Goal: Task Accomplishment & Management: Manage account settings

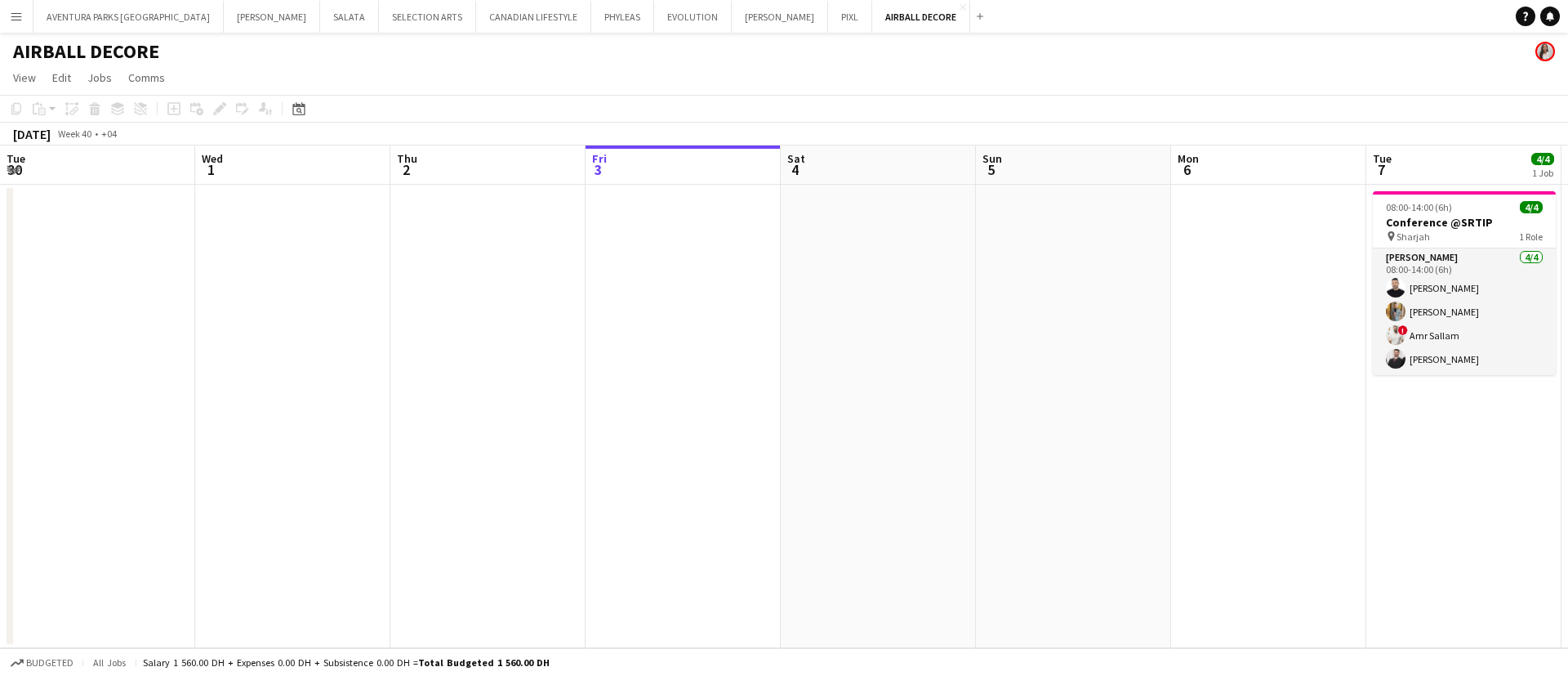
scroll to position [0, 592]
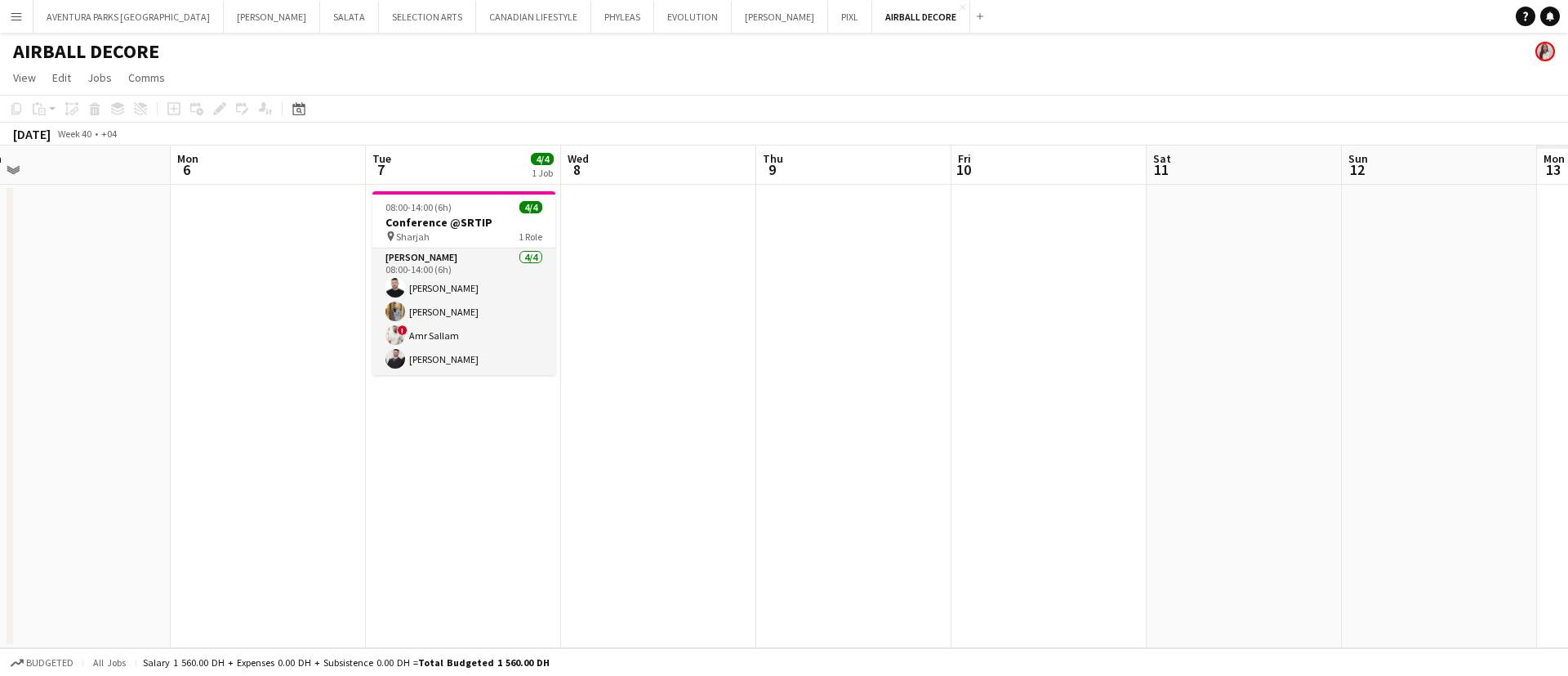
drag, startPoint x: 760, startPoint y: 514, endPoint x: 352, endPoint y: 415, distance: 419.8
click at [352, 415] on app-calendar-viewport "Fri 3 Sat 4 Sun 5 Mon 6 Tue 7 4/4 1 Job Wed 8 Thu 9 Fri 10 Sat 11 Sun 12 Mon 13…" at bounding box center [784, 397] width 1568 height 502
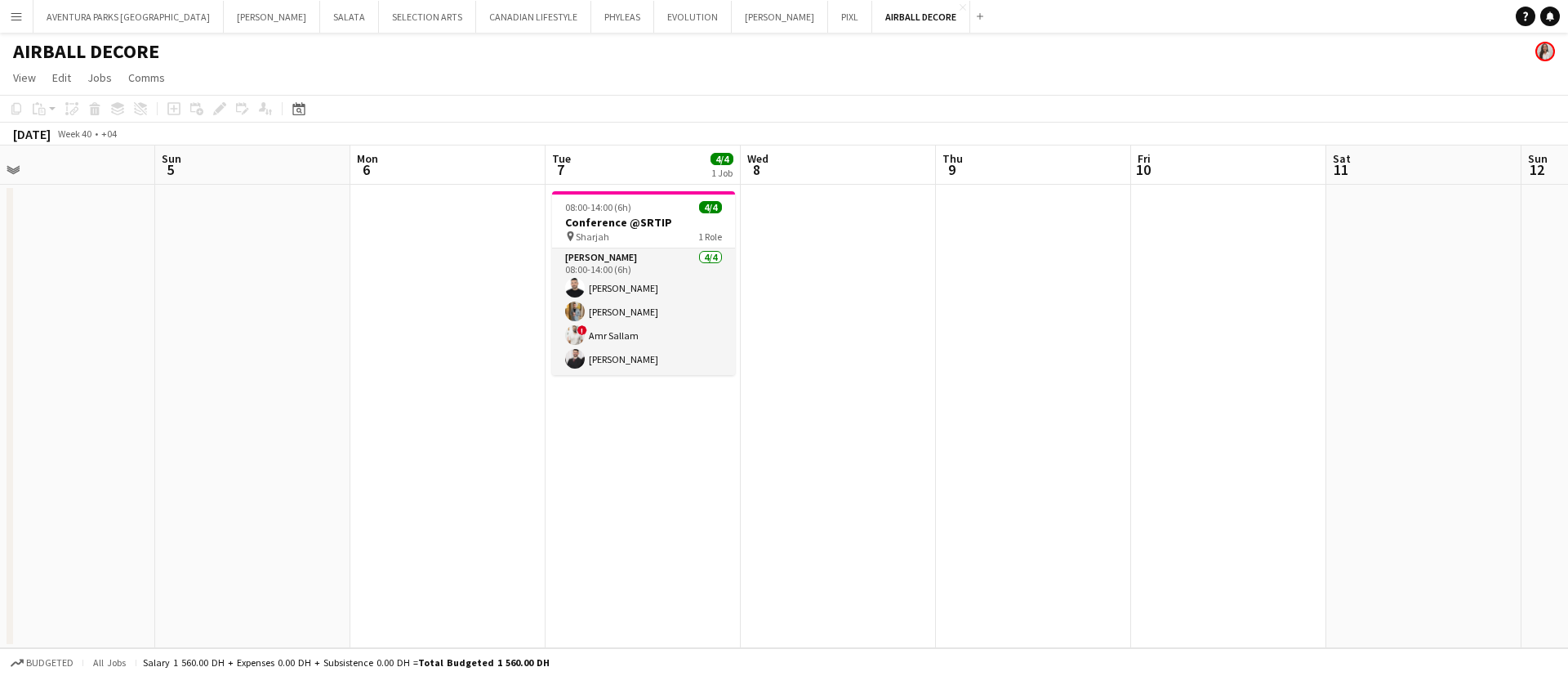
drag, startPoint x: 608, startPoint y: 465, endPoint x: 944, endPoint y: 484, distance: 336.5
click at [944, 484] on app-calendar-viewport "Thu 2 Fri 3 Sat 4 Sun 5 Mon 6 Tue 7 4/4 1 Job Wed 8 Thu 9 Fri 10 Sat 11 Sun 12 …" at bounding box center [784, 397] width 1568 height 502
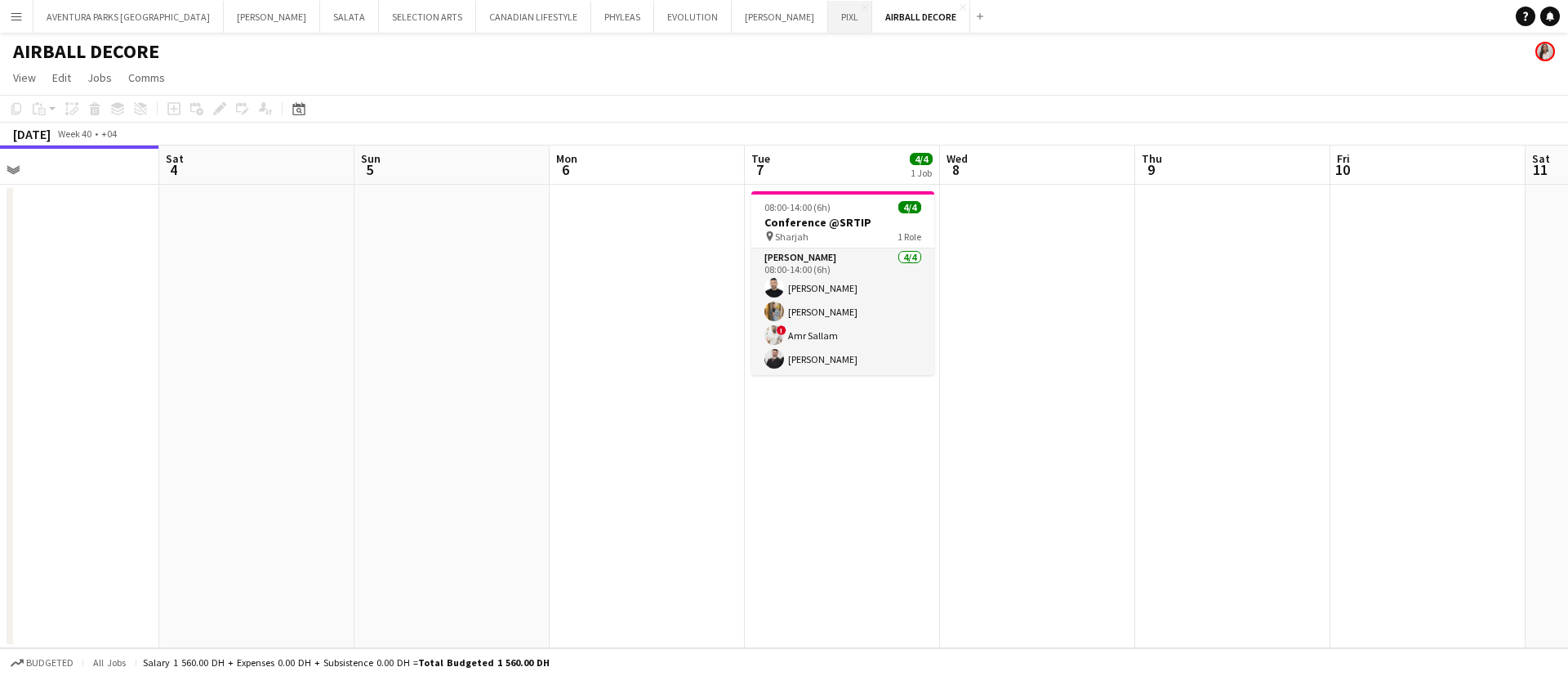
click at [828, 17] on button "PIXL Close" at bounding box center [849, 16] width 44 height 32
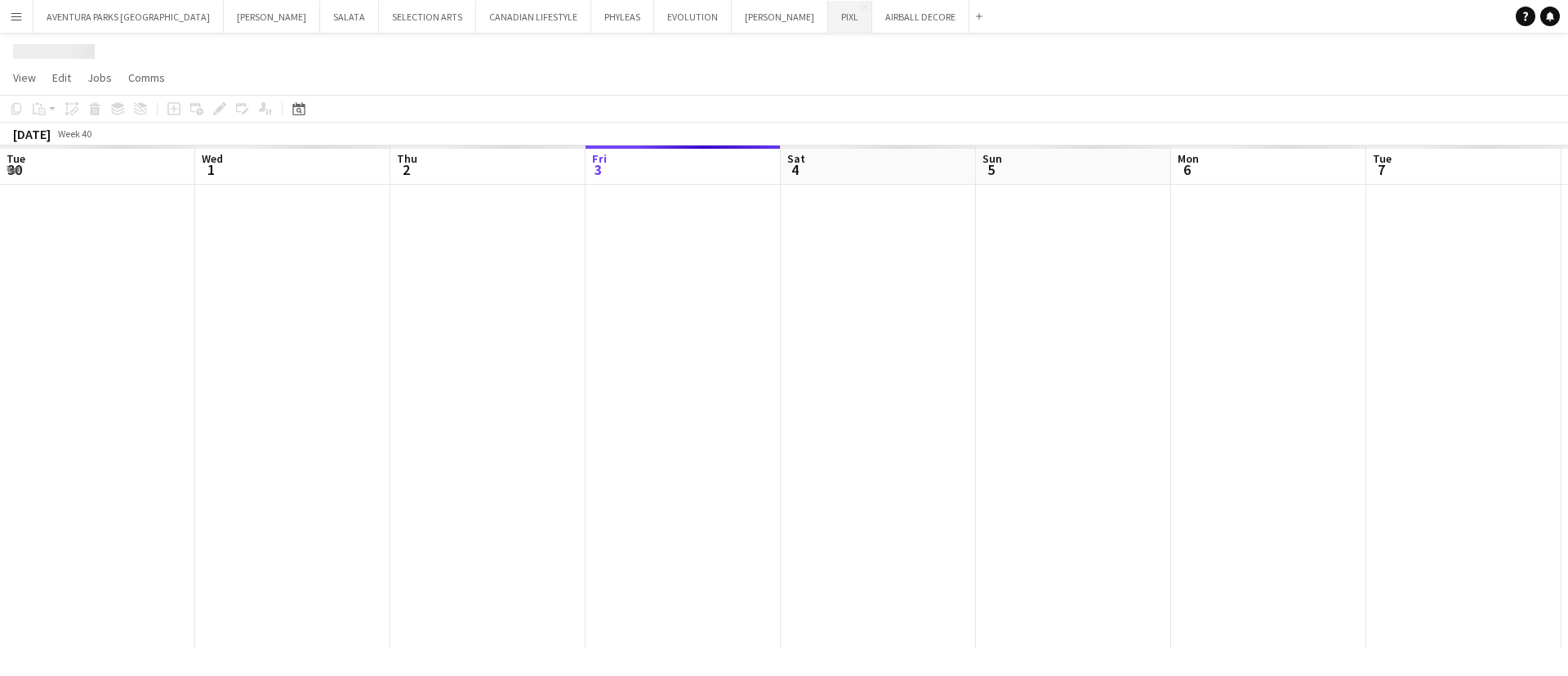
scroll to position [0, 391]
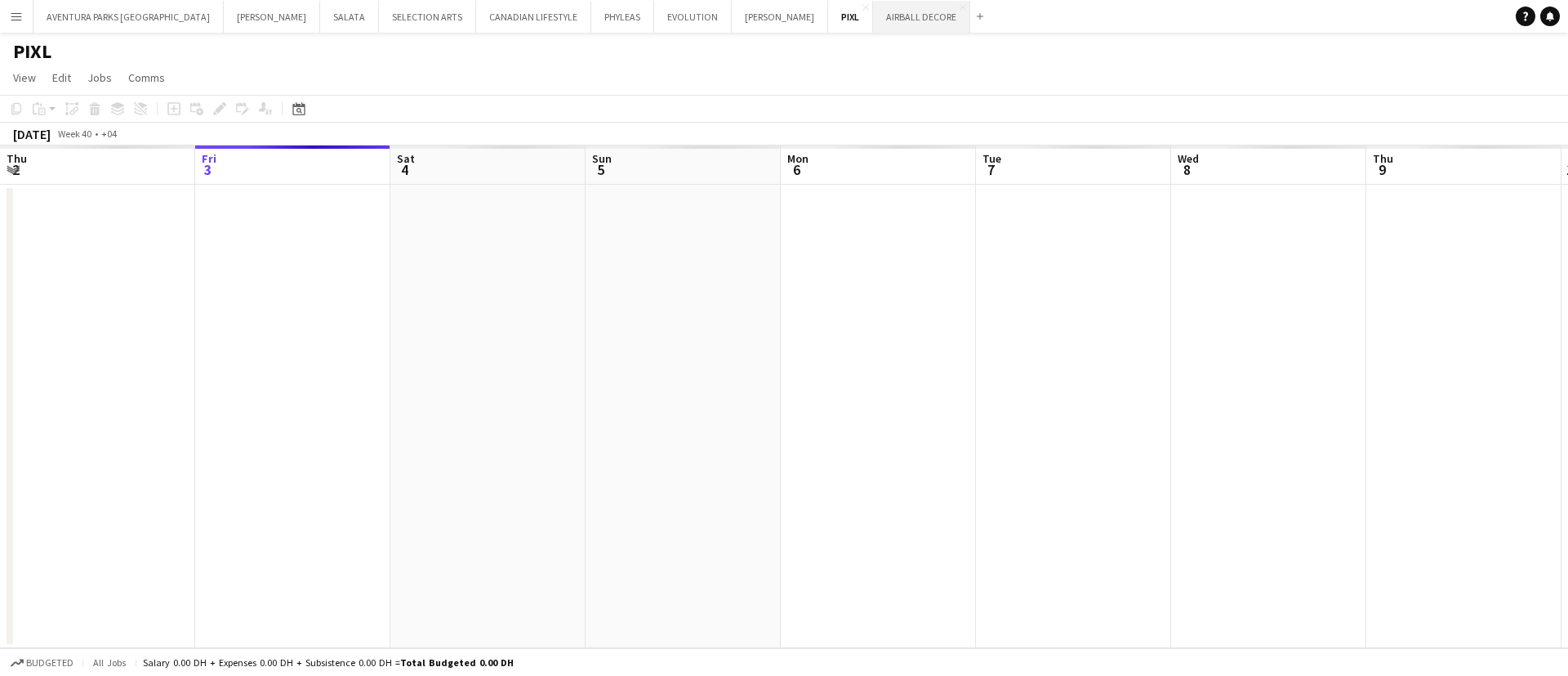
click at [873, 9] on button "AIRBALL DECORE Close" at bounding box center [921, 16] width 97 height 32
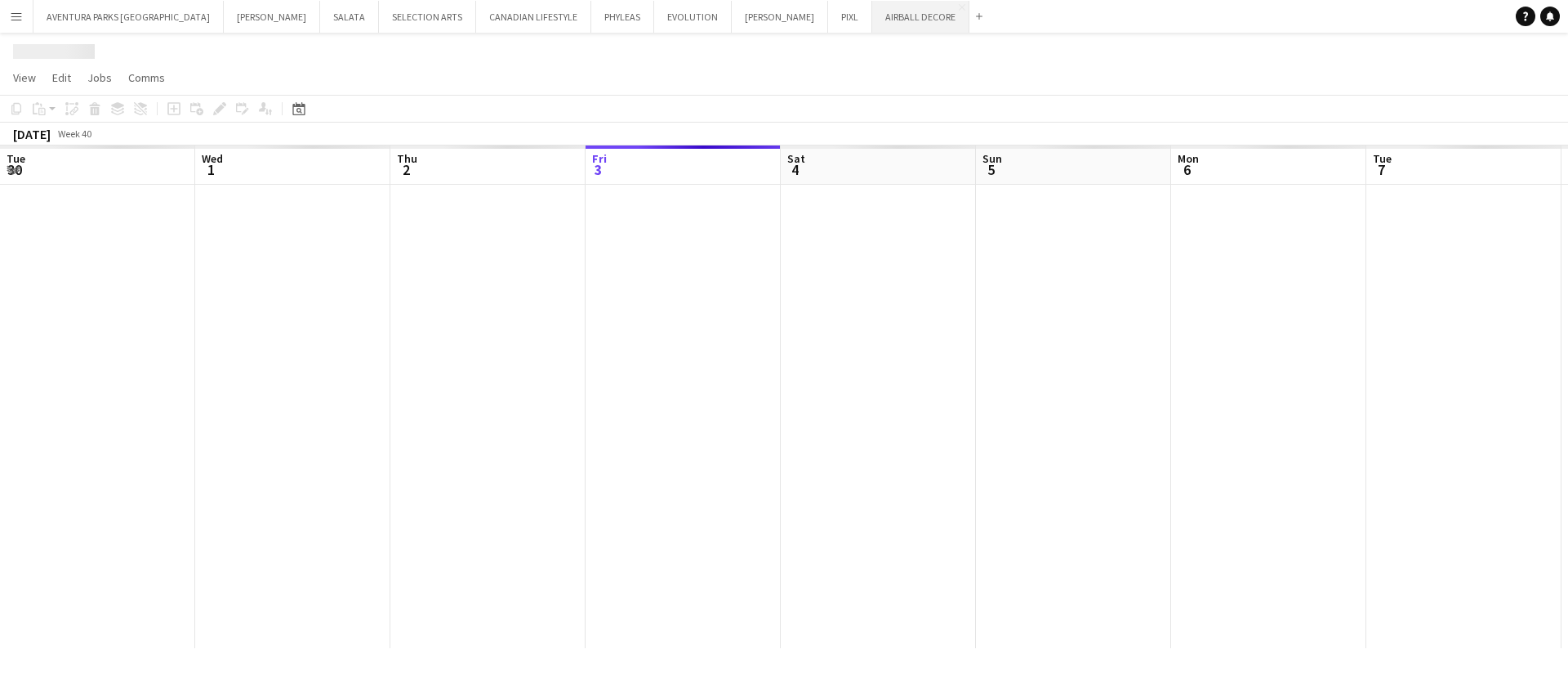
scroll to position [0, 391]
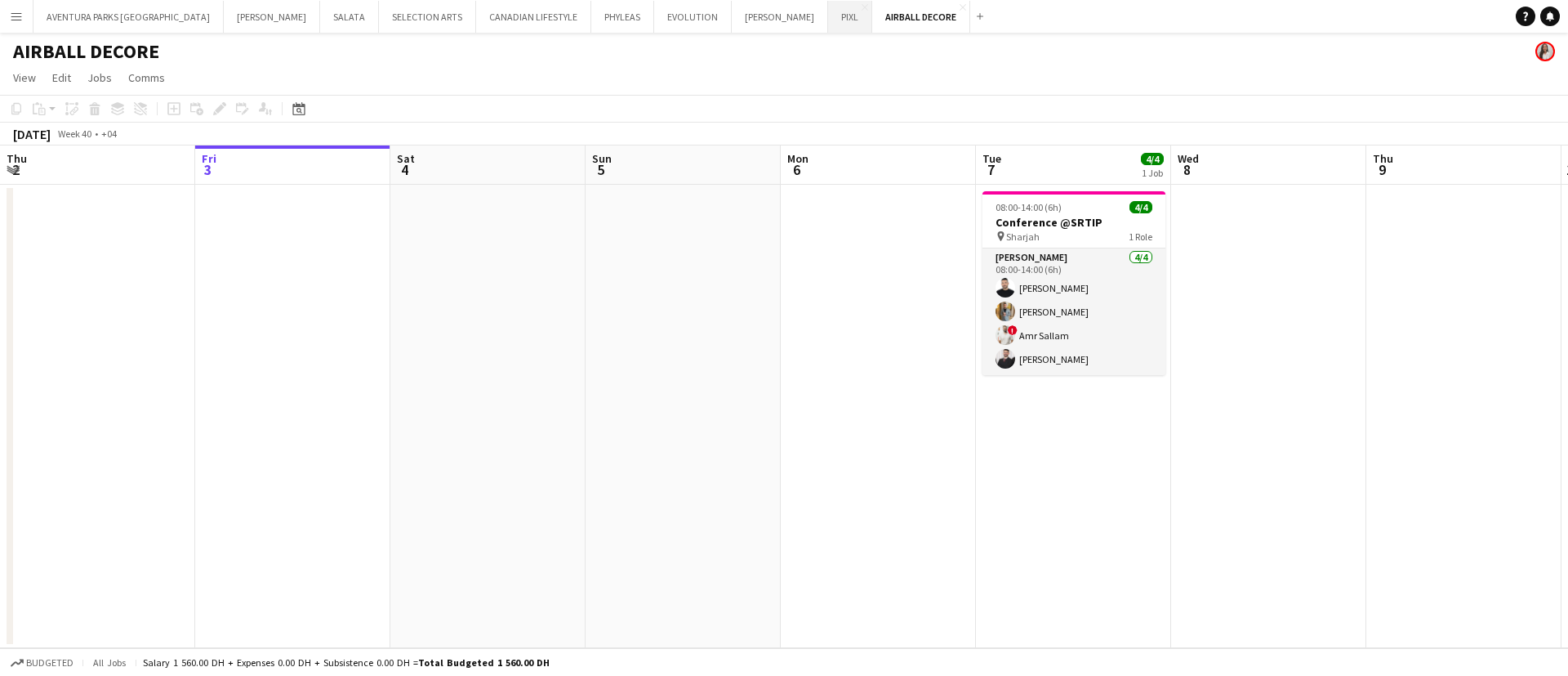
click at [828, 26] on button "PIXL Close" at bounding box center [849, 16] width 44 height 32
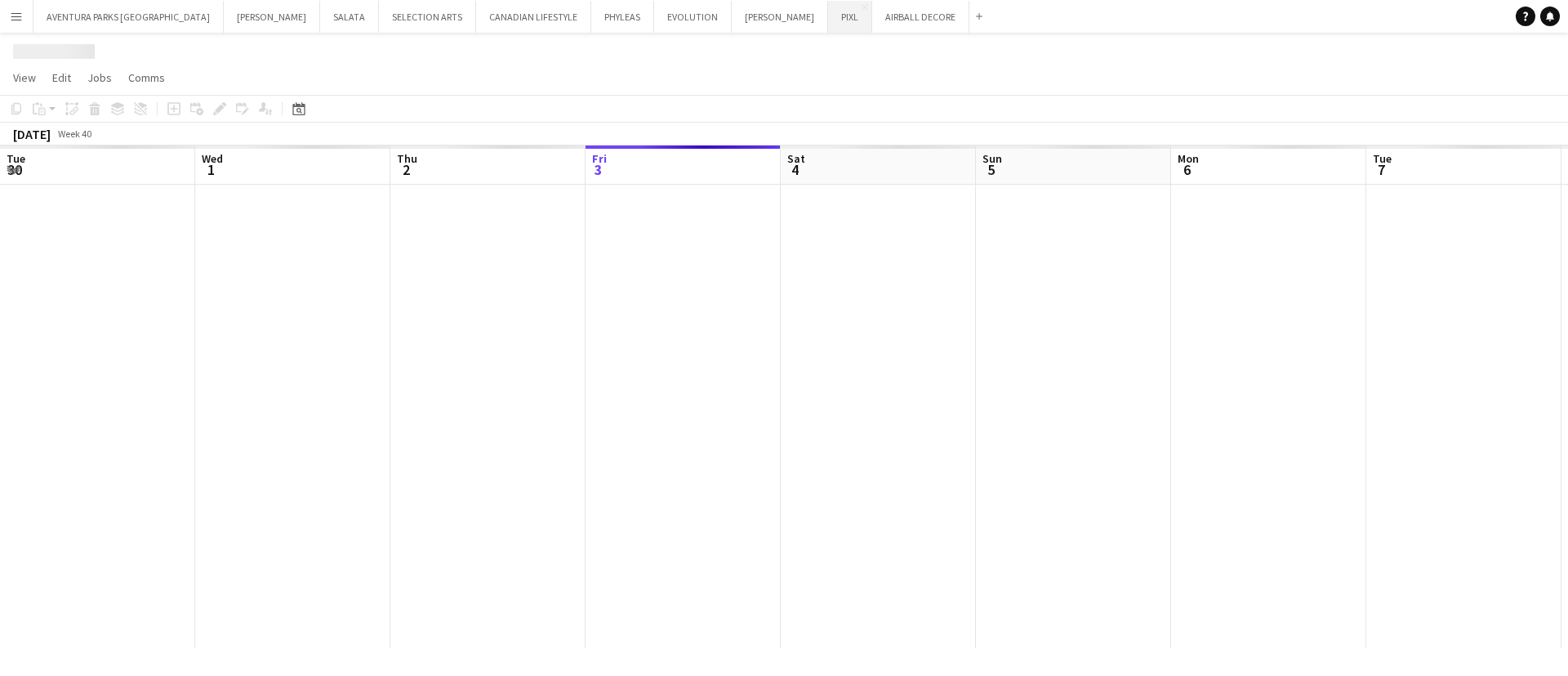
scroll to position [0, 391]
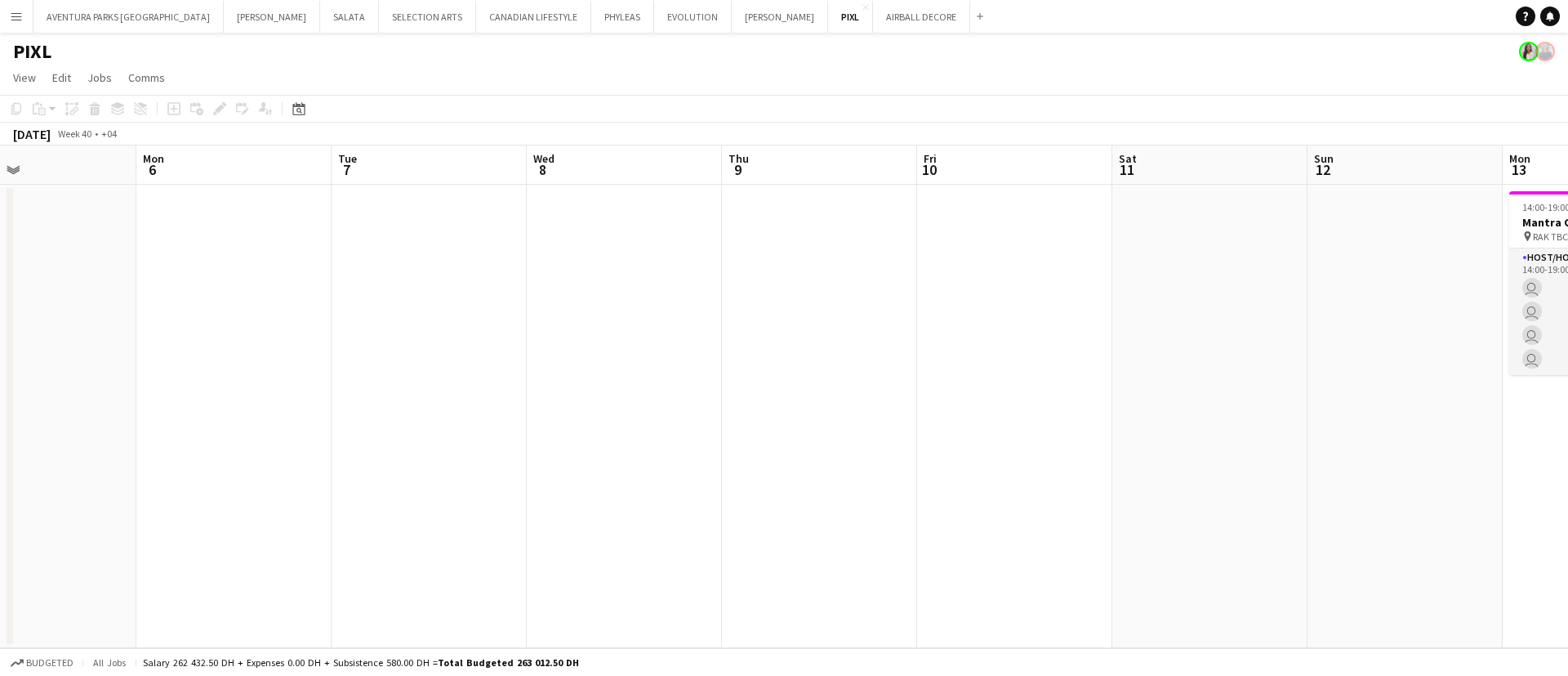
drag, startPoint x: 1079, startPoint y: 401, endPoint x: 436, endPoint y: 338, distance: 646.1
click at [436, 338] on app-calendar-viewport "Thu 2 Fri 3 Sat 4 Sun 5 Mon 6 Tue 7 Wed 8 Thu 9 Fri 10 Sat 11 Sun 12 Mon 13 4/4…" at bounding box center [784, 397] width 1568 height 502
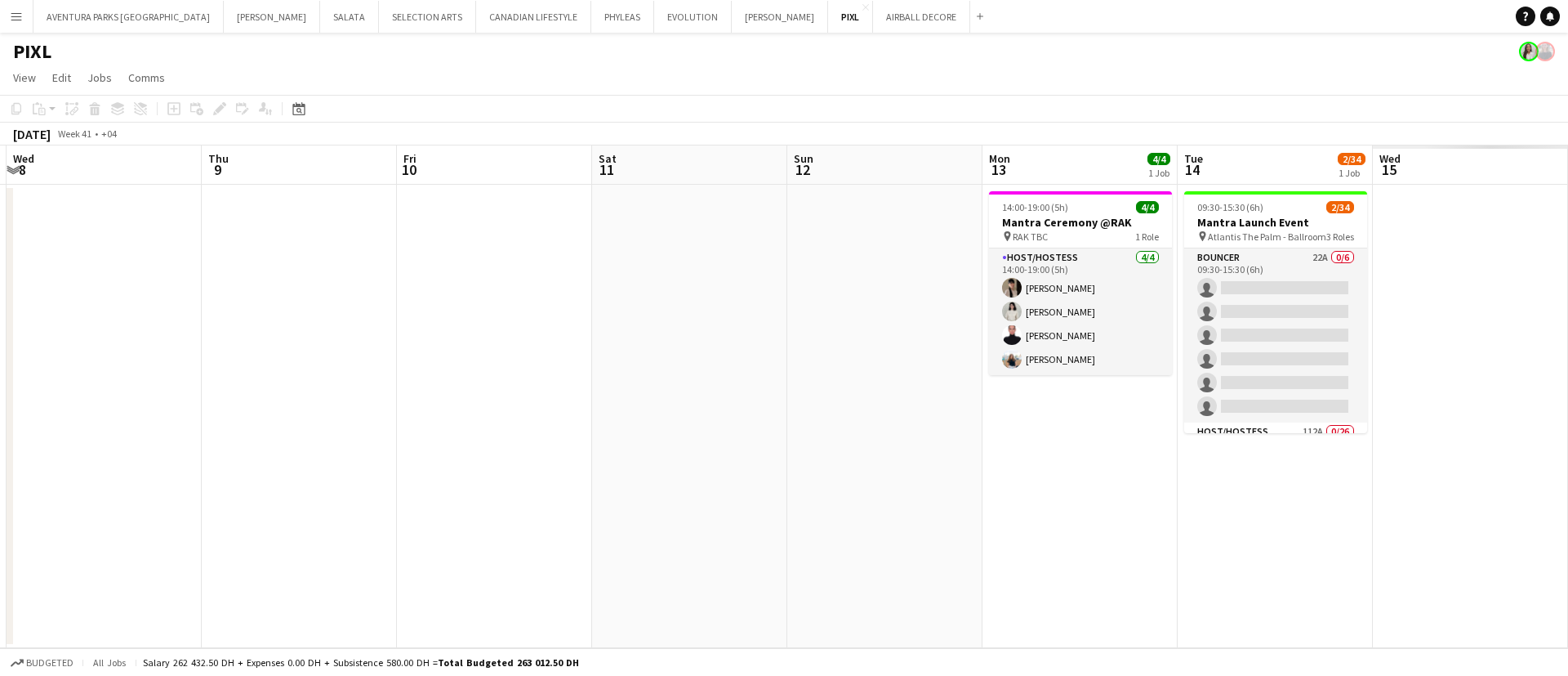
drag, startPoint x: 932, startPoint y: 352, endPoint x: 382, endPoint y: 334, distance: 550.3
click at [382, 334] on app-calendar-viewport "Sun 5 Mon 6 Tue 7 Wed 8 Thu 9 Fri 10 Sat 11 Sun 12 Mon 13 4/4 1 Job Tue 14 2/34…" at bounding box center [784, 397] width 1568 height 502
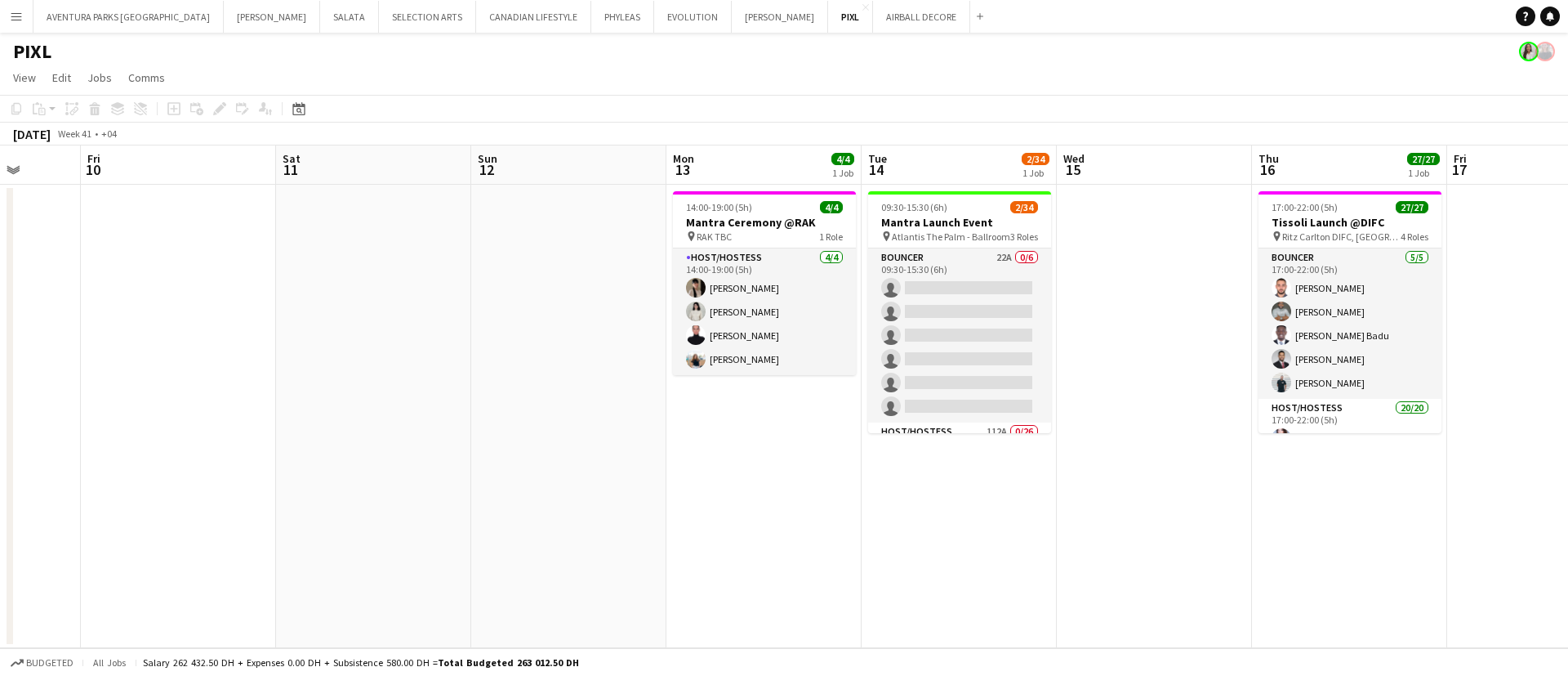
scroll to position [0, 594]
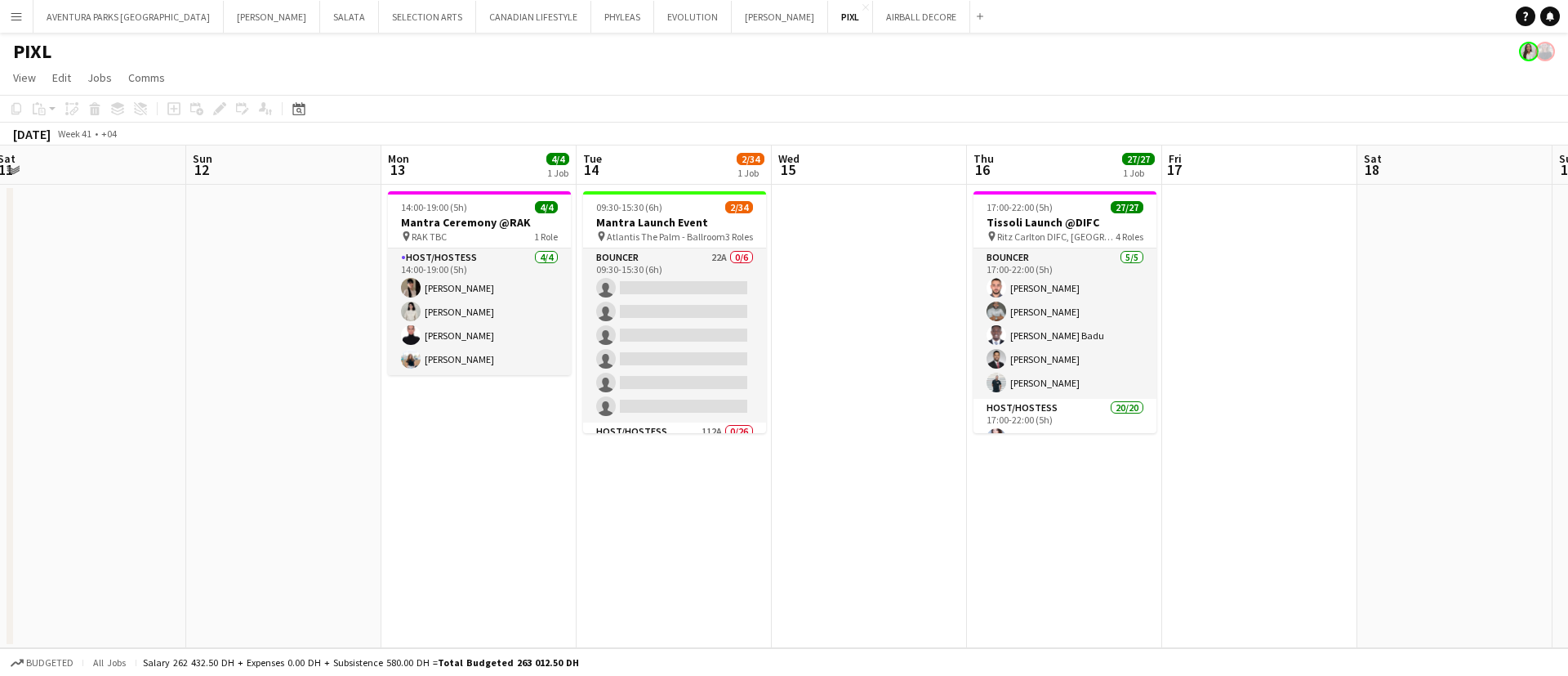
drag, startPoint x: 800, startPoint y: 371, endPoint x: 228, endPoint y: 316, distance: 574.6
click at [228, 316] on app-calendar-viewport "Wed 8 Thu 9 Fri 10 Sat 11 Sun 12 Mon 13 4/4 1 Job Tue 14 2/34 1 Job Wed 15 Thu …" at bounding box center [784, 397] width 1568 height 502
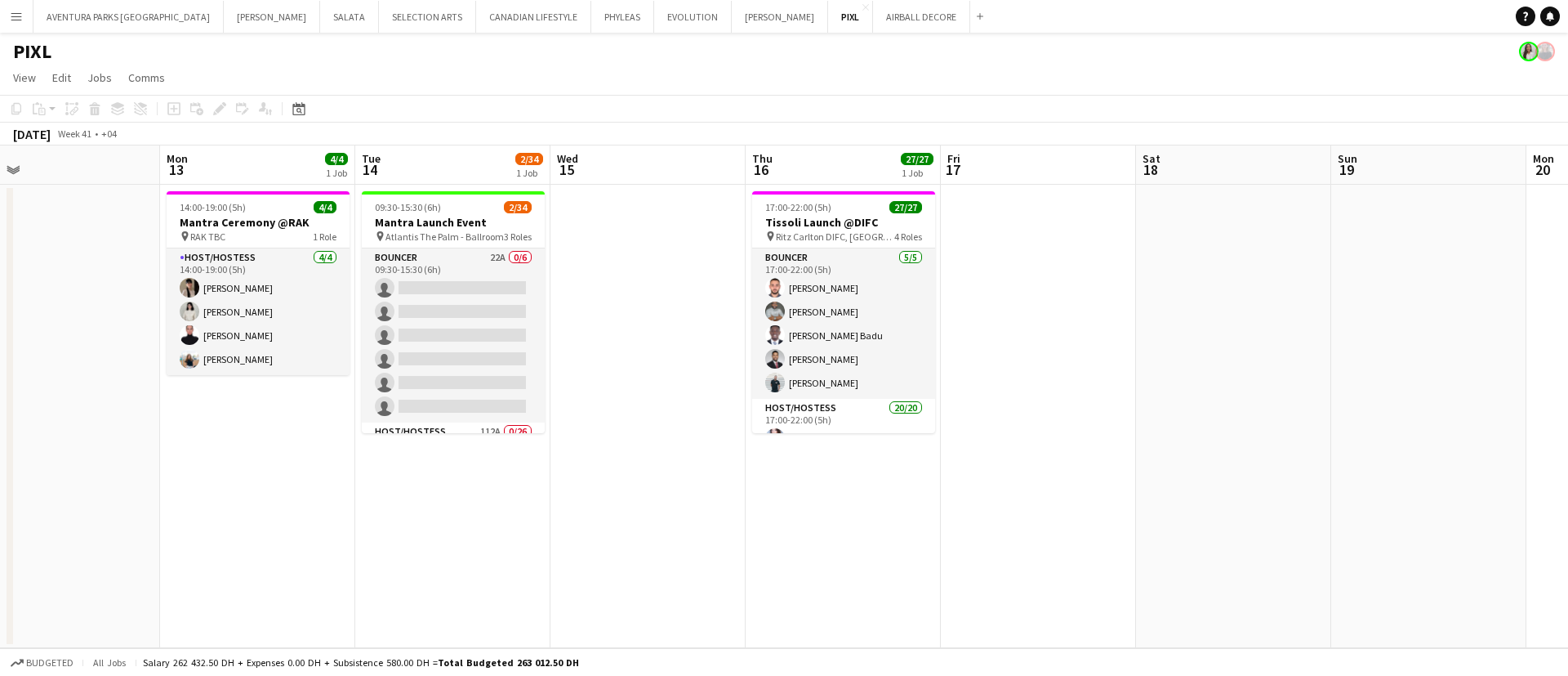
drag, startPoint x: 1079, startPoint y: 514, endPoint x: 858, endPoint y: 520, distance: 221.1
click at [858, 520] on app-calendar-viewport "Thu 9 Fri 10 Sat 11 Sun 12 Mon 13 4/4 1 Job Tue 14 2/34 1 Job Wed 15 Thu 16 27/…" at bounding box center [784, 397] width 1568 height 502
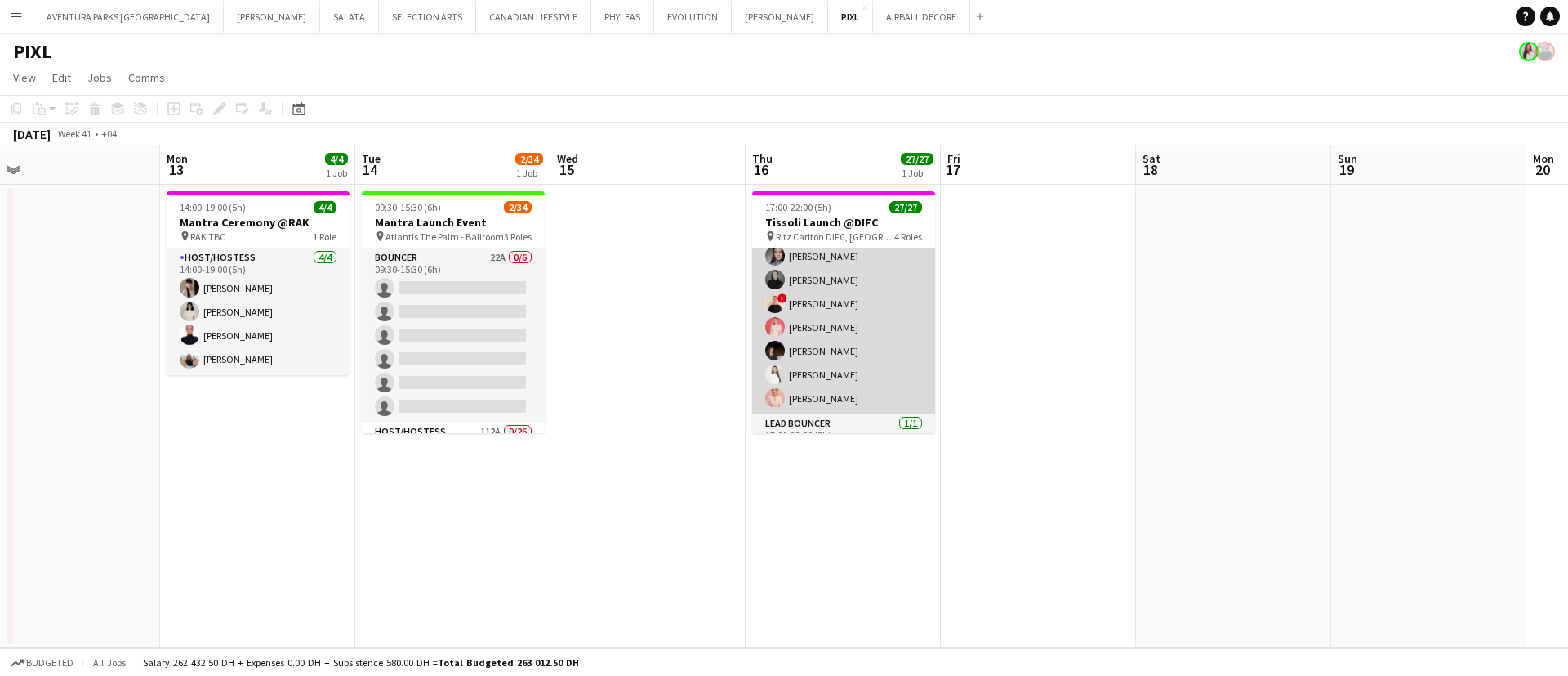
scroll to position [582, 0]
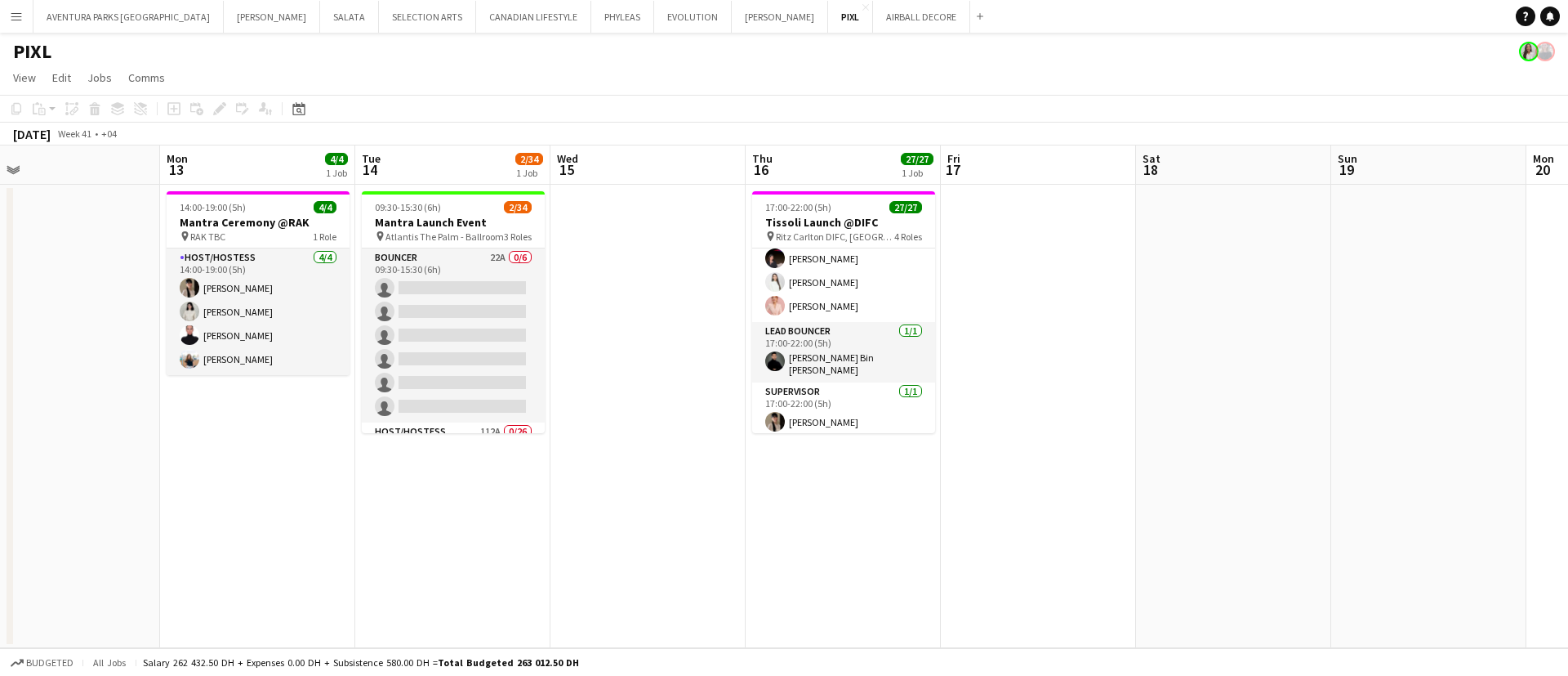
click at [781, 617] on app-date-cell "17:00-22:00 (5h) 27/27 Tissoli Launch @DIFC pin Ritz Carlton DIFC, [GEOGRAPHIC_…" at bounding box center [843, 416] width 195 height 464
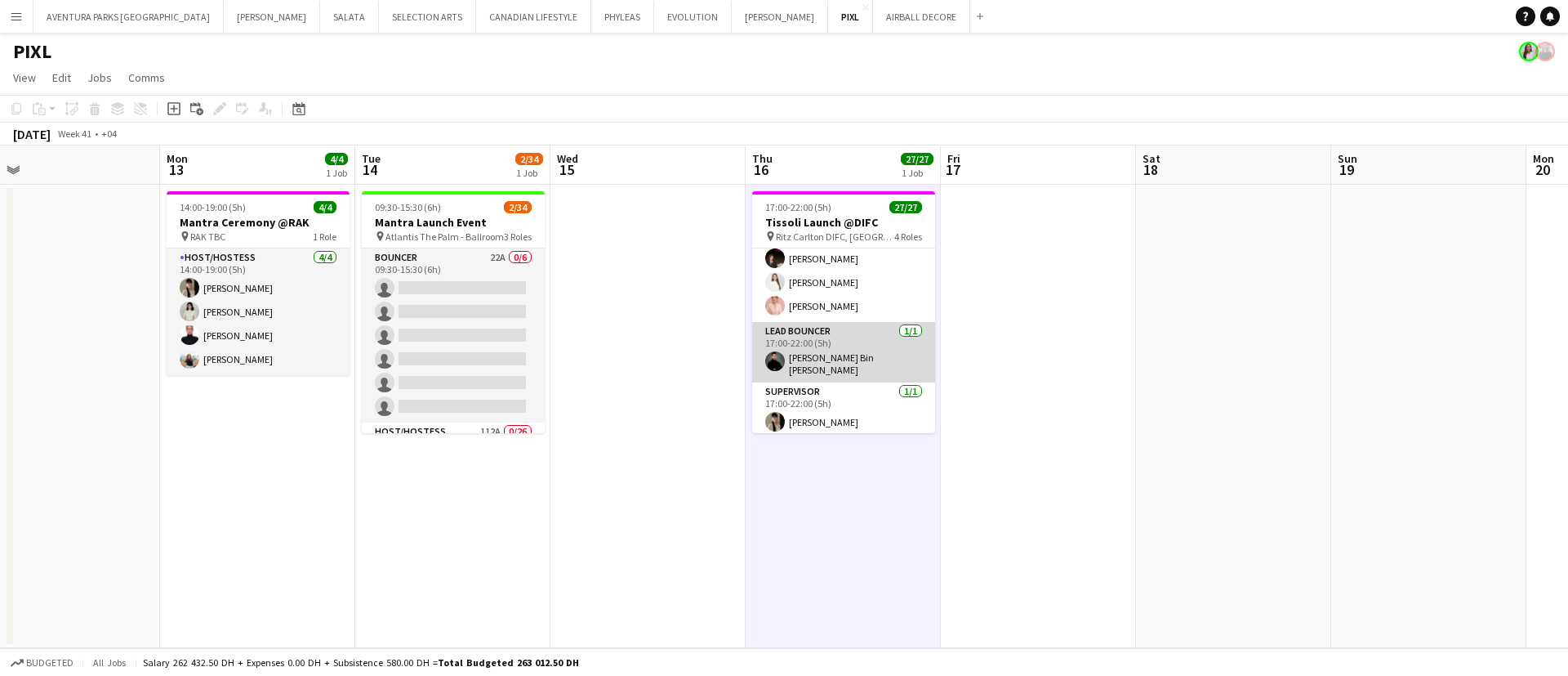
click at [782, 362] on app-user-avatar at bounding box center [775, 361] width 19 height 19
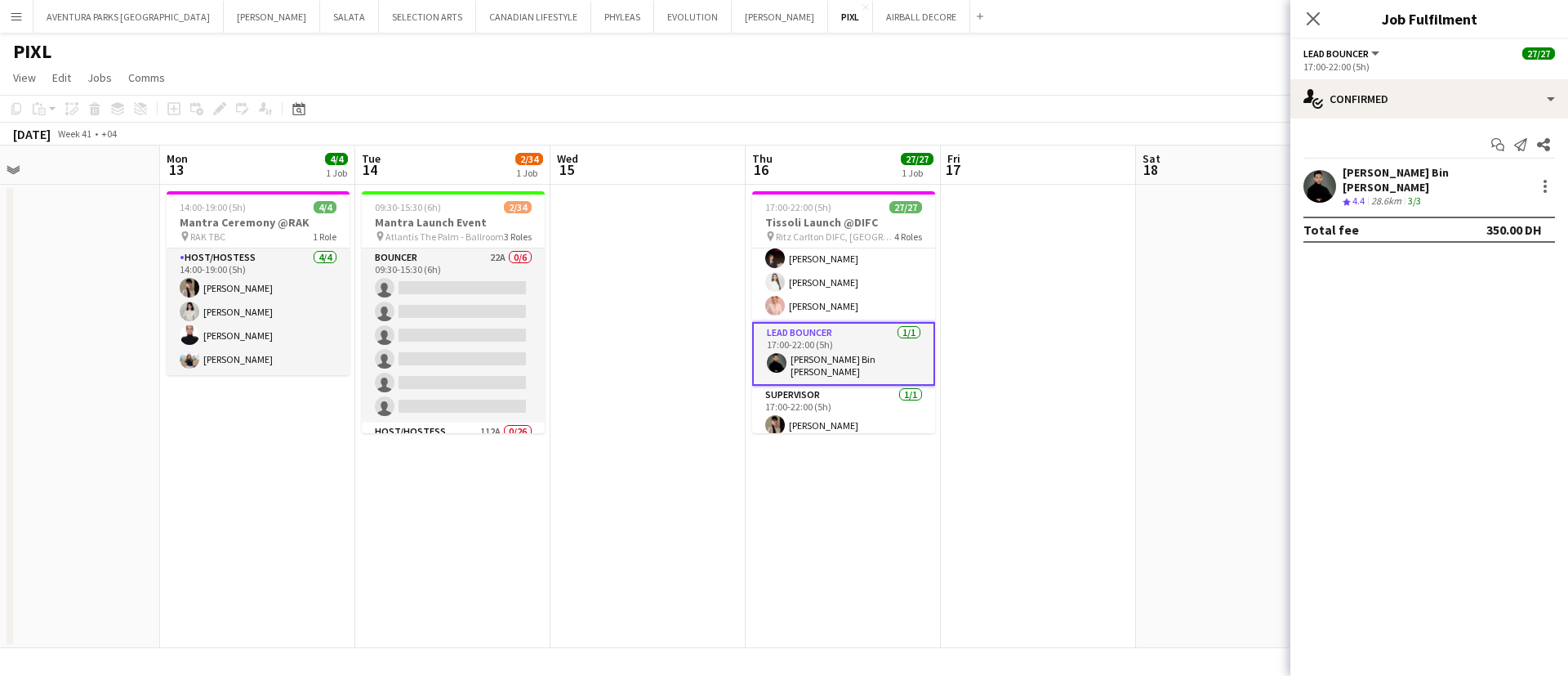
click at [1323, 181] on app-user-avatar at bounding box center [1320, 186] width 33 height 33
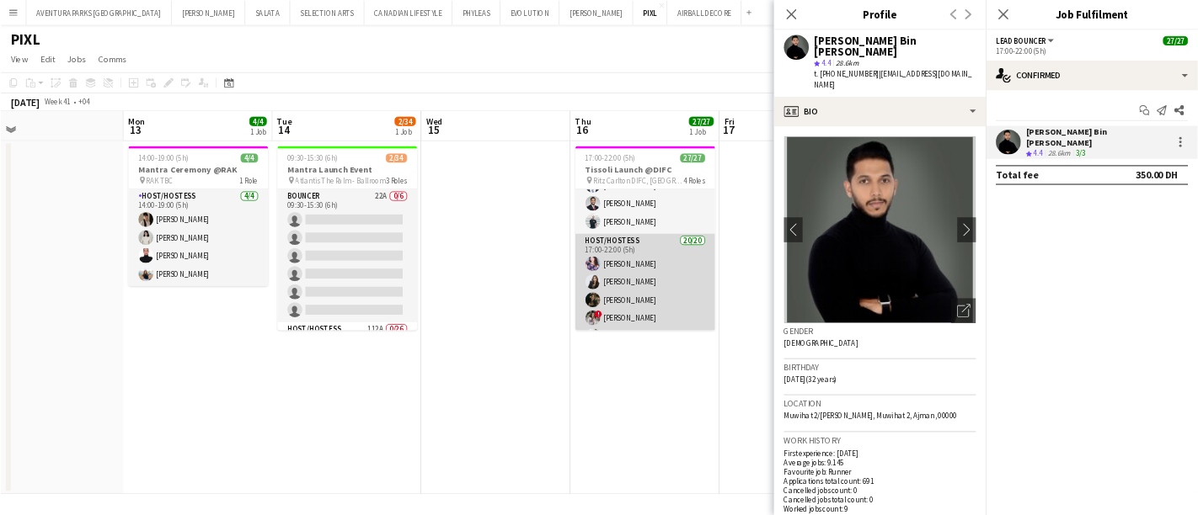
scroll to position [0, 0]
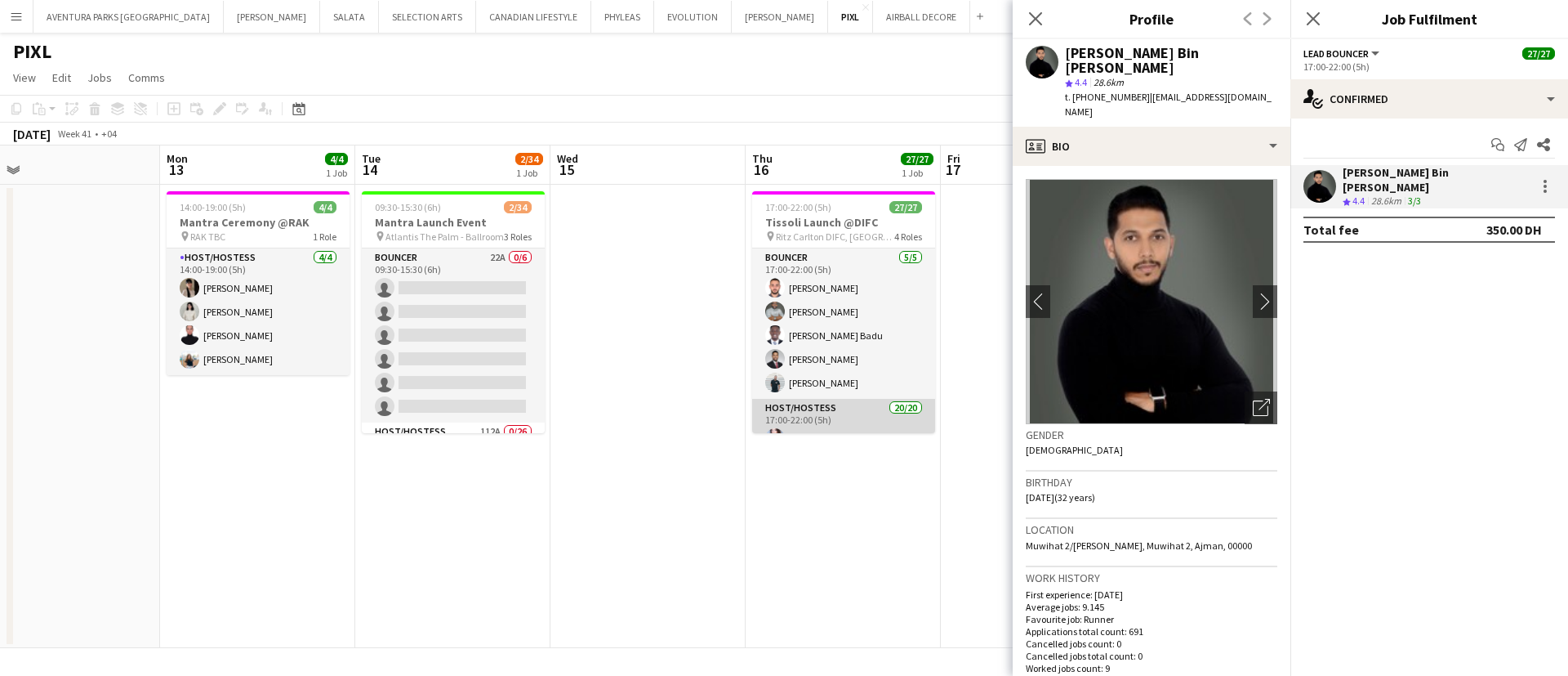
click at [836, 293] on app-card-role "Bouncer [DATE] 17:00-22:00 (5h) [PERSON_NAME] [PERSON_NAME] [PERSON_NAME] Badu …" at bounding box center [844, 323] width 183 height 150
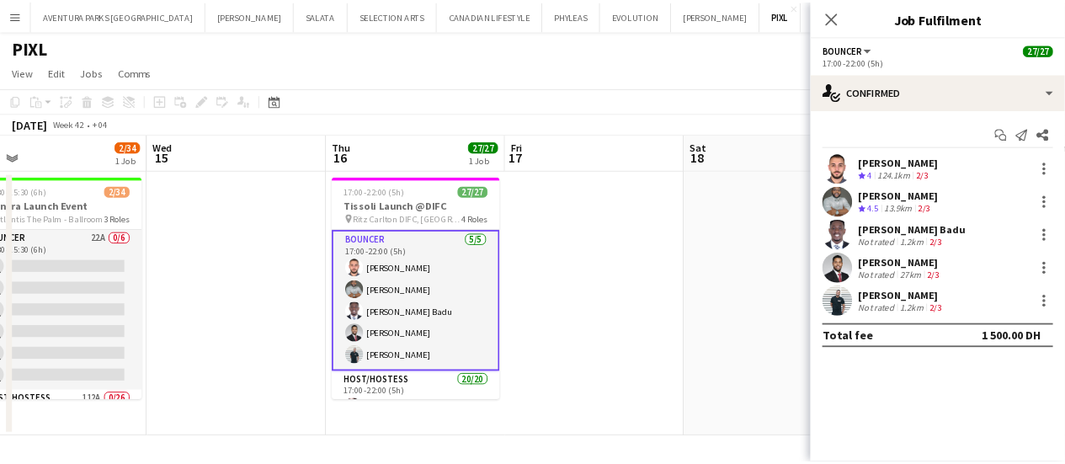
scroll to position [0, 640]
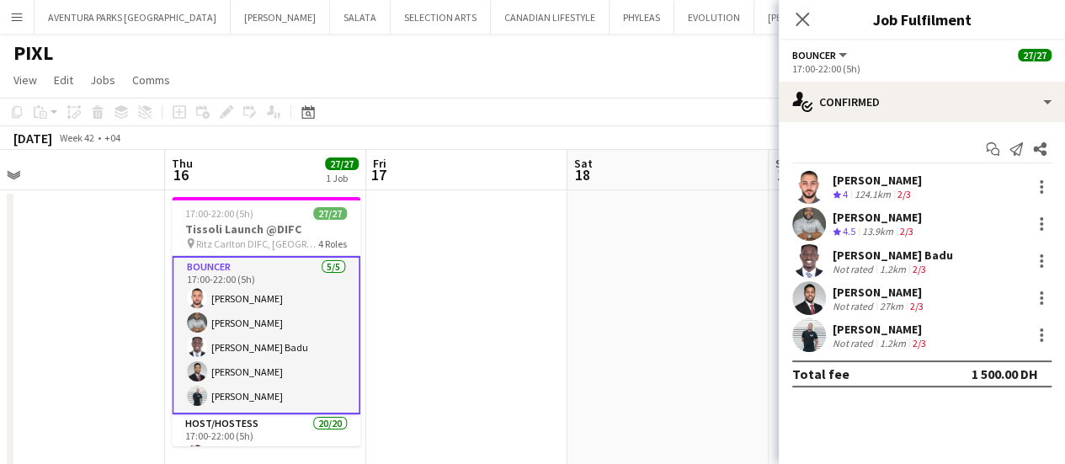
click at [812, 174] on app-user-avatar at bounding box center [810, 187] width 34 height 34
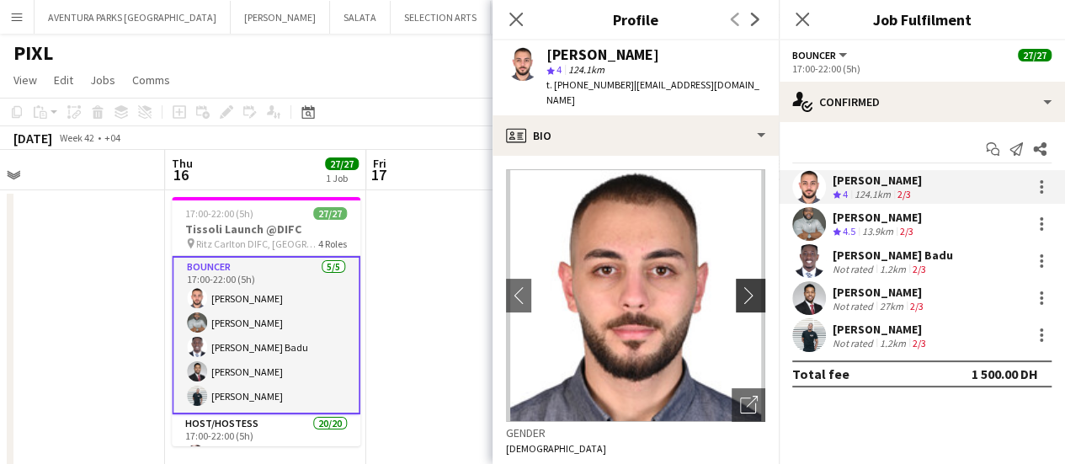
click at [743, 292] on app-icon "chevron-right" at bounding box center [753, 295] width 26 height 18
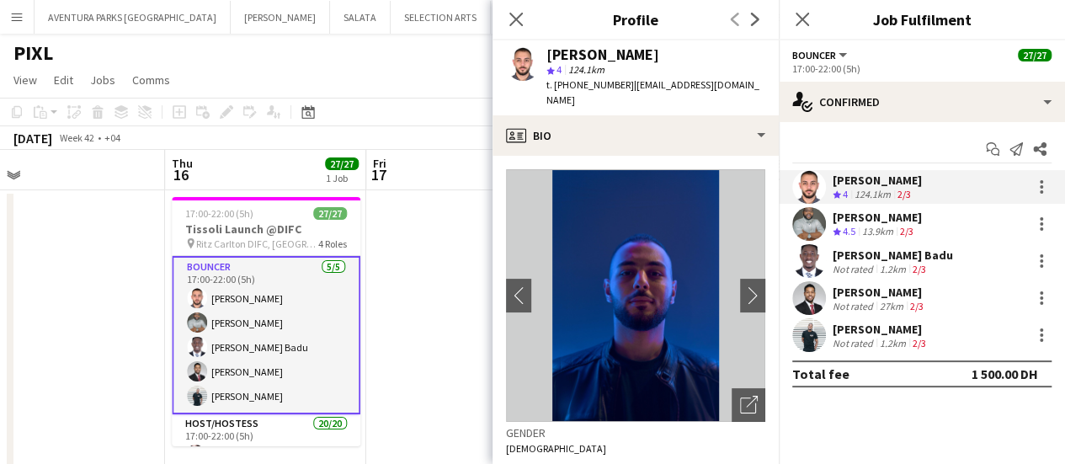
click at [842, 222] on div "[PERSON_NAME]" at bounding box center [877, 217] width 89 height 15
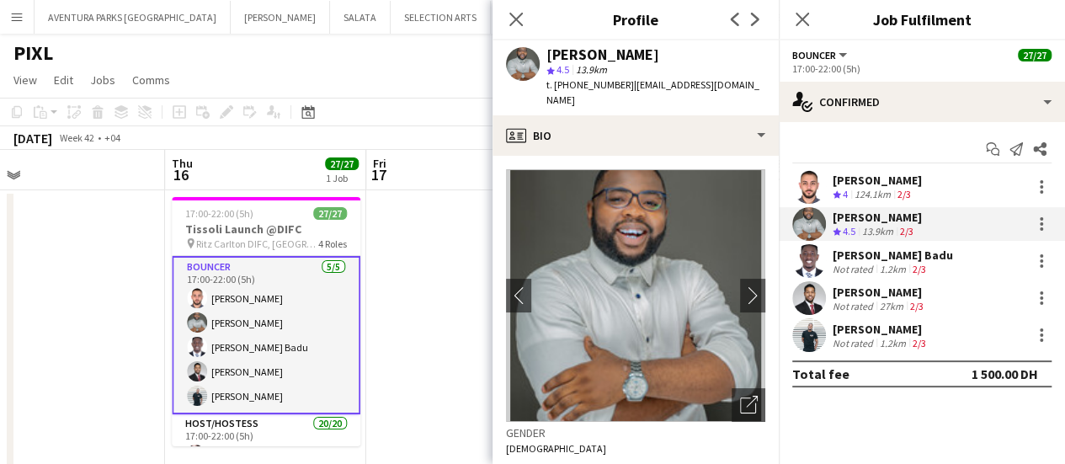
click at [800, 326] on app-user-avatar at bounding box center [810, 335] width 34 height 34
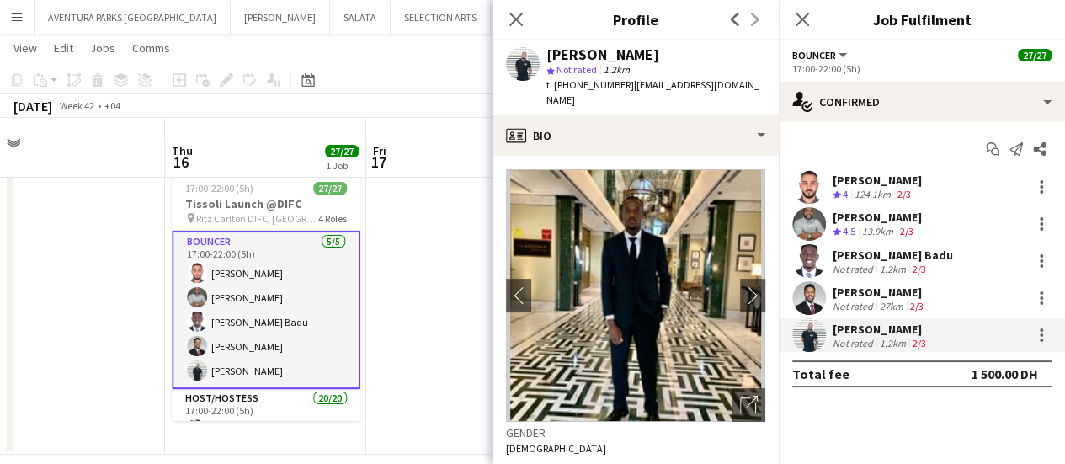
scroll to position [42, 0]
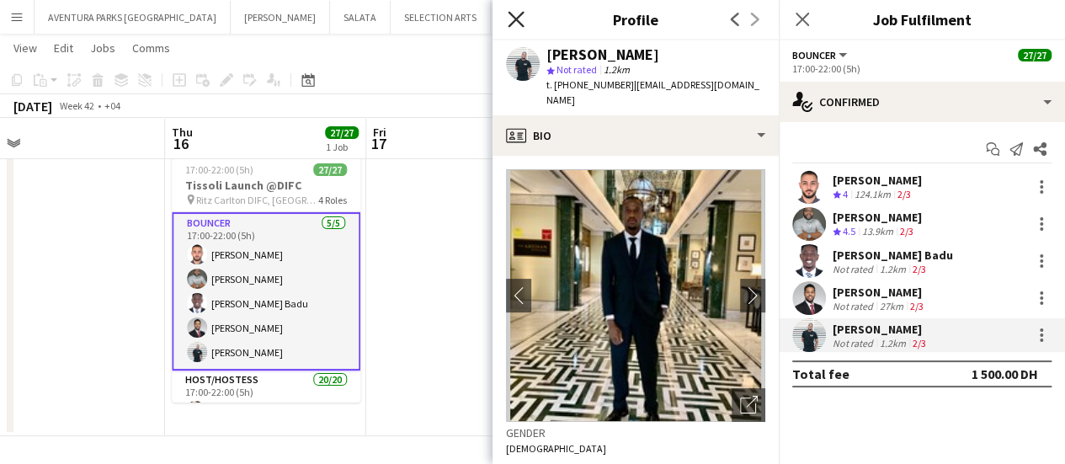
click at [520, 20] on icon "Close pop-in" at bounding box center [516, 19] width 16 height 16
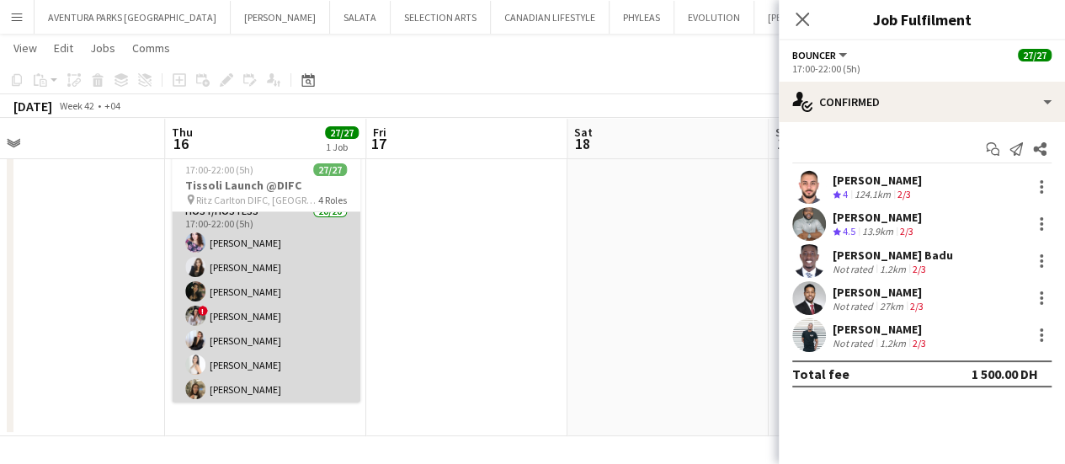
click at [271, 285] on app-card-role "Host/Hostess 20/20 17:00-22:00 (5h) [PERSON_NAME] [PERSON_NAME] ! [PERSON_NAME]…" at bounding box center [266, 462] width 189 height 521
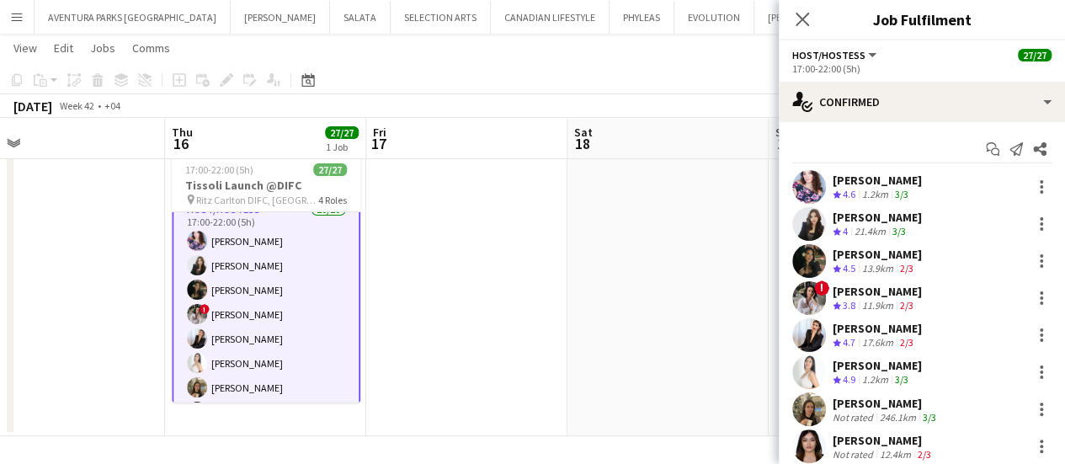
scroll to position [167, 0]
click at [895, 191] on div "3/3" at bounding box center [902, 195] width 20 height 14
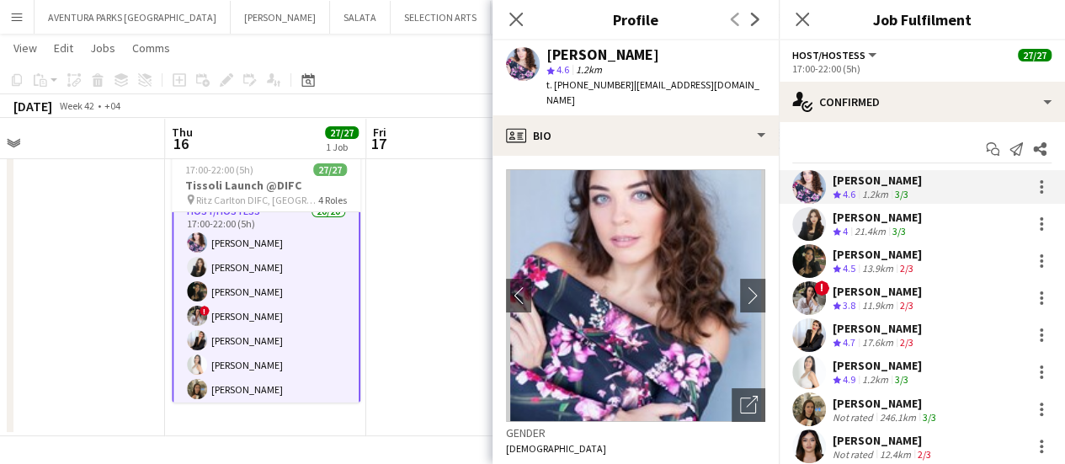
click at [896, 225] on app-skills-label "3/3" at bounding box center [899, 231] width 13 height 13
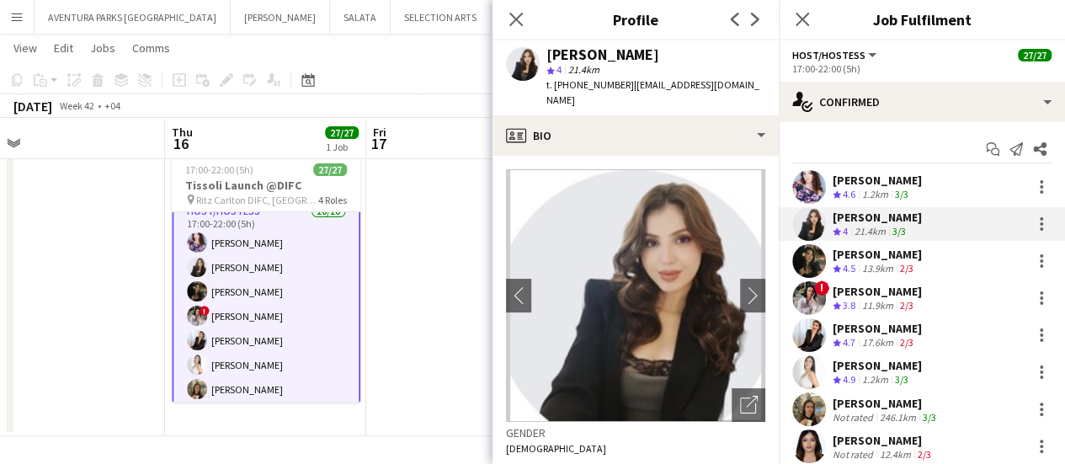
click at [898, 259] on div "[PERSON_NAME]" at bounding box center [877, 254] width 89 height 15
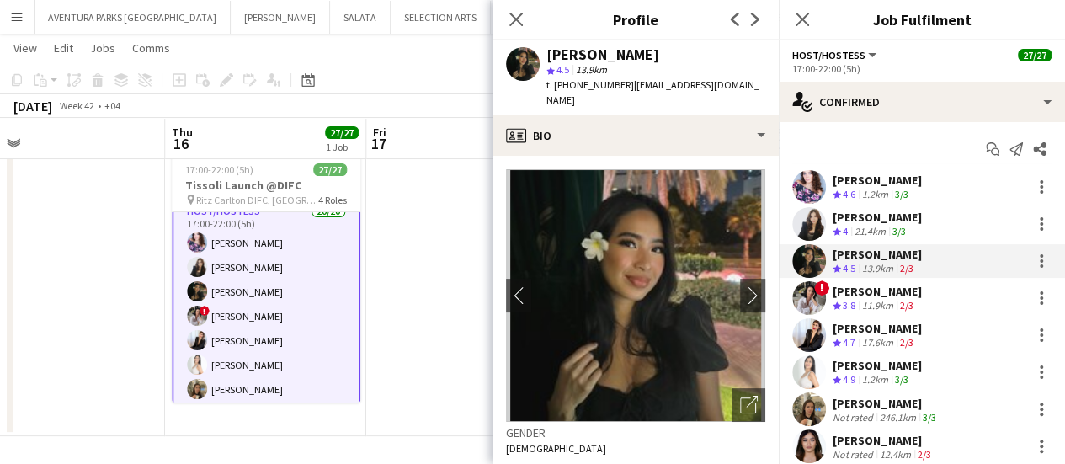
click at [851, 301] on span "3.8" at bounding box center [849, 305] width 13 height 13
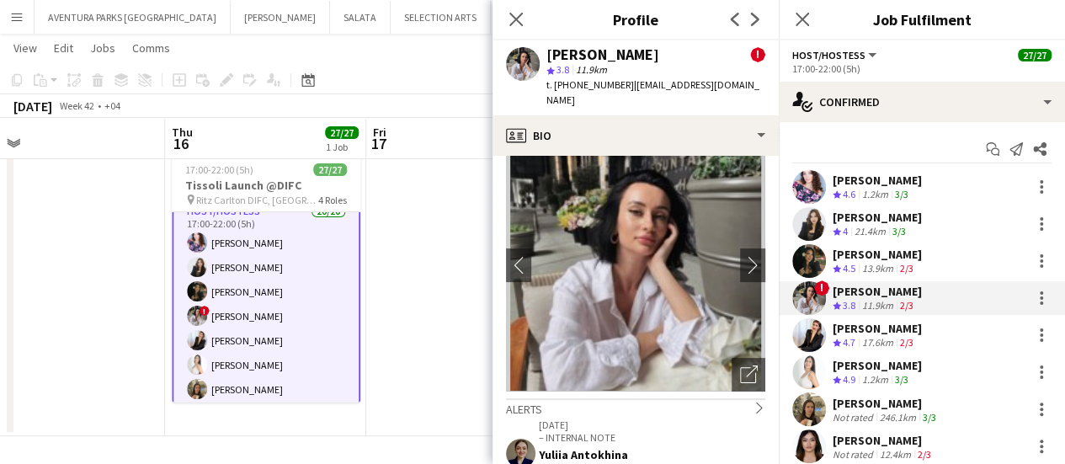
scroll to position [0, 0]
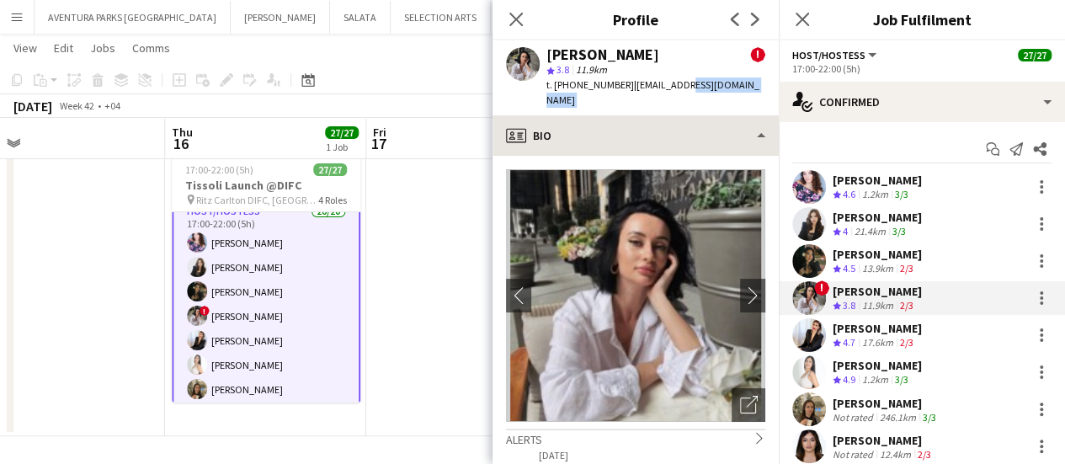
click at [670, 100] on app-crew-profile "Close pop-in Profile Previous Next [PERSON_NAME] Naidiuk ! star 3.8 11.9km t. […" at bounding box center [636, 232] width 286 height 464
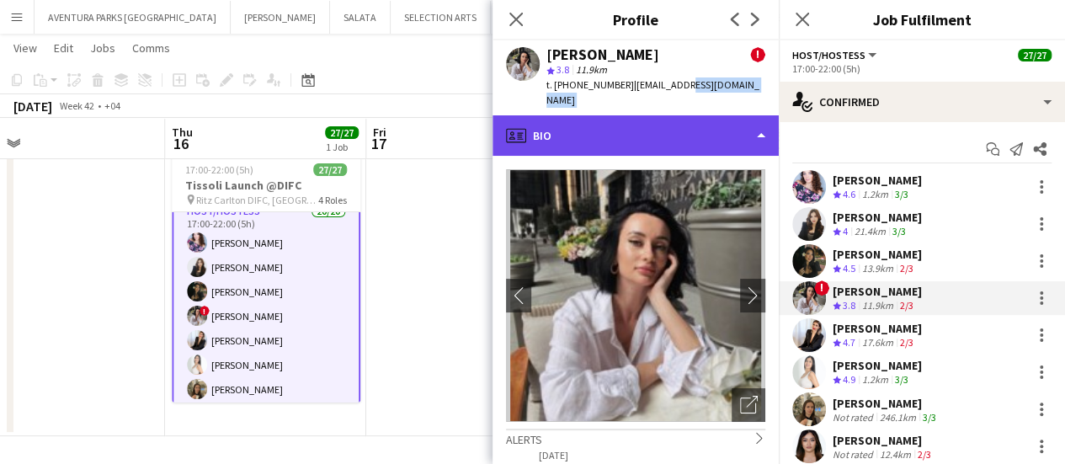
click at [672, 125] on div "profile Bio" at bounding box center [636, 135] width 286 height 40
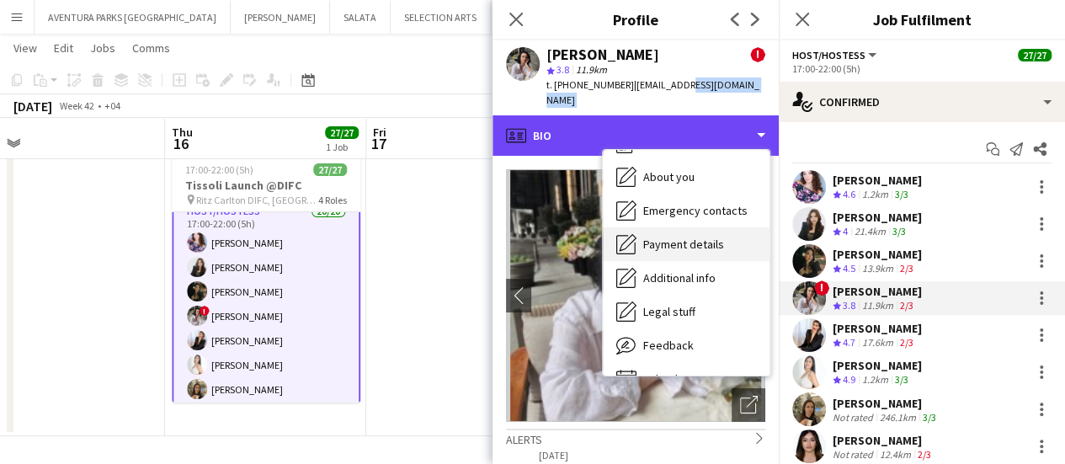
scroll to position [84, 0]
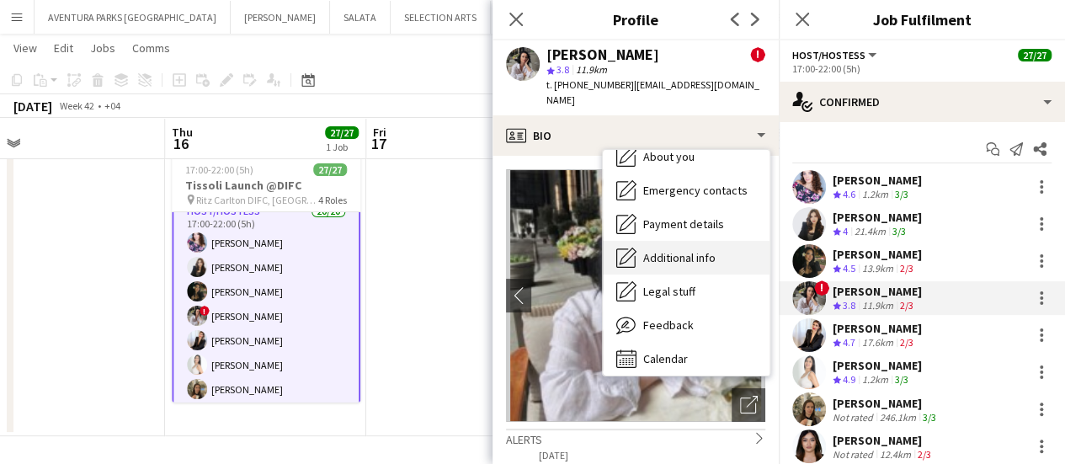
click at [691, 250] on span "Additional info" at bounding box center [679, 257] width 72 height 15
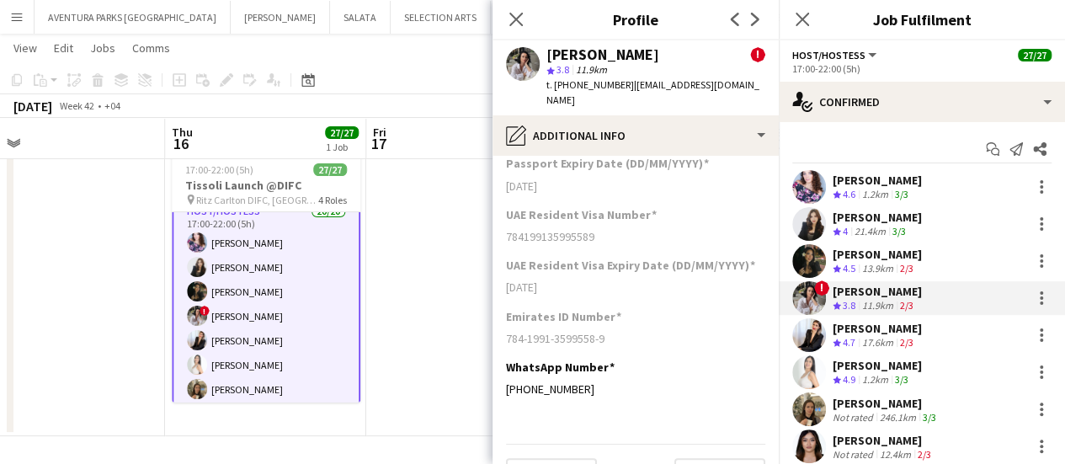
scroll to position [645, 0]
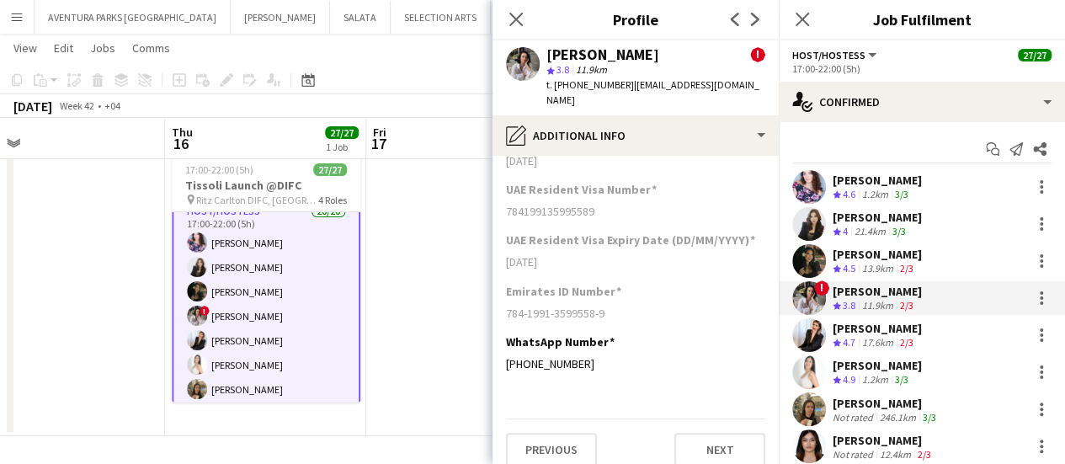
click at [905, 331] on div "[PERSON_NAME]" at bounding box center [877, 328] width 89 height 15
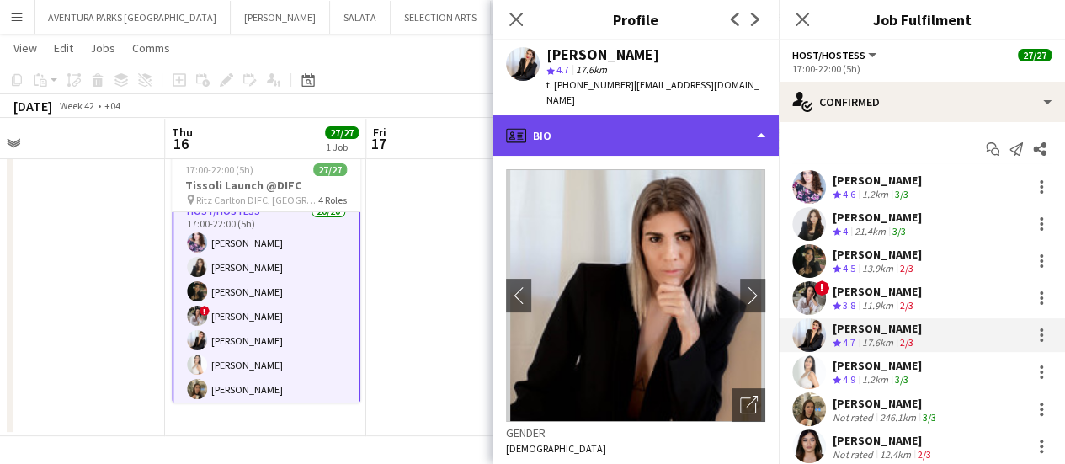
click at [574, 121] on div "profile Bio" at bounding box center [636, 135] width 286 height 40
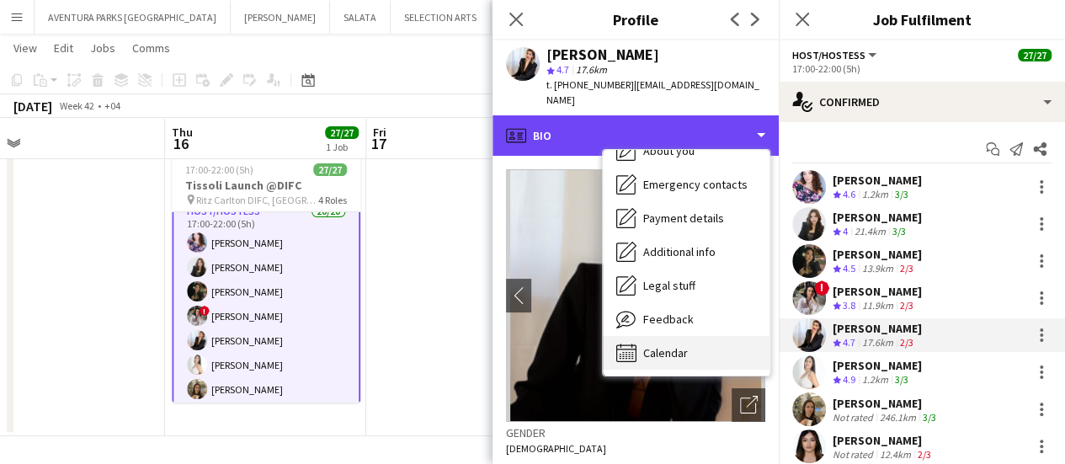
scroll to position [91, 0]
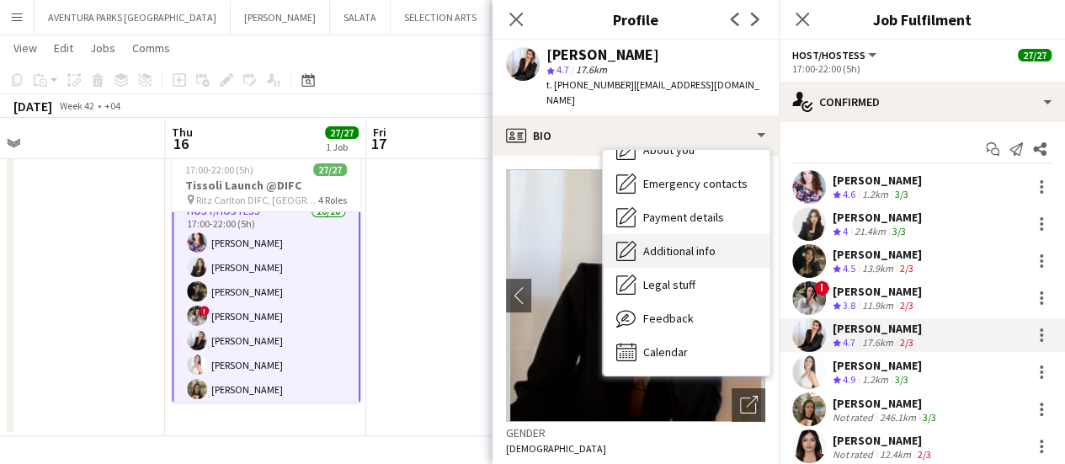
click at [704, 243] on span "Additional info" at bounding box center [679, 250] width 72 height 15
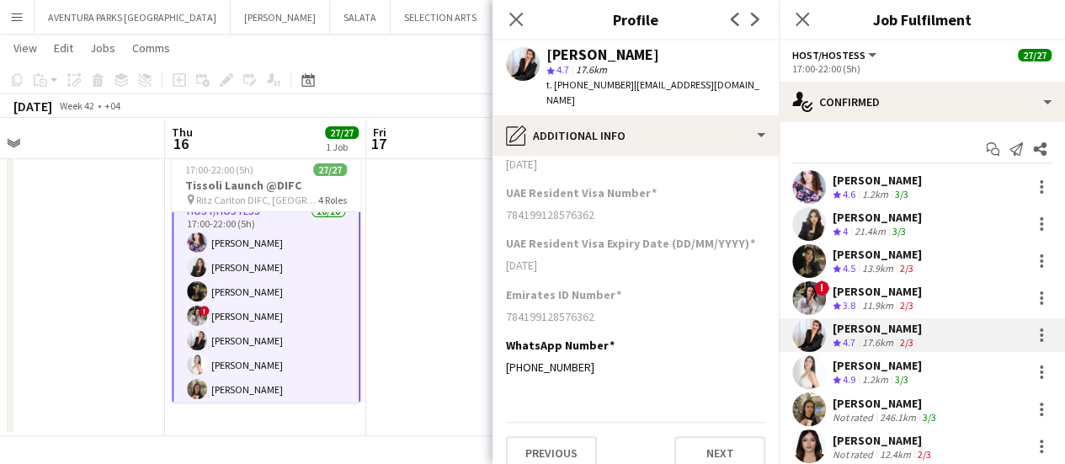
scroll to position [354, 0]
click at [854, 370] on div "[PERSON_NAME]" at bounding box center [877, 365] width 89 height 15
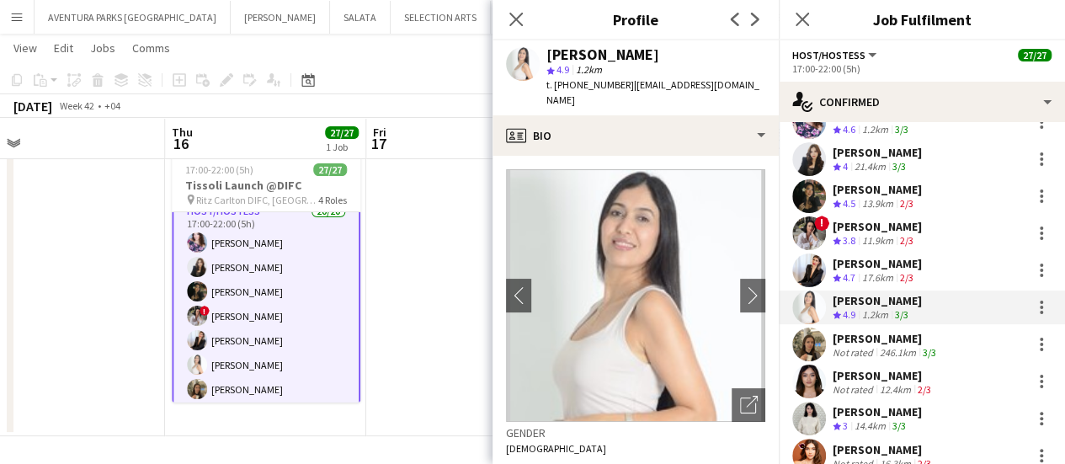
scroll to position [84, 0]
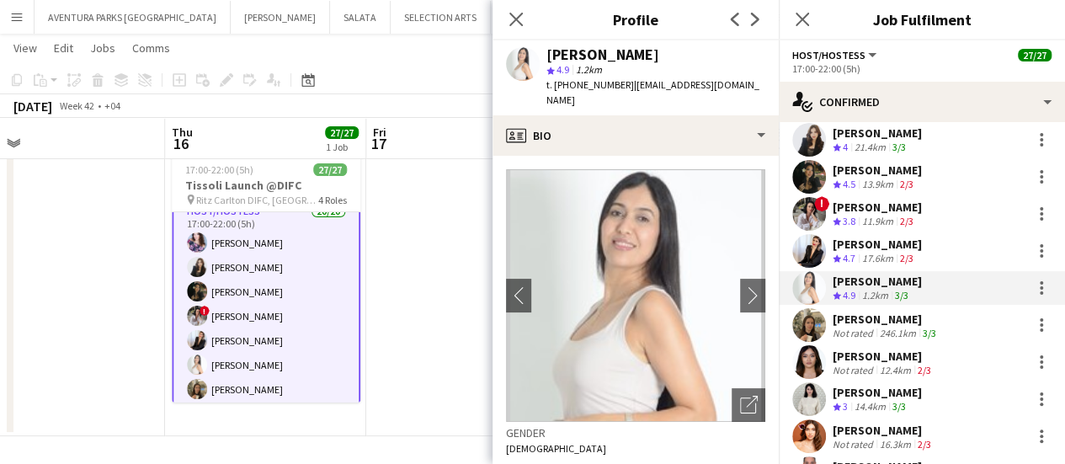
click at [830, 329] on div "[PERSON_NAME] Not rated 246.1km 3/3" at bounding box center [922, 325] width 286 height 34
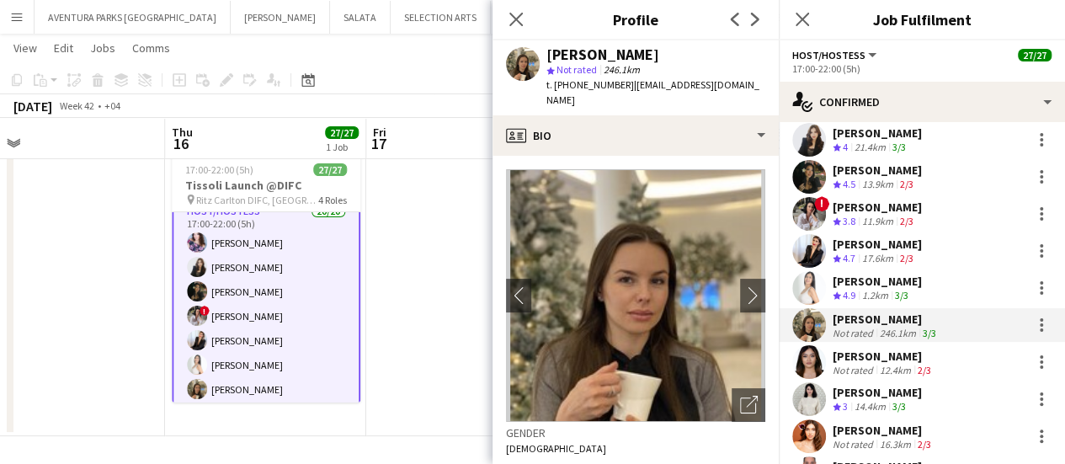
click at [873, 364] on div "Not rated" at bounding box center [855, 370] width 44 height 13
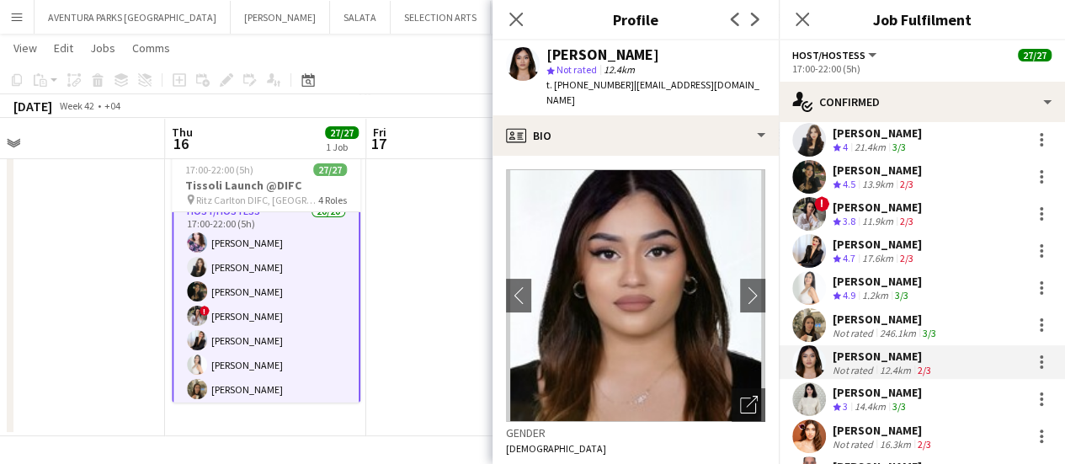
click at [836, 393] on div "[PERSON_NAME]" at bounding box center [877, 392] width 89 height 15
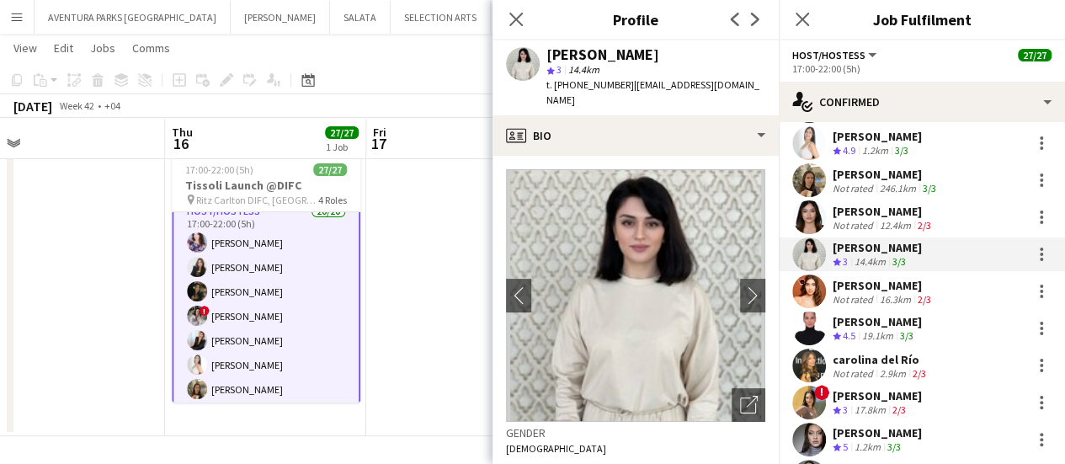
scroll to position [253, 0]
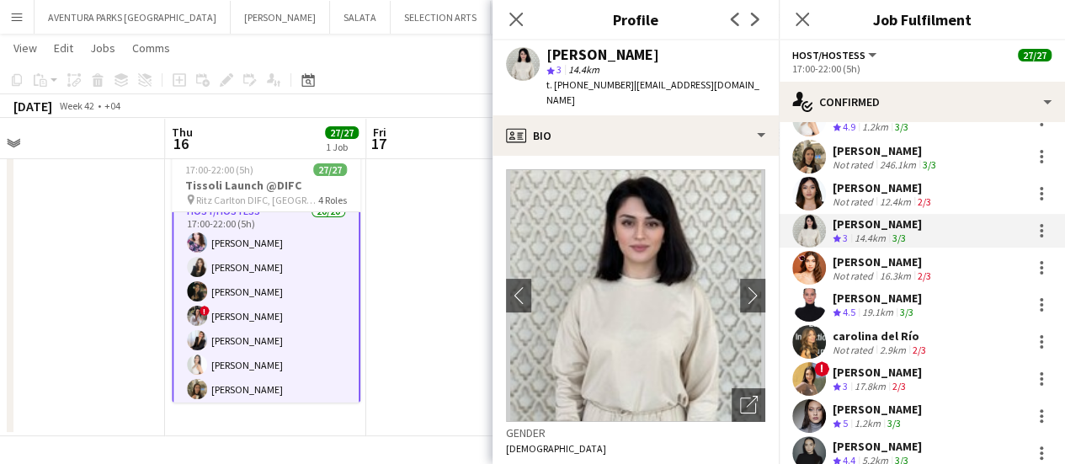
click at [855, 273] on div "Not rated" at bounding box center [855, 276] width 44 height 13
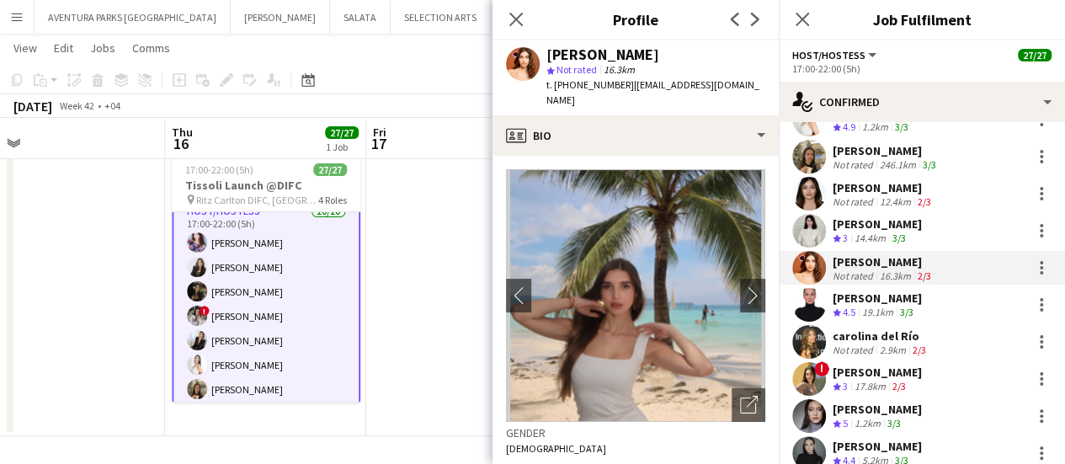
click at [868, 311] on div "19.1km" at bounding box center [878, 313] width 38 height 14
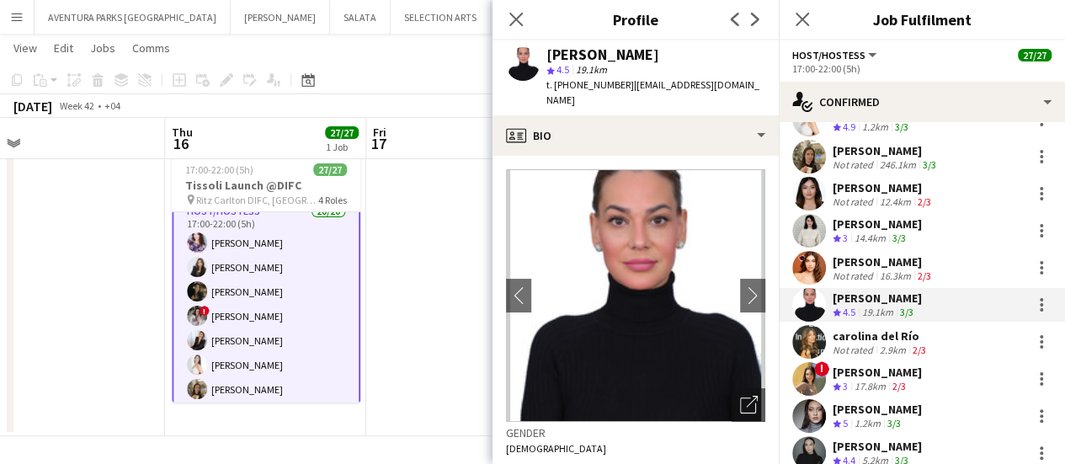
click at [859, 341] on div "carolina del Río" at bounding box center [881, 335] width 97 height 15
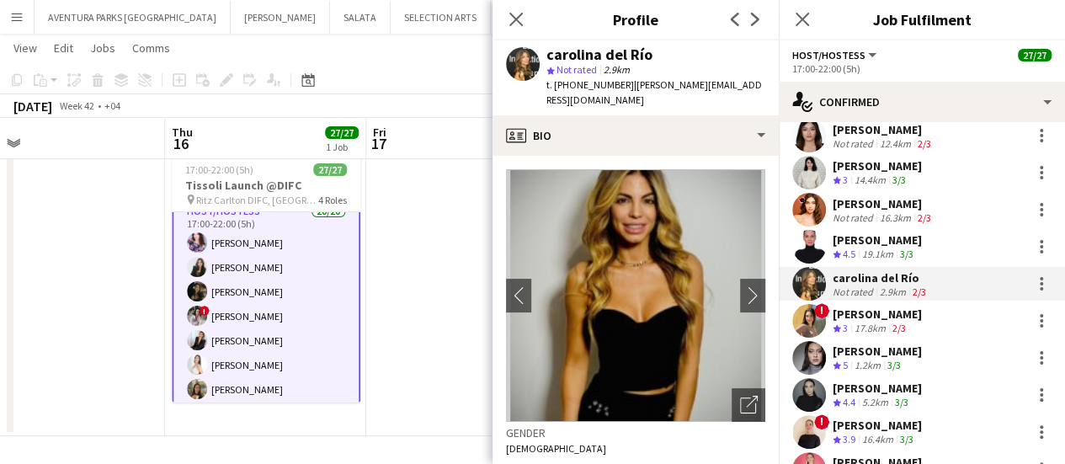
scroll to position [337, 0]
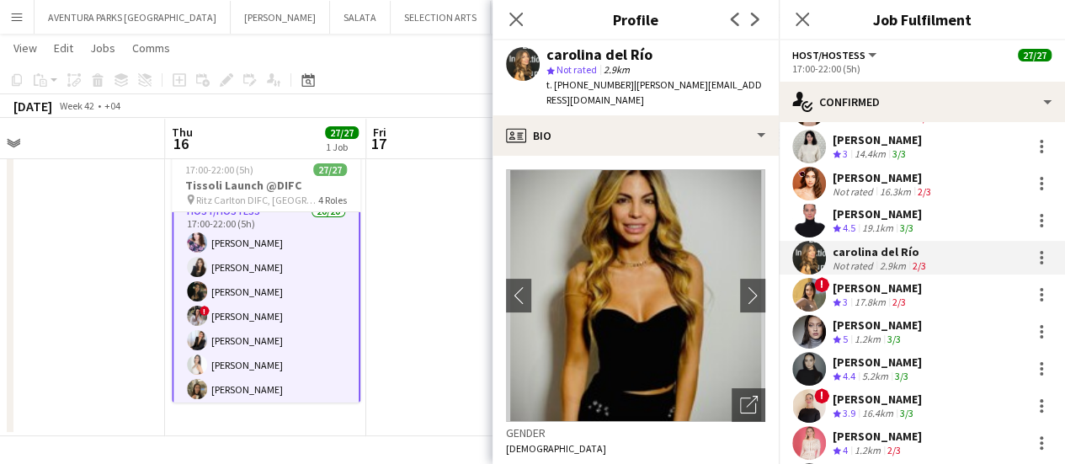
click at [851, 300] on div "Crew rating 3" at bounding box center [842, 303] width 19 height 14
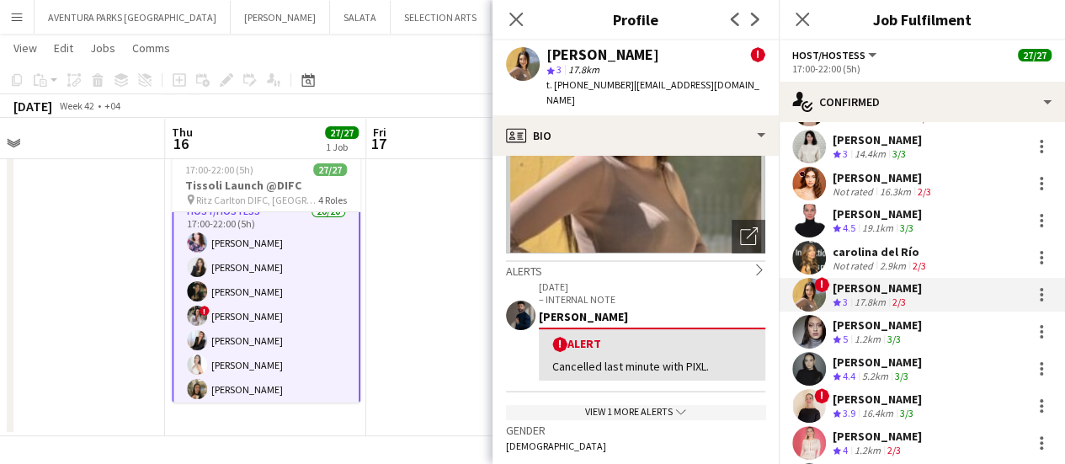
scroll to position [84, 0]
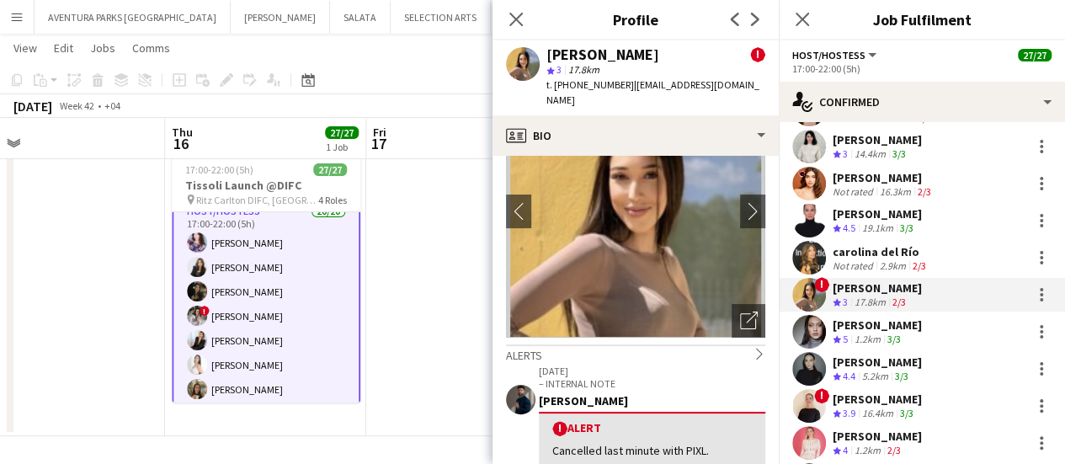
click at [849, 322] on div "[PERSON_NAME]" at bounding box center [877, 325] width 89 height 15
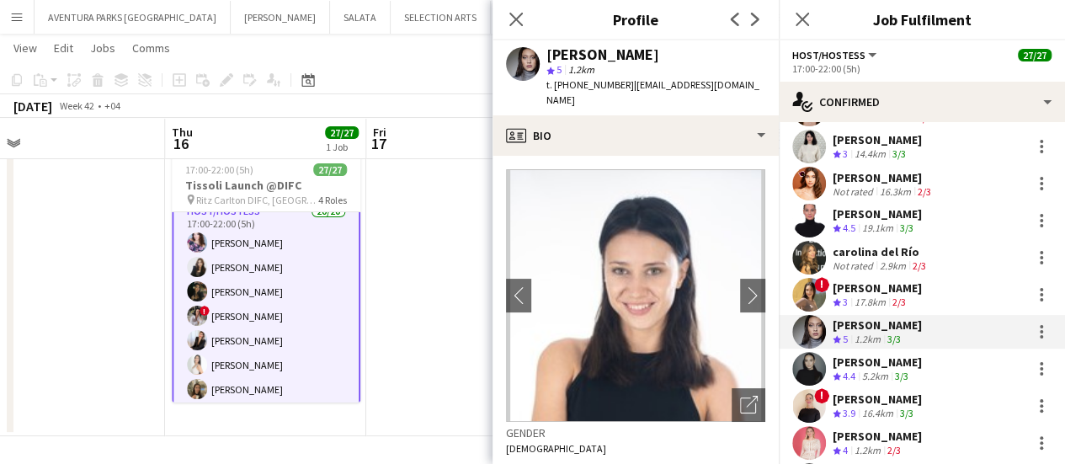
scroll to position [421, 0]
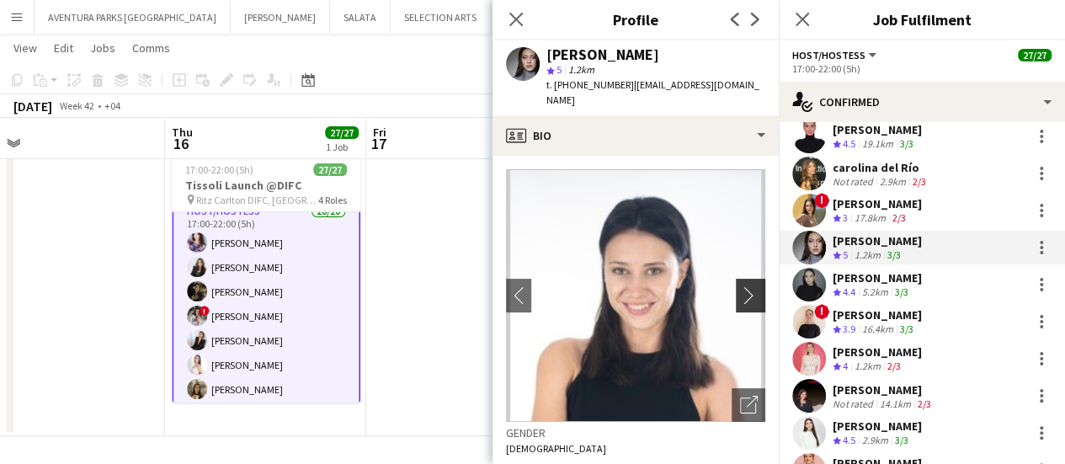
click at [740, 286] on app-icon "chevron-right" at bounding box center [753, 295] width 26 height 18
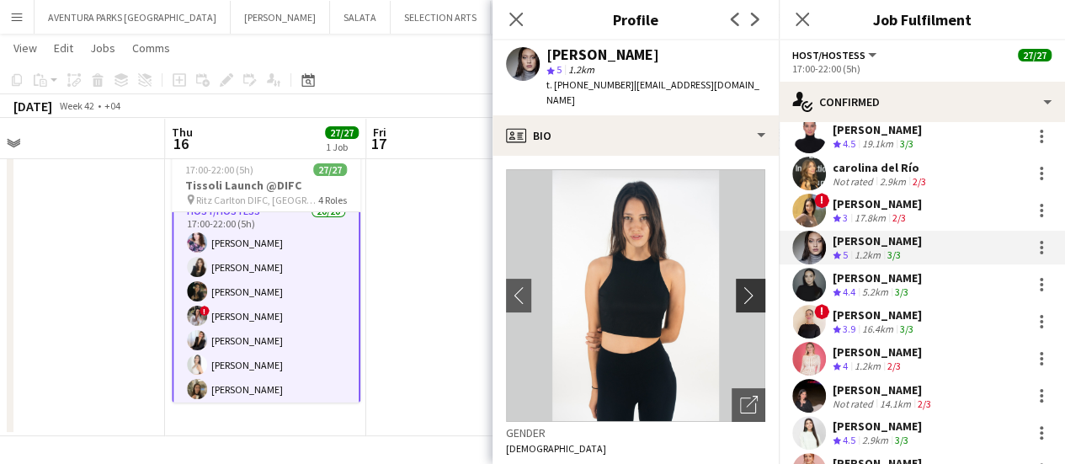
click at [740, 286] on app-icon "chevron-right" at bounding box center [753, 295] width 26 height 18
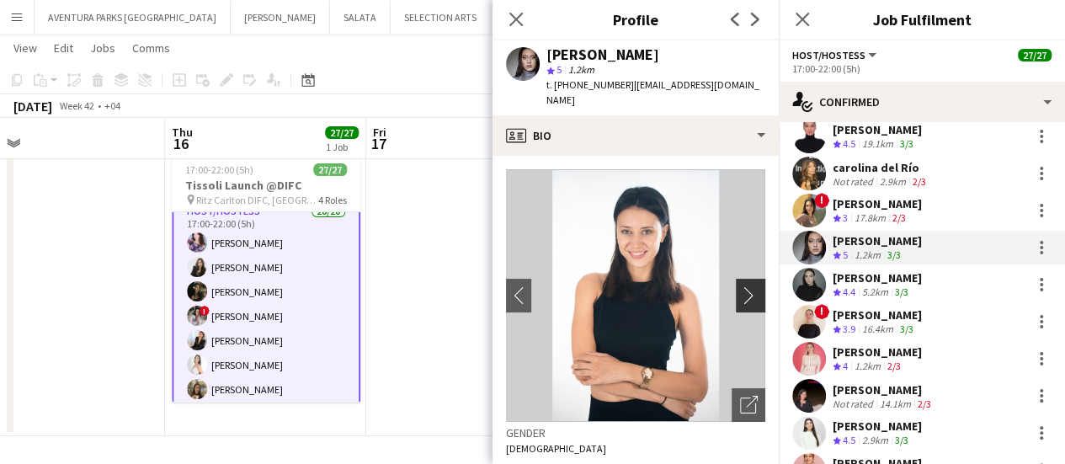
click at [740, 286] on app-icon "chevron-right" at bounding box center [753, 295] width 26 height 18
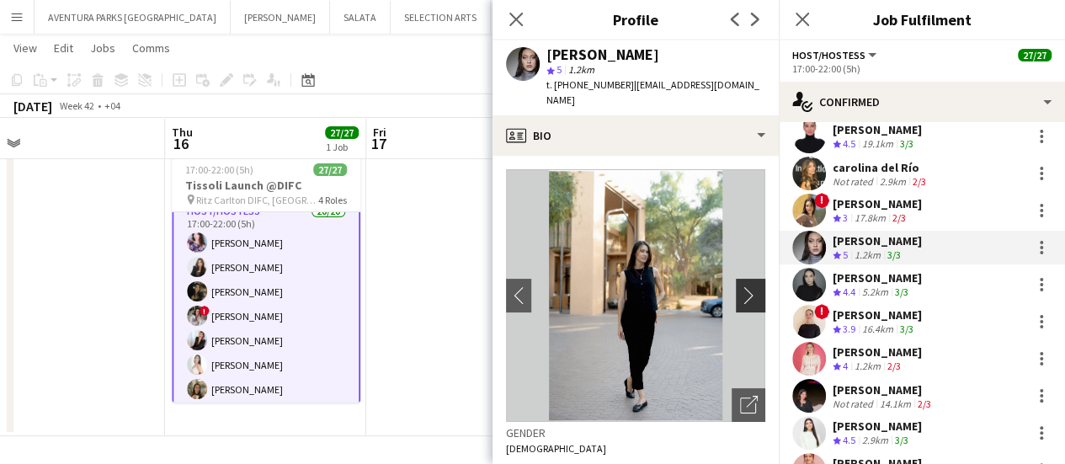
click at [740, 286] on app-icon "chevron-right" at bounding box center [753, 295] width 26 height 18
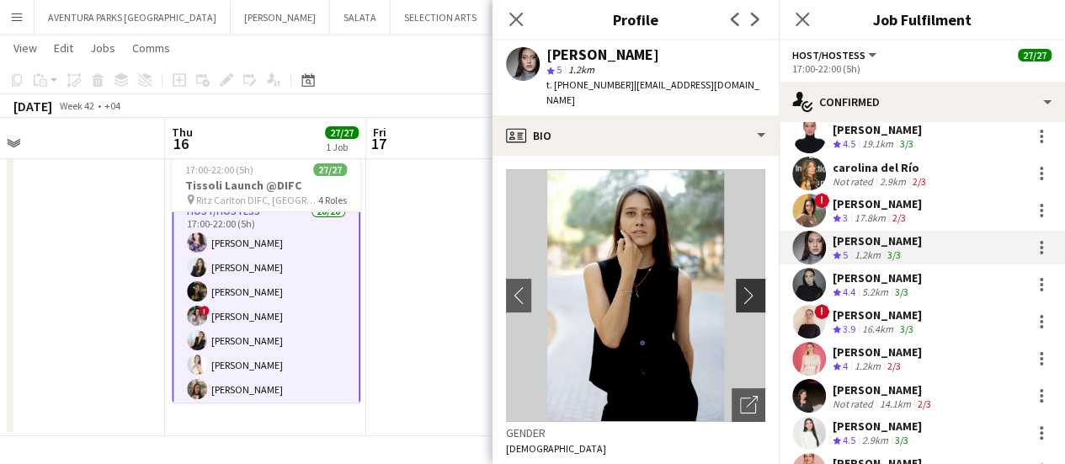
click at [740, 286] on app-icon "chevron-right" at bounding box center [753, 295] width 26 height 18
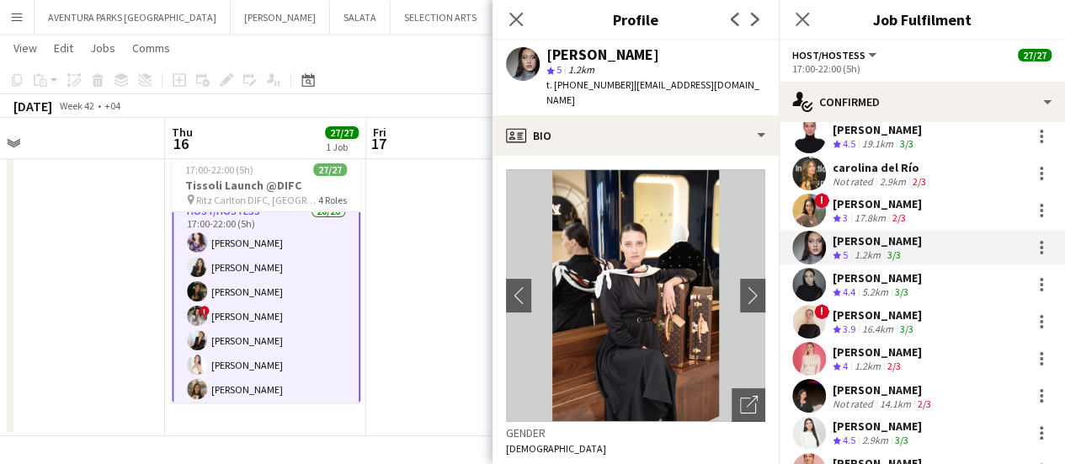
click at [869, 283] on div "[PERSON_NAME]" at bounding box center [877, 277] width 89 height 15
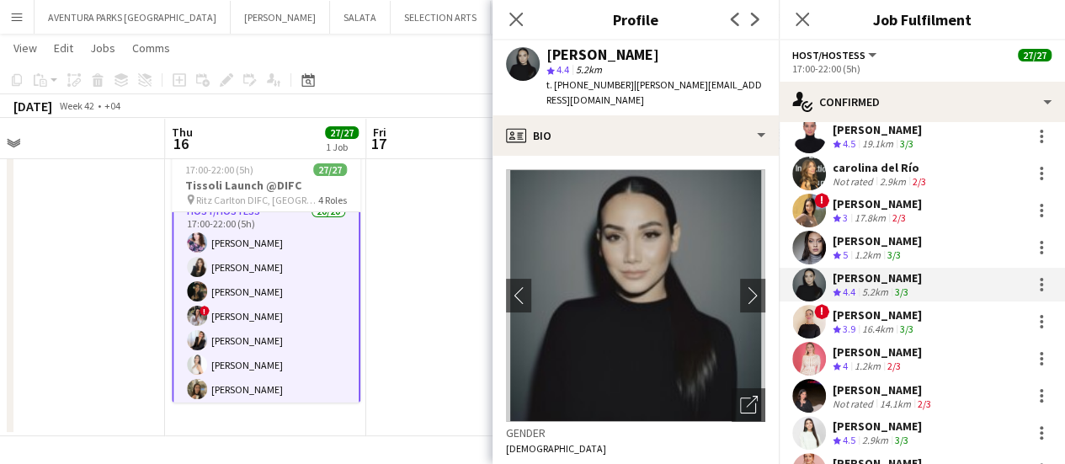
click at [895, 319] on div "[PERSON_NAME]" at bounding box center [877, 314] width 89 height 15
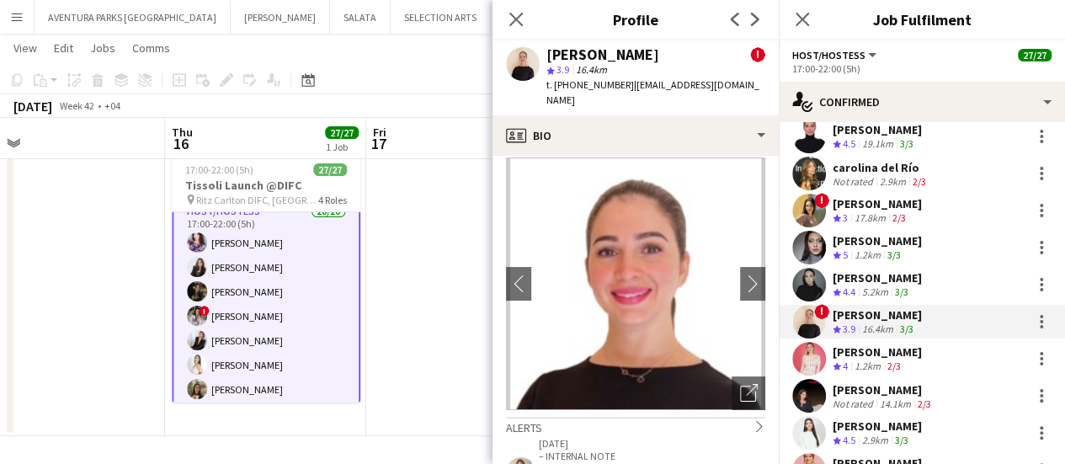
scroll to position [0, 0]
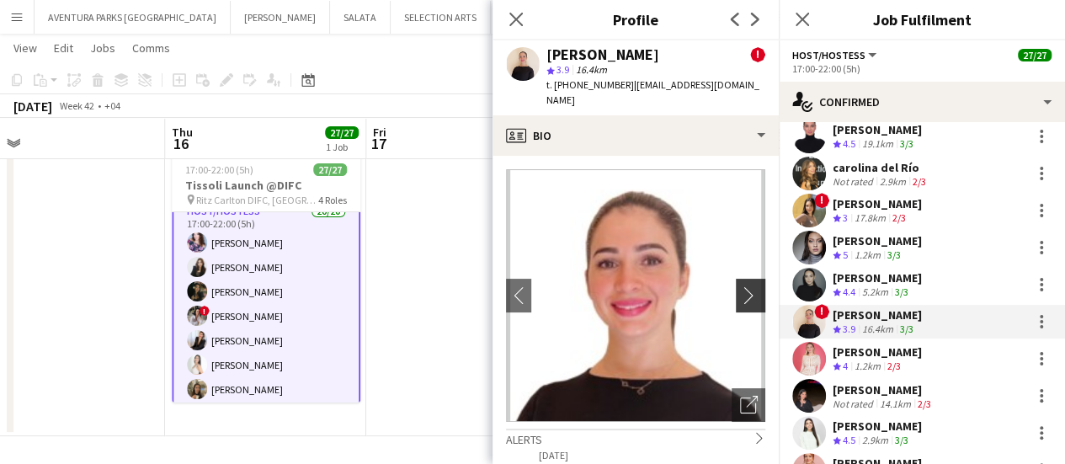
click at [740, 286] on app-icon "chevron-right" at bounding box center [753, 295] width 26 height 18
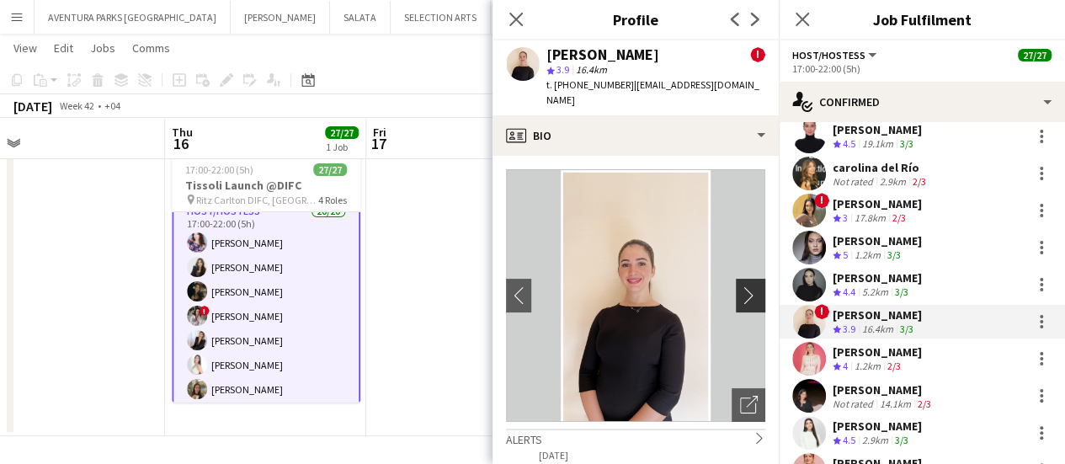
click at [740, 286] on app-icon "chevron-right" at bounding box center [753, 295] width 26 height 18
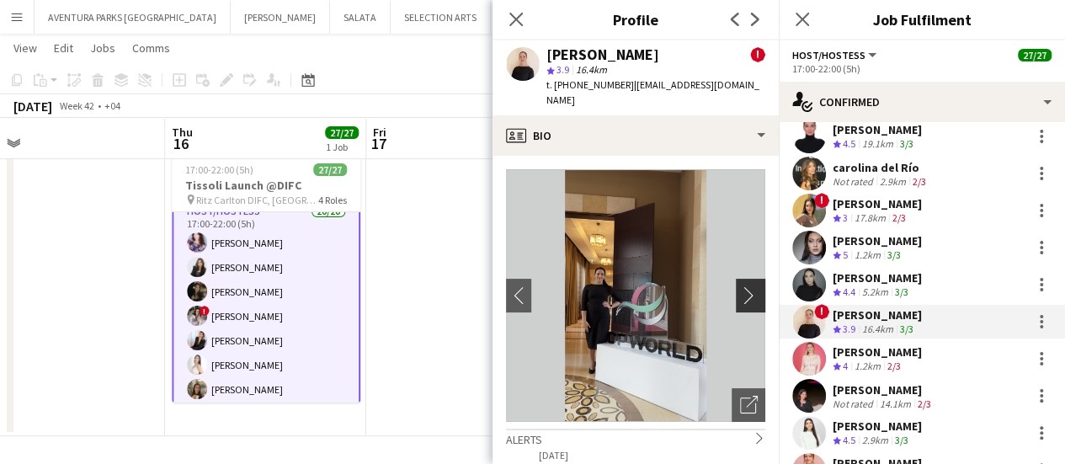
click at [740, 286] on app-icon "chevron-right" at bounding box center [753, 295] width 26 height 18
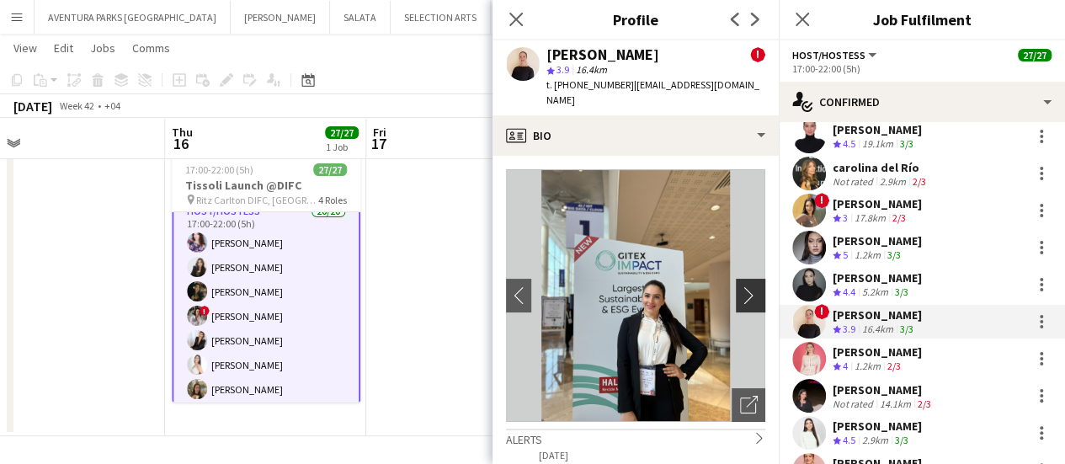
click at [740, 287] on app-icon "chevron-right" at bounding box center [753, 295] width 26 height 18
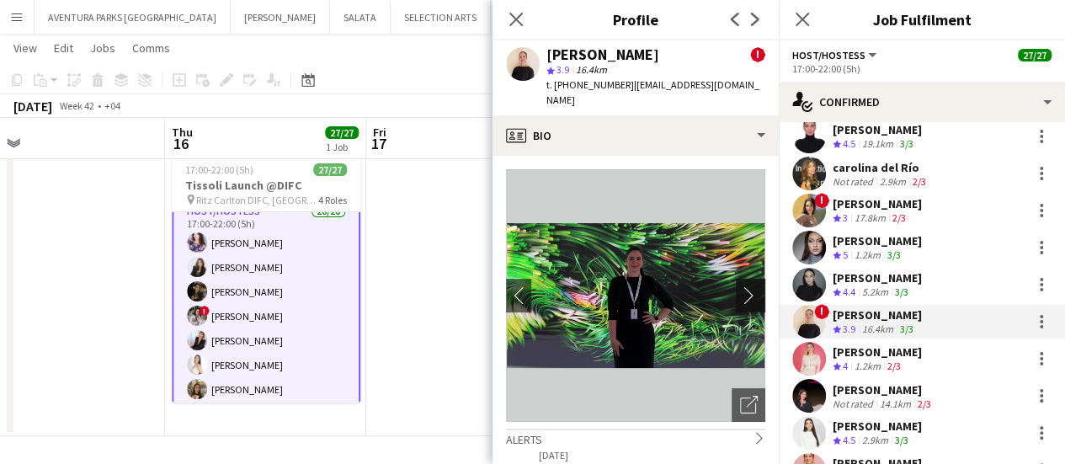
click at [740, 286] on app-icon "chevron-right" at bounding box center [753, 295] width 26 height 18
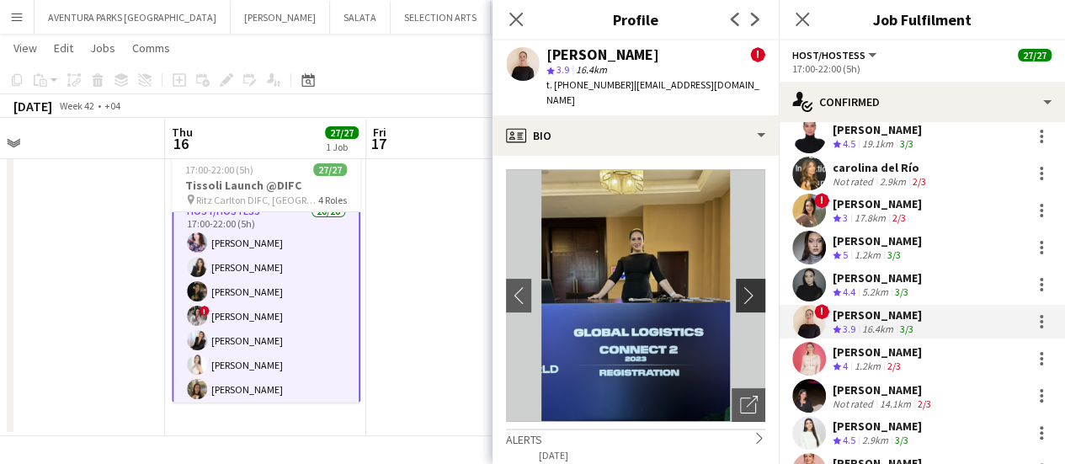
click at [740, 286] on app-icon "chevron-right" at bounding box center [753, 295] width 26 height 18
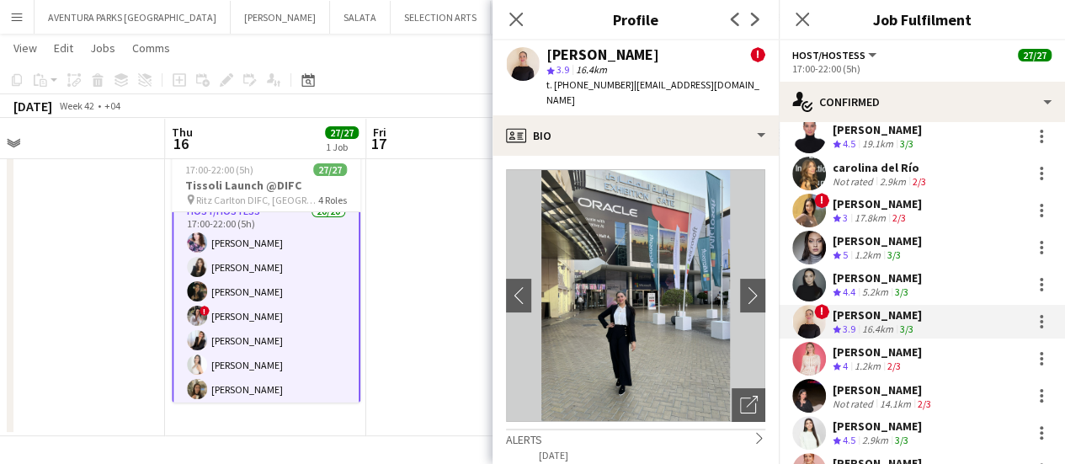
click at [879, 350] on div "[PERSON_NAME]" at bounding box center [877, 351] width 89 height 15
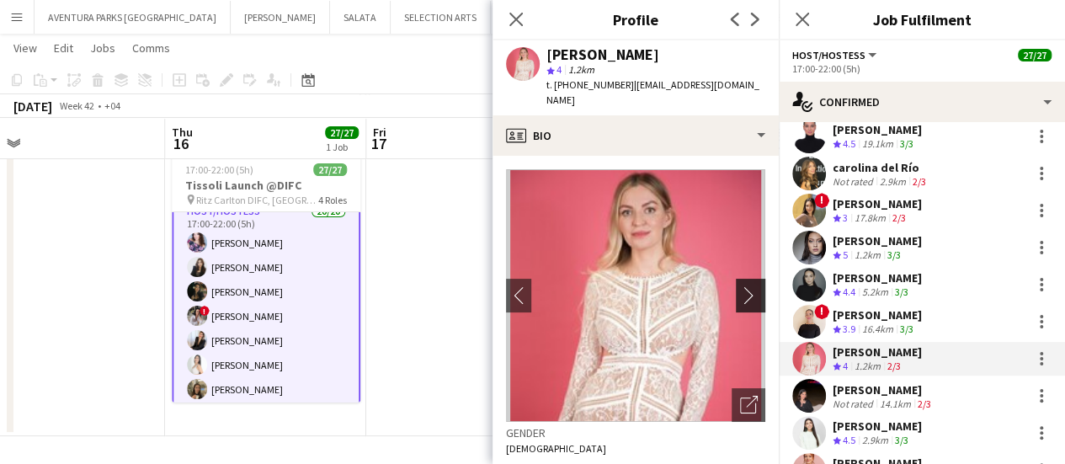
click at [740, 286] on app-icon "chevron-right" at bounding box center [753, 295] width 26 height 18
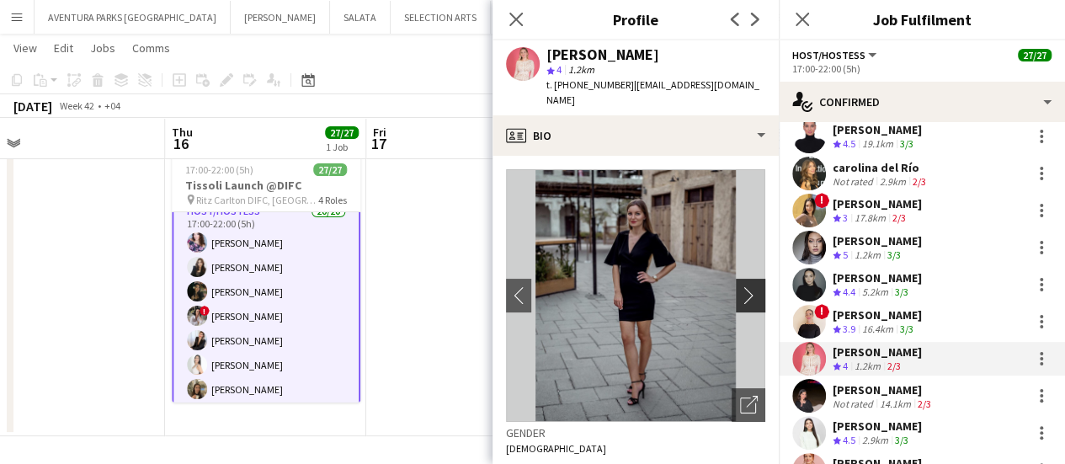
click at [740, 286] on app-icon "chevron-right" at bounding box center [753, 295] width 26 height 18
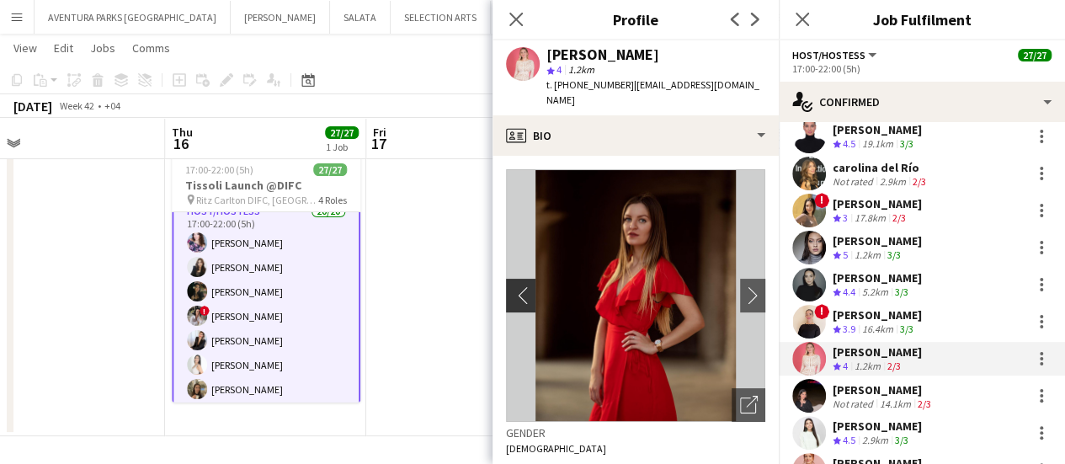
click at [516, 292] on button "chevron-left" at bounding box center [519, 296] width 34 height 34
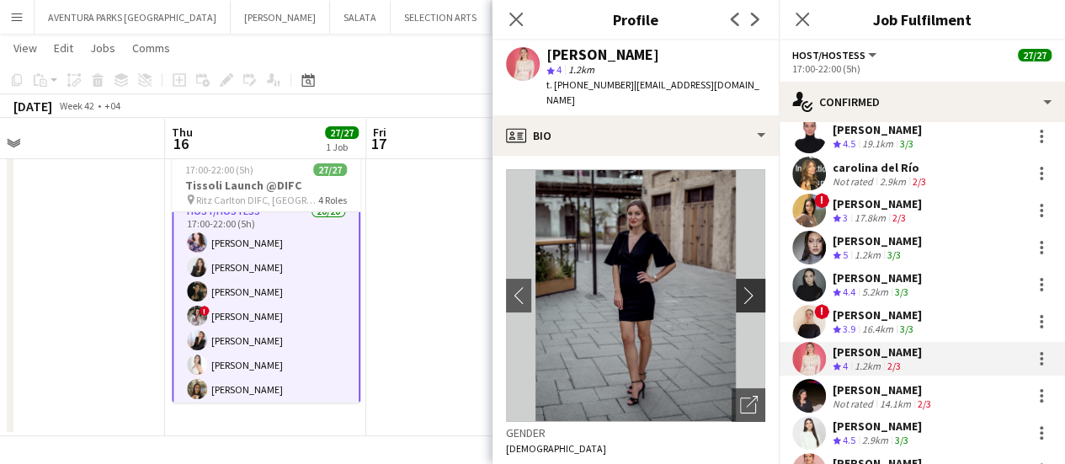
click at [740, 286] on app-icon "chevron-right" at bounding box center [753, 295] width 26 height 18
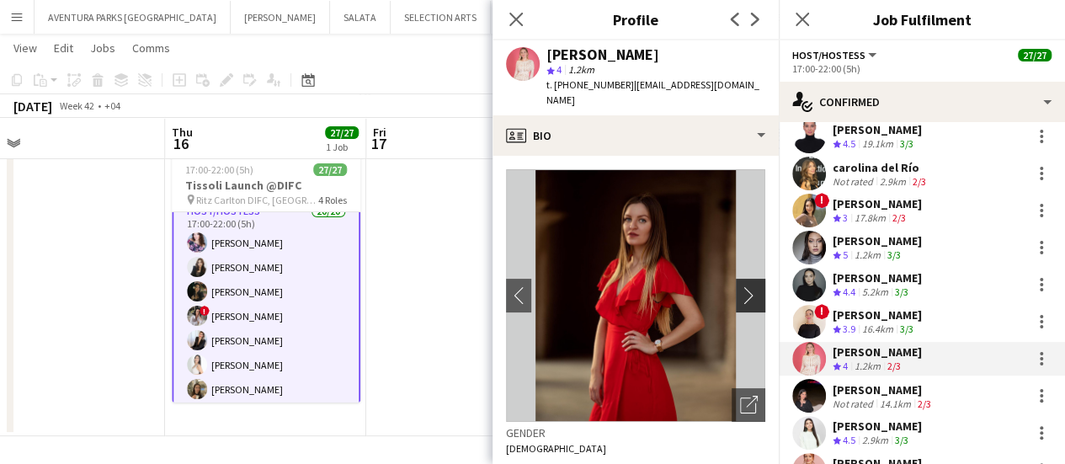
click at [740, 286] on app-icon "chevron-right" at bounding box center [753, 295] width 26 height 18
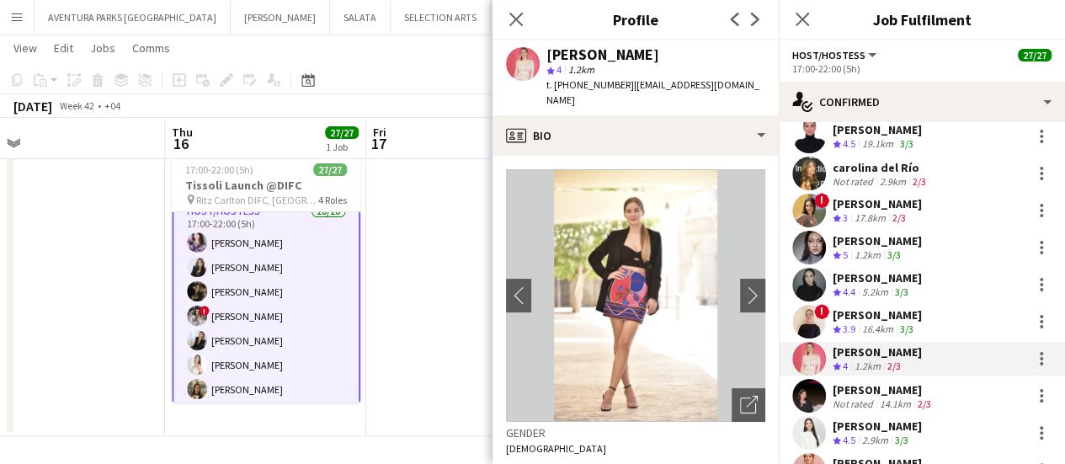
scroll to position [492, 0]
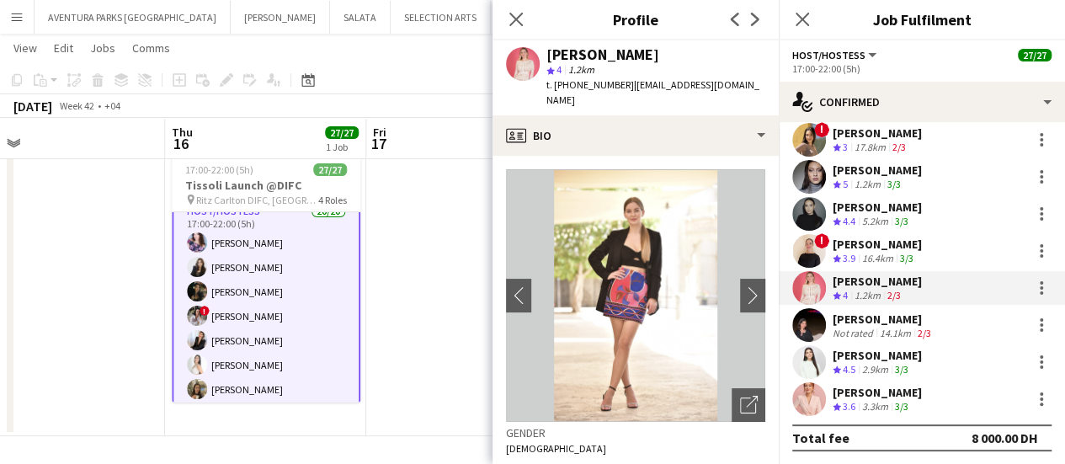
click at [898, 327] on div "14.1km" at bounding box center [896, 333] width 38 height 13
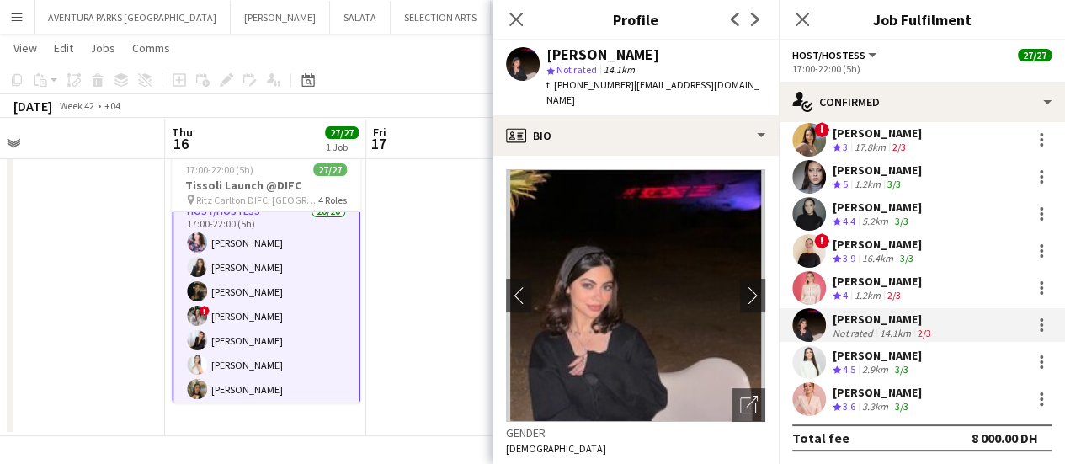
click at [892, 357] on div "[PERSON_NAME]" at bounding box center [877, 355] width 89 height 15
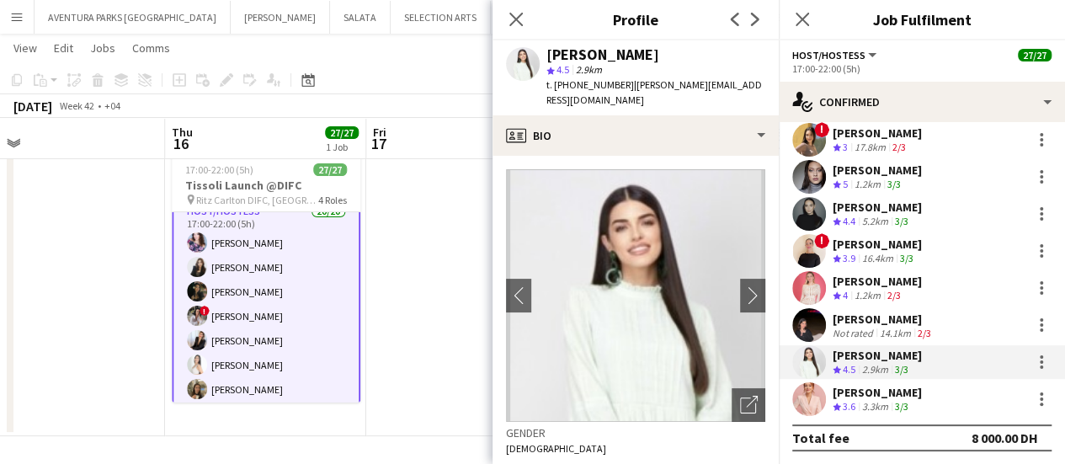
click at [883, 403] on div "3.3km" at bounding box center [875, 407] width 33 height 14
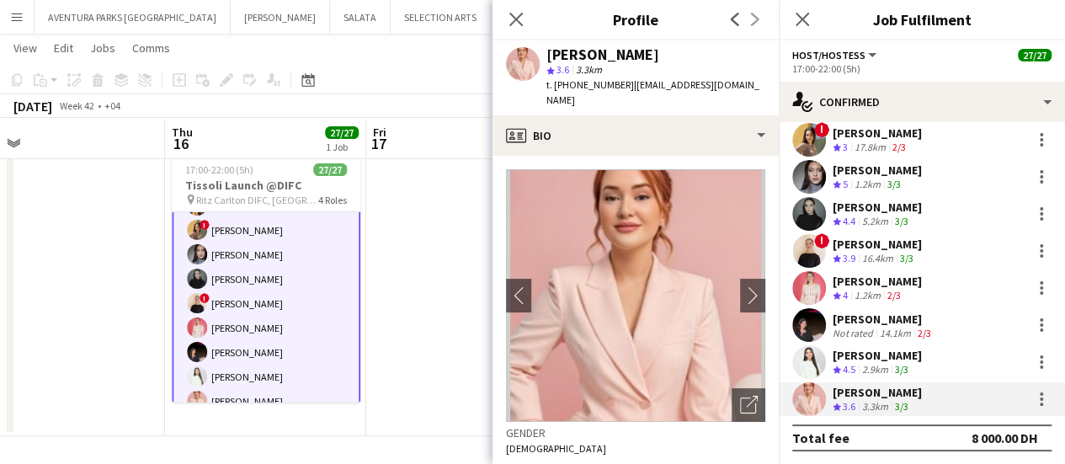
scroll to position [588, 0]
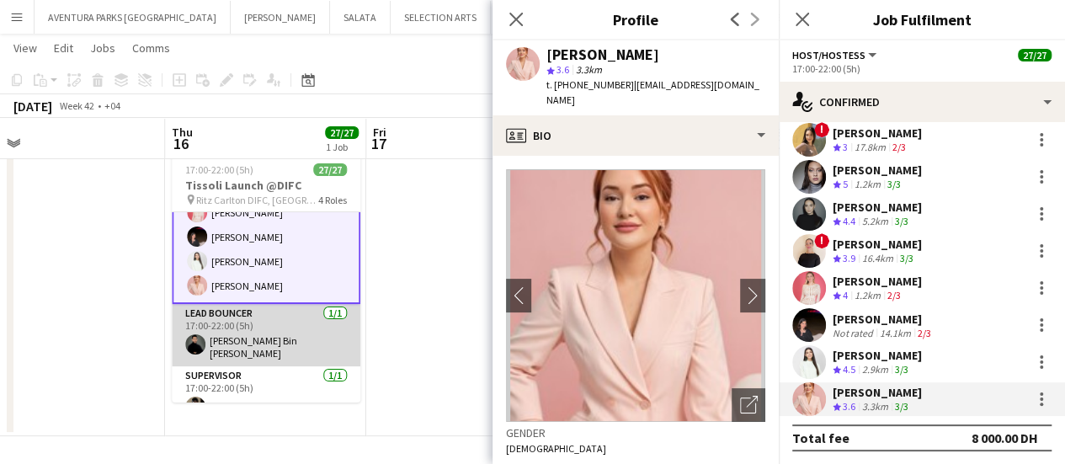
click at [229, 328] on app-card-role "Lead Bouncer [DATE] 17:00-22:00 (5h) [PERSON_NAME] Bin [PERSON_NAME]" at bounding box center [266, 335] width 189 height 62
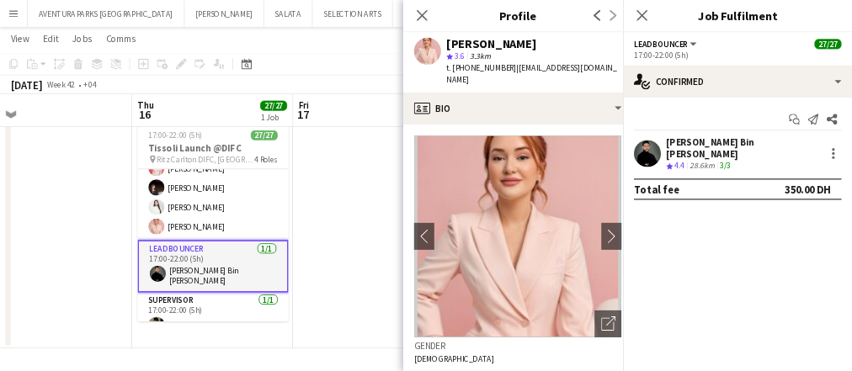
scroll to position [586, 0]
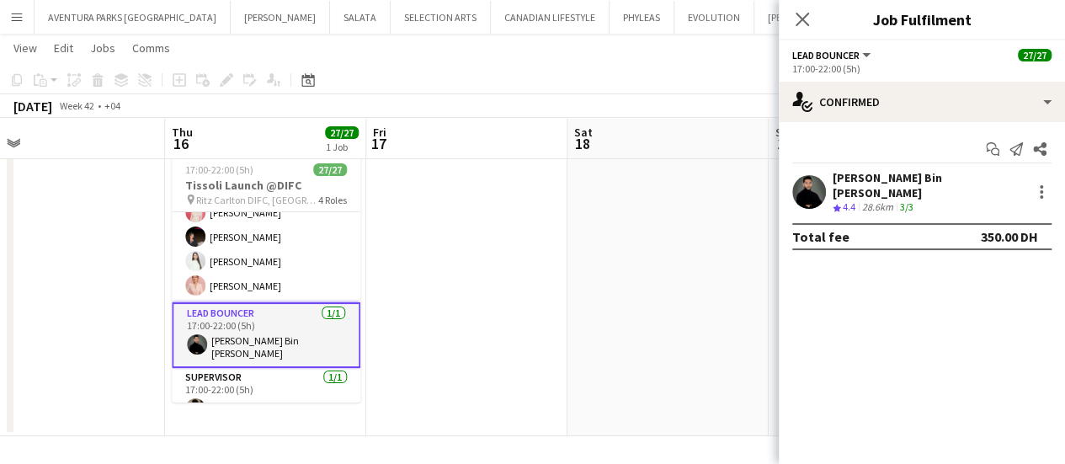
click at [881, 176] on div "[PERSON_NAME] Bin [PERSON_NAME]" at bounding box center [929, 185] width 192 height 30
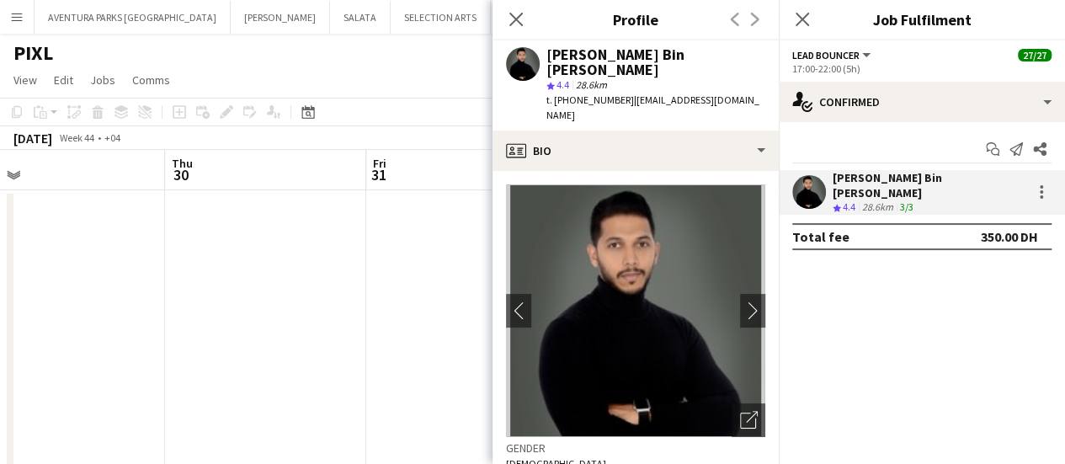
scroll to position [0, 640]
click at [462, 213] on app-date-cell at bounding box center [466, 335] width 201 height 290
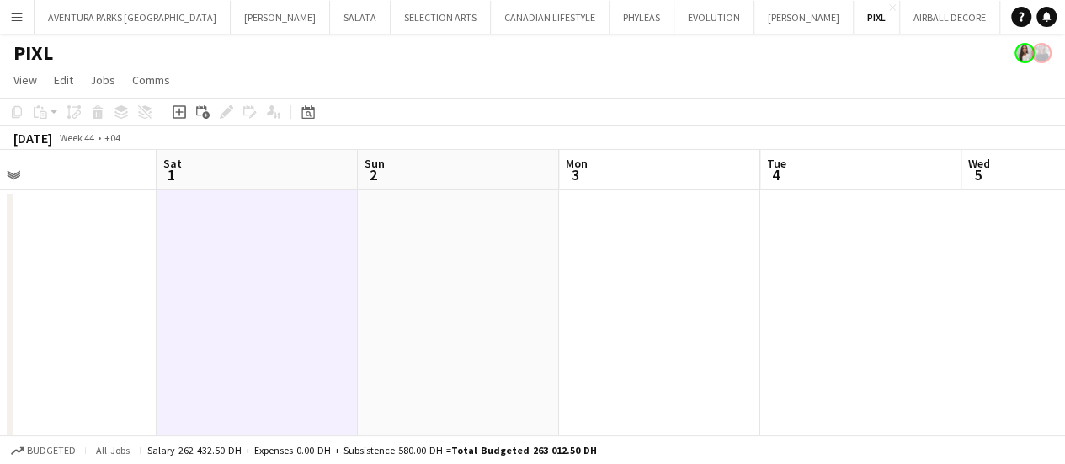
drag, startPoint x: 349, startPoint y: 234, endPoint x: 139, endPoint y: 276, distance: 213.9
click at [139, 276] on app-calendar-viewport "Wed 29 Thu 30 Fri 31 Sat 1 Sun 2 Mon 3 Tue 4 Wed 5 Thu 6 Fri 7 Sat 8" at bounding box center [532, 315] width 1065 height 330
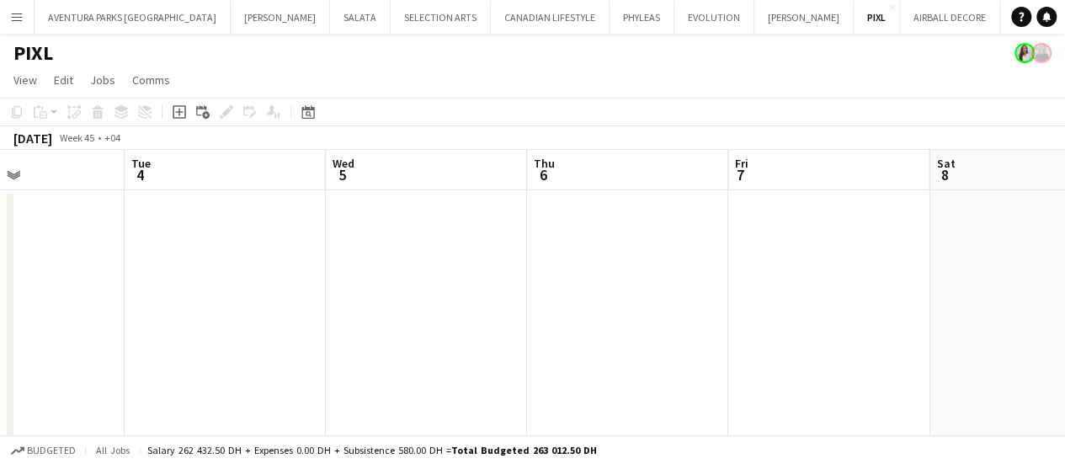
drag, startPoint x: 1045, startPoint y: 287, endPoint x: 273, endPoint y: 315, distance: 772.8
click at [274, 316] on app-calendar-viewport "Fri 31 Sat 1 Sun 2 Mon 3 Tue 4 Wed 5 Thu 6 Fri 7 Sat 8 Sun 9 Mon 10" at bounding box center [532, 315] width 1065 height 330
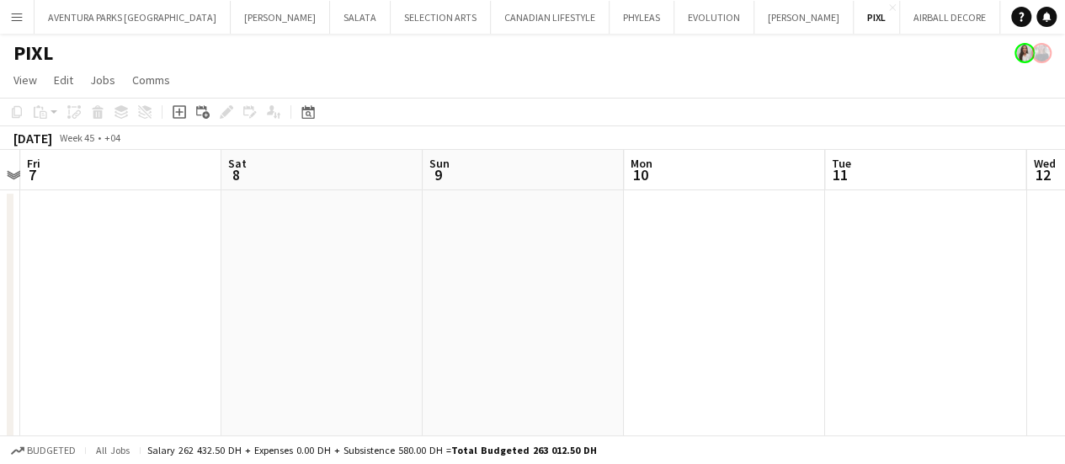
drag, startPoint x: 750, startPoint y: 325, endPoint x: 302, endPoint y: 310, distance: 448.3
click at [302, 310] on app-calendar-viewport "Tue 4 Wed 5 Thu 6 Fri 7 Sat 8 Sun 9 Mon 10 Tue 11 Wed 12 Thu 13 Fri 14" at bounding box center [532, 315] width 1065 height 330
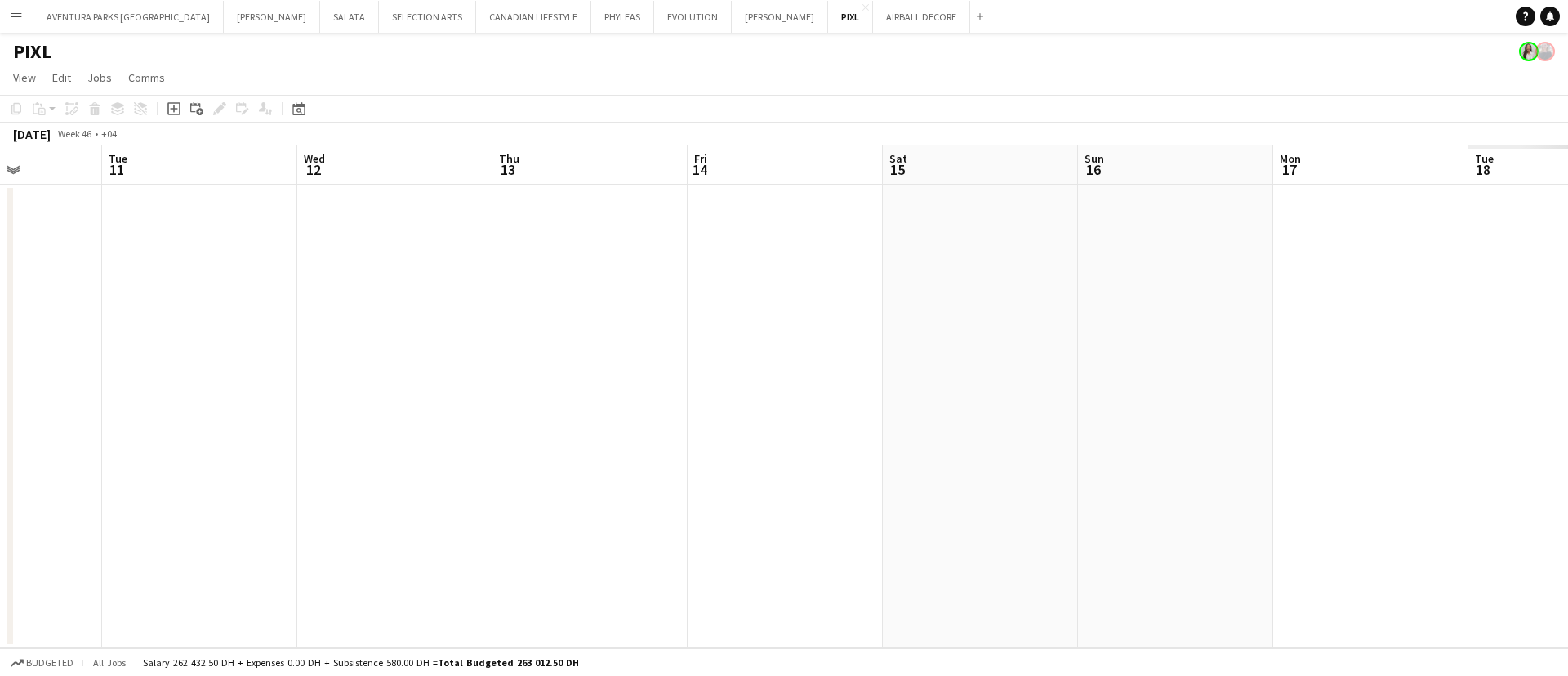
scroll to position [0, 551]
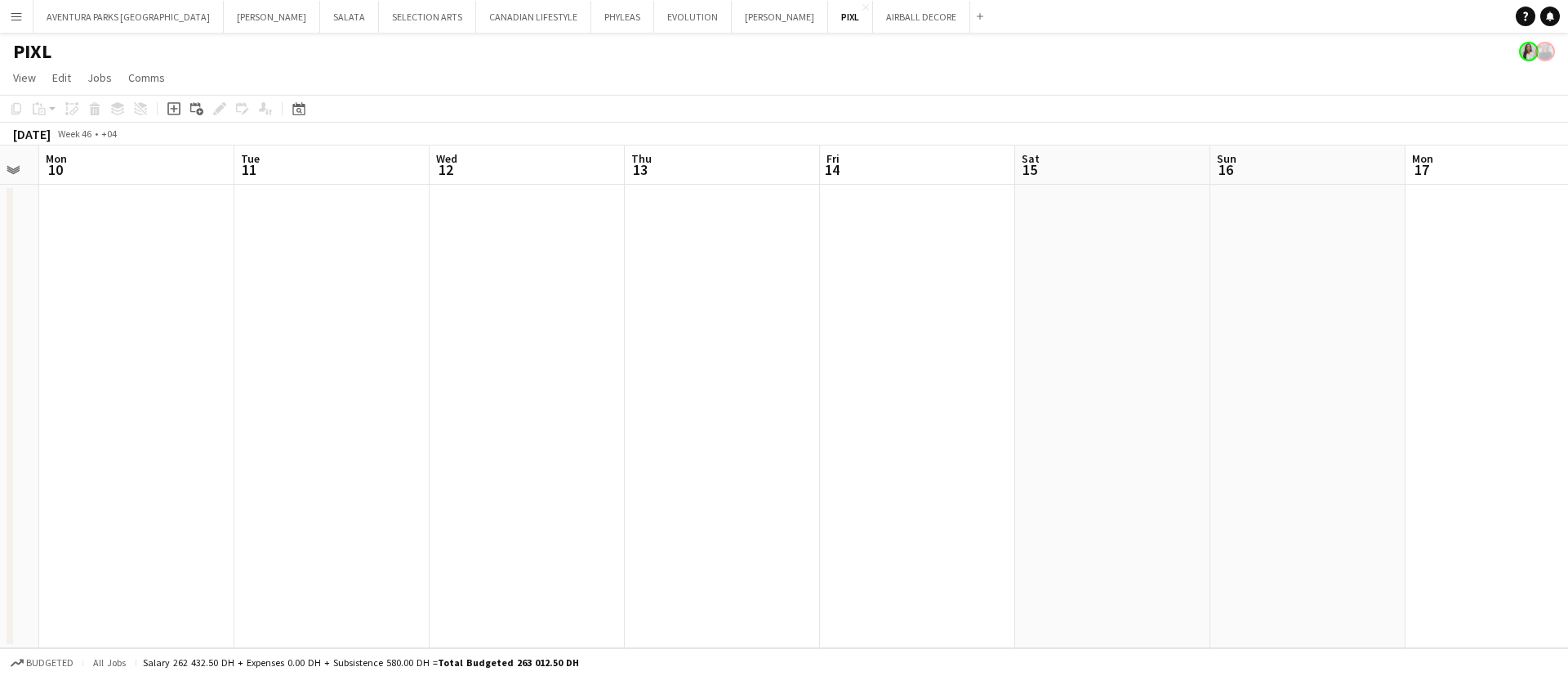
drag, startPoint x: 1392, startPoint y: 278, endPoint x: 431, endPoint y: 308, distance: 961.5
click at [431, 308] on app-calendar-viewport "Fri 7 Sat 8 Sun 9 Mon 10 Tue 11 Wed 12 Thu 13 Fri 14 Sat 15 Sun 16 Mon 17 Tue 1…" at bounding box center [784, 397] width 1568 height 502
drag, startPoint x: 425, startPoint y: 336, endPoint x: 1561, endPoint y: 327, distance: 1136.0
click at [1567, 326] on app-calendar-viewport "Thu 6 Fri 7 Sat 8 Sun 9 Mon 10 Tue 11 Wed 12 Thu 13 Fri 14 Sat 15 Sun 16 Mon 17…" at bounding box center [784, 397] width 1568 height 502
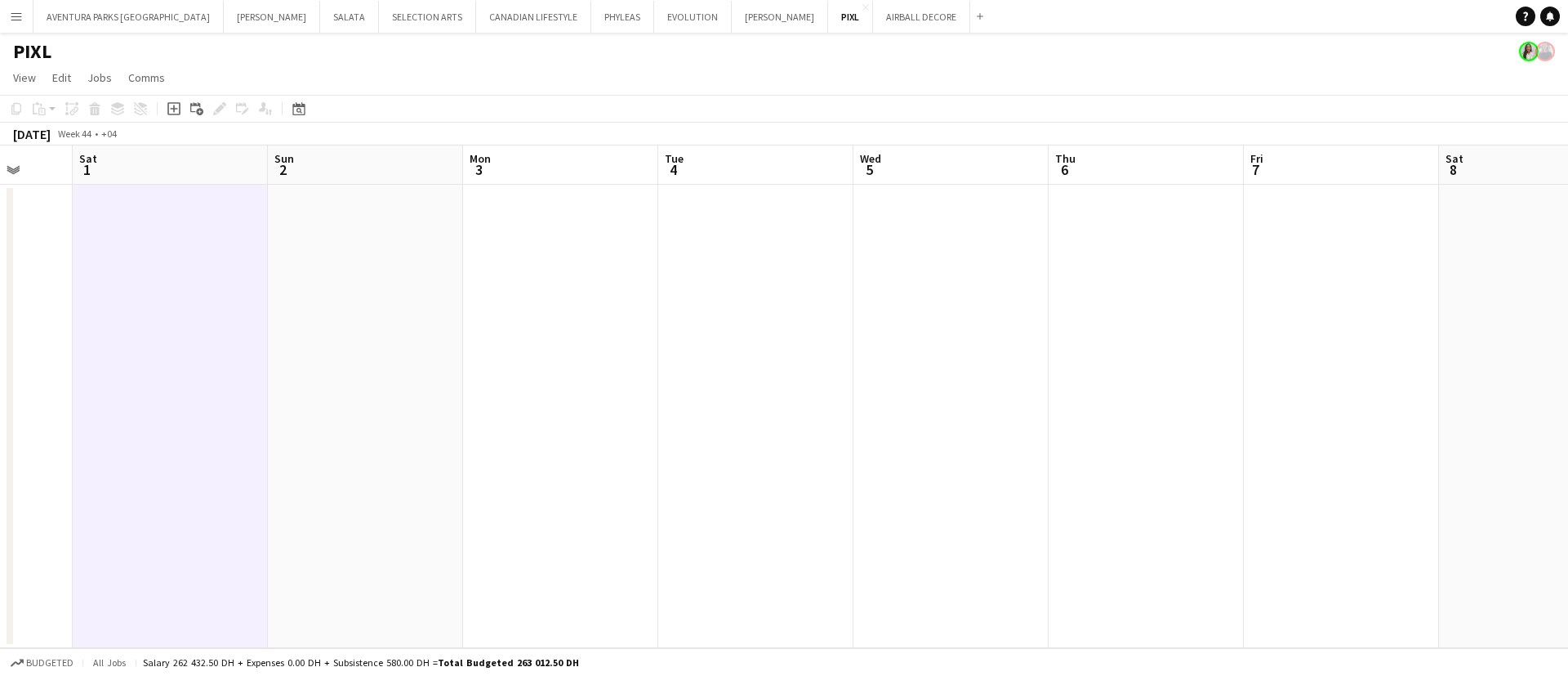
drag, startPoint x: 864, startPoint y: 370, endPoint x: 1360, endPoint y: 370, distance: 496.0
click at [1360, 370] on app-calendar-viewport "Wed 29 Thu 30 Fri 31 Sat 1 Sun 2 Mon 3 Tue 4 Wed 5 Thu 6 Fri 7 Sat 8 Sun 9 Mon …" at bounding box center [784, 397] width 1568 height 502
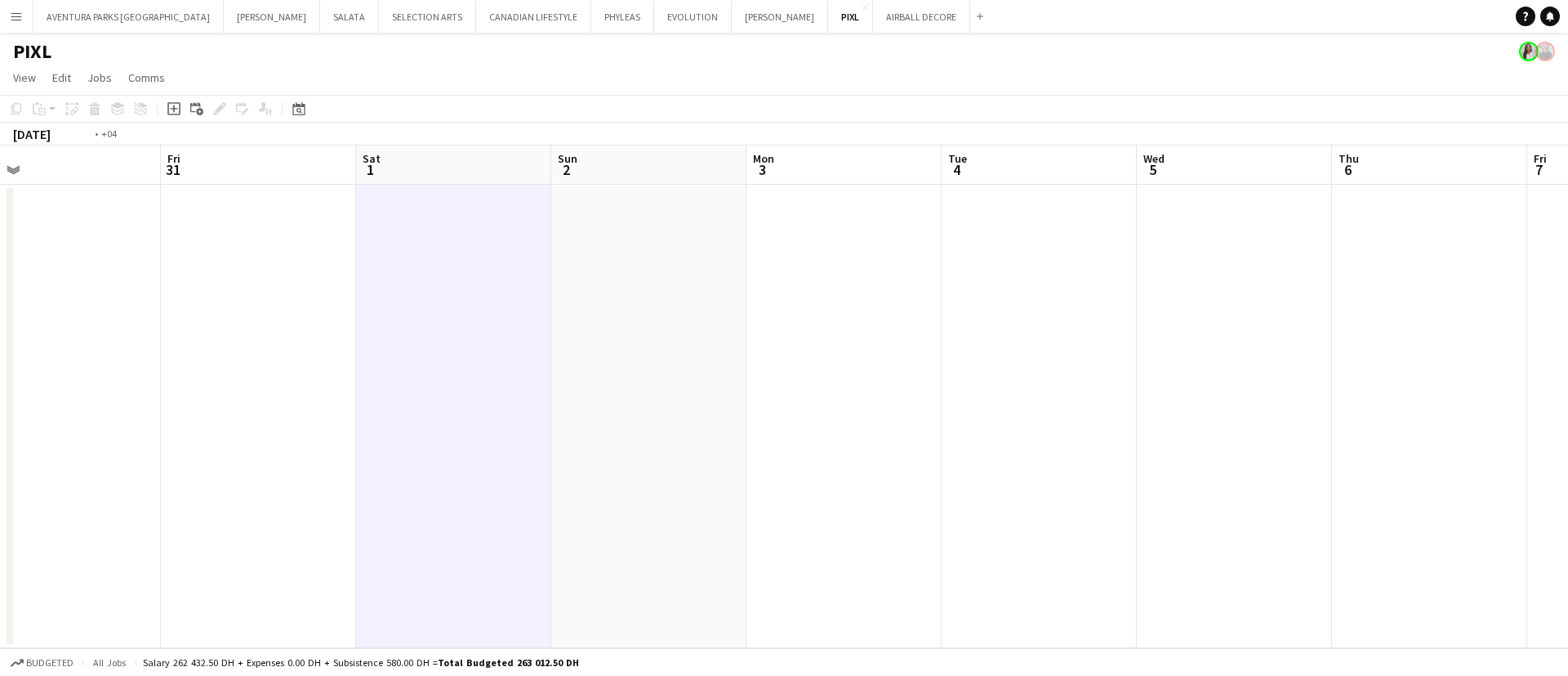
drag, startPoint x: 152, startPoint y: 435, endPoint x: 1413, endPoint y: 338, distance: 1264.7
click at [1411, 338] on app-calendar-viewport "Tue 28 Wed 29 Thu 30 Fri 31 Sat 1 Sun 2 Mon 3 Tue 4 Wed 5 Thu 6 Fri 7 Sat 8 Sun…" at bounding box center [784, 397] width 1568 height 502
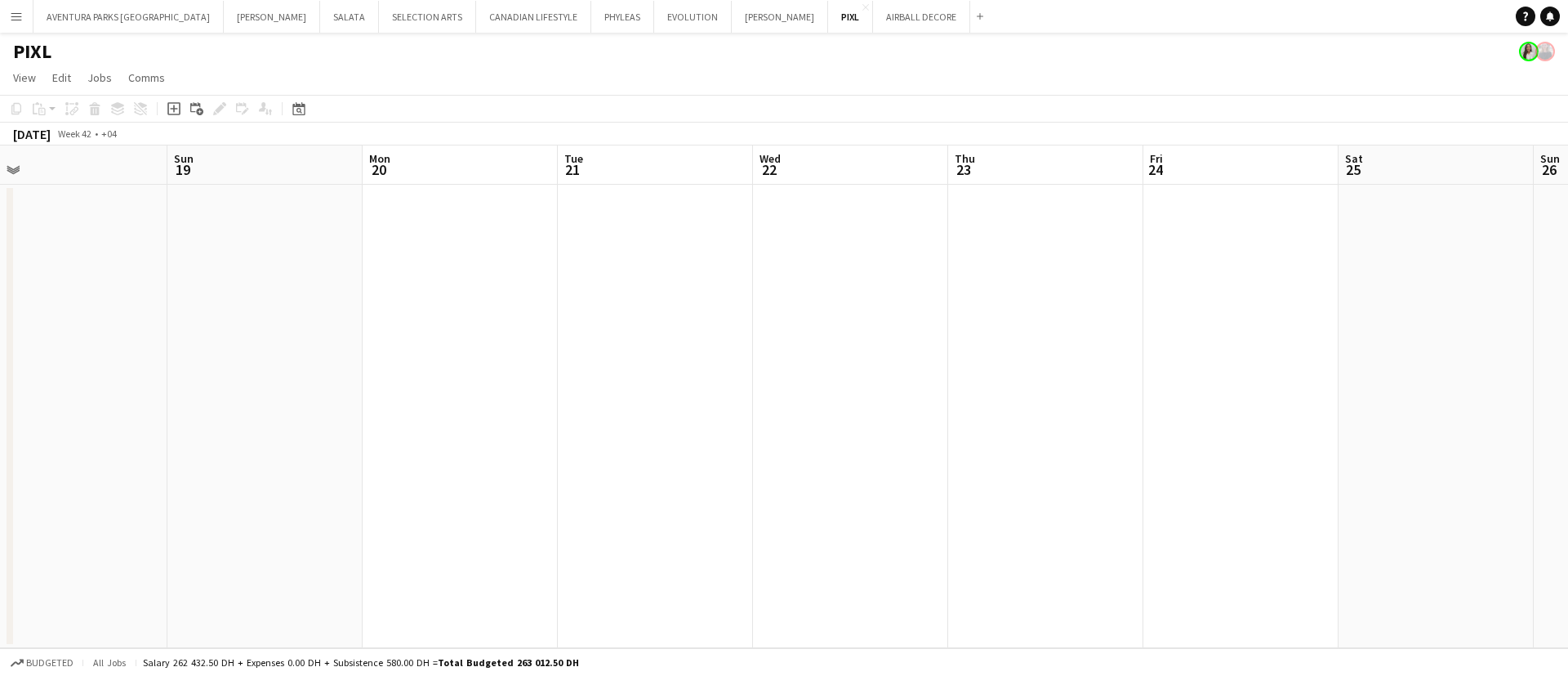
drag, startPoint x: 332, startPoint y: 403, endPoint x: 1509, endPoint y: 329, distance: 1179.3
click at [1509, 329] on app-calendar-viewport "Thu 16 27/27 1 Job Fri 17 Sat 18 Sun 19 Mon 20 Tue 21 Wed 22 Thu 23 Fri 24 Sat …" at bounding box center [784, 397] width 1568 height 502
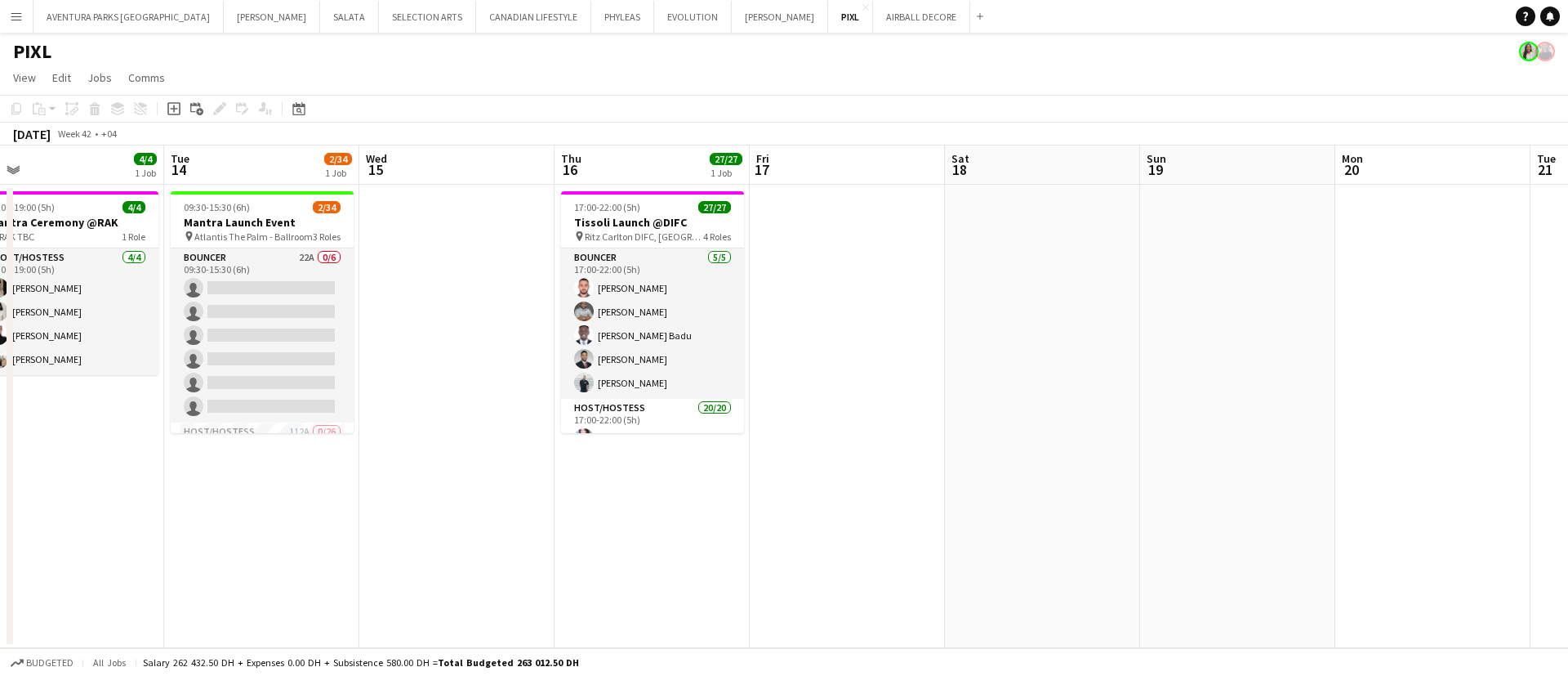
drag, startPoint x: 254, startPoint y: 379, endPoint x: 1227, endPoint y: 337, distance: 973.9
click at [1227, 337] on app-calendar-viewport "Sat 11 Sun 12 Mon 13 4/4 1 Job Tue 14 2/34 1 Job Wed 15 Thu 16 27/27 1 Job Fri …" at bounding box center [784, 397] width 1568 height 502
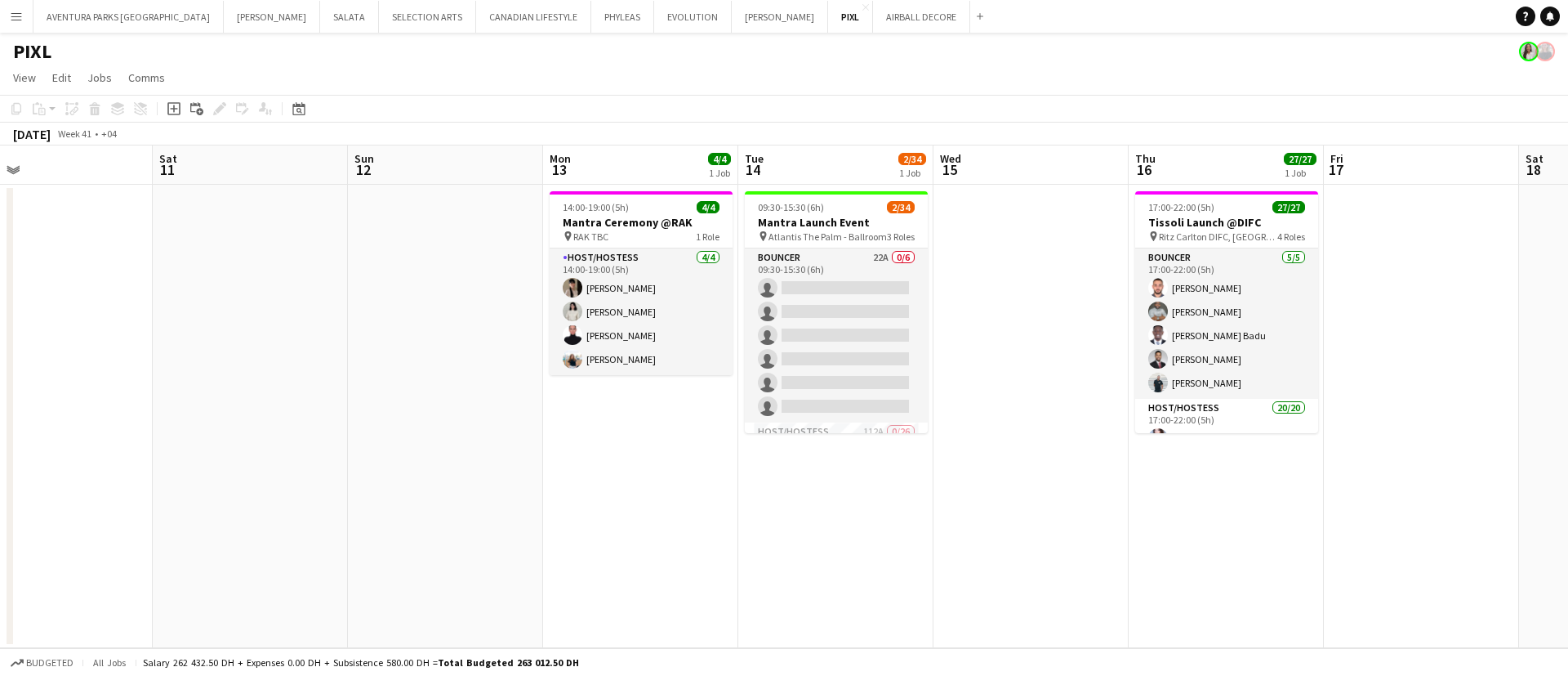
drag, startPoint x: 434, startPoint y: 534, endPoint x: 827, endPoint y: 531, distance: 393.0
click at [827, 531] on app-calendar-viewport "Wed 8 Thu 9 Fri 10 Sat 11 Sun 12 Mon 13 4/4 1 Job Tue 14 2/34 1 Job Wed 15 Thu …" at bounding box center [784, 397] width 1568 height 502
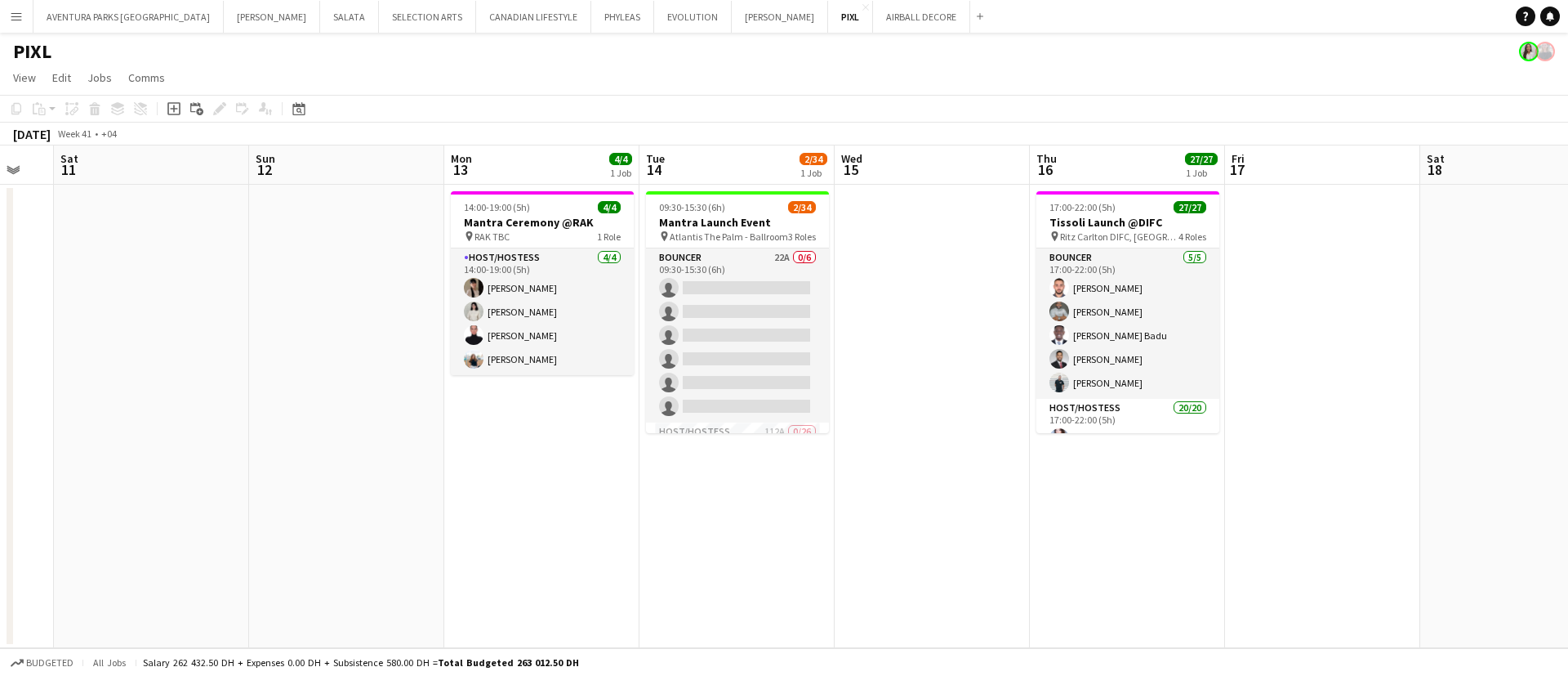
drag, startPoint x: 928, startPoint y: 579, endPoint x: 817, endPoint y: 581, distance: 111.0
click at [817, 581] on app-calendar-viewport "Wed 8 Thu 9 Fri 10 Sat 11 Sun 12 Mon 13 4/4 1 Job Tue 14 2/34 1 Job Wed 15 Thu …" at bounding box center [784, 397] width 1568 height 502
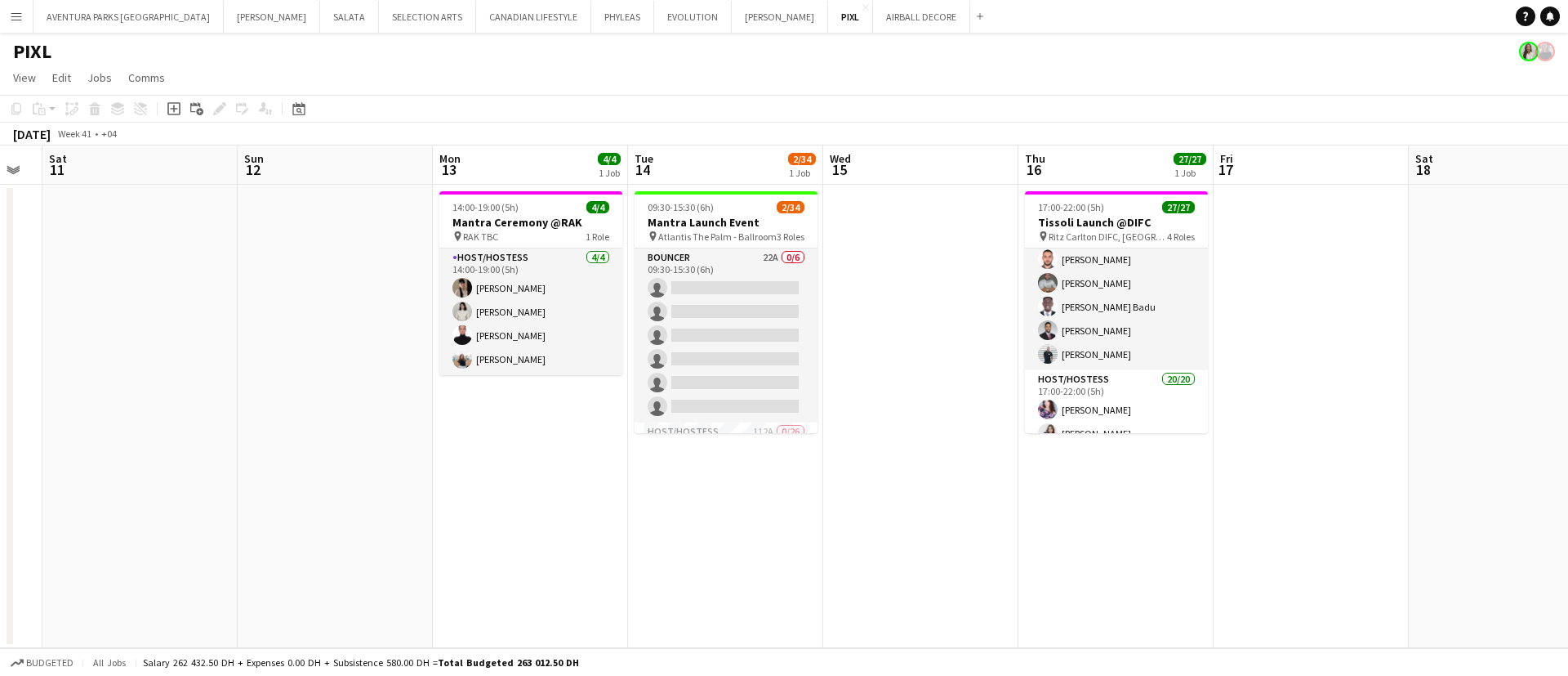
scroll to position [0, 0]
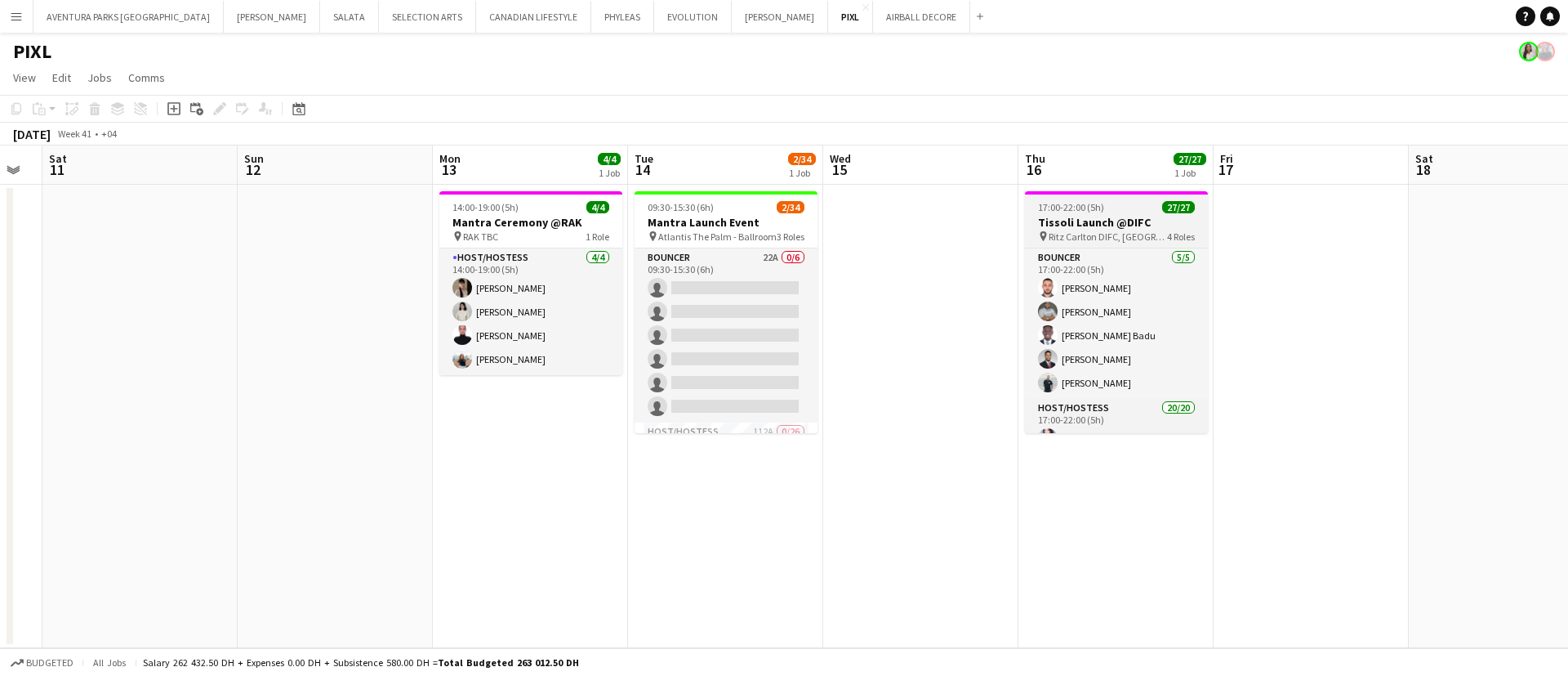
click at [1129, 222] on h3 "Tissoli Launch @DIFC" at bounding box center [1116, 221] width 183 height 15
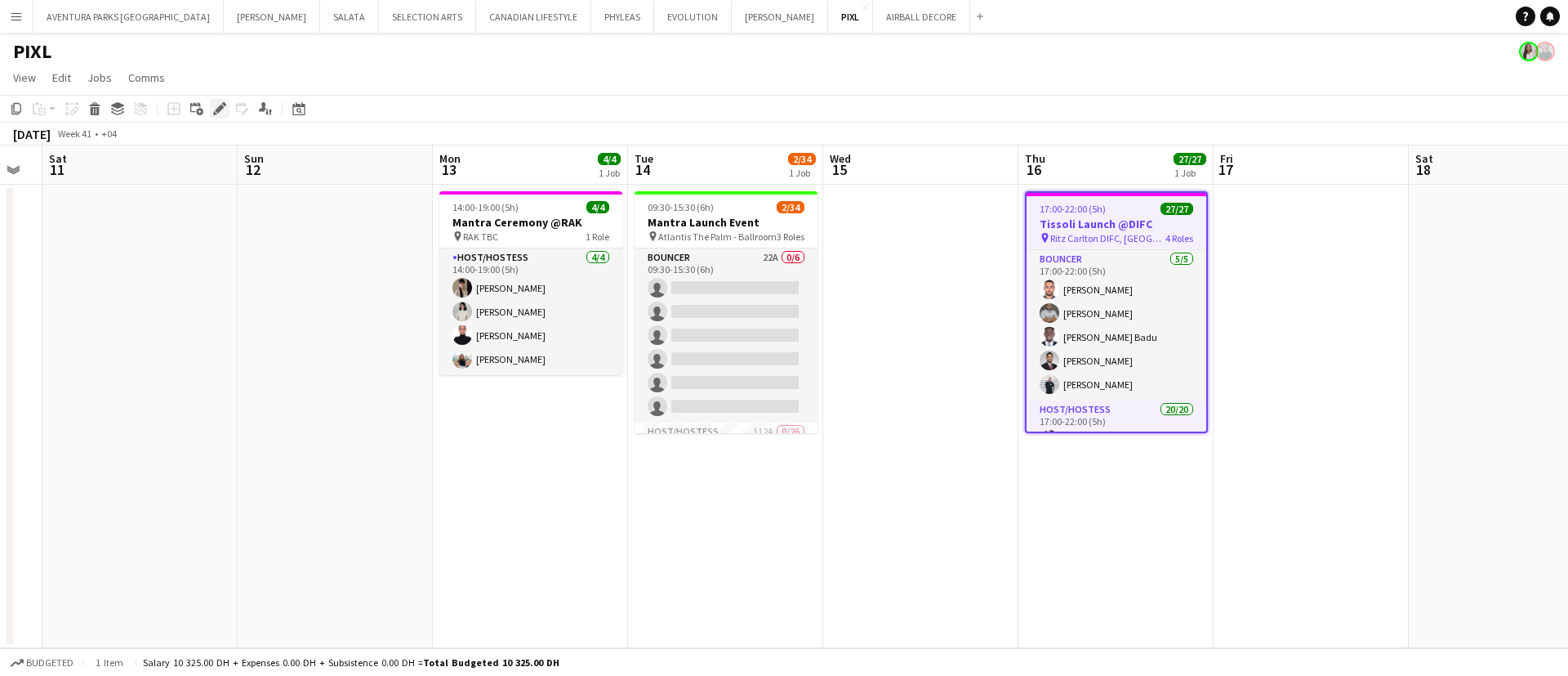
click at [214, 116] on div "Edit" at bounding box center [219, 109] width 19 height 19
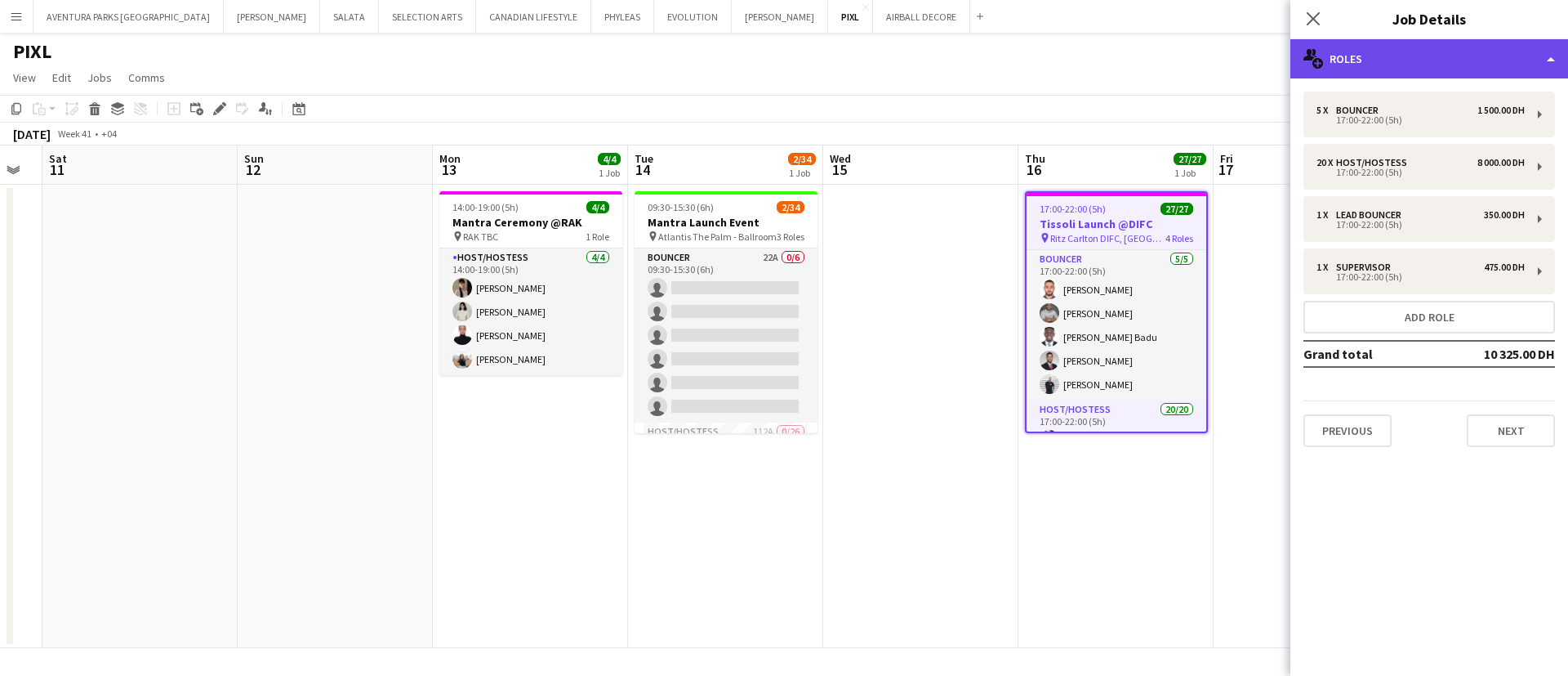
click at [1431, 67] on div "multiple-users-add Roles" at bounding box center [1429, 58] width 277 height 39
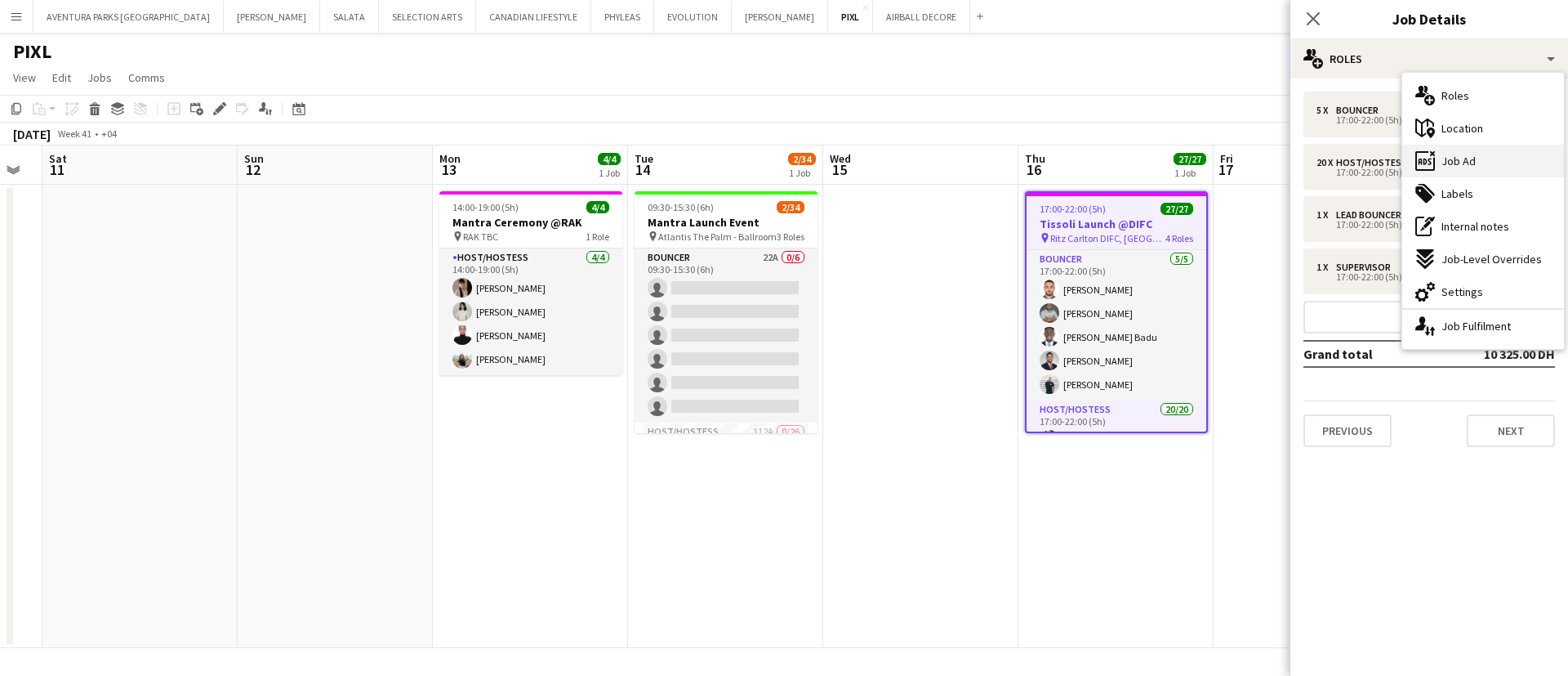
click at [1507, 163] on div "ads-window Job Ad" at bounding box center [1483, 161] width 162 height 33
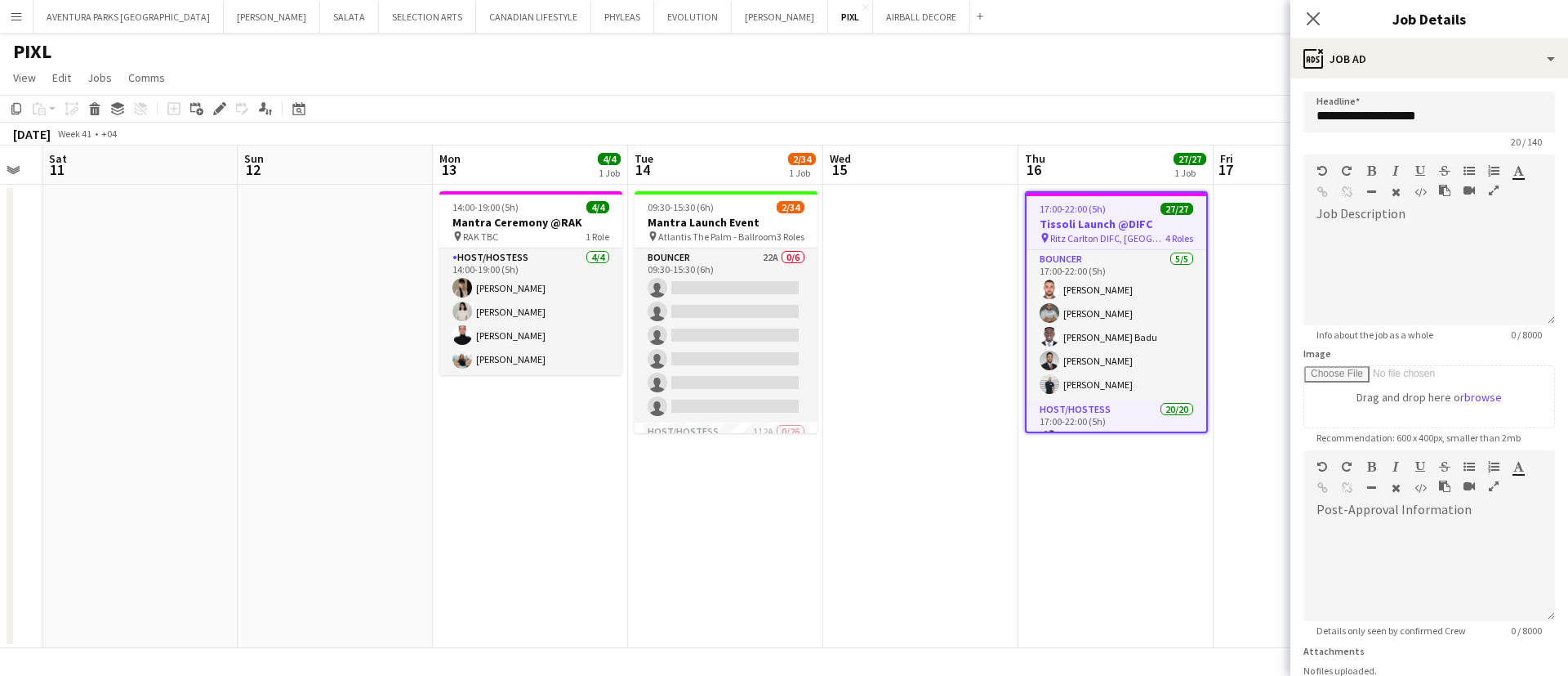
click at [1156, 533] on app-date-cell "17:00-22:00 (5h) 27/27 Tissoli Launch @DIFC pin Ritz Carlton DIFC, [GEOGRAPHIC_…" at bounding box center [1115, 416] width 195 height 464
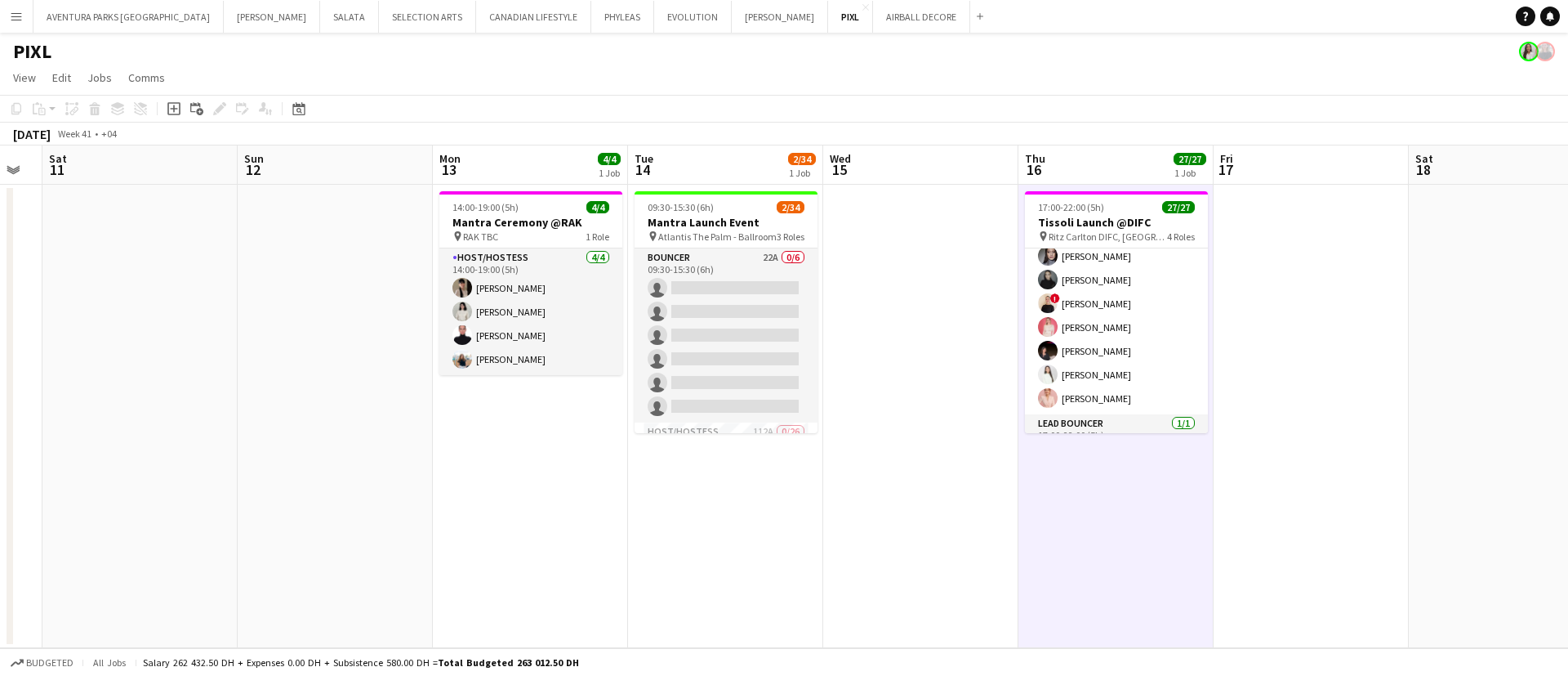
scroll to position [582, 0]
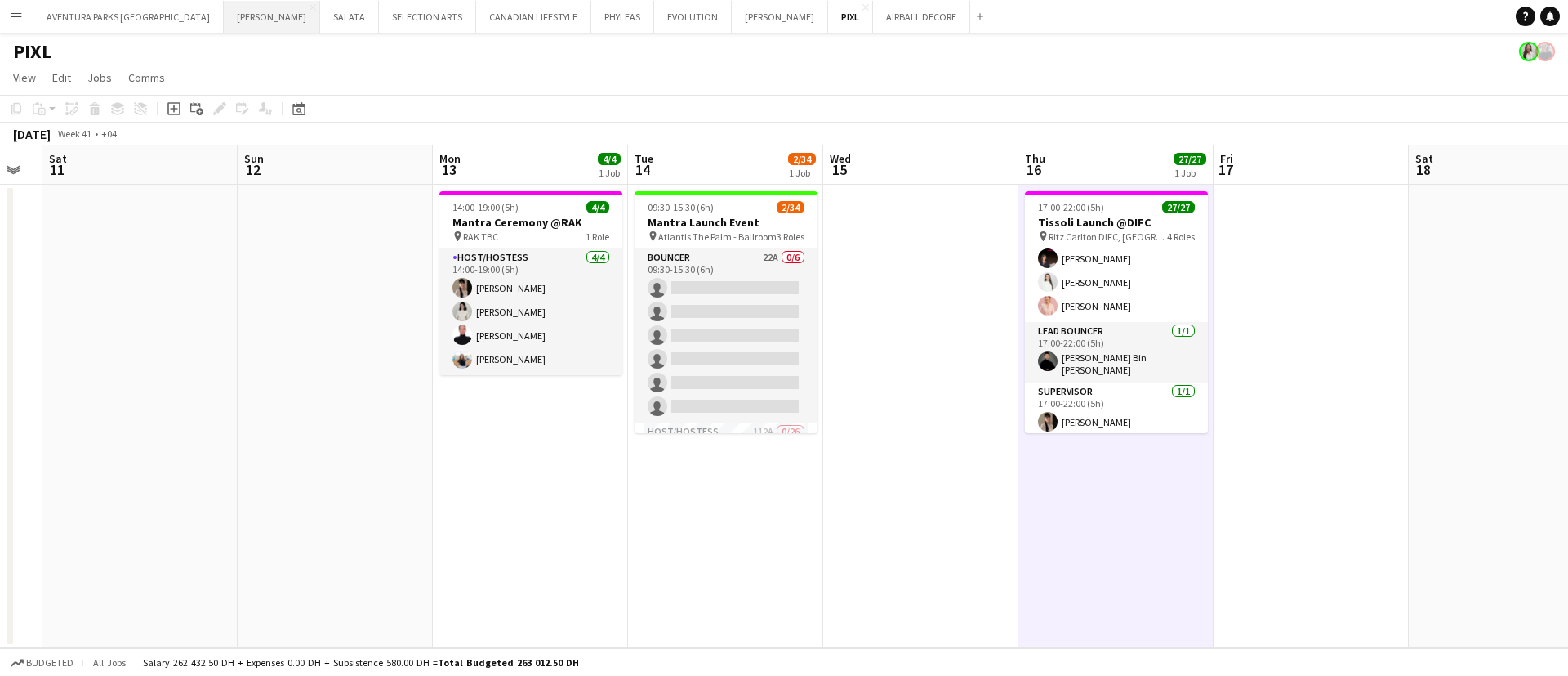
click at [224, 16] on button "[PERSON_NAME] Close" at bounding box center [272, 16] width 96 height 32
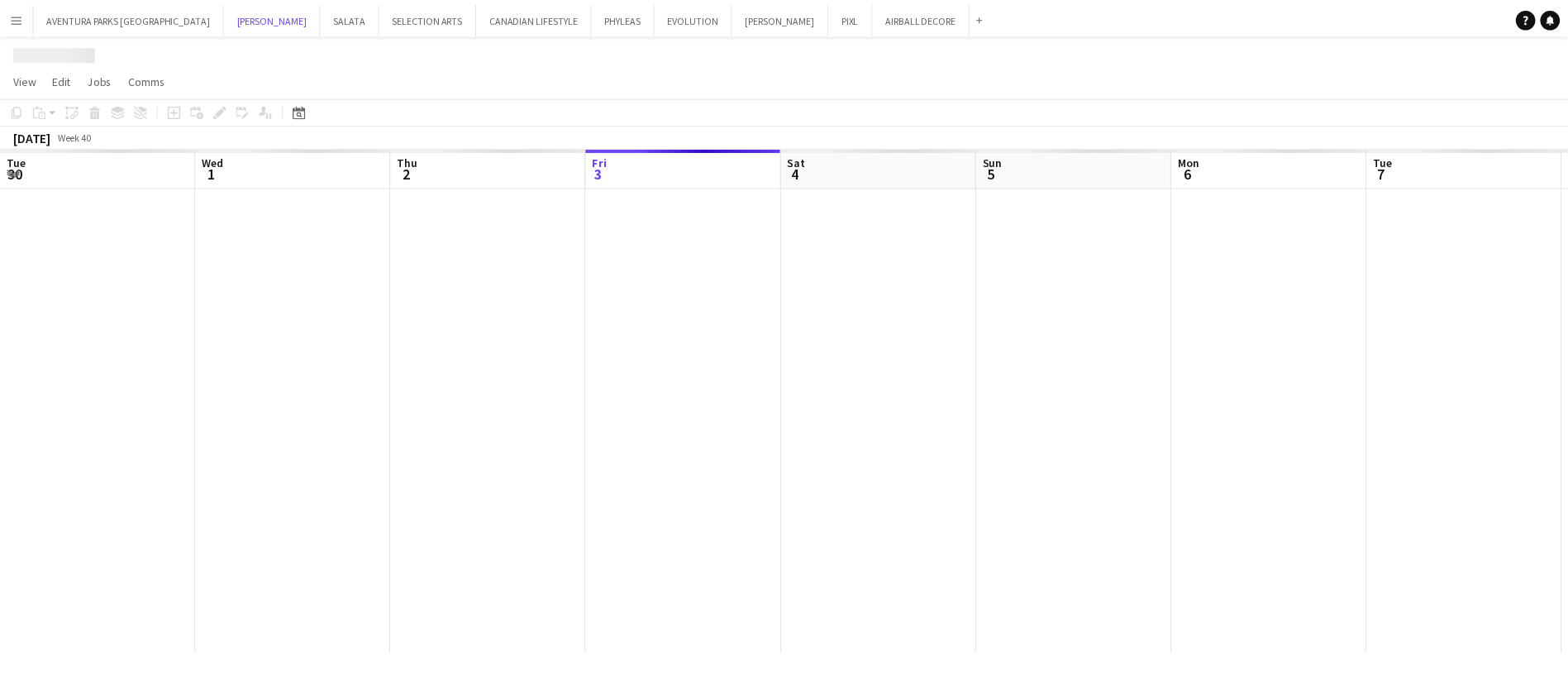
scroll to position [0, 395]
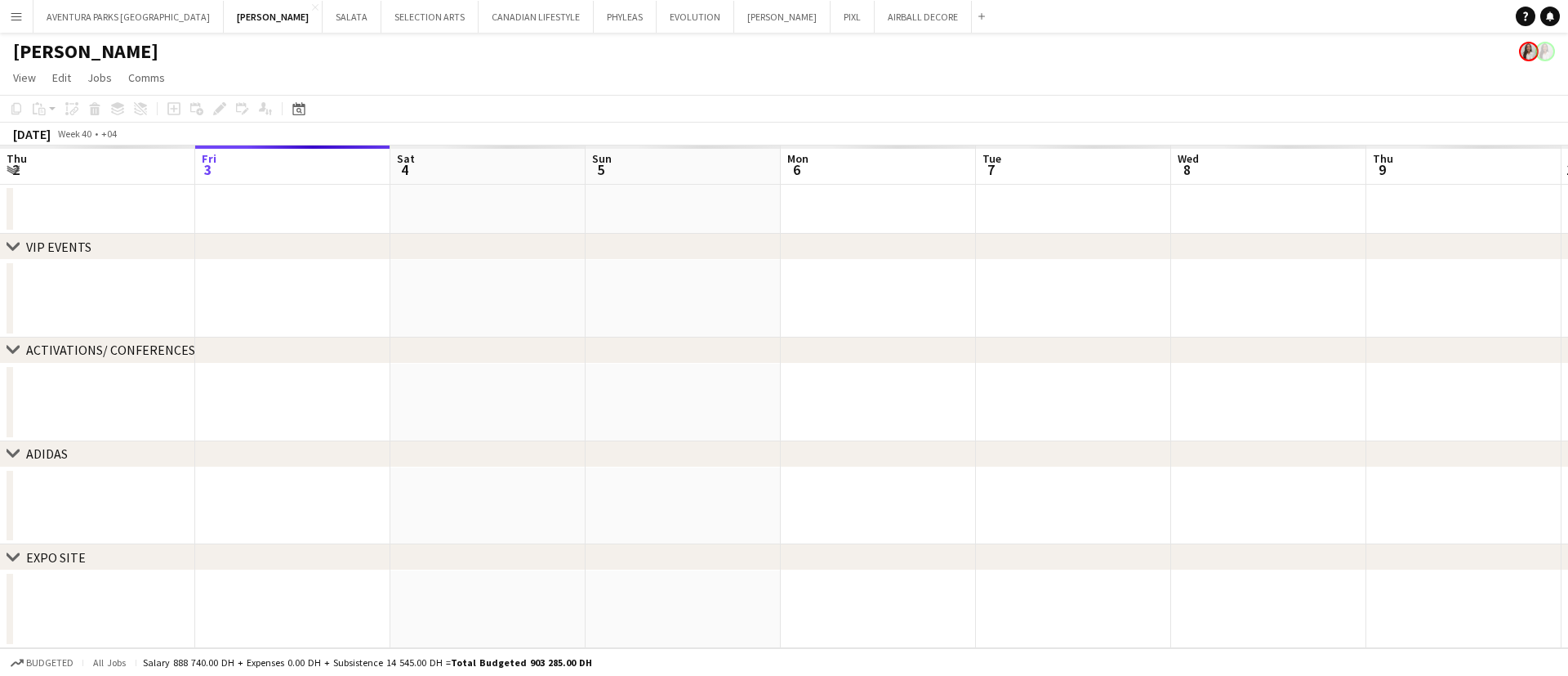
click at [572, 413] on div "chevron-right VIP EVENTS chevron-right ACTIVATIONS/ CONFERENCES chevron-right A…" at bounding box center [784, 397] width 1568 height 502
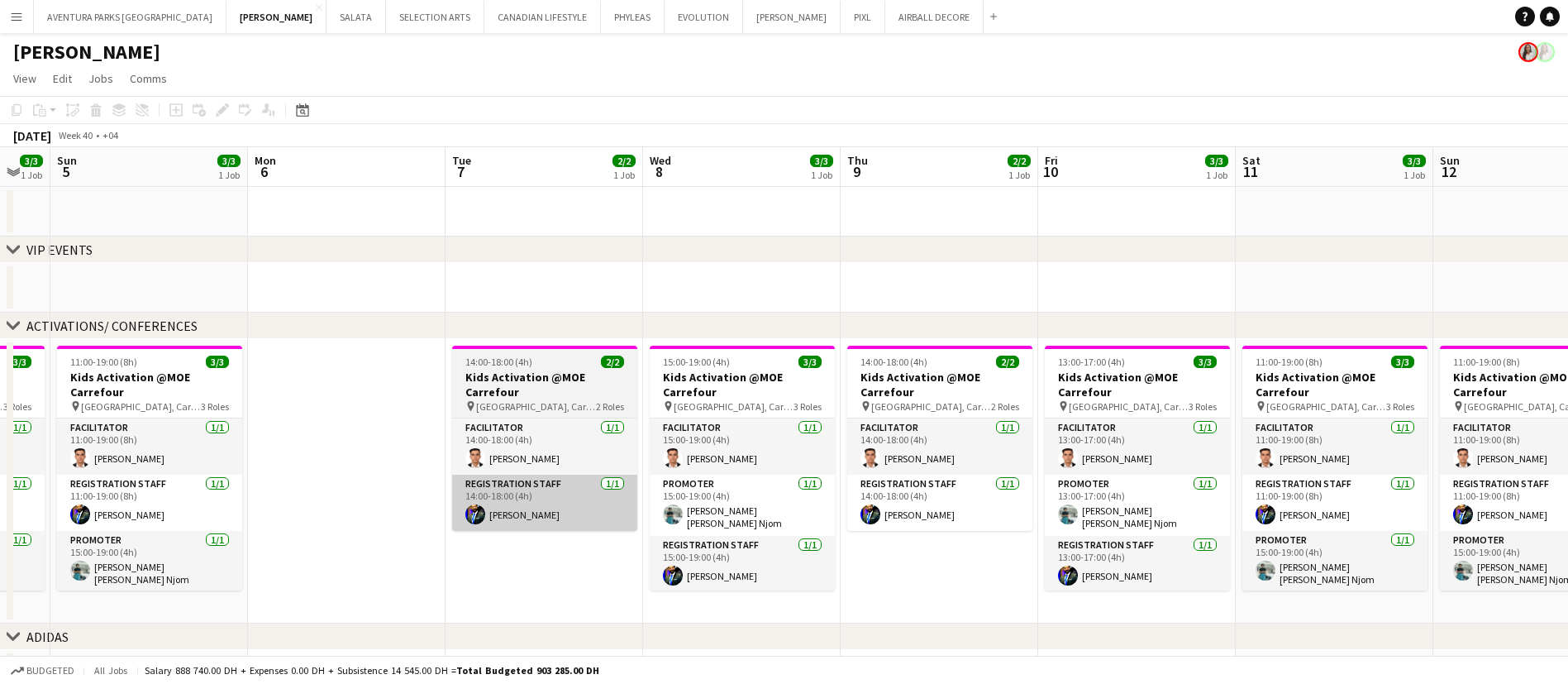
drag, startPoint x: 1048, startPoint y: 585, endPoint x: 414, endPoint y: 495, distance: 640.4
click at [414, 495] on app-calendar-viewport "Thu 2 3/3 1 Job Fri 3 4/4 1 Job Sat 4 3/3 1 Job Sun 5 3/3 1 Job Mon 6 Tue 7 2/2…" at bounding box center [784, 461] width 1568 height 628
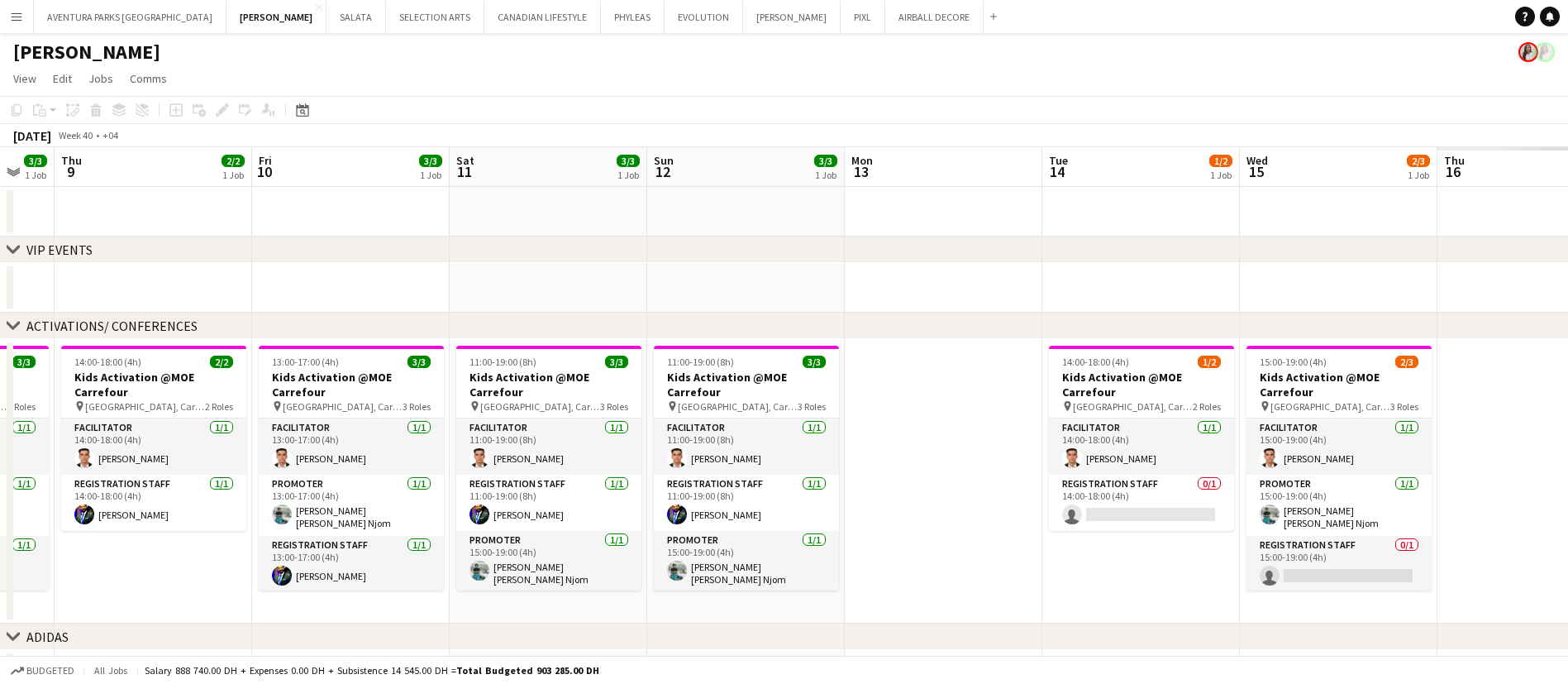
drag, startPoint x: 1176, startPoint y: 556, endPoint x: 335, endPoint y: 425, distance: 851.1
click at [335, 427] on app-calendar-viewport "Mon 6 Tue 7 2/2 1 Job Wed 8 3/3 1 Job Thu 9 2/2 1 Job Fri 10 3/3 1 Job Sat 11 3…" at bounding box center [784, 461] width 1568 height 628
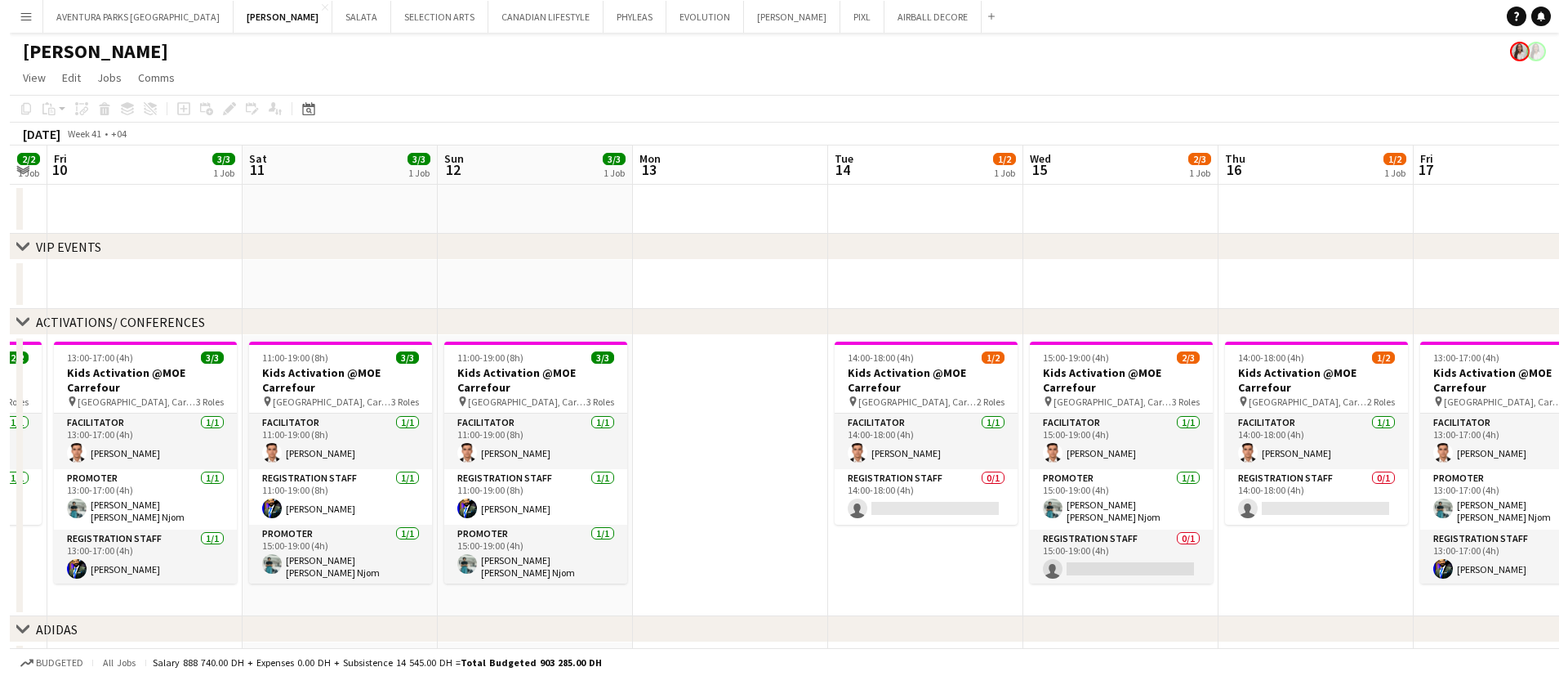
scroll to position [0, 568]
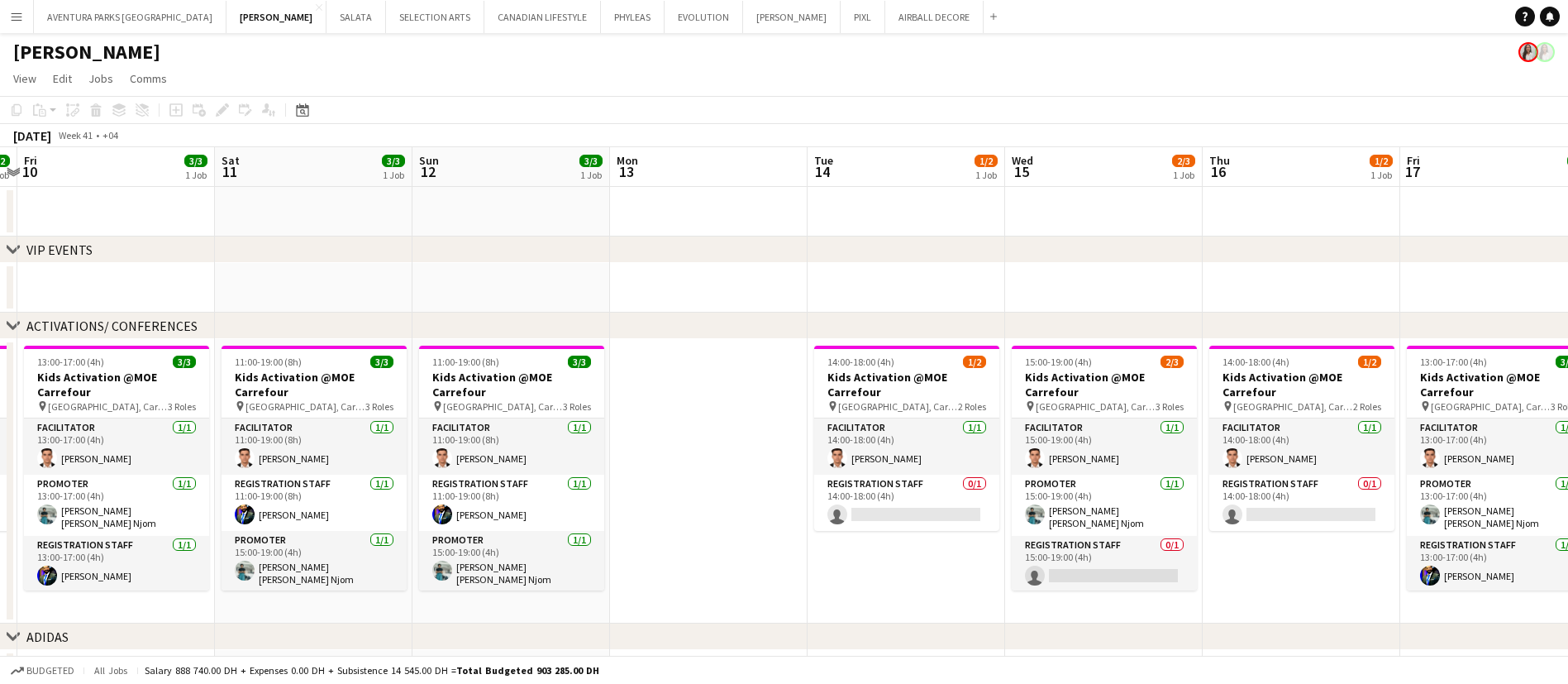
drag, startPoint x: 839, startPoint y: 553, endPoint x: 706, endPoint y: 537, distance: 134.0
click at [706, 537] on app-calendar-viewport "Tue 7 2/2 1 Job Wed 8 3/3 1 Job Thu 9 2/2 1 Job Fri 10 3/3 1 Job Sat 11 3/3 1 J…" at bounding box center [784, 461] width 1568 height 628
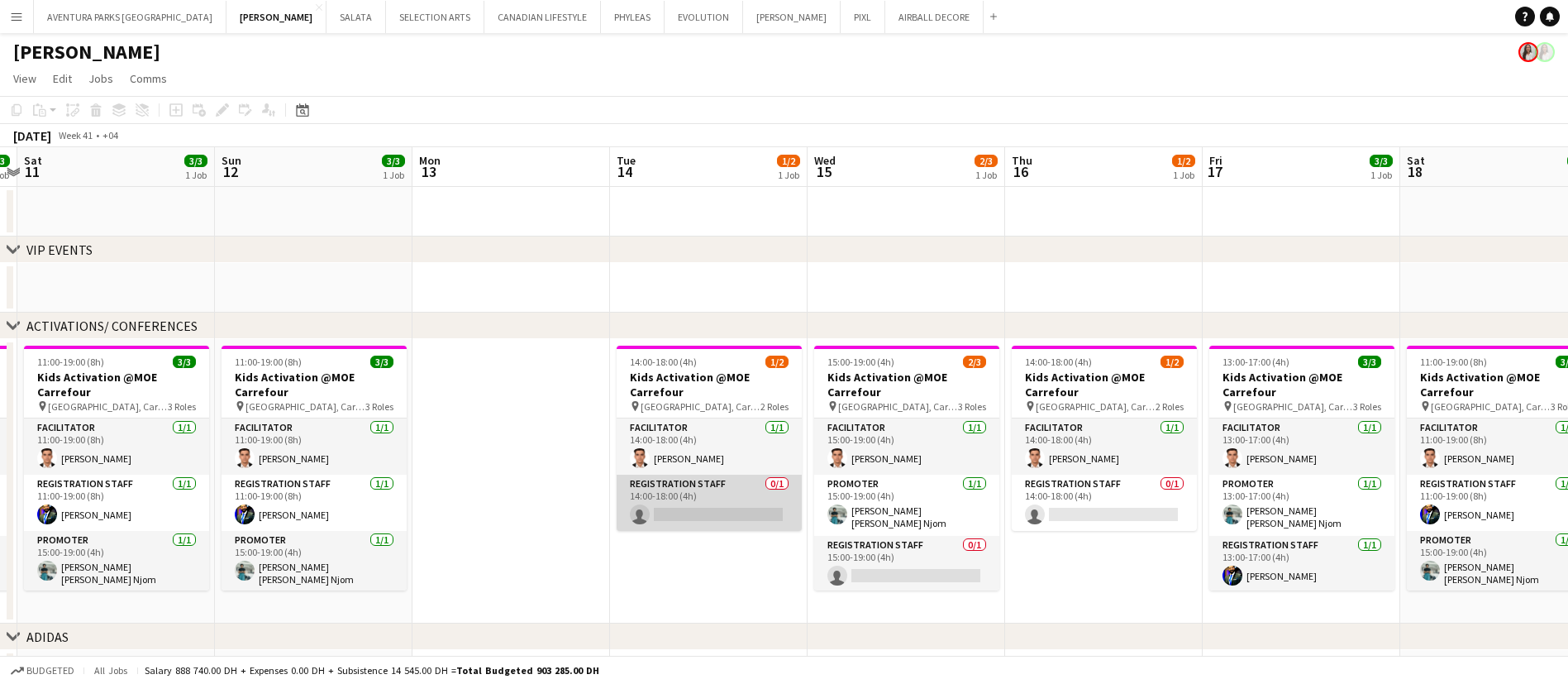
click at [703, 510] on app-card-role "Registration Staff 0/1 14:00-18:00 (4h) single-neutral-actions" at bounding box center [708, 501] width 185 height 56
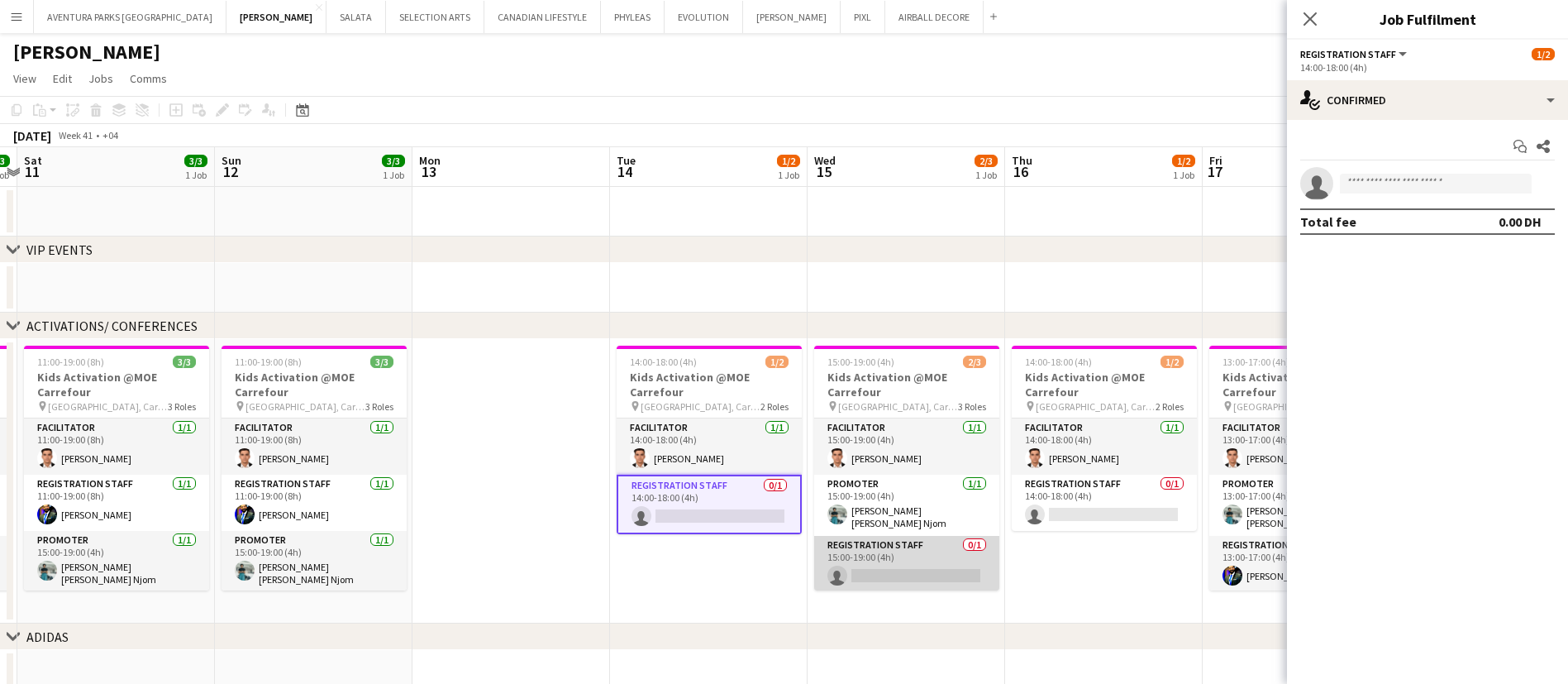
click at [952, 574] on app-card-role "Registration Staff 0/1 15:00-19:00 (4h) single-neutral-actions" at bounding box center [907, 563] width 185 height 56
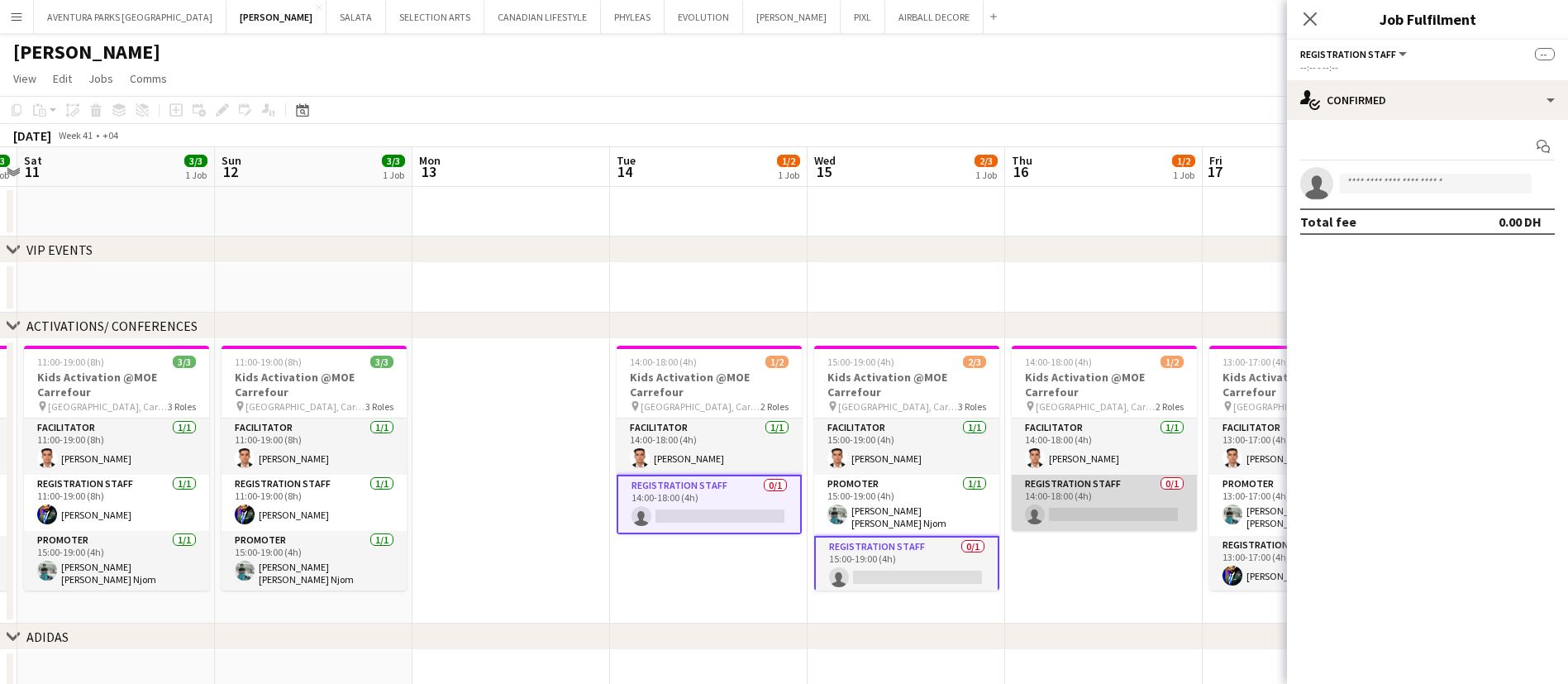
click at [1124, 506] on app-card-role "Registration Staff 0/1 14:00-18:00 (4h) single-neutral-actions" at bounding box center [1104, 501] width 185 height 56
click at [1442, 168] on app-invite-slot "single-neutral-actions" at bounding box center [1427, 184] width 281 height 33
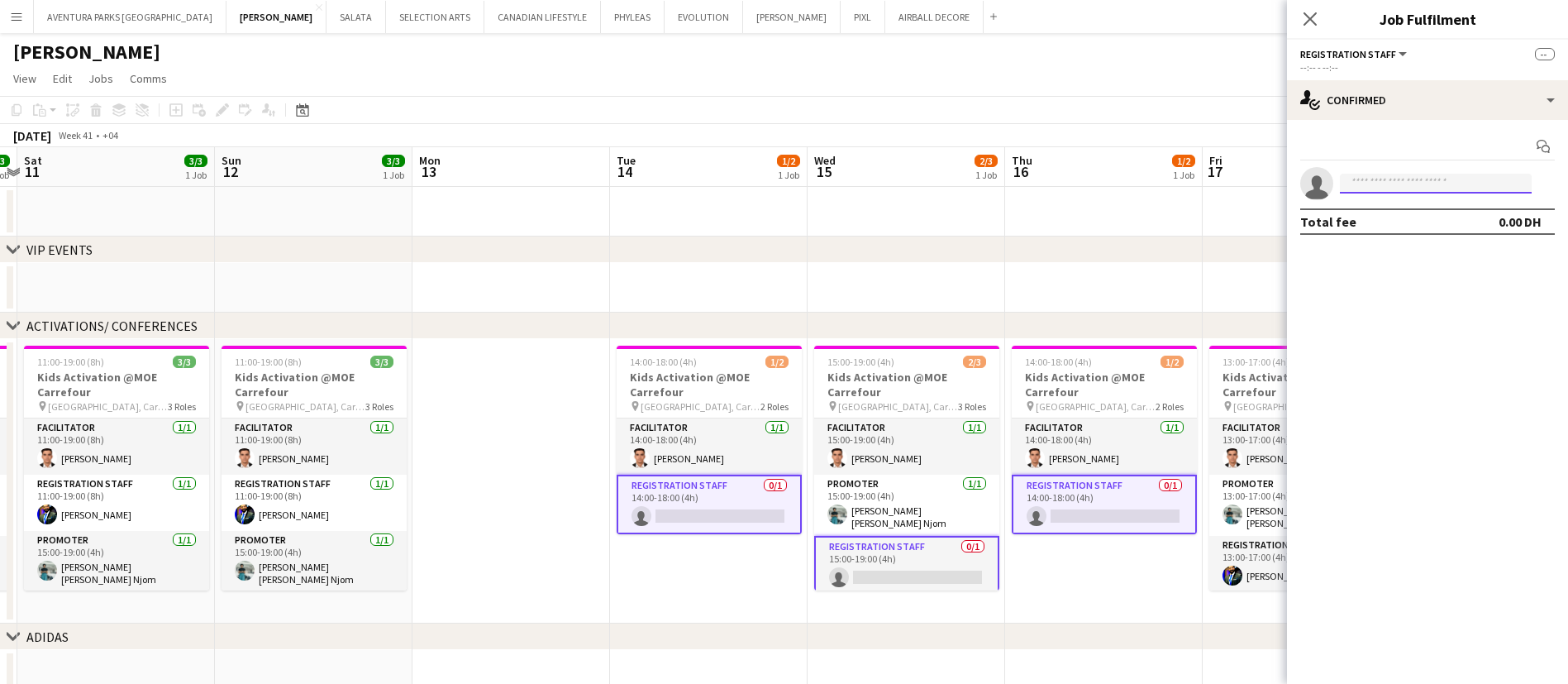
click at [1437, 184] on input at bounding box center [1435, 184] width 191 height 20
type input "*****"
click at [1429, 228] on span "[PHONE_NUMBER]" at bounding box center [1436, 234] width 165 height 13
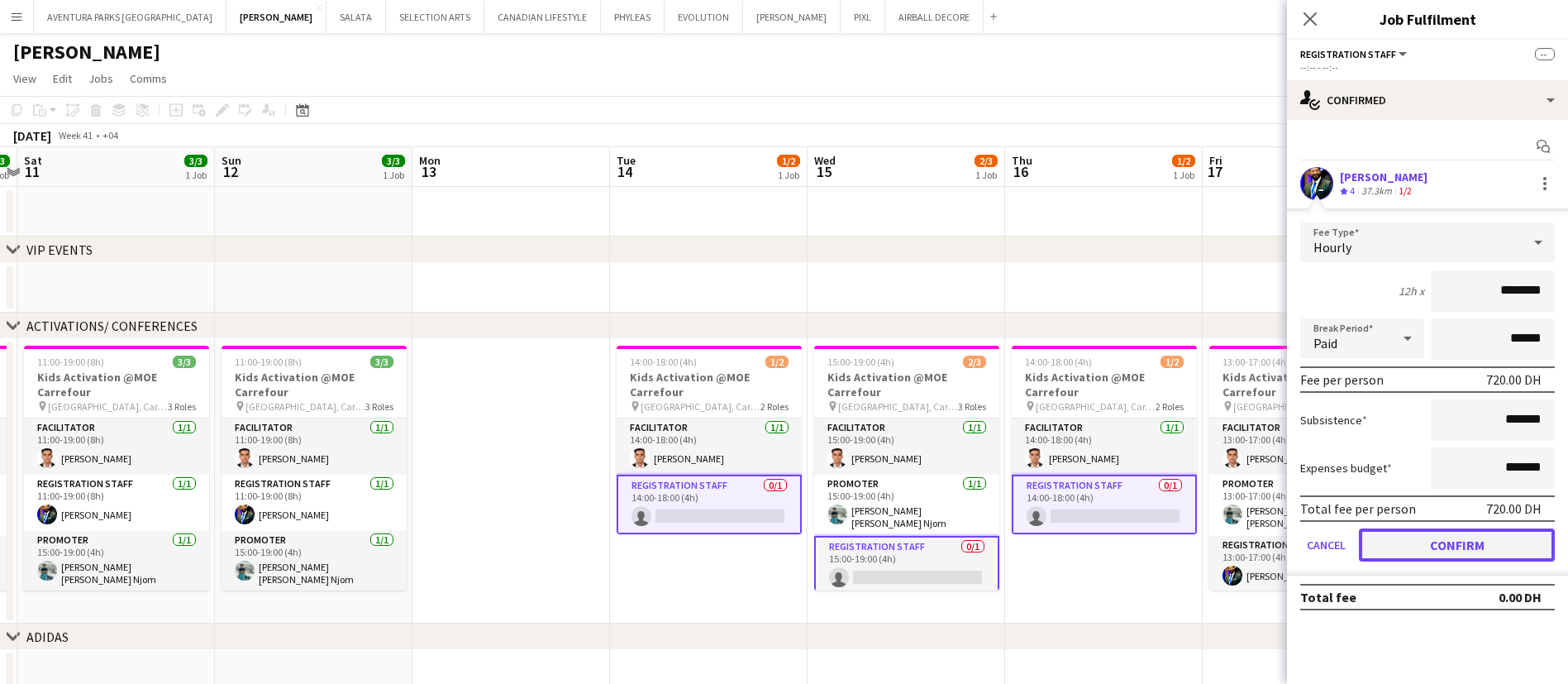
click at [1413, 546] on button "Confirm" at bounding box center [1457, 545] width 196 height 33
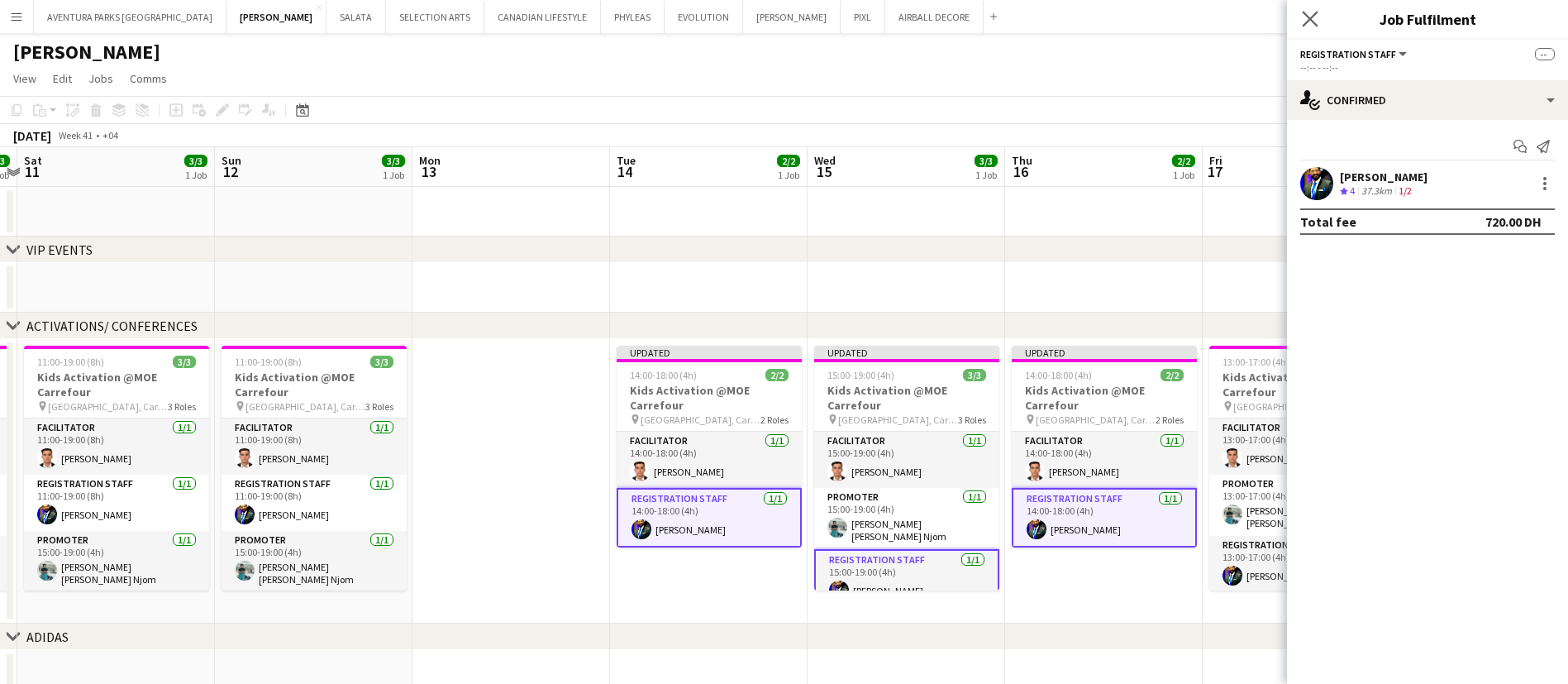
click at [1302, 23] on icon "Close pop-in" at bounding box center [1309, 19] width 16 height 16
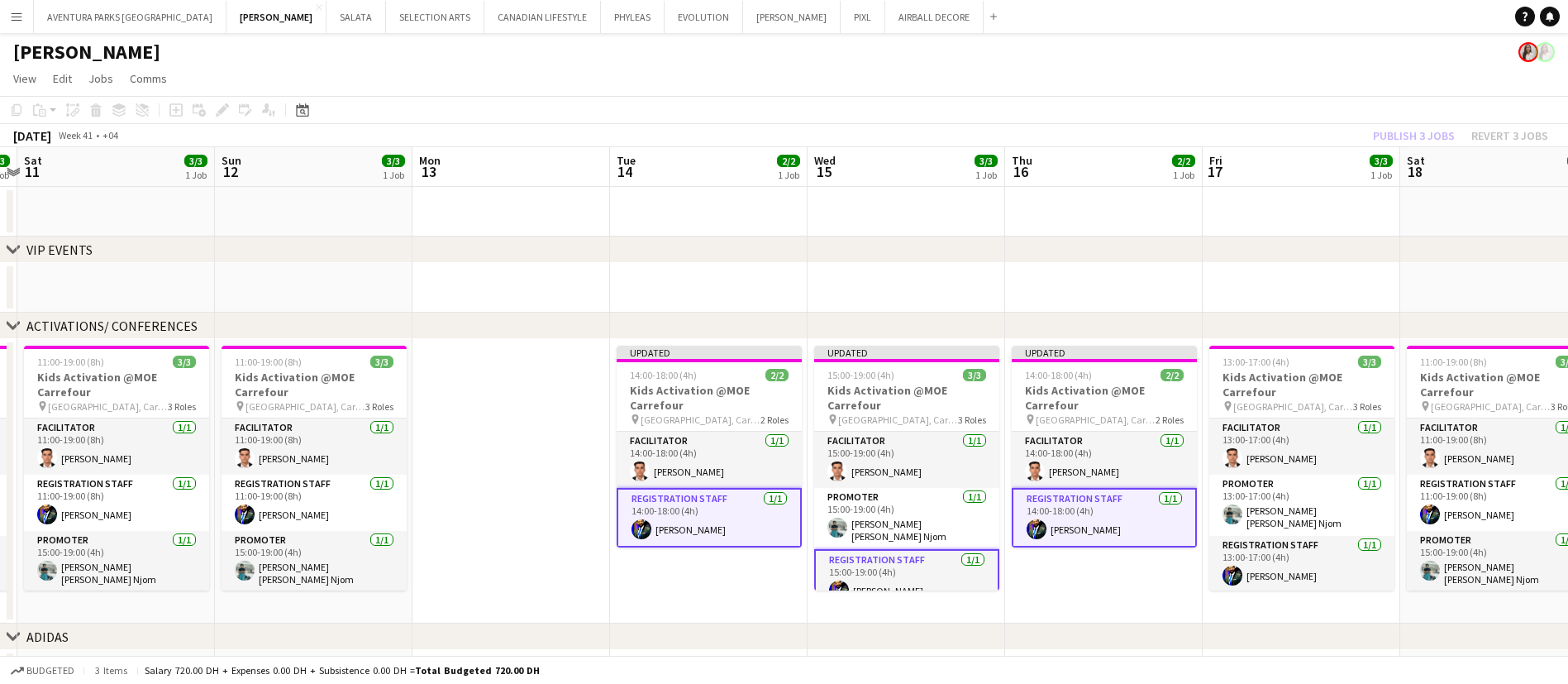
click at [1304, 266] on app-date-cell at bounding box center [1300, 288] width 197 height 50
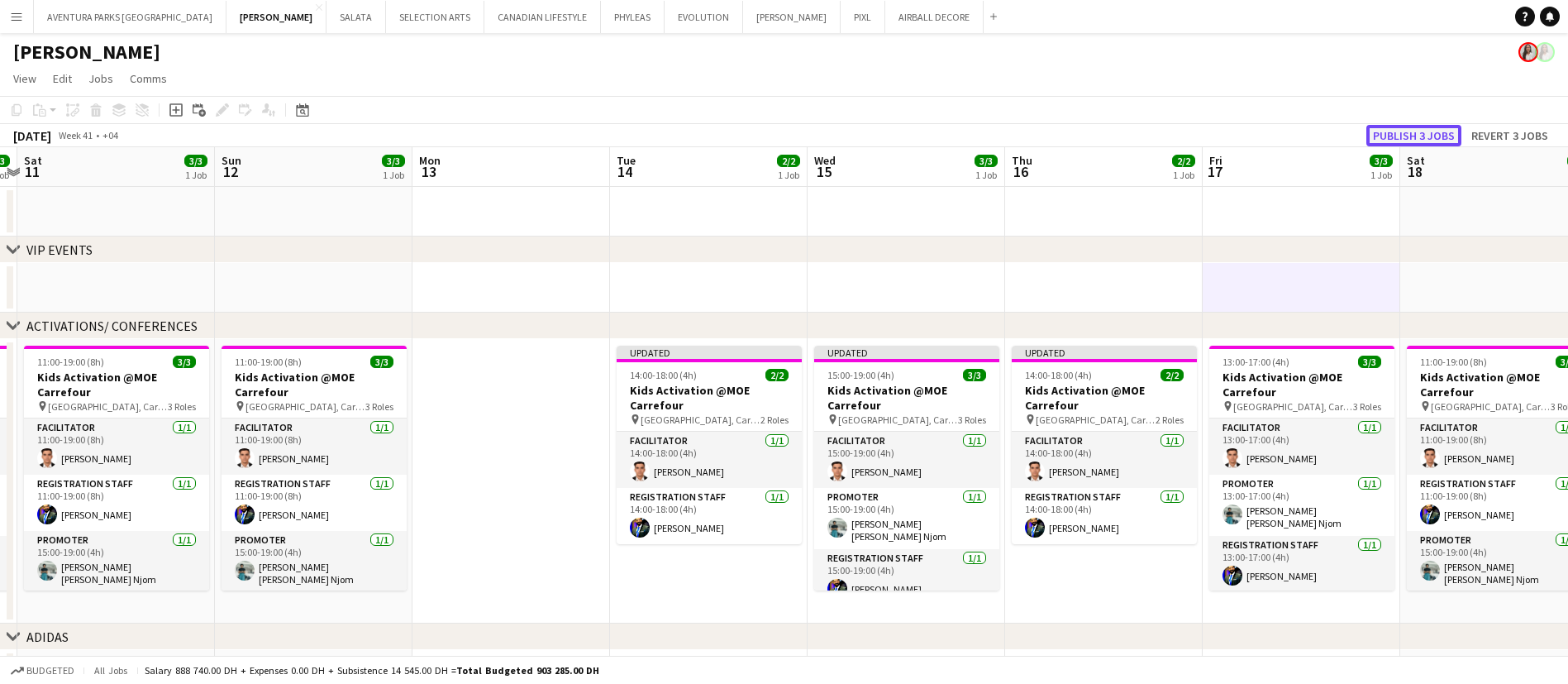
click at [1423, 131] on button "Publish 3 jobs" at bounding box center [1413, 135] width 95 height 22
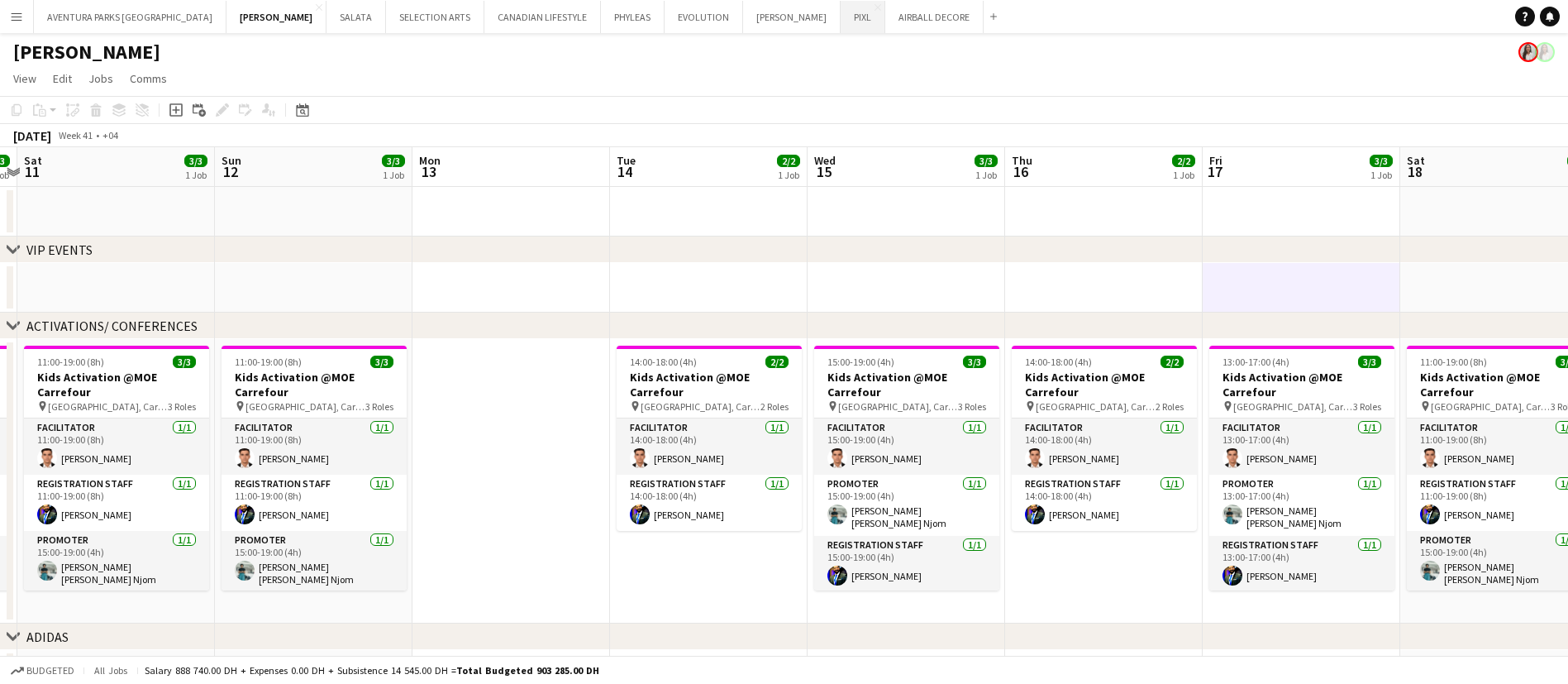
click at [841, 24] on button "PIXL Close" at bounding box center [862, 17] width 44 height 32
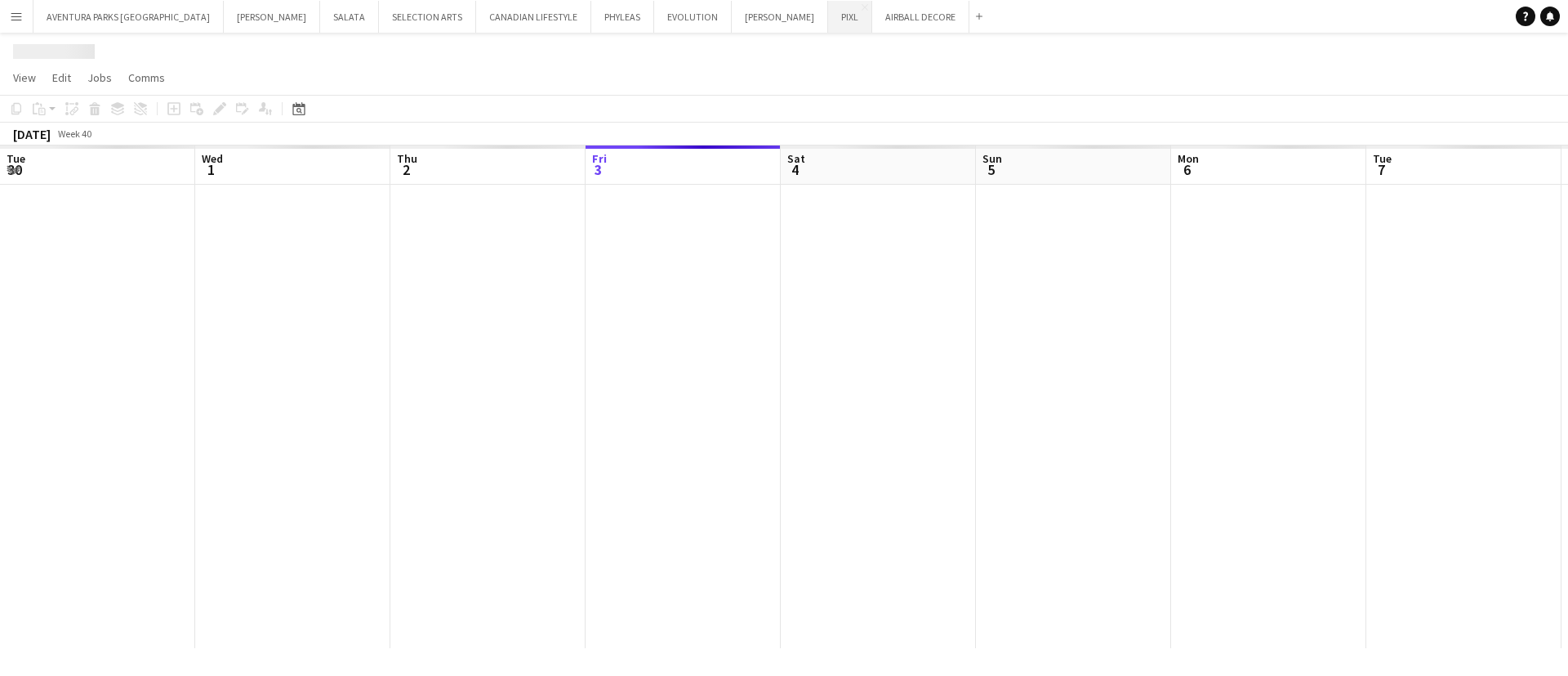
scroll to position [0, 391]
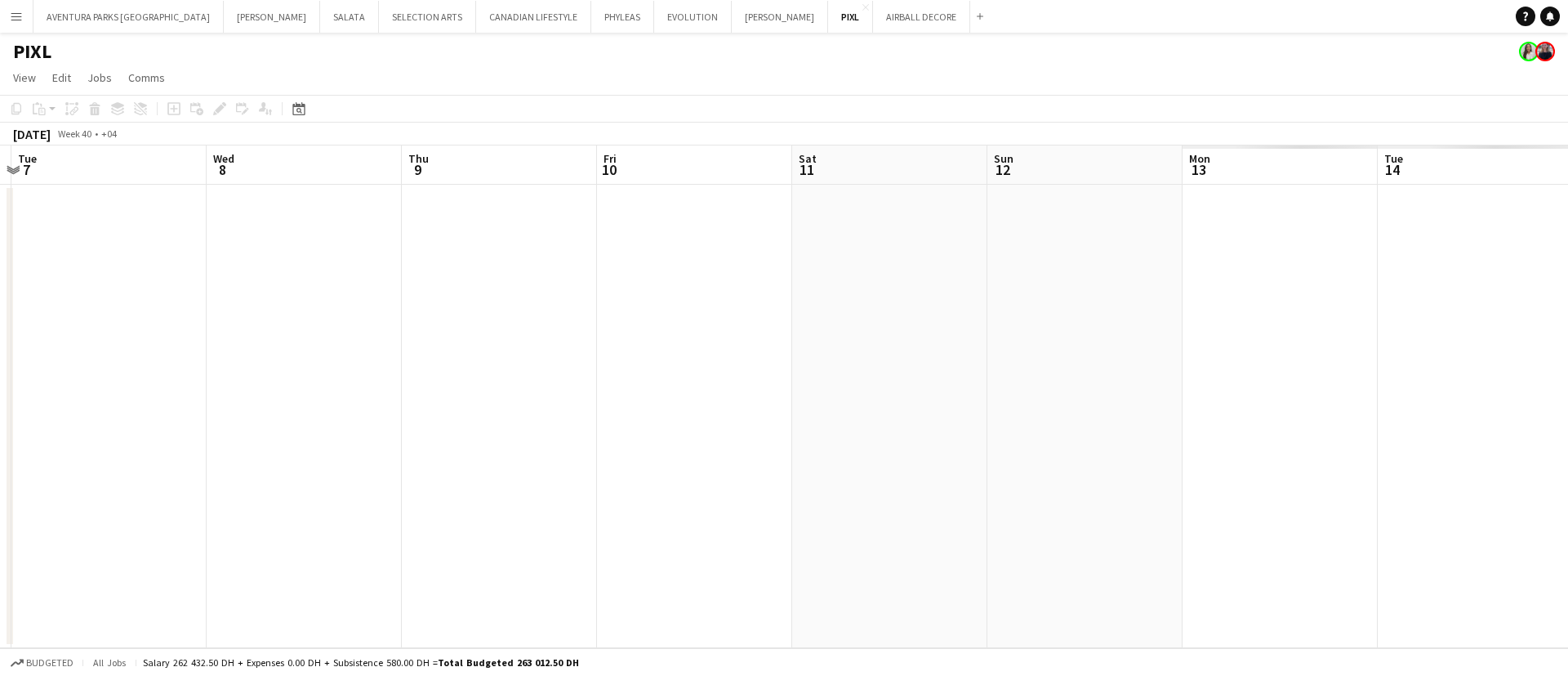
drag, startPoint x: 1274, startPoint y: 503, endPoint x: 307, endPoint y: 477, distance: 967.3
click at [307, 477] on app-calendar-viewport "Sat 4 Sun 5 Mon 6 Tue 7 Wed 8 Thu 9 Fri 10 Sat 11 Sun 12 Mon 13 Tue 14 Wed 15 T…" at bounding box center [784, 397] width 1568 height 502
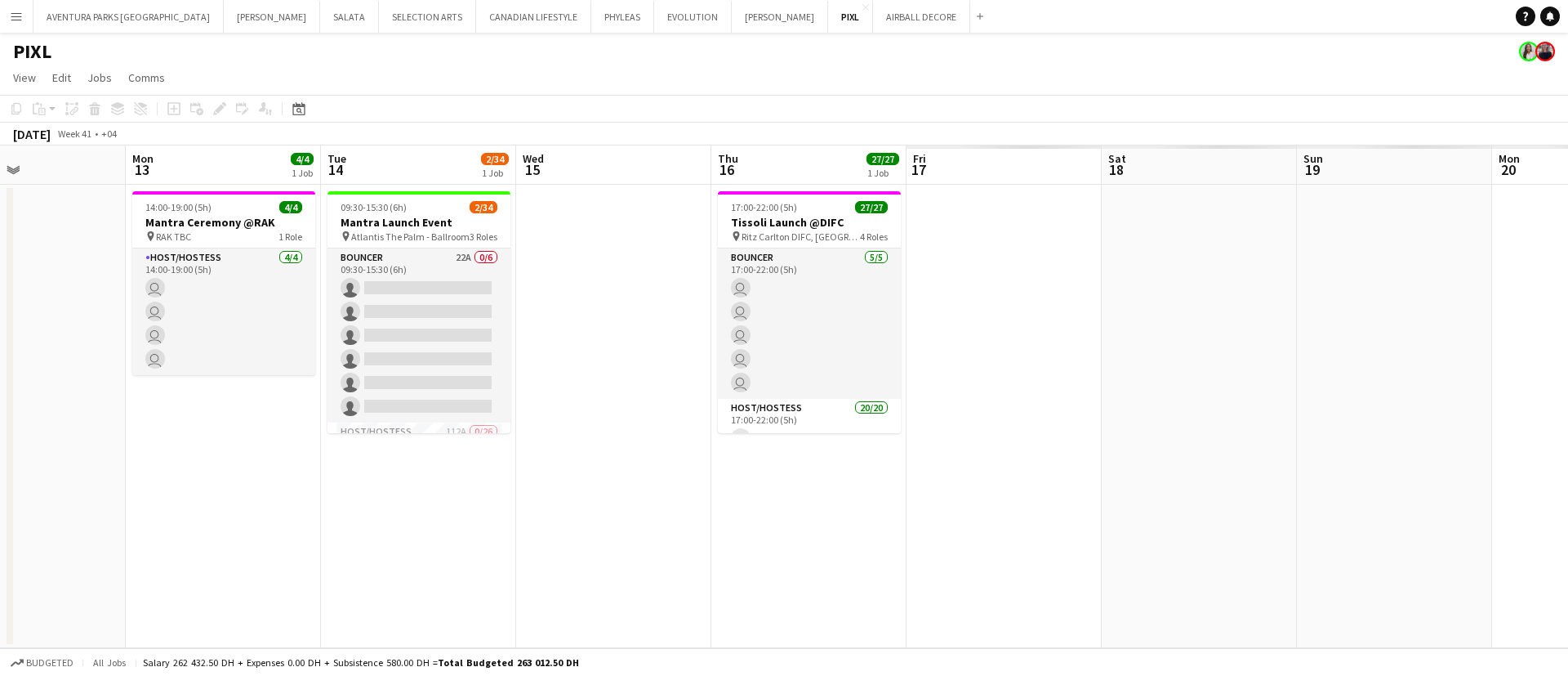
drag, startPoint x: 1051, startPoint y: 477, endPoint x: 163, endPoint y: 404, distance: 891.0
click at [163, 404] on app-calendar-viewport "Thu 9 Fri 10 Sat 11 Sun 12 Mon 13 4/4 1 Job Tue 14 2/34 1 Job Wed 15 Thu 16 27/…" at bounding box center [784, 397] width 1568 height 502
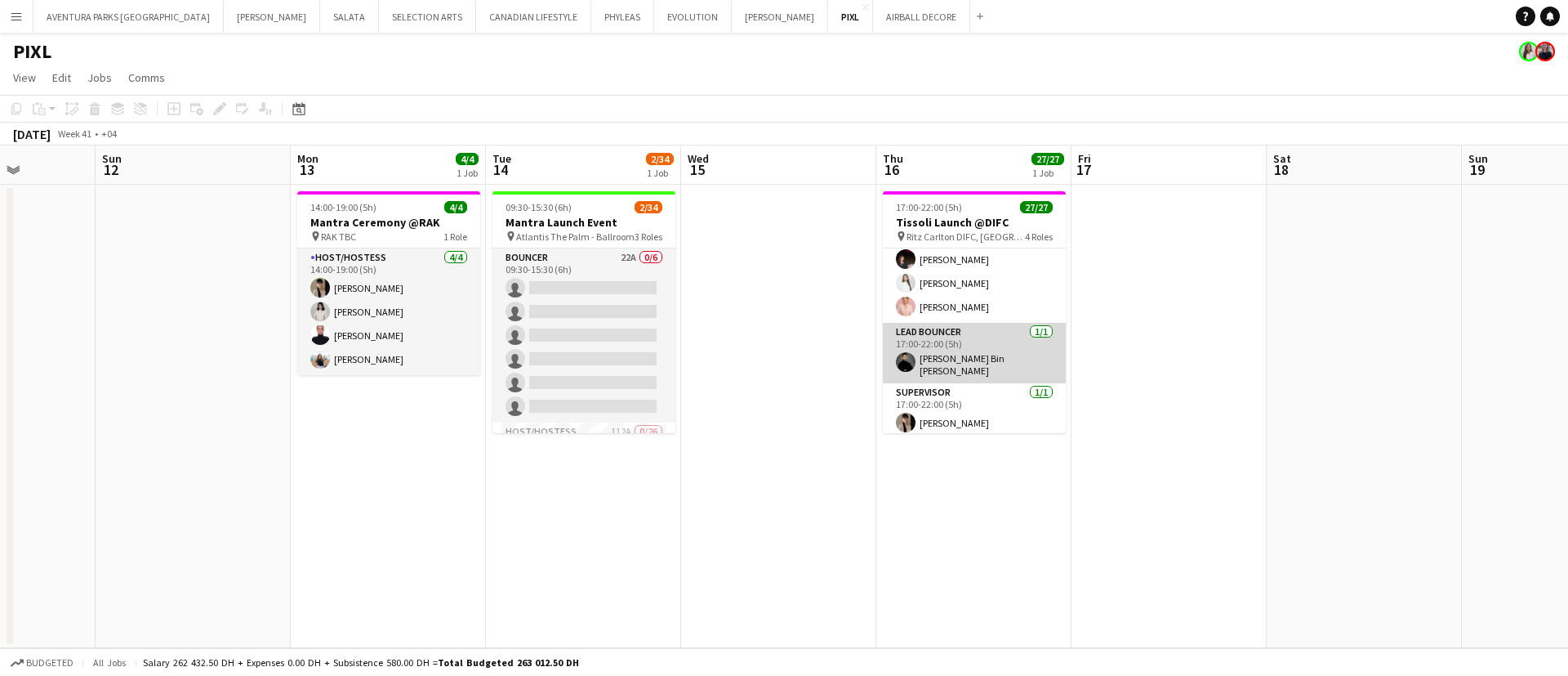
scroll to position [582, 0]
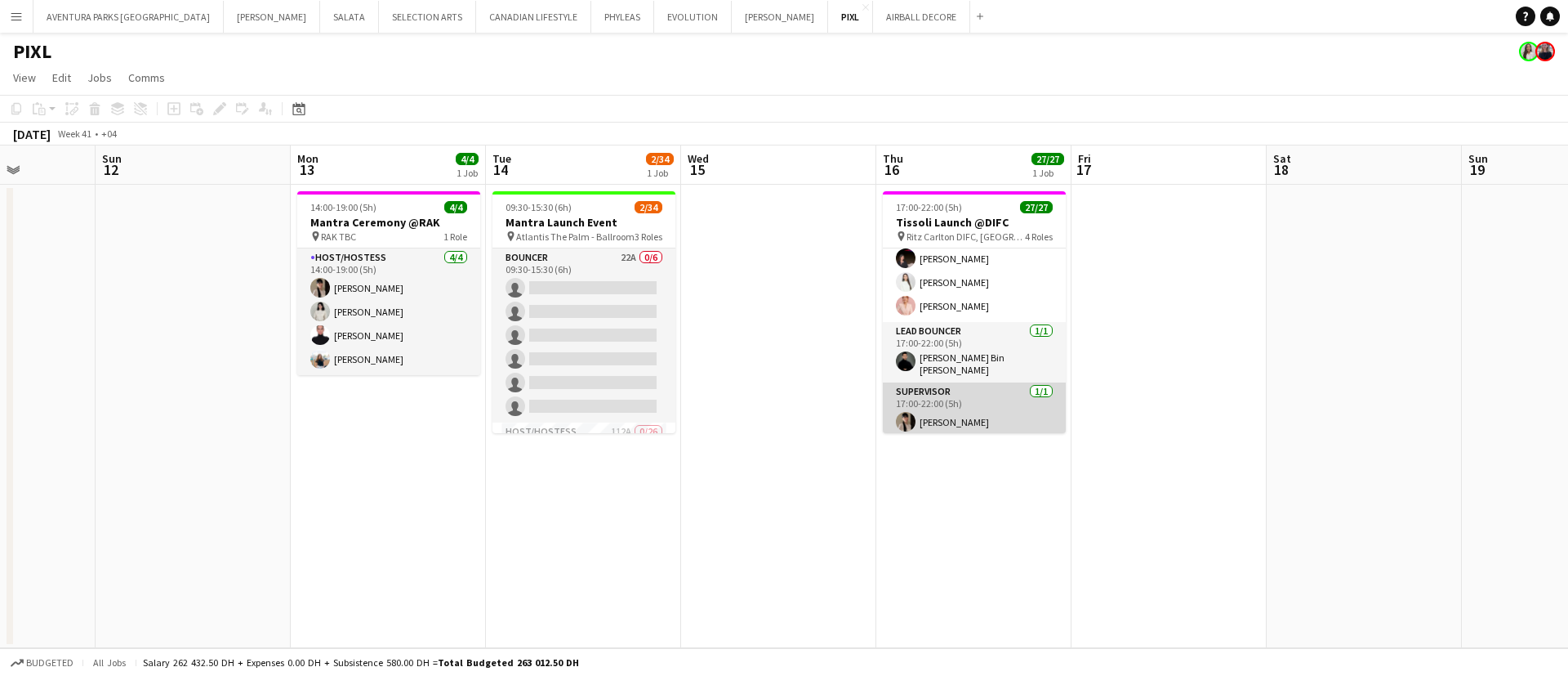
click at [1005, 394] on app-card-role "Supervisor [DATE] 17:00-22:00 (5h) [PERSON_NAME]" at bounding box center [974, 409] width 183 height 55
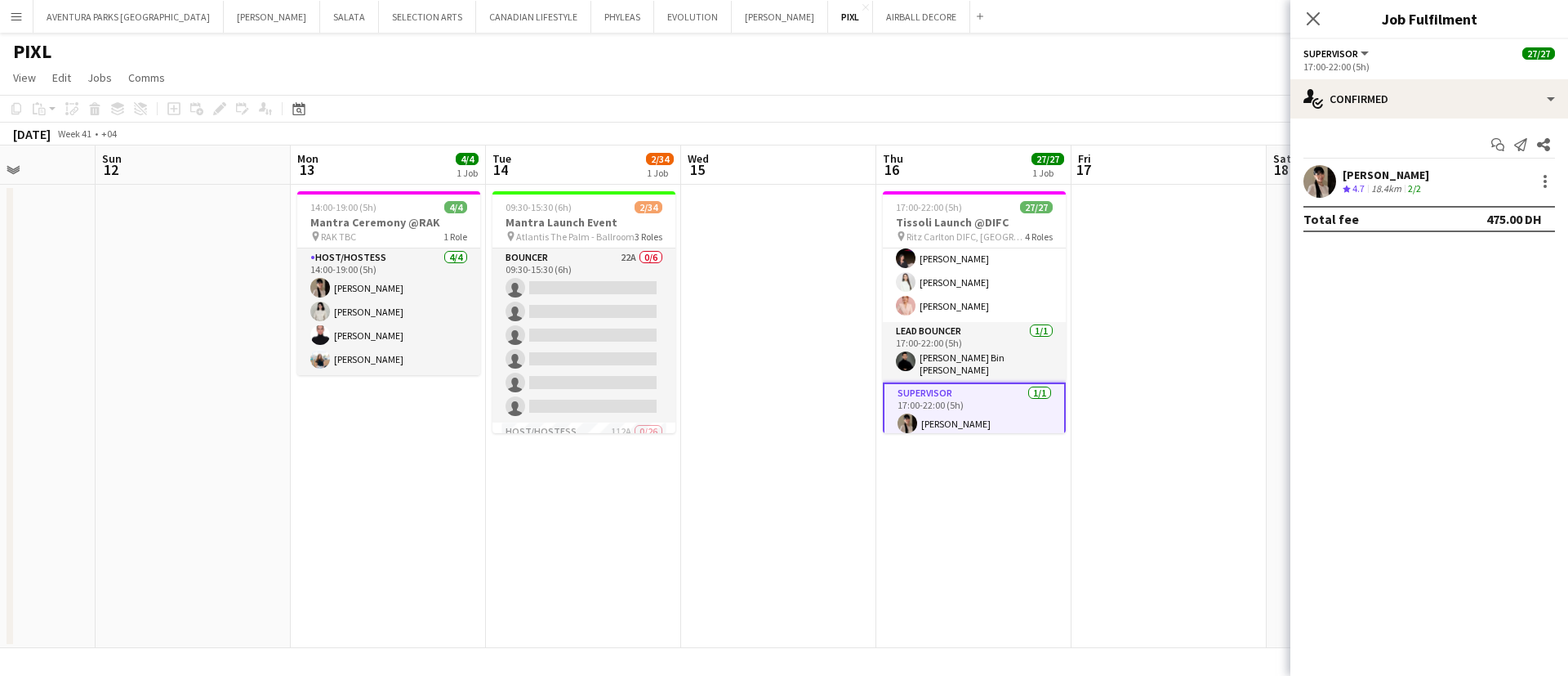
click at [1555, 186] on div "[PERSON_NAME] Crew rating 4.7 18.4km 2/2" at bounding box center [1429, 181] width 277 height 33
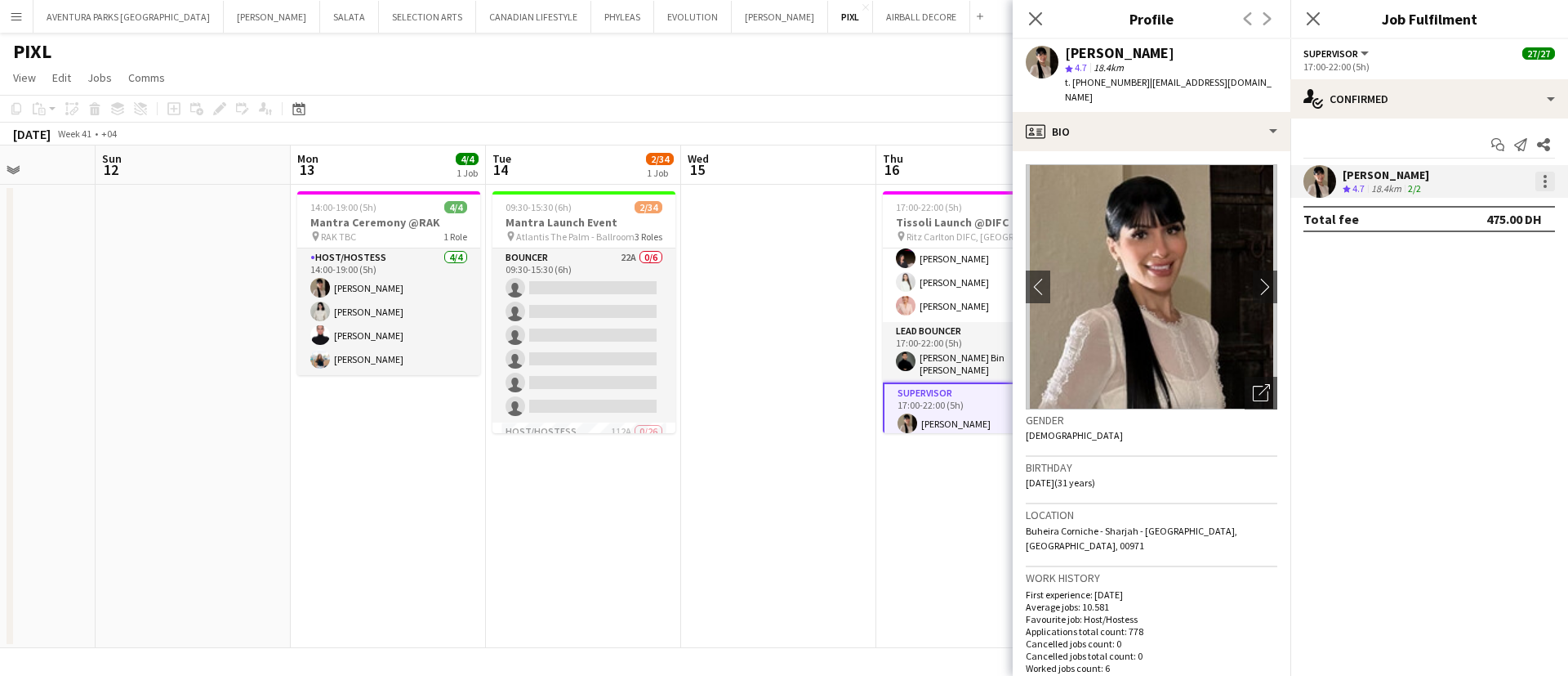
click at [1550, 182] on div at bounding box center [1545, 181] width 19 height 19
click at [1495, 405] on span "Set as supervisor" at bounding box center [1491, 407] width 101 height 14
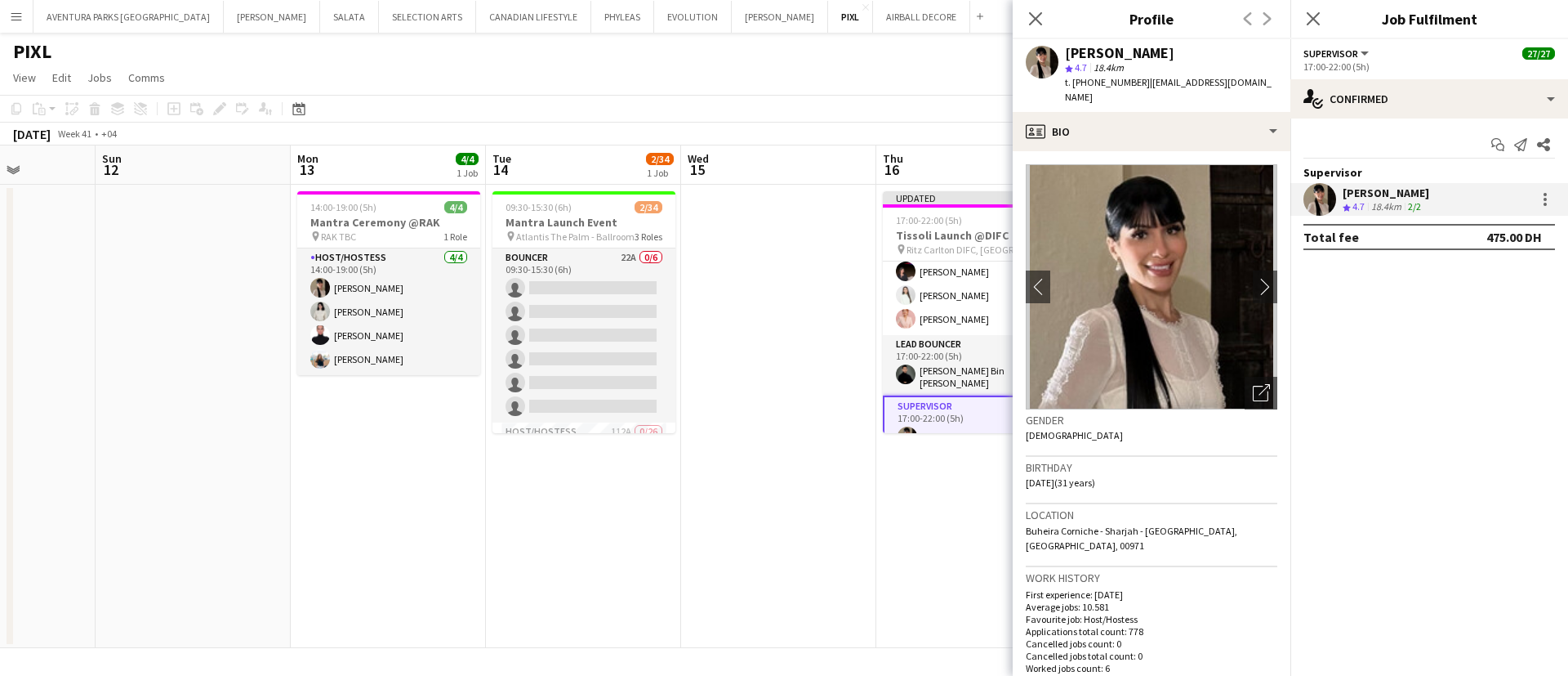
click at [956, 531] on app-date-cell "Updated 17:00-22:00 (5h) 27/27 Tissoli Launch @DIFC pin Ritz Carlton DIFC, [GEO…" at bounding box center [974, 416] width 195 height 464
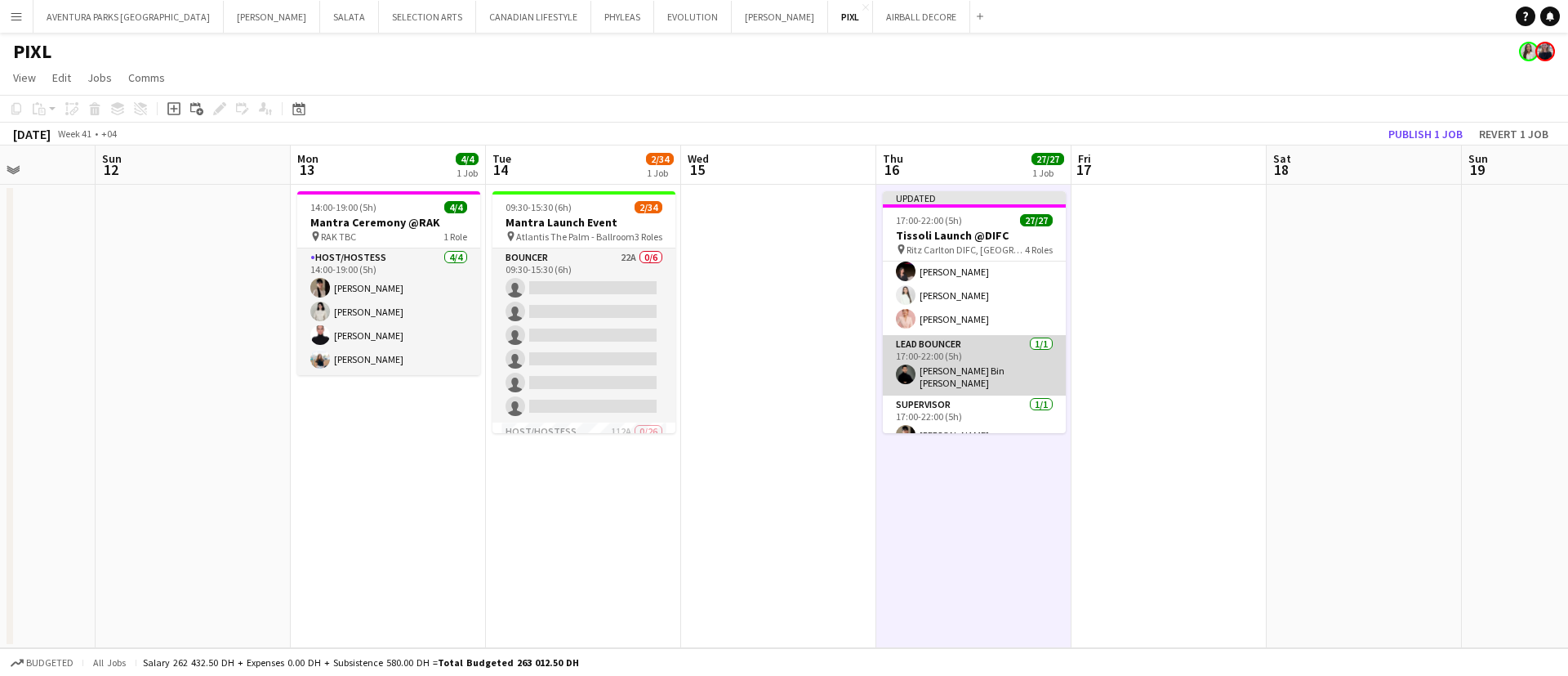
click at [1029, 349] on app-card-role "Lead Bouncer [DATE] 17:00-22:00 (5h) [PERSON_NAME] Bin [PERSON_NAME]" at bounding box center [974, 365] width 183 height 60
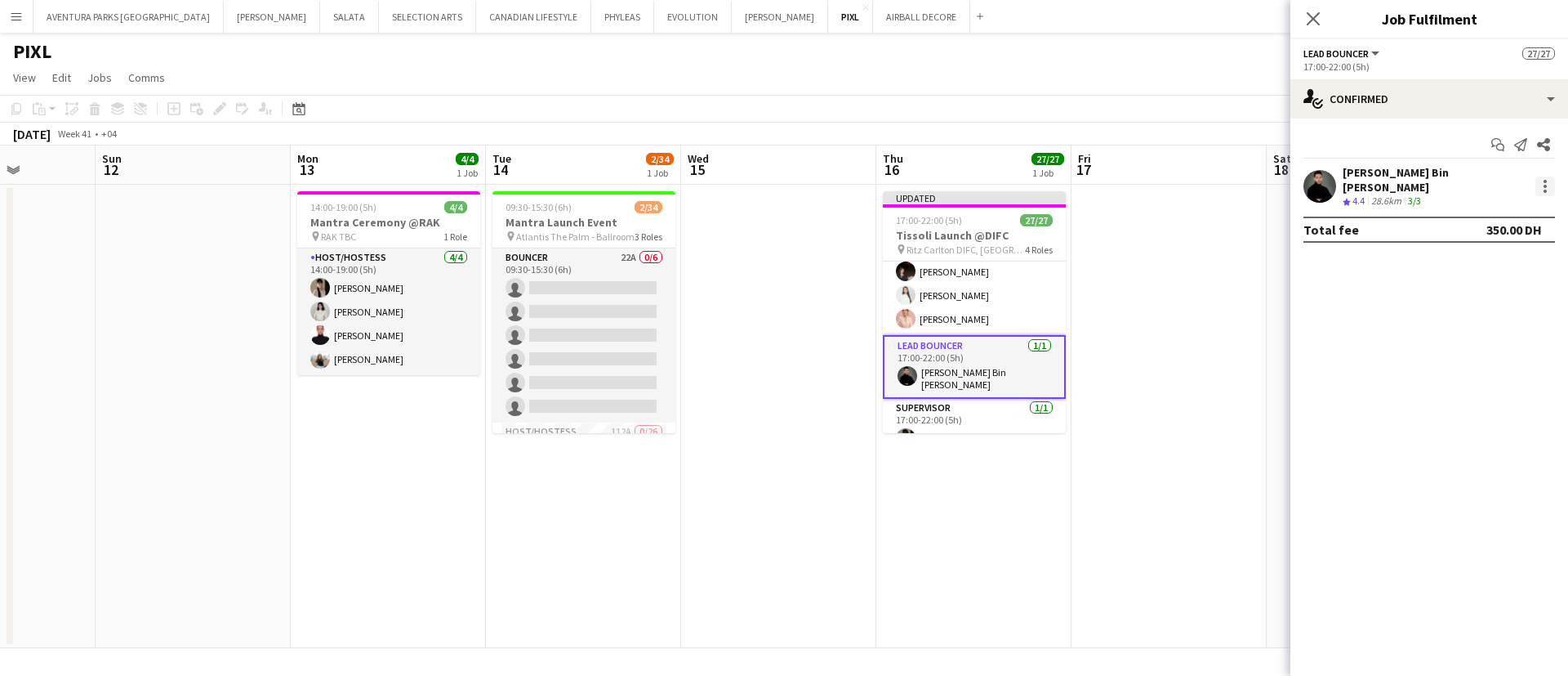
click at [1554, 186] on div at bounding box center [1545, 186] width 19 height 19
click at [1494, 406] on span "Set as supervisor" at bounding box center [1491, 407] width 101 height 14
click at [1161, 393] on app-date-cell at bounding box center [1168, 416] width 195 height 464
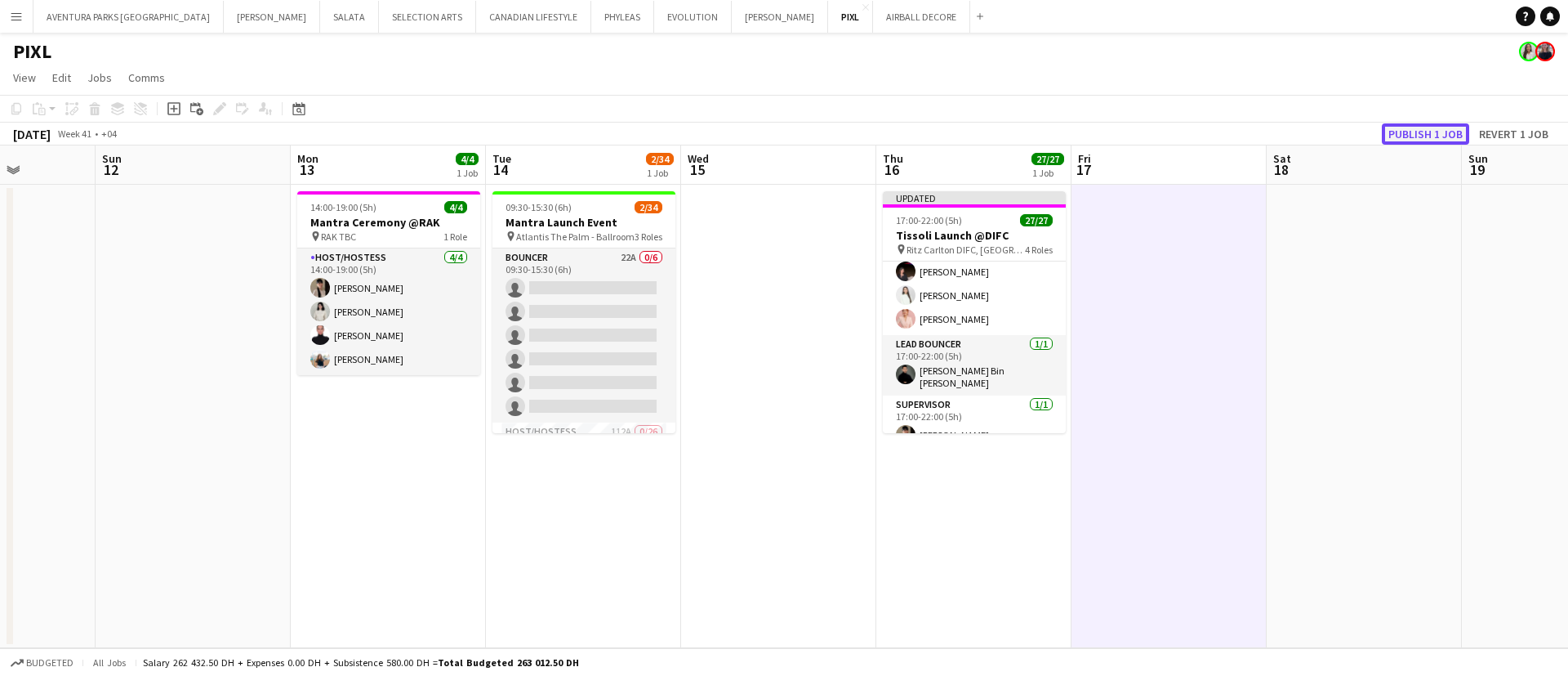
click at [1421, 132] on button "Publish 1 job" at bounding box center [1425, 134] width 87 height 21
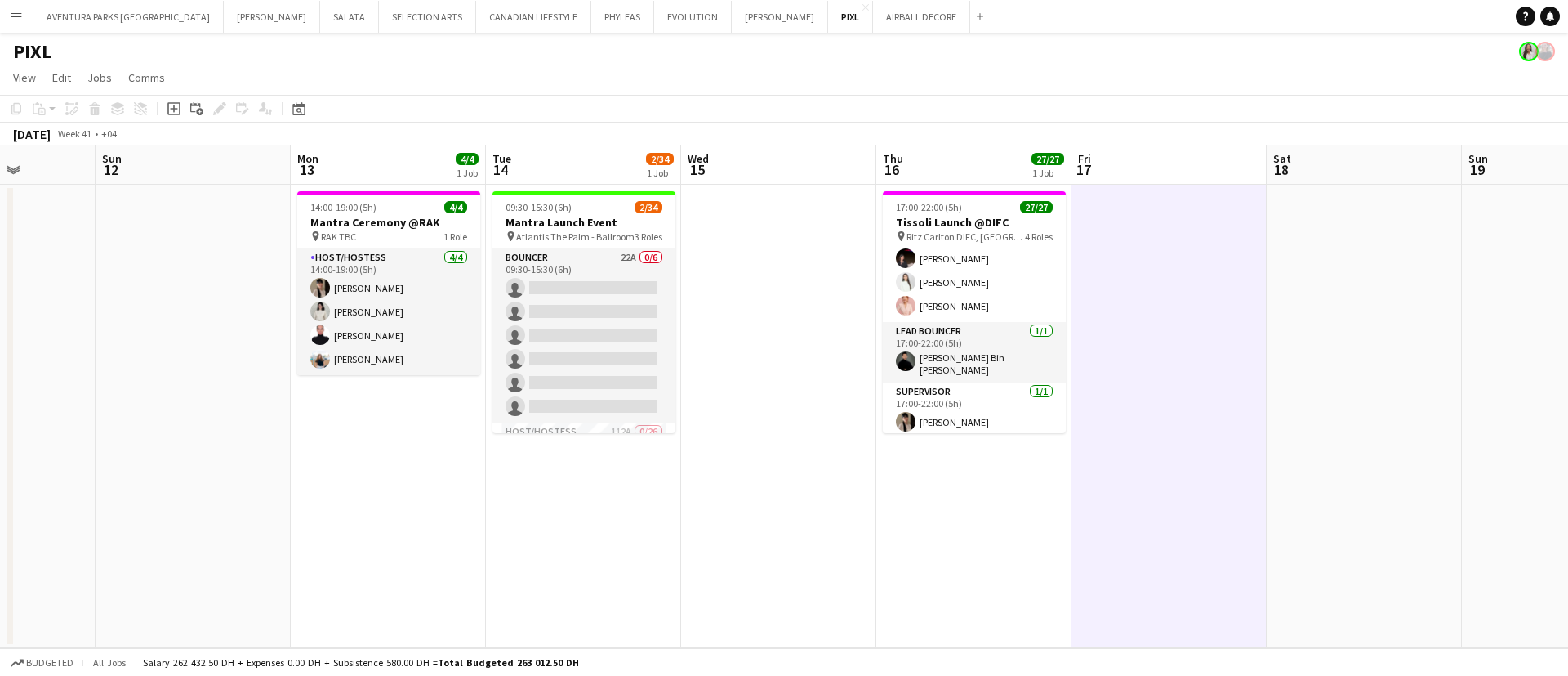
click at [1262, 297] on app-date-cell at bounding box center [1168, 416] width 195 height 464
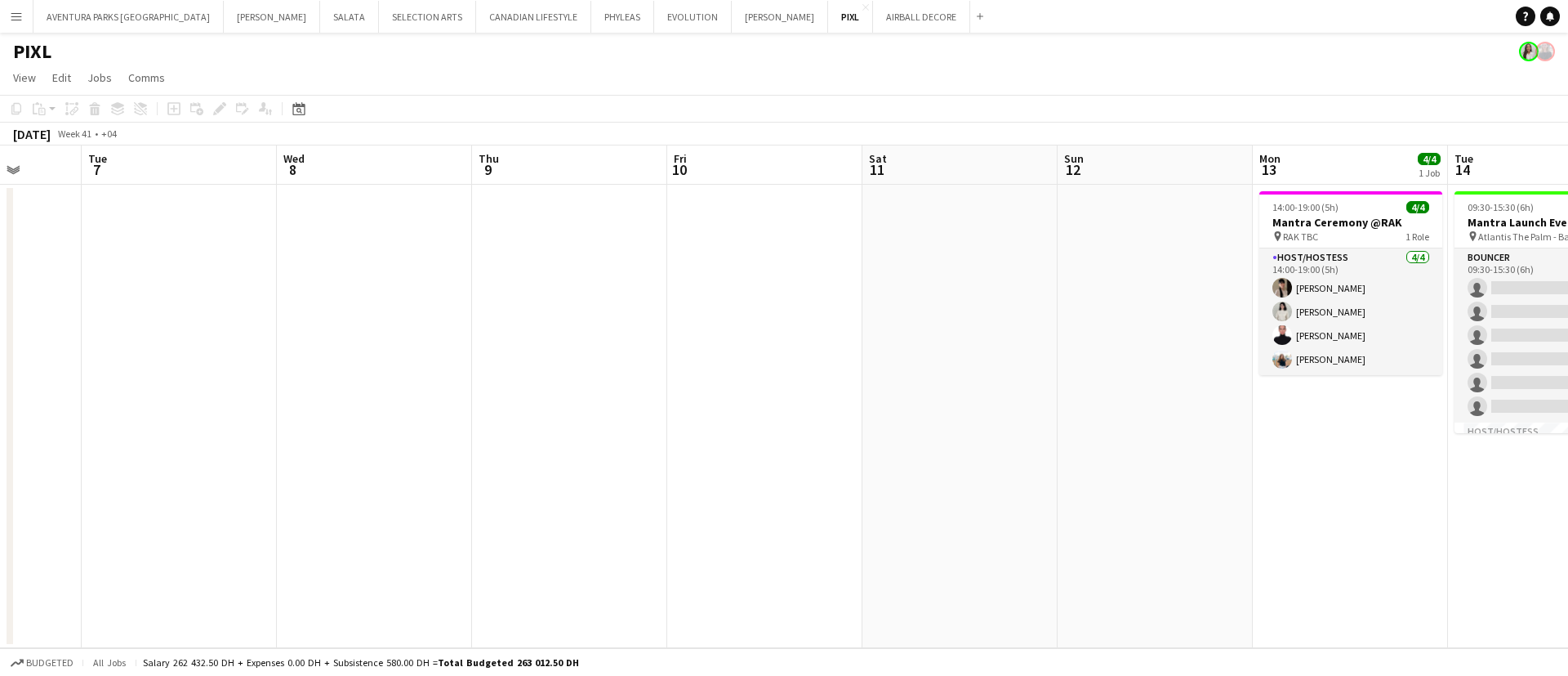
scroll to position [0, 396]
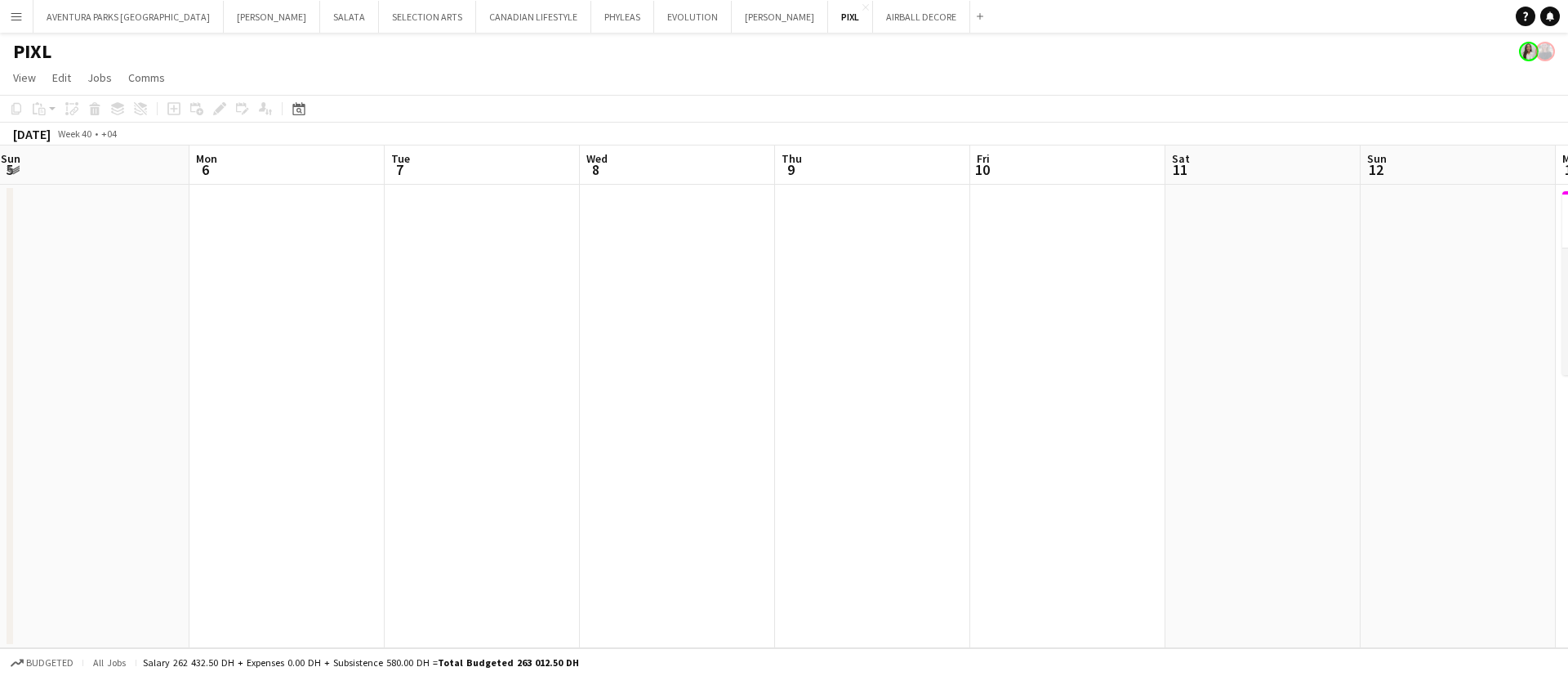
drag, startPoint x: 303, startPoint y: 573, endPoint x: 1567, endPoint y: 615, distance: 1264.7
click at [1567, 615] on app-calendar-viewport "Fri 3 Sat 4 Sun 5 Mon 6 Tue 7 Wed 8 Thu 9 Fri 10 Sat 11 Sun 12 Mon 13 4/4 1 Job…" at bounding box center [784, 397] width 1568 height 502
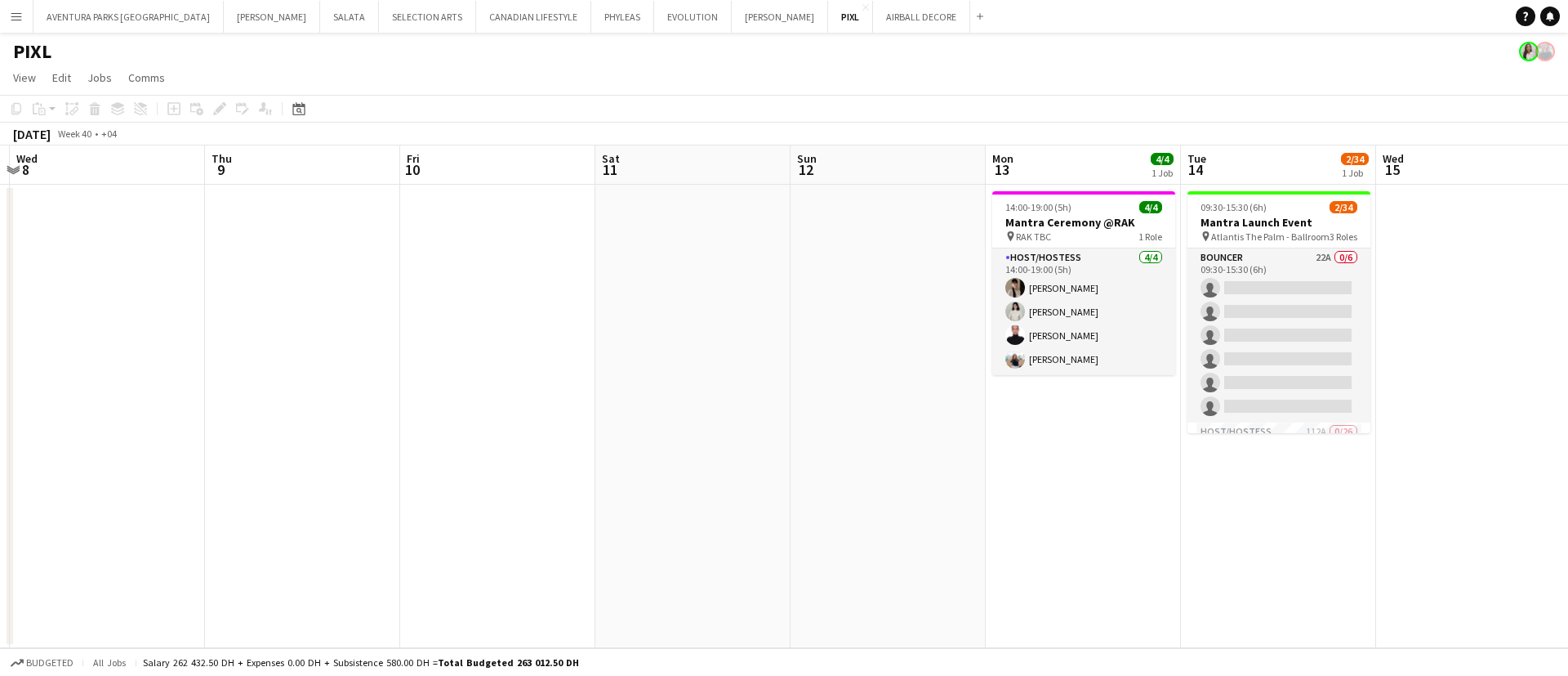
drag, startPoint x: 1370, startPoint y: 589, endPoint x: 634, endPoint y: 501, distance: 741.2
click at [634, 501] on app-calendar-viewport "Sun 5 Mon 6 Tue 7 Wed 8 Thu 9 Fri 10 Sat 11 Sun 12 Mon 13 4/4 1 Job Tue 14 2/34…" at bounding box center [784, 397] width 1568 height 502
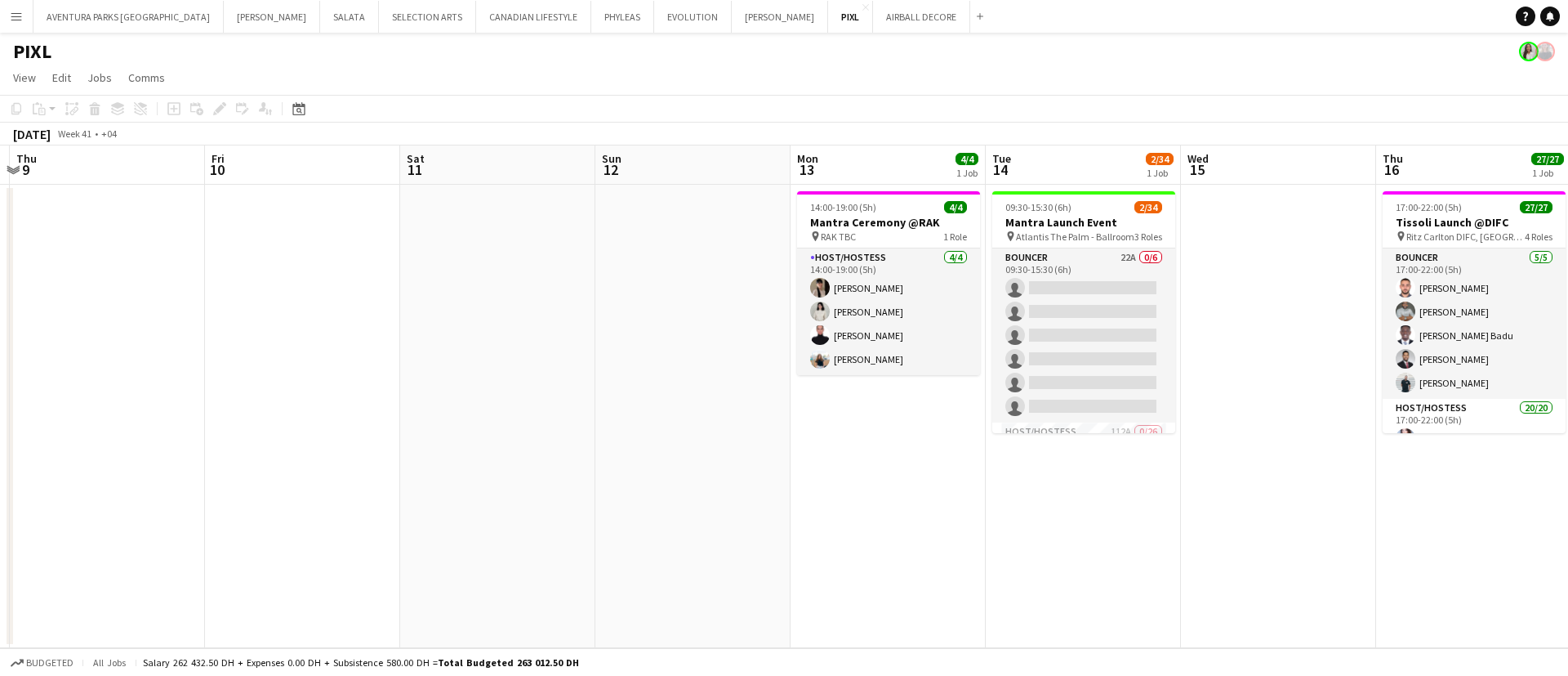
scroll to position [0, 596]
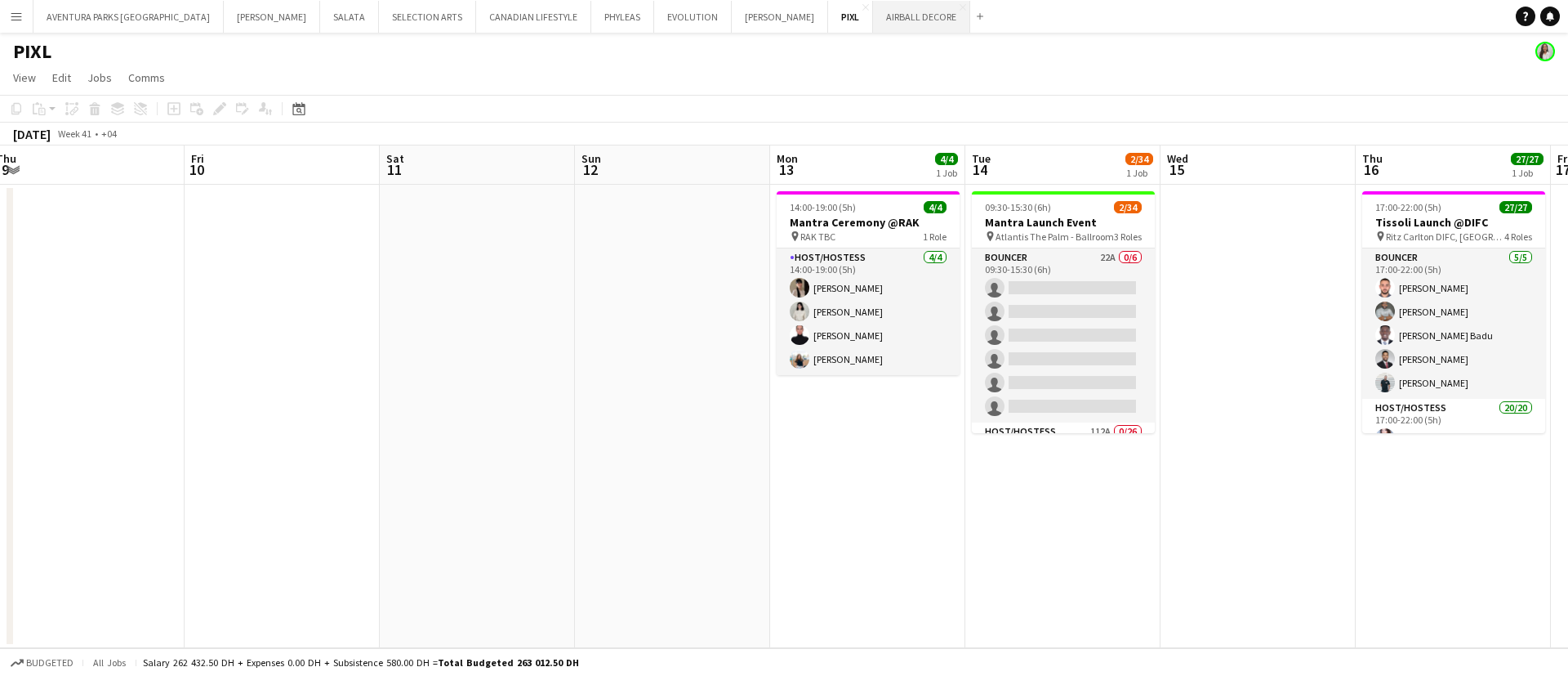
click at [873, 18] on button "AIRBALL DECORE Close" at bounding box center [921, 16] width 97 height 32
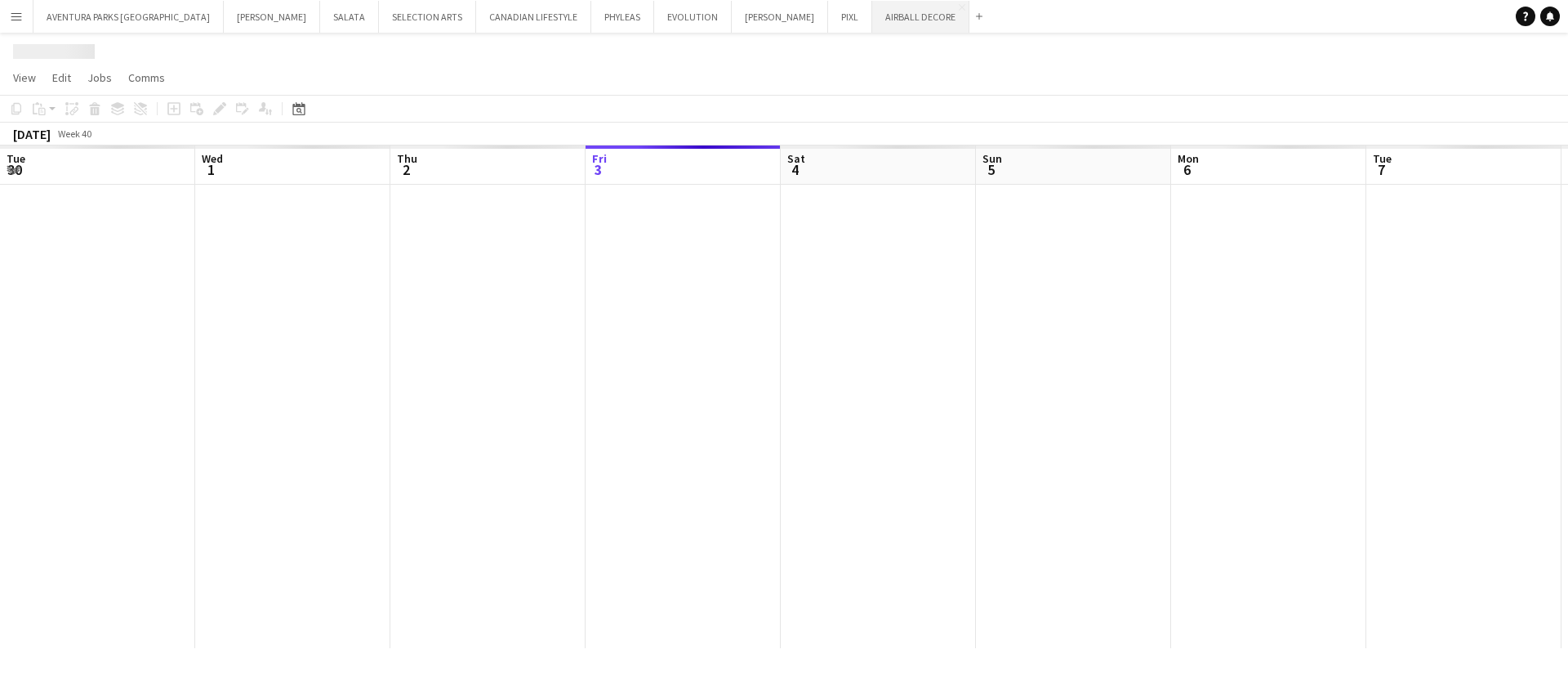
scroll to position [0, 391]
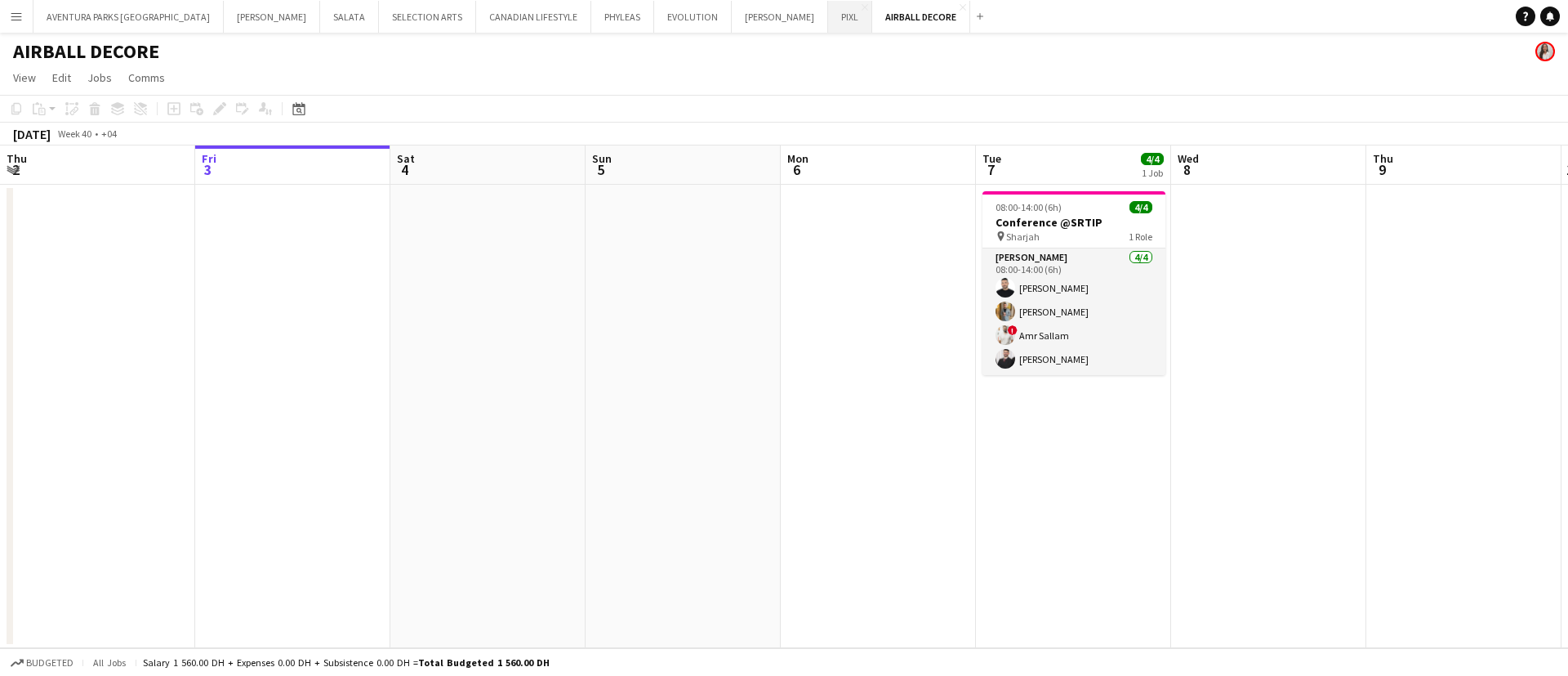
click at [828, 28] on button "PIXL Close" at bounding box center [849, 16] width 44 height 32
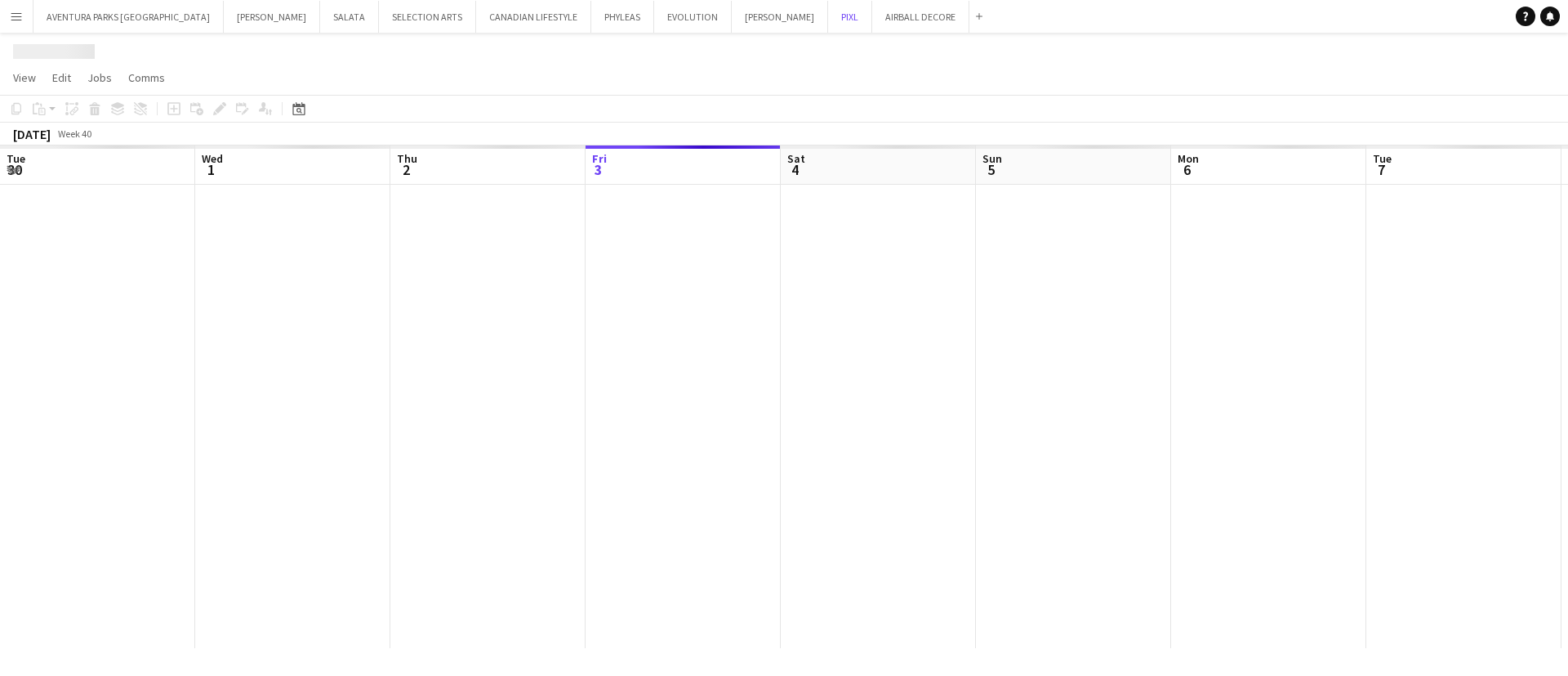
scroll to position [0, 391]
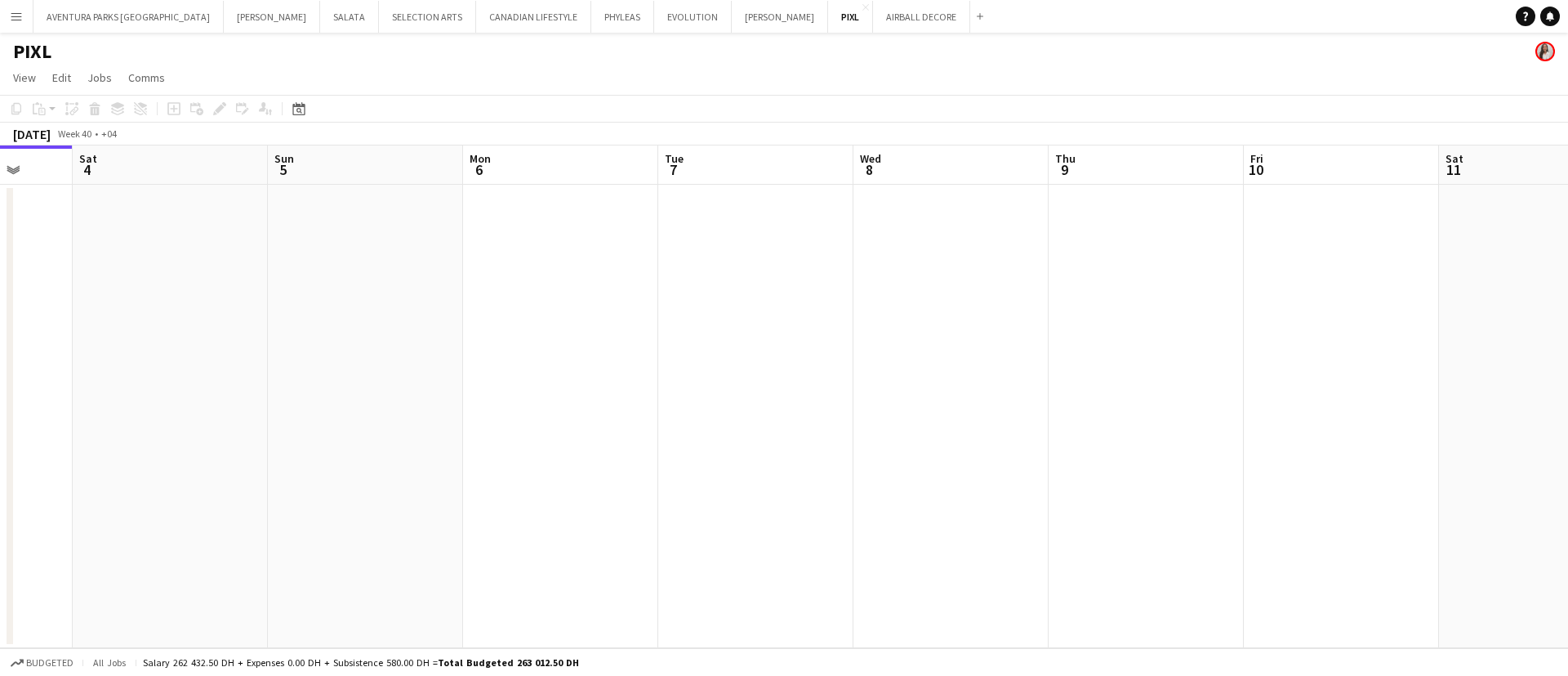
drag, startPoint x: 433, startPoint y: 402, endPoint x: 0, endPoint y: 182, distance: 485.7
click at [0, 182] on app-calendar-viewport "Wed 1 Thu 2 Fri 3 Sat 4 Sun 5 Mon 6 Tue 7 Wed 8 Thu 9 Fri 10 Sat 11 Sun 12 Mon …" at bounding box center [784, 397] width 1568 height 502
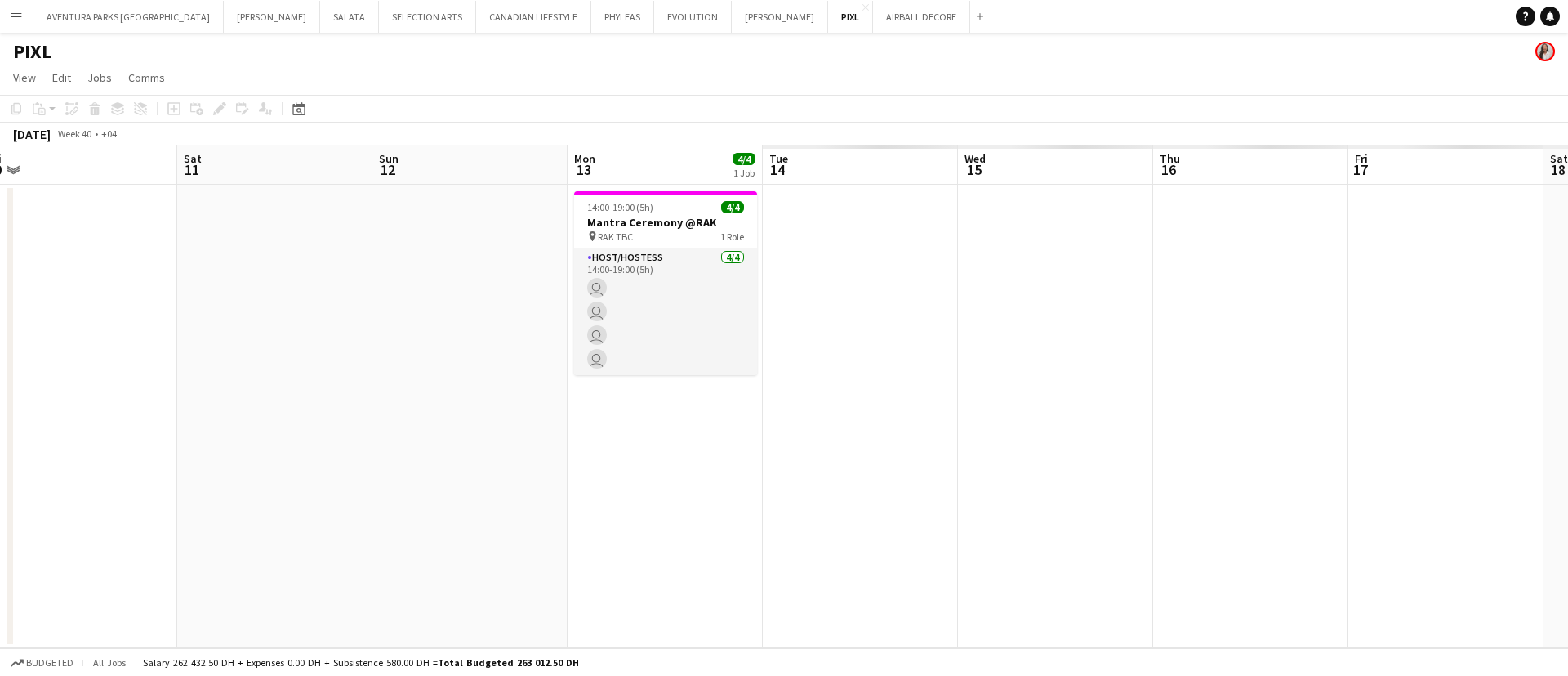
drag, startPoint x: 1240, startPoint y: 442, endPoint x: 12, endPoint y: 301, distance: 1236.1
click at [12, 301] on div "Tue 7 Wed 8 Thu 9 Fri 10 Sat 11 Sun 12 Mon 13 4/4 1 Job Tue 14 Wed 15 Thu 16 Fr…" at bounding box center [784, 397] width 1568 height 502
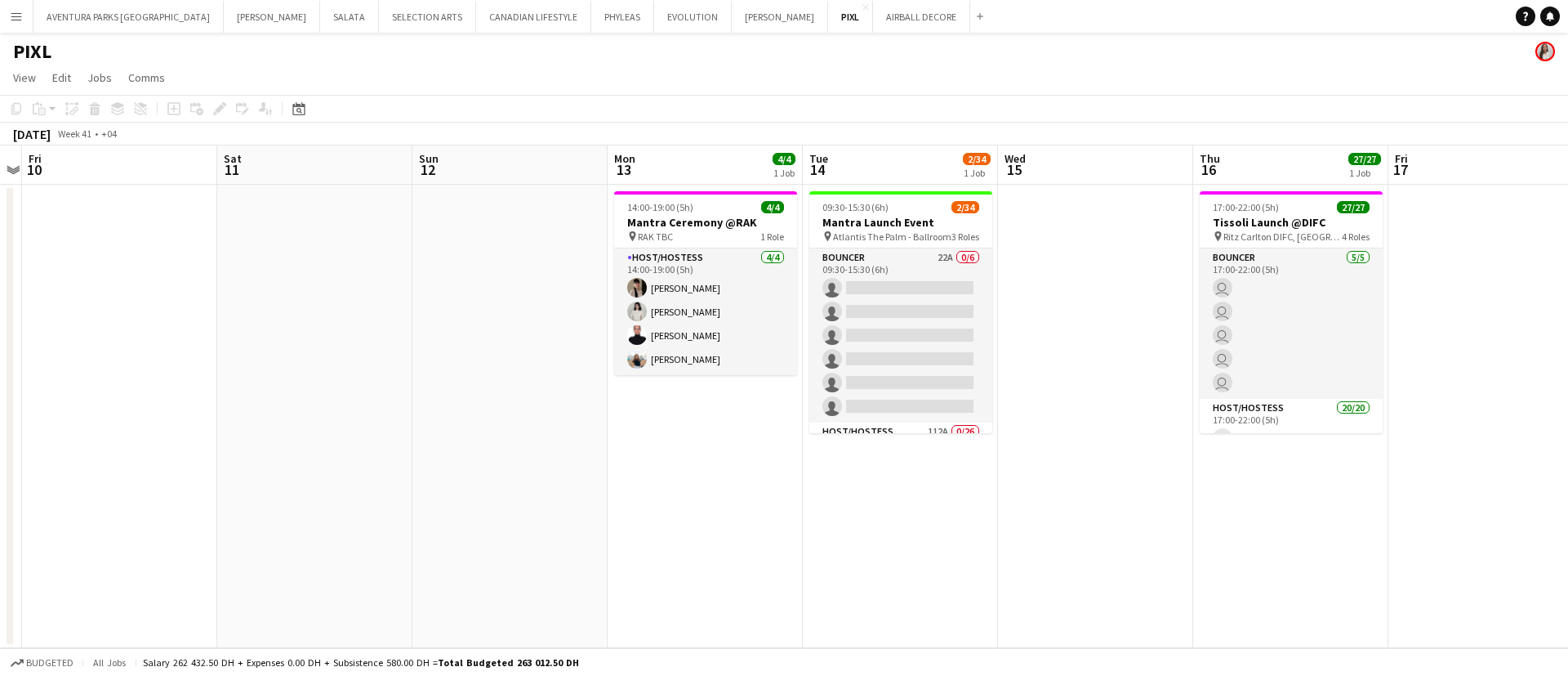
scroll to position [0, 608]
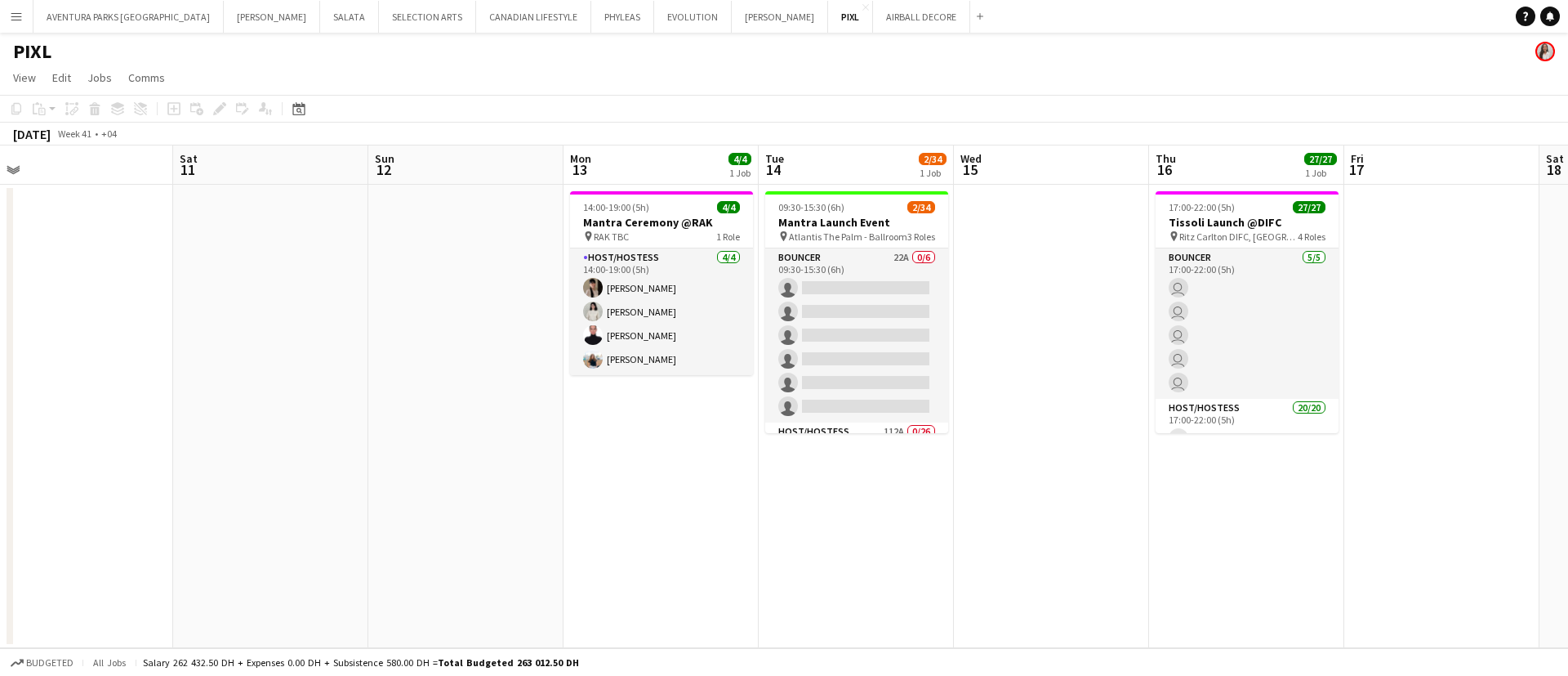
drag, startPoint x: 929, startPoint y: 540, endPoint x: 886, endPoint y: 533, distance: 43.6
click at [886, 533] on app-calendar-viewport "Tue 7 Wed 8 Thu 9 Fri 10 Sat 11 Sun 12 Mon 13 4/4 1 Job Tue 14 2/34 1 Job Wed 1…" at bounding box center [784, 397] width 1568 height 502
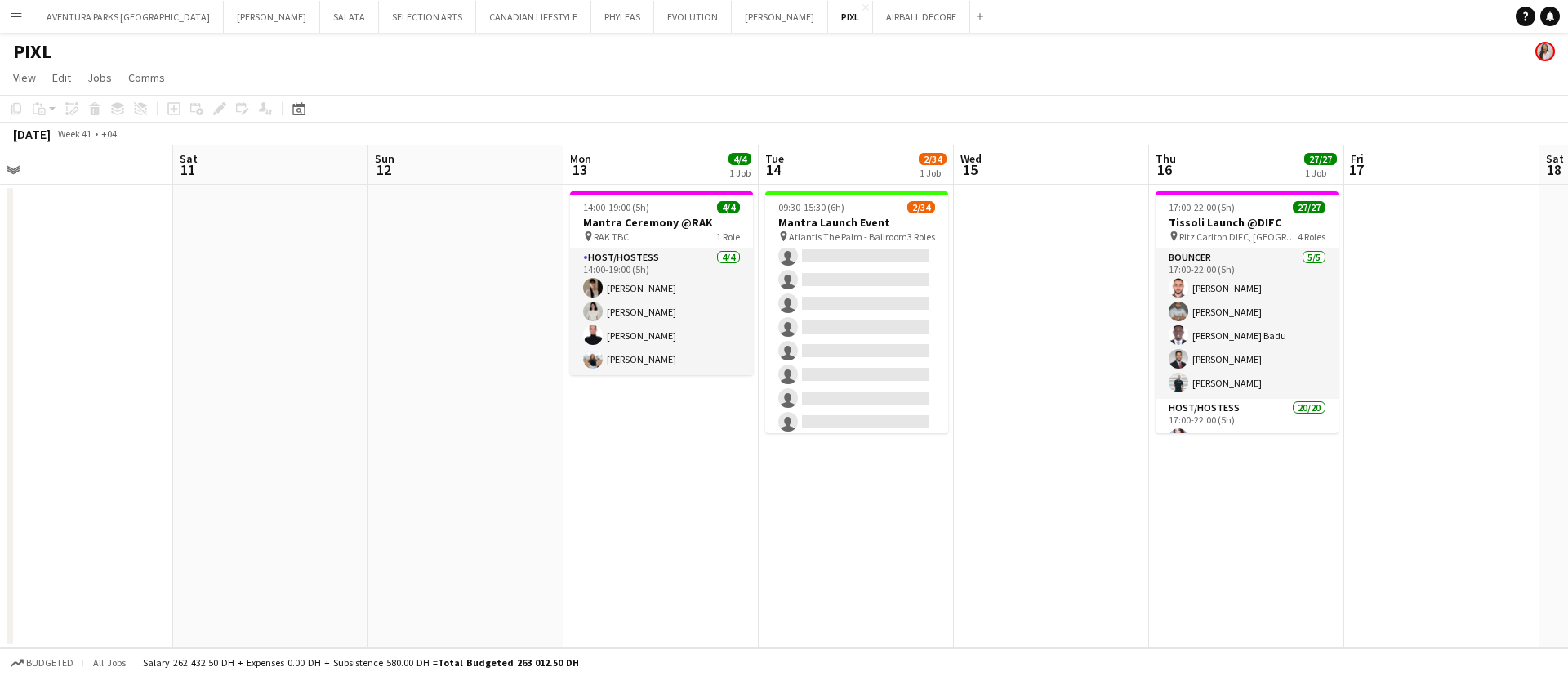
scroll to position [0, 0]
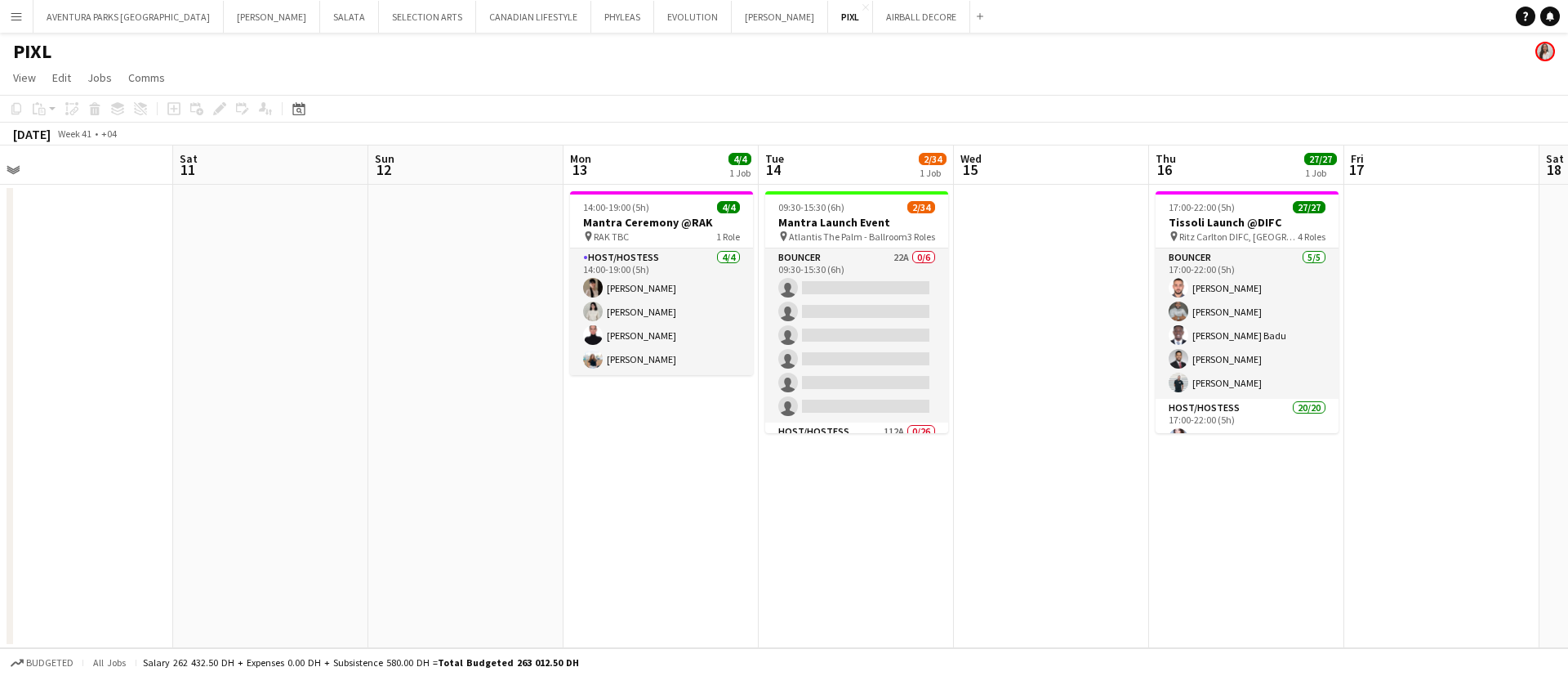
click at [1408, 657] on div "Budgeted All jobs Salary 262 432.50 DH + Expenses 0.00 DH + Subsistence 580.00 …" at bounding box center [784, 661] width 1568 height 28
click at [224, 11] on button "[PERSON_NAME] Close" at bounding box center [272, 16] width 96 height 32
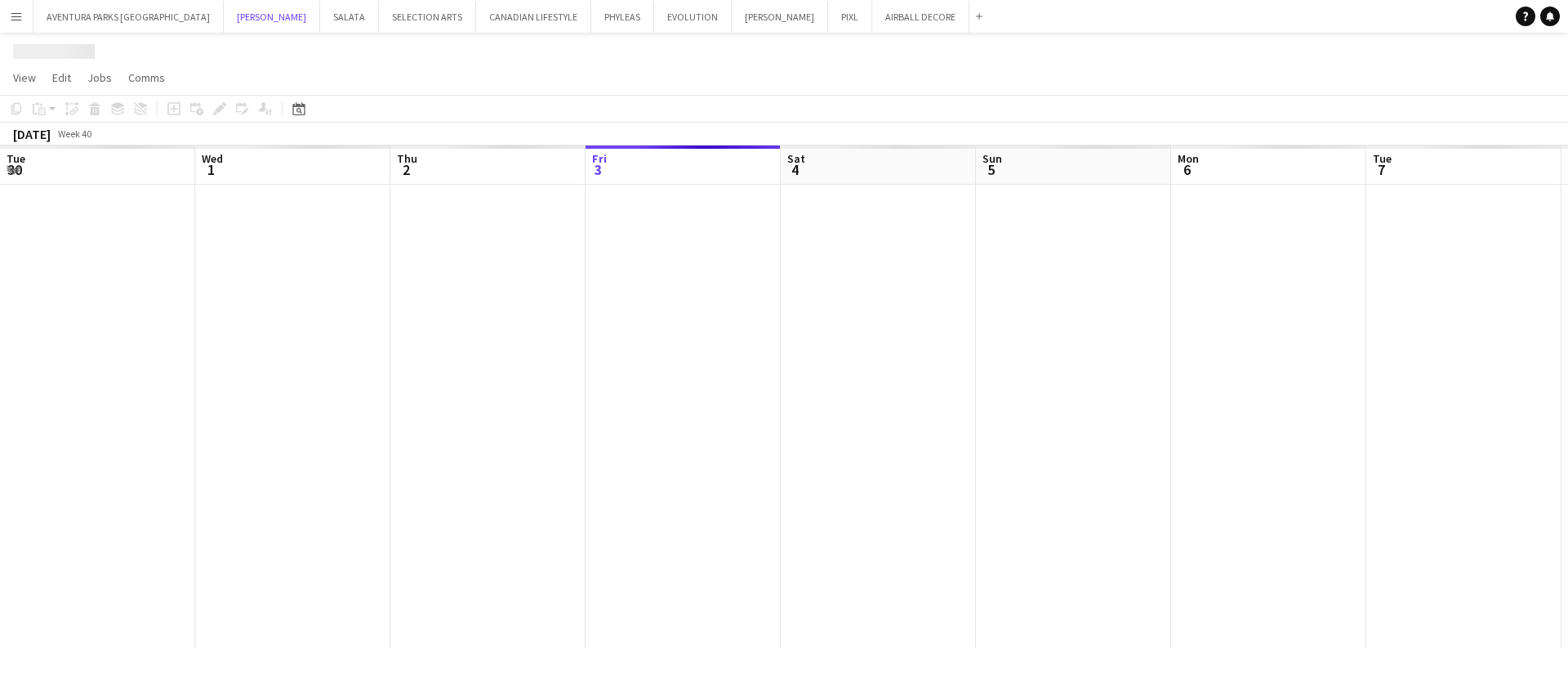
scroll to position [0, 391]
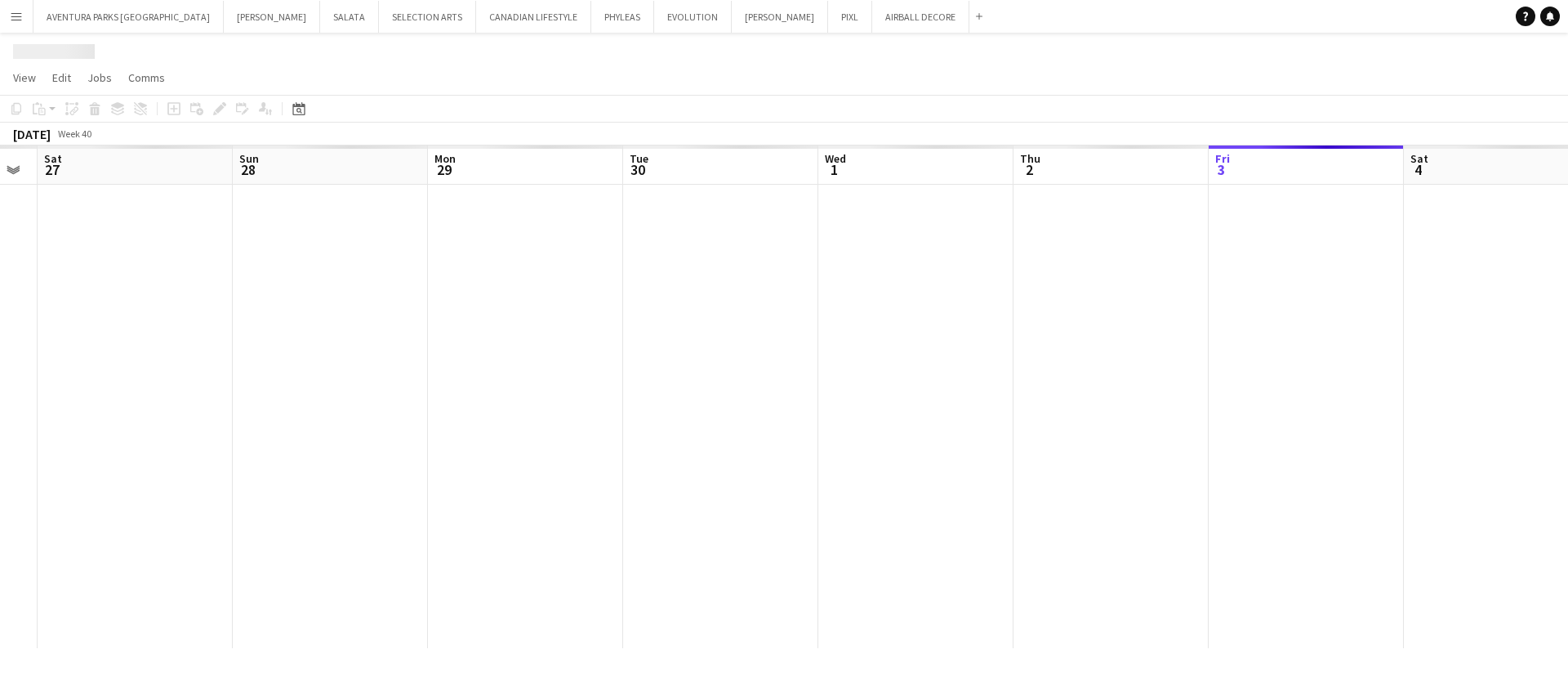
drag, startPoint x: 245, startPoint y: 514, endPoint x: 1259, endPoint y: 596, distance: 1017.3
click at [1259, 596] on app-calendar-viewport "Thu 25 Fri 26 Sat 27 Sun 28 Mon 29 Tue 30 Wed 1 Thu 2 Fri 3 Sat 4 Sun 5 Mon 6 T…" at bounding box center [784, 397] width 1568 height 502
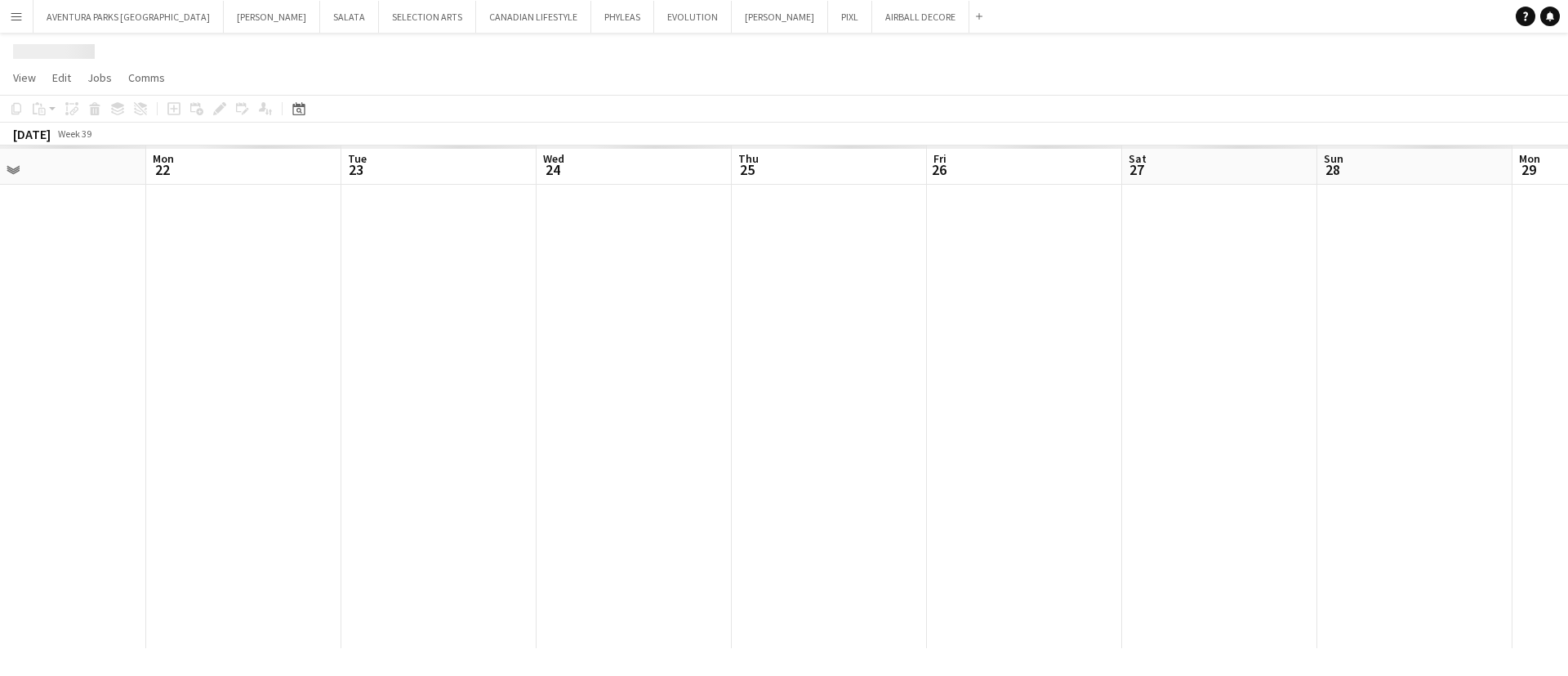
drag, startPoint x: 200, startPoint y: 310, endPoint x: 1286, endPoint y: 304, distance: 1086.0
click at [1286, 304] on app-calendar-viewport "Fri 19 Sat 20 Sun 21 Mon 22 Tue 23 Wed 24 Thu 25 Fri 26 Sat 27 Sun 28 Mon 29 Tu…" at bounding box center [784, 397] width 1568 height 502
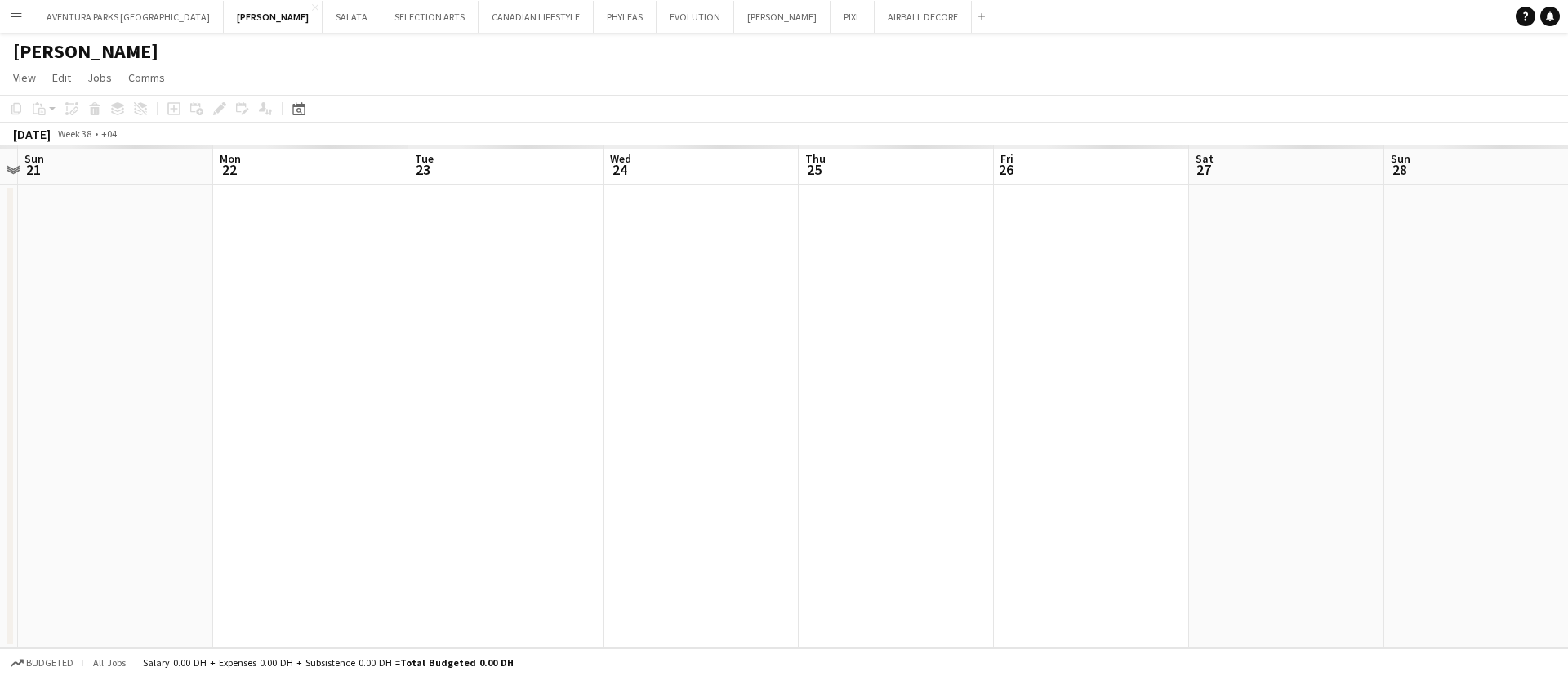
drag, startPoint x: 231, startPoint y: 320, endPoint x: 1286, endPoint y: 269, distance: 1056.2
click at [1286, 269] on app-calendar-viewport "Fri 19 Sat 20 Sun 21 Mon 22 Tue 23 Wed 24 Thu 25 Fri 26 Sat 27 Sun 28 Mon 29 Tu…" at bounding box center [784, 397] width 1568 height 502
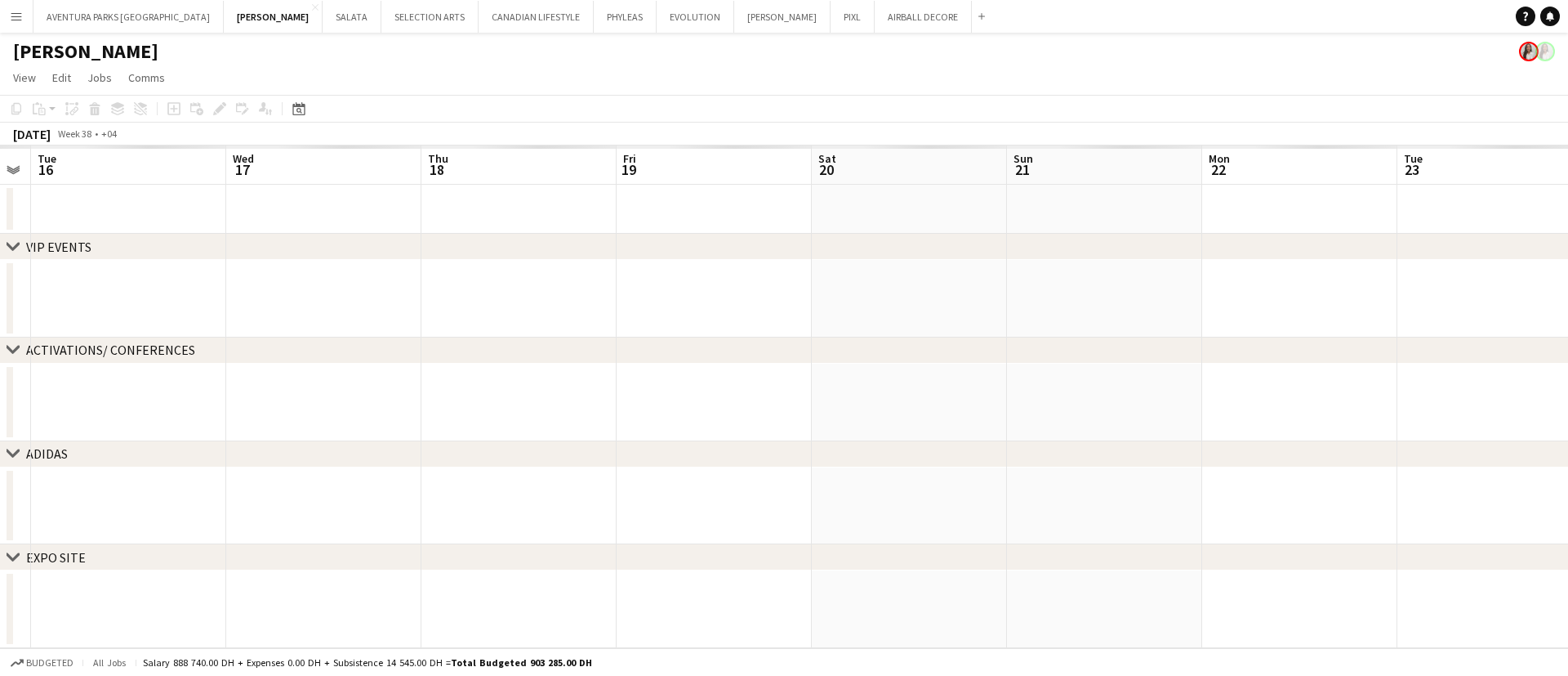
scroll to position [0, 357]
drag, startPoint x: 1283, startPoint y: 272, endPoint x: 1026, endPoint y: 284, distance: 257.3
click at [1026, 284] on app-calendar-viewport "Sun 14 Mon 15 Tue 16 Wed 17 Thu 18 Fri 19 Sat 20 Sun 21 Mon 22 Tue 23 Wed 24 Th…" at bounding box center [784, 397] width 1568 height 502
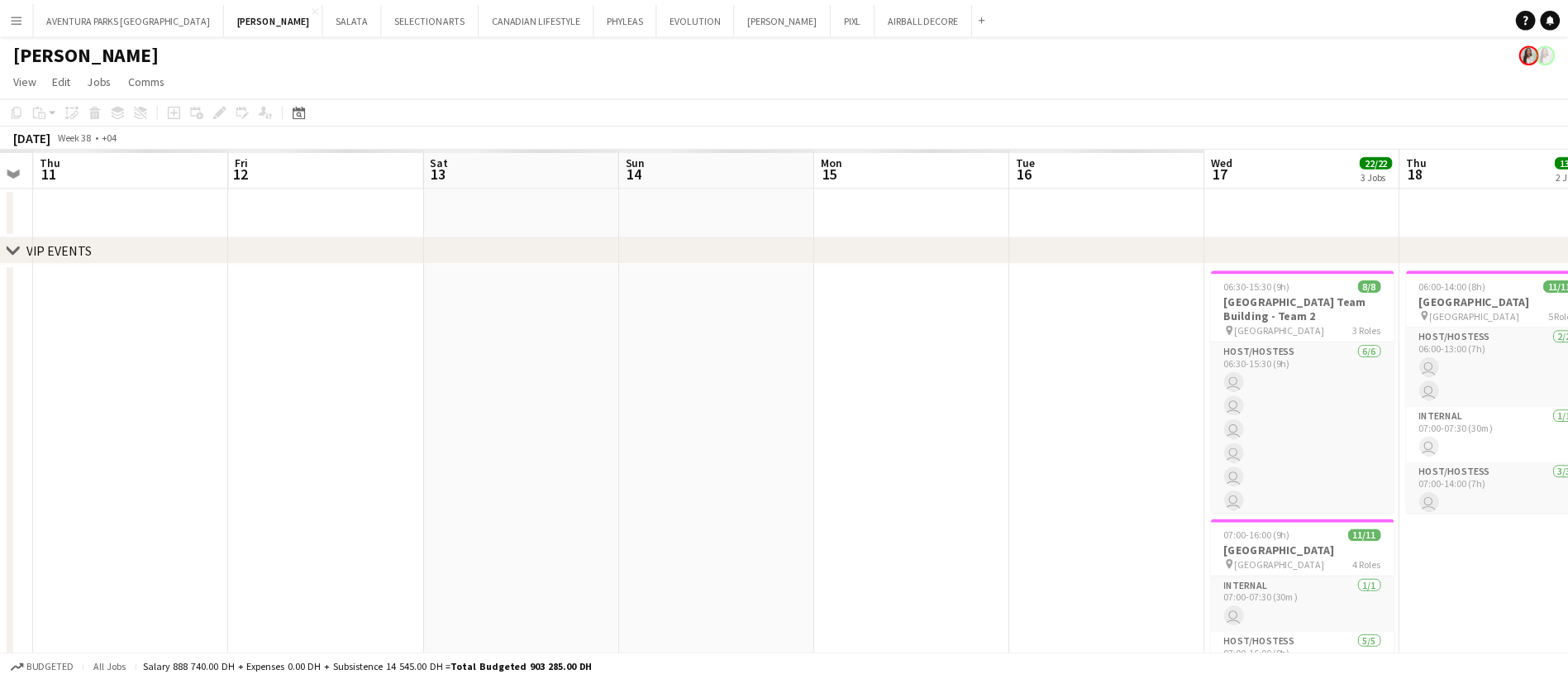
scroll to position [0, 0]
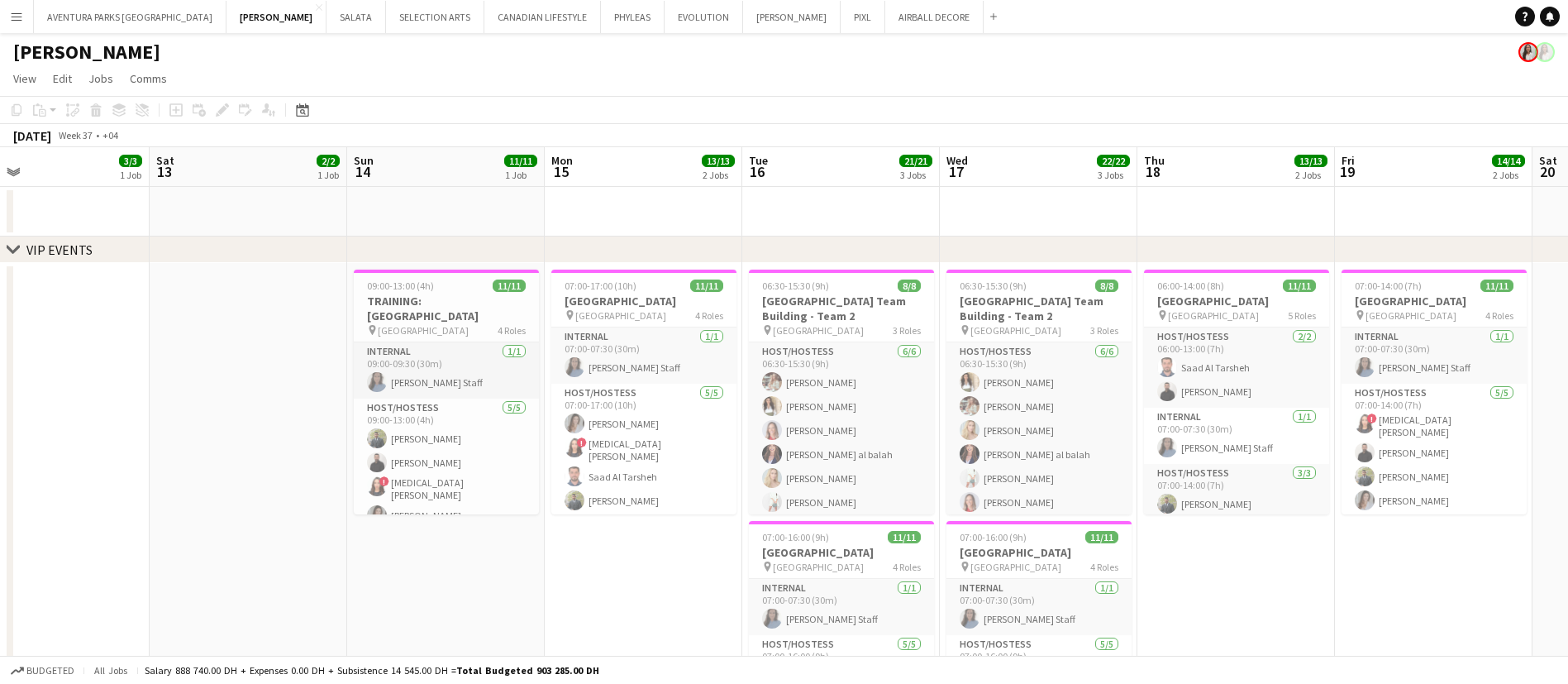
drag, startPoint x: 788, startPoint y: 286, endPoint x: 45, endPoint y: 290, distance: 743.0
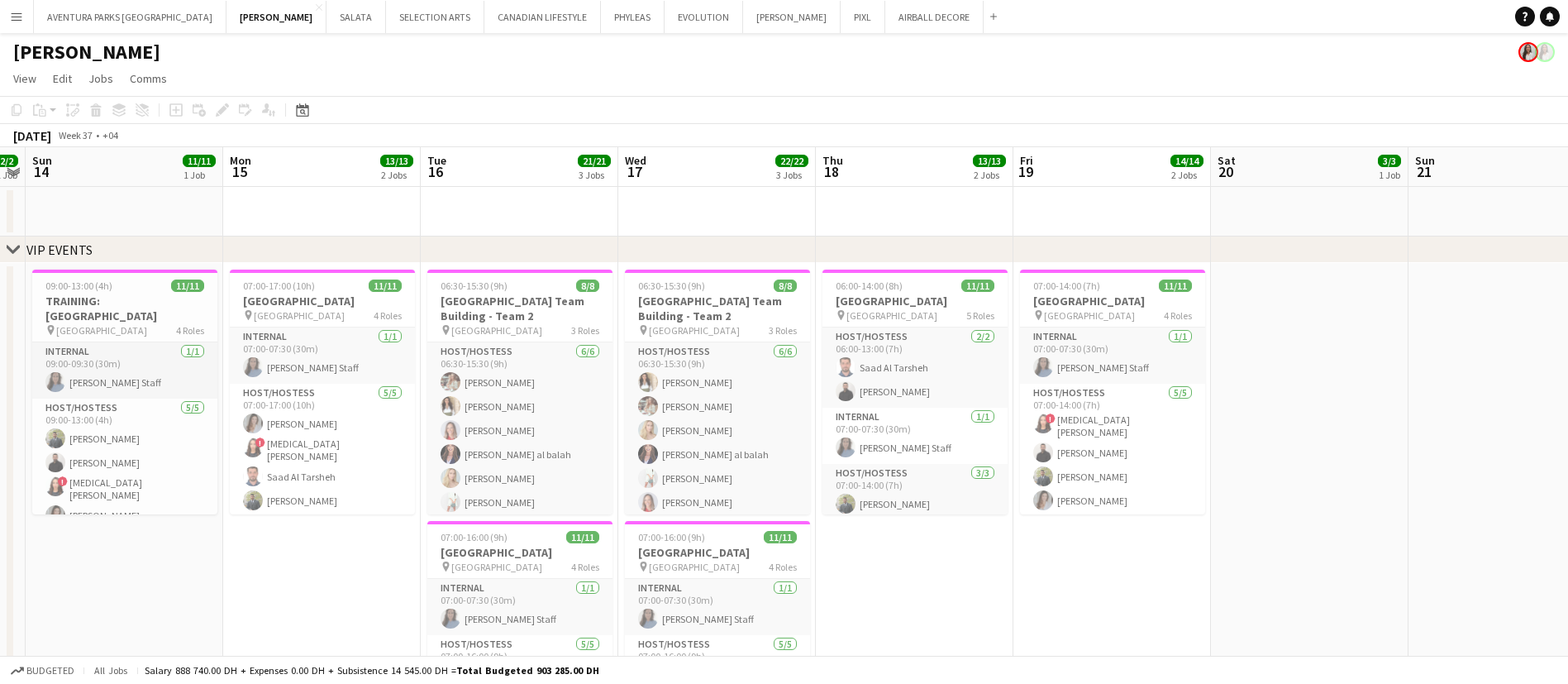
scroll to position [0, 430]
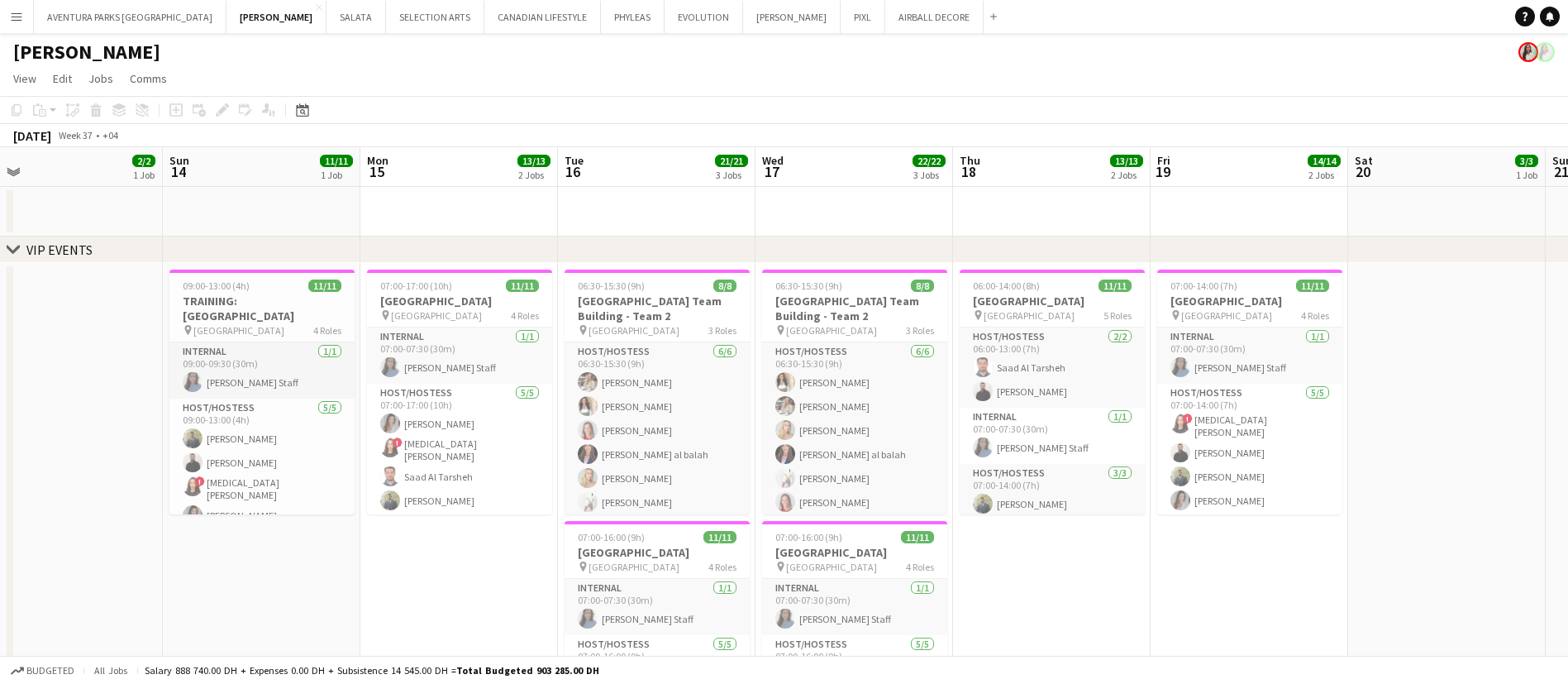
drag, startPoint x: 1364, startPoint y: 321, endPoint x: 1187, endPoint y: 316, distance: 177.1
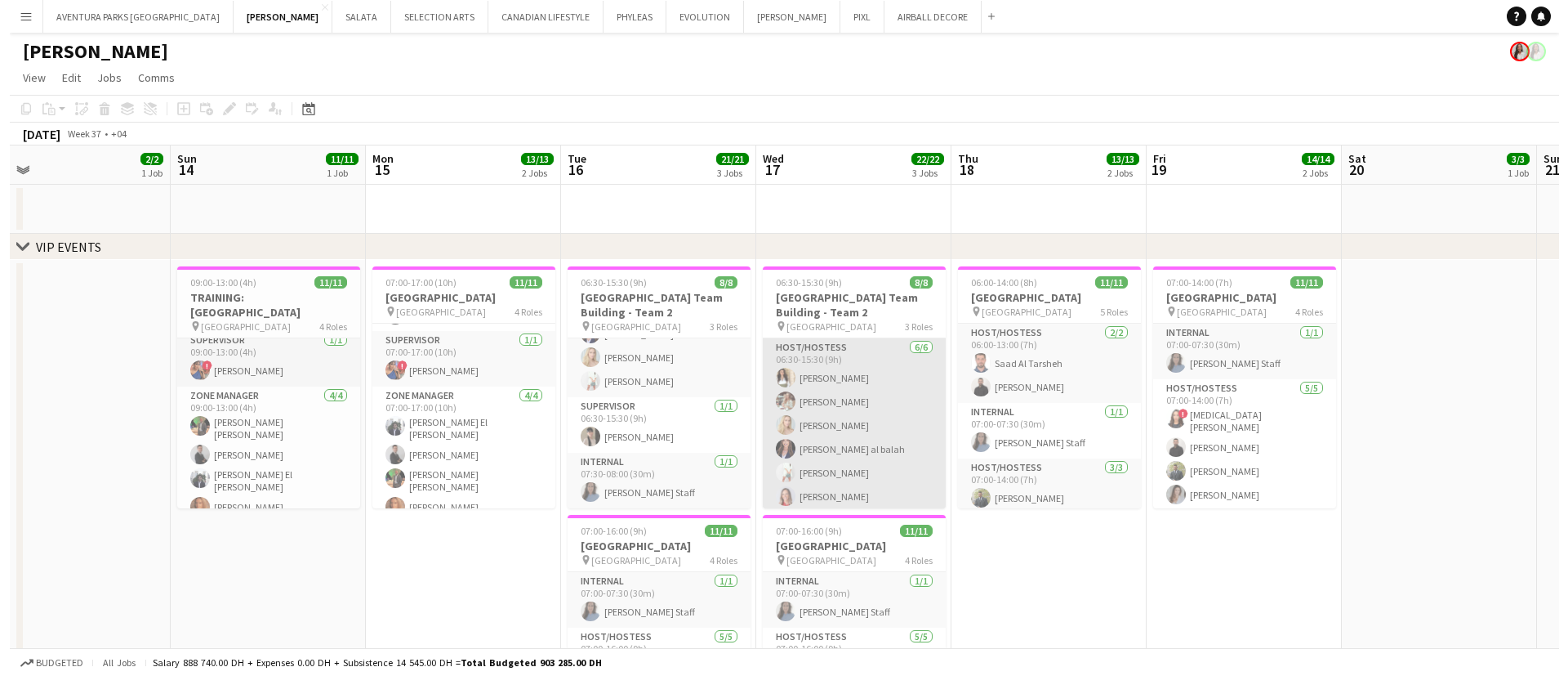
scroll to position [115, 0]
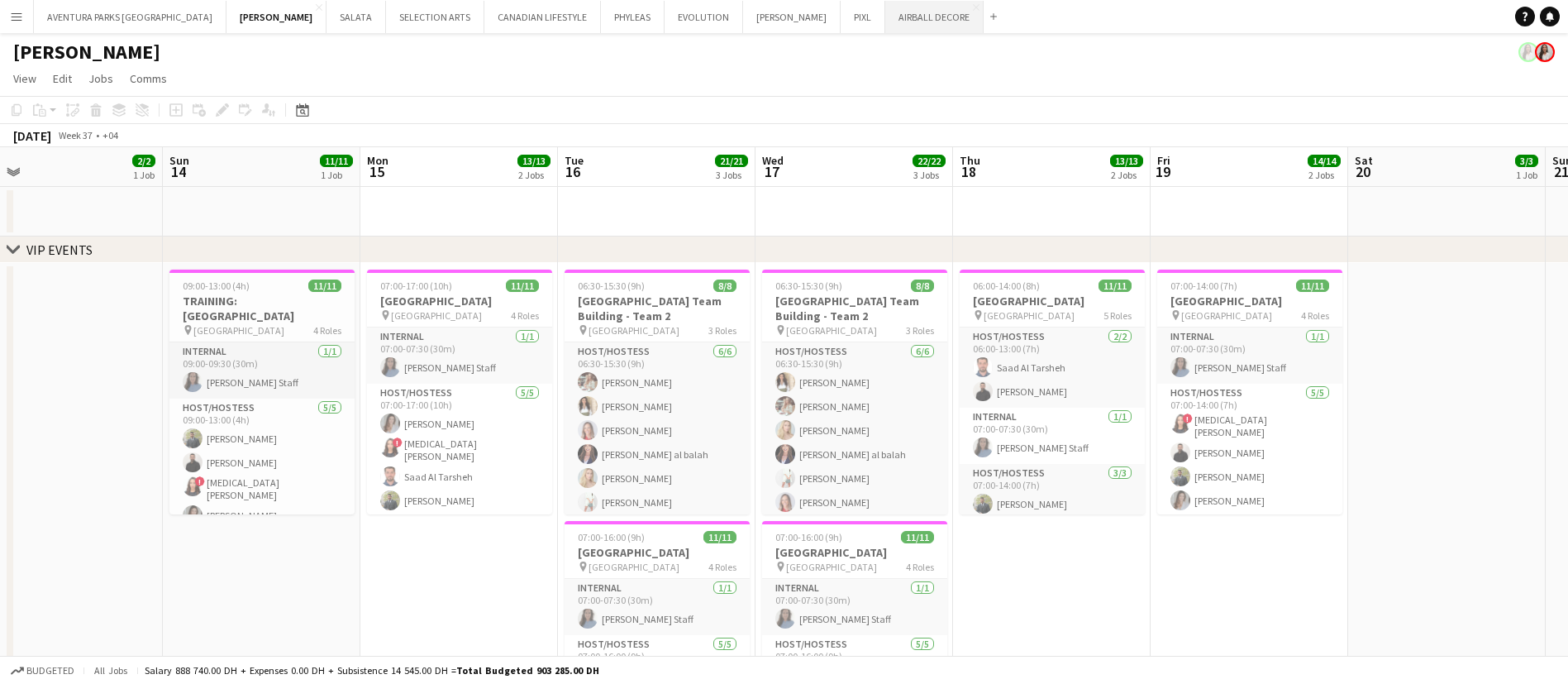
click at [885, 28] on button "AIRBALL DECORE Close" at bounding box center [934, 17] width 98 height 32
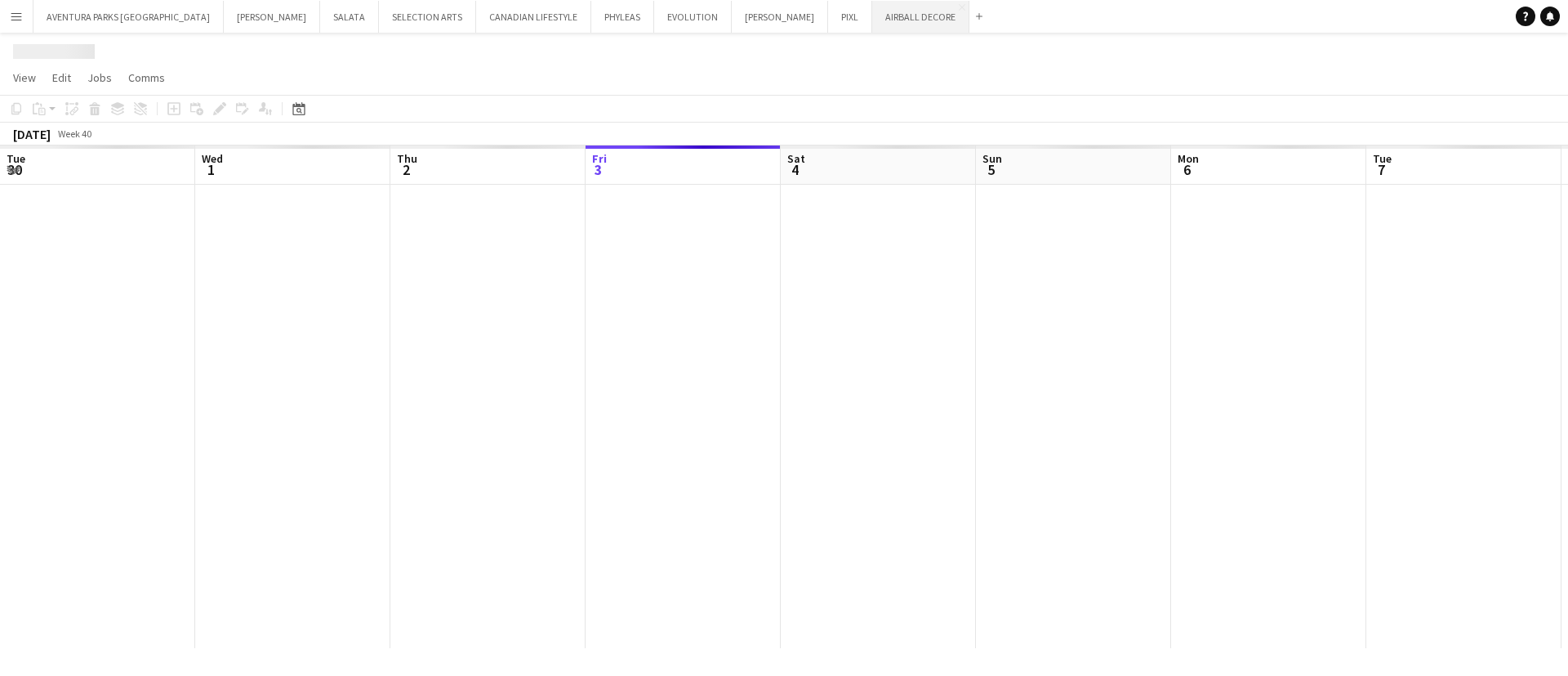
scroll to position [0, 391]
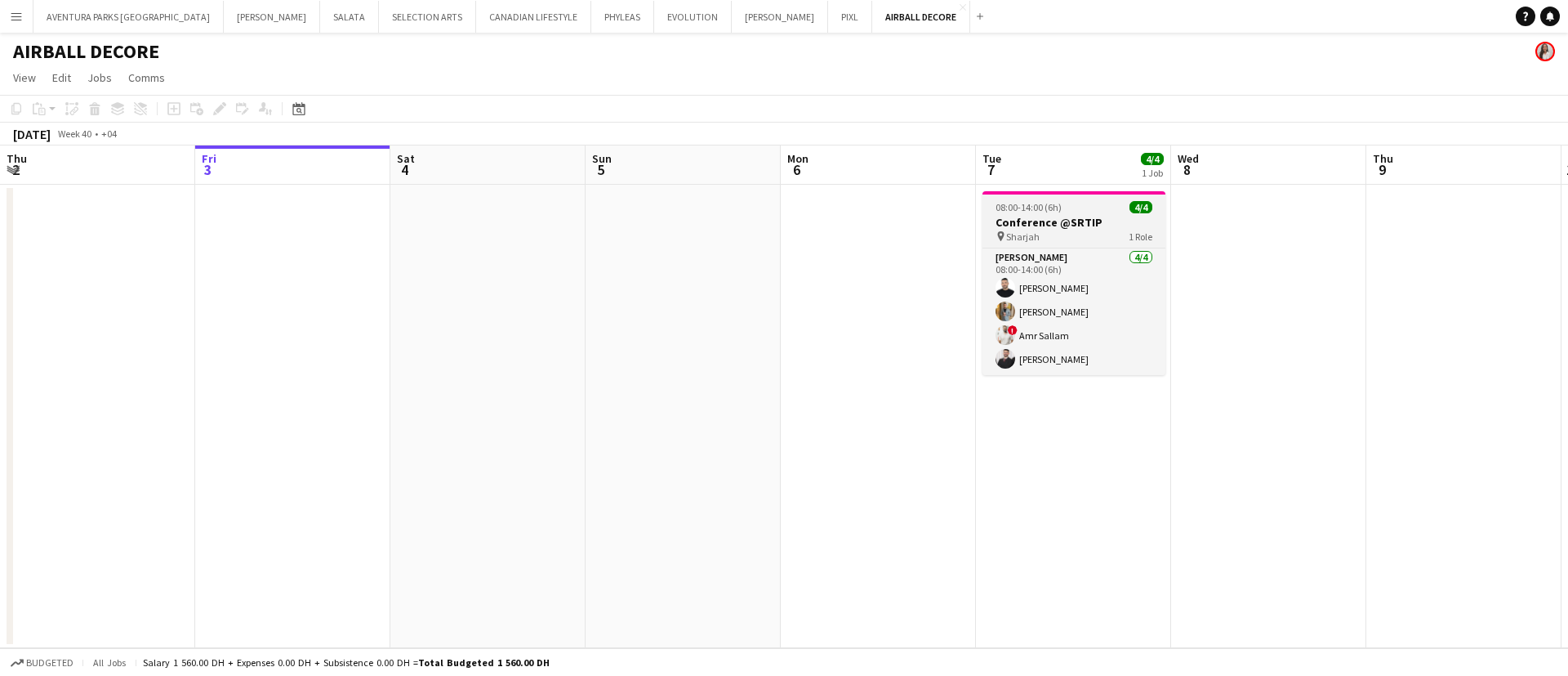
click at [1064, 233] on div "pin Sharjah 1 Role" at bounding box center [1073, 236] width 183 height 13
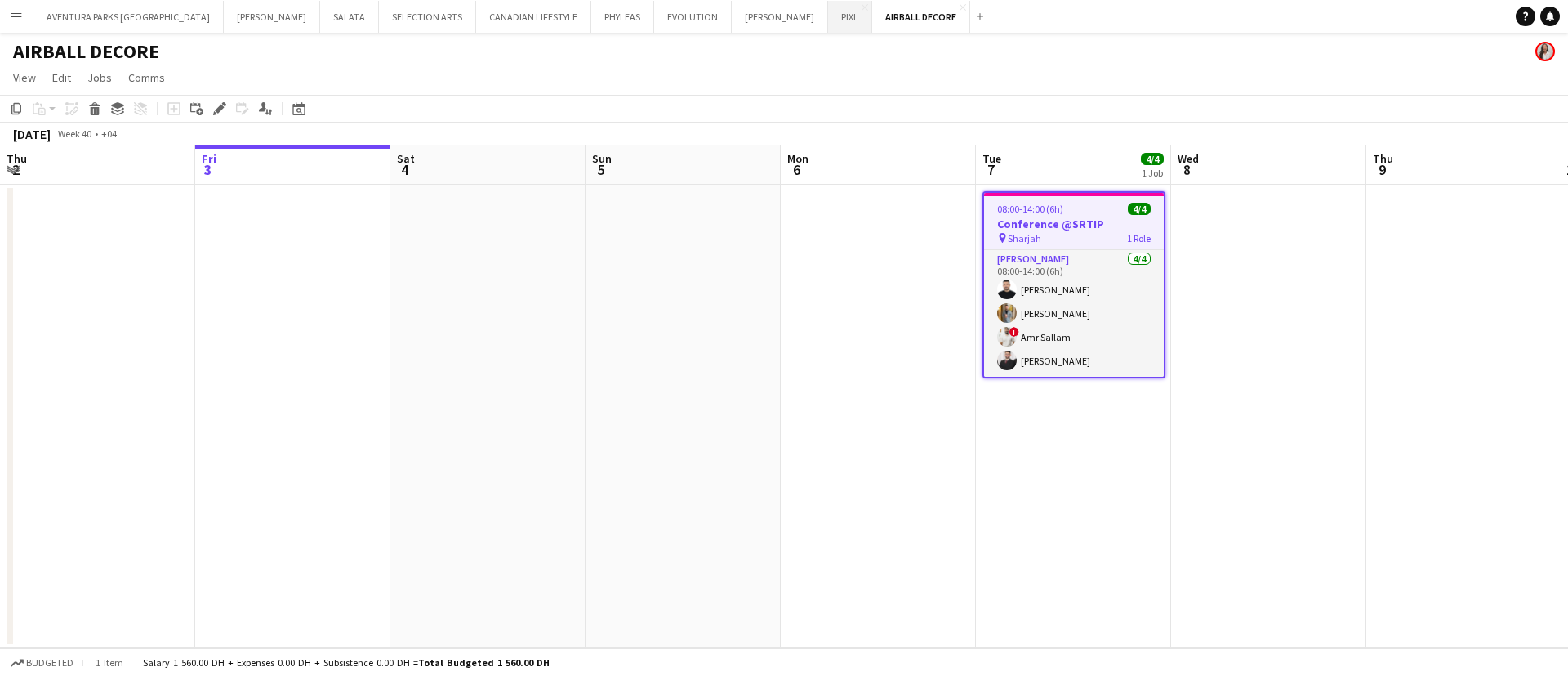
click at [828, 28] on button "PIXL Close" at bounding box center [849, 16] width 44 height 32
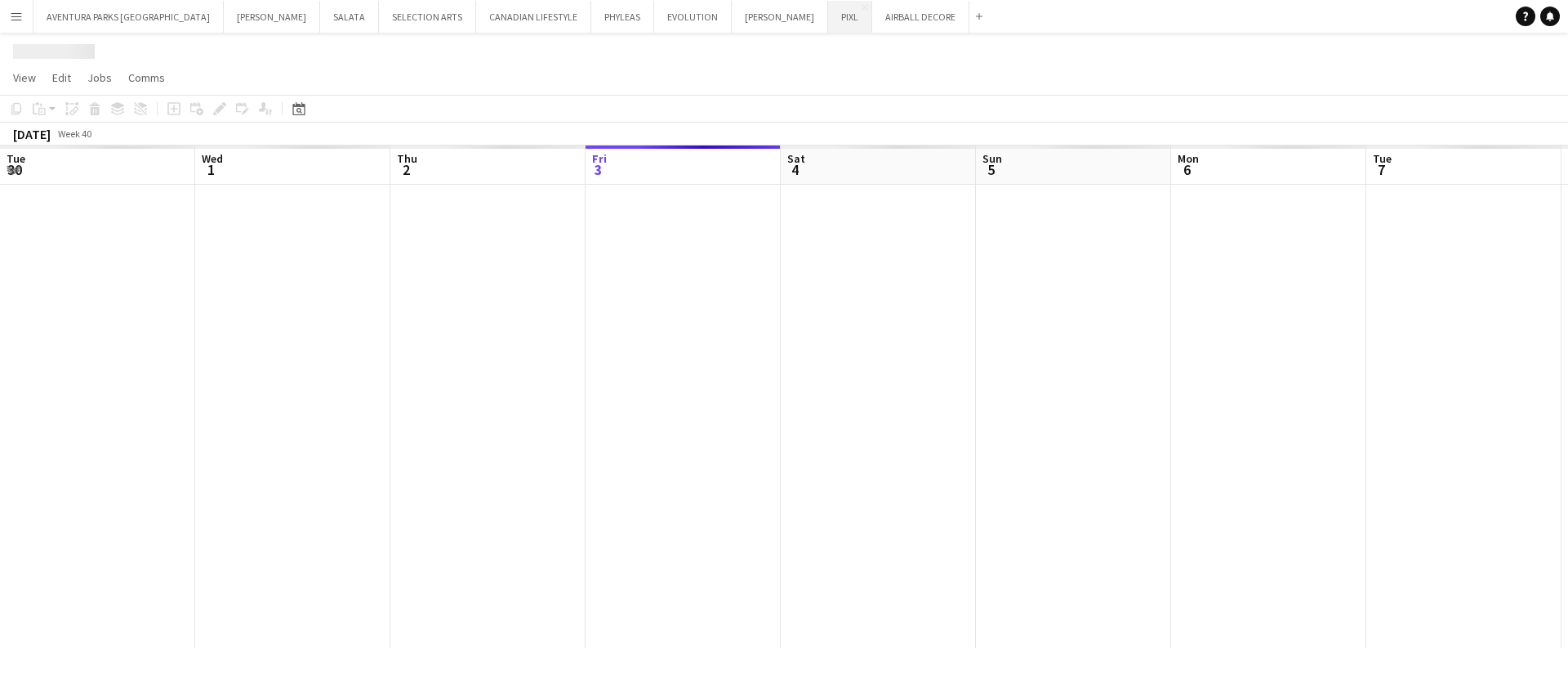
scroll to position [0, 391]
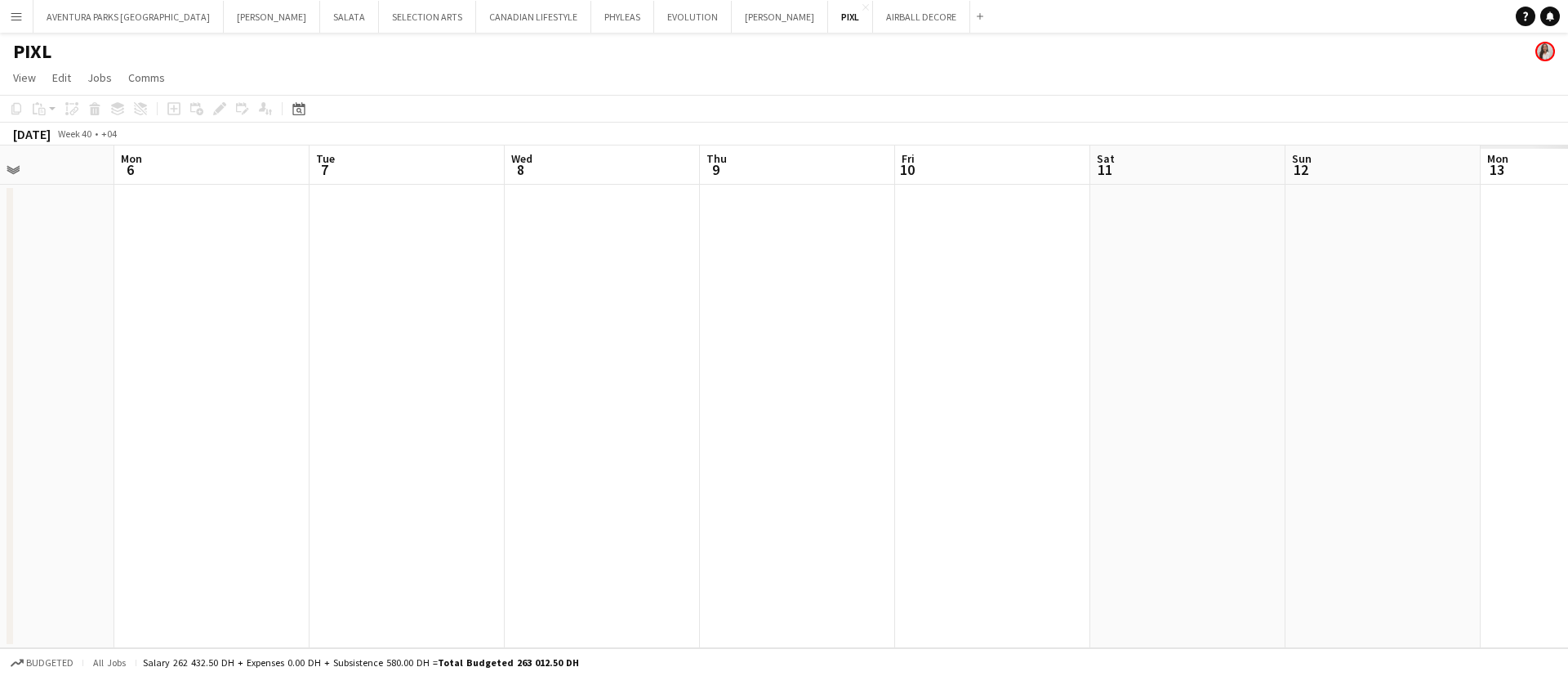
drag, startPoint x: 1313, startPoint y: 534, endPoint x: 243, endPoint y: 391, distance: 1079.5
click at [243, 391] on app-calendar-viewport "Fri 3 Sat 4 Sun 5 Mon 6 Tue 7 Wed 8 Thu 9 Fri 10 Sat 11 Sun 12 Mon 13 Tue 14 We…" at bounding box center [784, 397] width 1568 height 502
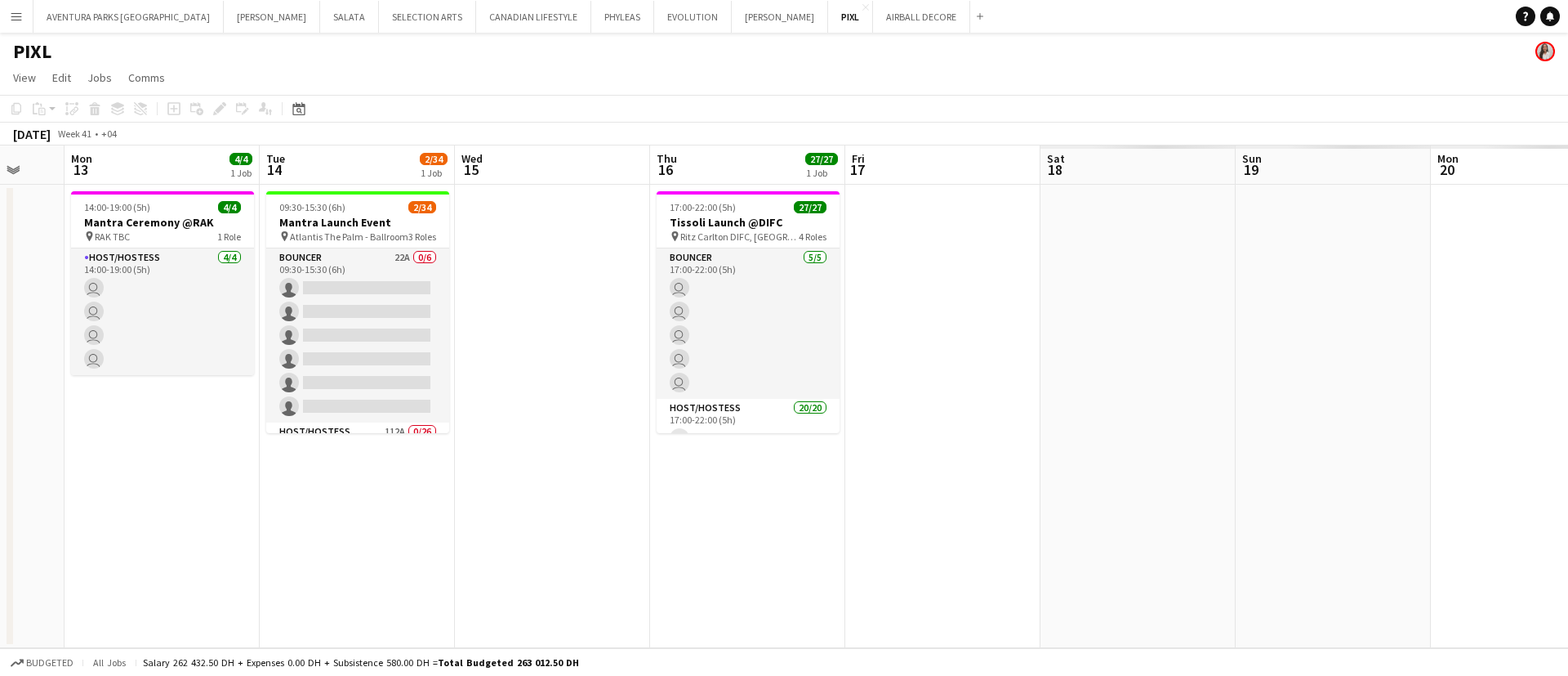
scroll to position [0, 511]
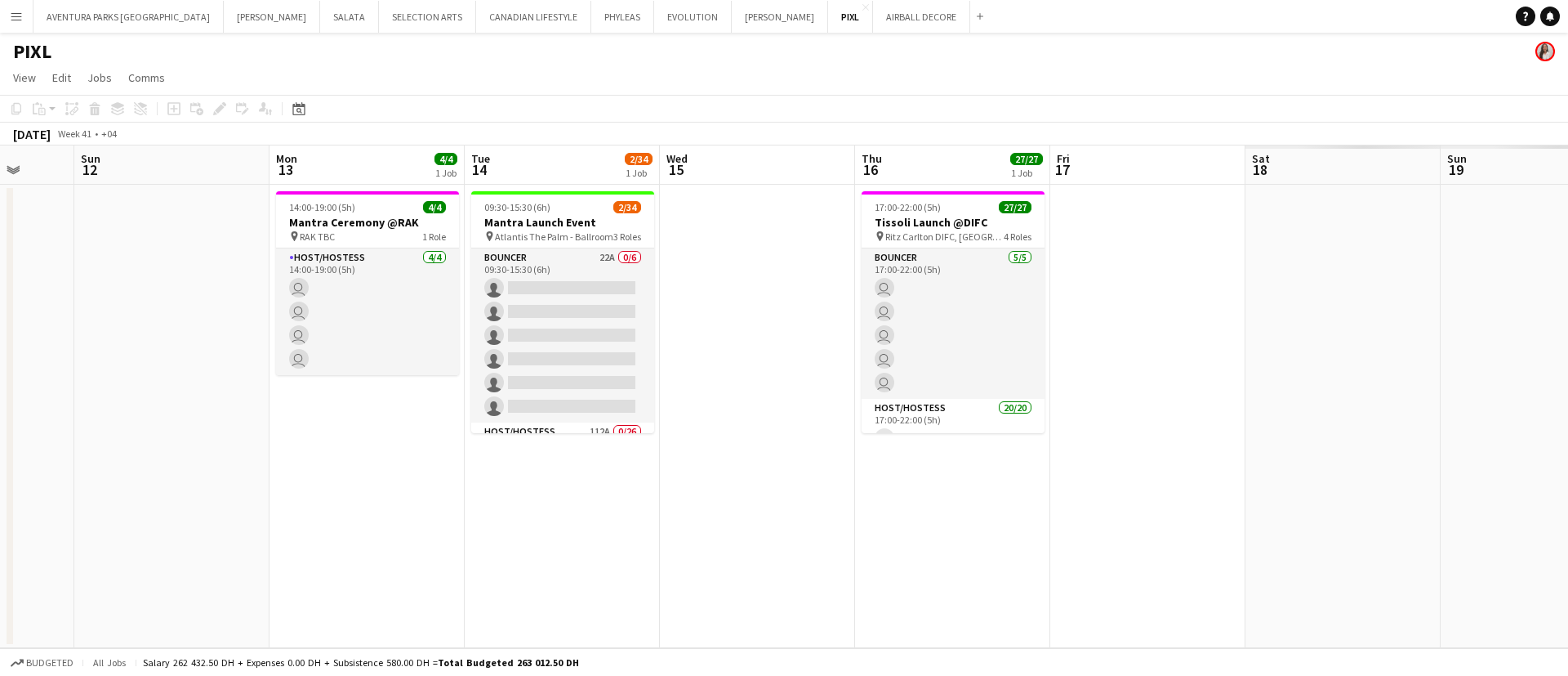
drag, startPoint x: 1066, startPoint y: 411, endPoint x: 63, endPoint y: 187, distance: 1027.7
click at [63, 187] on app-calendar-viewport "Thu 9 Fri 10 Sat 11 Sun 12 Mon 13 4/4 1 Job Tue 14 2/34 1 Job Wed 15 Thu 16 27/…" at bounding box center [784, 397] width 1568 height 502
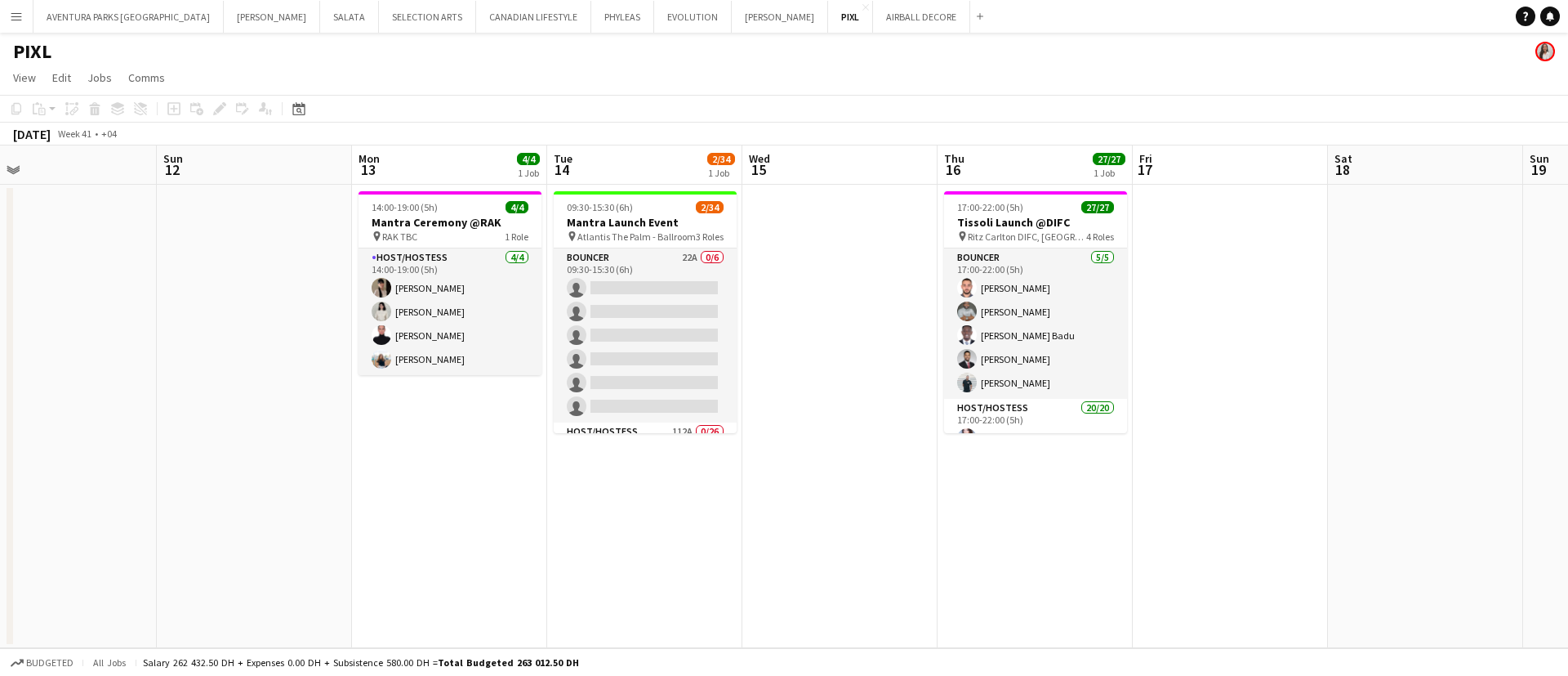
scroll to position [0, 421]
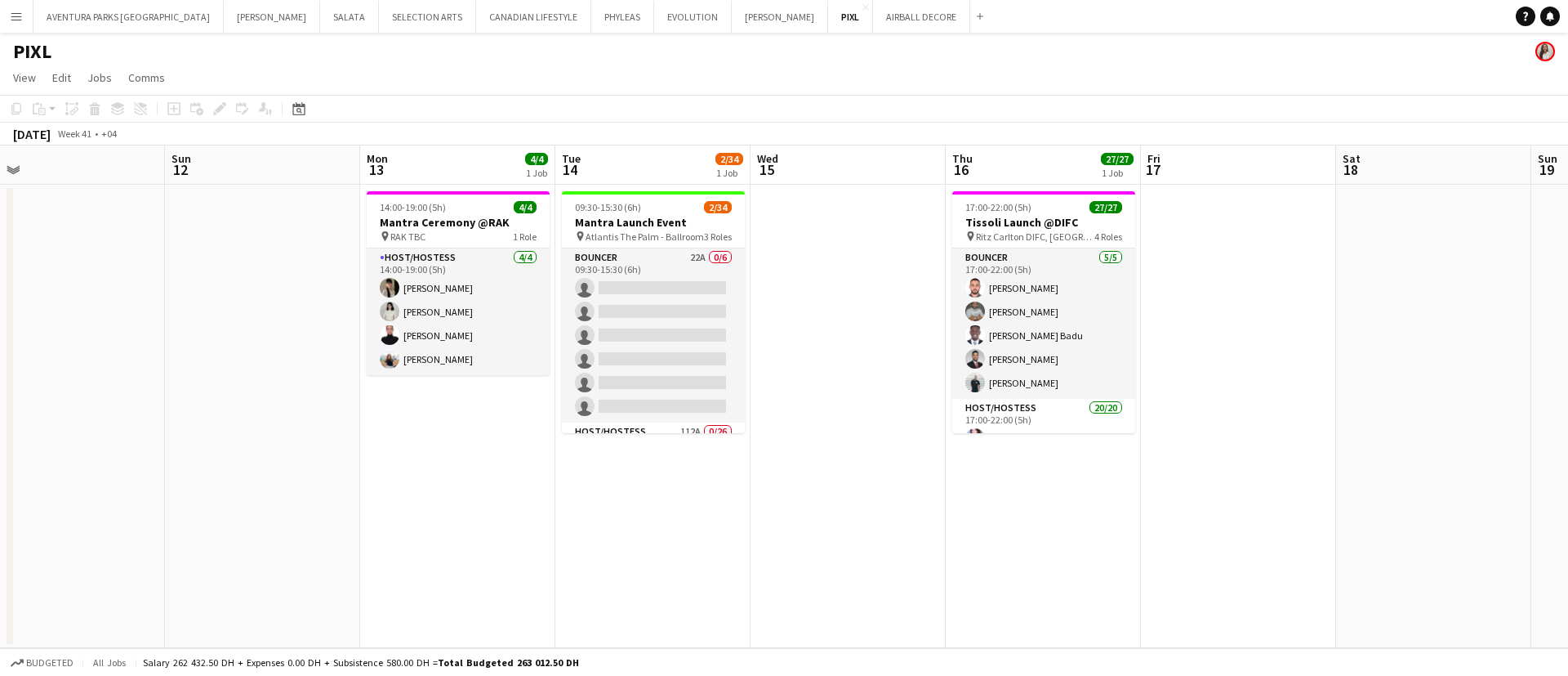
drag, startPoint x: 130, startPoint y: 421, endPoint x: 416, endPoint y: 446, distance: 287.1
click at [416, 446] on app-calendar-viewport "Thu 9 Fri 10 Sat 11 Sun 12 Mon 13 4/4 1 Job Tue 14 2/34 1 Job Wed 15 Thu 16 27/…" at bounding box center [784, 397] width 1568 height 502
click at [470, 230] on div "pin RAK TBC 1 Role" at bounding box center [458, 236] width 183 height 13
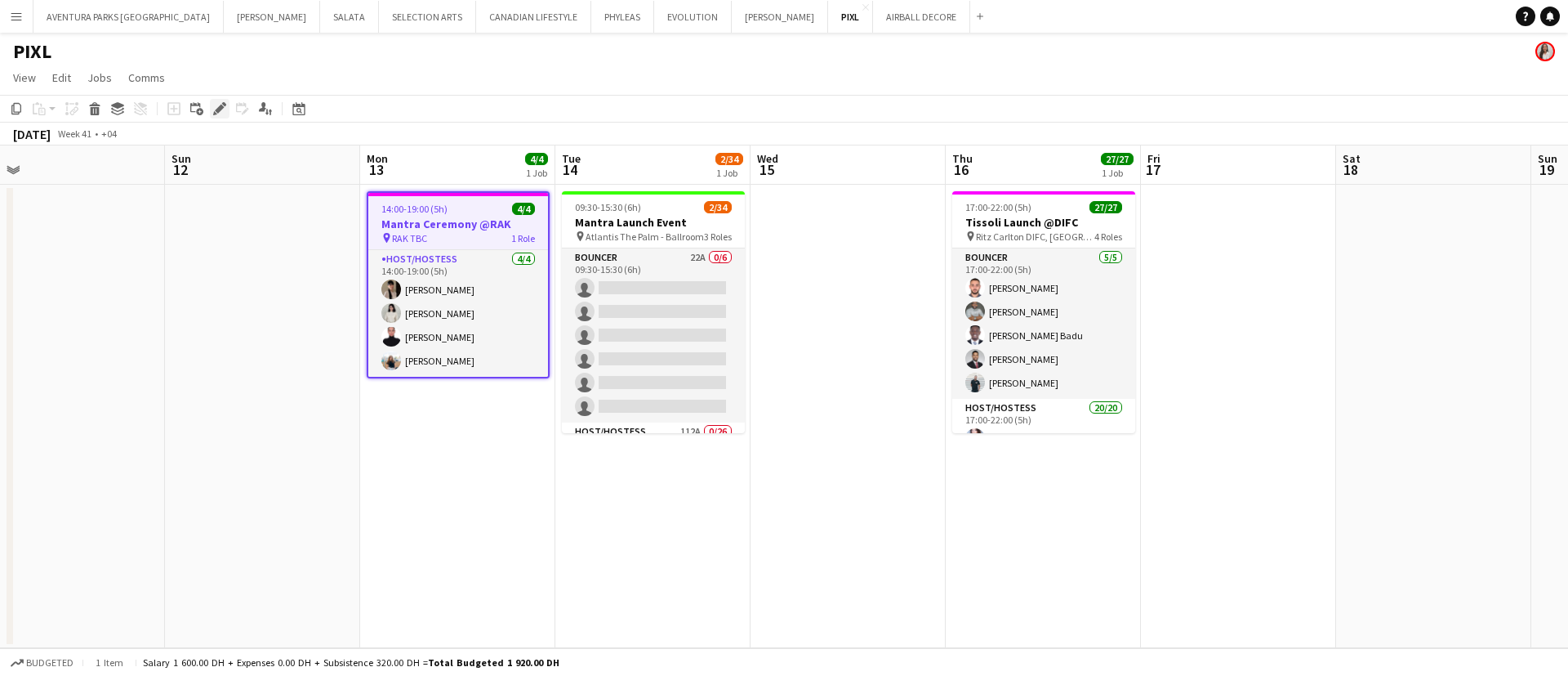
click at [214, 113] on icon at bounding box center [215, 113] width 4 height 4
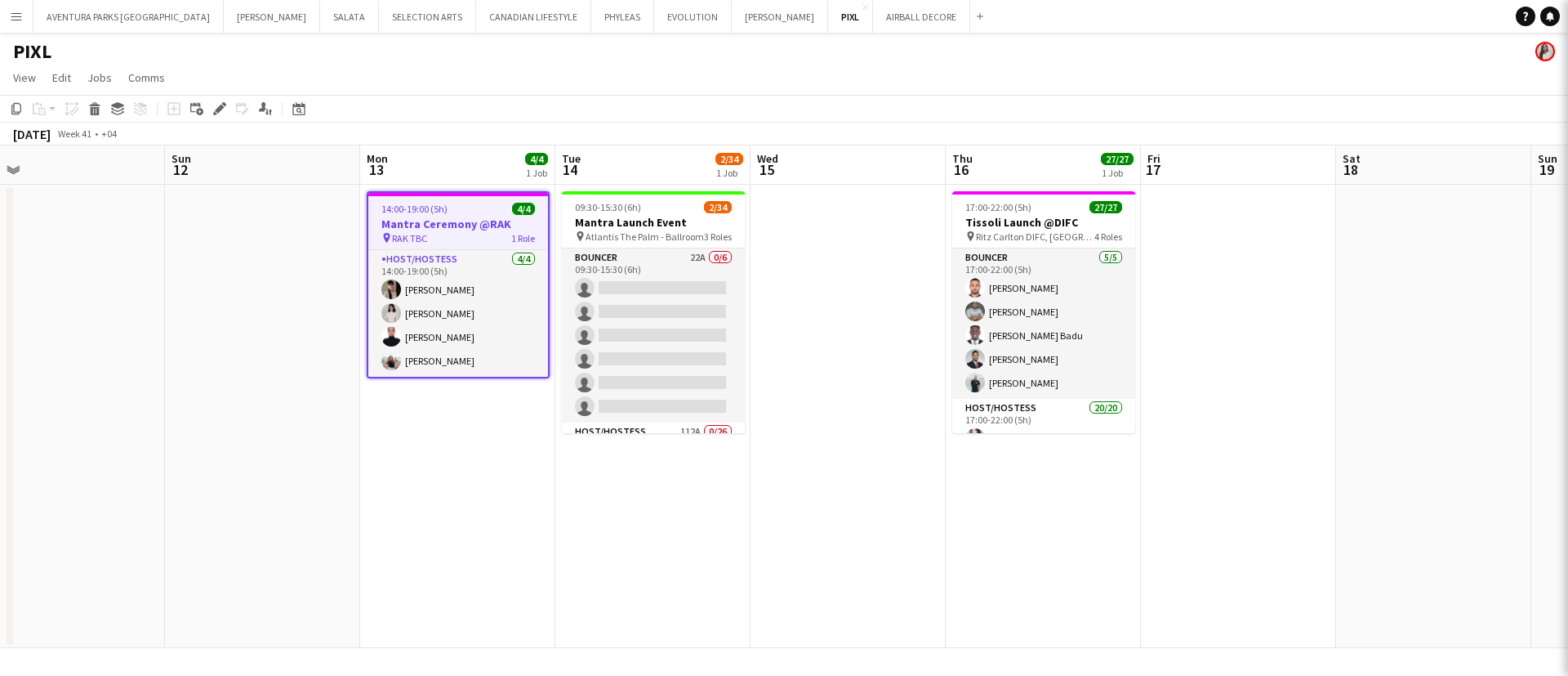
type input "**********"
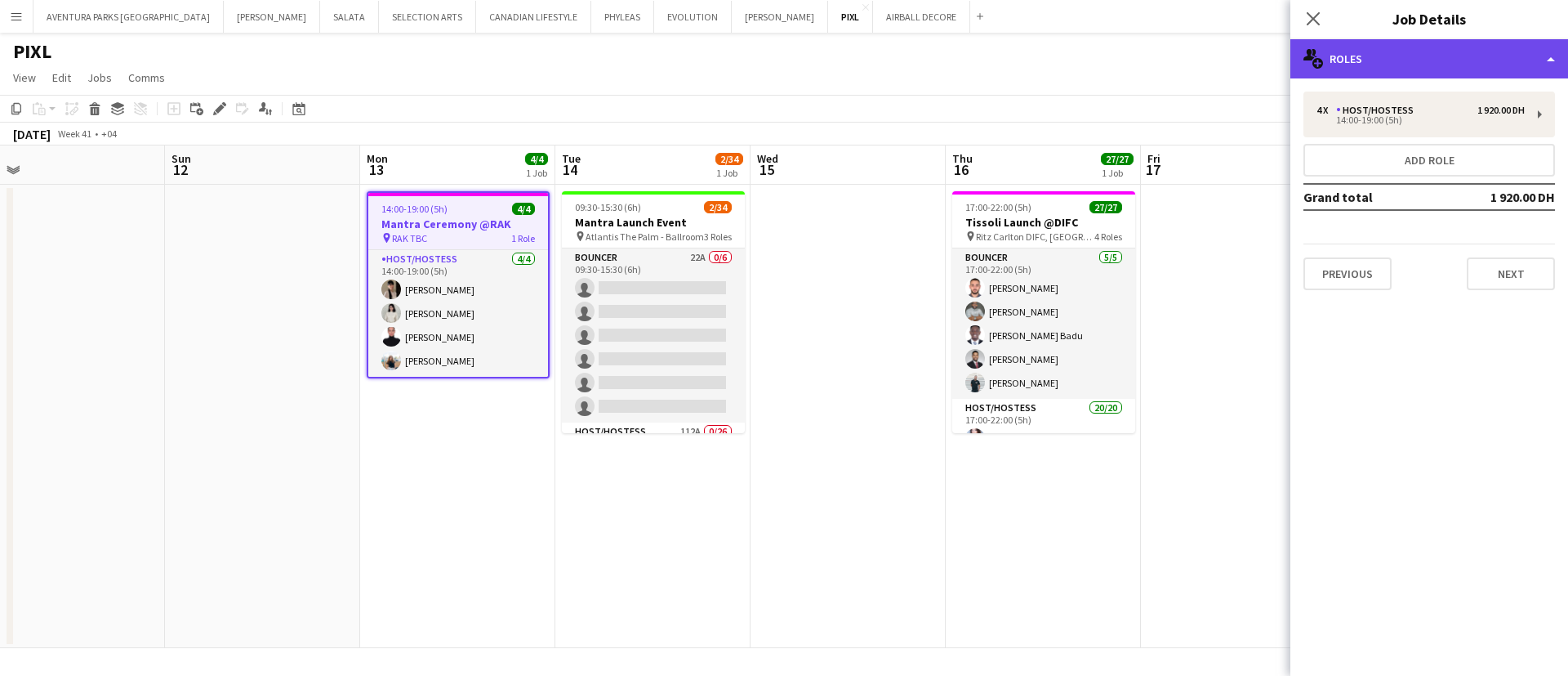
click at [1346, 59] on div "multiple-users-add Roles" at bounding box center [1429, 58] width 277 height 39
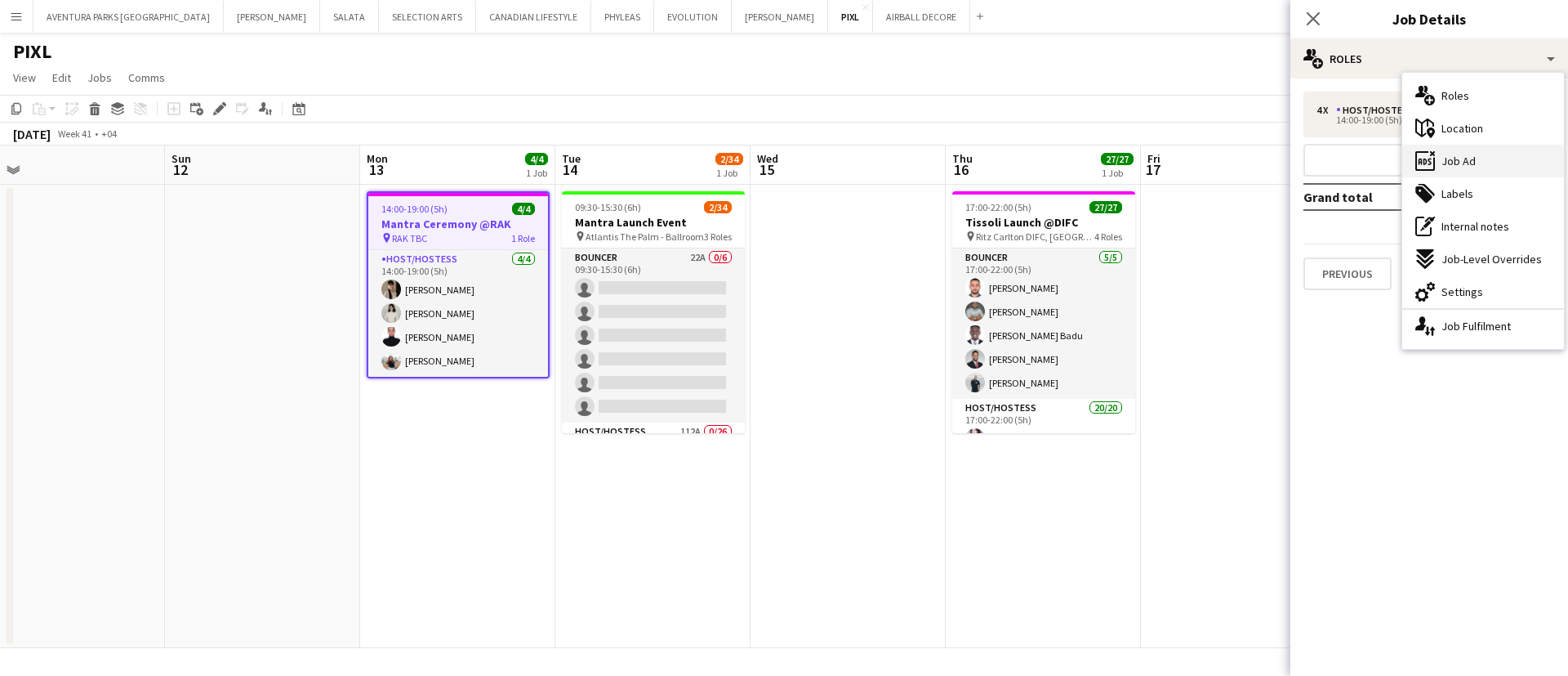
click at [1426, 159] on icon "ads-window" at bounding box center [1425, 161] width 19 height 19
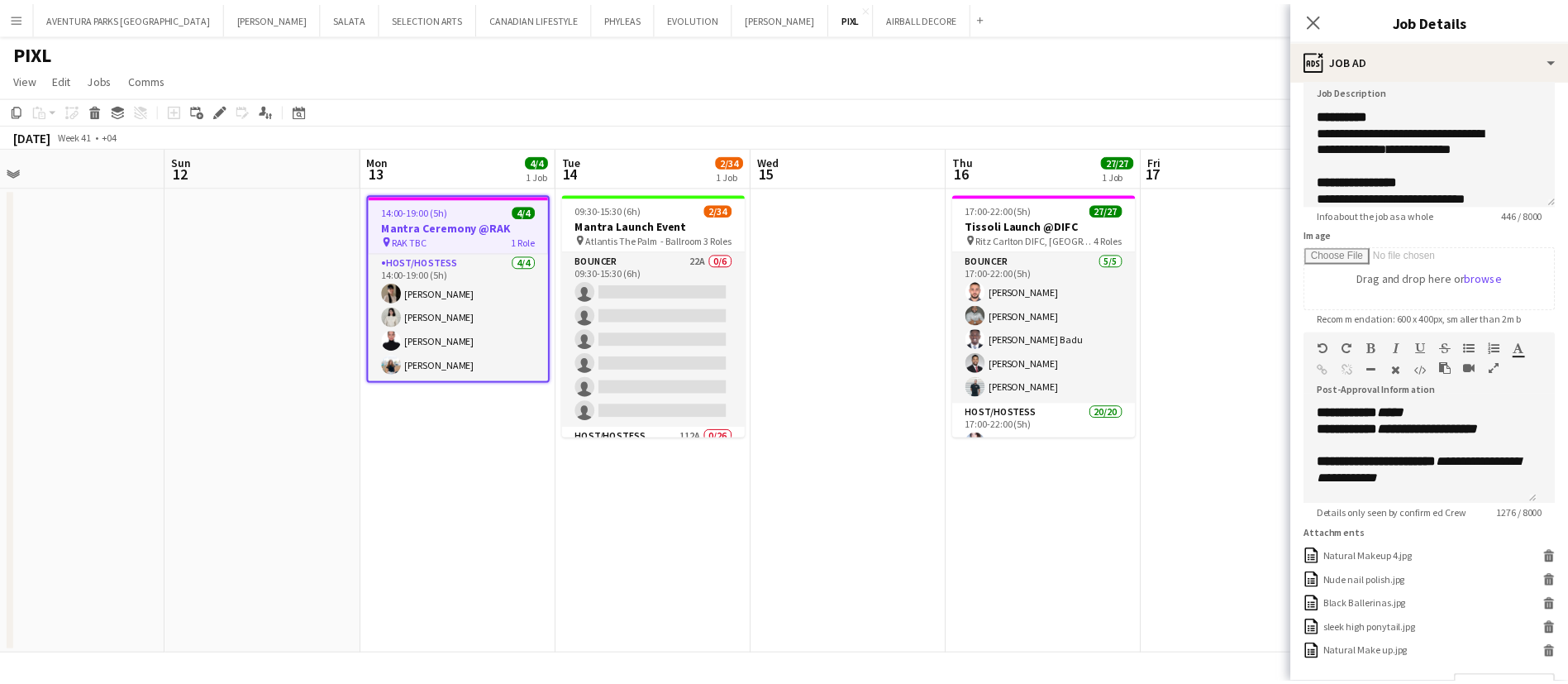
scroll to position [248, 0]
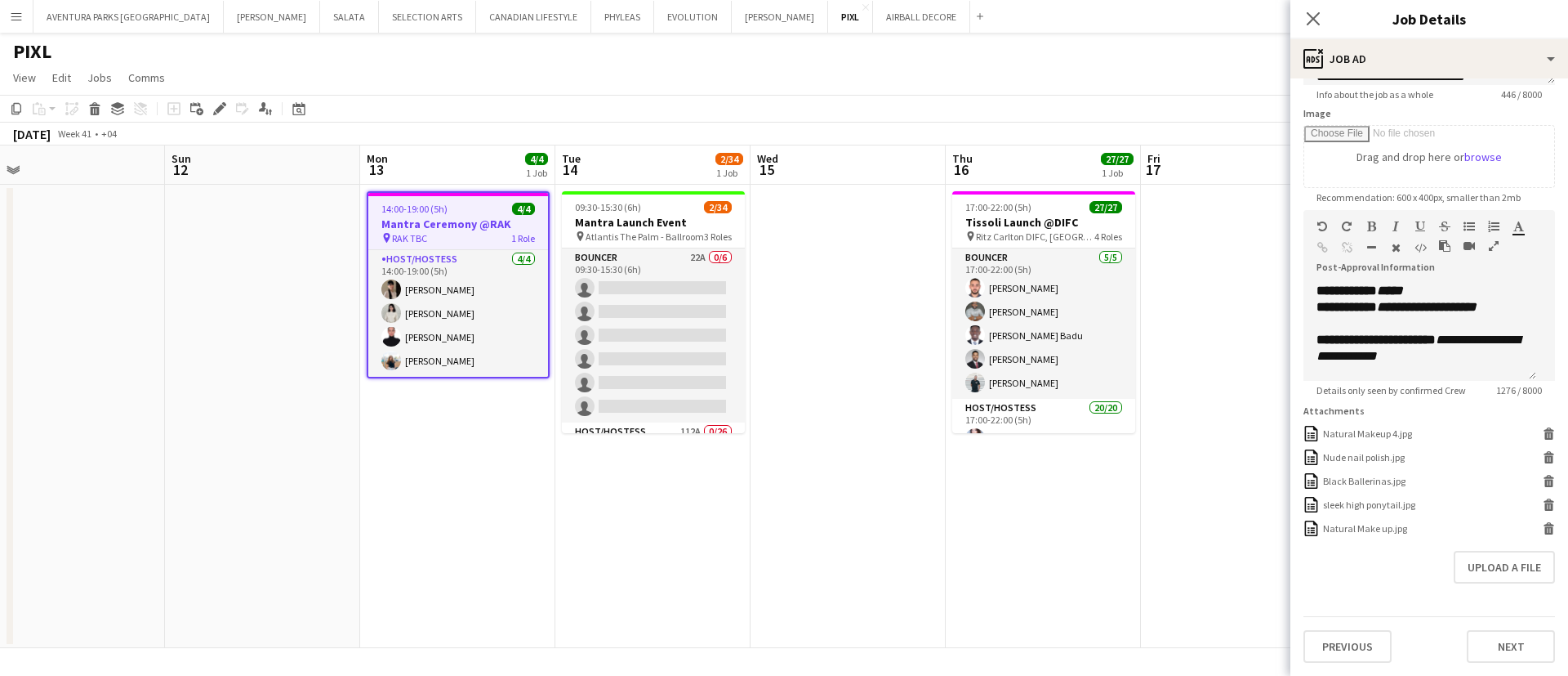
click at [1488, 251] on icon "button" at bounding box center [1493, 246] width 10 height 12
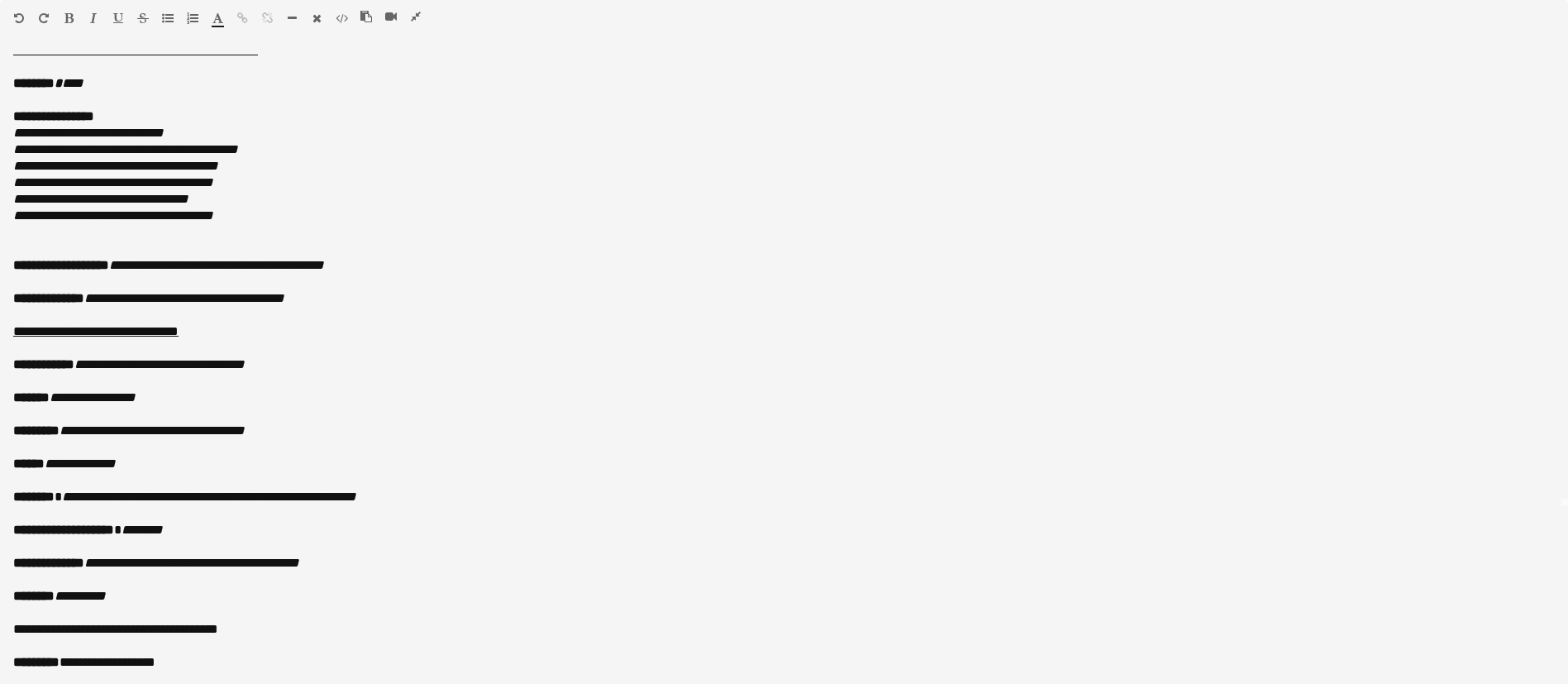
scroll to position [496, 0]
click at [420, 13] on icon "button" at bounding box center [416, 17] width 10 height 12
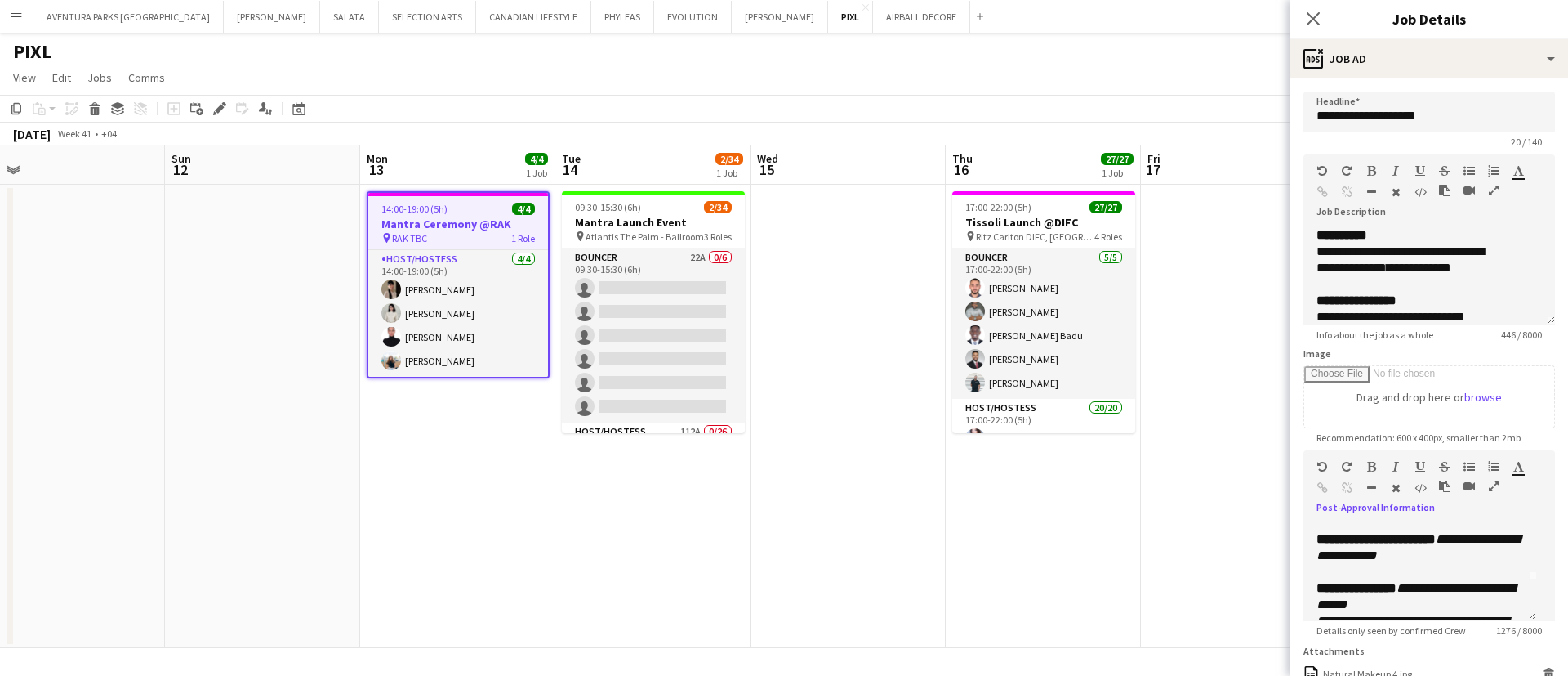
scroll to position [0, 0]
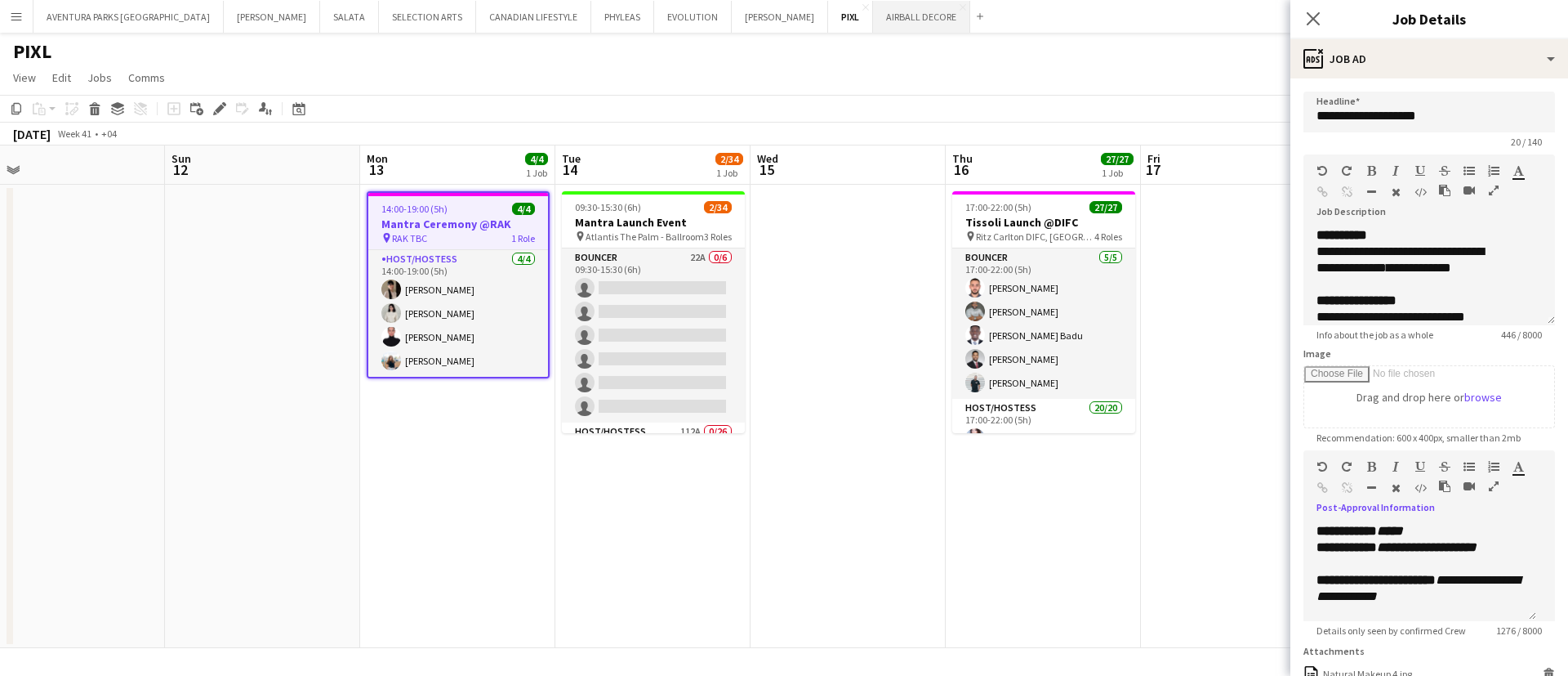
click at [873, 17] on button "AIRBALL DECORE Close" at bounding box center [921, 16] width 97 height 32
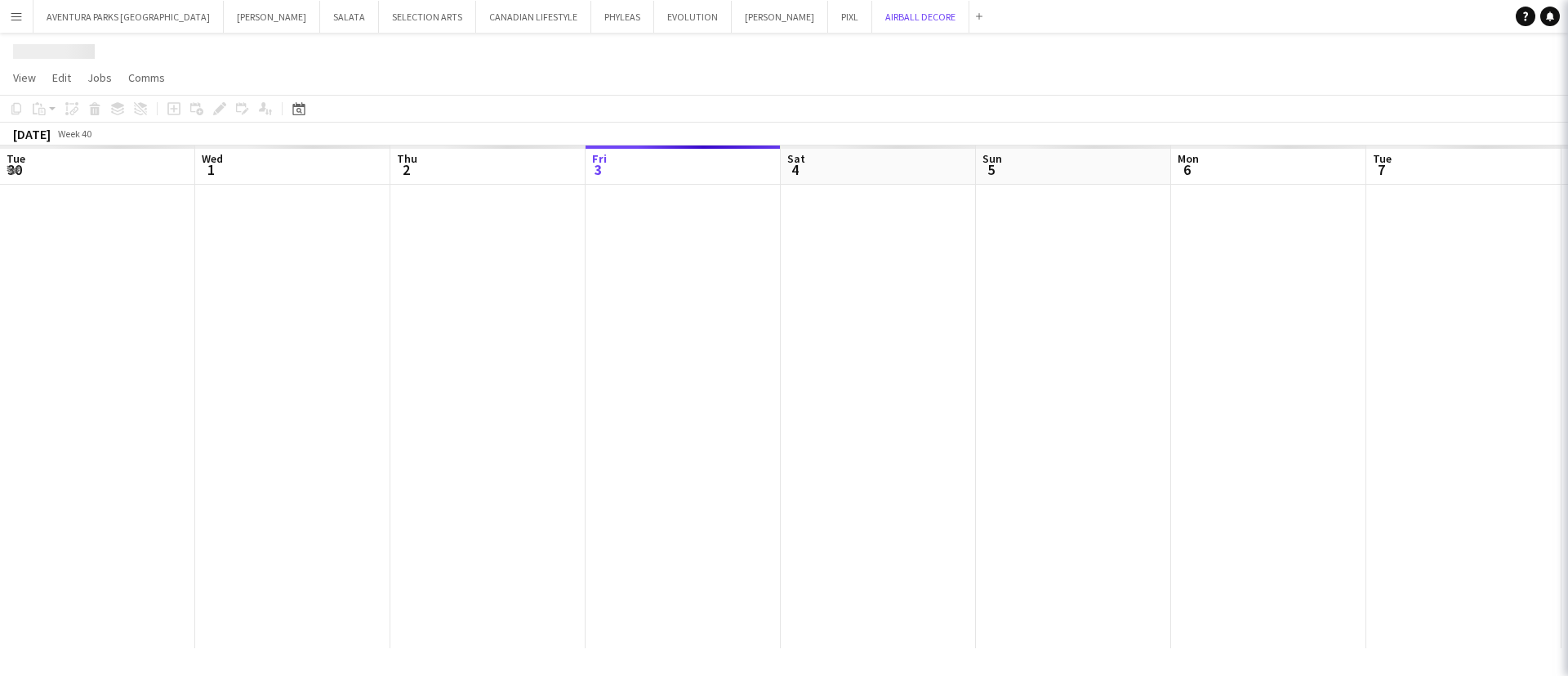
scroll to position [0, 391]
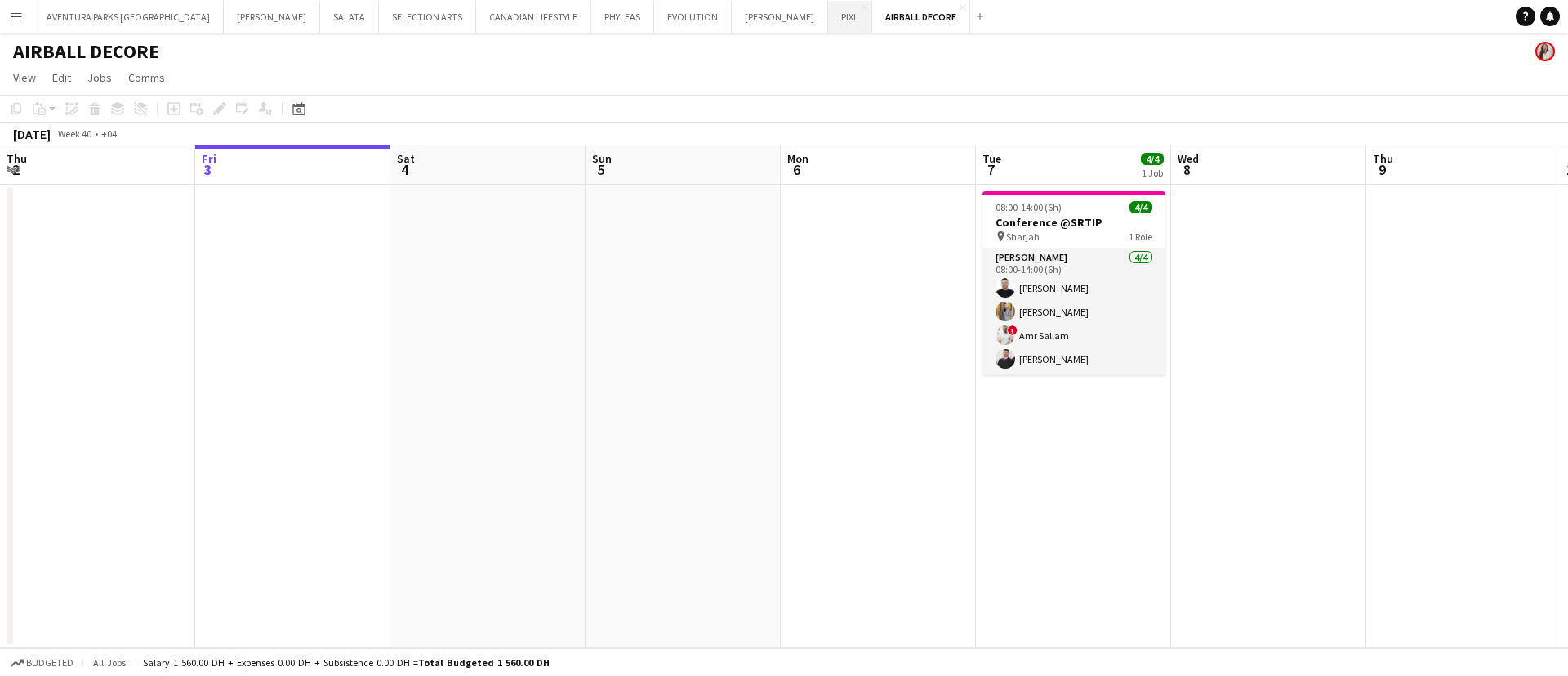
click at [828, 15] on button "PIXL Close" at bounding box center [849, 16] width 44 height 32
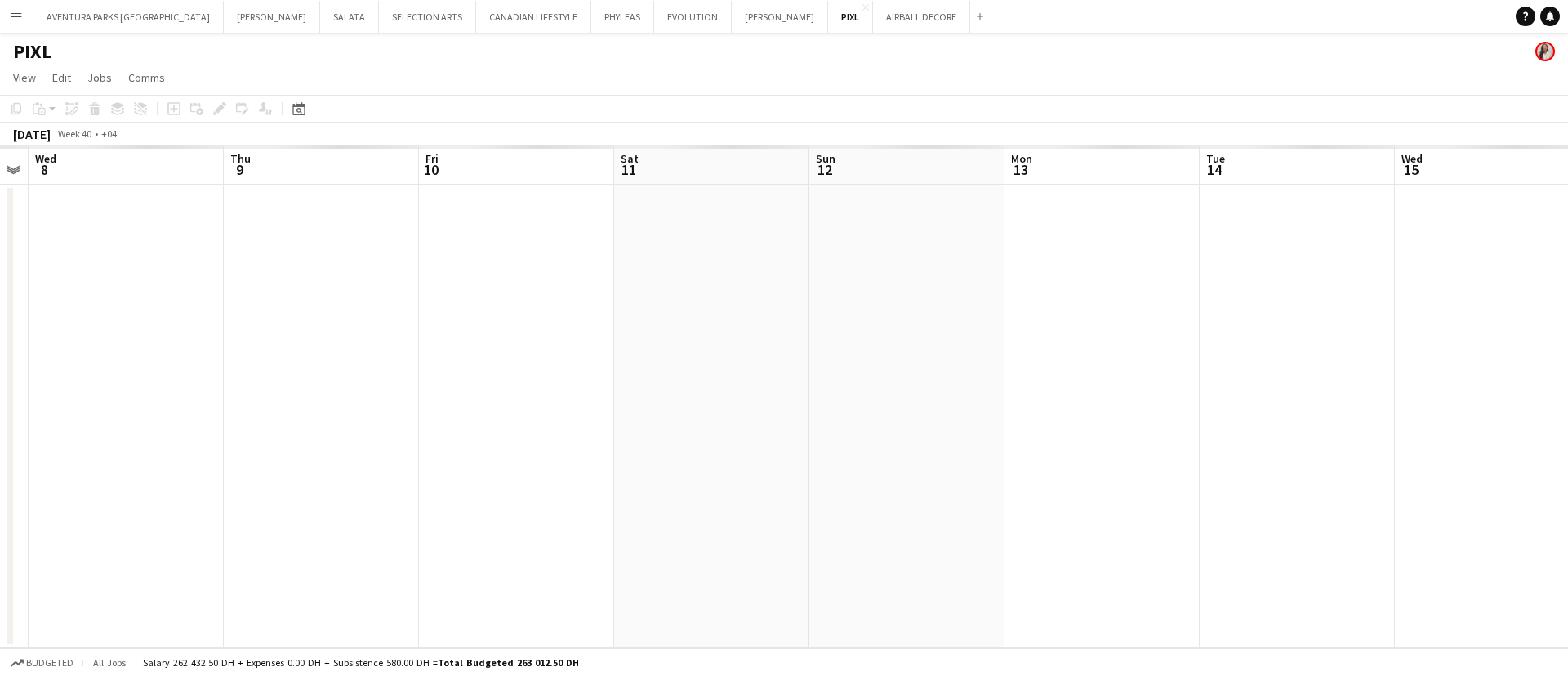
drag, startPoint x: 1174, startPoint y: 489, endPoint x: 32, endPoint y: 312, distance: 1155.6
click at [32, 312] on app-calendar-viewport "Sun 5 Mon 6 Tue 7 Wed 8 Thu 9 Fri 10 Sat 11 Sun 12 Mon 13 Tue 14 Wed 15 Thu 16 …" at bounding box center [784, 397] width 1568 height 502
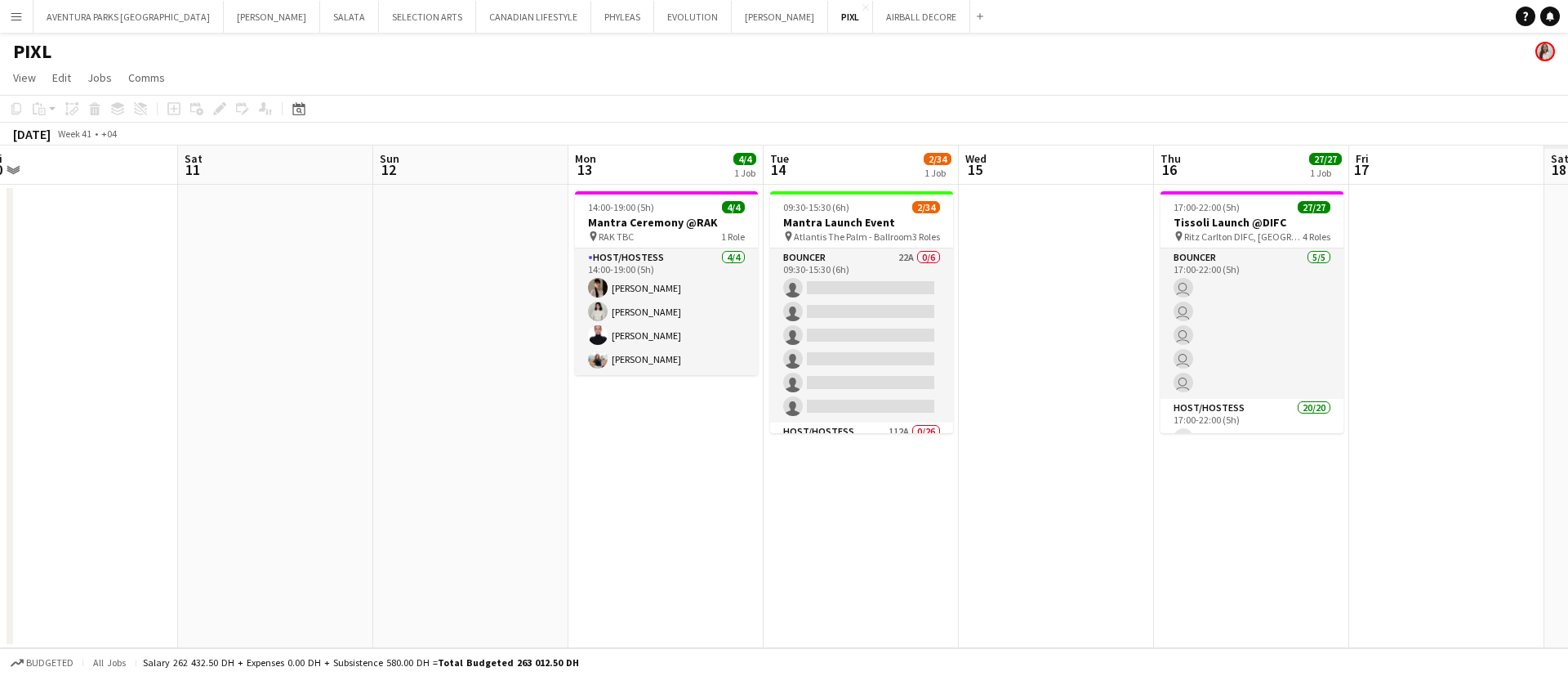
scroll to position [0, 613]
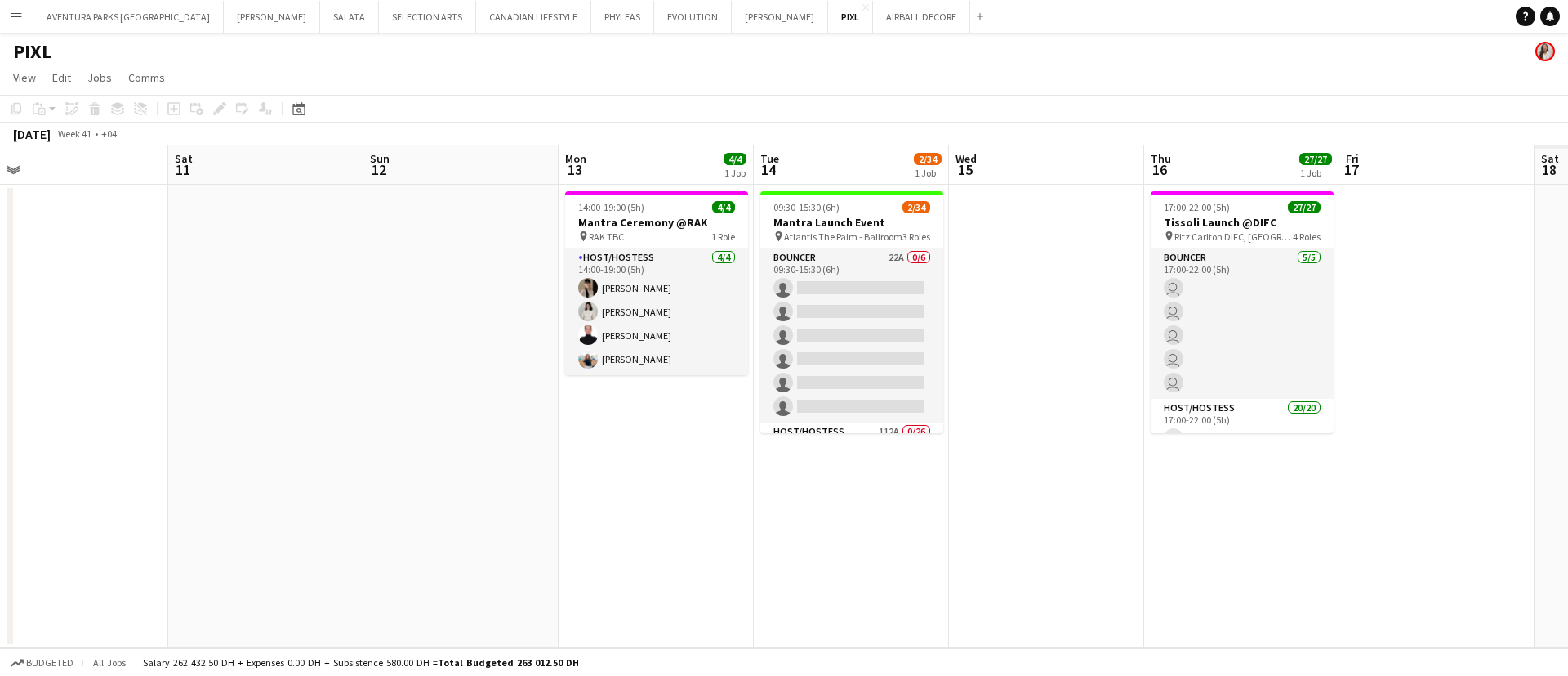
drag, startPoint x: 932, startPoint y: 378, endPoint x: 291, endPoint y: 351, distance: 641.6
click at [291, 351] on app-calendar-viewport "Tue 7 Wed 8 Thu 9 Fri 10 Sat 11 Sun 12 Mon 13 4/4 1 Job Tue 14 2/34 1 Job Wed 1…" at bounding box center [784, 397] width 1568 height 502
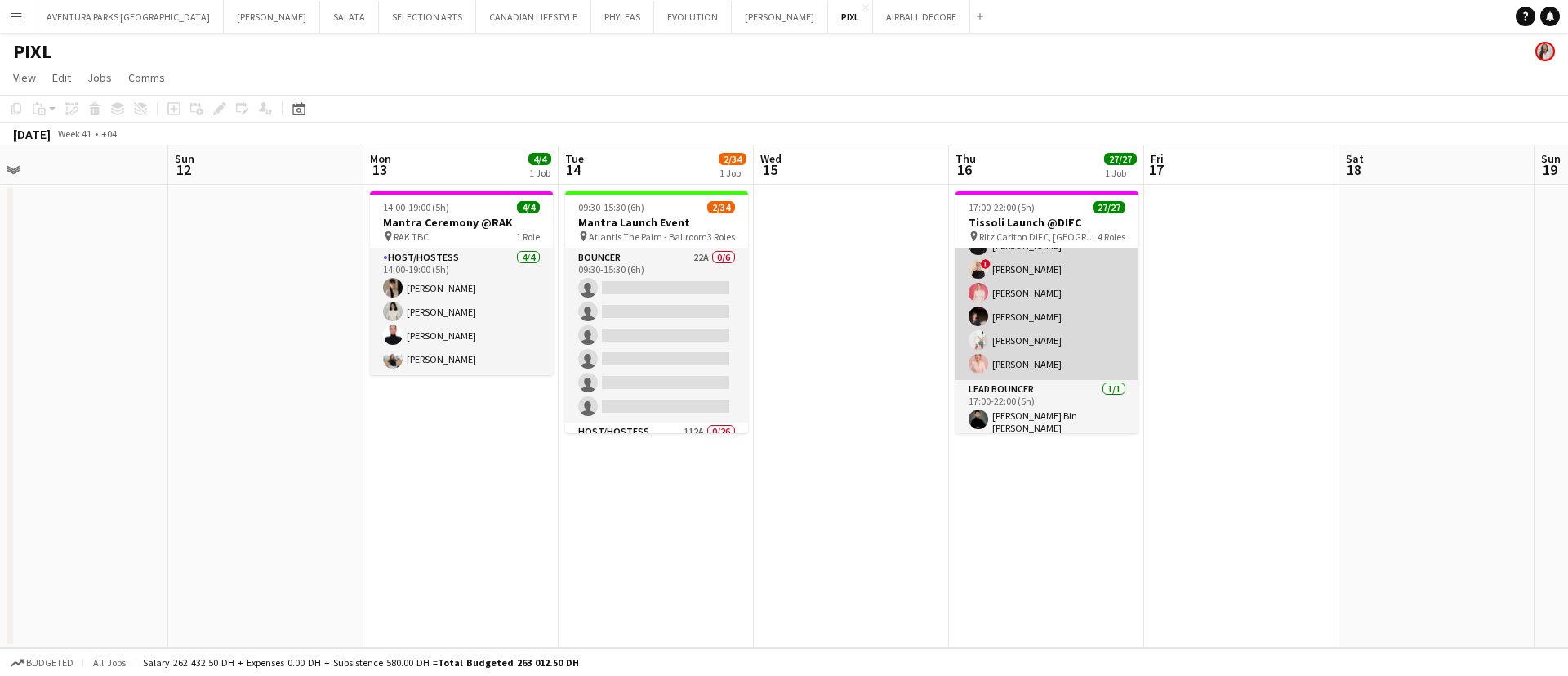
scroll to position [582, 0]
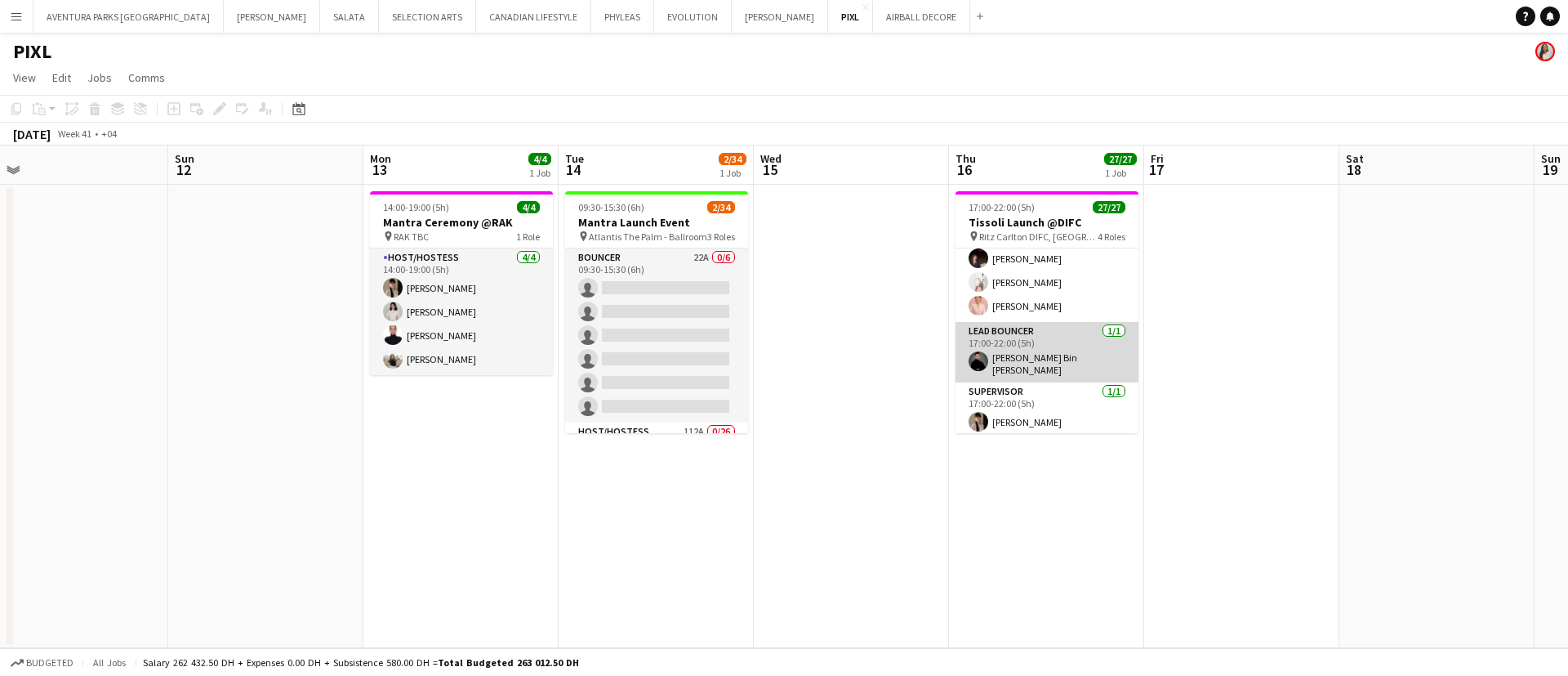
click at [1054, 354] on app-card-role "Lead Bouncer [DATE] 17:00-22:00 (5h) [PERSON_NAME] Bin [PERSON_NAME]" at bounding box center [1046, 352] width 183 height 60
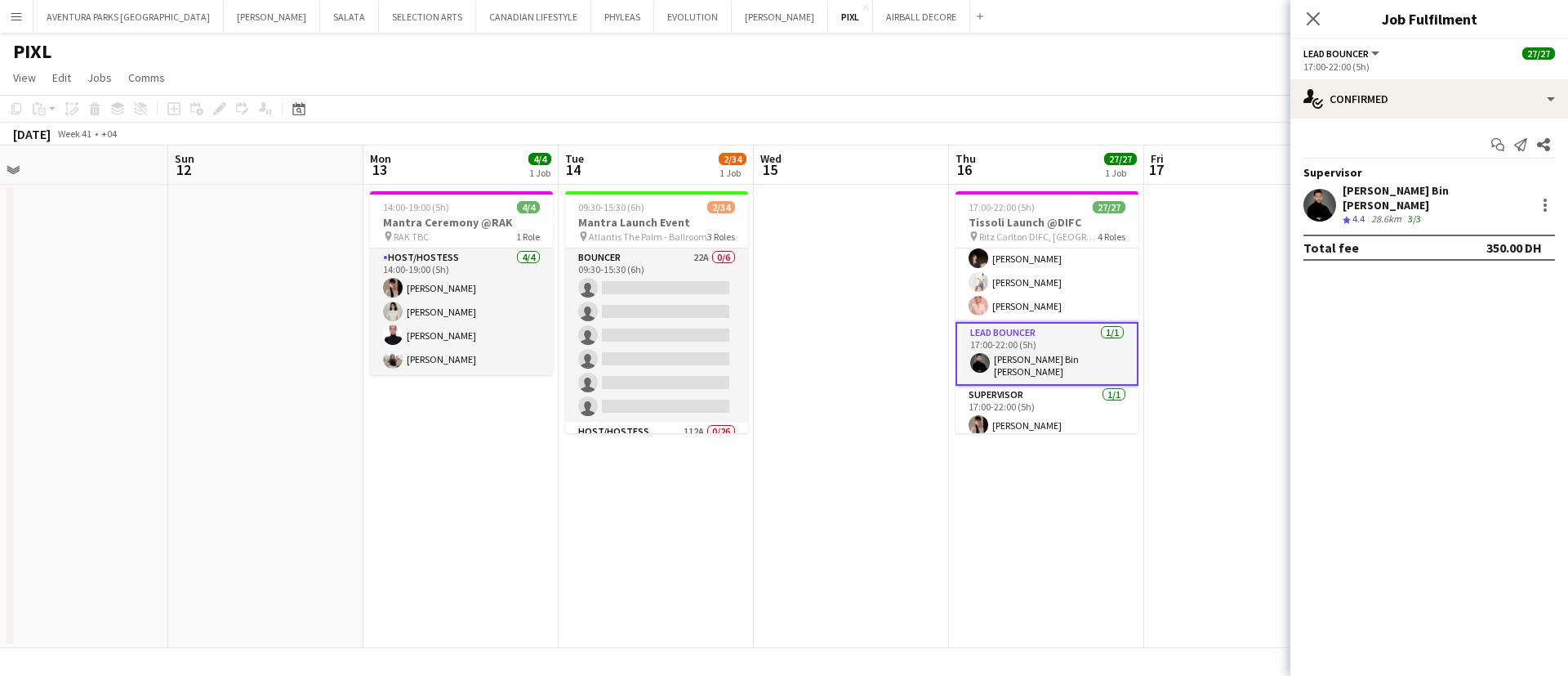
drag, startPoint x: 1478, startPoint y: 198, endPoint x: 1296, endPoint y: 189, distance: 182.2
click at [1296, 189] on div "[PERSON_NAME] Bin [PERSON_NAME] Crew rating 4.4 28.6km 3/3" at bounding box center [1429, 205] width 277 height 44
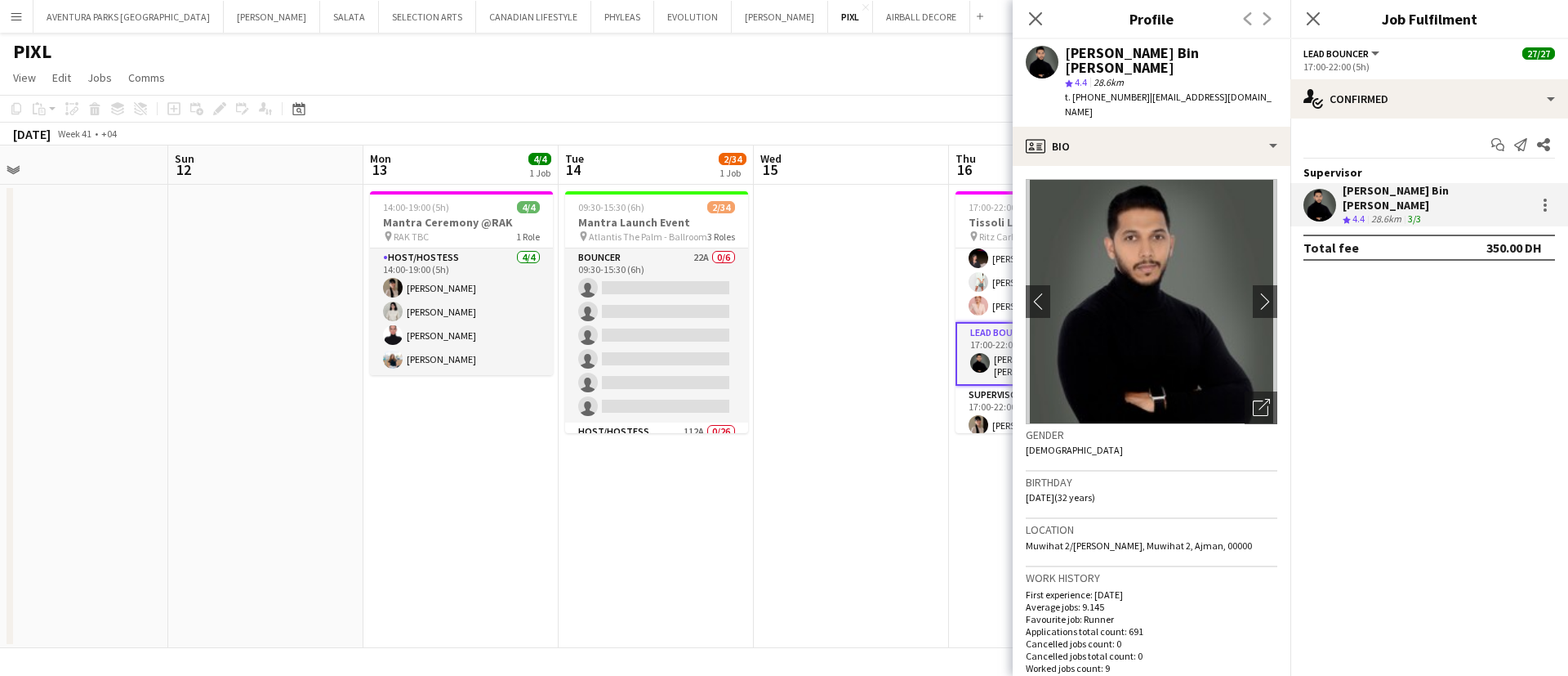
copy div "[PERSON_NAME] Bin [PERSON_NAME]"
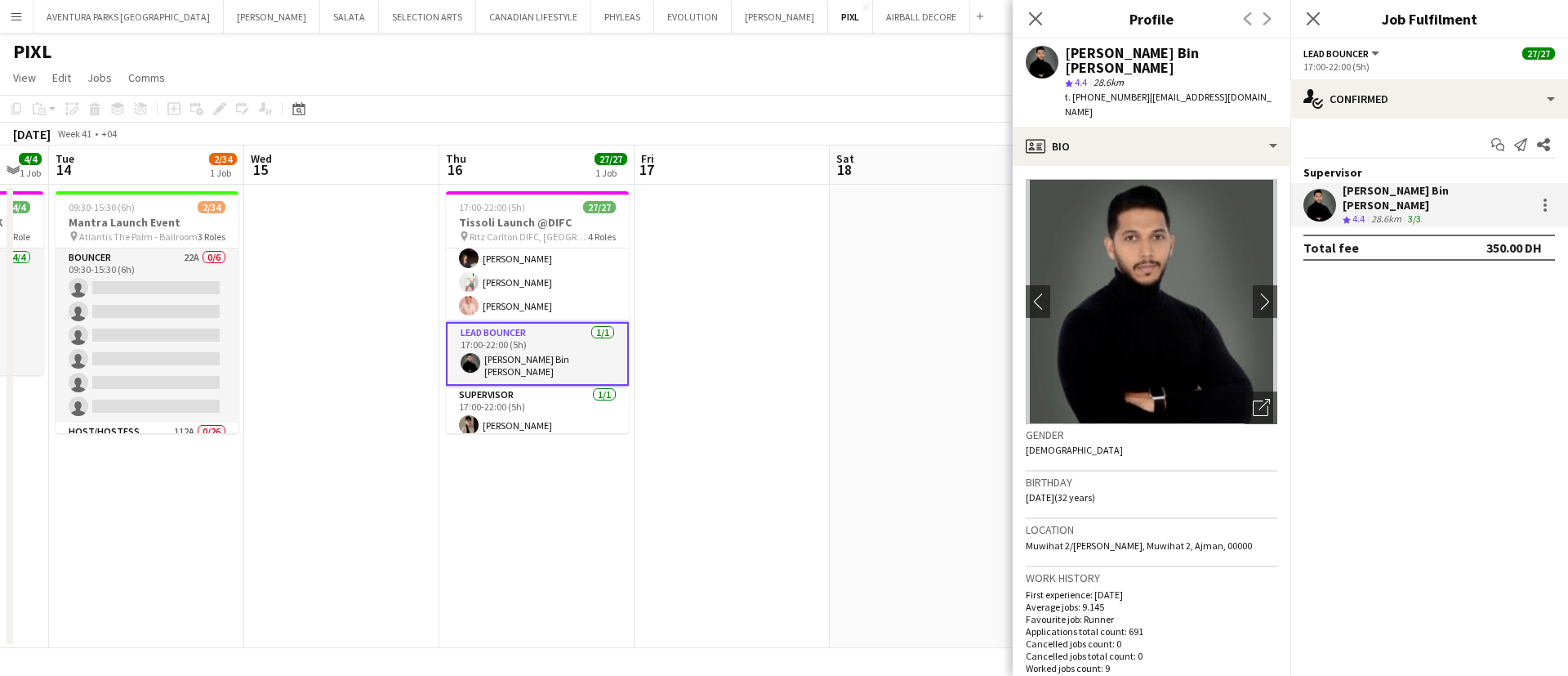
scroll to position [0, 516]
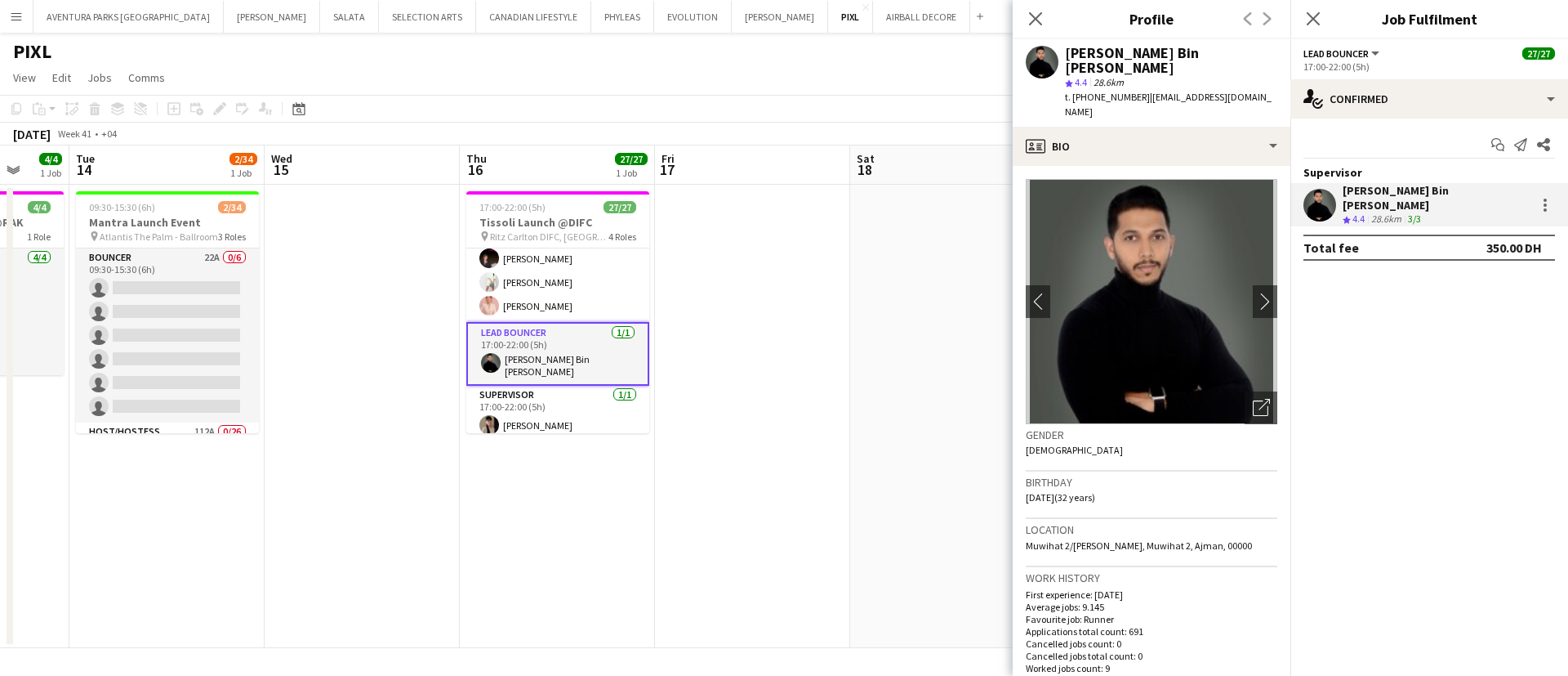
drag, startPoint x: 870, startPoint y: 464, endPoint x: 381, endPoint y: 430, distance: 490.2
click at [381, 430] on app-calendar-viewport "Sat 11 Sun 12 Mon 13 4/4 1 Job Tue 14 2/34 1 Job Wed 15 Thu 16 27/27 1 Job Fri …" at bounding box center [784, 397] width 1568 height 502
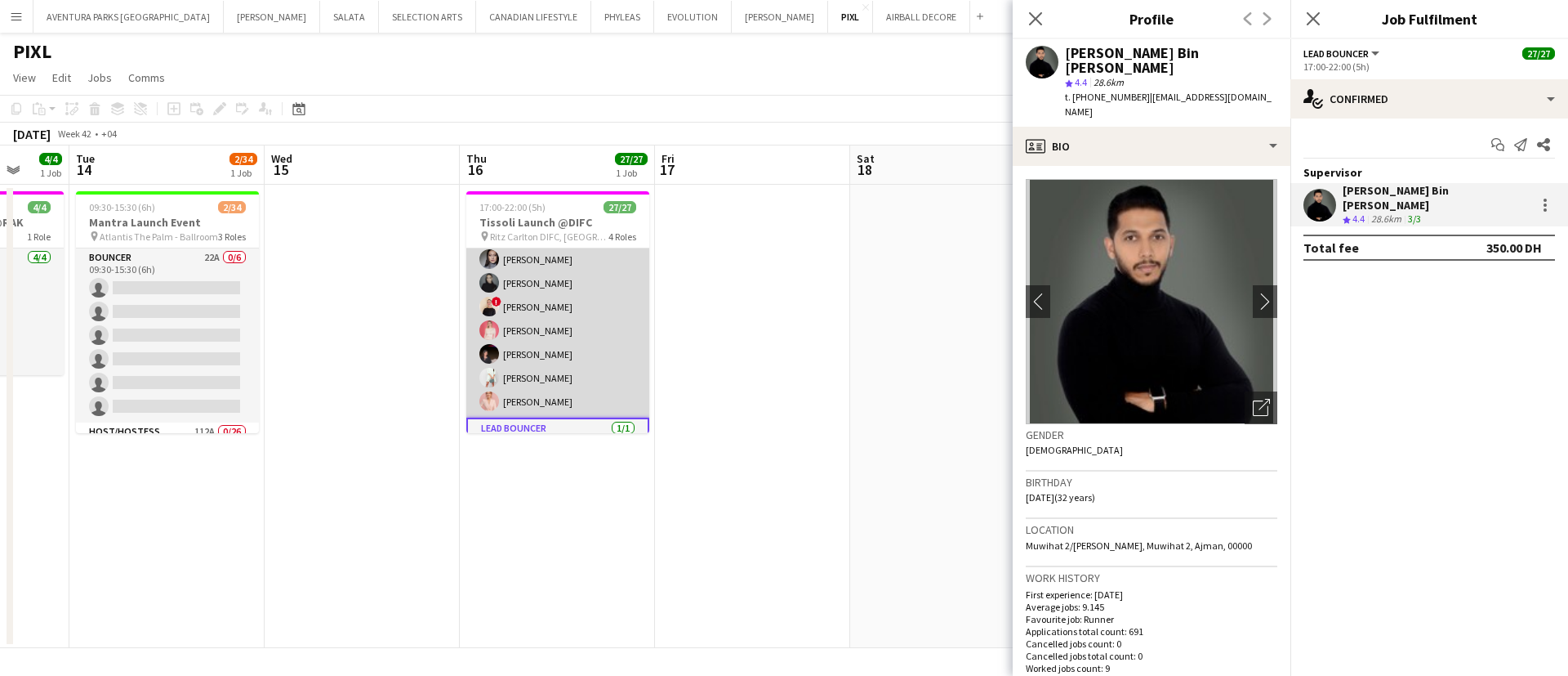
scroll to position [586, 0]
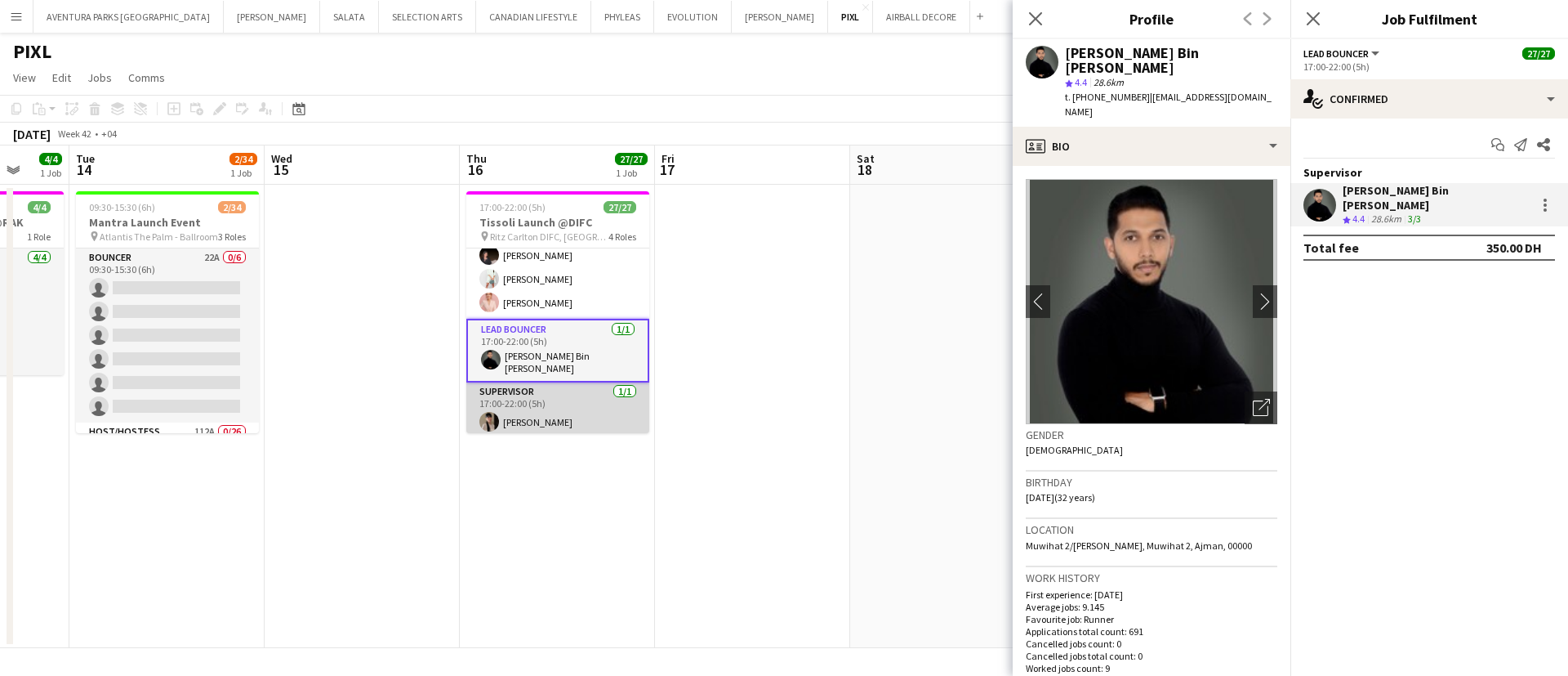
click at [600, 414] on app-card-role "Supervisor [DATE] 17:00-22:00 (5h) [PERSON_NAME]" at bounding box center [558, 409] width 183 height 55
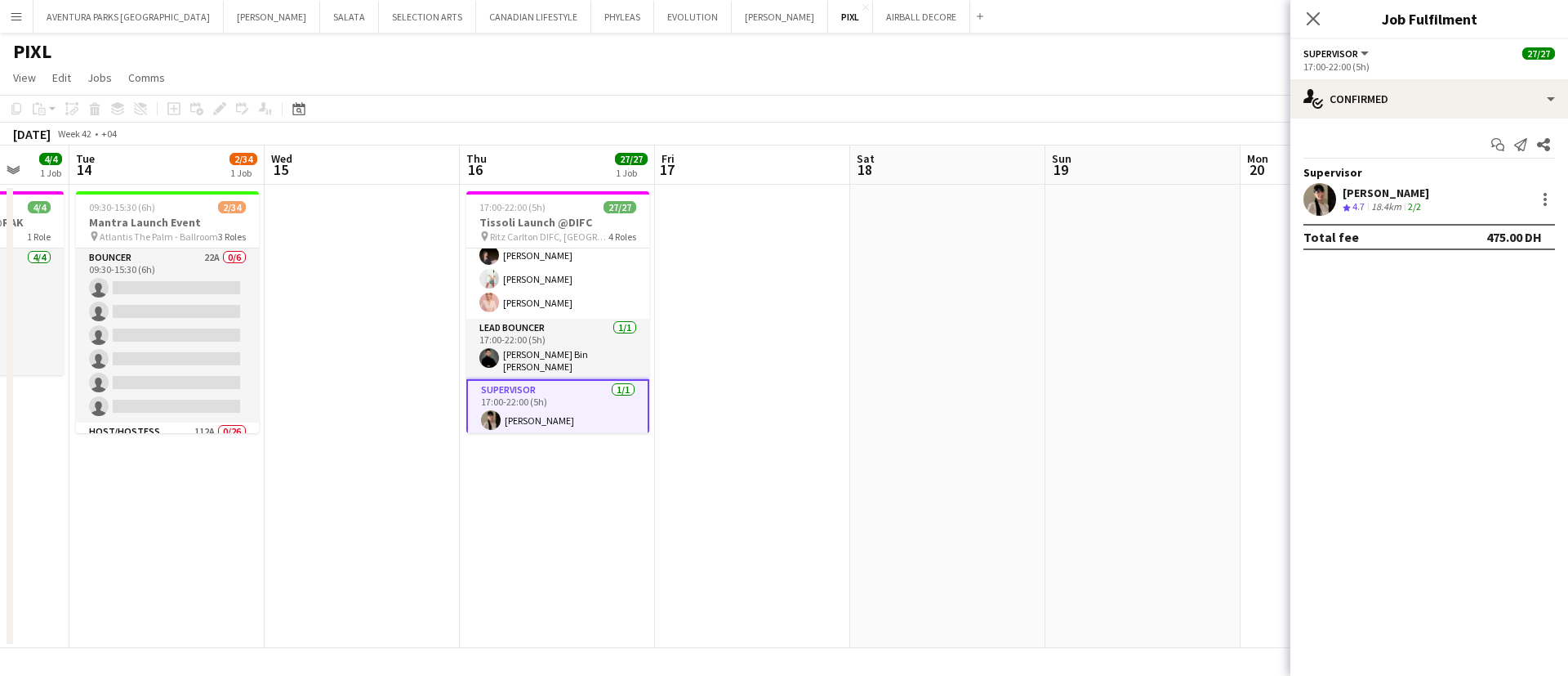
drag, startPoint x: 1441, startPoint y: 193, endPoint x: 1343, endPoint y: 188, distance: 98.1
click at [1343, 188] on div "[PERSON_NAME] Crew rating 4.7 18.4km 2/2" at bounding box center [1429, 200] width 277 height 33
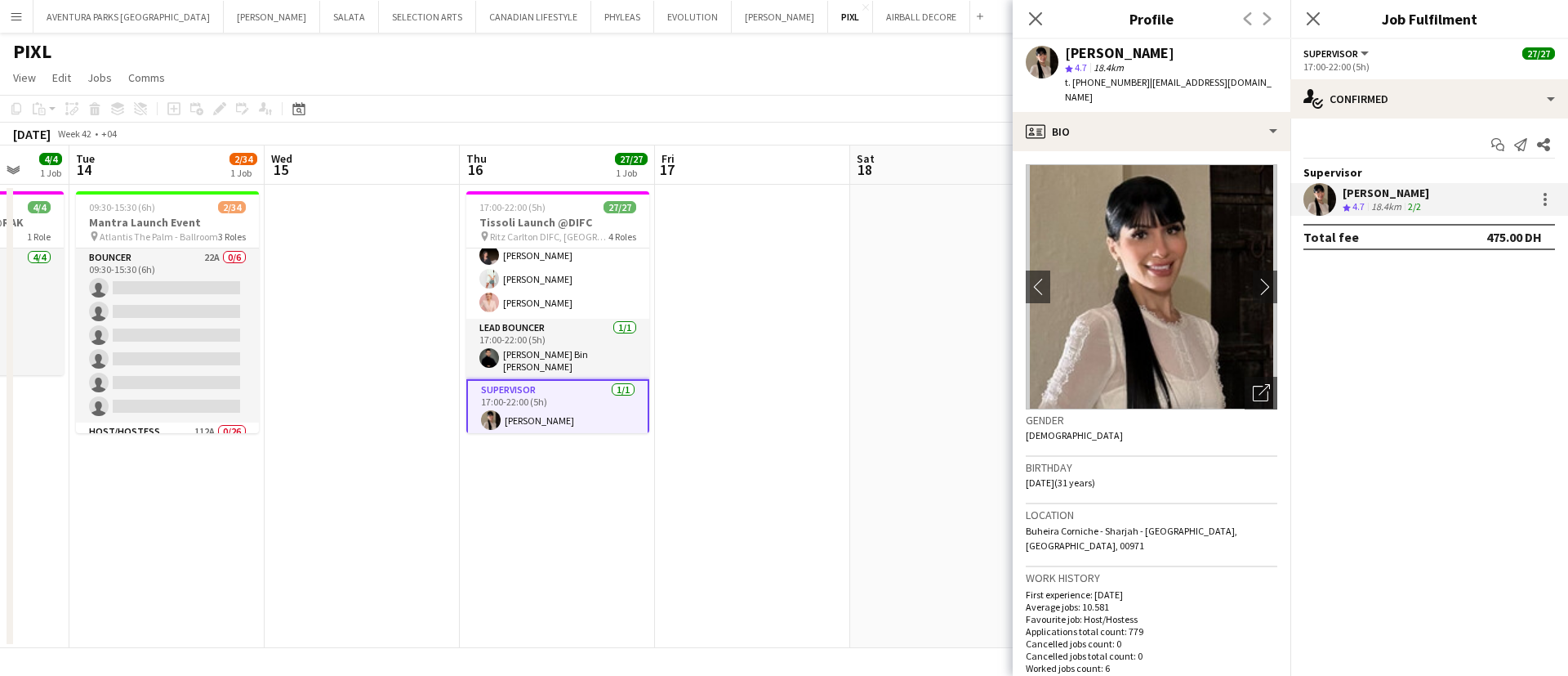
copy div "[PERSON_NAME]"
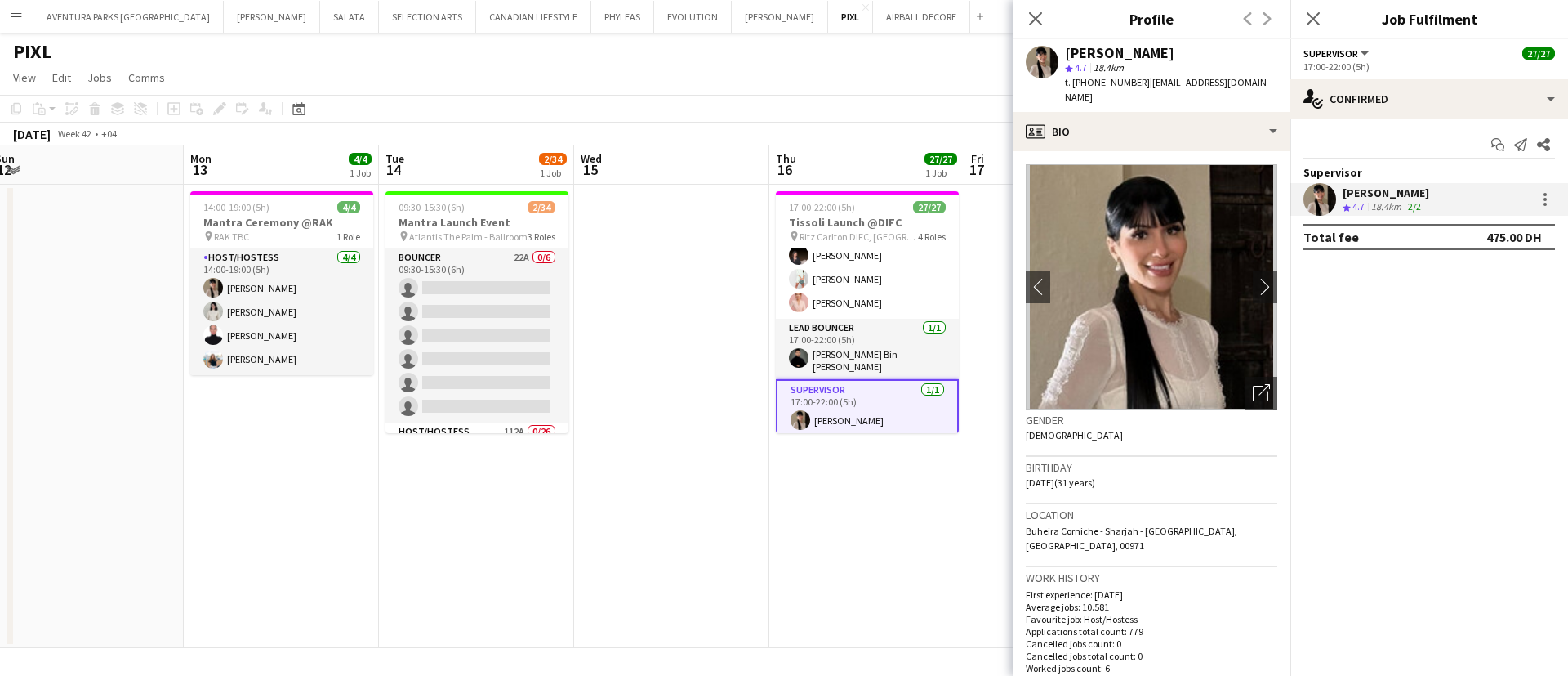
scroll to position [0, 346]
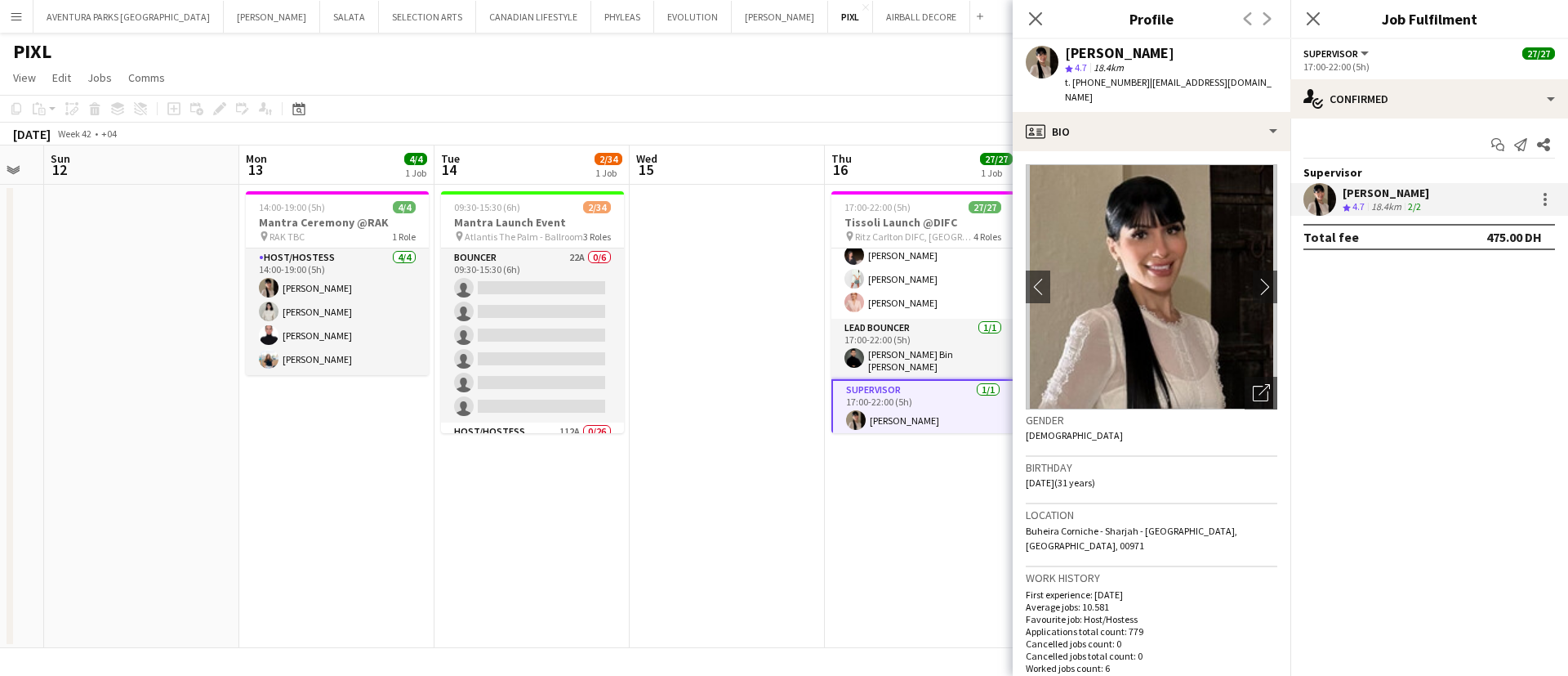
drag, startPoint x: 581, startPoint y: 496, endPoint x: 791, endPoint y: 499, distance: 210.0
click at [791, 499] on app-calendar-viewport "Fri 10 Sat 11 Sun 12 Mon 13 4/4 1 Job Tue 14 2/34 1 Job Wed 15 Thu 16 27/27 1 J…" at bounding box center [784, 397] width 1568 height 502
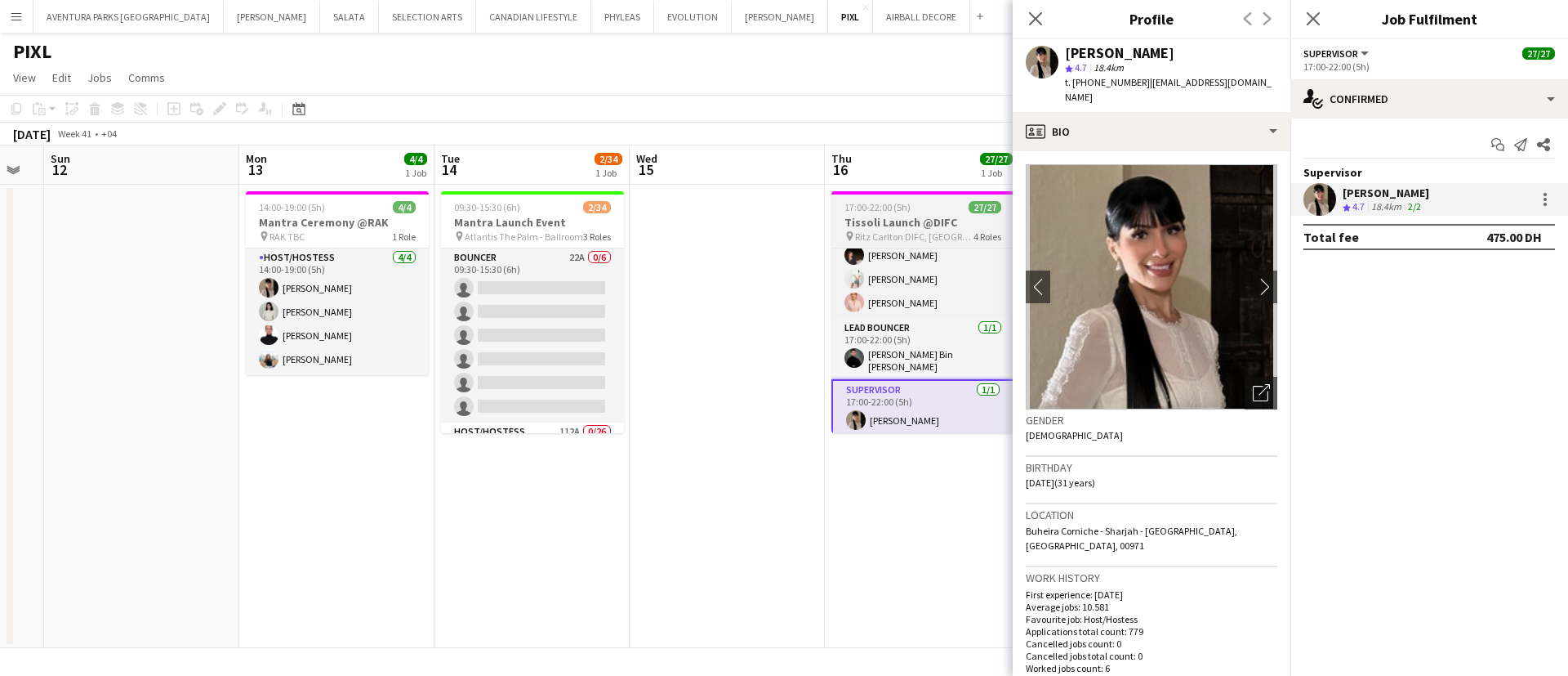
click at [887, 219] on h3 "Tissoli Launch @DIFC" at bounding box center [922, 221] width 183 height 15
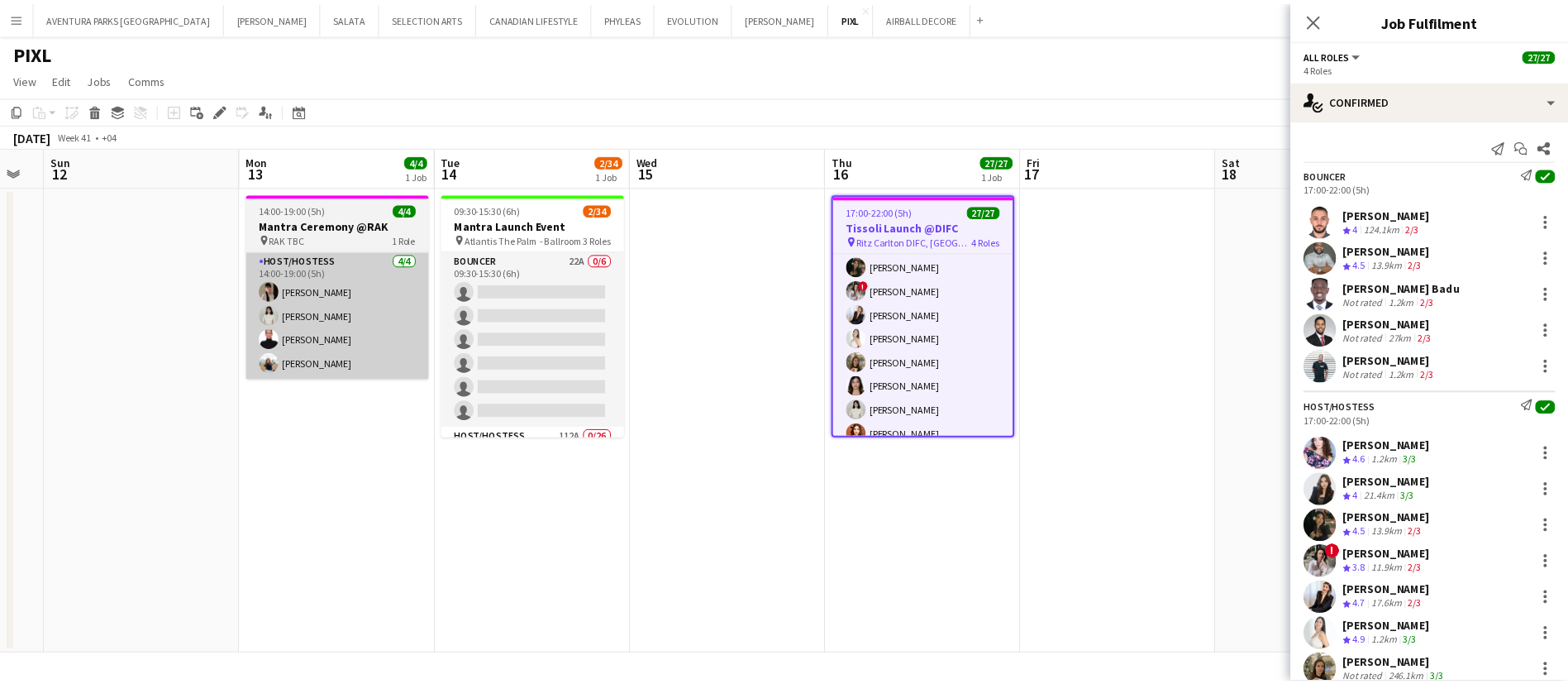
scroll to position [0, 0]
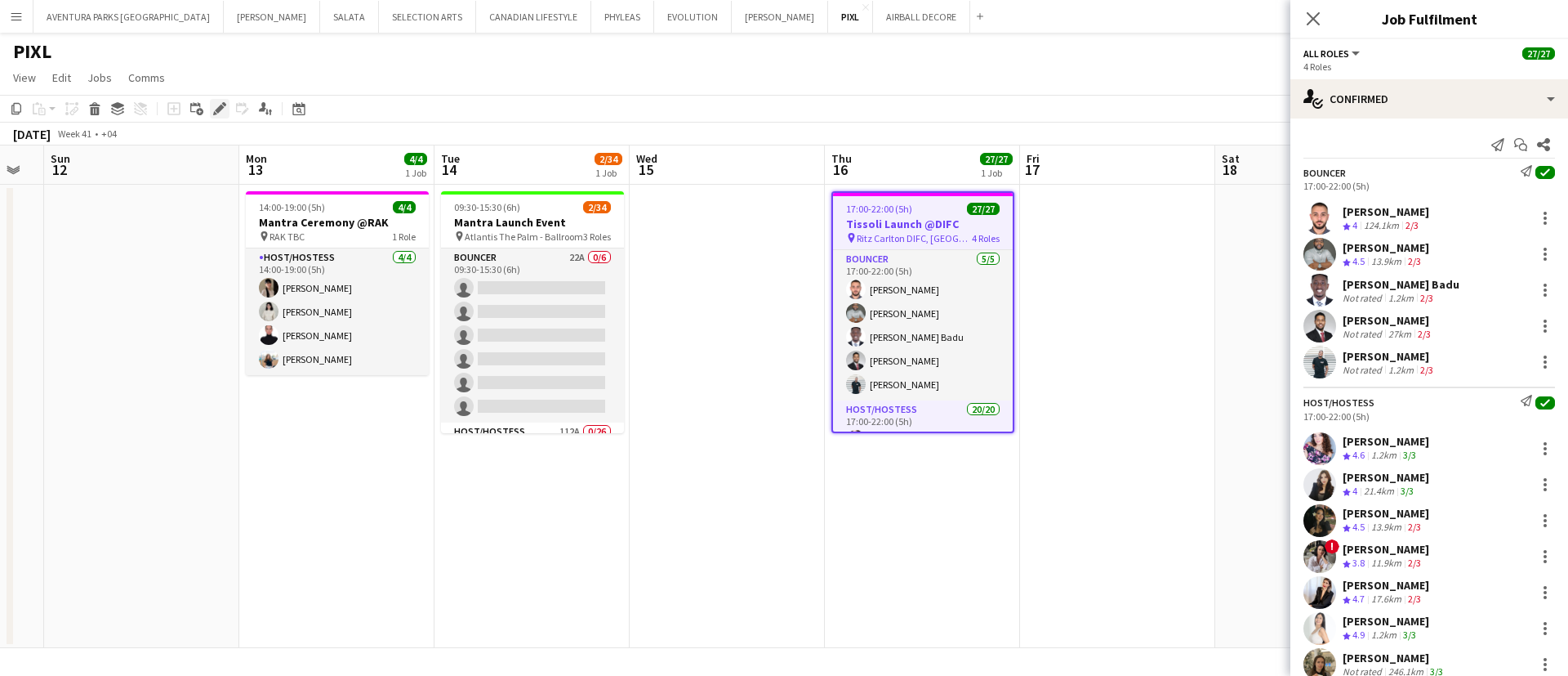
click at [211, 112] on div "Edit" at bounding box center [219, 109] width 19 height 19
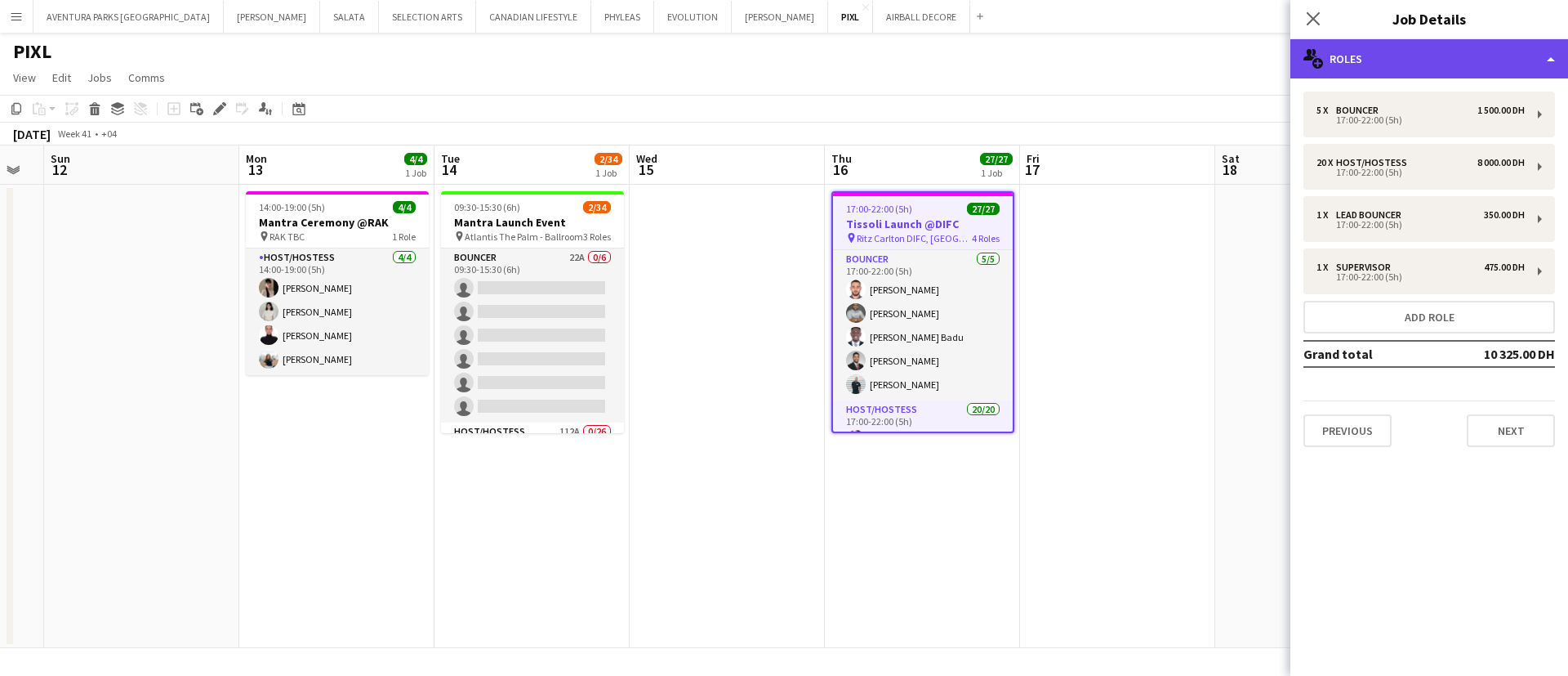
click at [1397, 59] on div "multiple-users-add Roles" at bounding box center [1429, 58] width 277 height 39
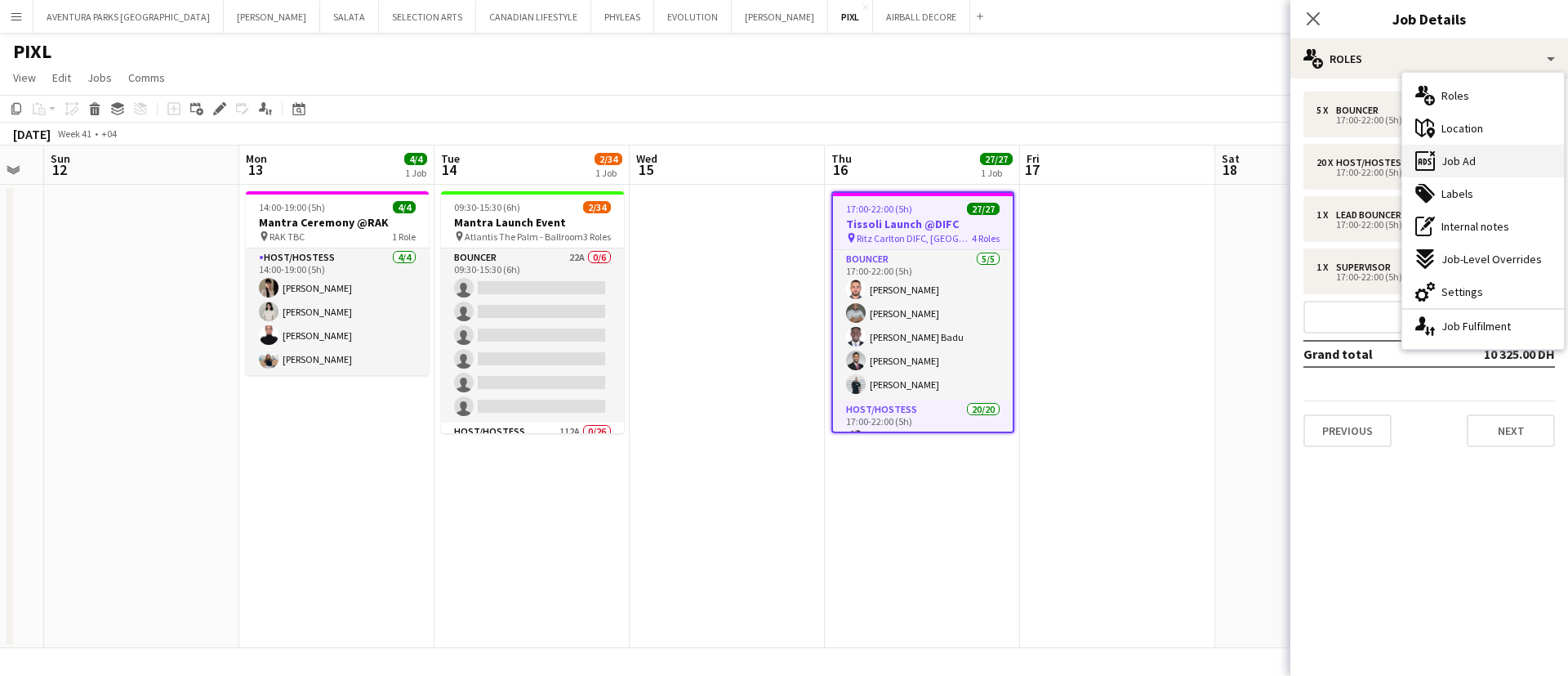
click at [1488, 161] on div "ads-window Job Ad" at bounding box center [1483, 161] width 162 height 33
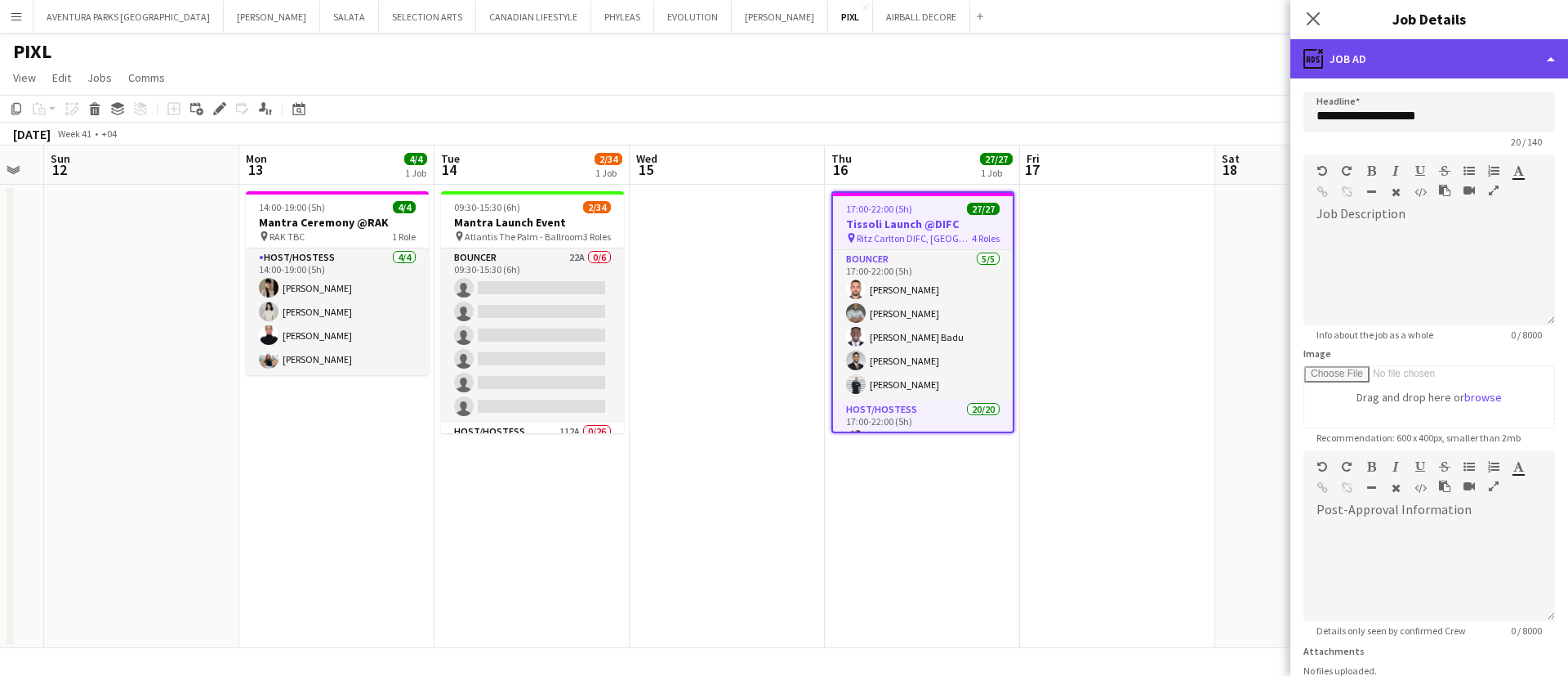
click at [1383, 51] on div "ads-window Job Ad" at bounding box center [1429, 58] width 277 height 39
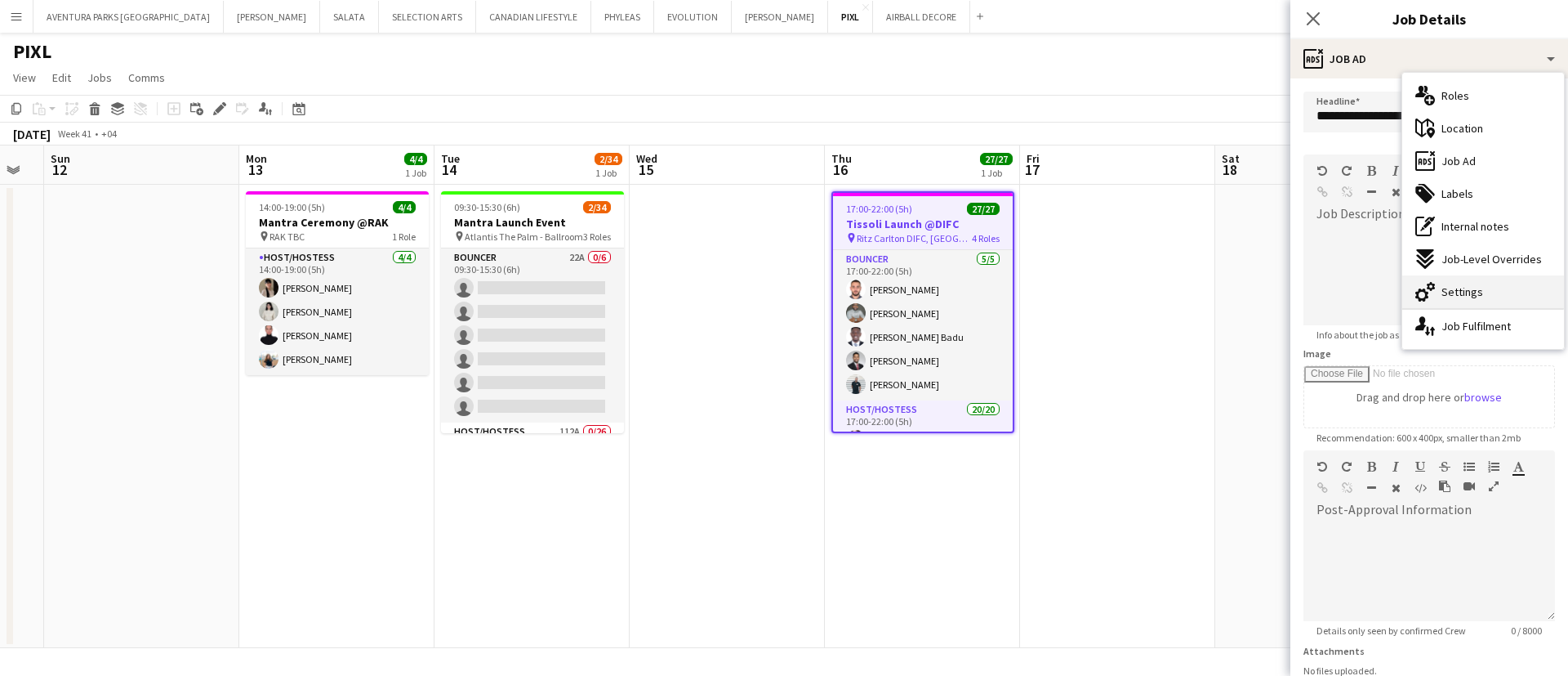
click at [1461, 284] on span "Settings" at bounding box center [1461, 291] width 42 height 15
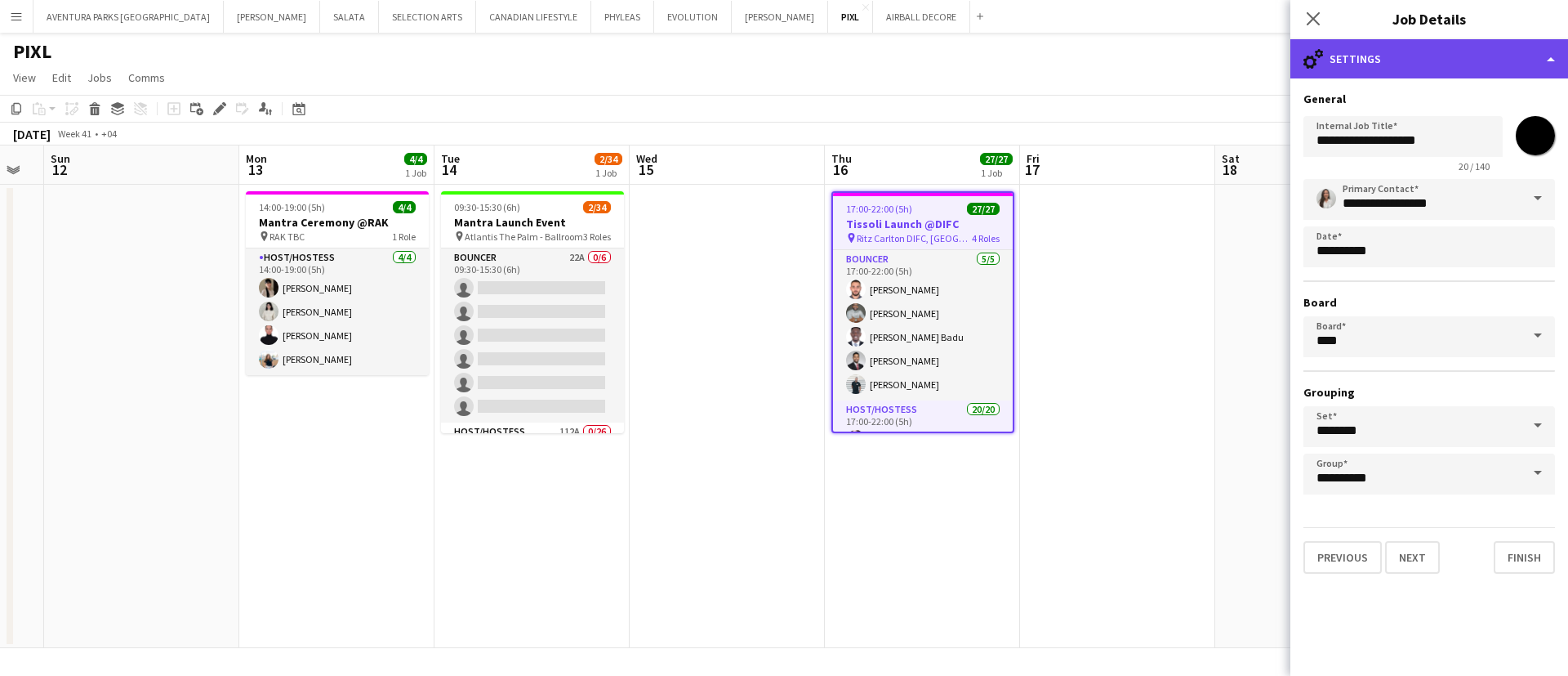
click at [1411, 58] on div "cog-double-3 Settings" at bounding box center [1429, 58] width 277 height 39
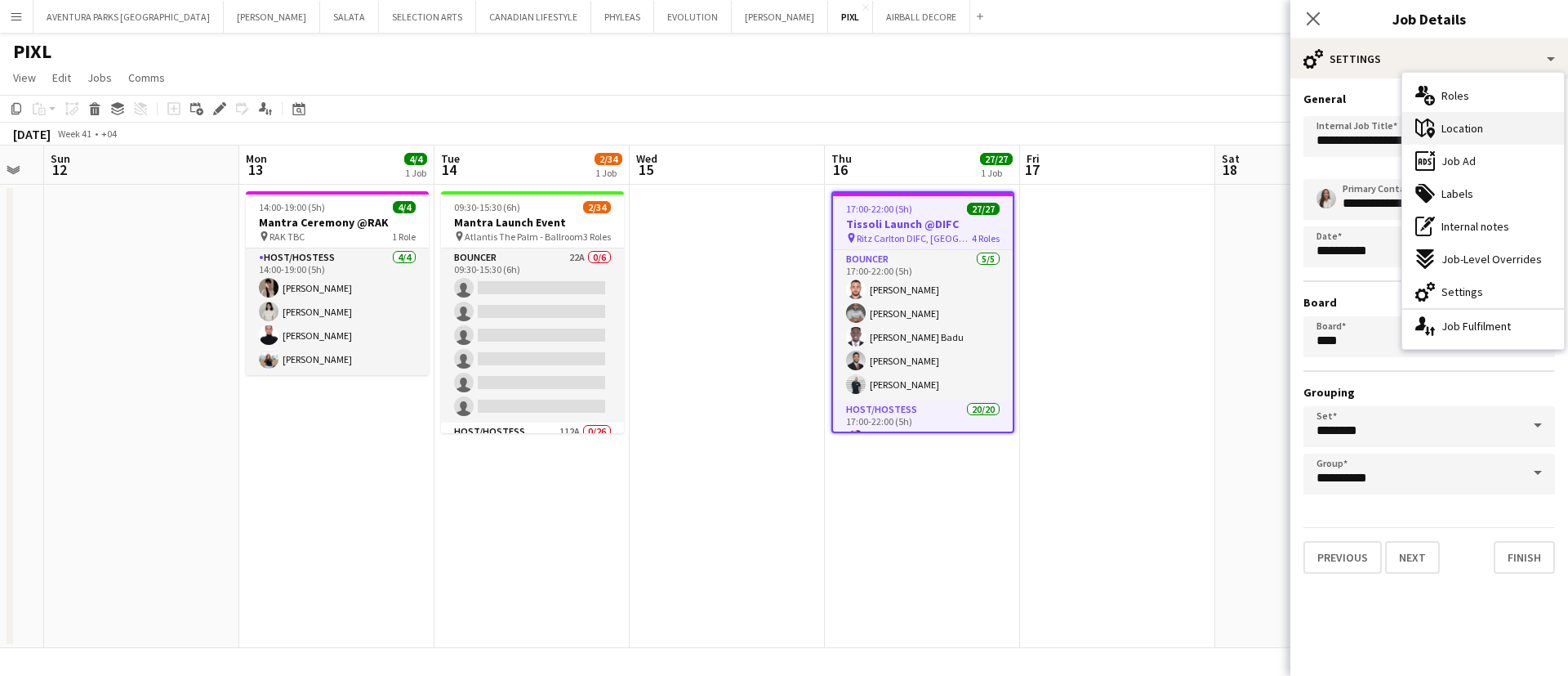
click at [1481, 127] on span "Location" at bounding box center [1461, 128] width 42 height 15
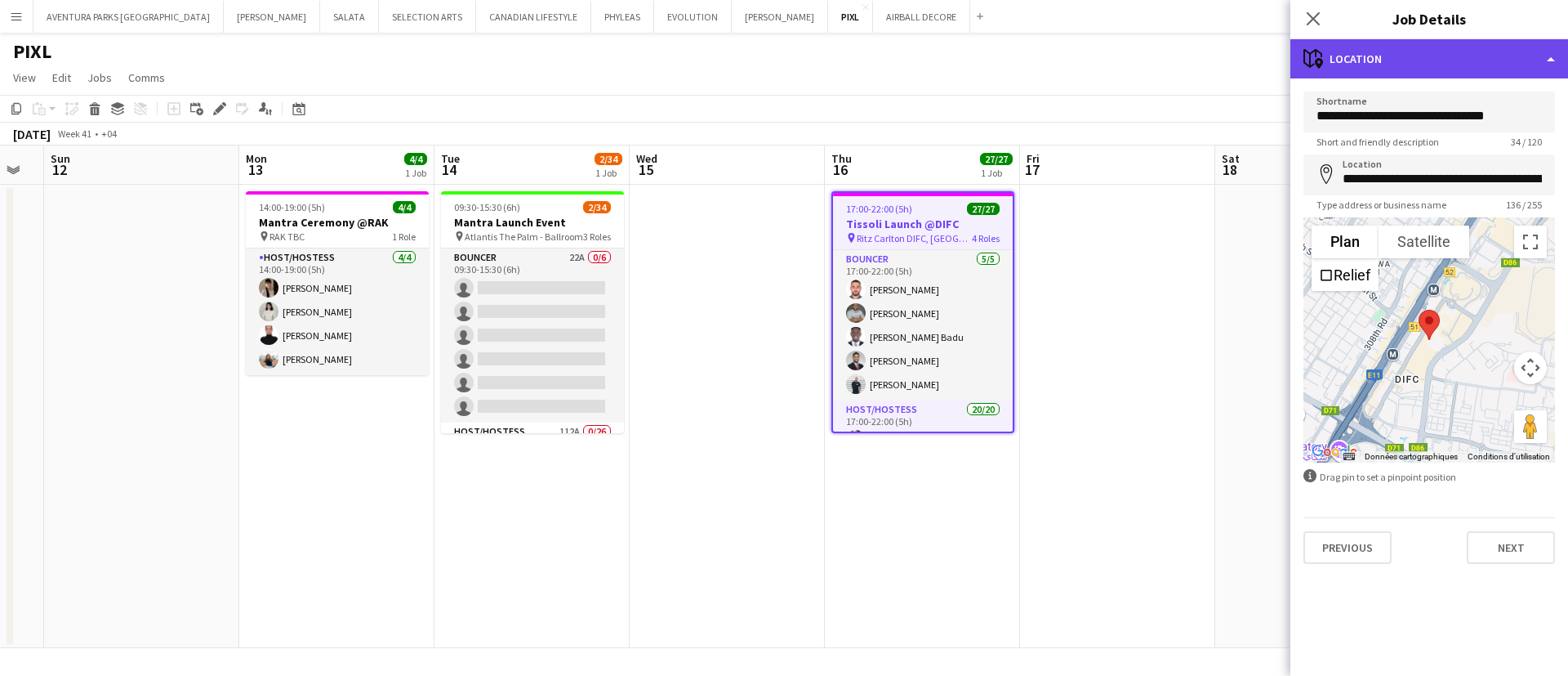
click at [1374, 65] on div "maps-pin-1 Location" at bounding box center [1429, 58] width 277 height 39
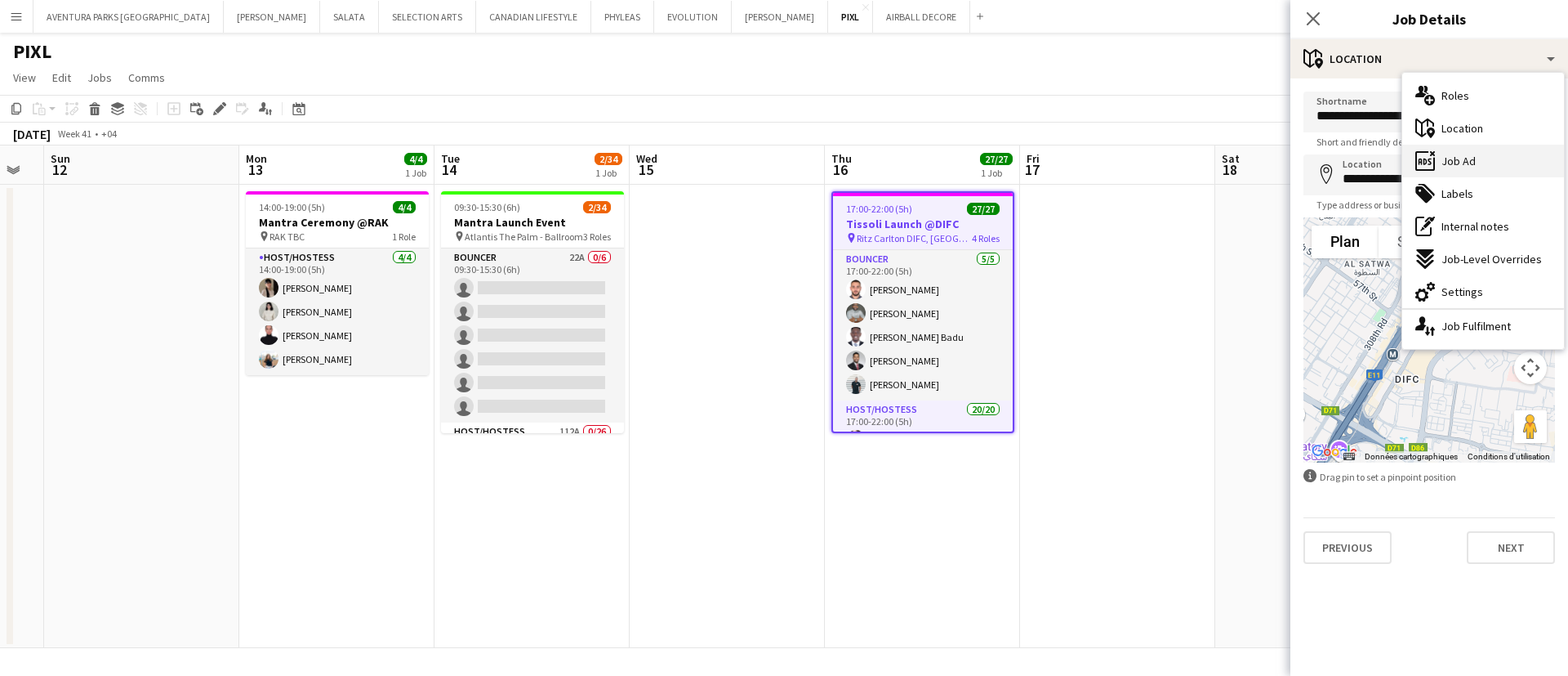
click at [1493, 166] on div "ads-window Job Ad" at bounding box center [1483, 161] width 162 height 33
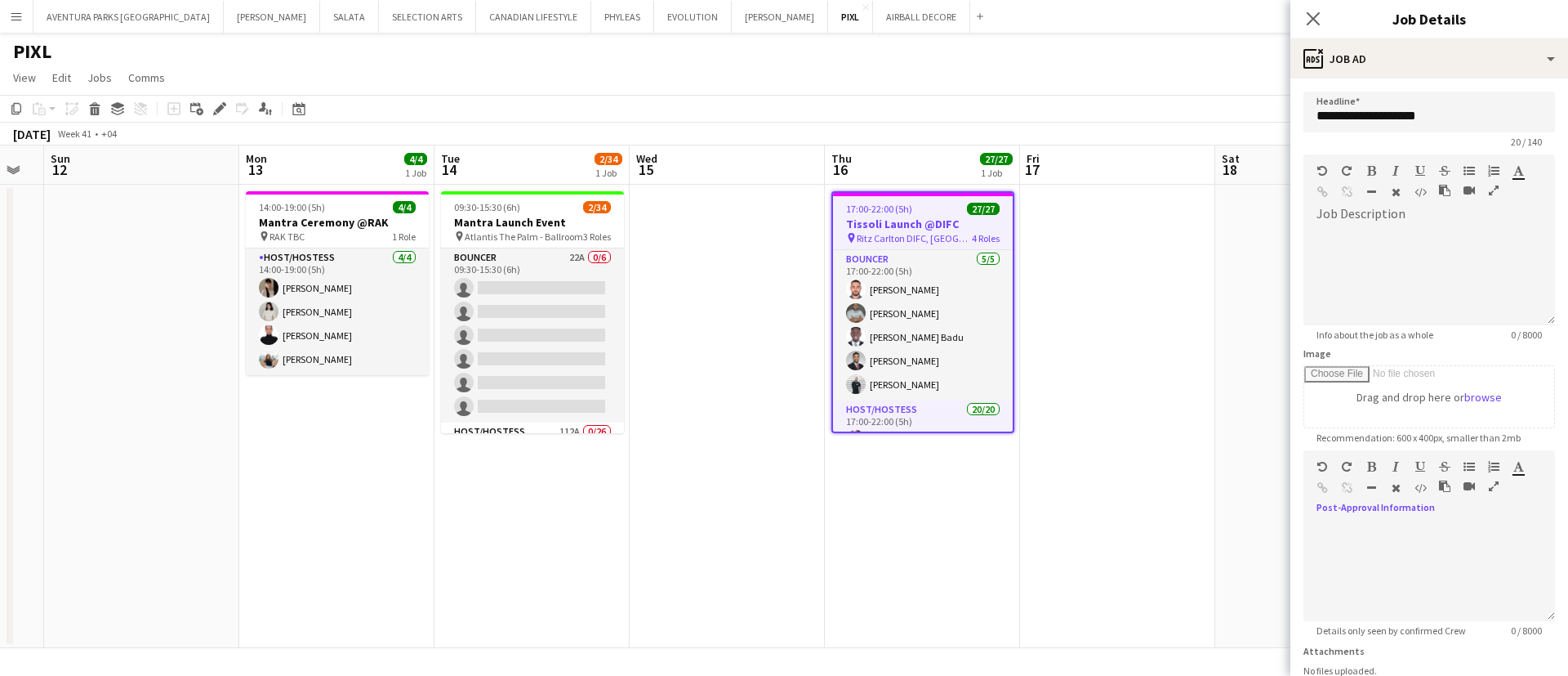
click at [1488, 492] on icon "button" at bounding box center [1493, 486] width 10 height 12
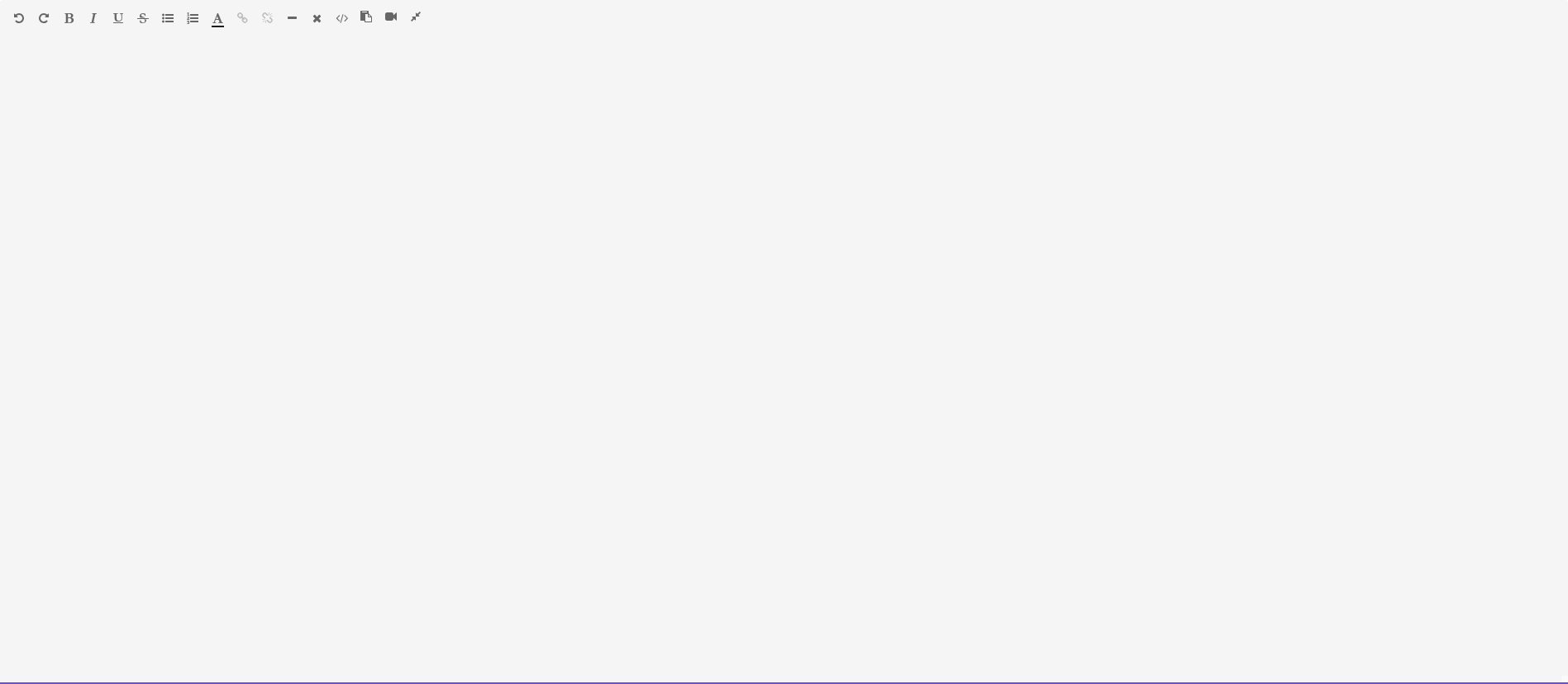
click at [72, 82] on div at bounding box center [784, 369] width 1568 height 630
paste div
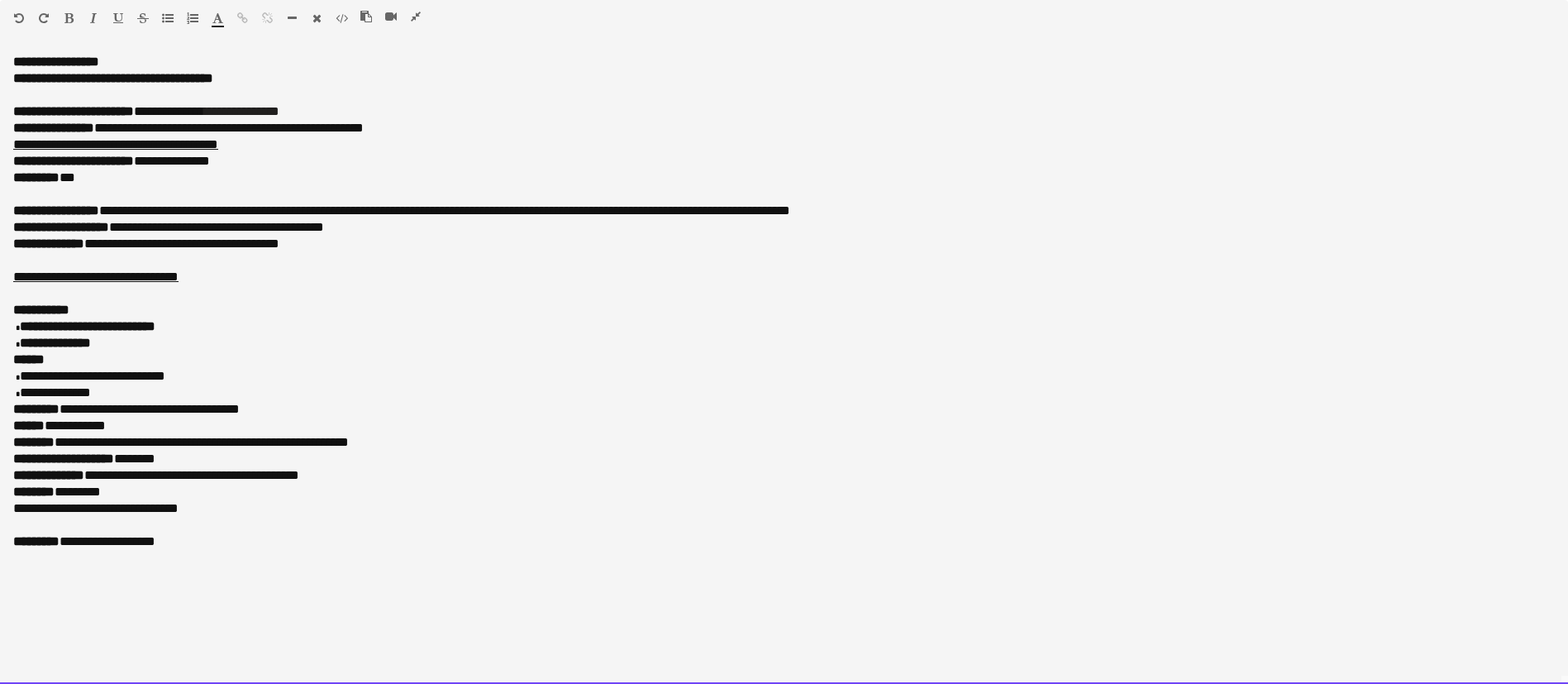
click at [349, 112] on p "**********" at bounding box center [783, 111] width 1542 height 17
drag, startPoint x: 89, startPoint y: 60, endPoint x: 123, endPoint y: 61, distance: 34.0
click at [123, 61] on p "**********" at bounding box center [783, 62] width 1542 height 17
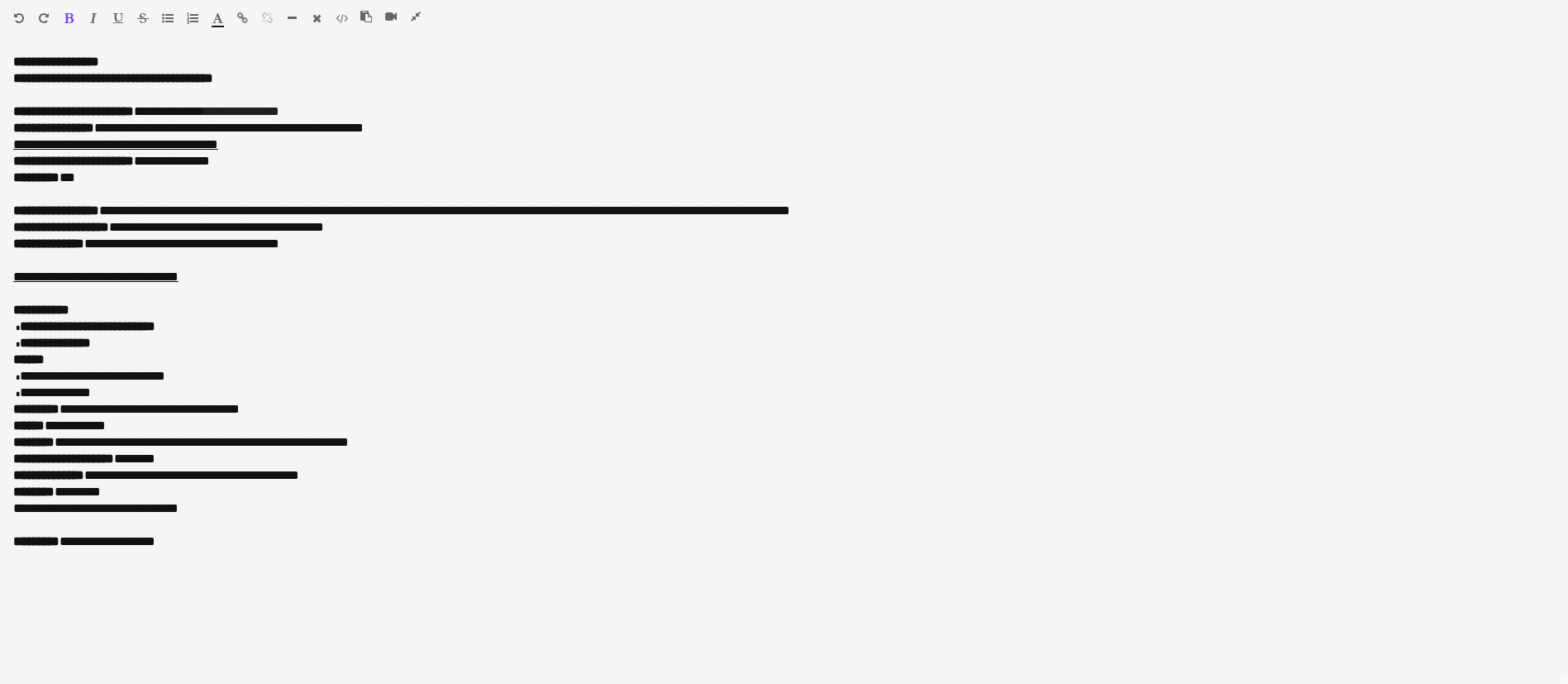
drag, startPoint x: 95, startPoint y: 17, endPoint x: 97, endPoint y: 35, distance: 18.1
click at [94, 17] on icon "button" at bounding box center [93, 19] width 7 height 12
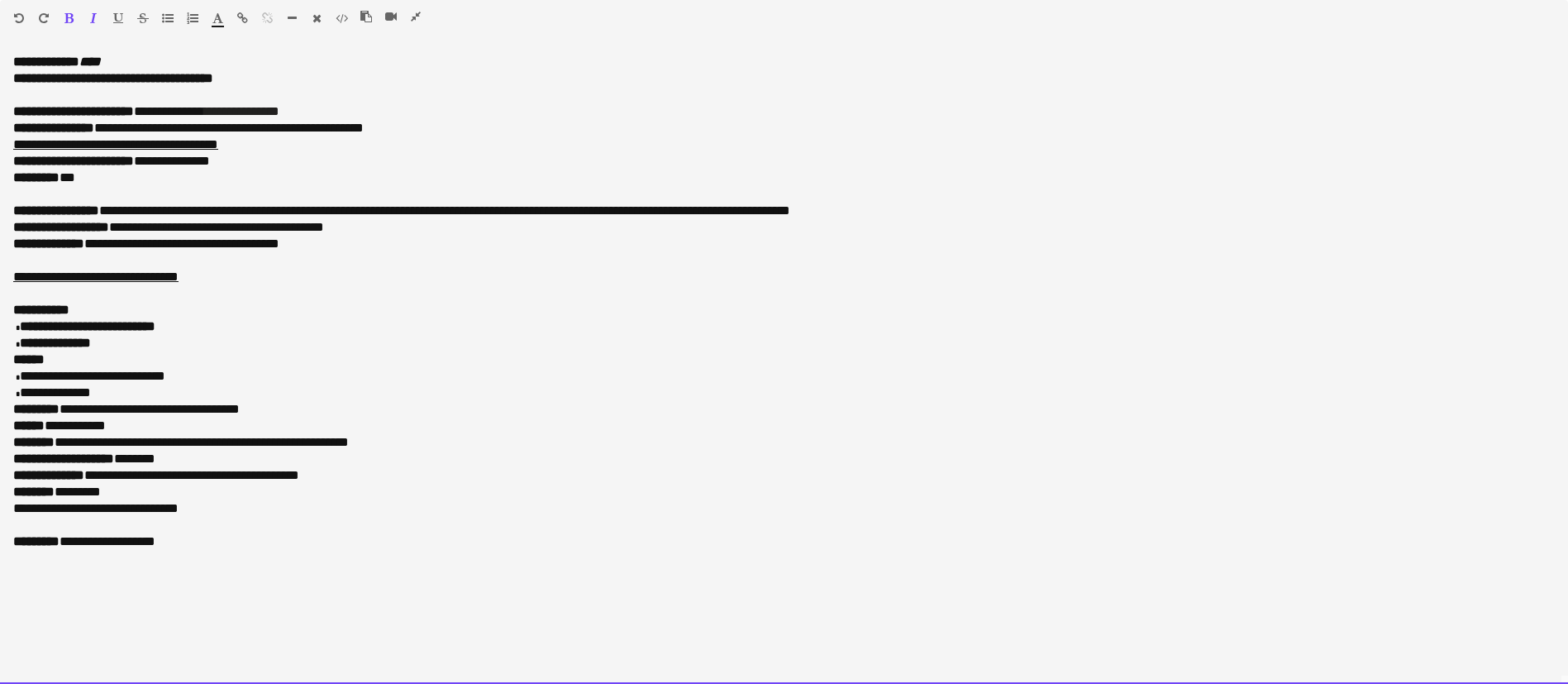
drag, startPoint x: 89, startPoint y: 80, endPoint x: 263, endPoint y: 91, distance: 174.3
click at [263, 91] on div "**********" at bounding box center [784, 369] width 1568 height 630
click at [262, 91] on p at bounding box center [783, 94] width 1542 height 17
click at [86, 5] on div "Paragraph Heading 1 Heading 2 Heading 3 Heading 4 Heading 5 Heading 6 Heading 7…" at bounding box center [784, 21] width 1568 height 42
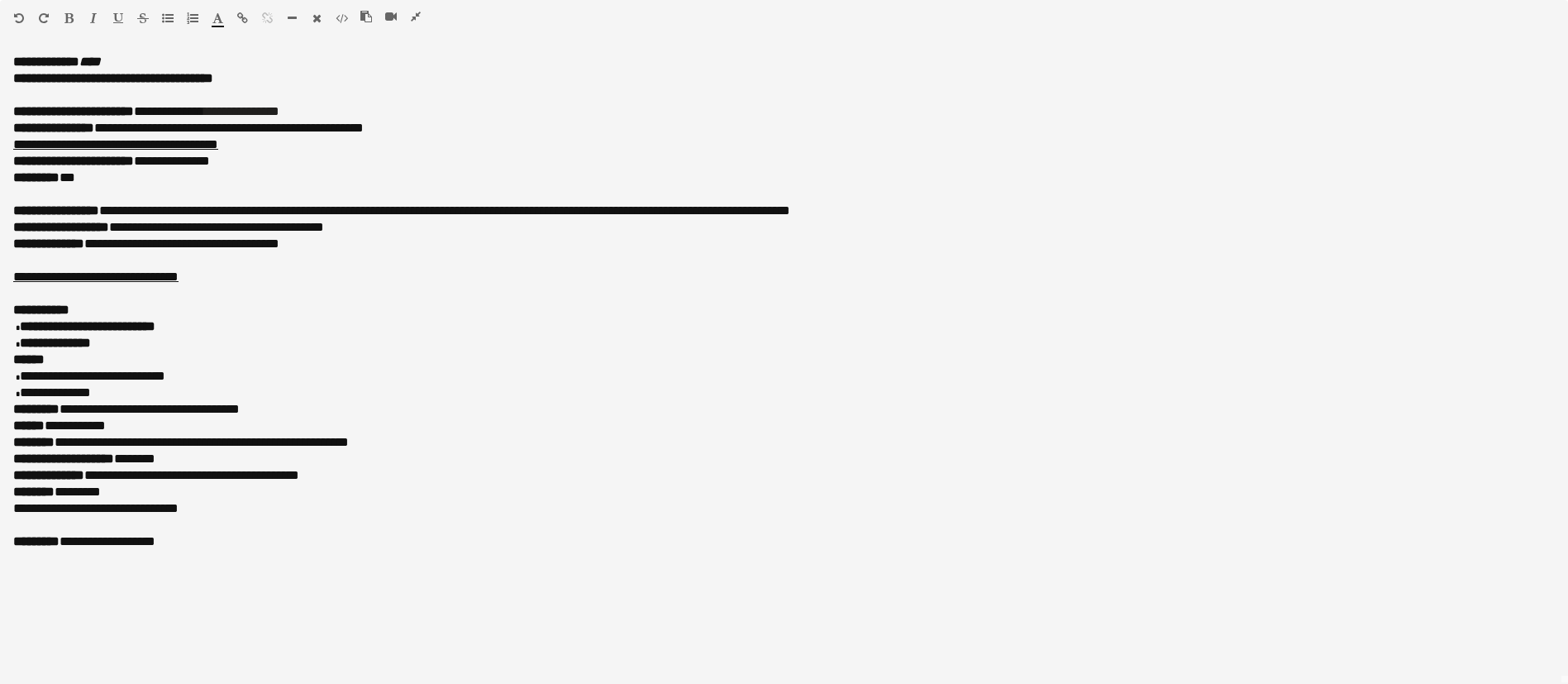
click at [87, 17] on button "button" at bounding box center [93, 18] width 12 height 13
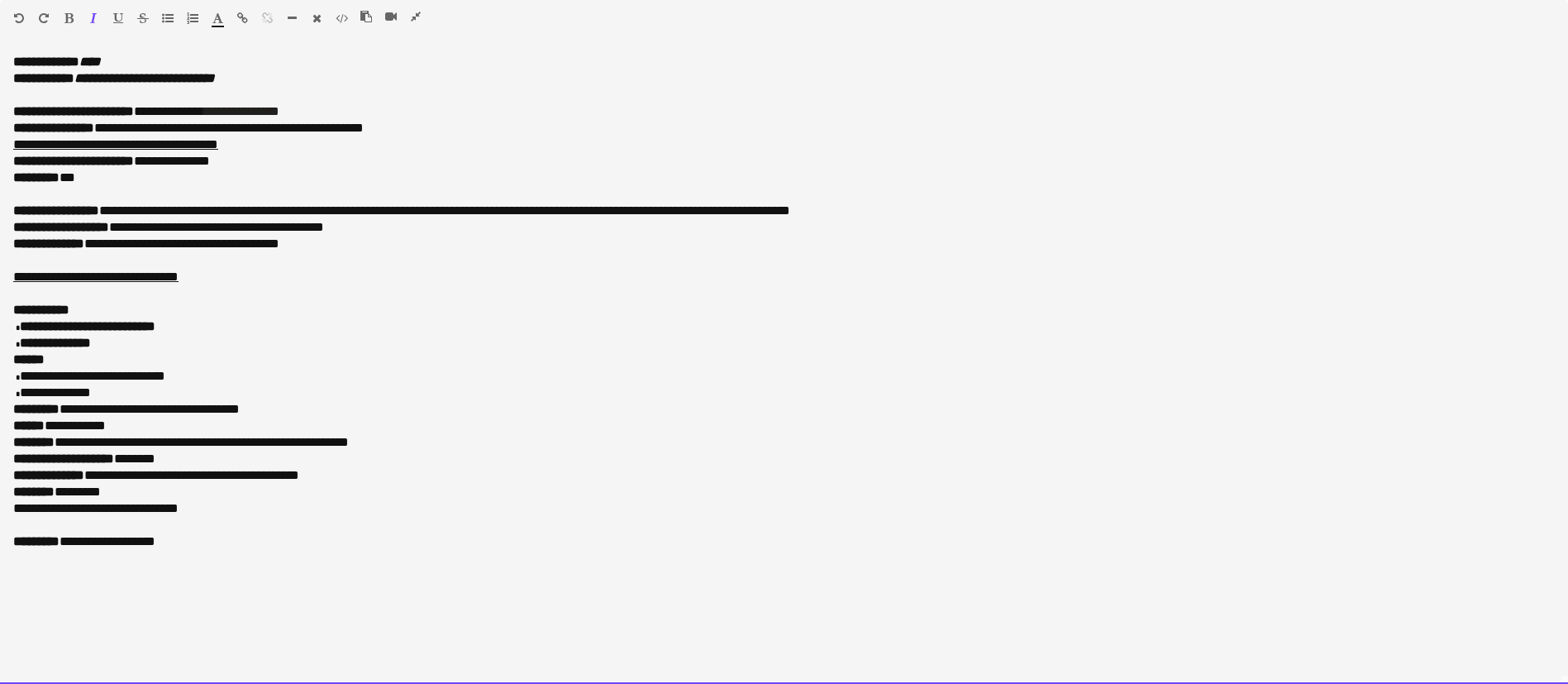
drag, startPoint x: 149, startPoint y: 110, endPoint x: 344, endPoint y: 109, distance: 195.0
click at [344, 109] on p "**********" at bounding box center [783, 111] width 1542 height 17
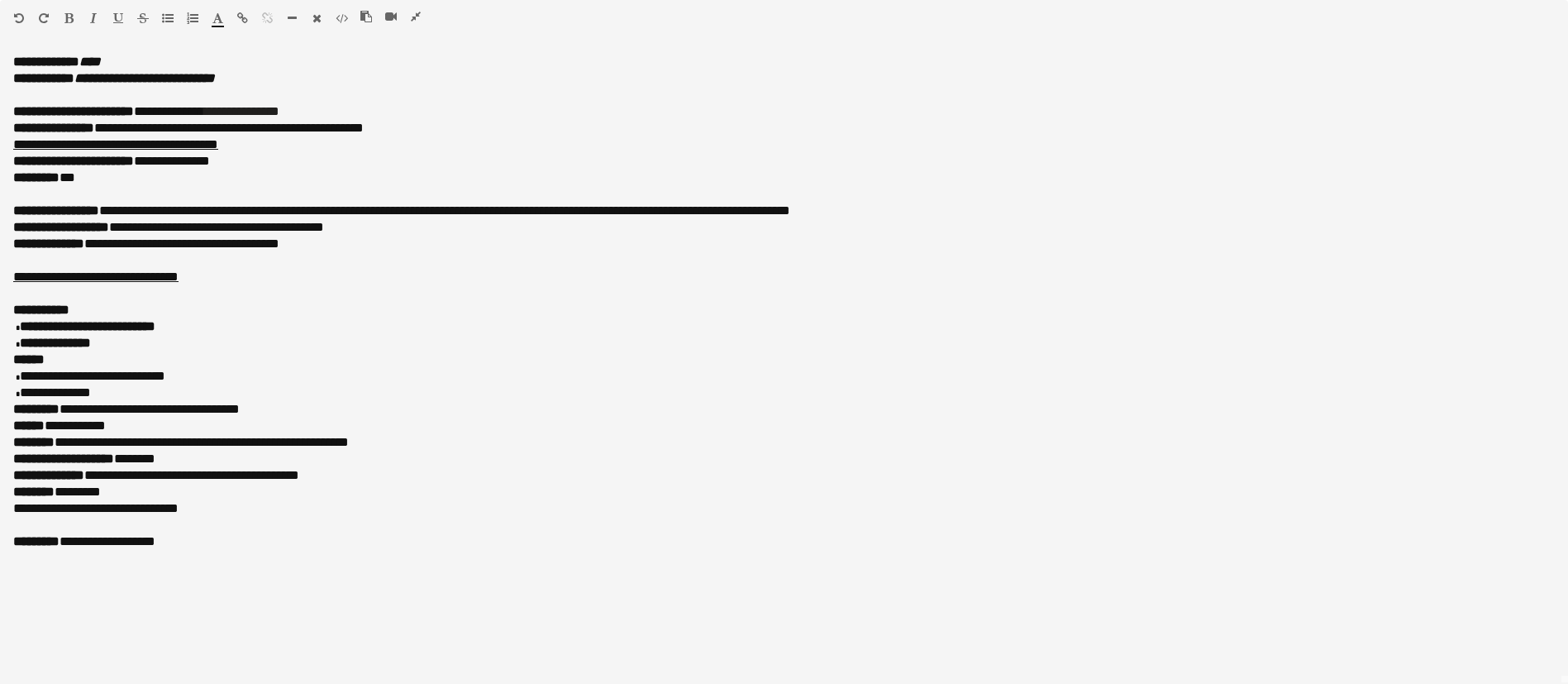
click at [91, 14] on icon "button" at bounding box center [93, 19] width 7 height 12
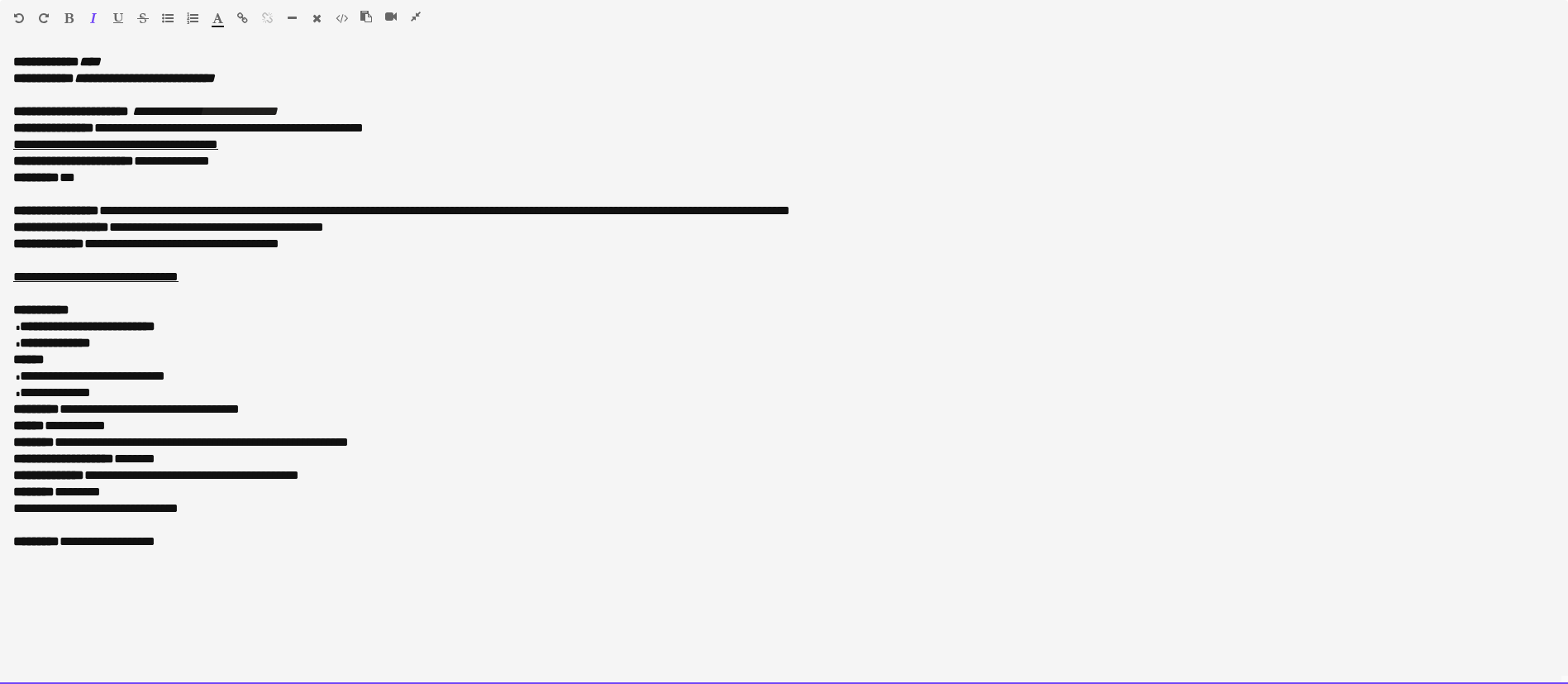
click at [327, 109] on p "**********" at bounding box center [783, 111] width 1542 height 17
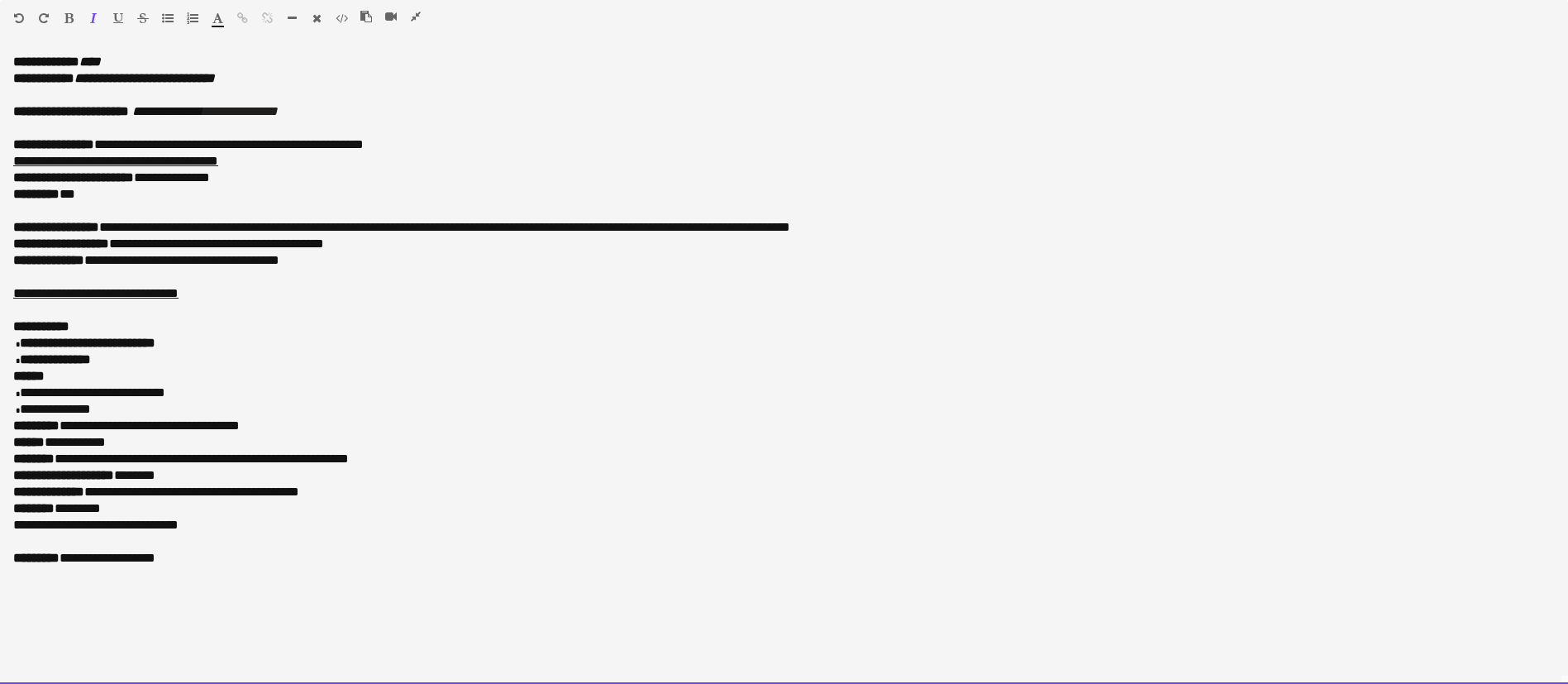
click at [275, 152] on p "**********" at bounding box center [783, 144] width 1542 height 17
click at [275, 165] on p "**********" at bounding box center [783, 161] width 1542 height 17
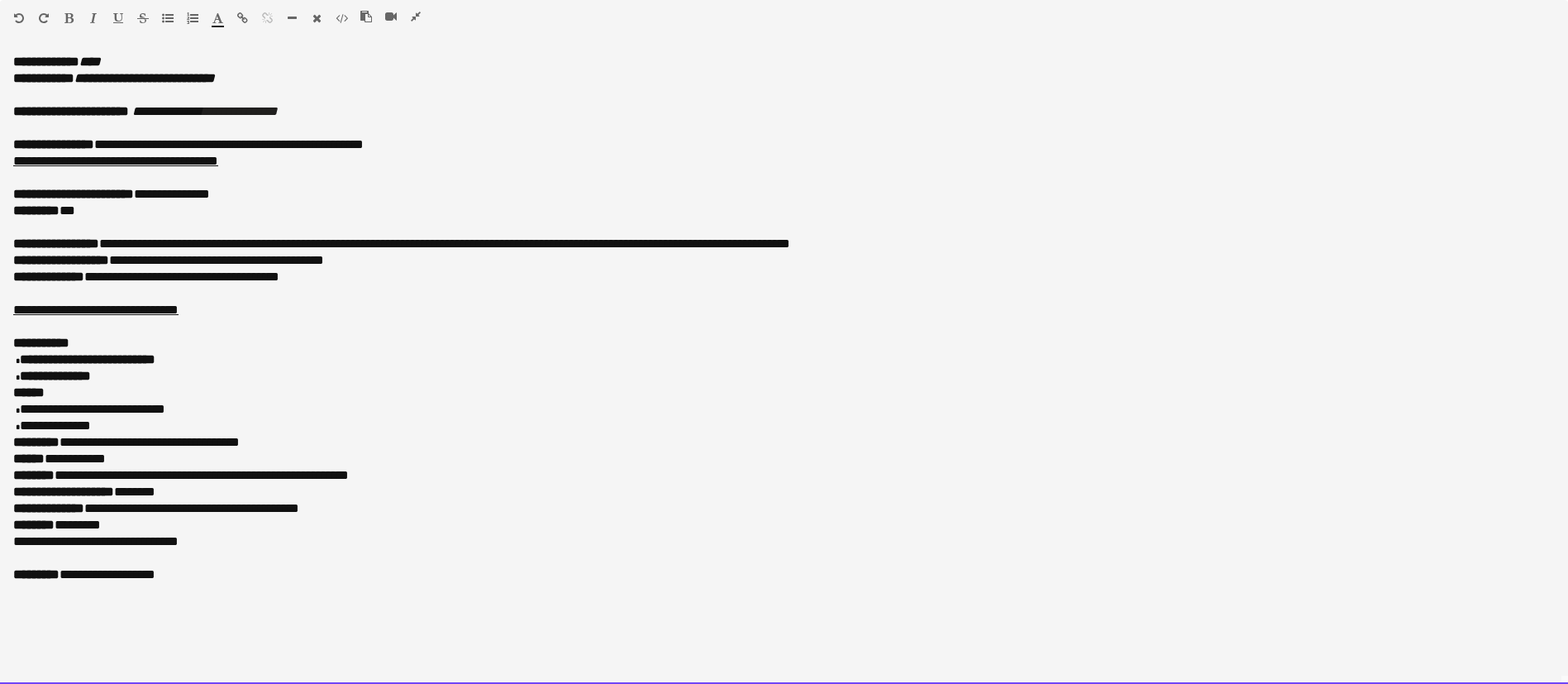
drag, startPoint x: 102, startPoint y: 142, endPoint x: 416, endPoint y: 170, distance: 315.2
click at [416, 170] on div "**********" at bounding box center [784, 369] width 1568 height 630
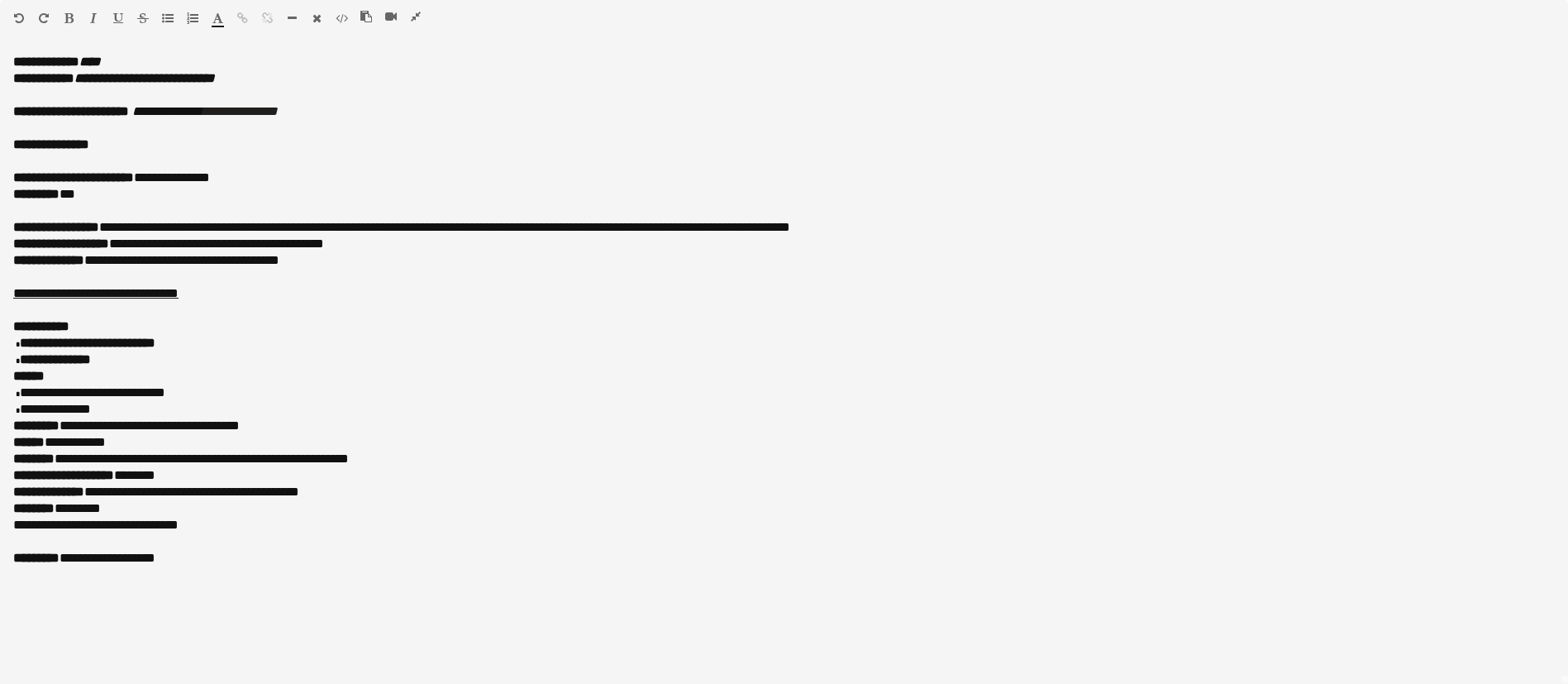
click at [14, 16] on icon "button" at bounding box center [19, 19] width 10 height 12
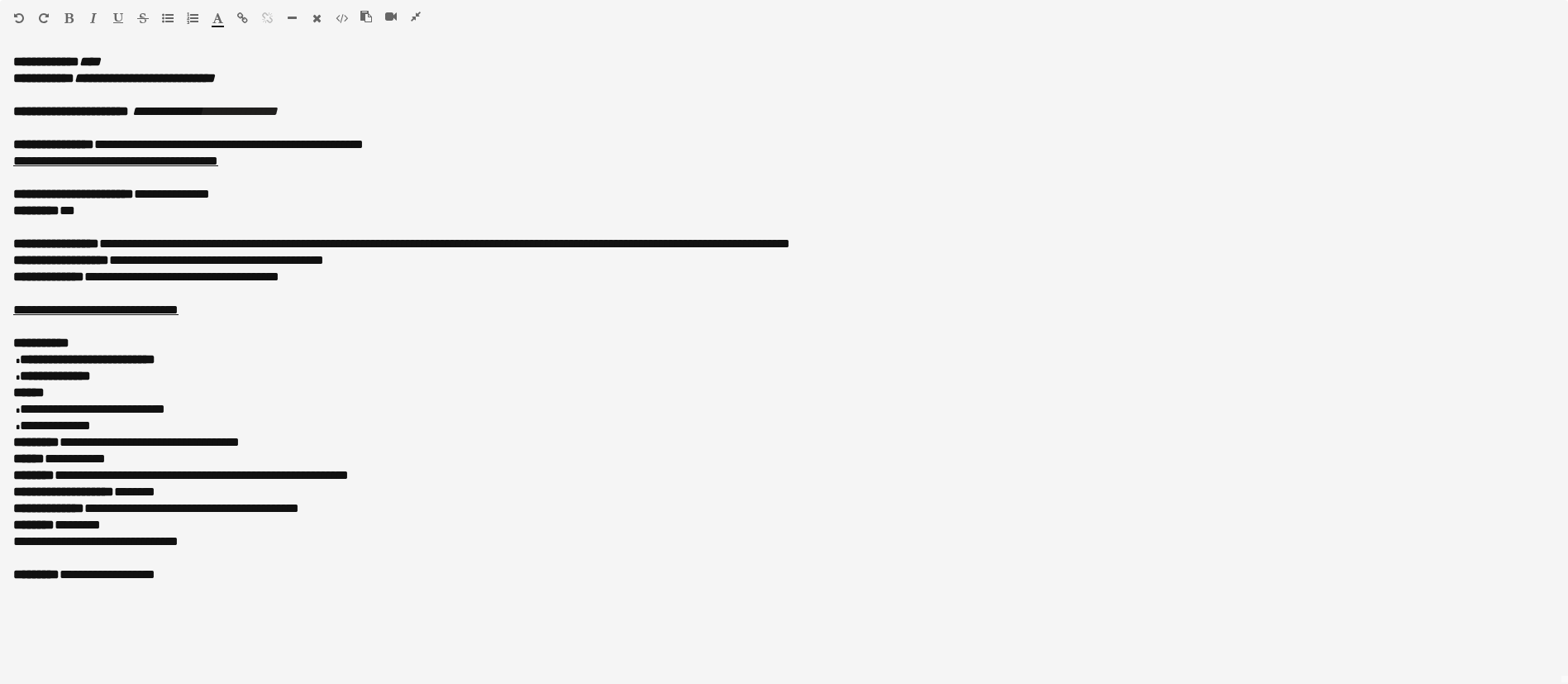
click at [91, 20] on icon "button" at bounding box center [93, 19] width 7 height 12
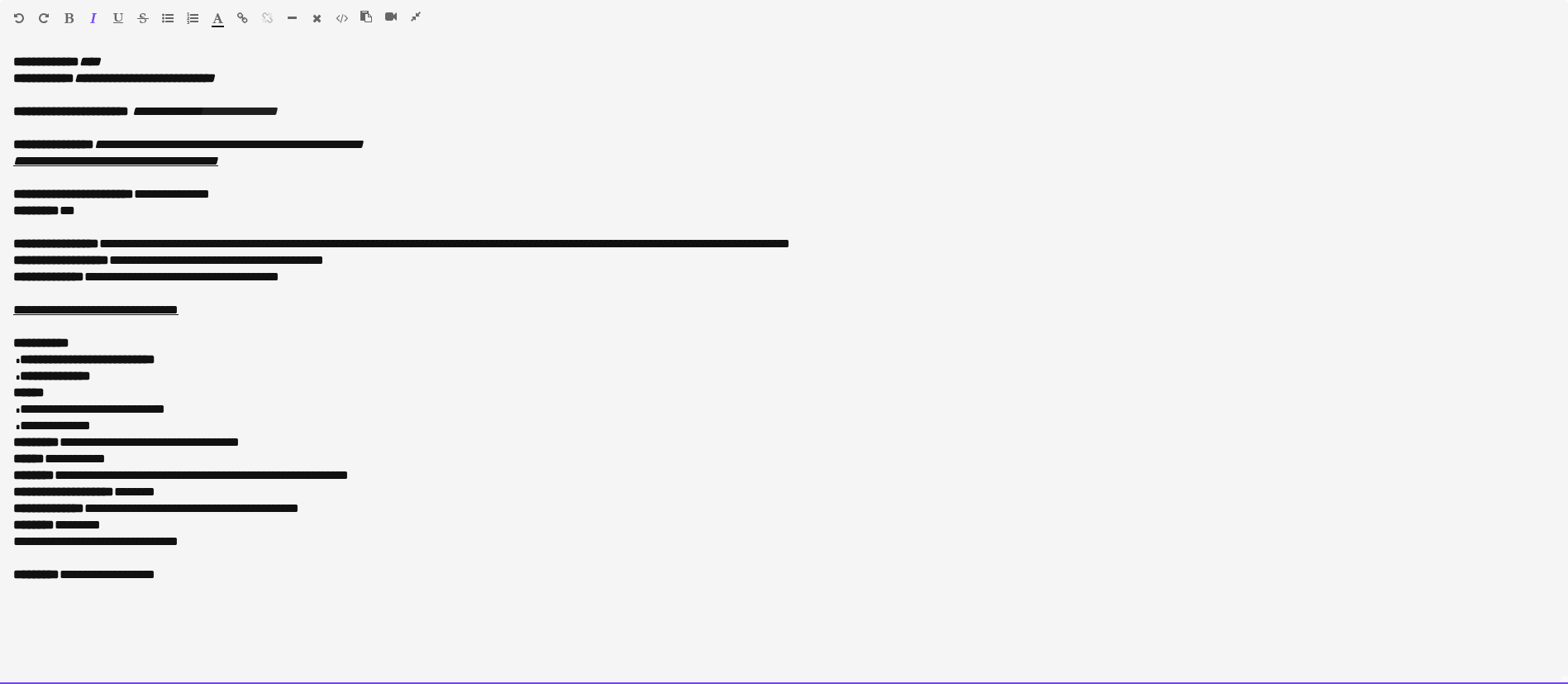
click at [263, 188] on p "**********" at bounding box center [783, 193] width 1542 height 17
drag, startPoint x: 156, startPoint y: 187, endPoint x: 267, endPoint y: 201, distance: 111.9
click at [269, 201] on div "**********" at bounding box center [784, 369] width 1568 height 630
click at [255, 184] on p at bounding box center [783, 178] width 1542 height 17
drag, startPoint x: 257, startPoint y: 198, endPoint x: 154, endPoint y: 192, distance: 103.2
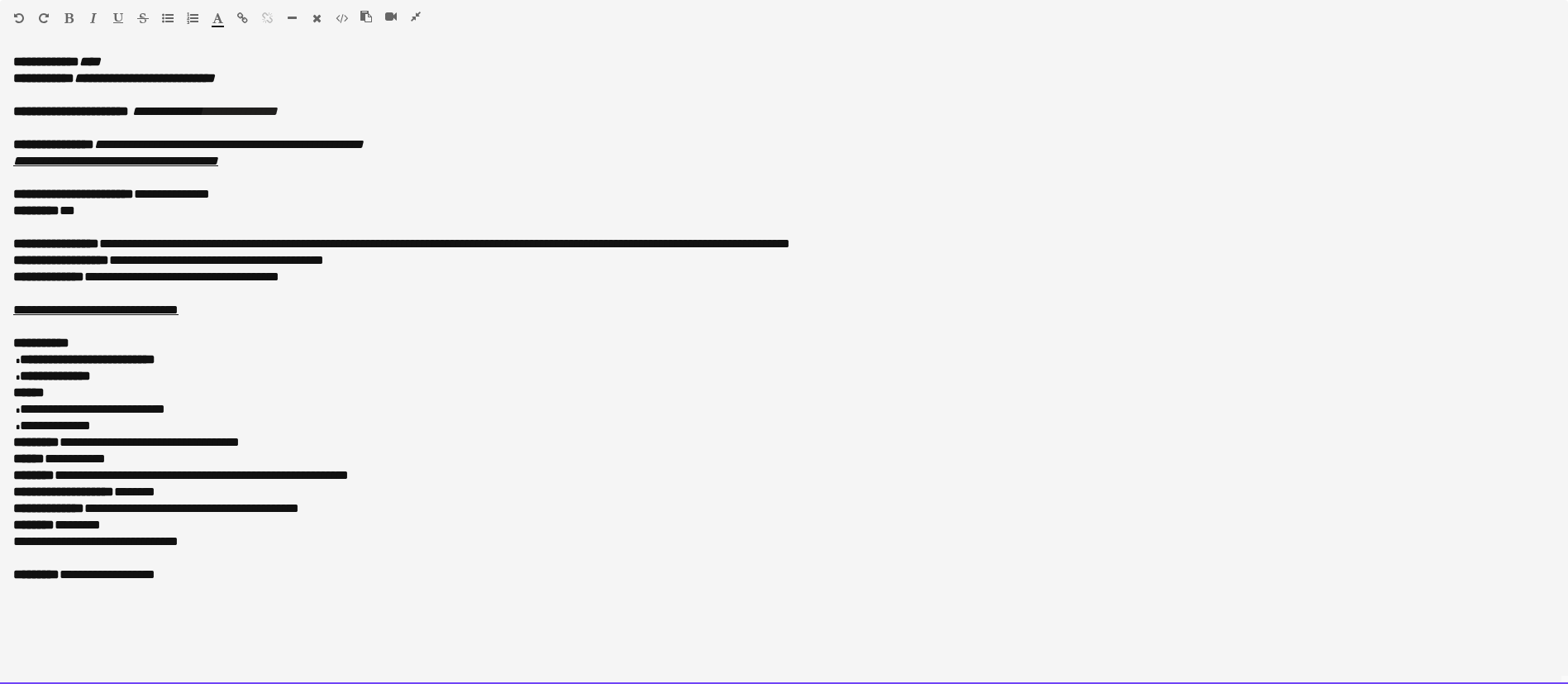
click at [154, 192] on p "**********" at bounding box center [783, 193] width 1542 height 17
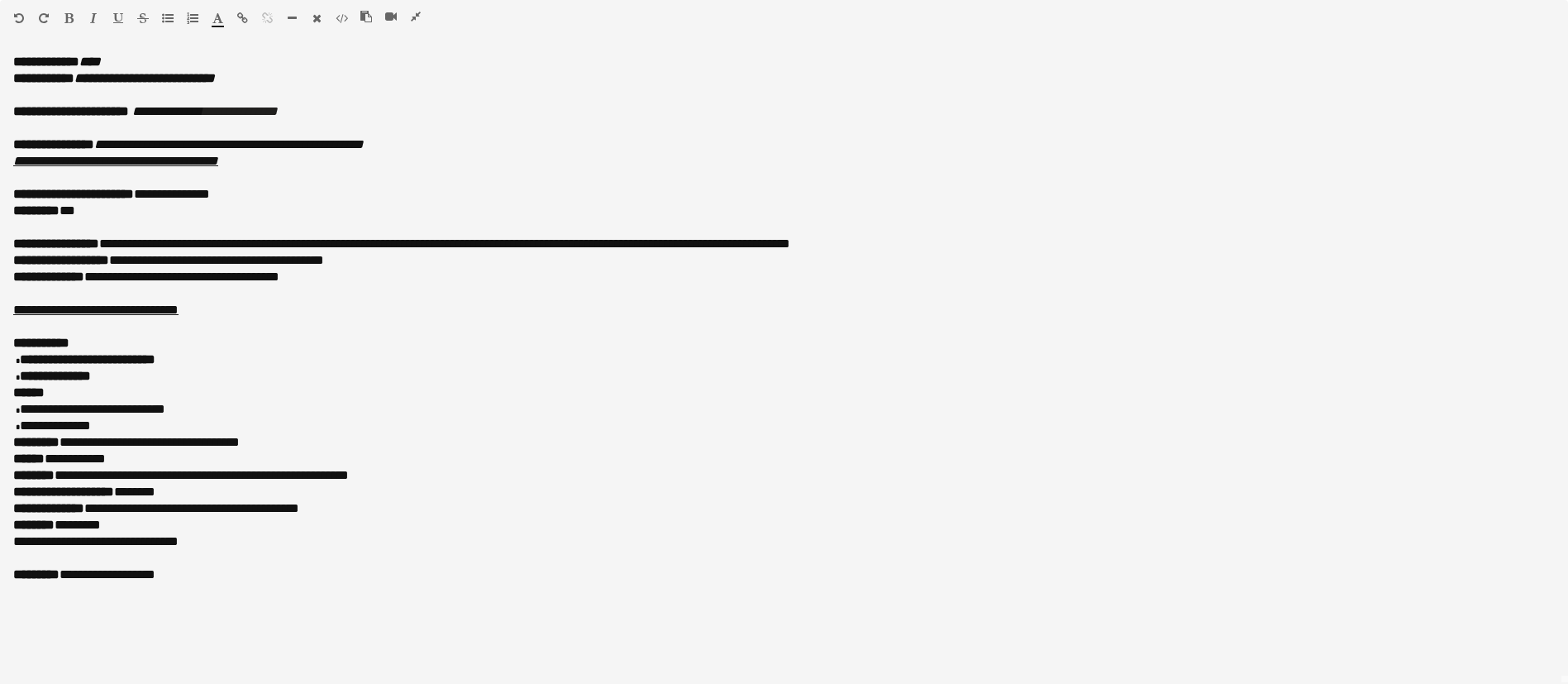
click at [91, 19] on icon "button" at bounding box center [93, 19] width 7 height 12
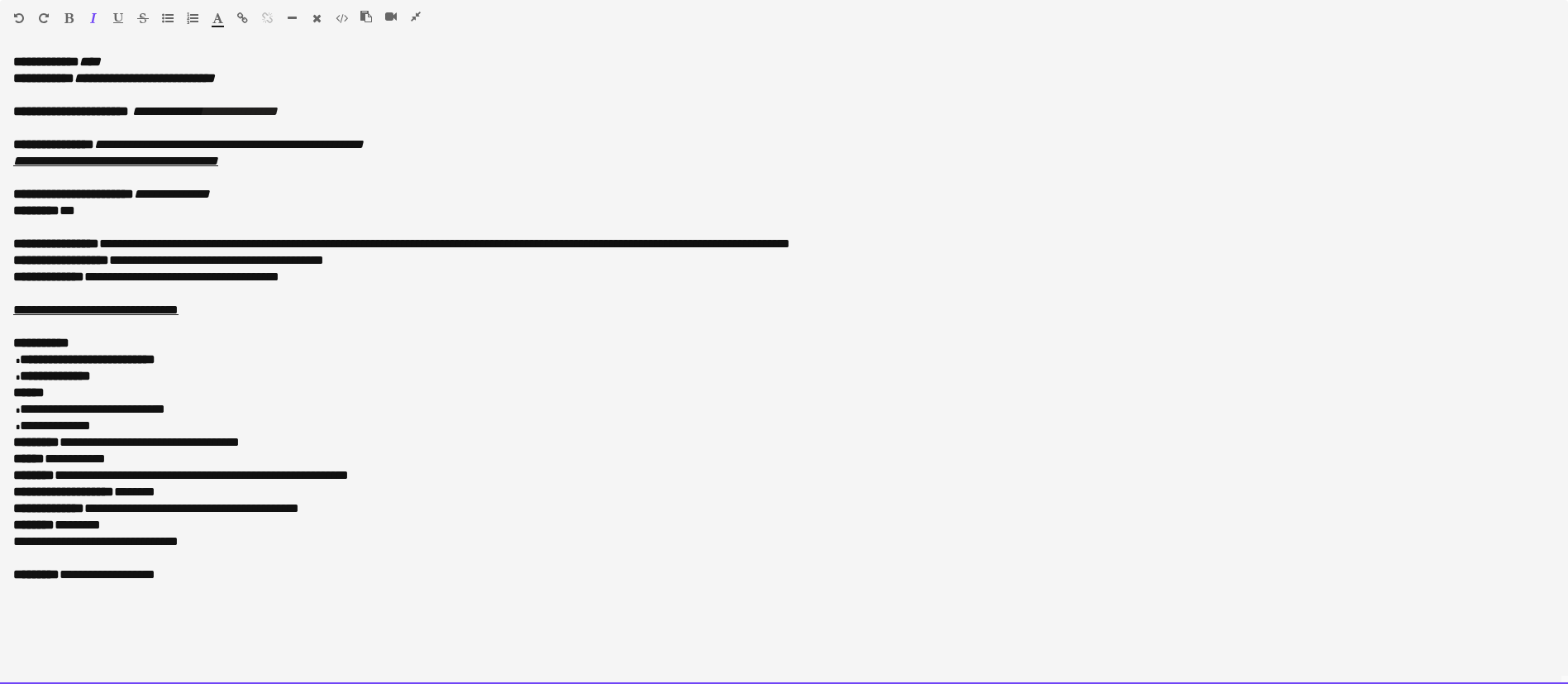
drag, startPoint x: 86, startPoint y: 215, endPoint x: 67, endPoint y: 210, distance: 19.6
click at [67, 210] on p "******** ***" at bounding box center [783, 210] width 1542 height 17
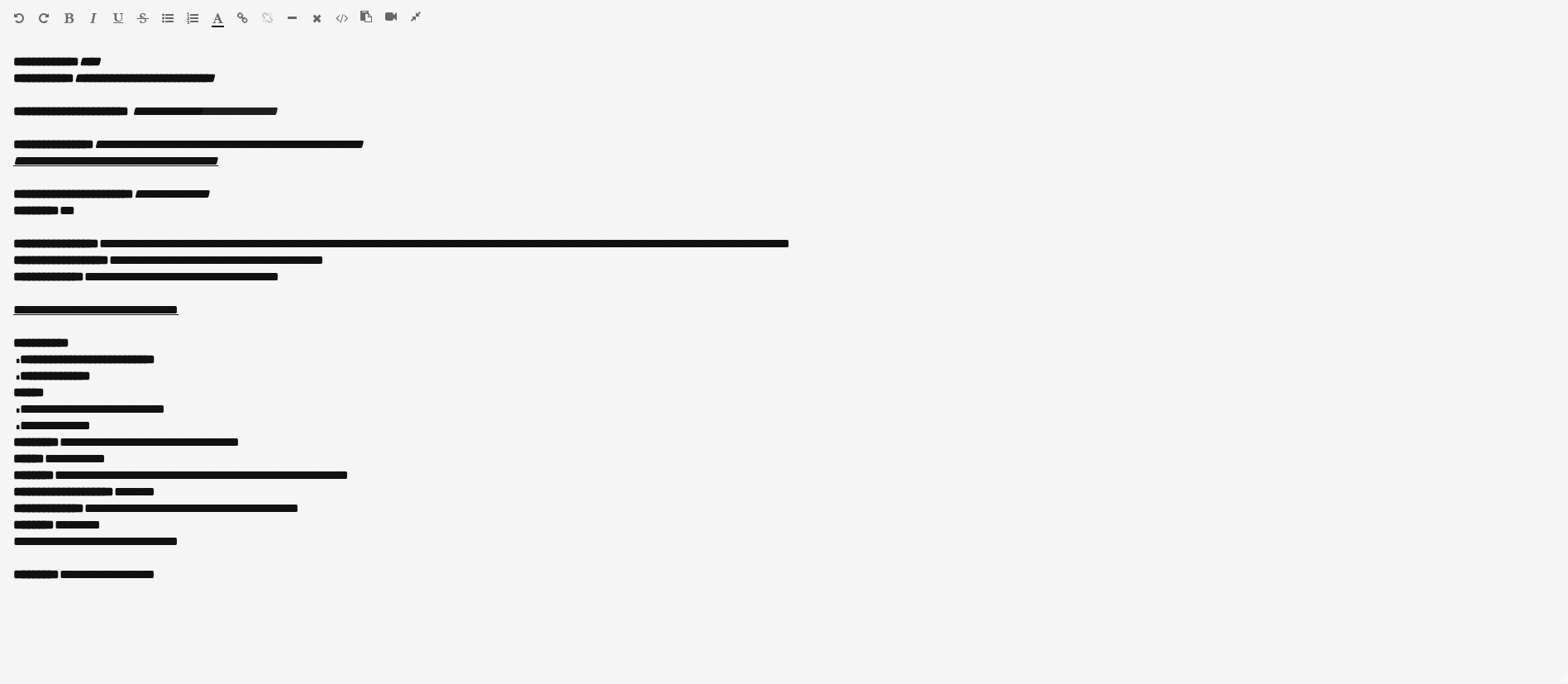
click at [90, 17] on icon "button" at bounding box center [93, 19] width 7 height 12
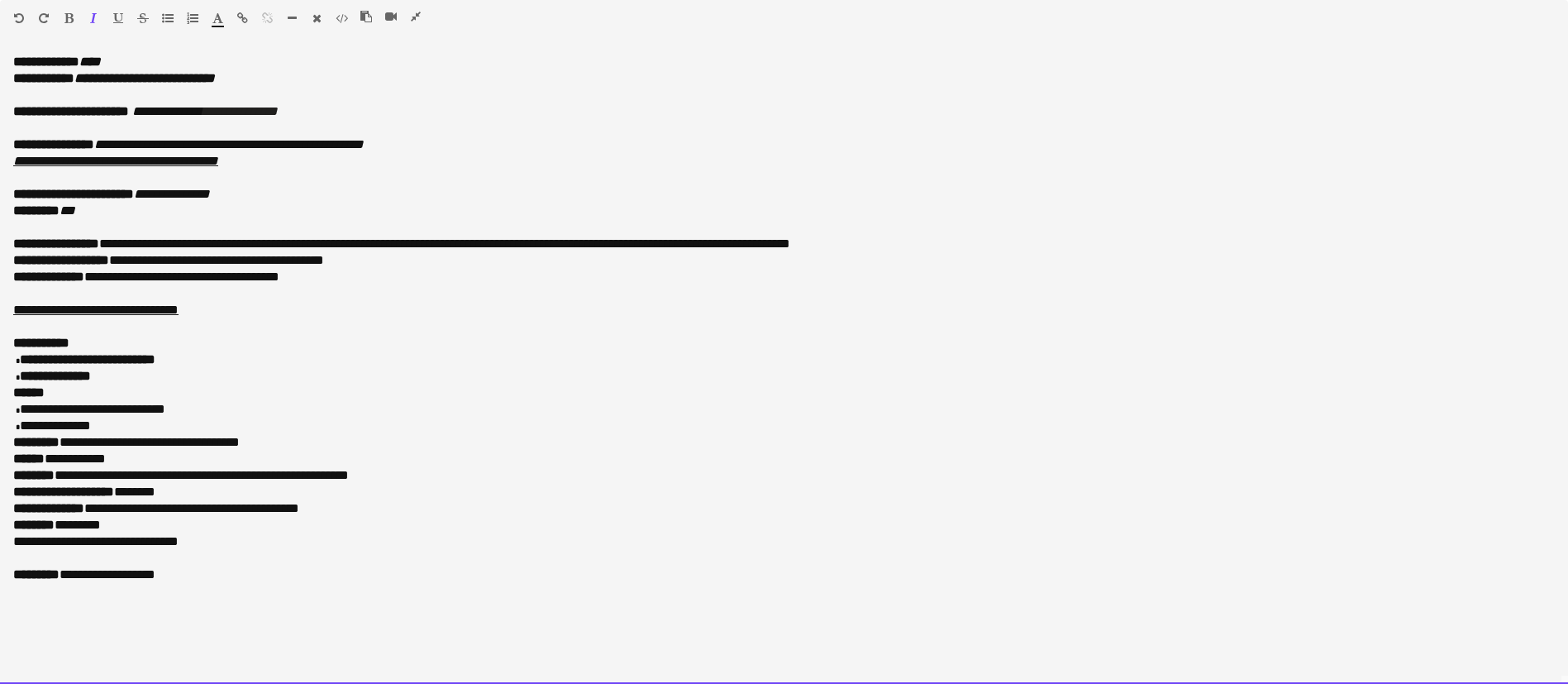
click at [113, 245] on p "**********" at bounding box center [783, 243] width 1542 height 17
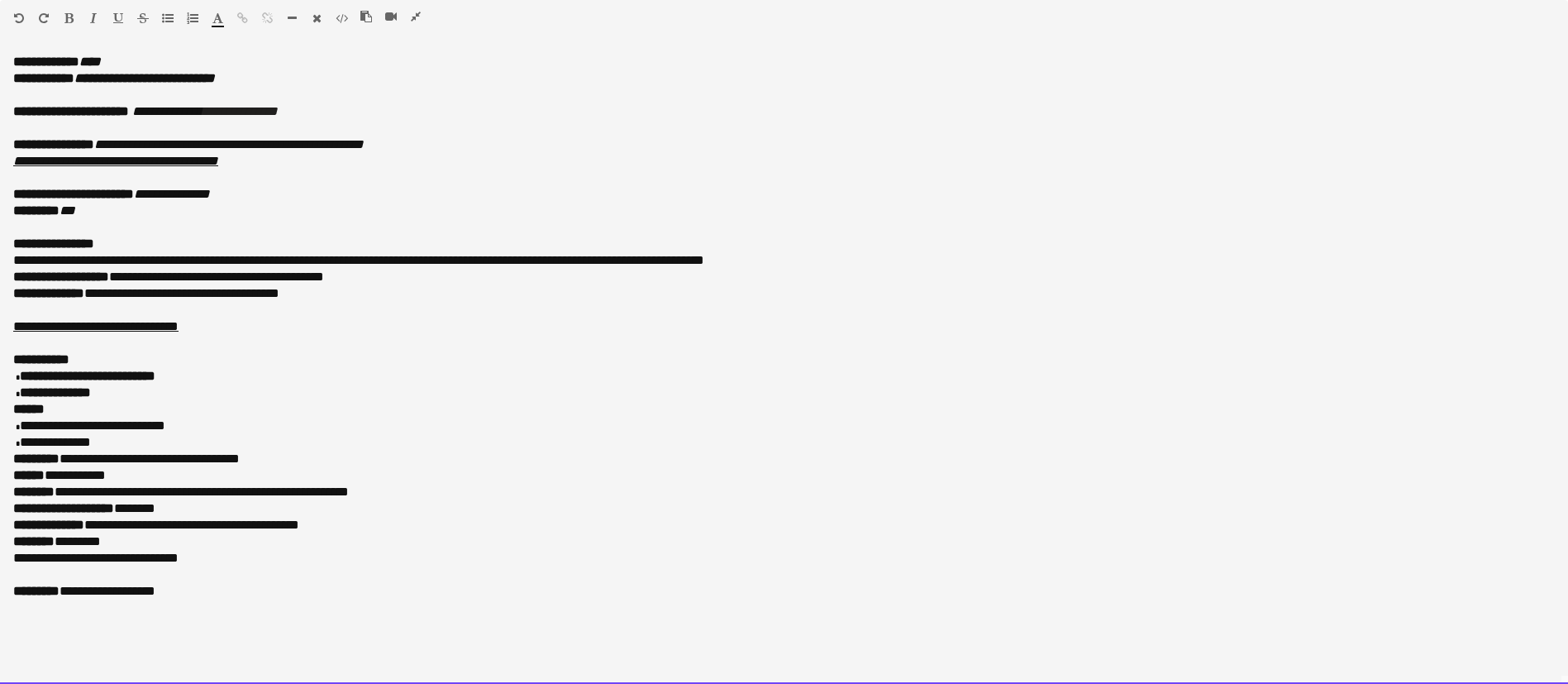
click at [123, 260] on p "**********" at bounding box center [783, 260] width 1542 height 17
click at [123, 261] on p "**********" at bounding box center [783, 260] width 1542 height 17
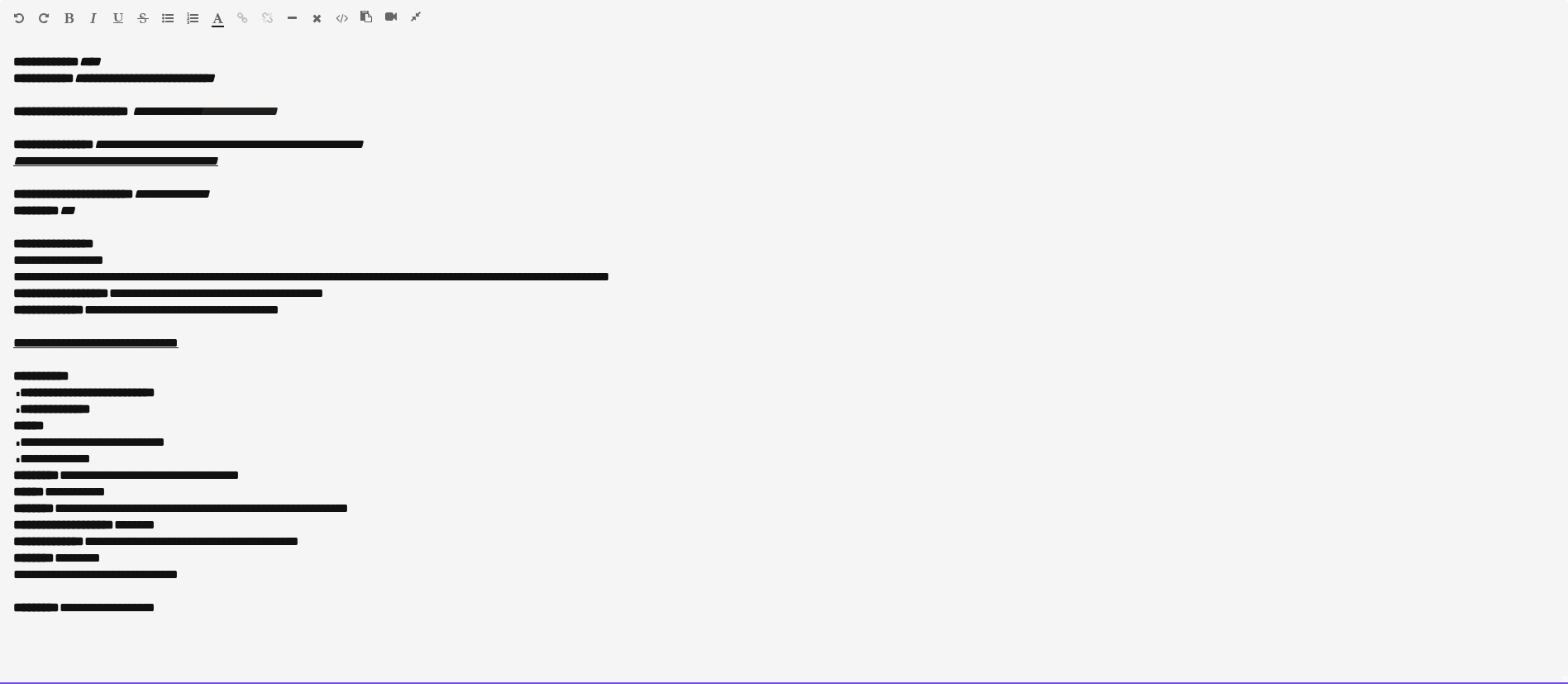
click at [90, 276] on p "**********" at bounding box center [783, 277] width 1542 height 17
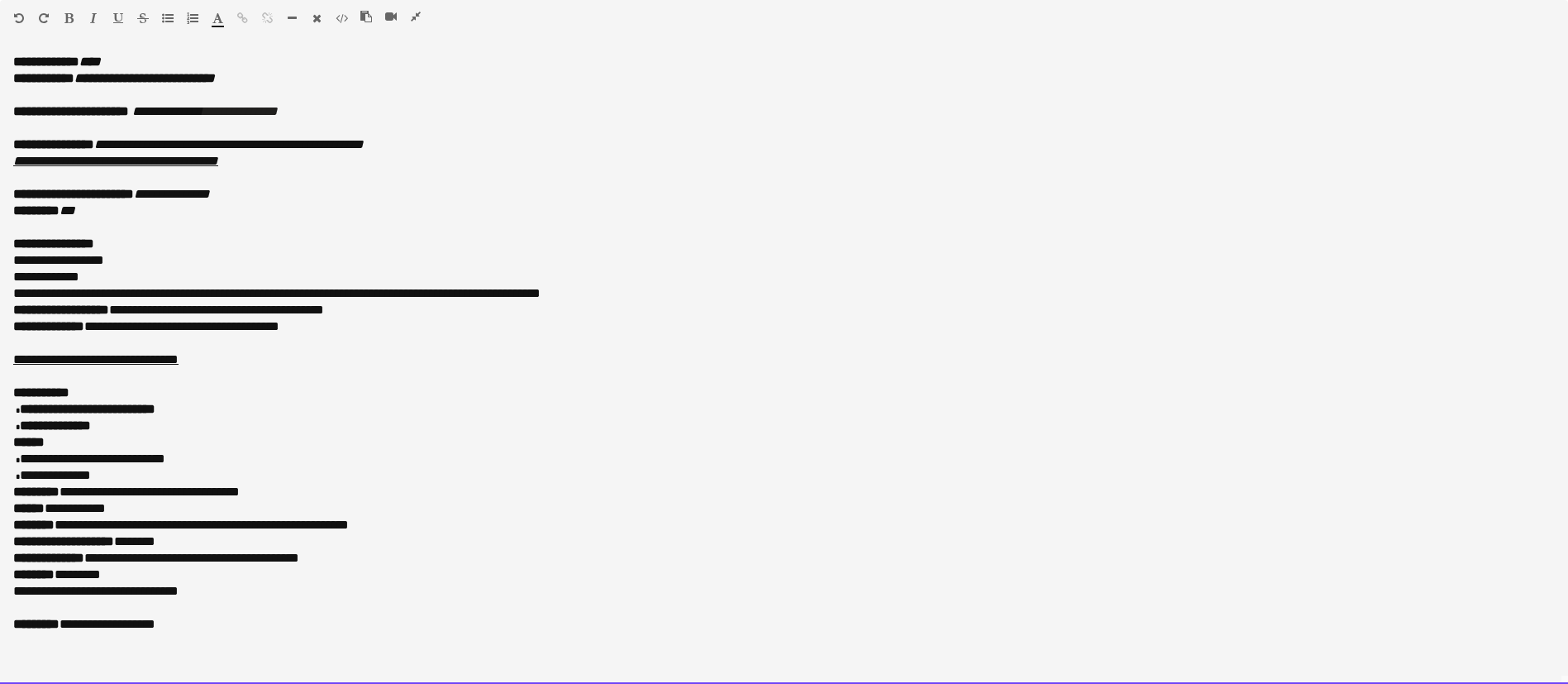
click at [147, 292] on p "**********" at bounding box center [783, 293] width 1542 height 17
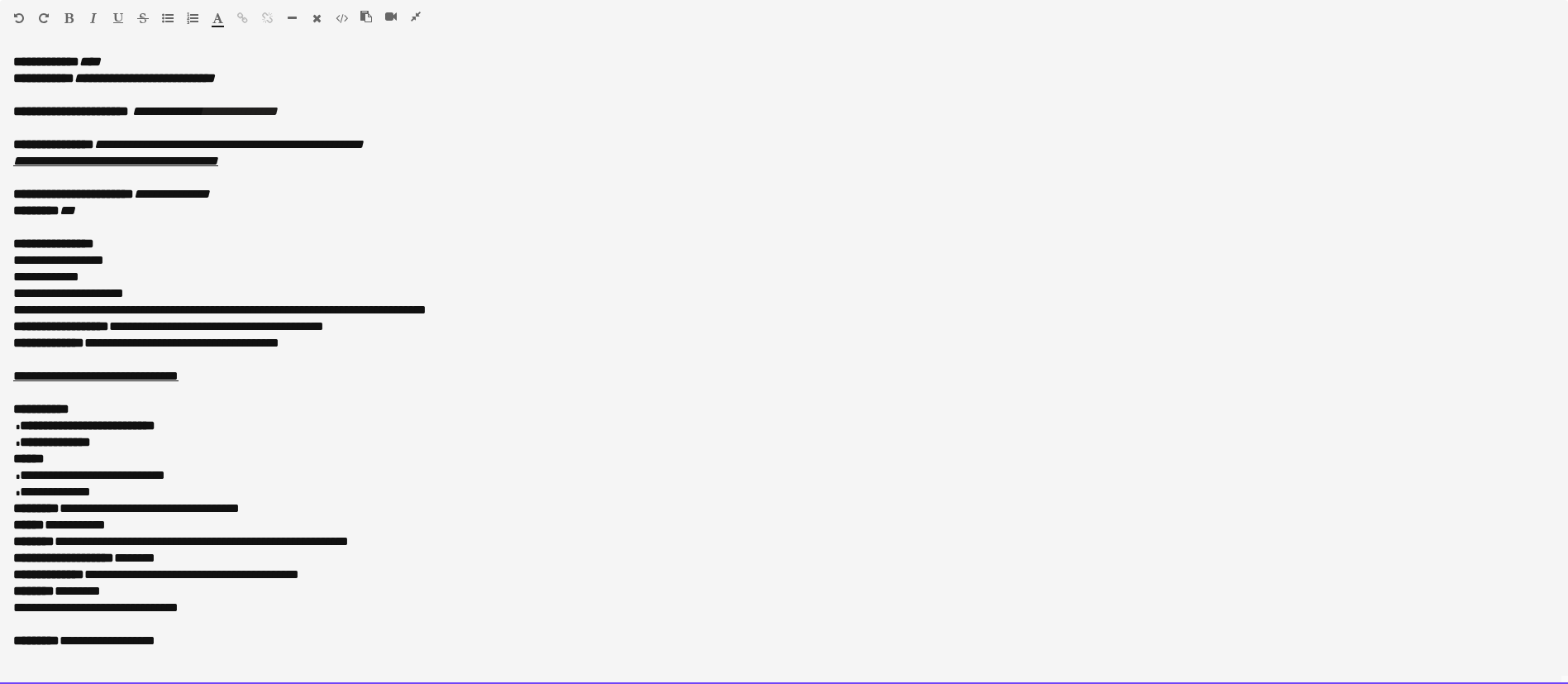
click at [69, 312] on p "**********" at bounding box center [783, 309] width 1542 height 17
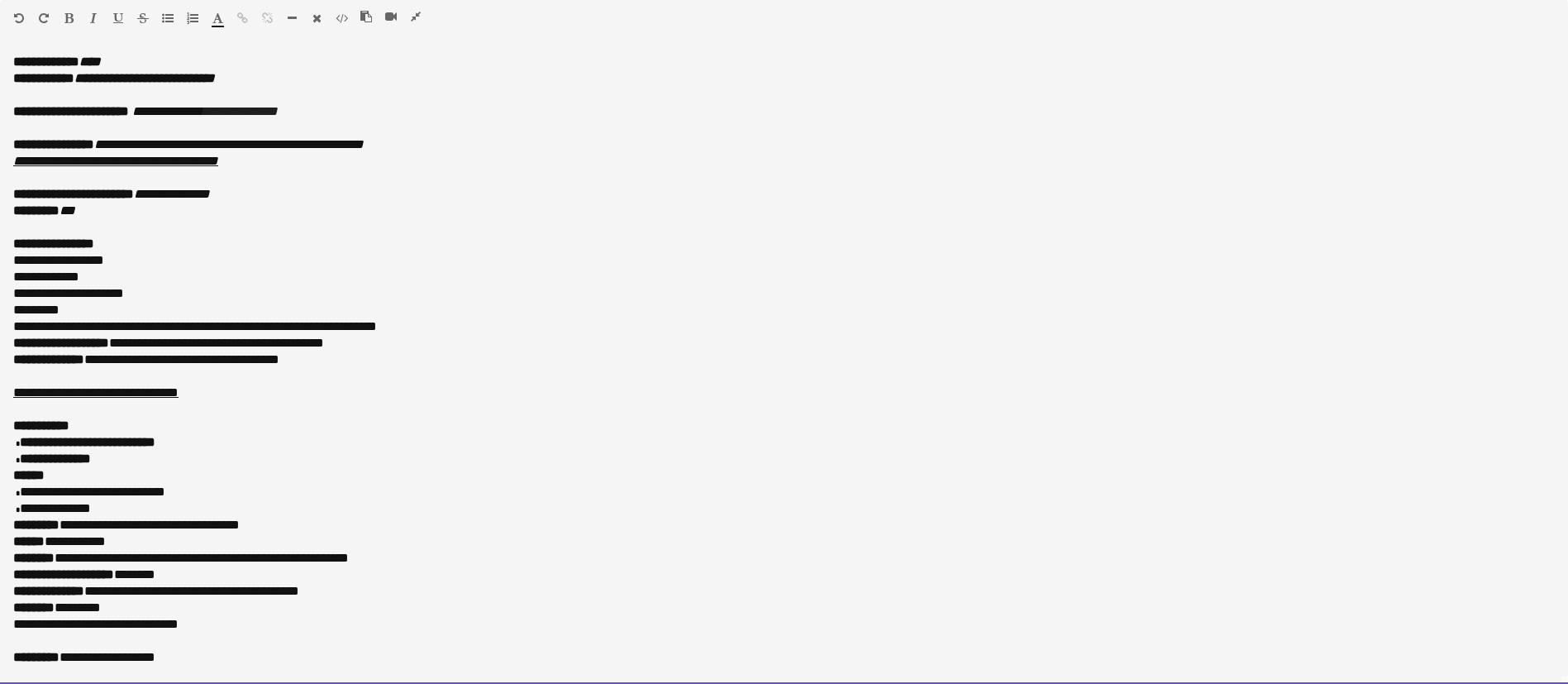
click at [132, 323] on p "**********" at bounding box center [783, 326] width 1542 height 17
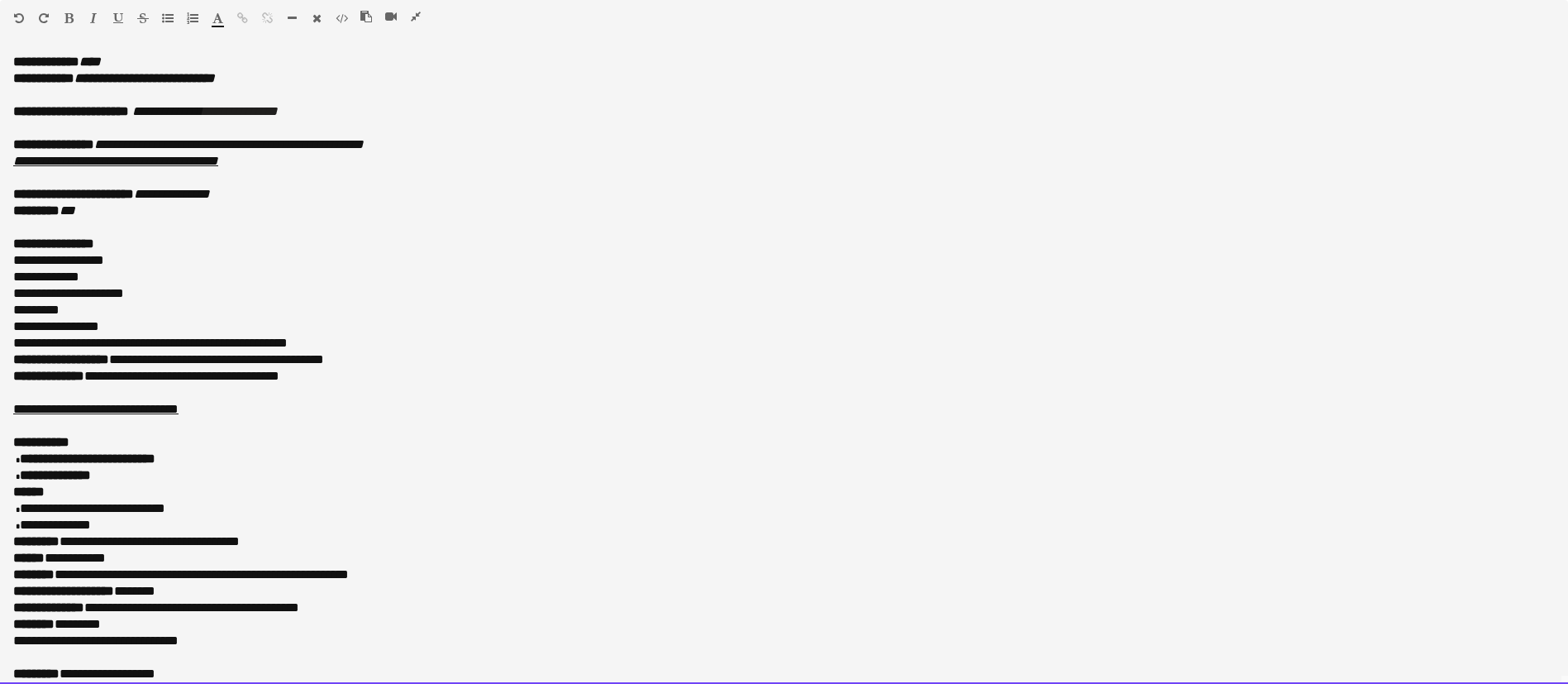
click at [103, 278] on p "**********" at bounding box center [773, 277] width 1522 height 17
click at [17, 276] on p "**********" at bounding box center [773, 277] width 1522 height 17
drag, startPoint x: 9, startPoint y: 260, endPoint x: 148, endPoint y: 342, distance: 161.4
click at [120, 342] on div "**********" at bounding box center [784, 369] width 1568 height 630
click at [192, 340] on p "**********" at bounding box center [773, 342] width 1522 height 17
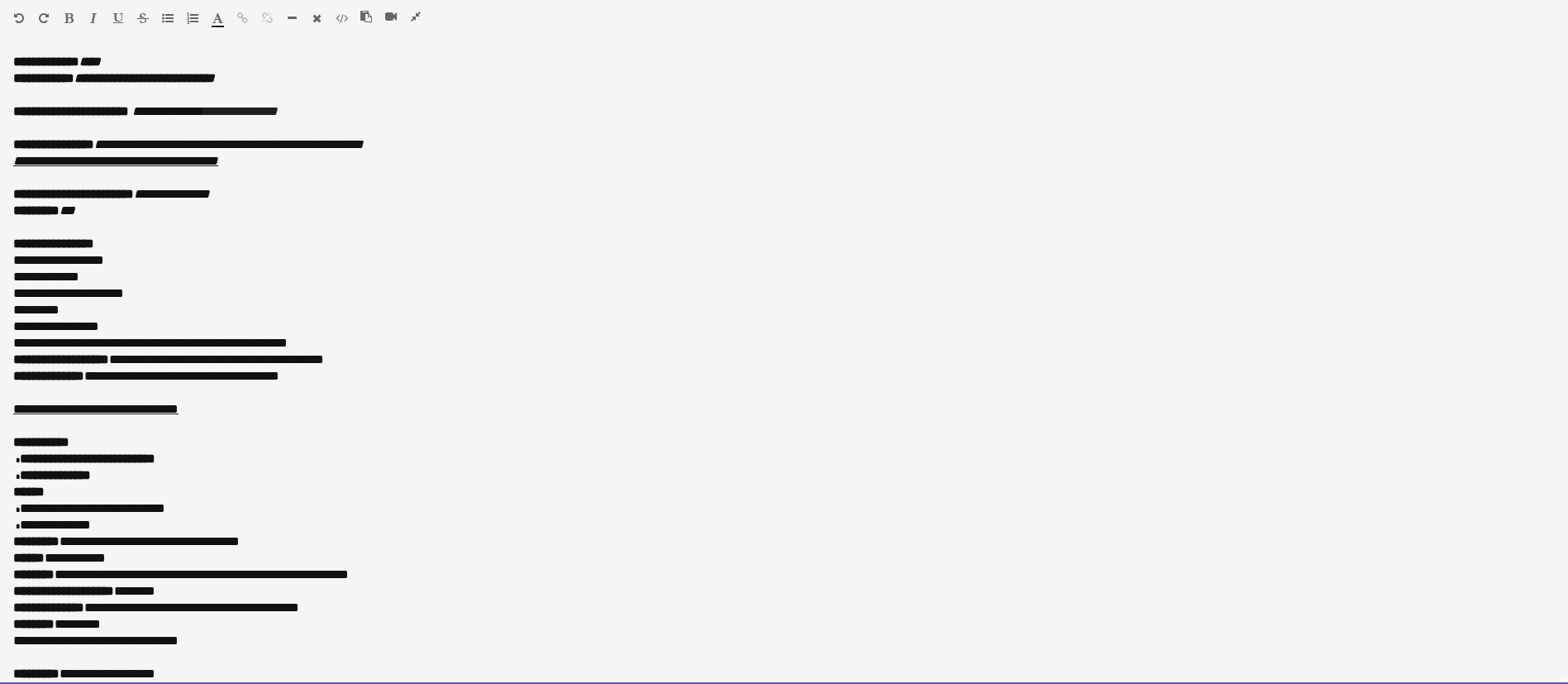
click at [337, 341] on p "**********" at bounding box center [773, 342] width 1522 height 17
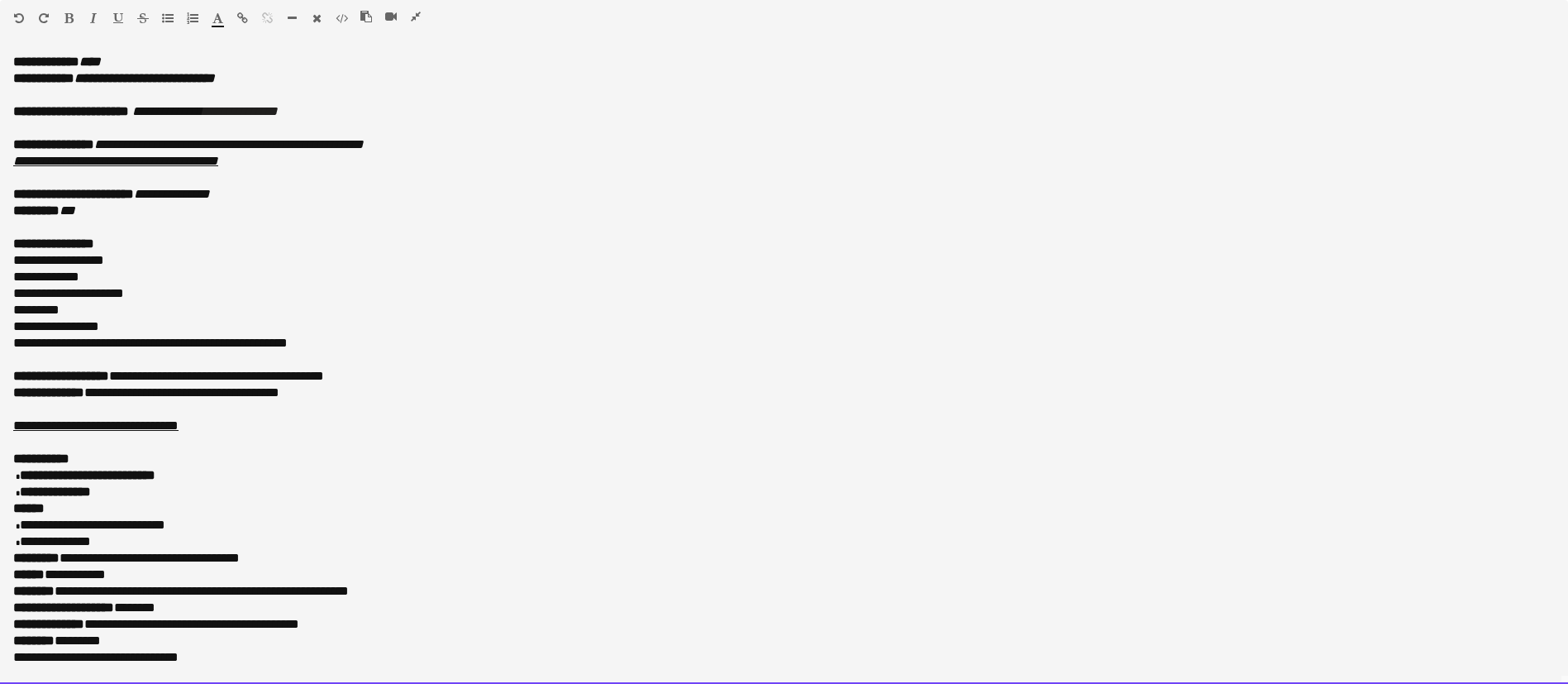
drag, startPoint x: 340, startPoint y: 347, endPoint x: 2, endPoint y: 266, distance: 347.6
click at [2, 266] on div "**********" at bounding box center [784, 369] width 1568 height 630
click at [160, 24] on div at bounding box center [112, 22] width 99 height 20
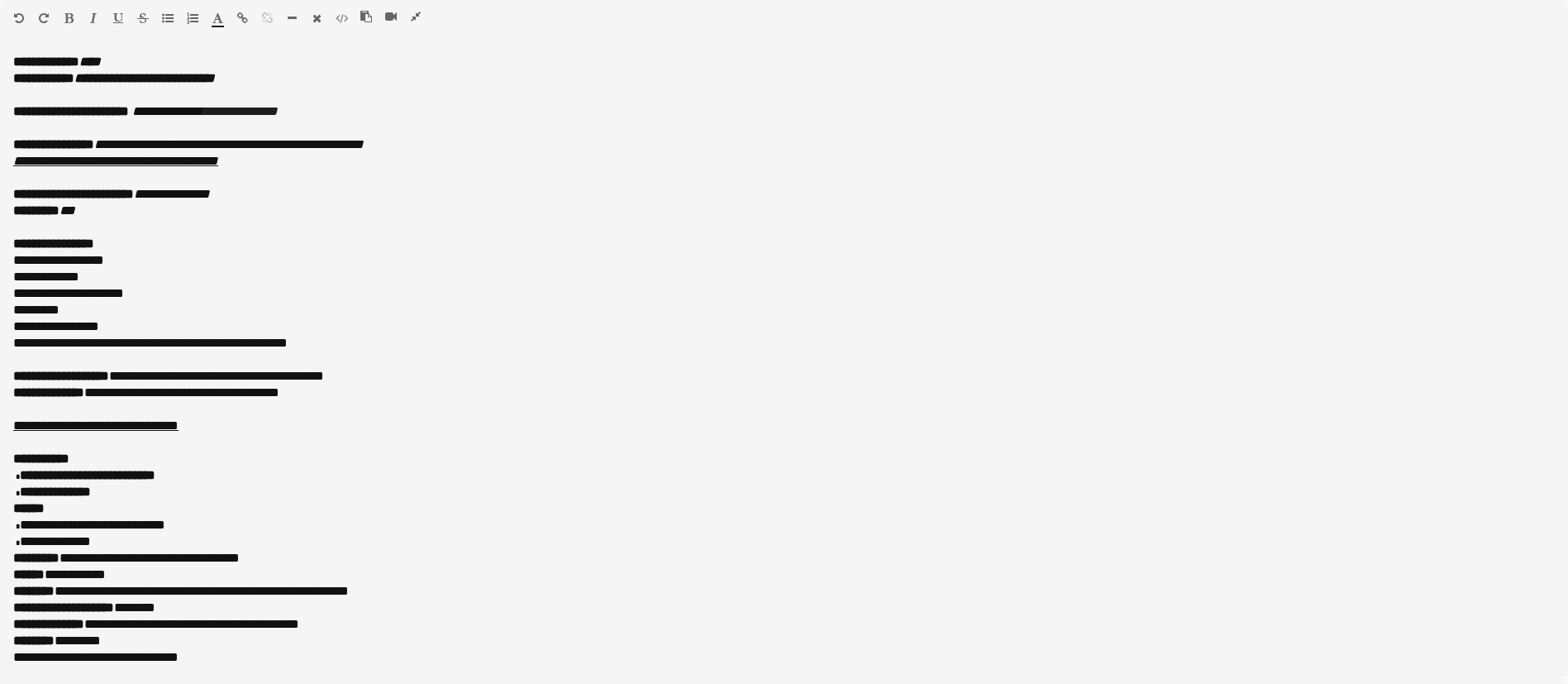
click at [170, 15] on icon "button" at bounding box center [168, 19] width 12 height 12
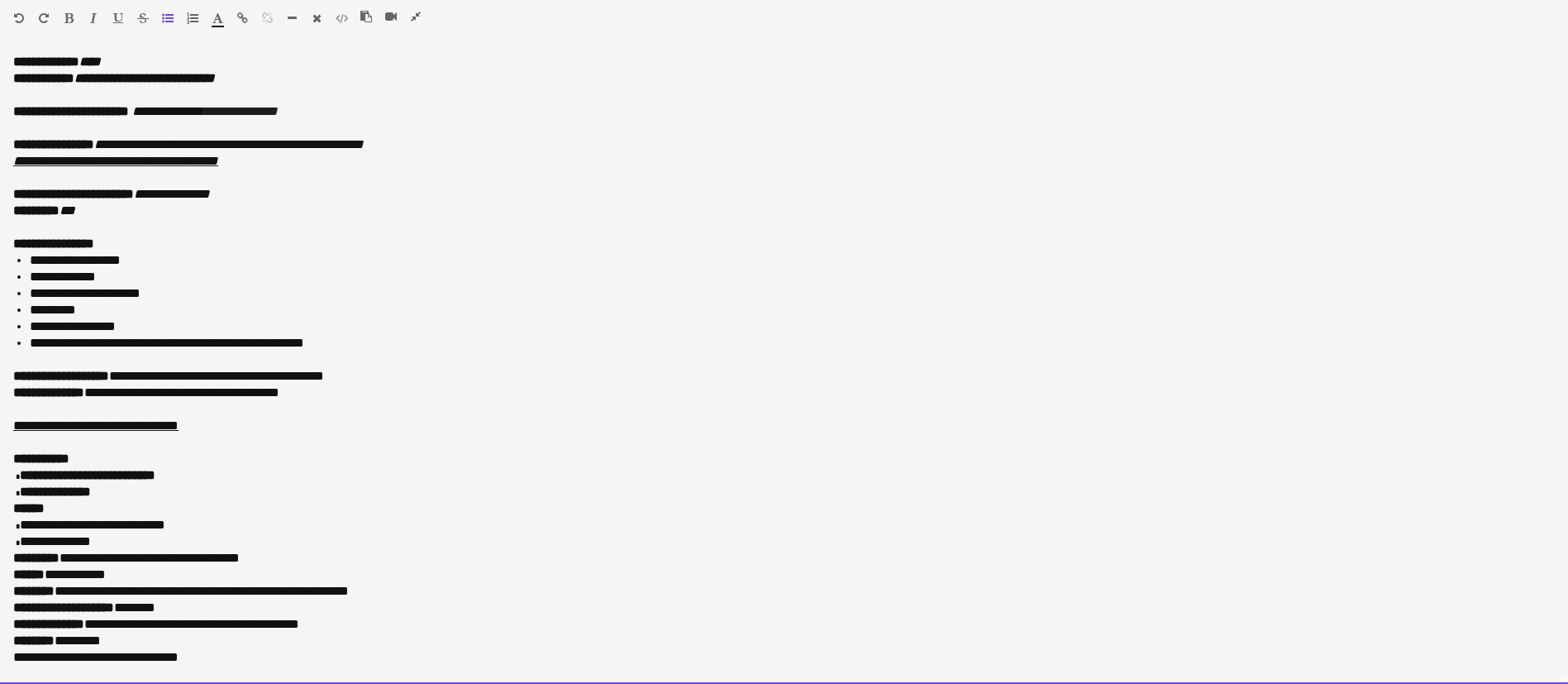
click at [256, 307] on li "*********" at bounding box center [782, 309] width 1505 height 17
drag, startPoint x: 3, startPoint y: 261, endPoint x: 364, endPoint y: 344, distance: 370.4
click at [364, 344] on div "**********" at bounding box center [784, 369] width 1568 height 630
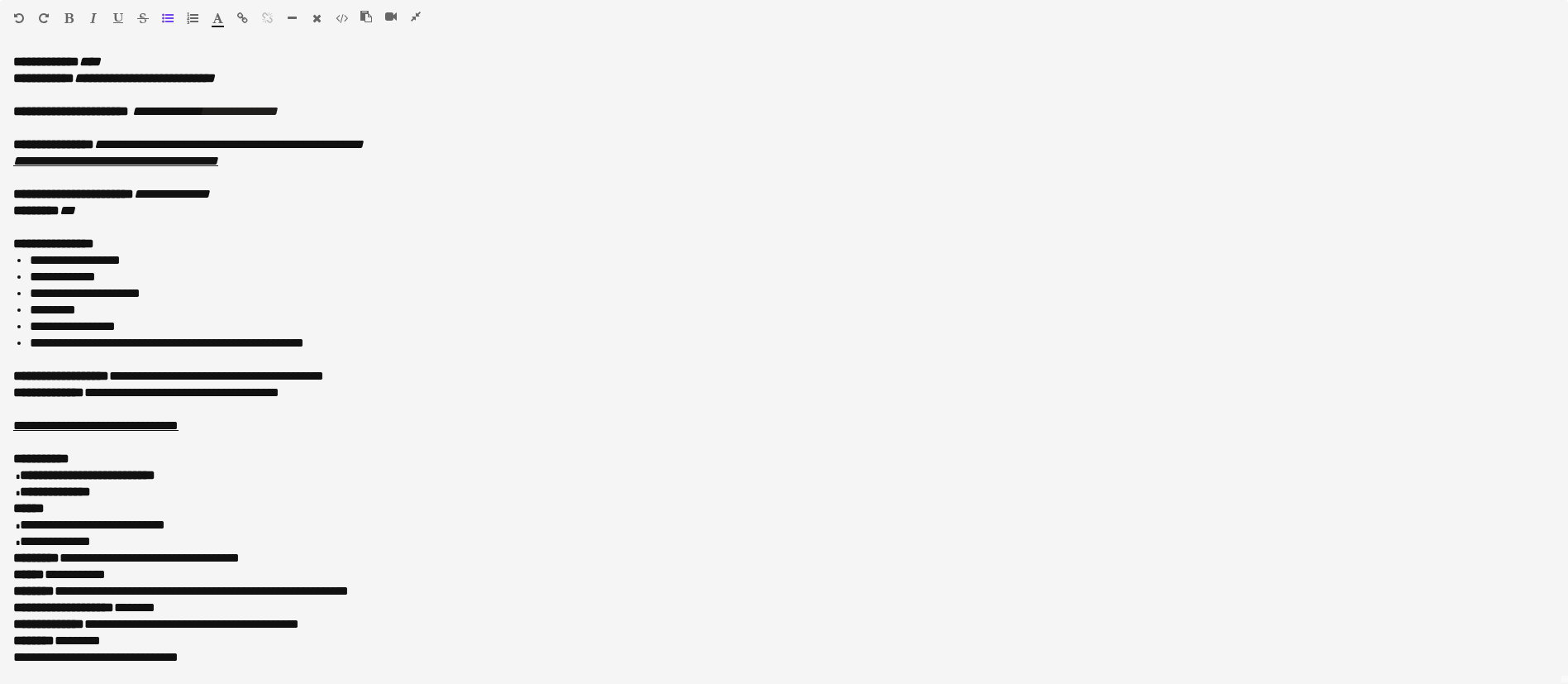
click at [91, 14] on icon "button" at bounding box center [93, 19] width 7 height 12
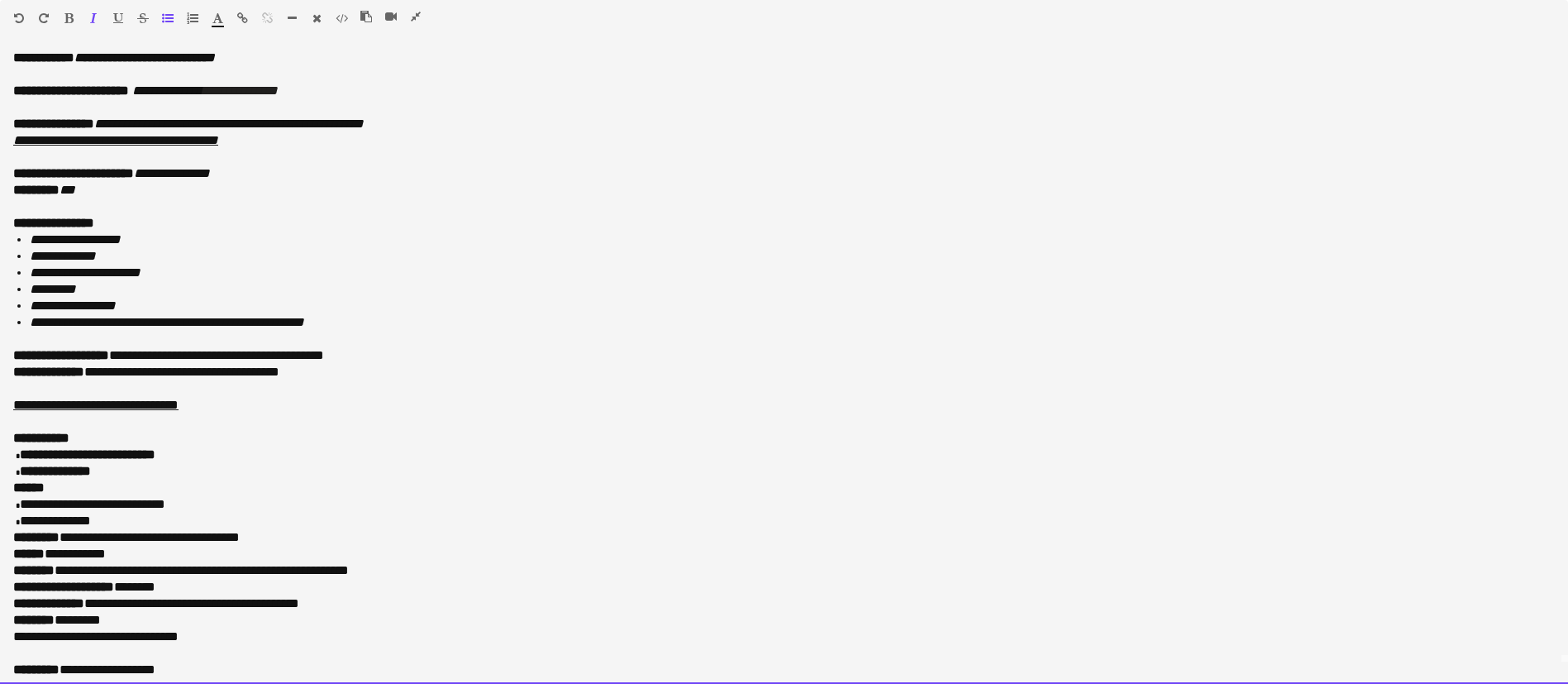
scroll to position [28, 0]
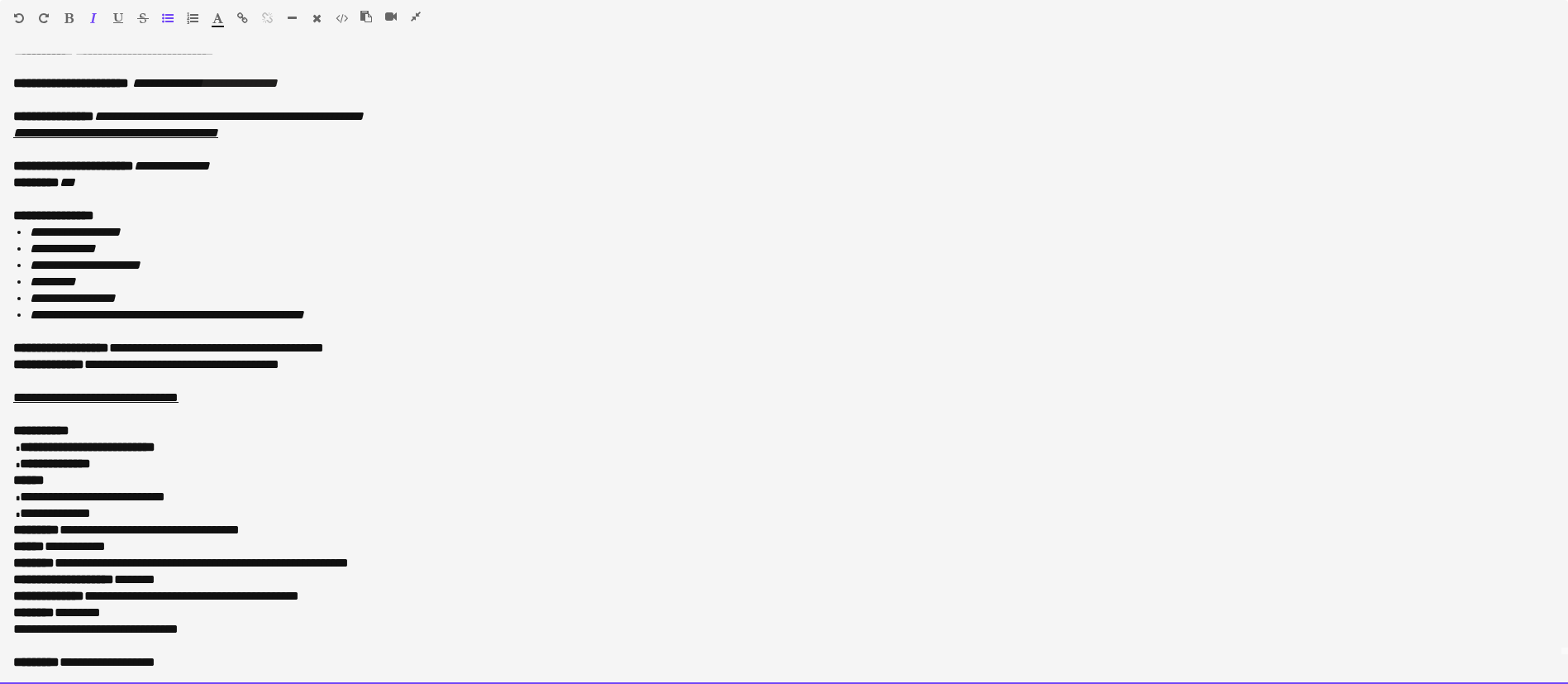
drag, startPoint x: 136, startPoint y: 350, endPoint x: 357, endPoint y: 343, distance: 221.1
click at [357, 343] on p "**********" at bounding box center [773, 347] width 1522 height 17
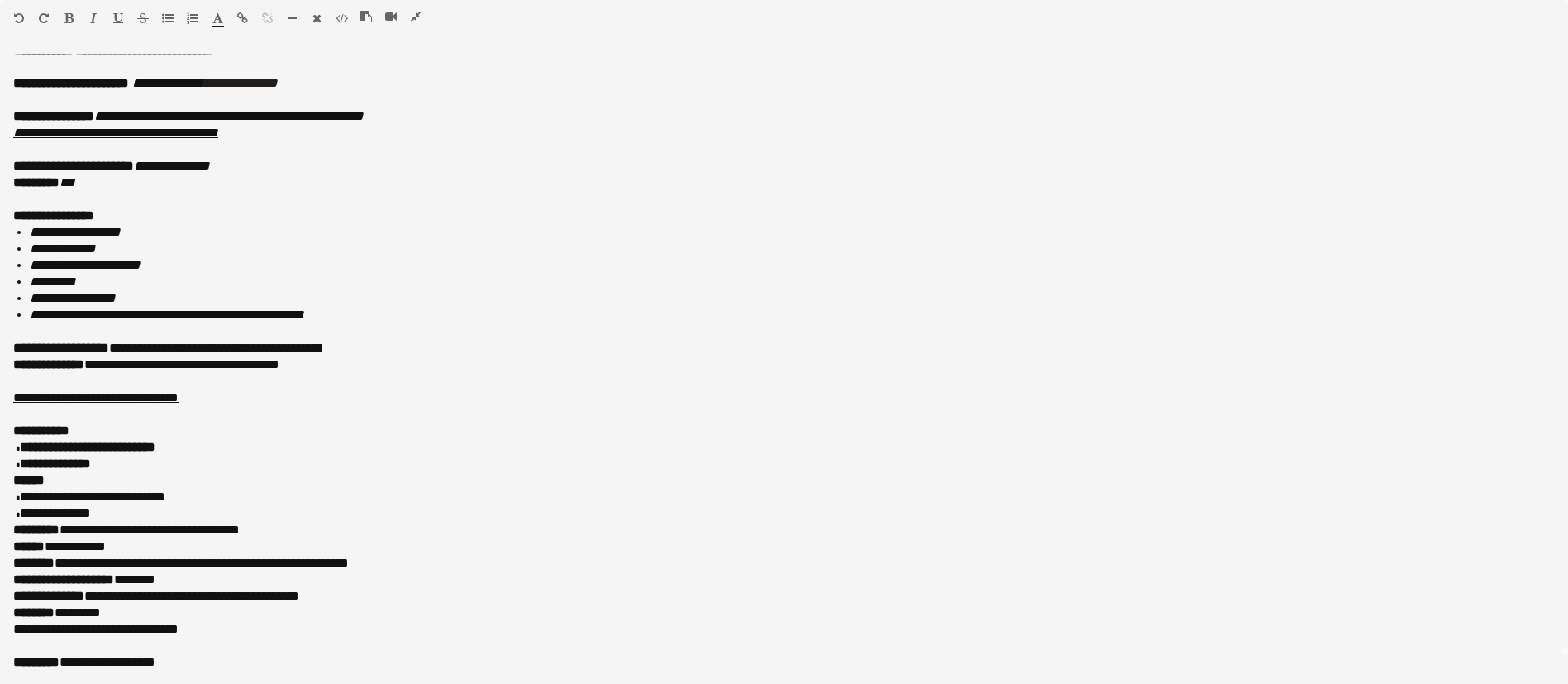
click at [94, 13] on icon "button" at bounding box center [93, 19] width 7 height 12
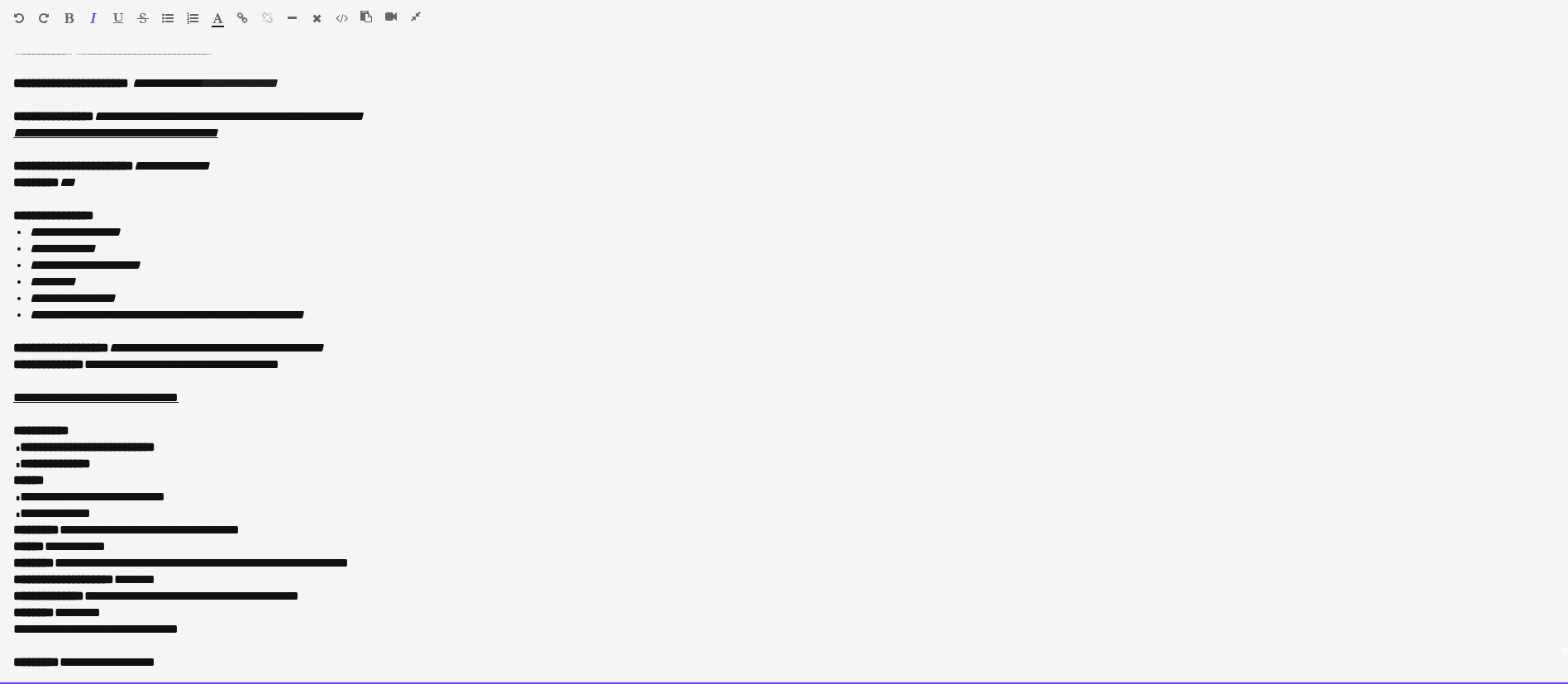
drag, startPoint x: 93, startPoint y: 367, endPoint x: 343, endPoint y: 368, distance: 250.0
click at [343, 368] on p "**********" at bounding box center [773, 364] width 1522 height 17
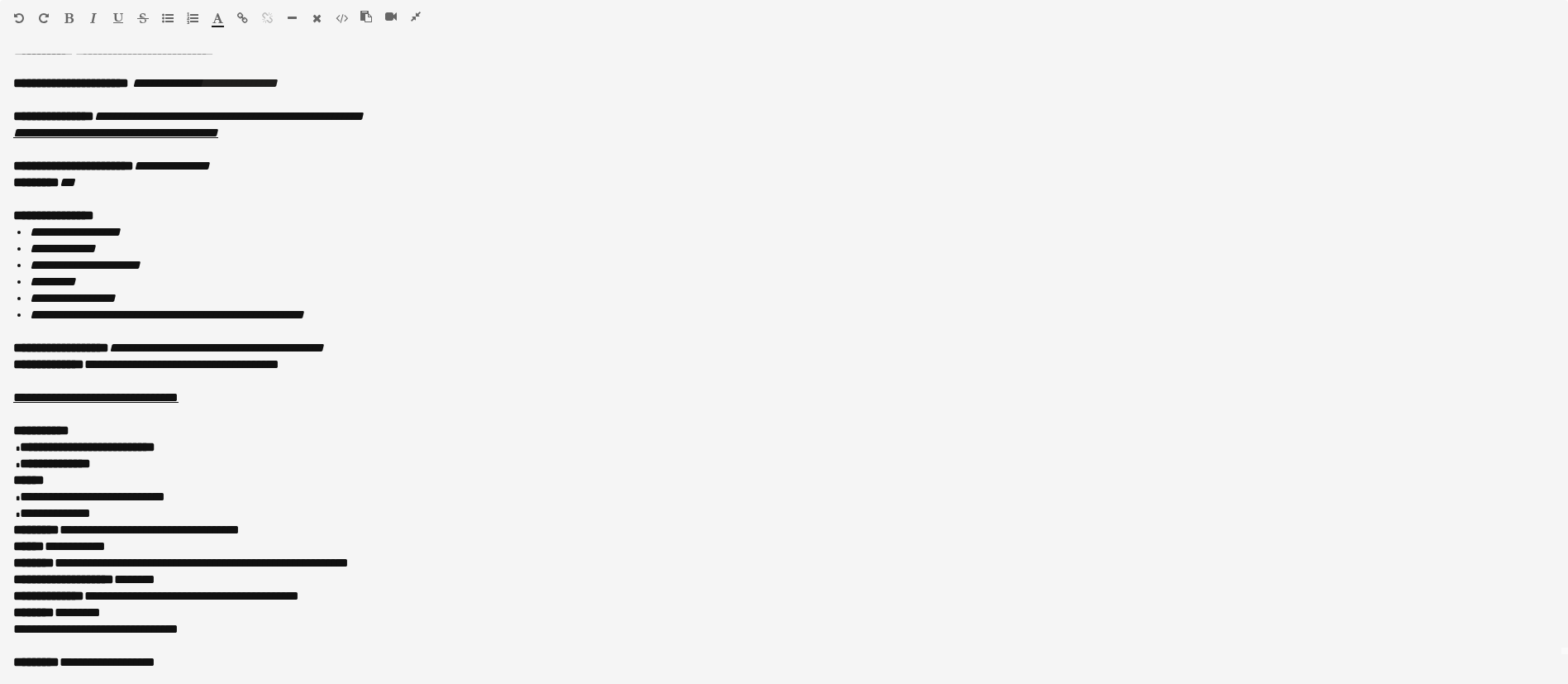
click at [91, 17] on icon "button" at bounding box center [93, 19] width 7 height 12
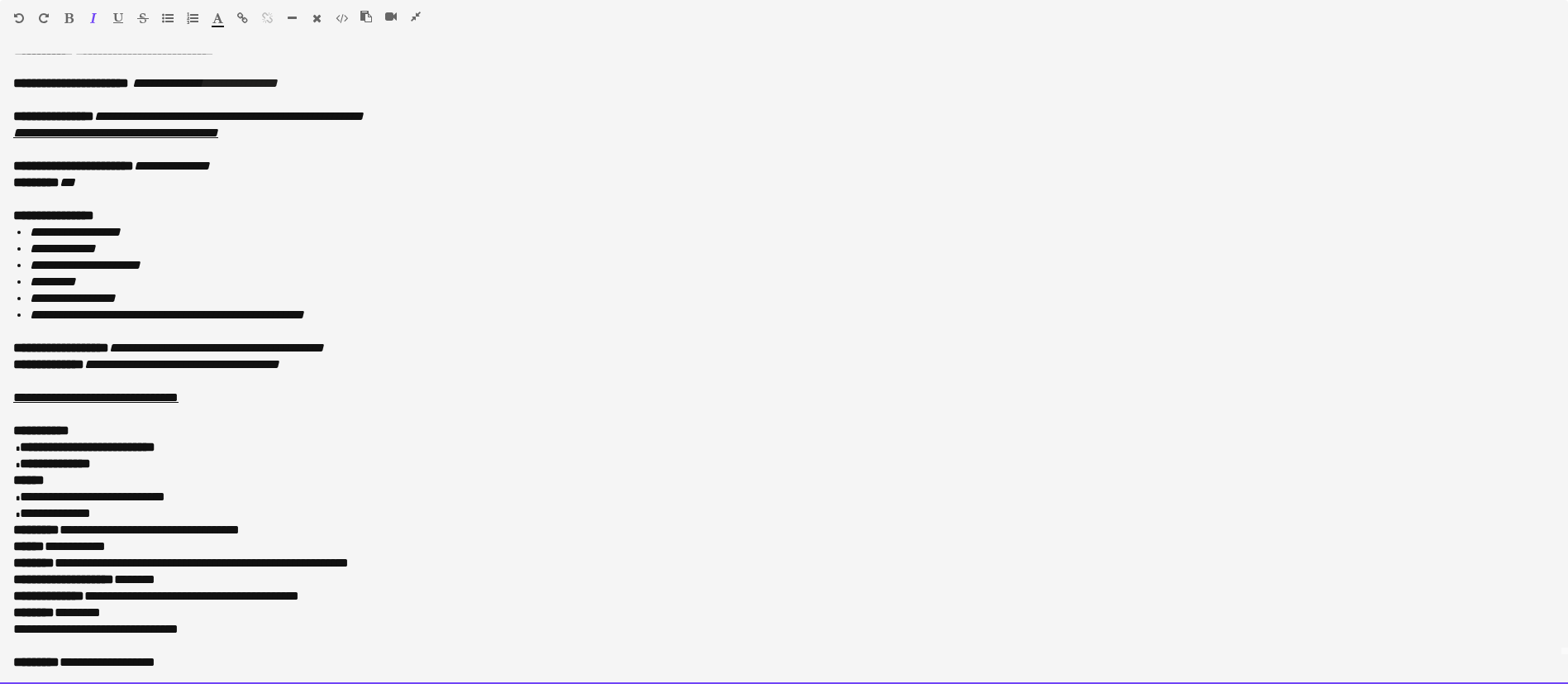
scroll to position [621, 0]
drag, startPoint x: 9, startPoint y: 447, endPoint x: 142, endPoint y: 468, distance: 134.6
click at [142, 468] on div "**********" at bounding box center [784, 369] width 1568 height 630
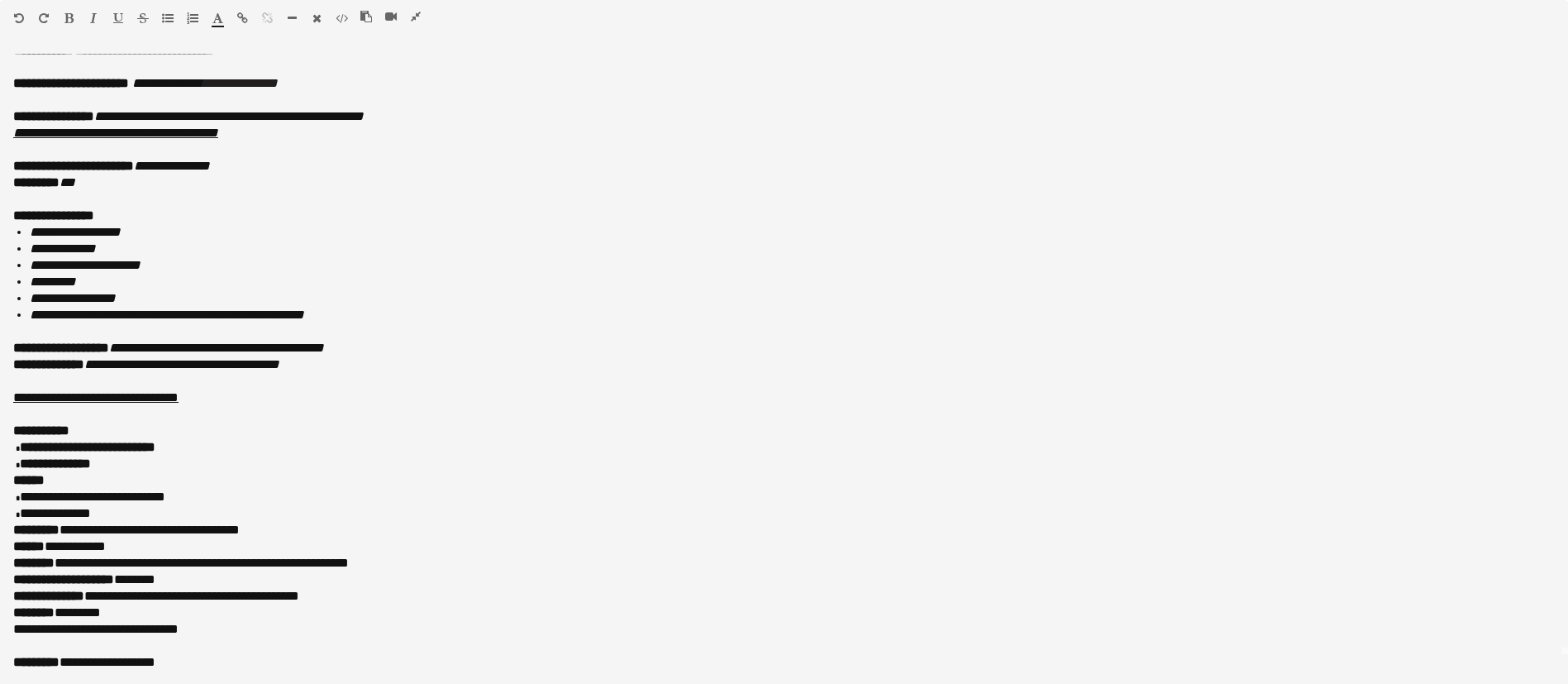
click at [71, 19] on icon "button" at bounding box center [69, 19] width 9 height 12
click at [94, 15] on icon "button" at bounding box center [93, 19] width 7 height 12
click at [171, 17] on icon "button" at bounding box center [168, 19] width 12 height 12
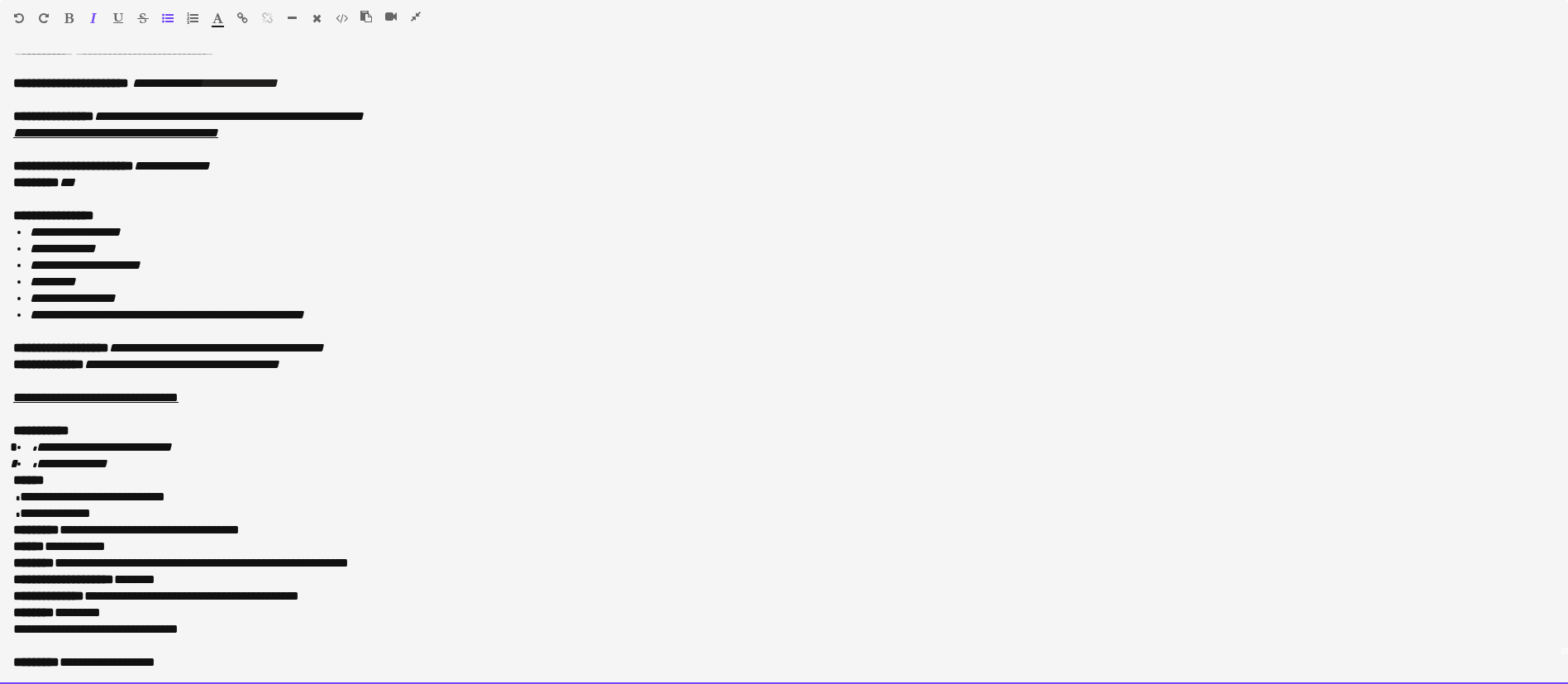
click at [167, 456] on li "**********" at bounding box center [782, 463] width 1505 height 17
drag, startPoint x: 7, startPoint y: 499, endPoint x: 170, endPoint y: 517, distance: 164.0
click at [170, 517] on div "**********" at bounding box center [784, 369] width 1568 height 630
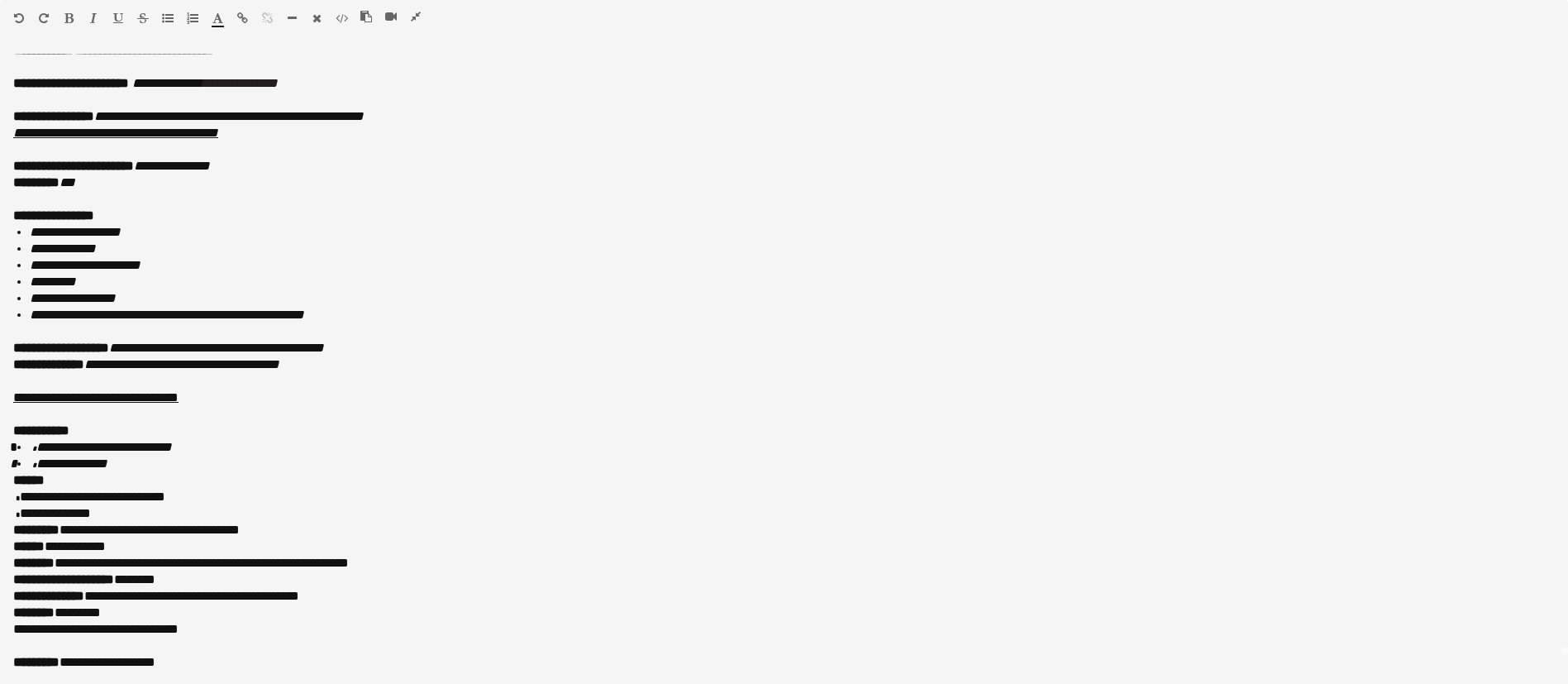
click at [91, 18] on icon "button" at bounding box center [93, 19] width 7 height 12
click at [163, 18] on icon "button" at bounding box center [168, 19] width 12 height 12
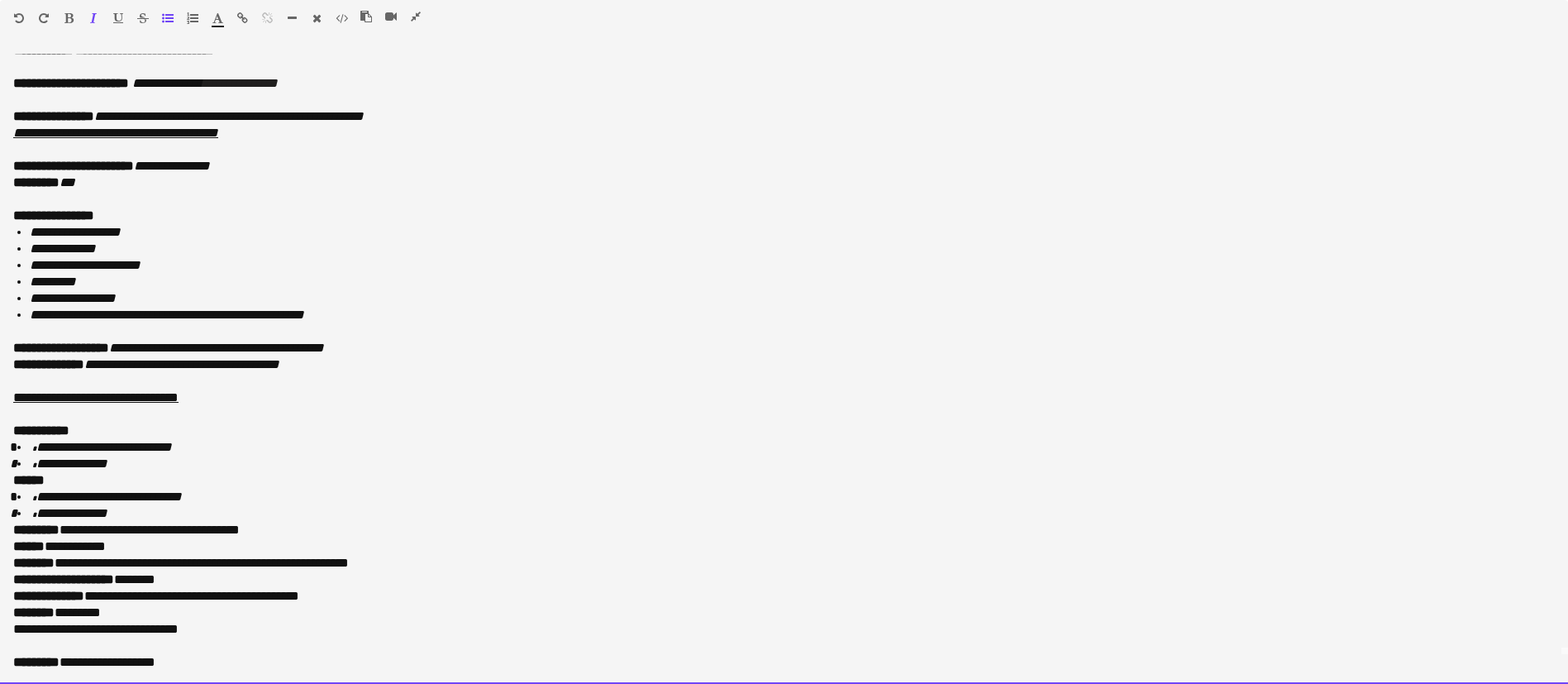
click at [284, 476] on p "******" at bounding box center [783, 480] width 1542 height 17
click at [170, 464] on li "**********" at bounding box center [782, 463] width 1505 height 17
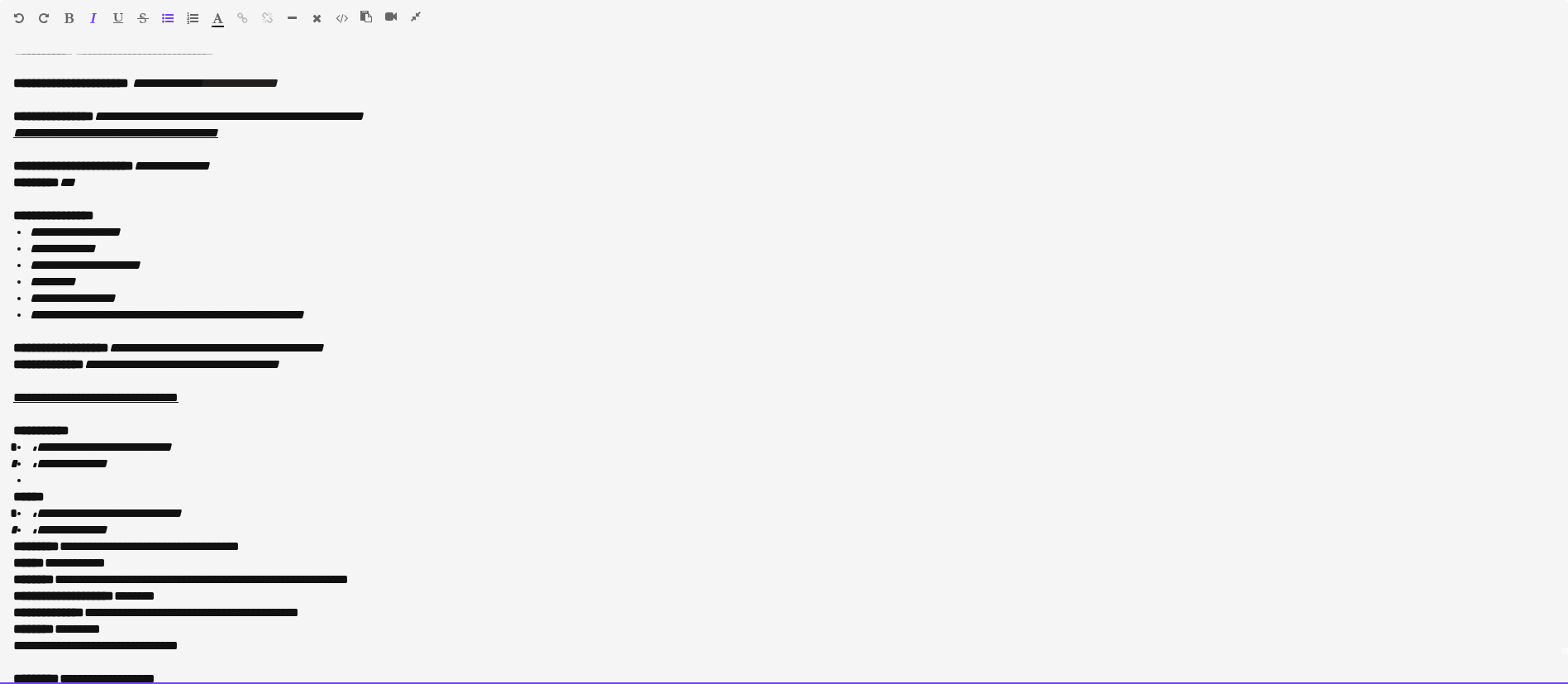
scroll to position [44, 0]
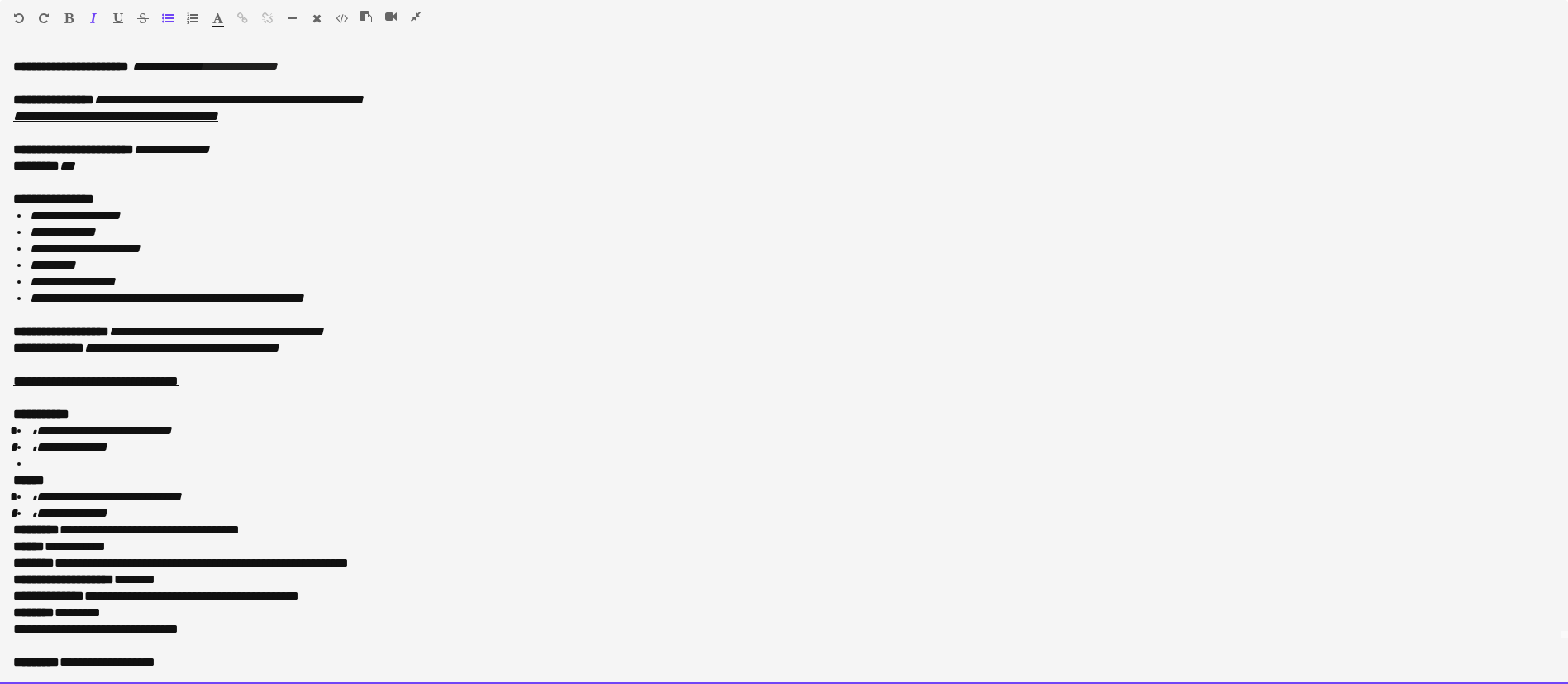
click at [78, 466] on li at bounding box center [782, 463] width 1505 height 17
click at [84, 479] on p "******" at bounding box center [783, 480] width 1542 height 17
click at [13, 482] on div "**********" at bounding box center [784, 369] width 1568 height 630
click at [50, 469] on li at bounding box center [782, 463] width 1505 height 17
drag, startPoint x: 38, startPoint y: 463, endPoint x: 0, endPoint y: 473, distance: 39.3
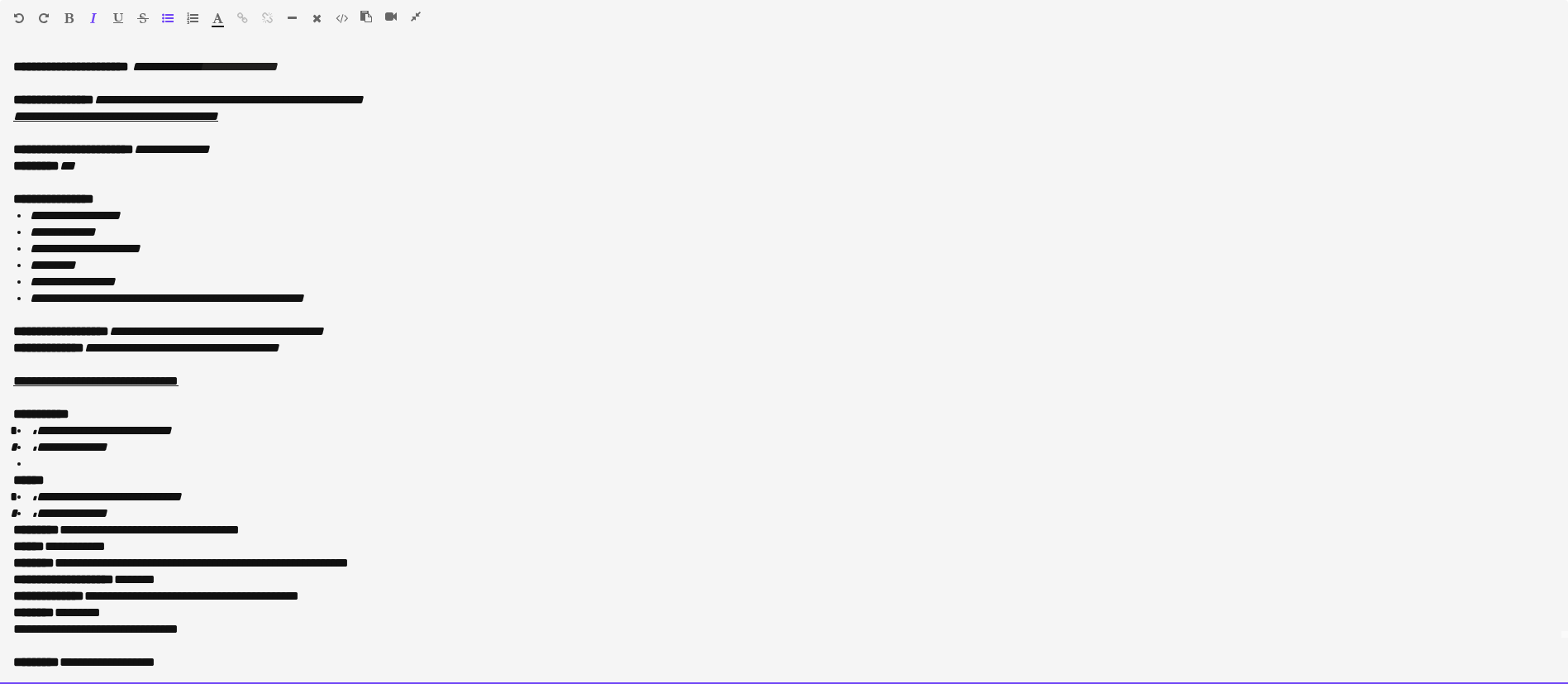
click at [0, 473] on div "**********" at bounding box center [784, 369] width 1568 height 630
click at [467, 514] on li "**********" at bounding box center [782, 513] width 1505 height 17
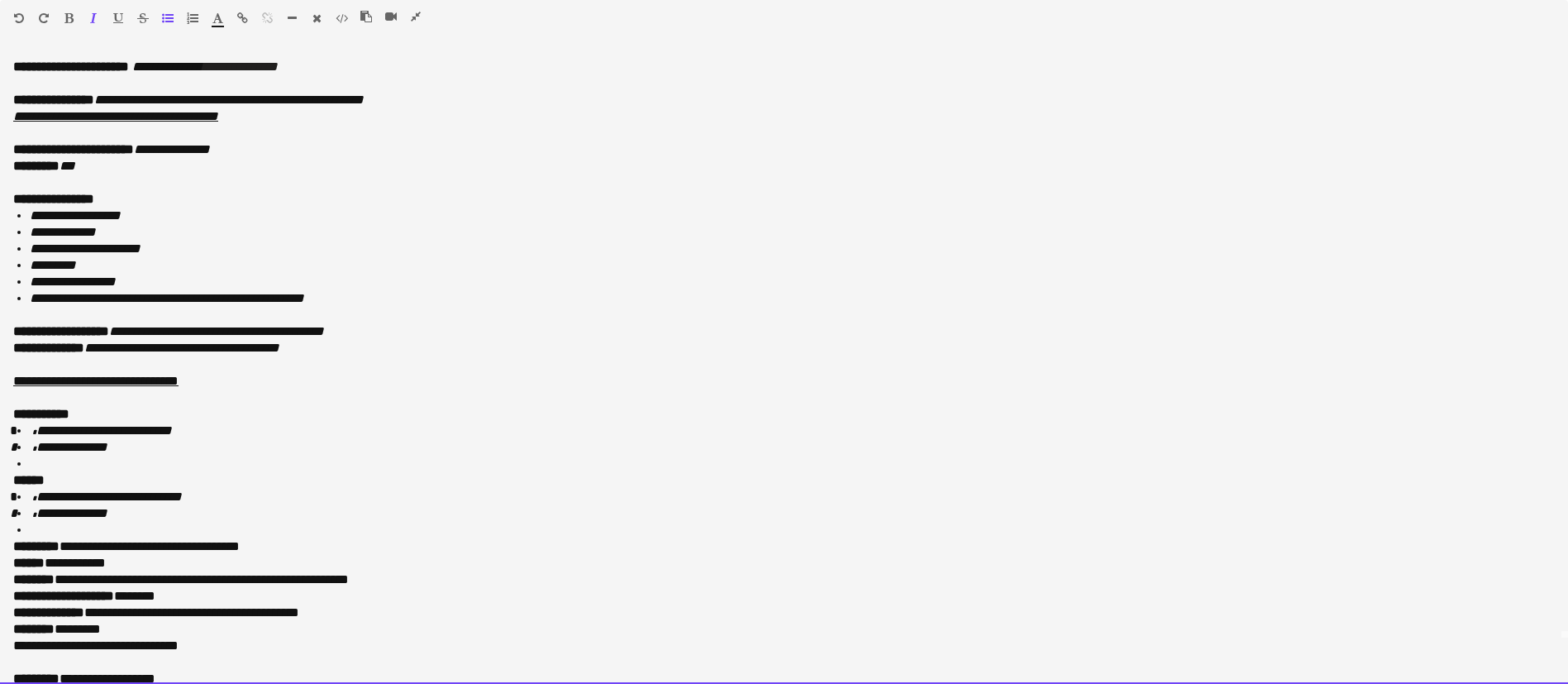
drag, startPoint x: 76, startPoint y: 543, endPoint x: 302, endPoint y: 537, distance: 226.1
click at [302, 537] on div "**********" at bounding box center [784, 369] width 1568 height 630
drag, startPoint x: 274, startPoint y: 530, endPoint x: 75, endPoint y: 548, distance: 199.8
click at [75, 548] on p "**********" at bounding box center [773, 546] width 1522 height 17
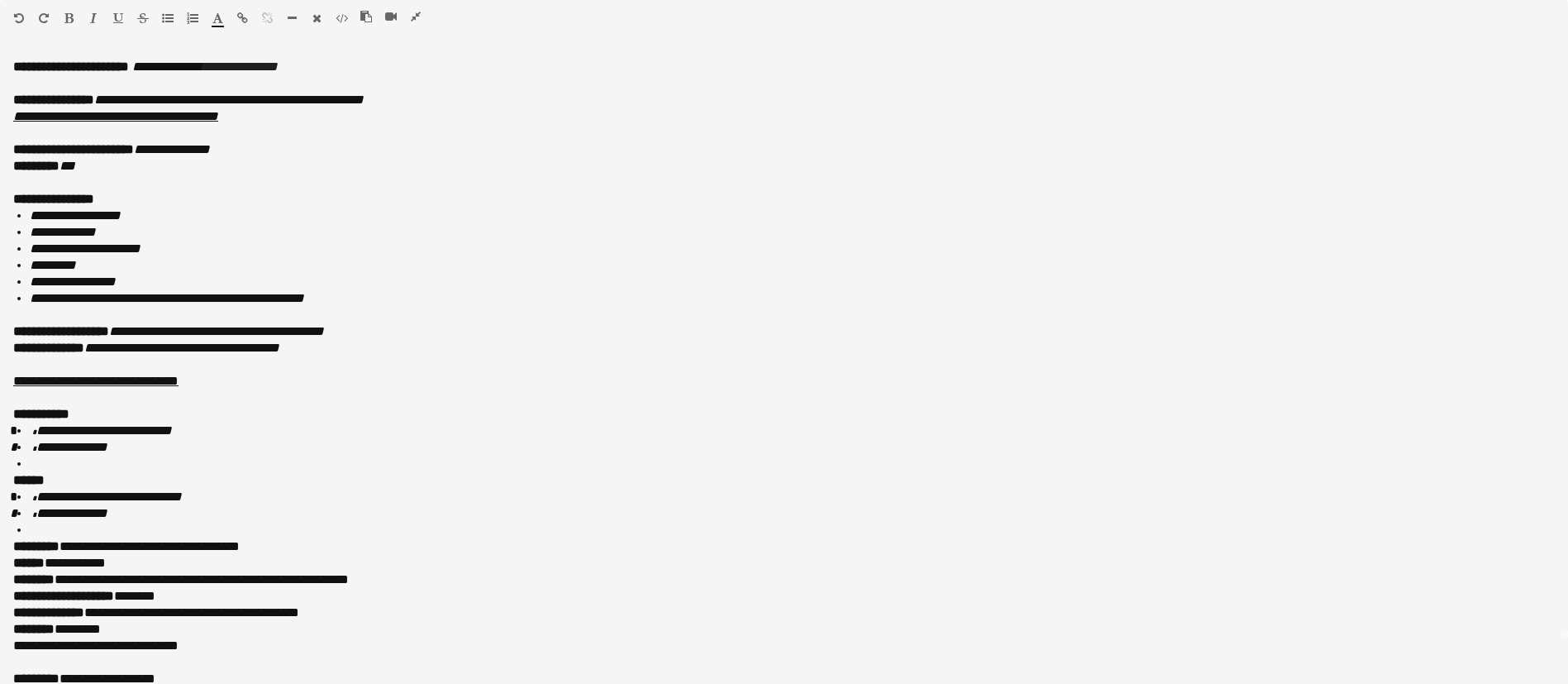
click at [93, 13] on icon "button" at bounding box center [93, 19] width 7 height 12
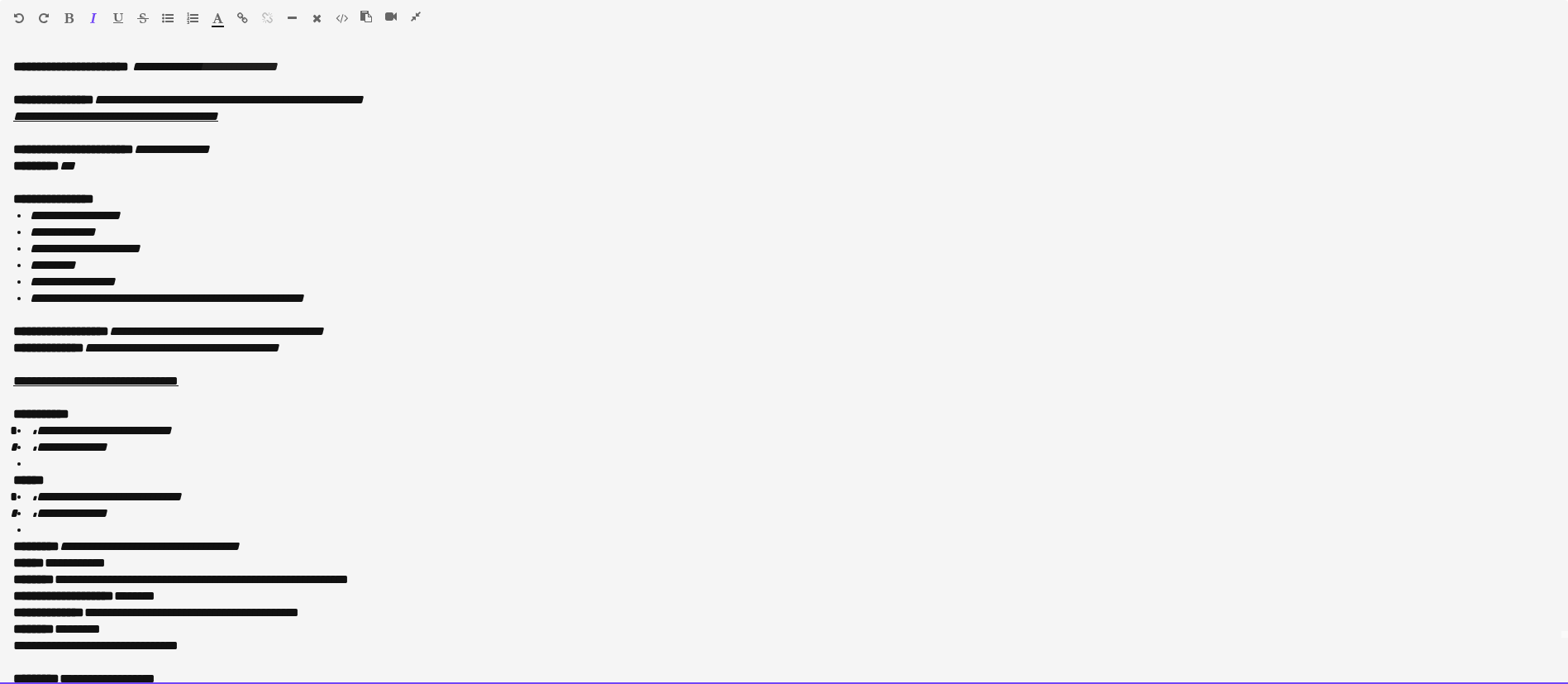
drag, startPoint x: 107, startPoint y: 570, endPoint x: 43, endPoint y: 569, distance: 64.0
click at [43, 569] on p "**********" at bounding box center [773, 562] width 1522 height 17
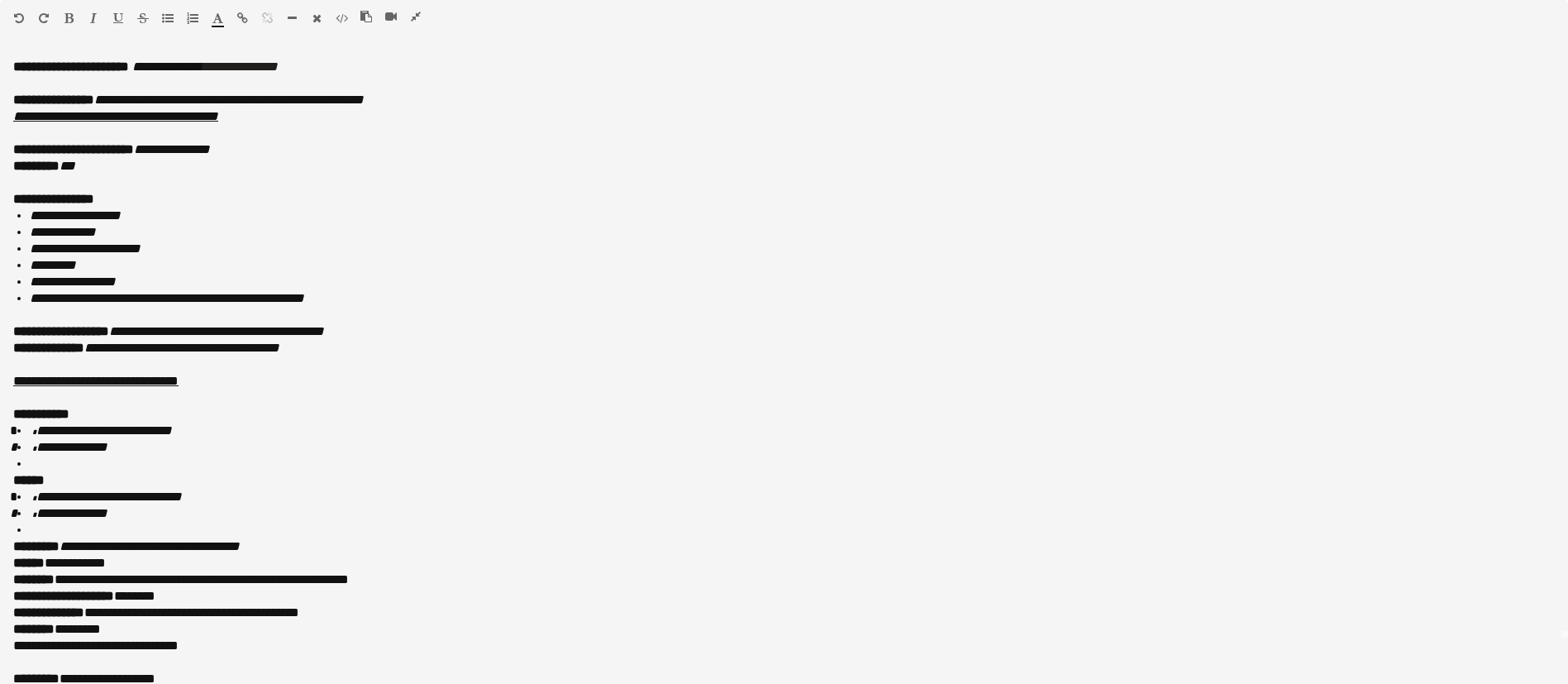
click at [89, 16] on button "button" at bounding box center [93, 18] width 12 height 13
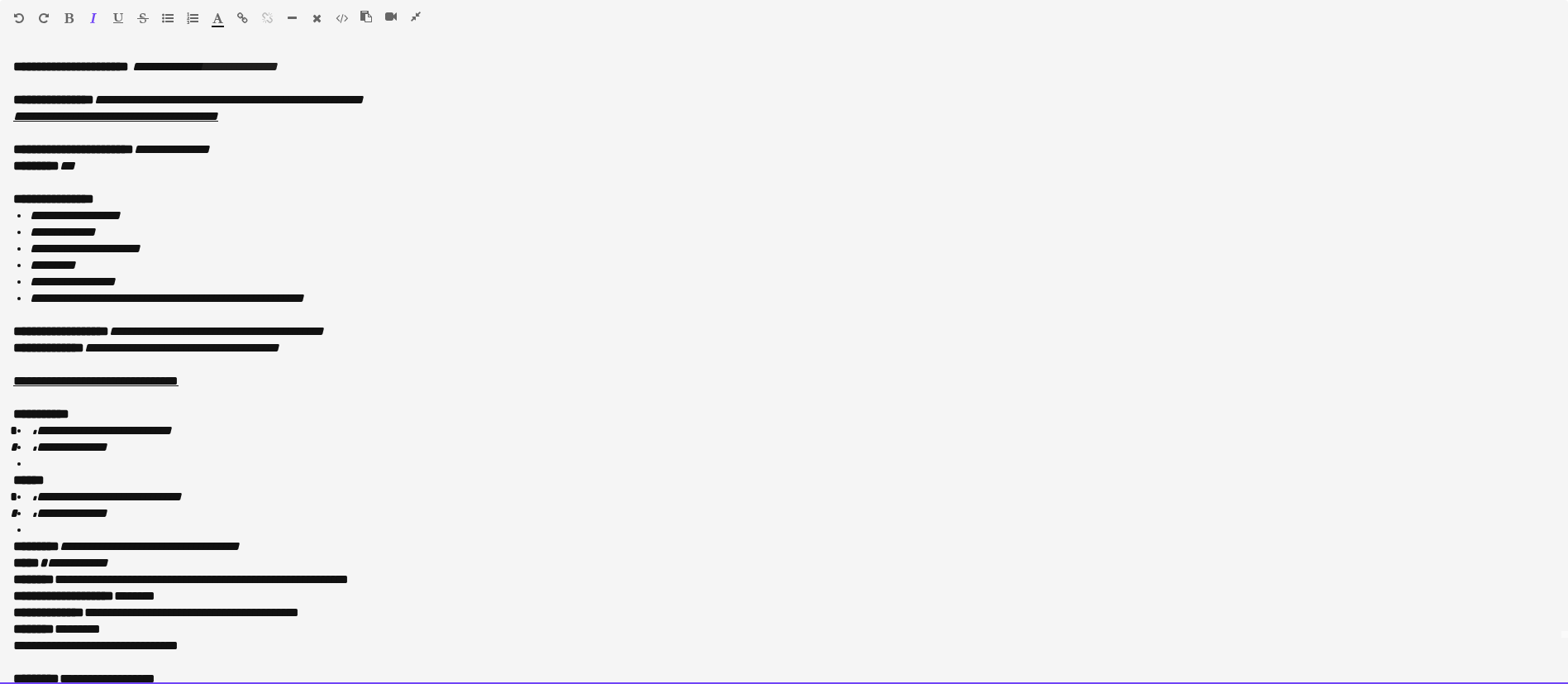
drag, startPoint x: 405, startPoint y: 580, endPoint x: 66, endPoint y: 583, distance: 339.0
click at [66, 583] on p "**********" at bounding box center [773, 579] width 1522 height 17
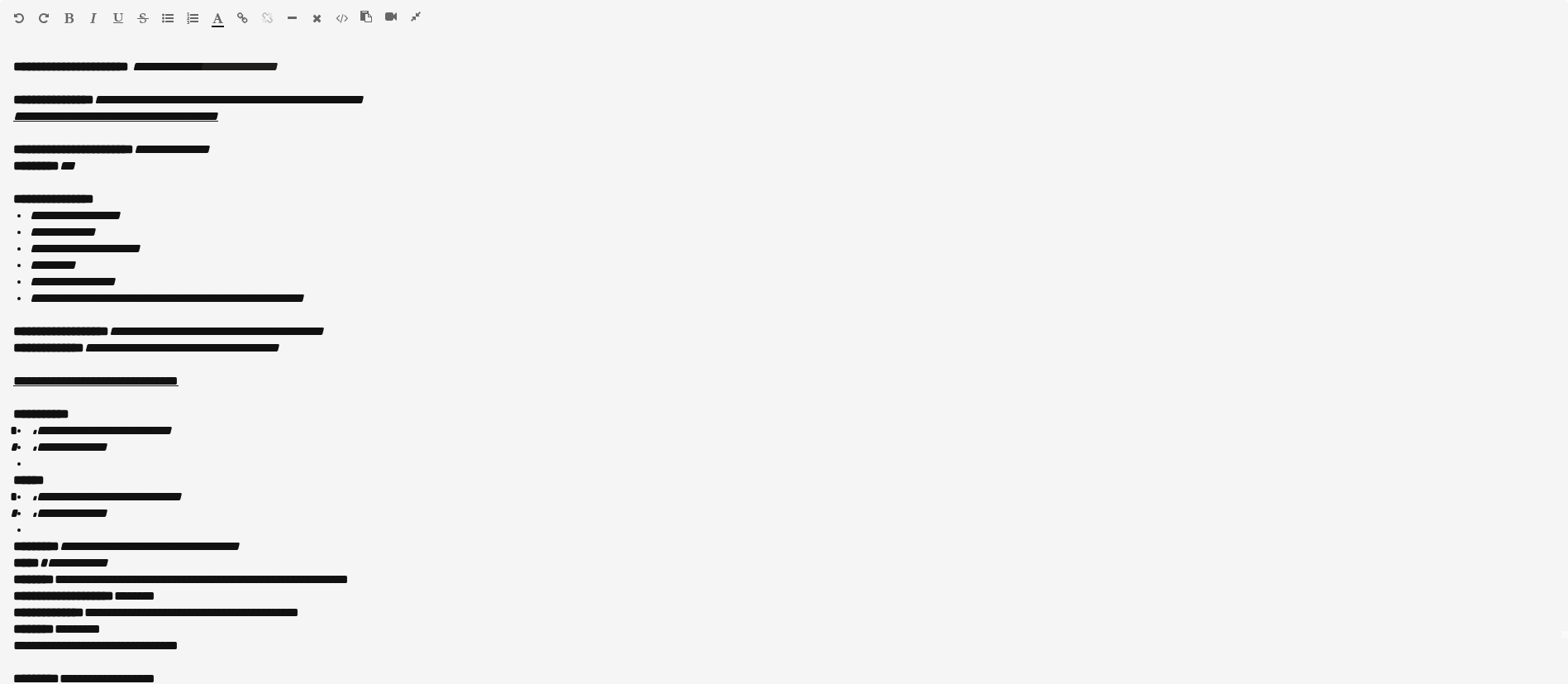
click at [95, 13] on icon "button" at bounding box center [93, 19] width 7 height 12
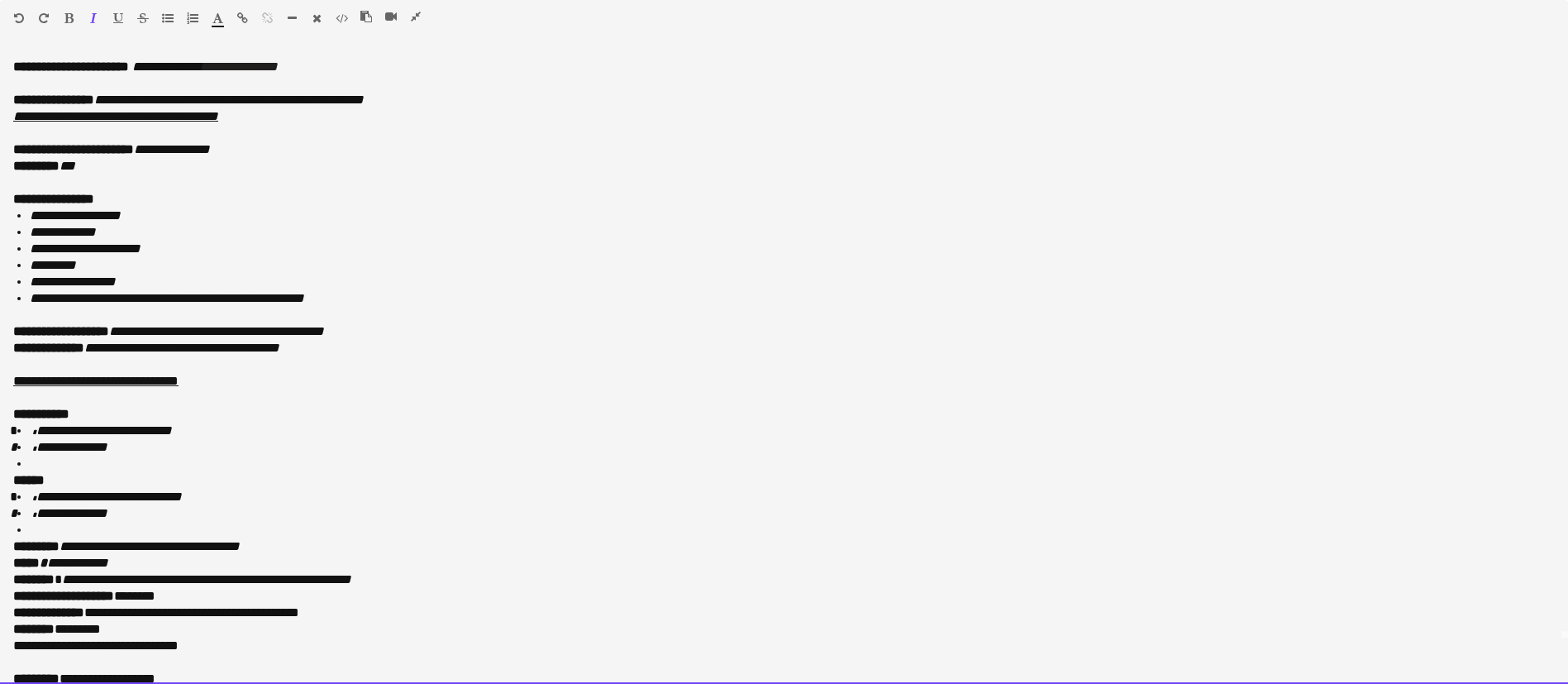
click at [654, 618] on p "**********" at bounding box center [773, 612] width 1522 height 17
click at [181, 600] on p "**********" at bounding box center [773, 596] width 1522 height 17
drag, startPoint x: 197, startPoint y: 588, endPoint x: 137, endPoint y: 589, distance: 60.0
click at [137, 589] on p "**********" at bounding box center [773, 596] width 1522 height 17
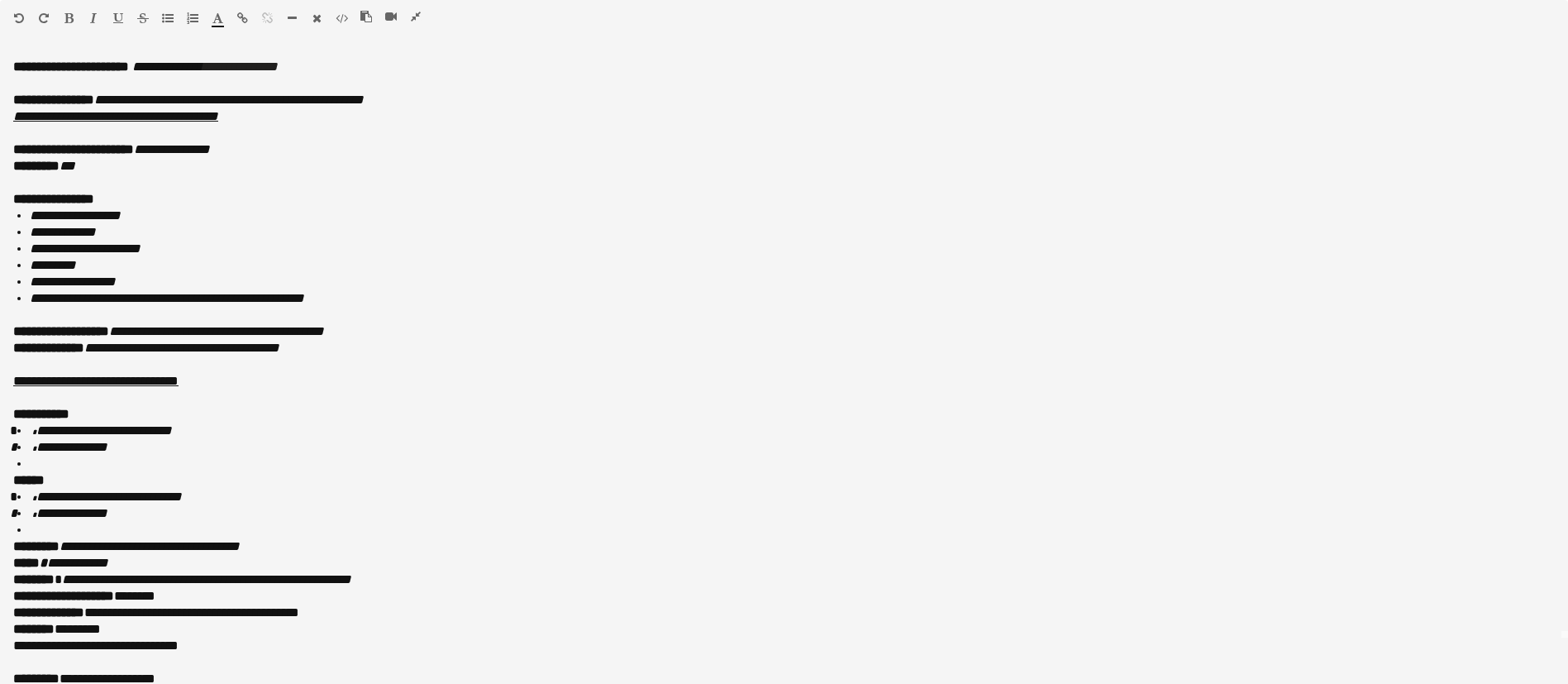
click at [92, 17] on icon "button" at bounding box center [93, 19] width 7 height 12
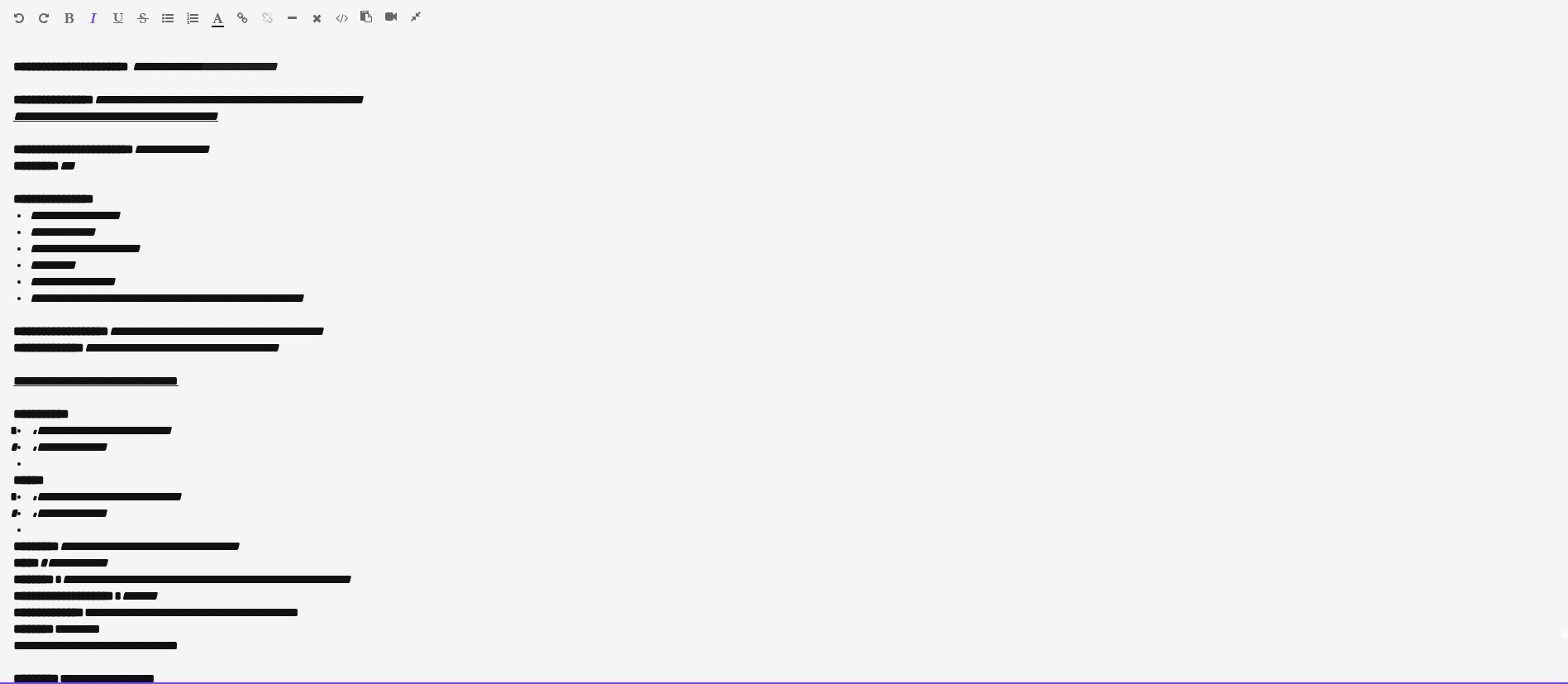
drag, startPoint x: 358, startPoint y: 609, endPoint x: 98, endPoint y: 614, distance: 260.0
click at [98, 614] on p "**********" at bounding box center [773, 612] width 1522 height 17
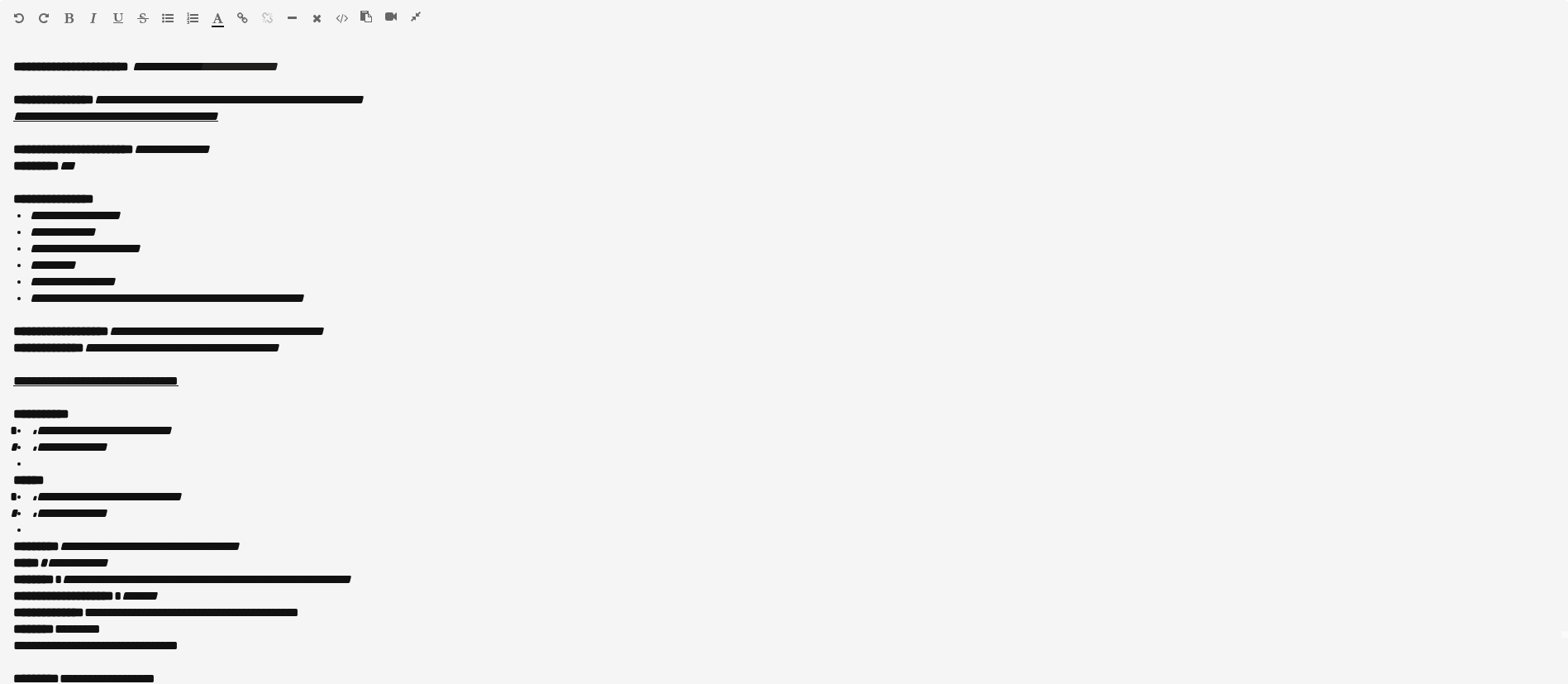
click at [91, 16] on icon "button" at bounding box center [93, 19] width 7 height 12
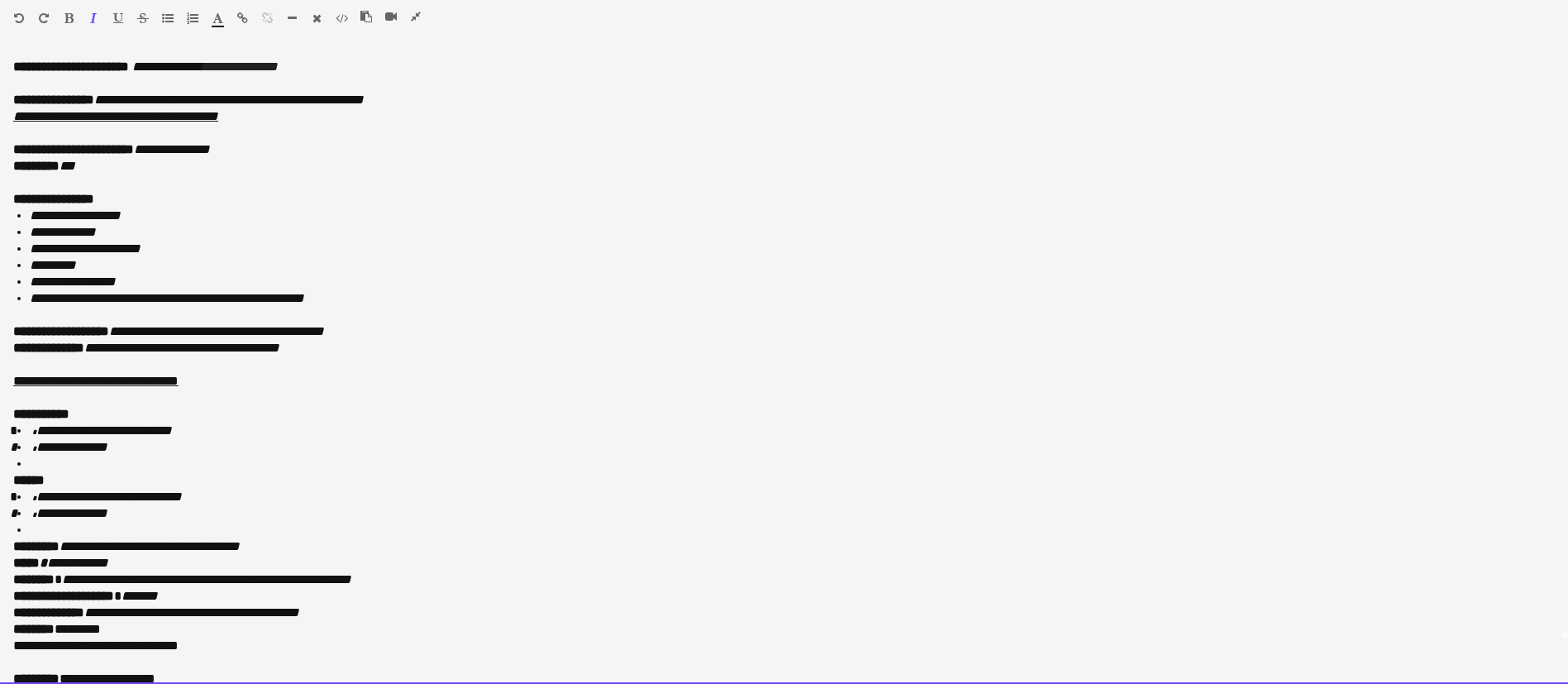
drag, startPoint x: 123, startPoint y: 631, endPoint x: 62, endPoint y: 635, distance: 61.1
click at [62, 635] on p "******* *********" at bounding box center [773, 628] width 1522 height 17
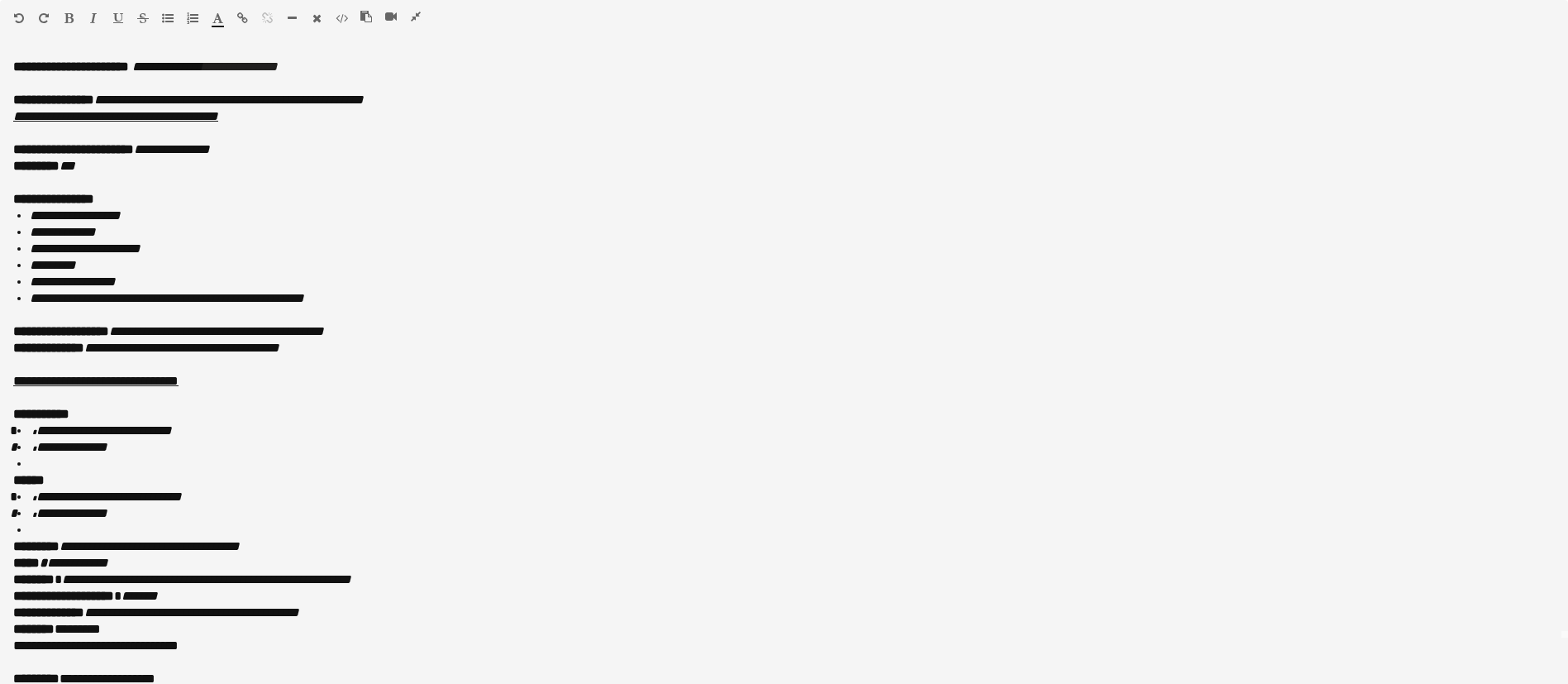
click at [90, 13] on icon "button" at bounding box center [93, 19] width 7 height 12
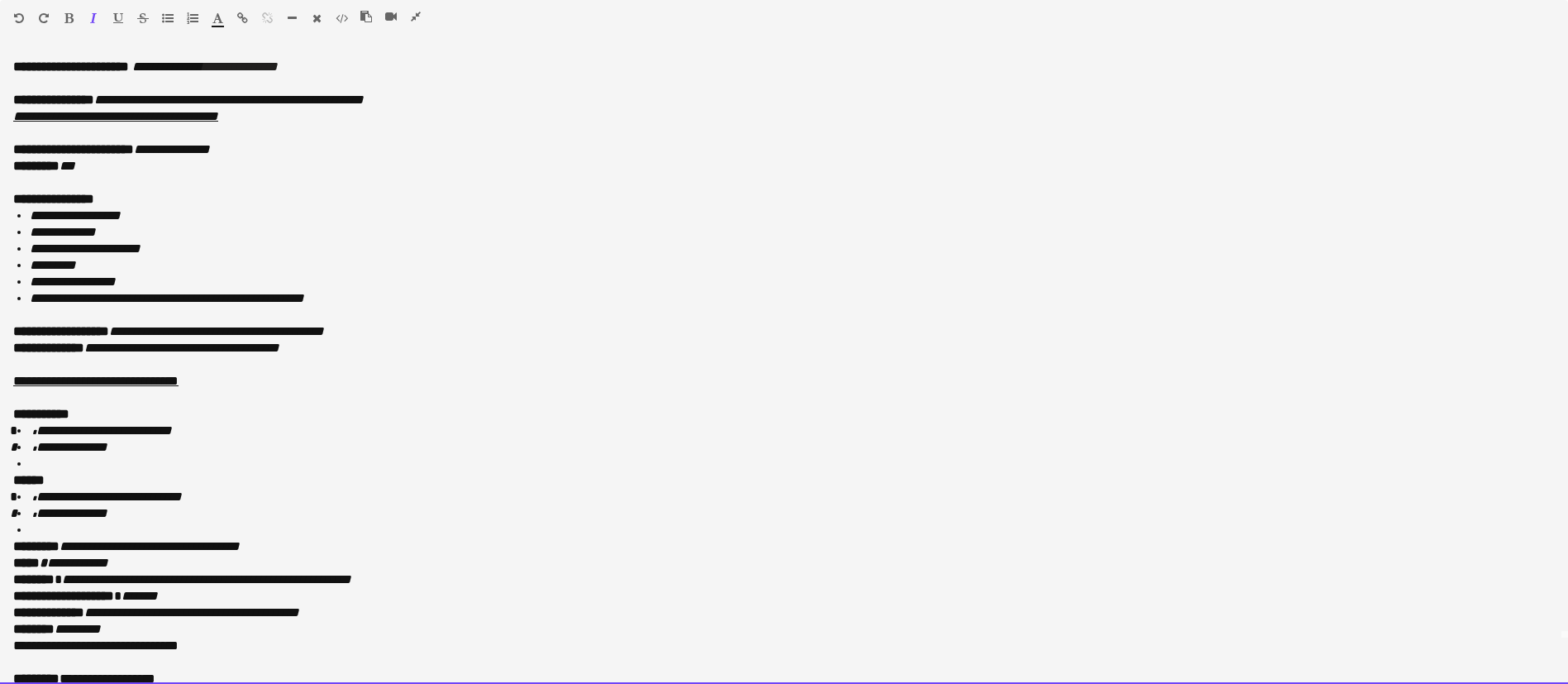
drag, startPoint x: 249, startPoint y: 651, endPoint x: 9, endPoint y: 651, distance: 240.0
click at [9, 651] on div "**********" at bounding box center [784, 369] width 1568 height 630
click at [149, 626] on p "******* *********" at bounding box center [773, 628] width 1522 height 17
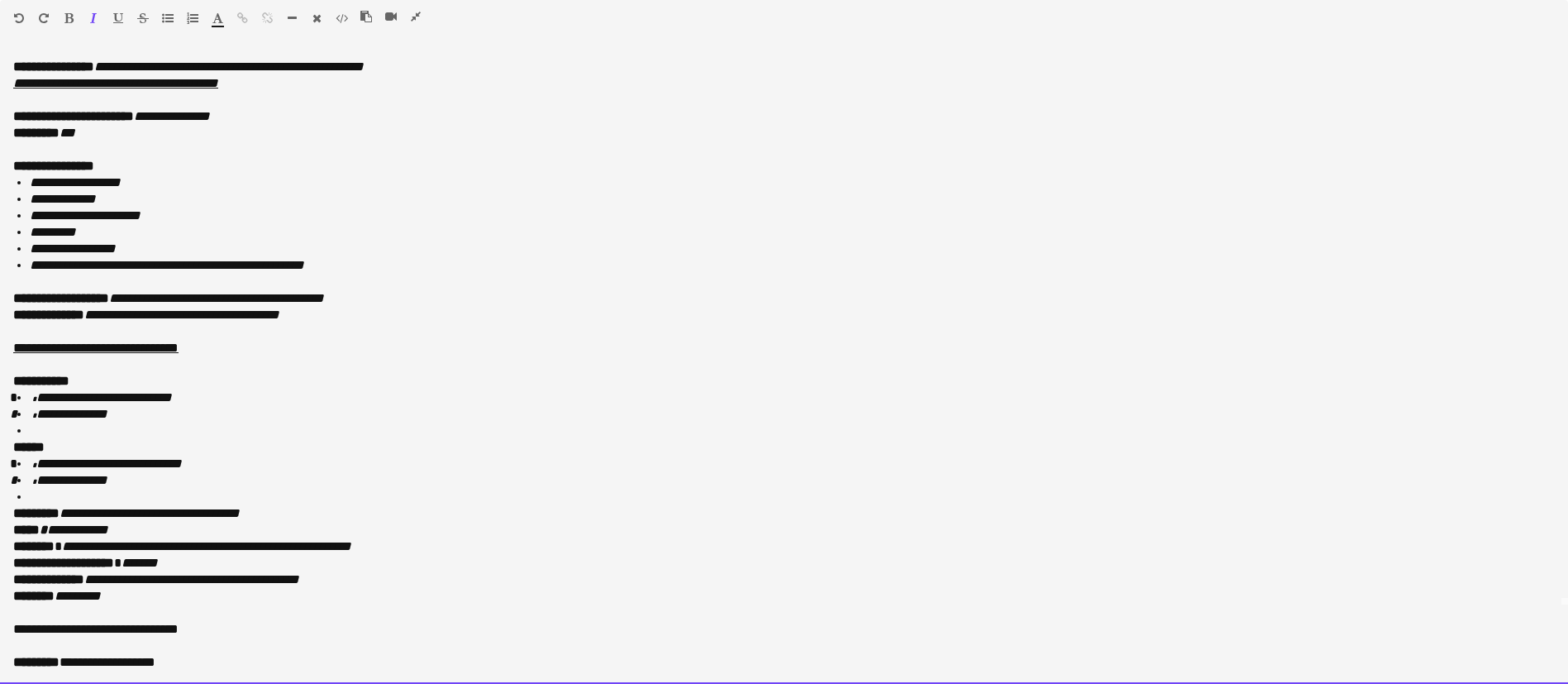
click at [148, 527] on p "**********" at bounding box center [773, 529] width 1522 height 17
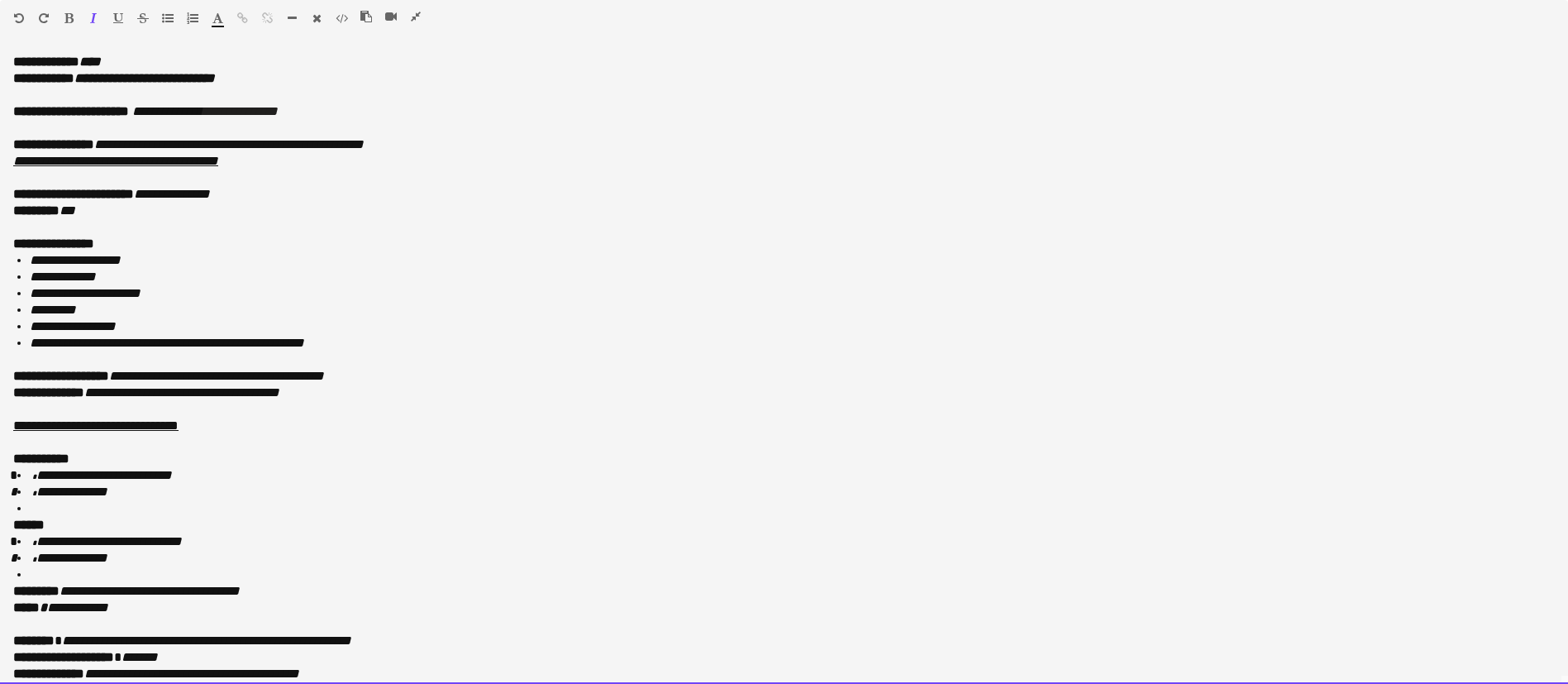
scroll to position [126, 0]
click at [295, 193] on p "**********" at bounding box center [773, 193] width 1522 height 17
drag, startPoint x: 581, startPoint y: 182, endPoint x: 364, endPoint y: 193, distance: 217.3
click at [364, 193] on div "**********" at bounding box center [784, 369] width 1568 height 630
click at [620, 180] on p at bounding box center [783, 178] width 1542 height 17
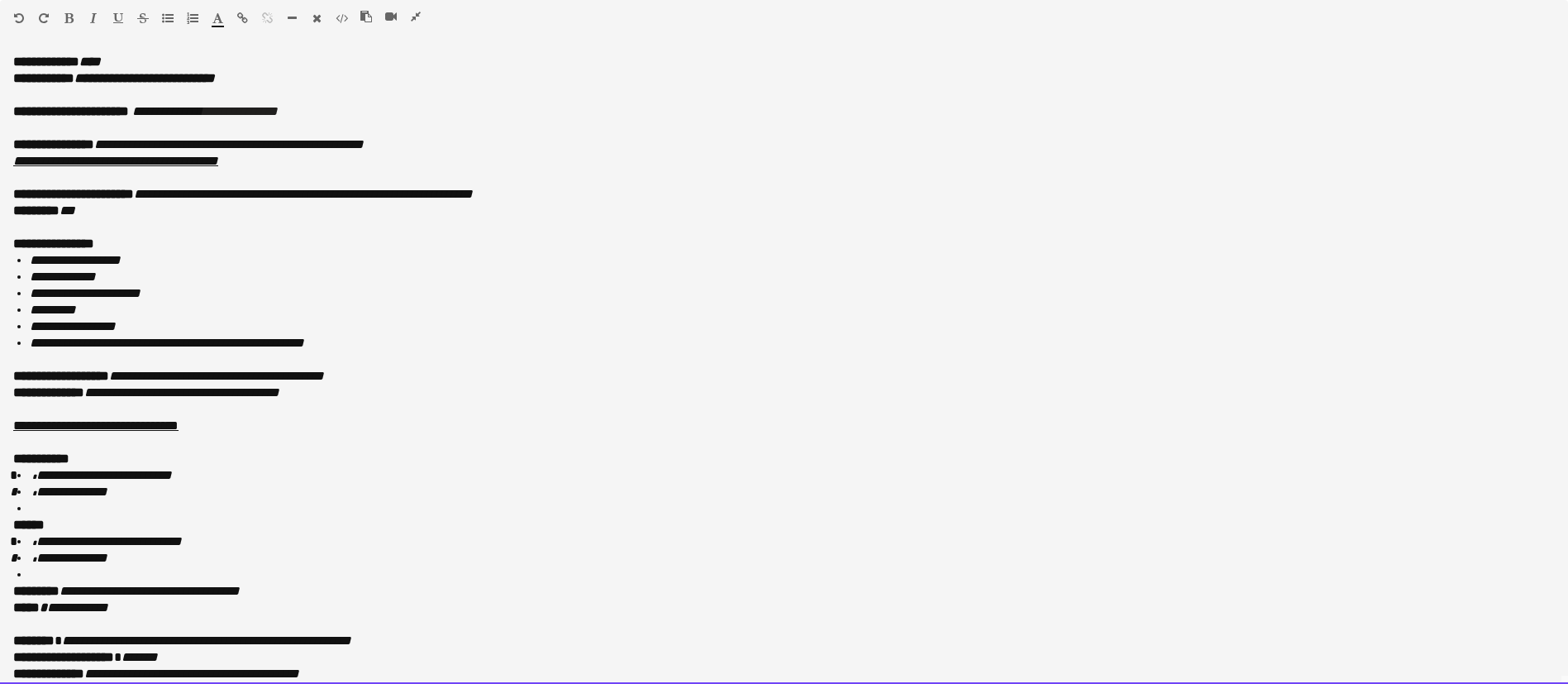
click at [575, 187] on p "**********" at bounding box center [773, 193] width 1522 height 17
drag, startPoint x: 575, startPoint y: 191, endPoint x: 322, endPoint y: 190, distance: 253.0
click at [322, 190] on p "**********" at bounding box center [773, 193] width 1522 height 17
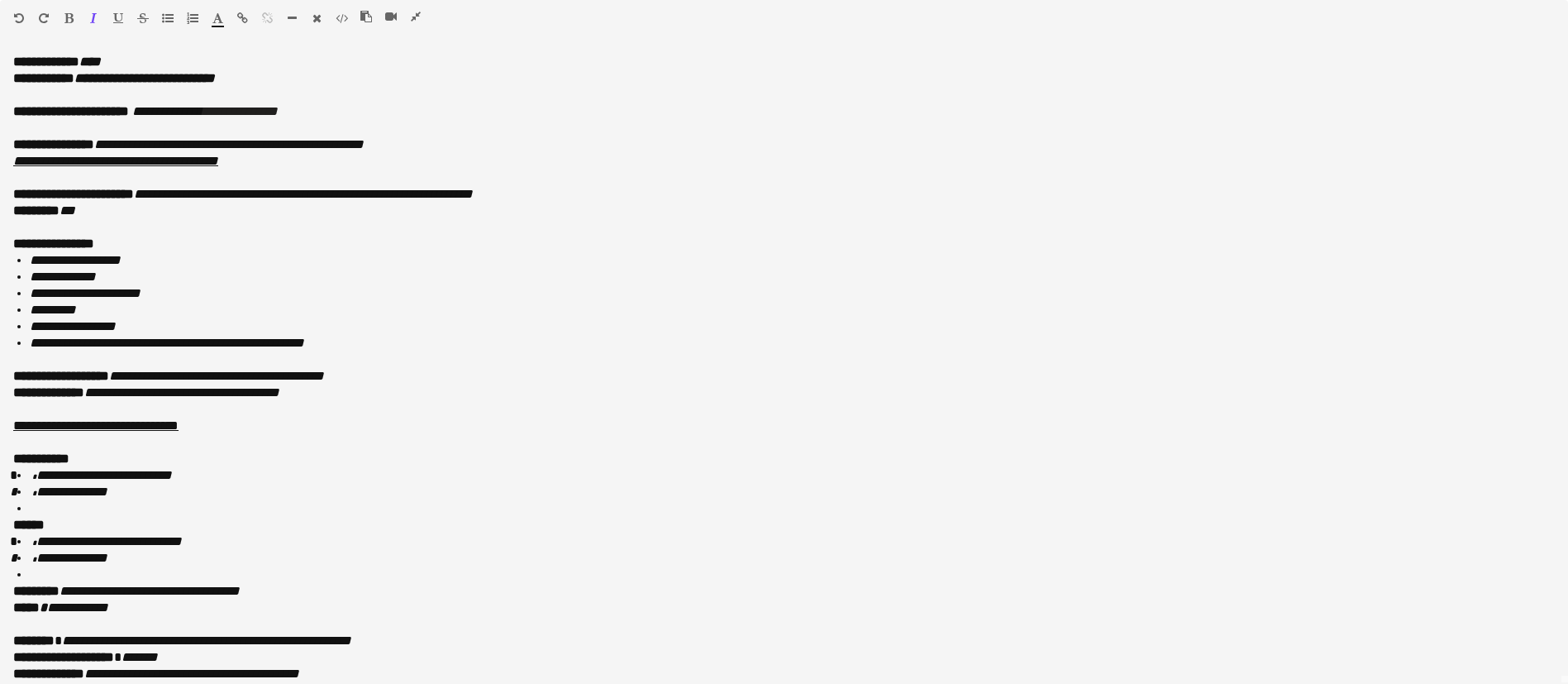
click at [217, 20] on icon "button" at bounding box center [217, 19] width 11 height 12
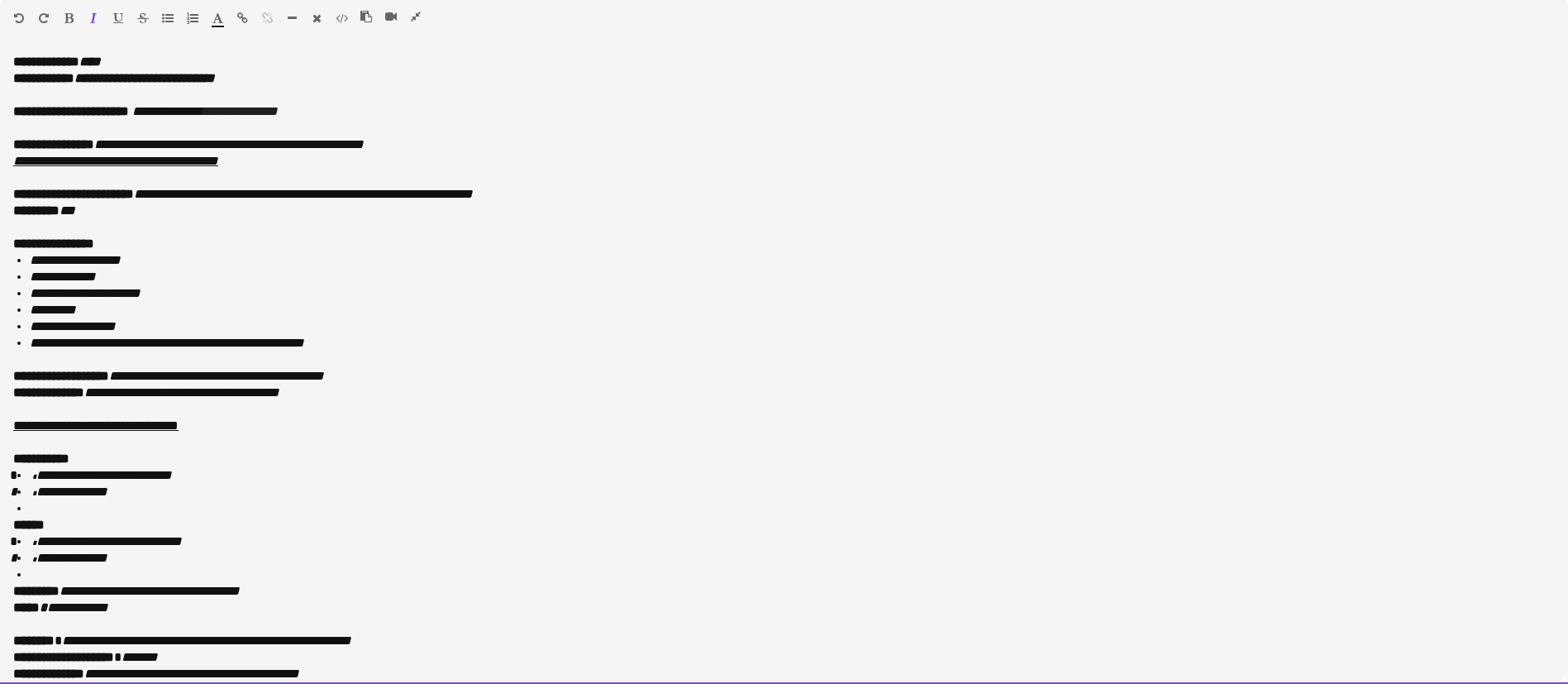
type input "*******"
click at [731, 179] on p at bounding box center [783, 178] width 1542 height 17
drag, startPoint x: 595, startPoint y: 191, endPoint x: 324, endPoint y: 195, distance: 271.0
click at [322, 196] on p "**********" at bounding box center [773, 193] width 1522 height 17
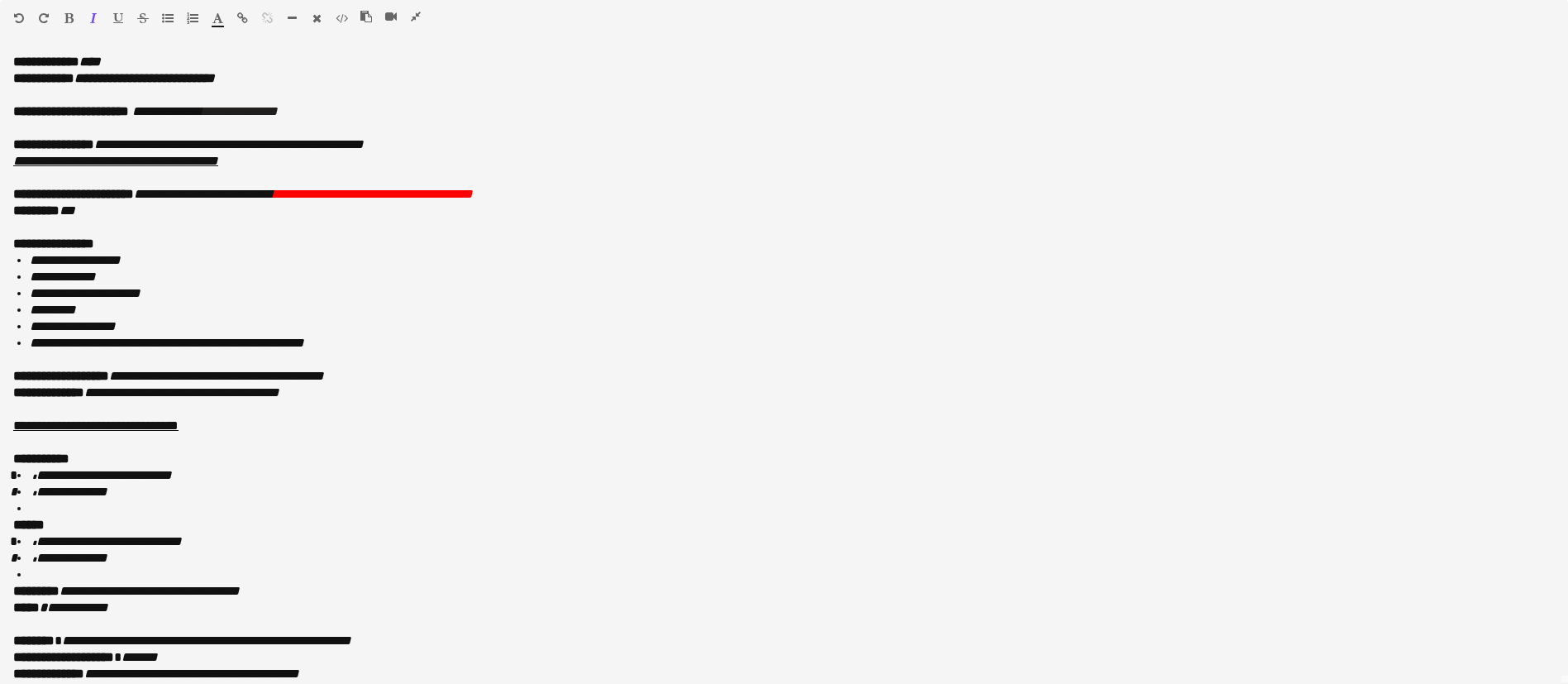
click at [71, 13] on icon "button" at bounding box center [69, 19] width 9 height 12
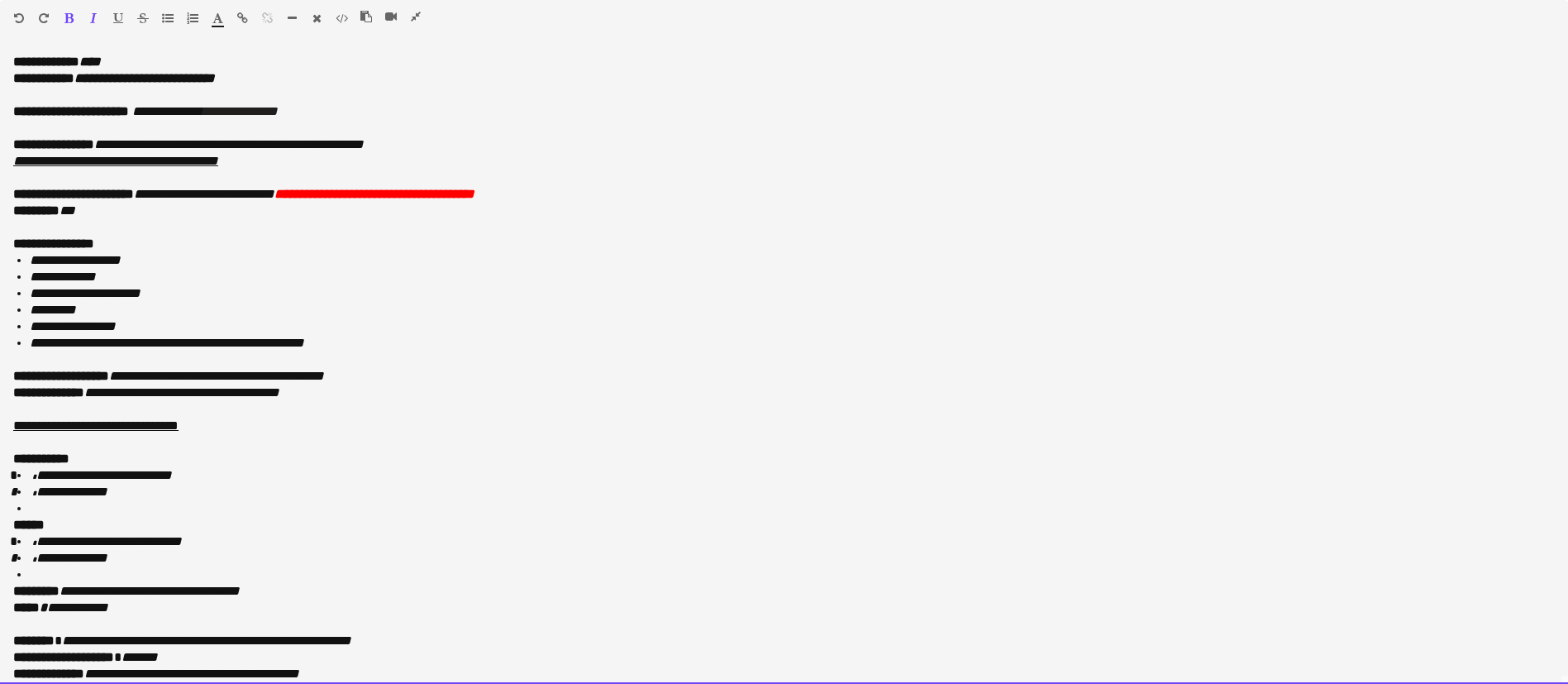
click at [608, 181] on p at bounding box center [783, 178] width 1542 height 17
click at [613, 195] on p "**********" at bounding box center [773, 193] width 1522 height 17
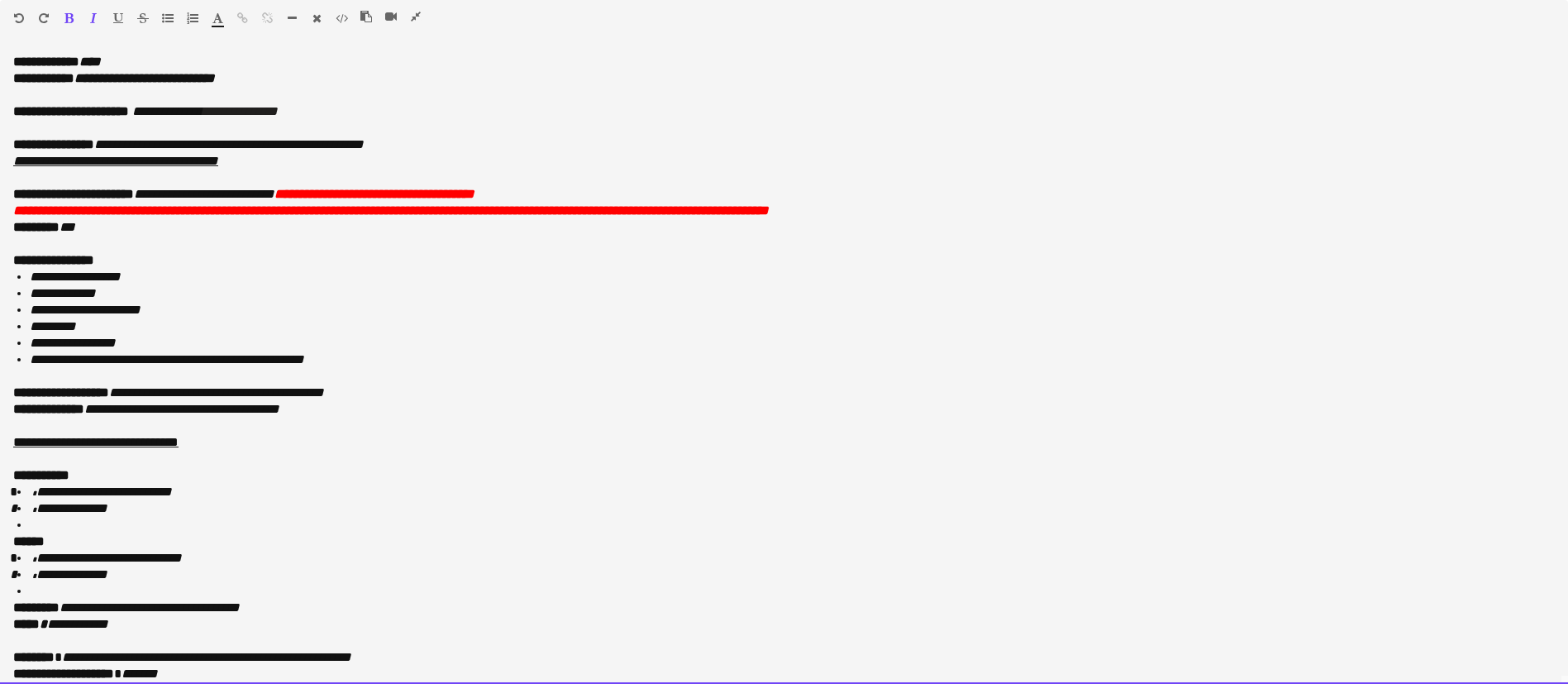
click at [611, 181] on p at bounding box center [783, 178] width 1542 height 17
click at [611, 191] on p "**********" at bounding box center [773, 193] width 1522 height 17
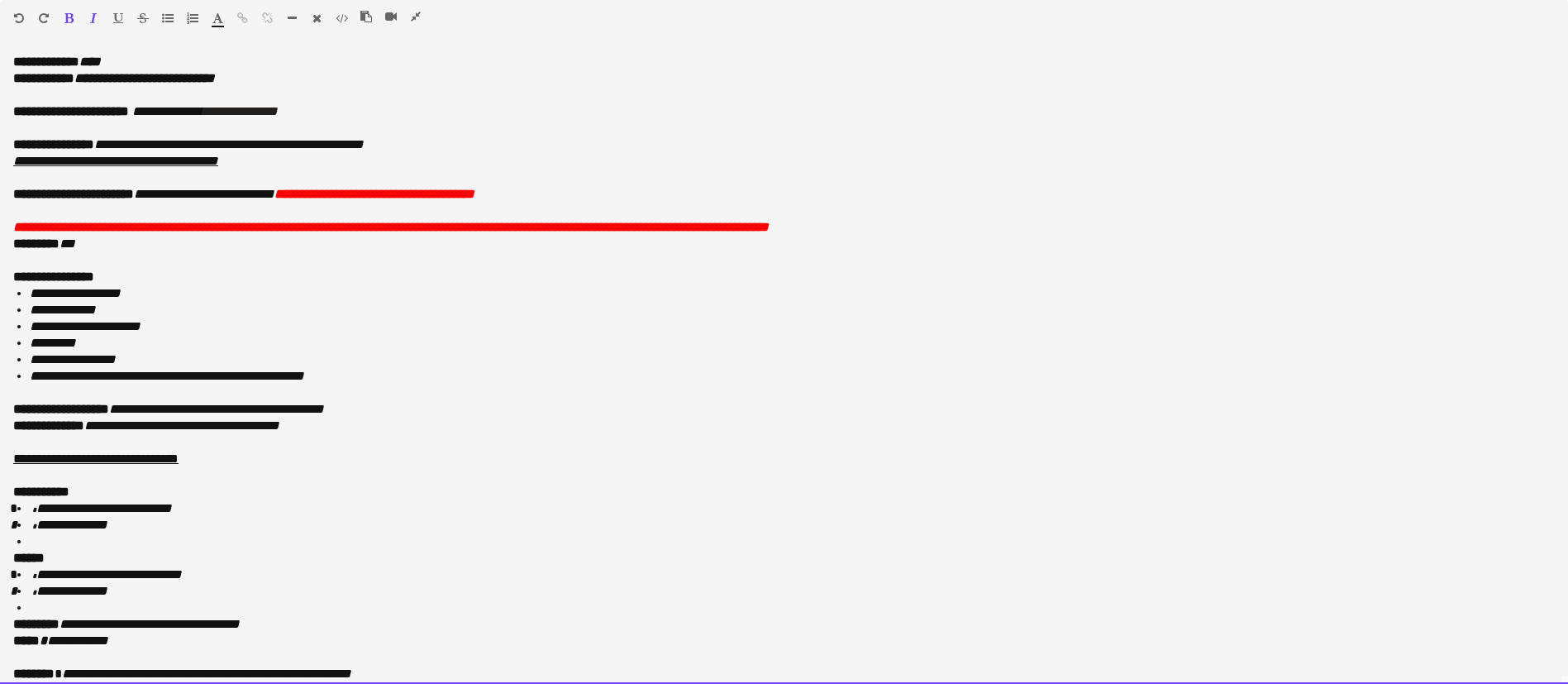
click at [1113, 219] on p "**********" at bounding box center [783, 227] width 1542 height 17
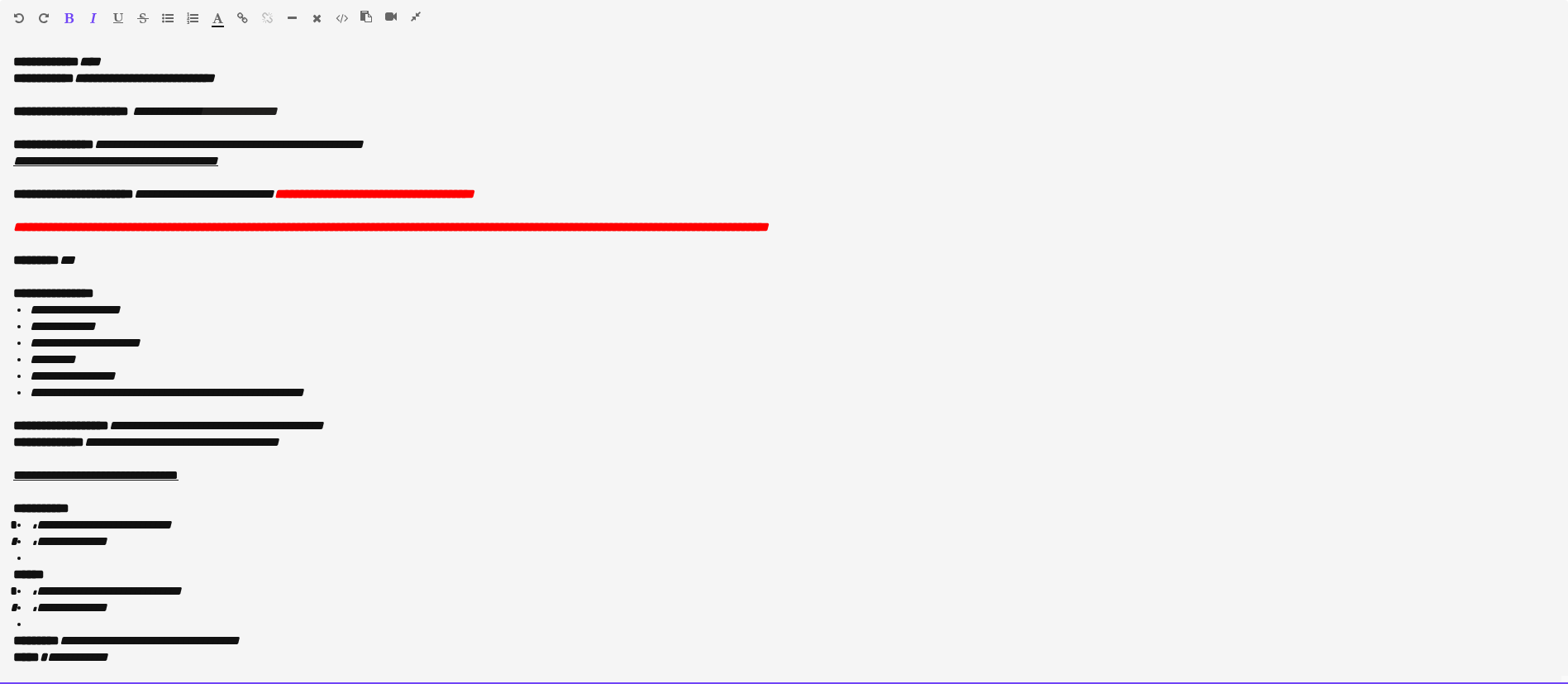
drag, startPoint x: 1045, startPoint y: 238, endPoint x: 1, endPoint y: 218, distance: 1044.2
click at [1, 218] on div "**********" at bounding box center [784, 369] width 1568 height 630
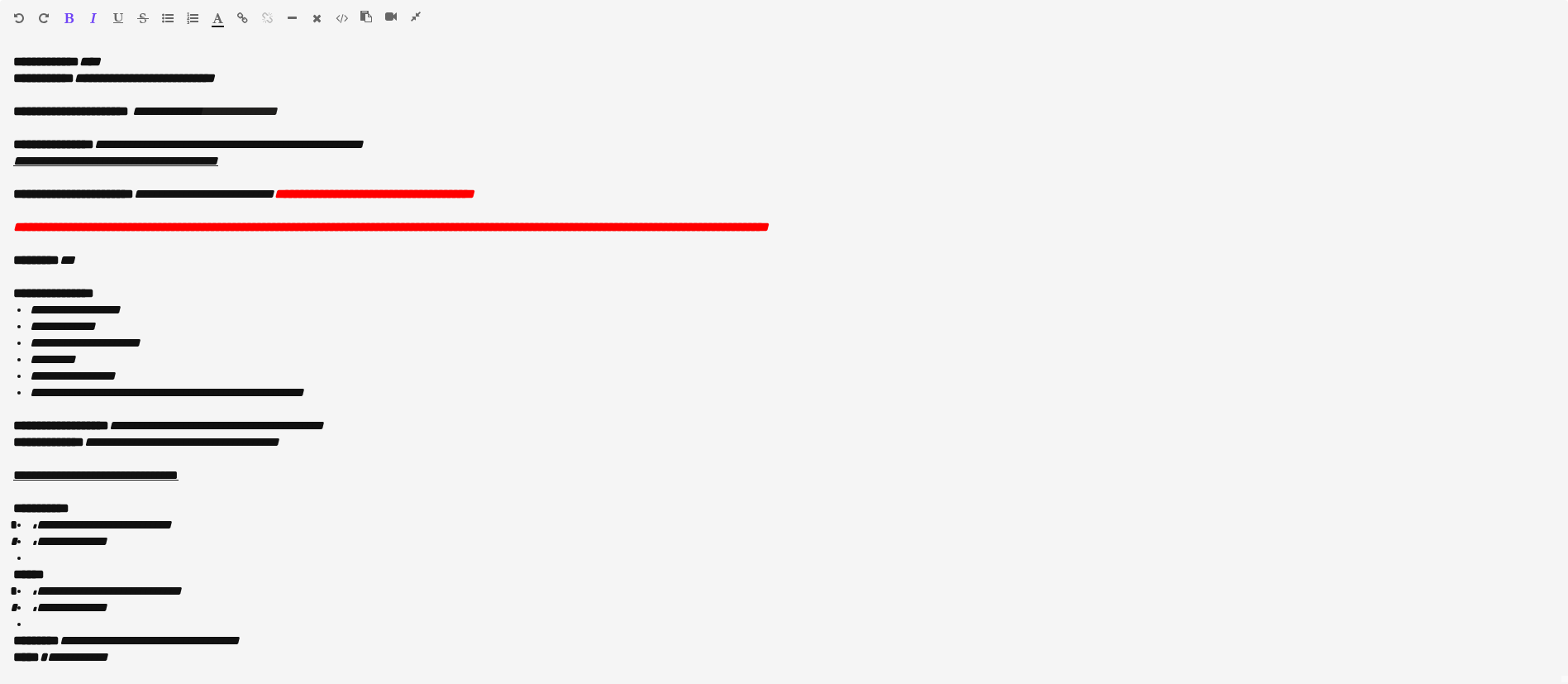
click at [91, 17] on icon "button" at bounding box center [93, 19] width 7 height 12
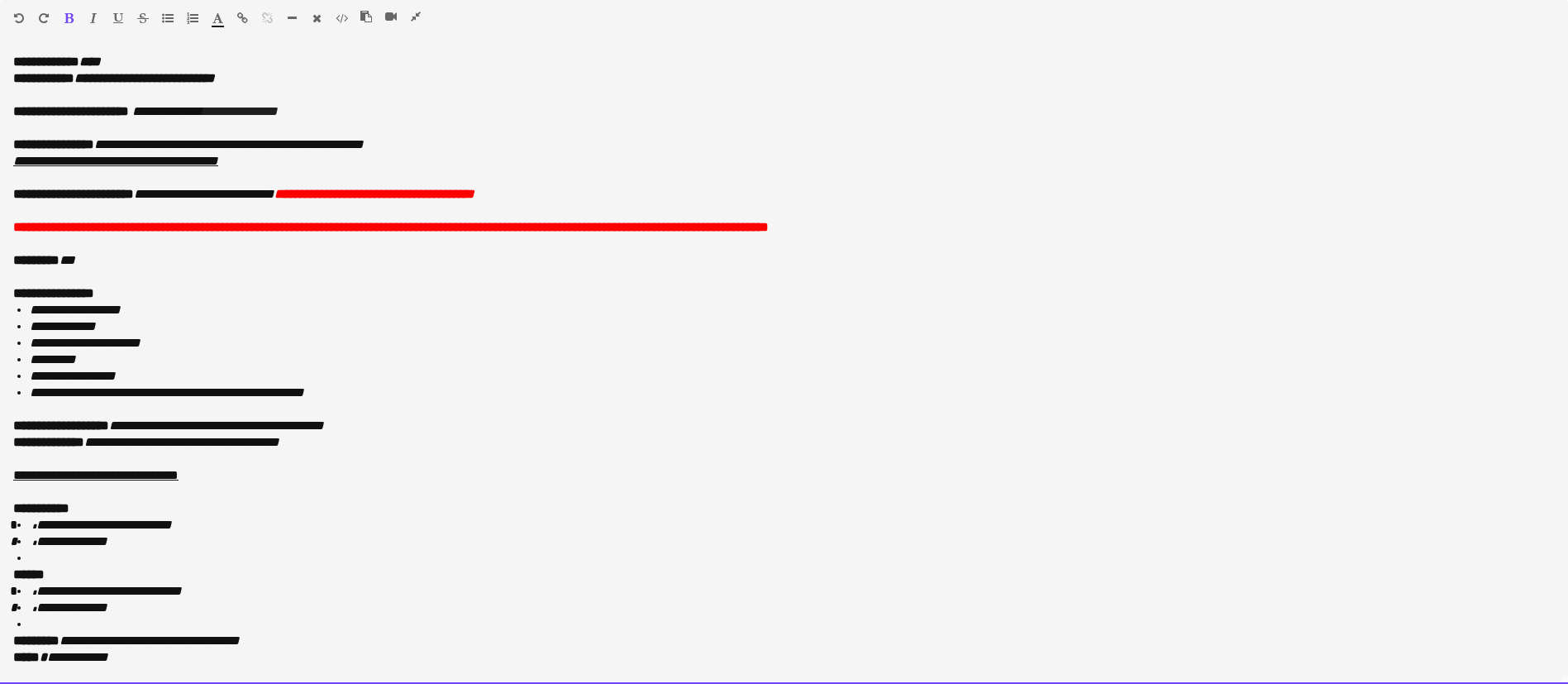
click at [547, 335] on li "**********" at bounding box center [782, 342] width 1505 height 17
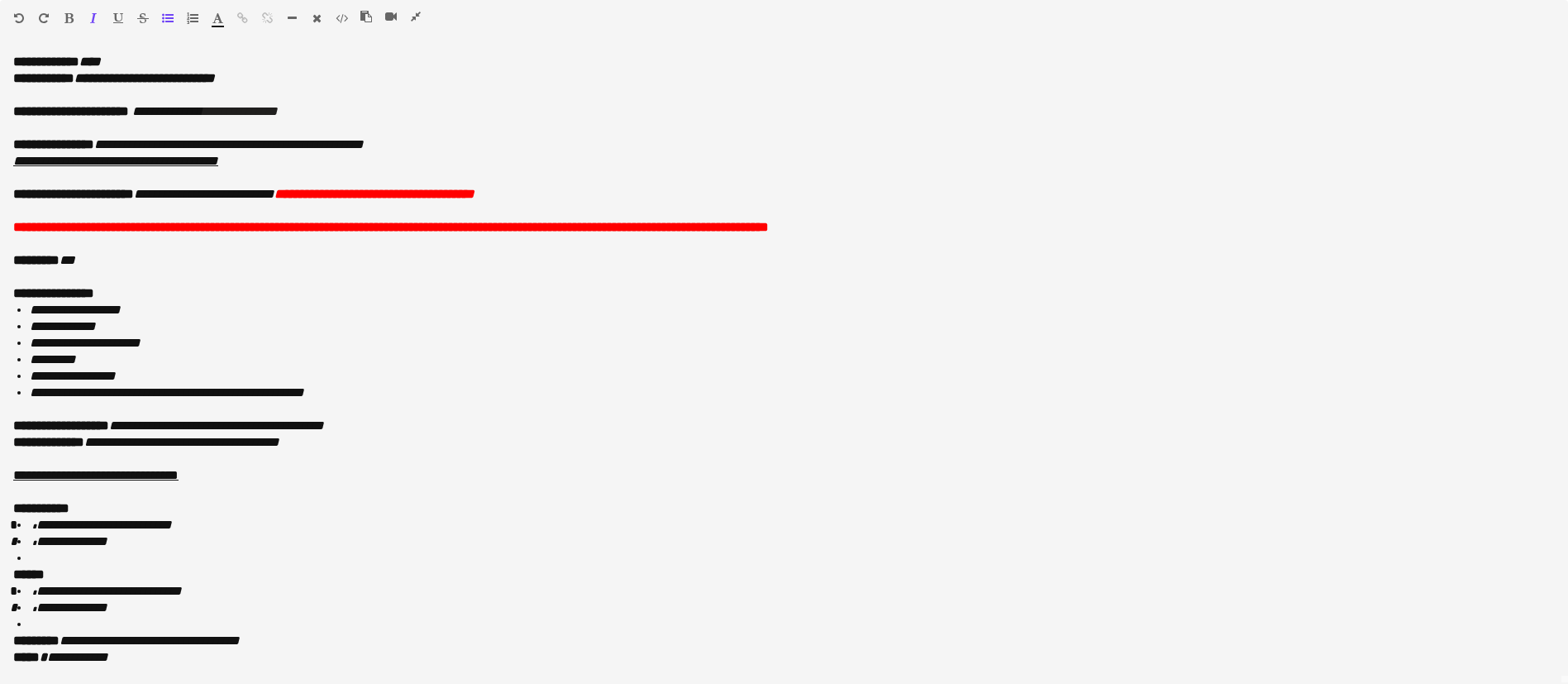
click at [412, 15] on icon "button" at bounding box center [416, 17] width 10 height 12
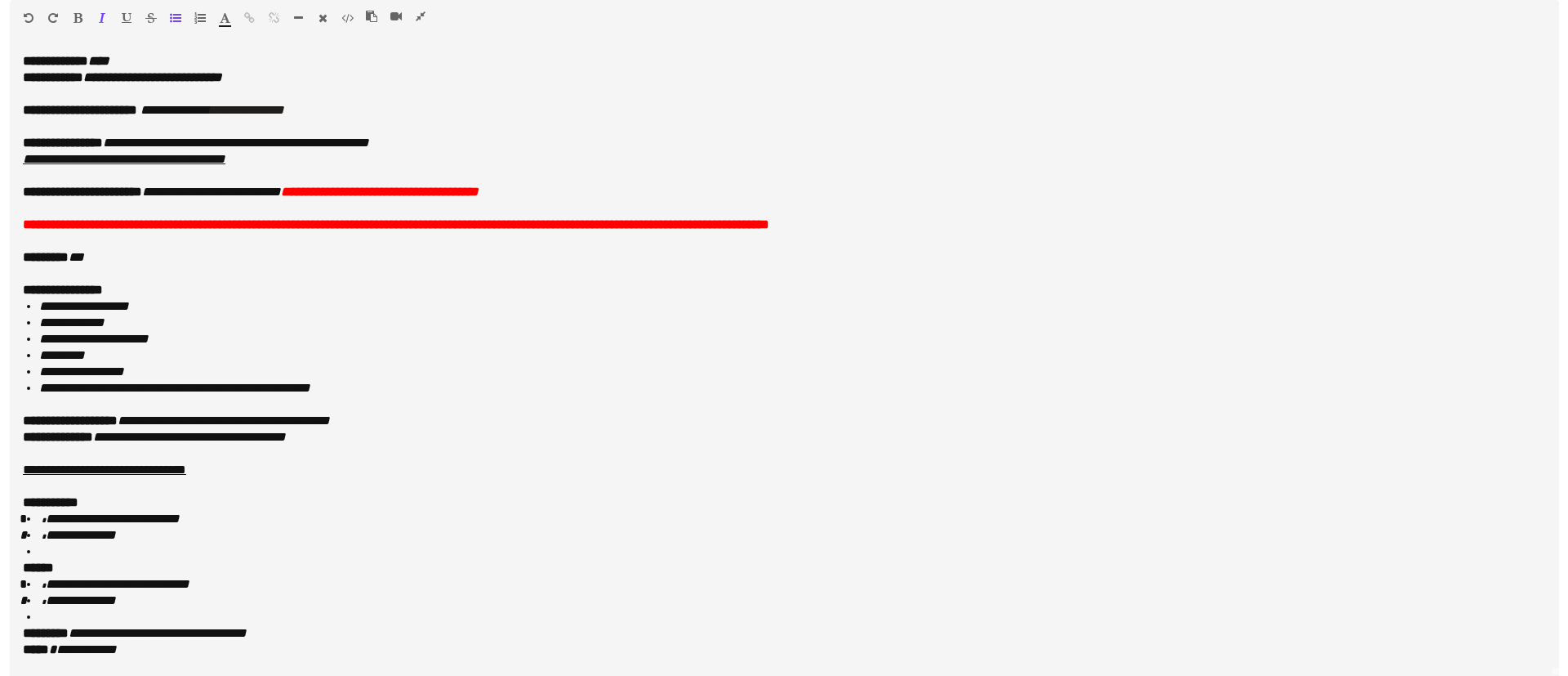
scroll to position [0, 0]
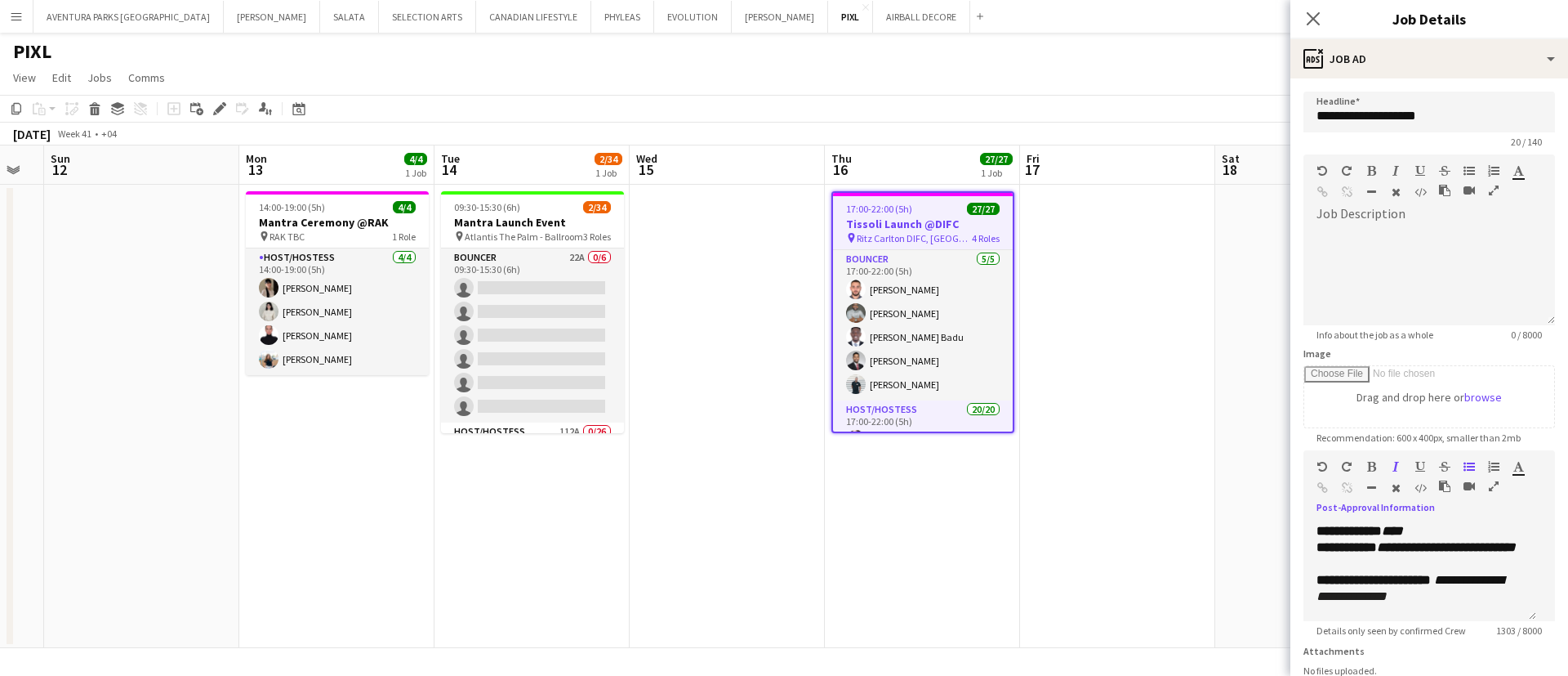
click at [1224, 346] on app-date-cell at bounding box center [1312, 416] width 195 height 464
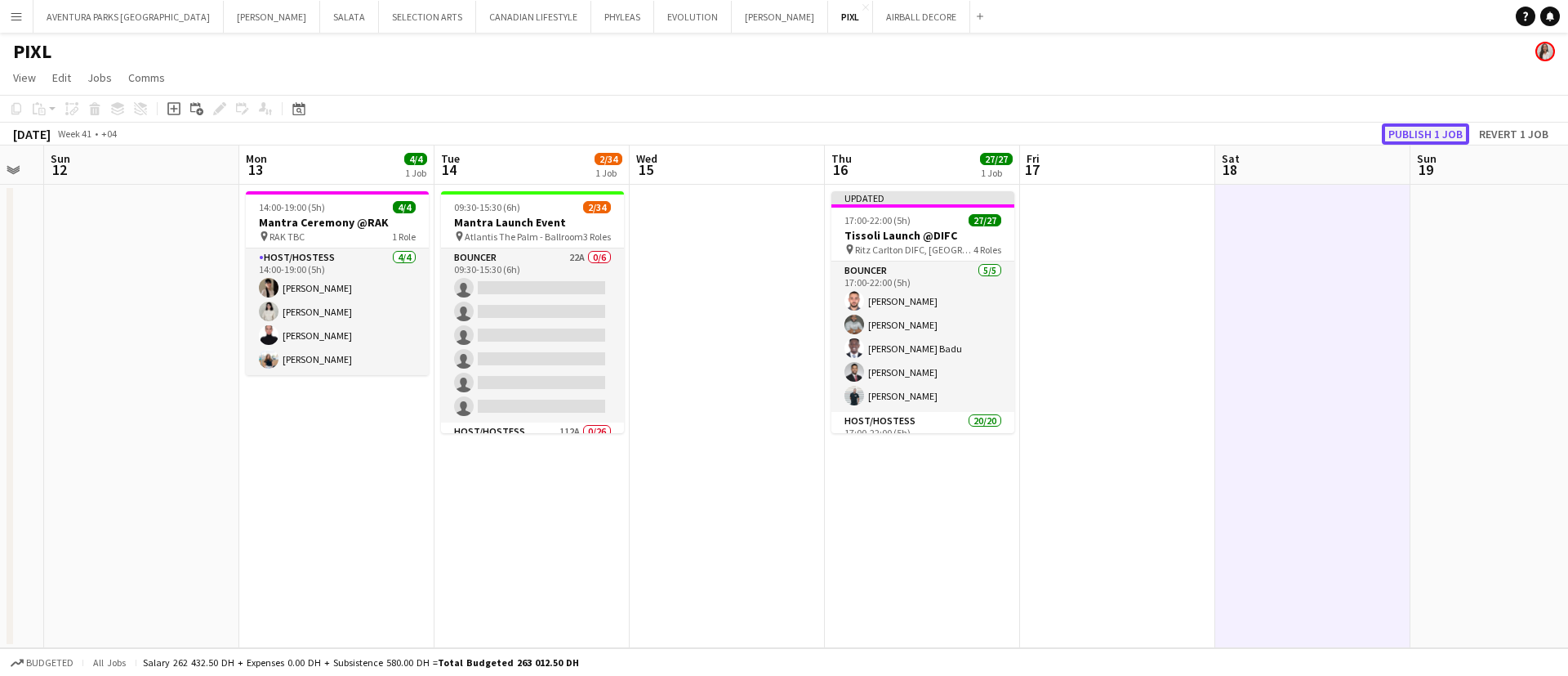
click at [1441, 132] on button "Publish 1 job" at bounding box center [1425, 134] width 87 height 21
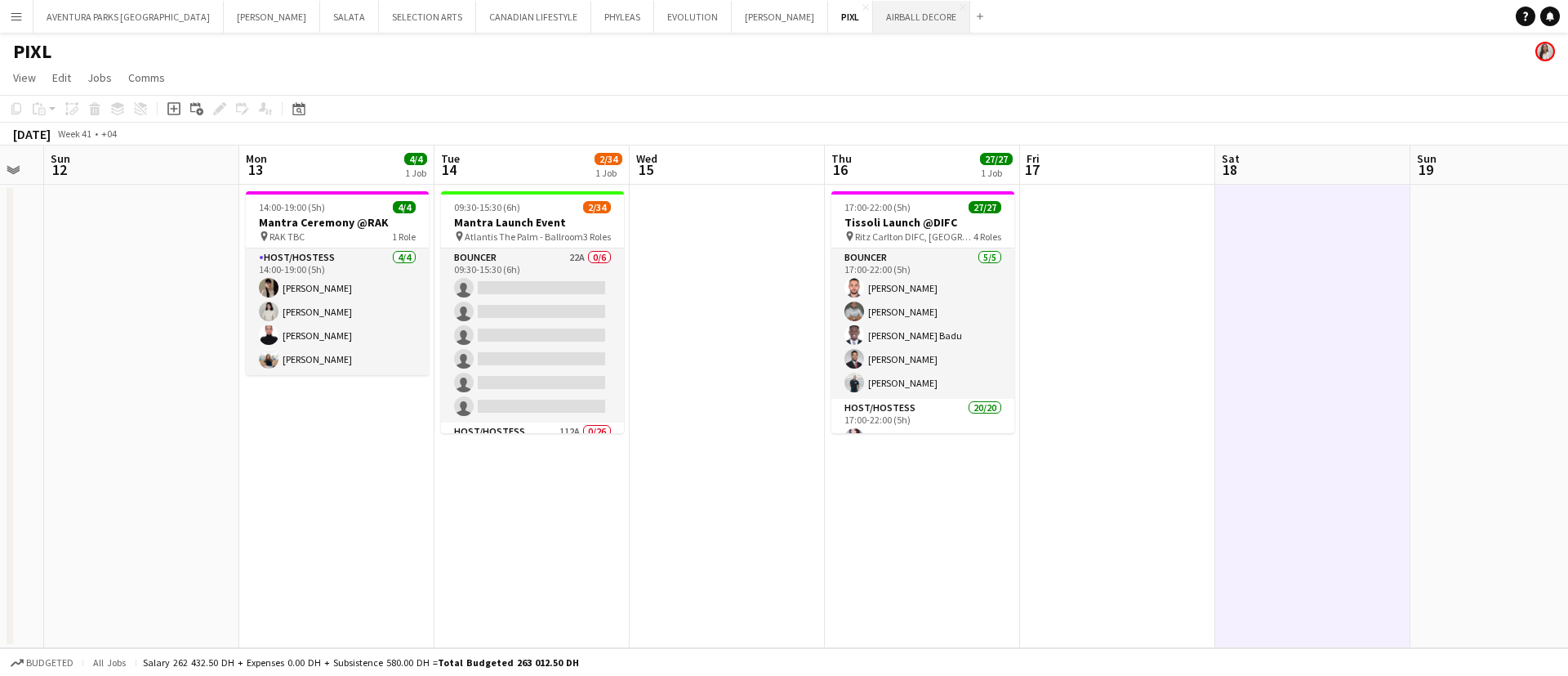
click at [873, 16] on button "AIRBALL DECORE Close" at bounding box center [921, 16] width 97 height 32
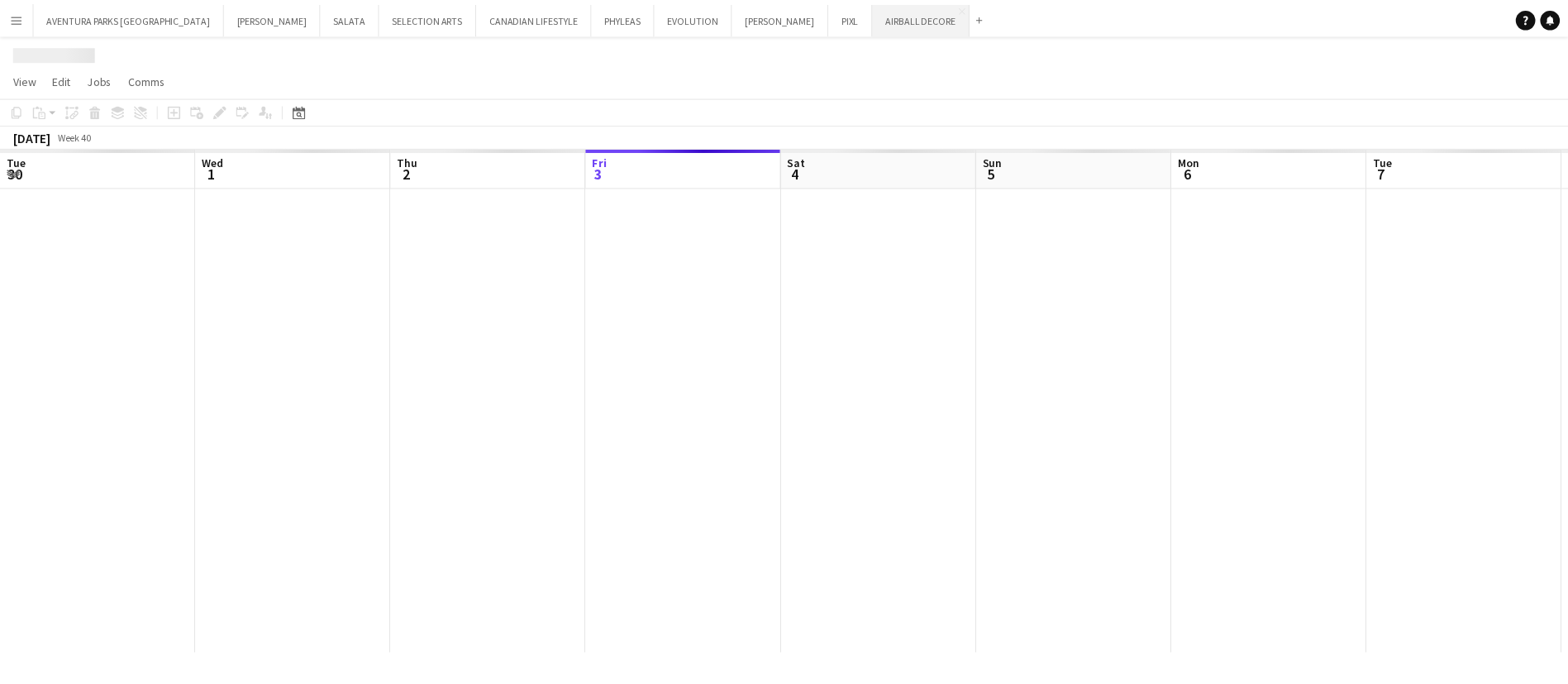
scroll to position [0, 395]
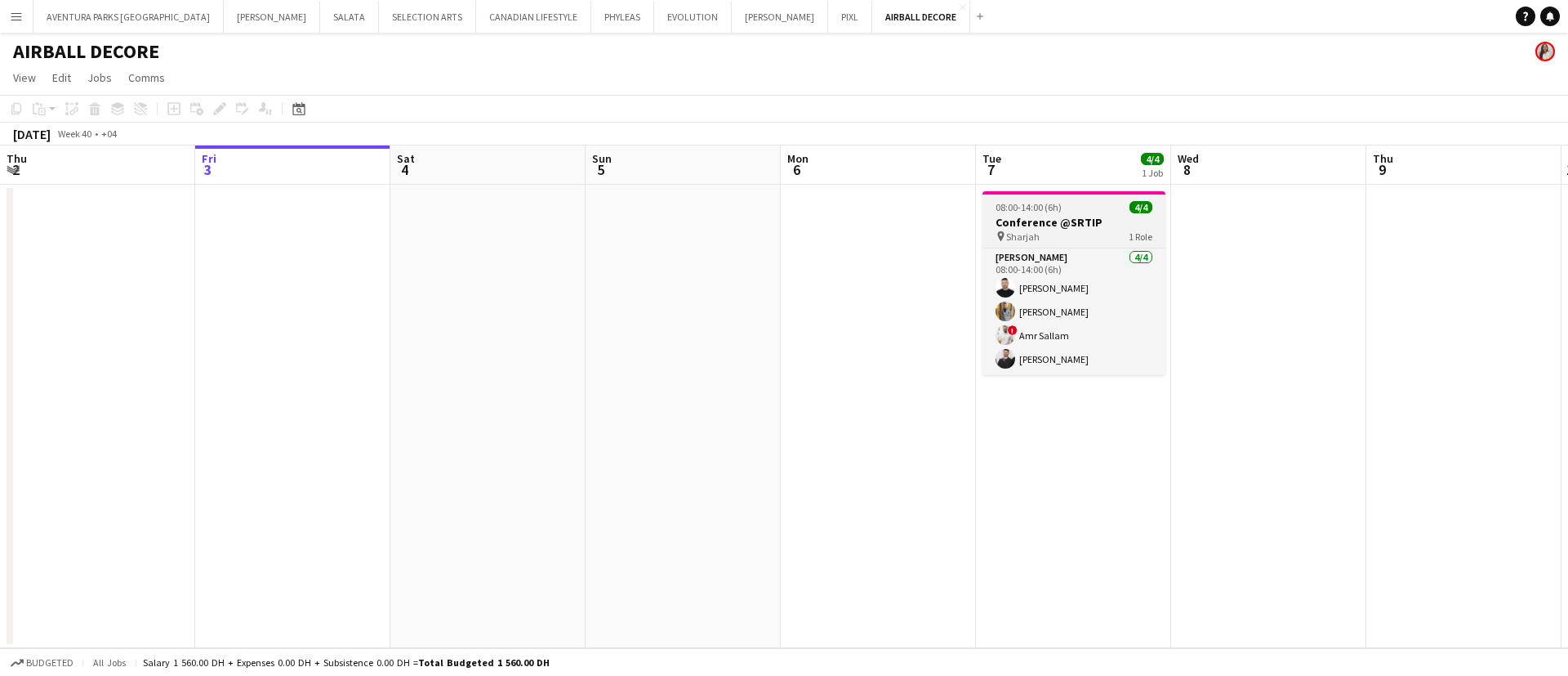
click at [1022, 217] on h3 "Conference @SRTIP" at bounding box center [1073, 221] width 183 height 15
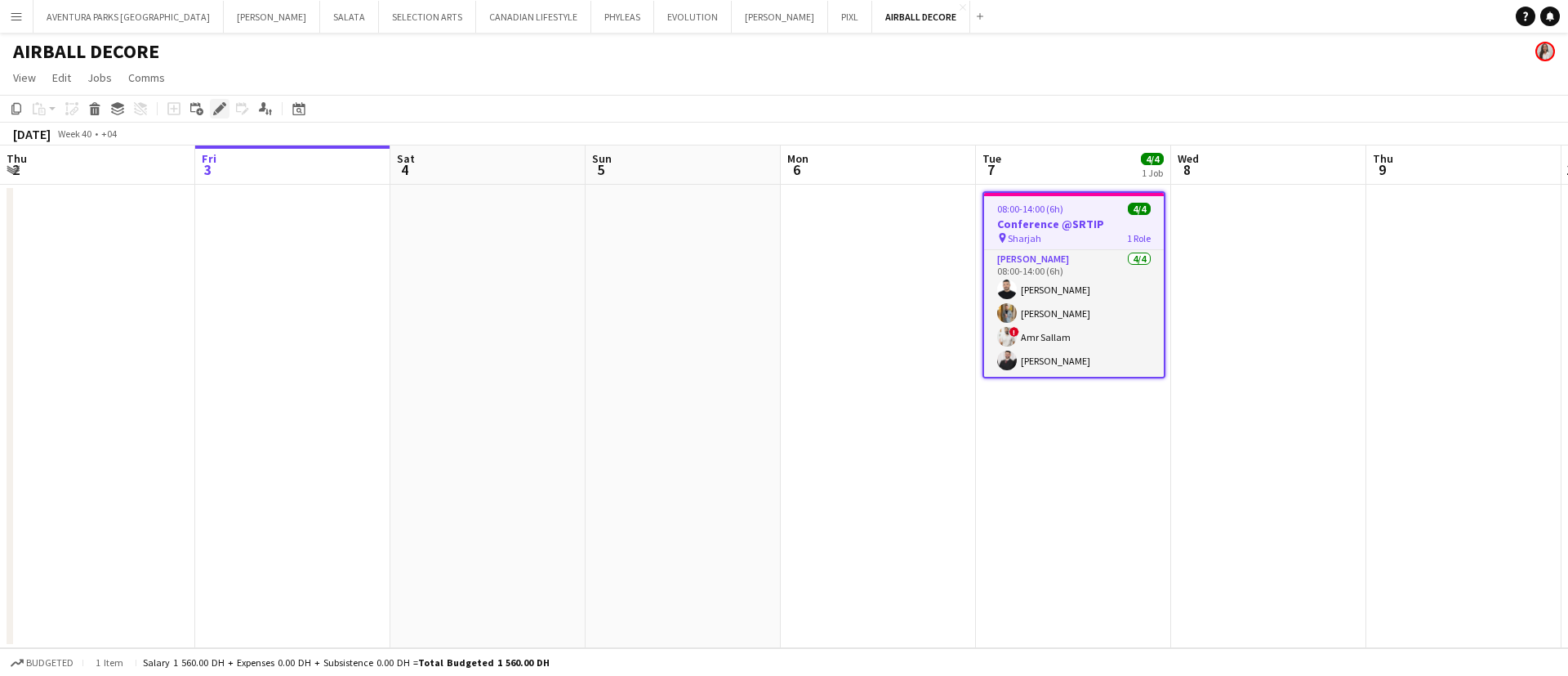
click at [224, 112] on icon "Edit" at bounding box center [219, 108] width 13 height 13
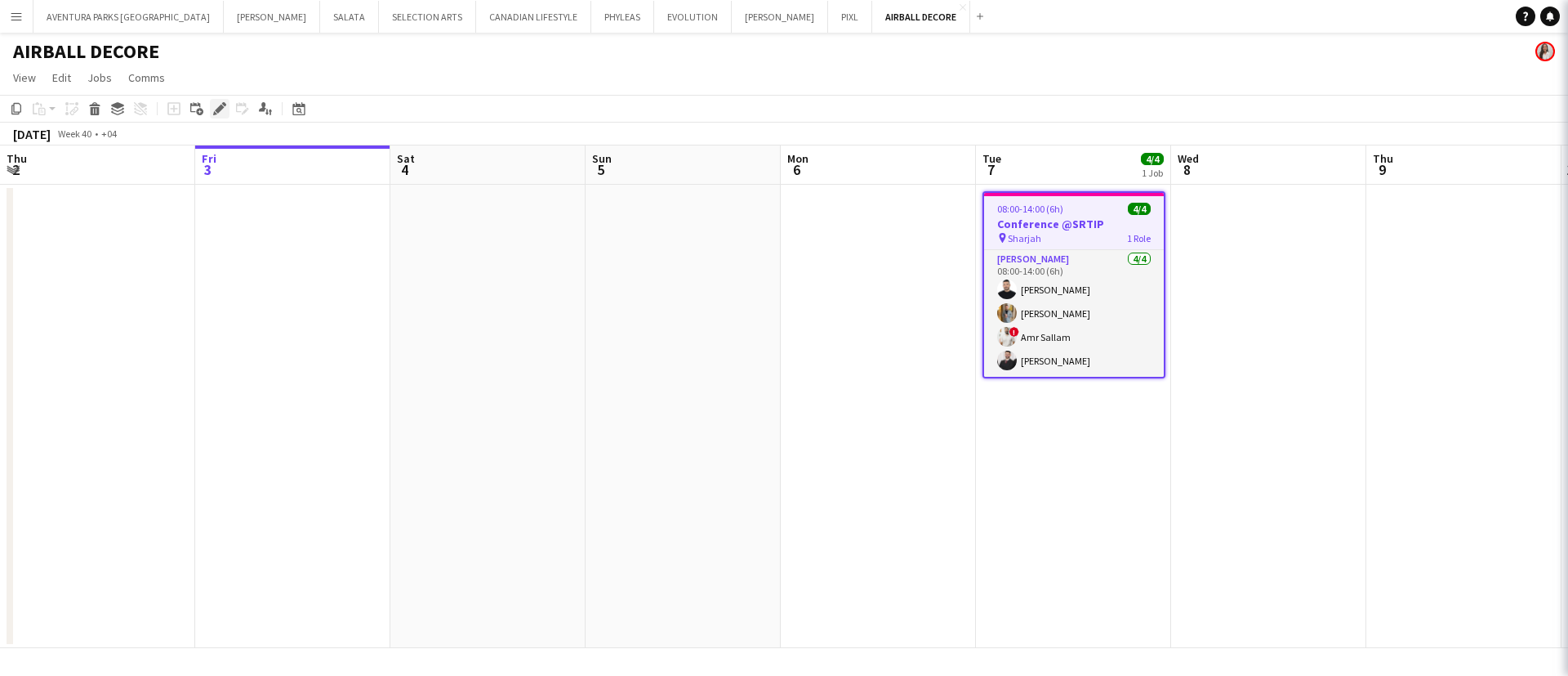
type input "**********"
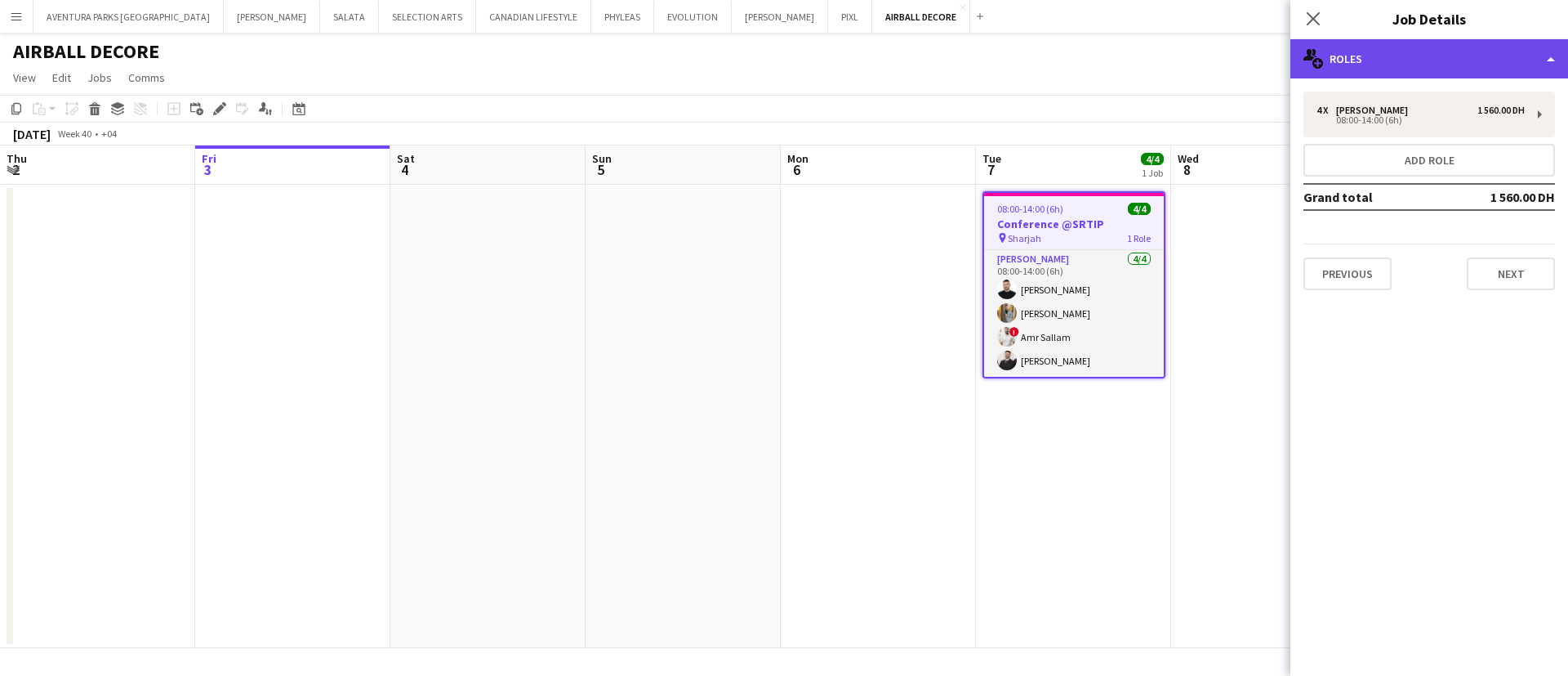
click at [1429, 46] on div "multiple-users-add Roles" at bounding box center [1429, 58] width 277 height 39
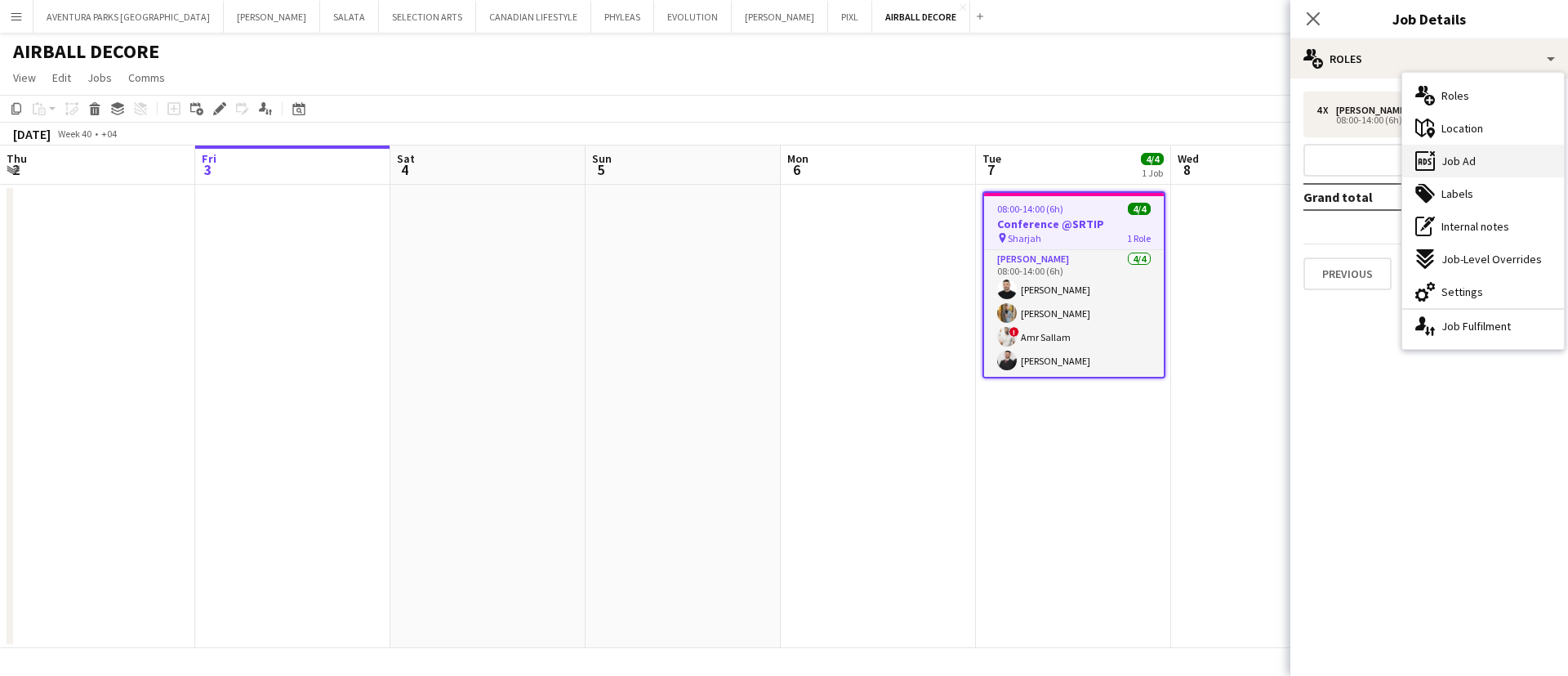
click at [1468, 168] on span "Job Ad" at bounding box center [1457, 160] width 34 height 15
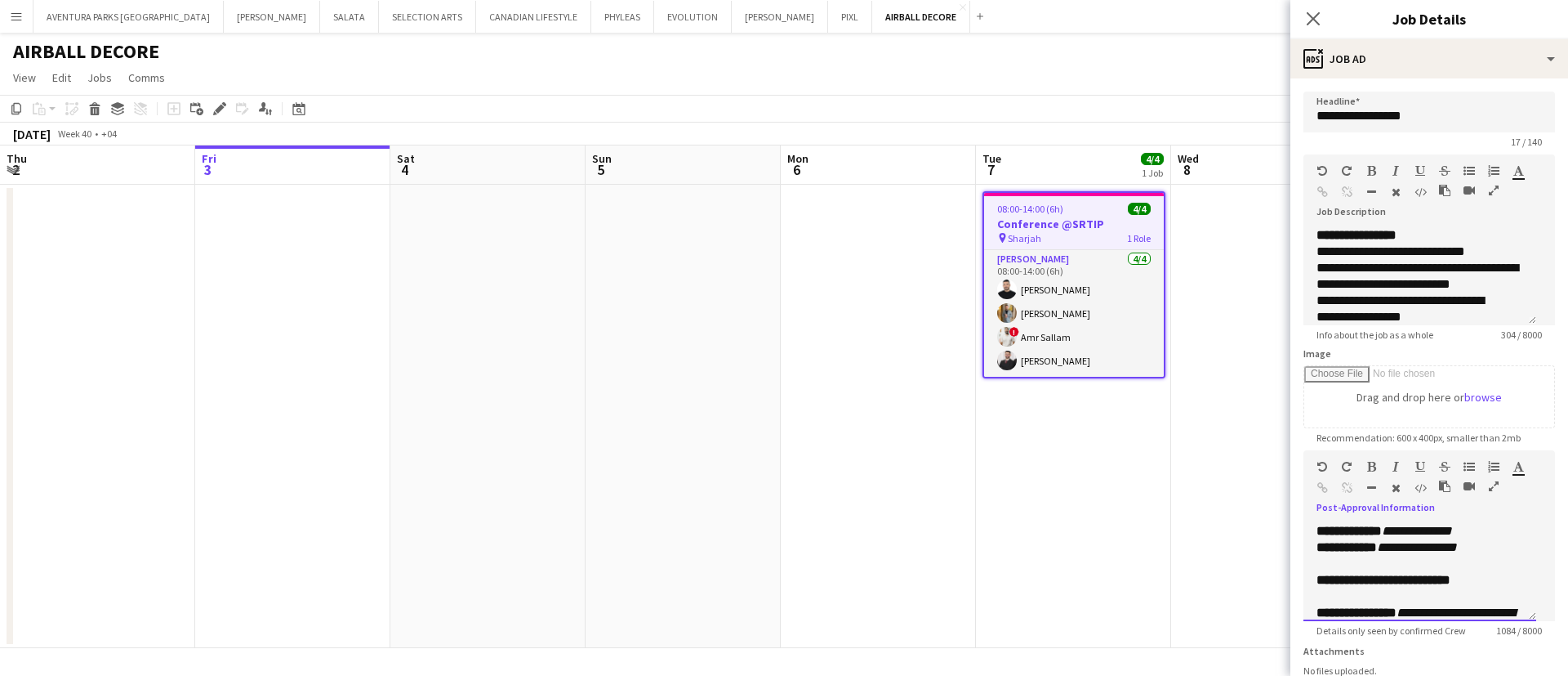
click at [1373, 500] on div at bounding box center [1354, 491] width 74 height 19
click at [1488, 492] on icon "button" at bounding box center [1493, 486] width 10 height 12
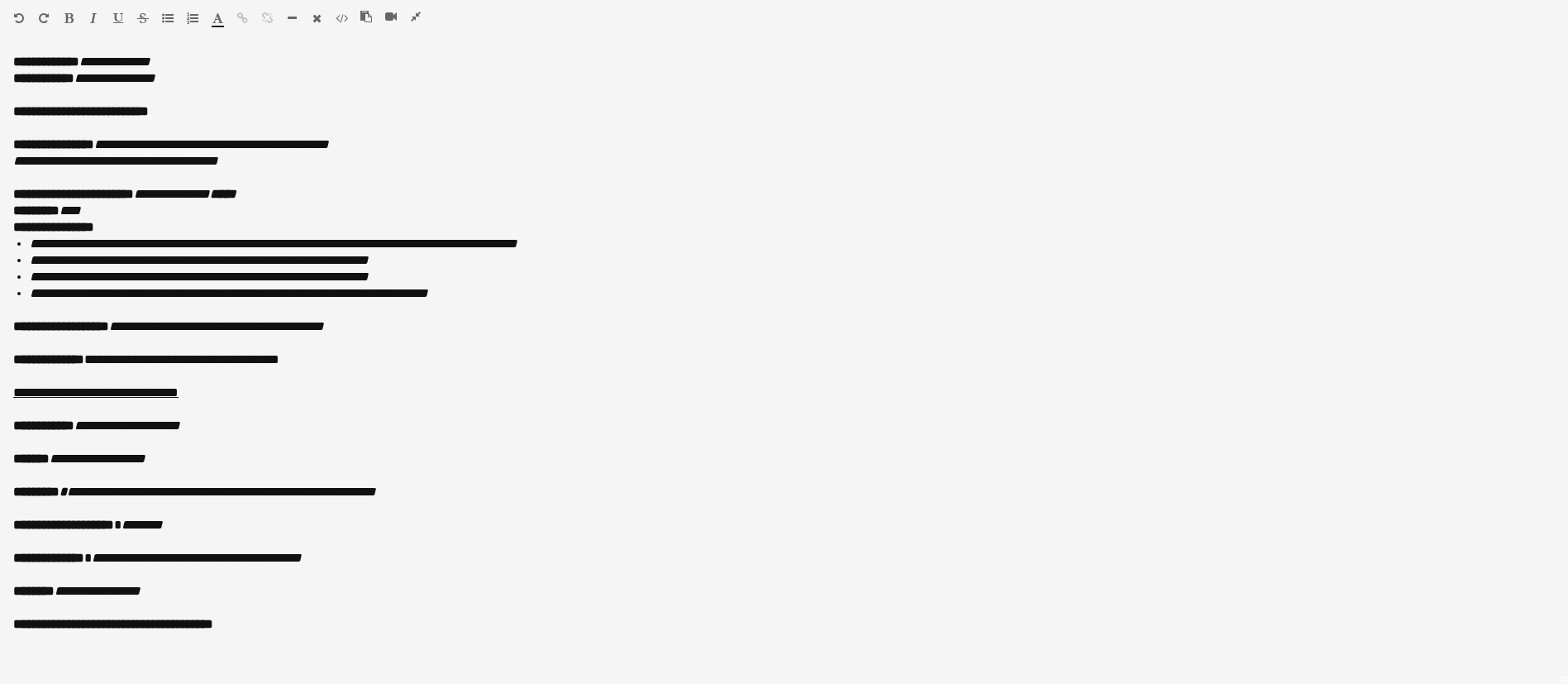
scroll to position [76, 0]
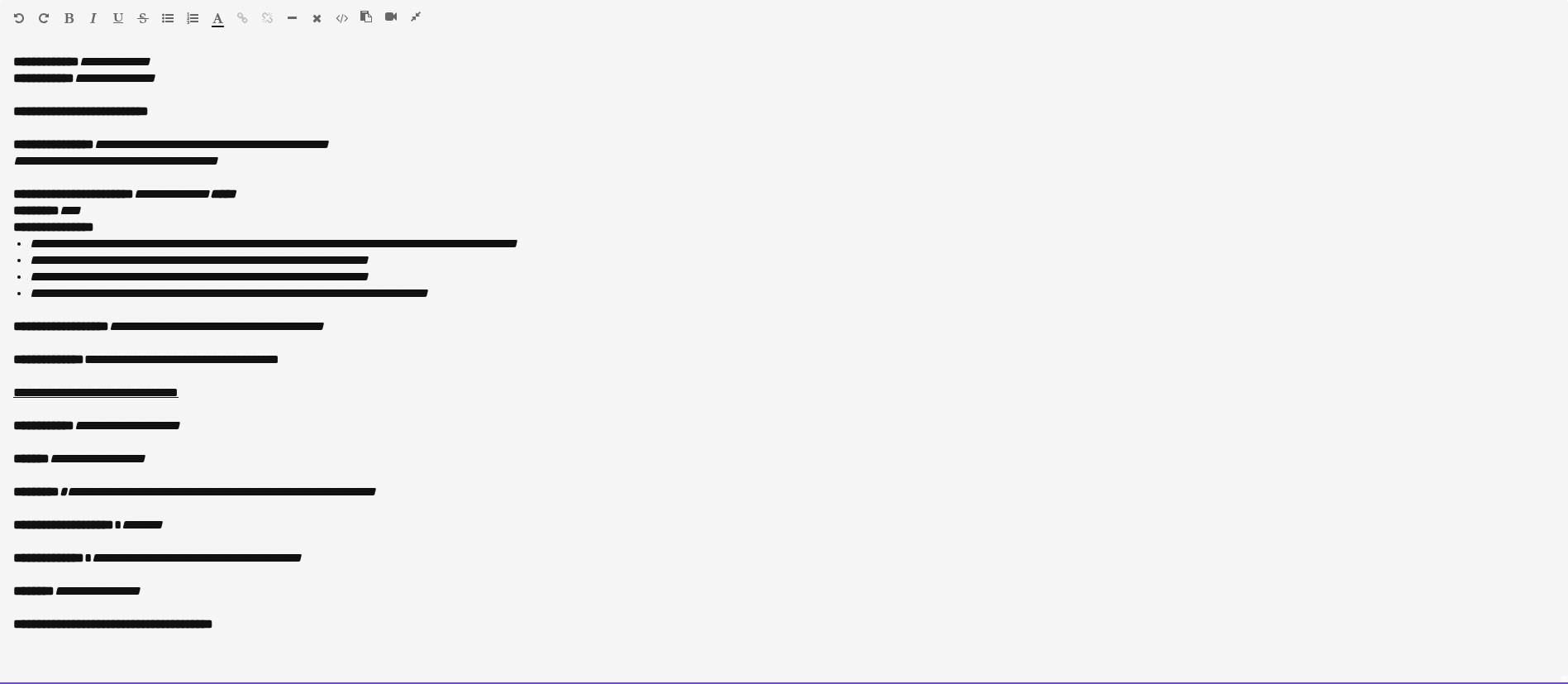
drag, startPoint x: 192, startPoint y: 110, endPoint x: 152, endPoint y: 109, distance: 40.0
click at [152, 109] on p "**********" at bounding box center [783, 111] width 1542 height 17
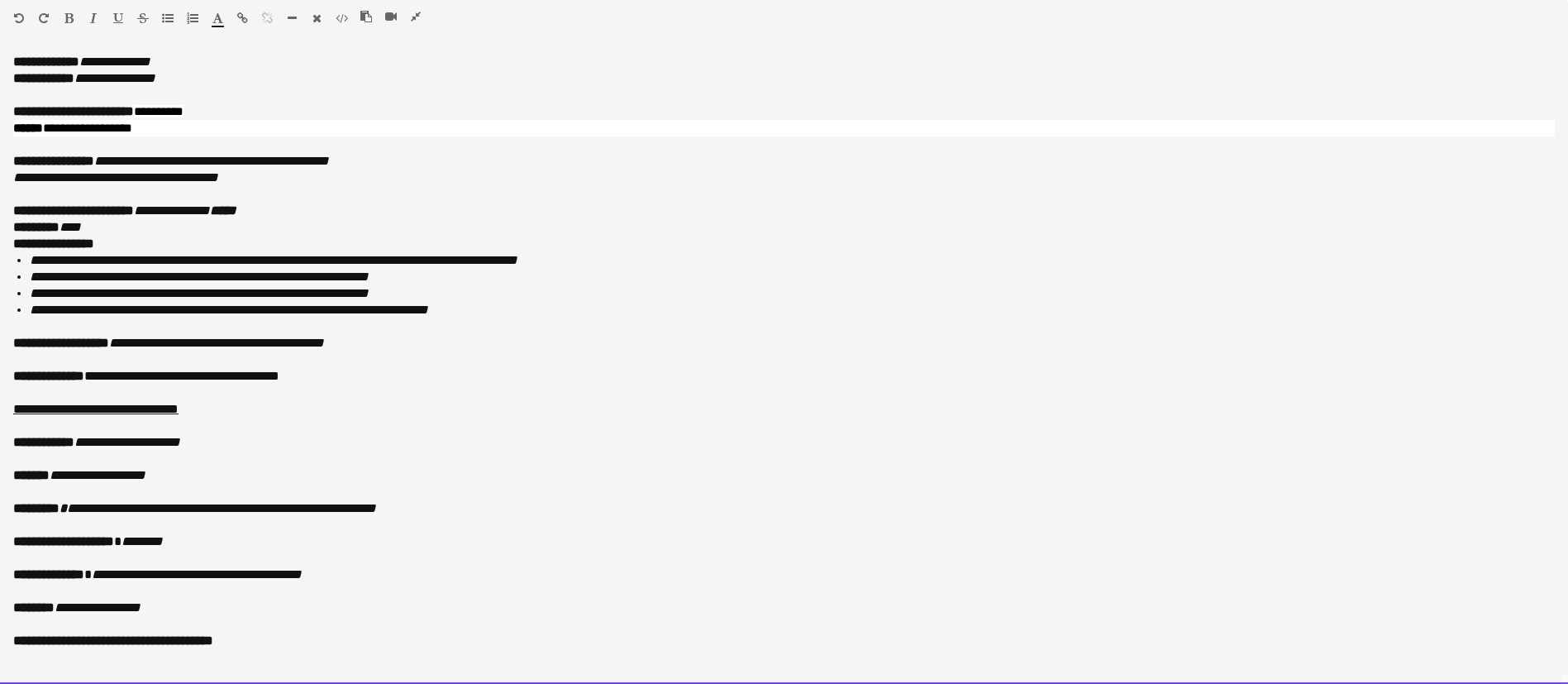
drag, startPoint x: 205, startPoint y: 133, endPoint x: 165, endPoint y: 100, distance: 51.9
click at [165, 100] on div "**********" at bounding box center [784, 369] width 1568 height 630
click at [133, 114] on b "**********" at bounding box center [73, 111] width 121 height 13
drag, startPoint x: 151, startPoint y: 112, endPoint x: 446, endPoint y: 133, distance: 295.7
click at [446, 133] on div "**********" at bounding box center [784, 369] width 1568 height 630
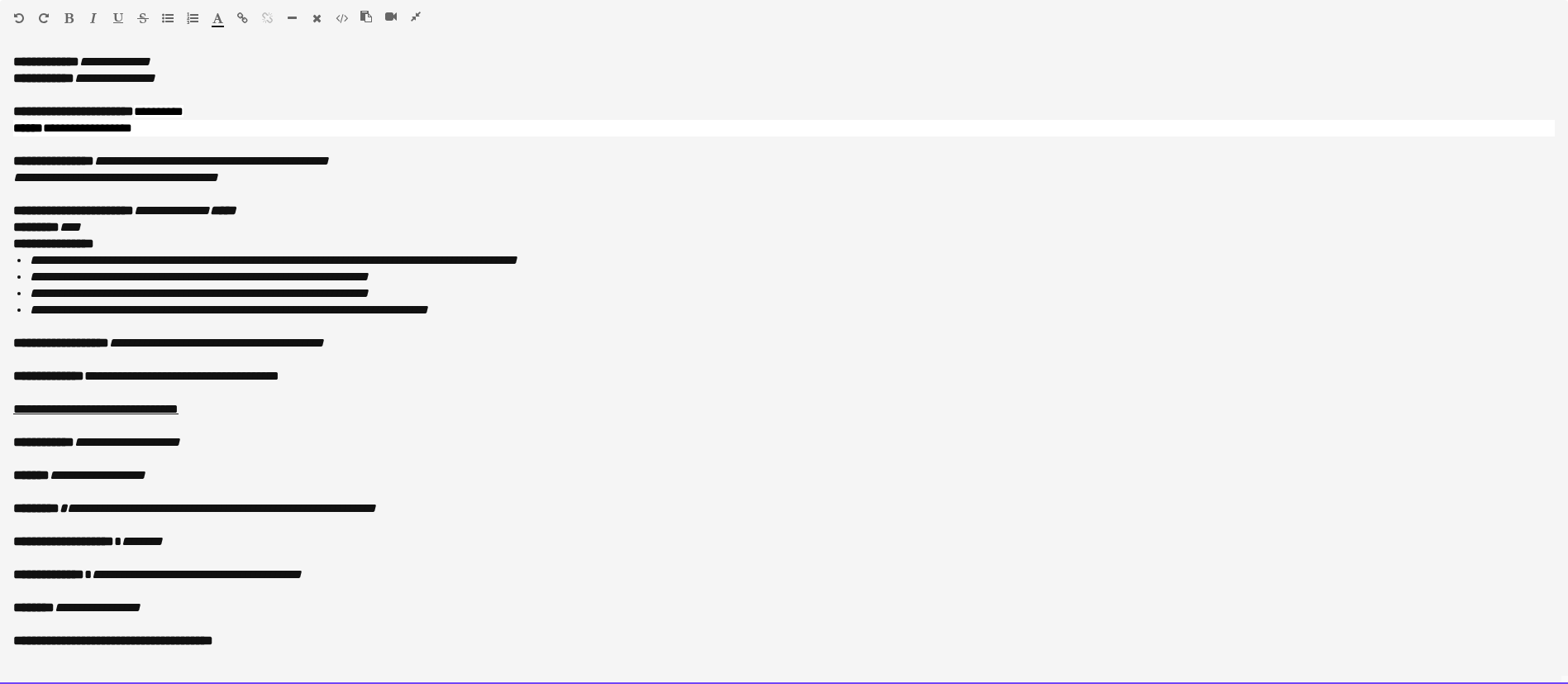
click at [276, 134] on div "**********" at bounding box center [783, 128] width 1542 height 17
drag, startPoint x: 150, startPoint y: 110, endPoint x: 236, endPoint y: 111, distance: 86.0
click at [236, 111] on p "**********" at bounding box center [783, 111] width 1542 height 17
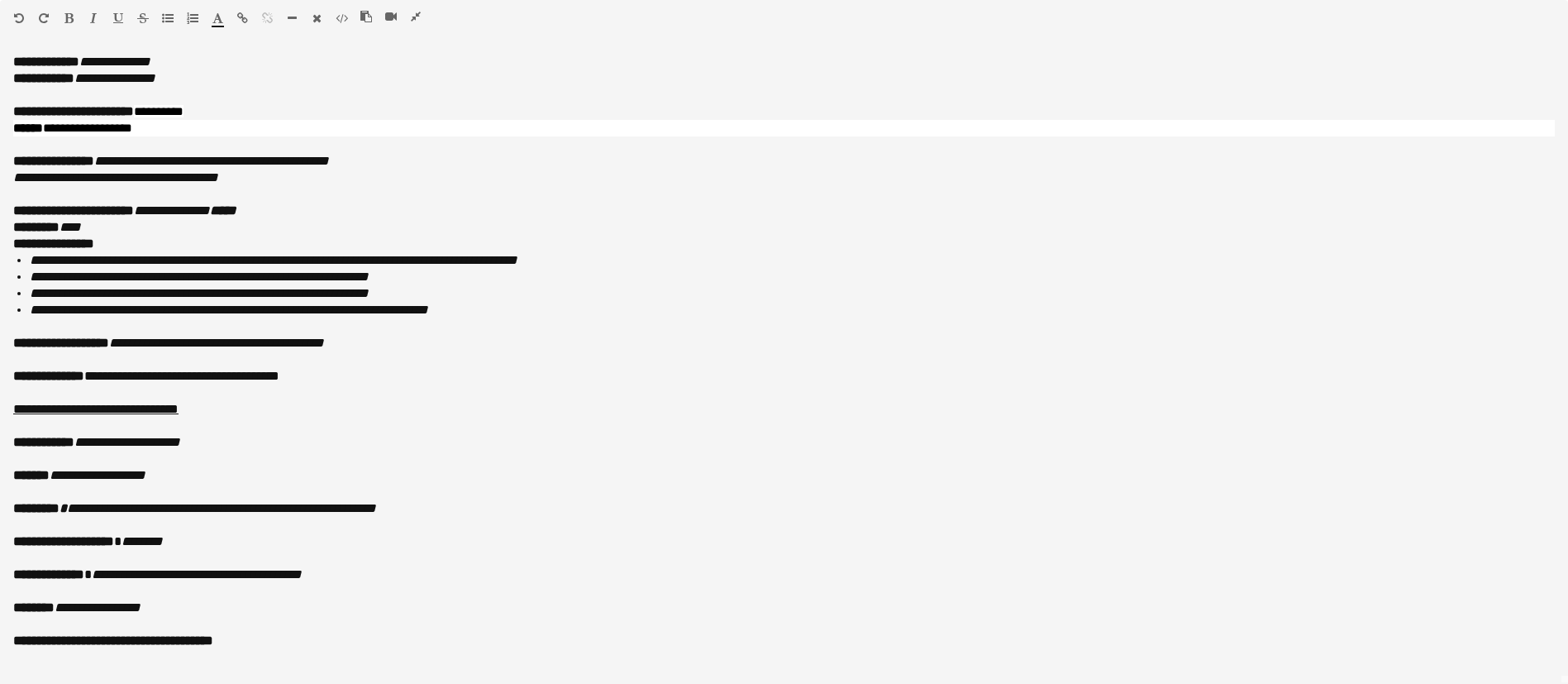
click at [91, 18] on icon "button" at bounding box center [93, 19] width 7 height 12
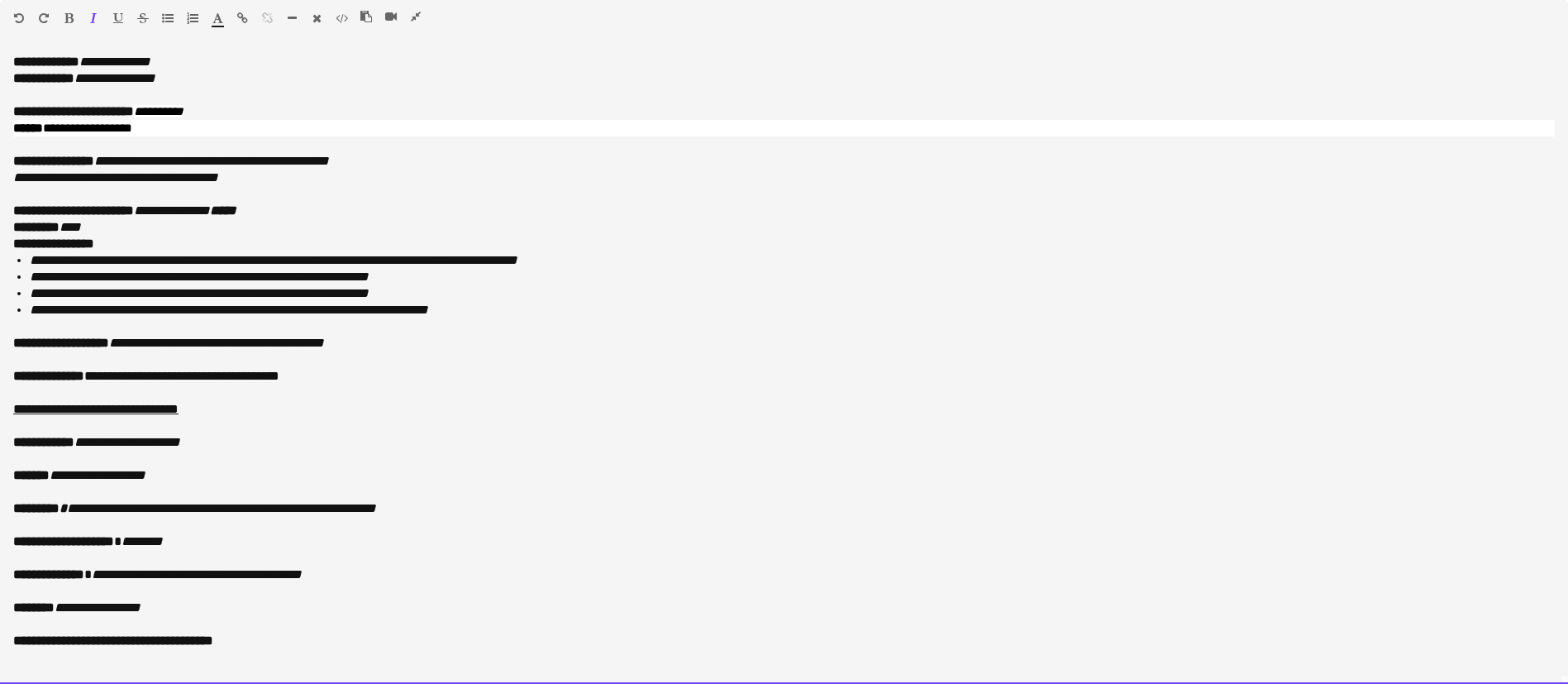
drag, startPoint x: 76, startPoint y: 133, endPoint x: 219, endPoint y: 147, distance: 143.7
click at [219, 147] on div "**********" at bounding box center [784, 369] width 1568 height 630
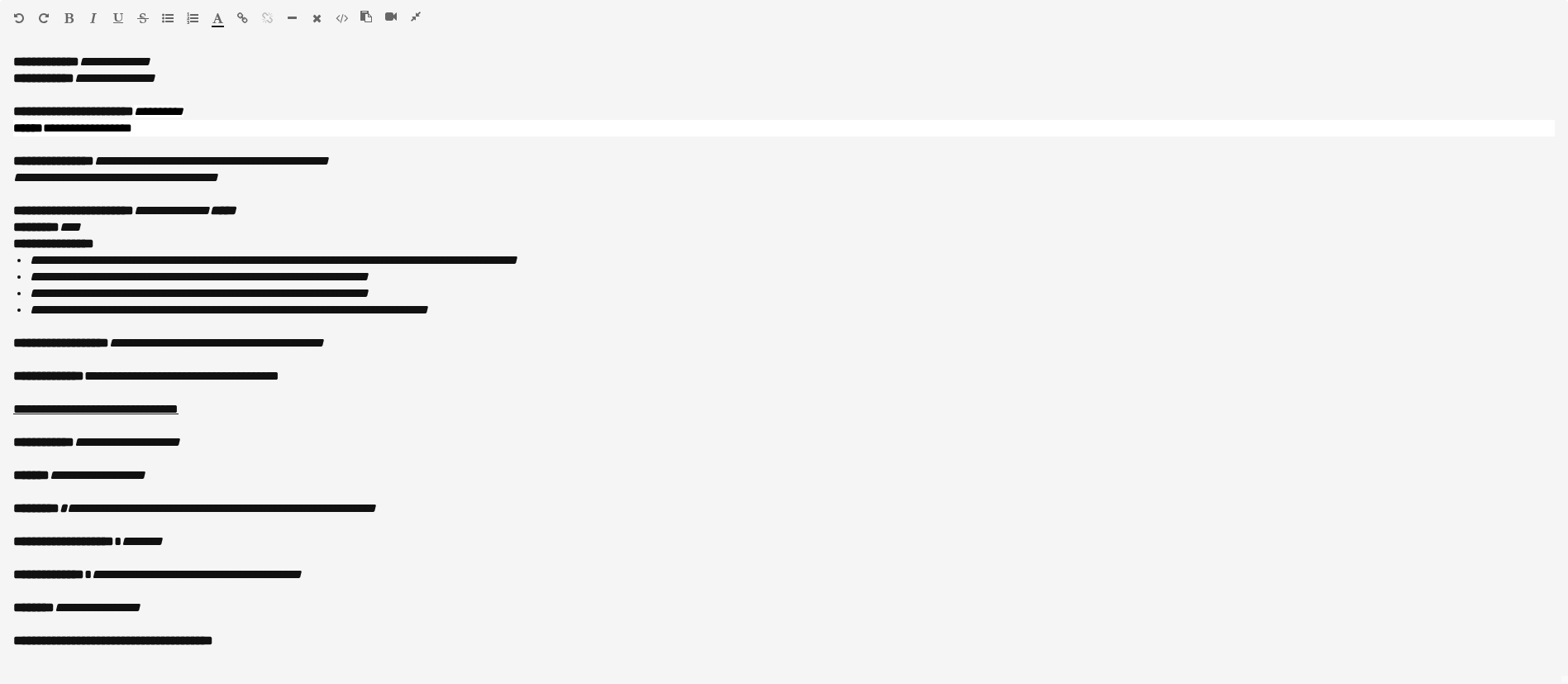
click at [94, 12] on button "button" at bounding box center [93, 18] width 12 height 13
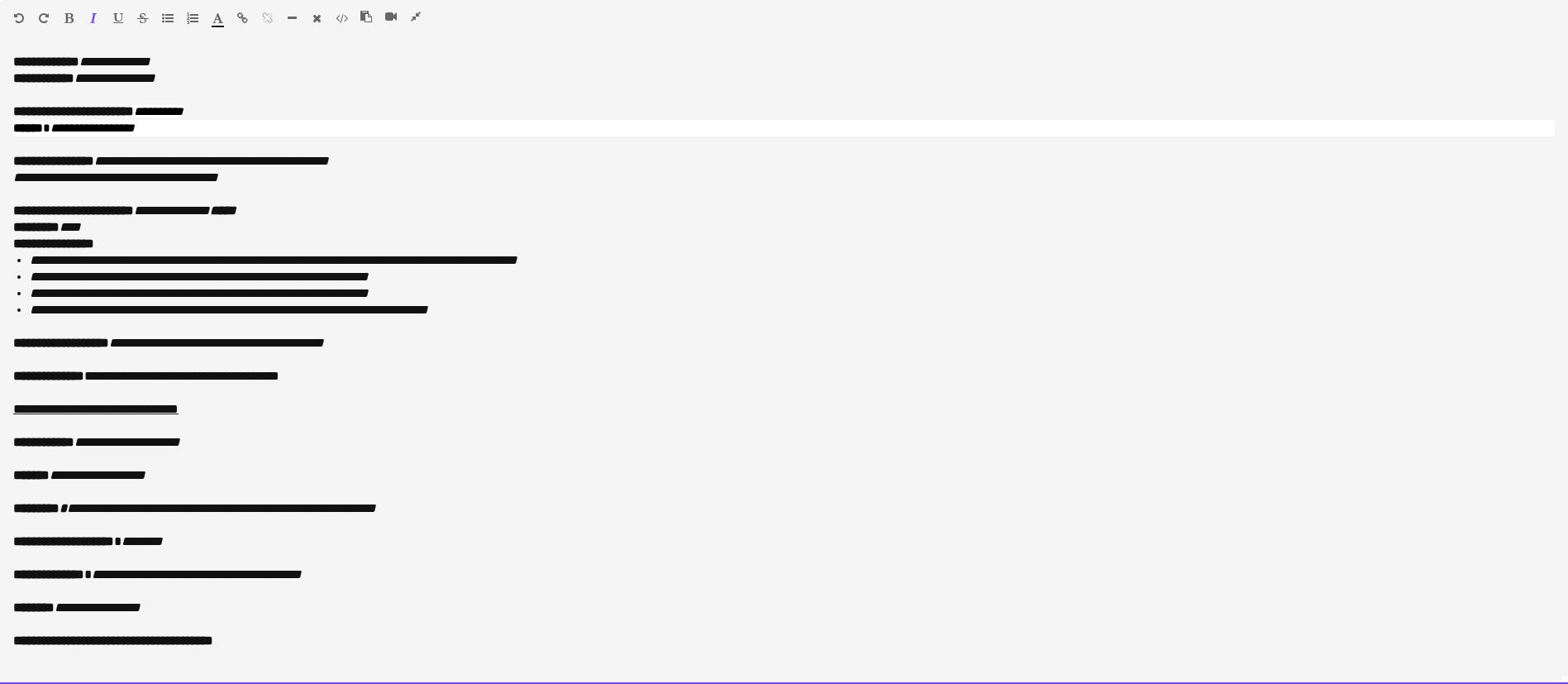
scroll to position [51, 0]
click at [301, 211] on p "**********" at bounding box center [783, 210] width 1542 height 17
drag, startPoint x: 593, startPoint y: 216, endPoint x: 292, endPoint y: 202, distance: 301.3
click at [292, 202] on p "**********" at bounding box center [783, 210] width 1542 height 17
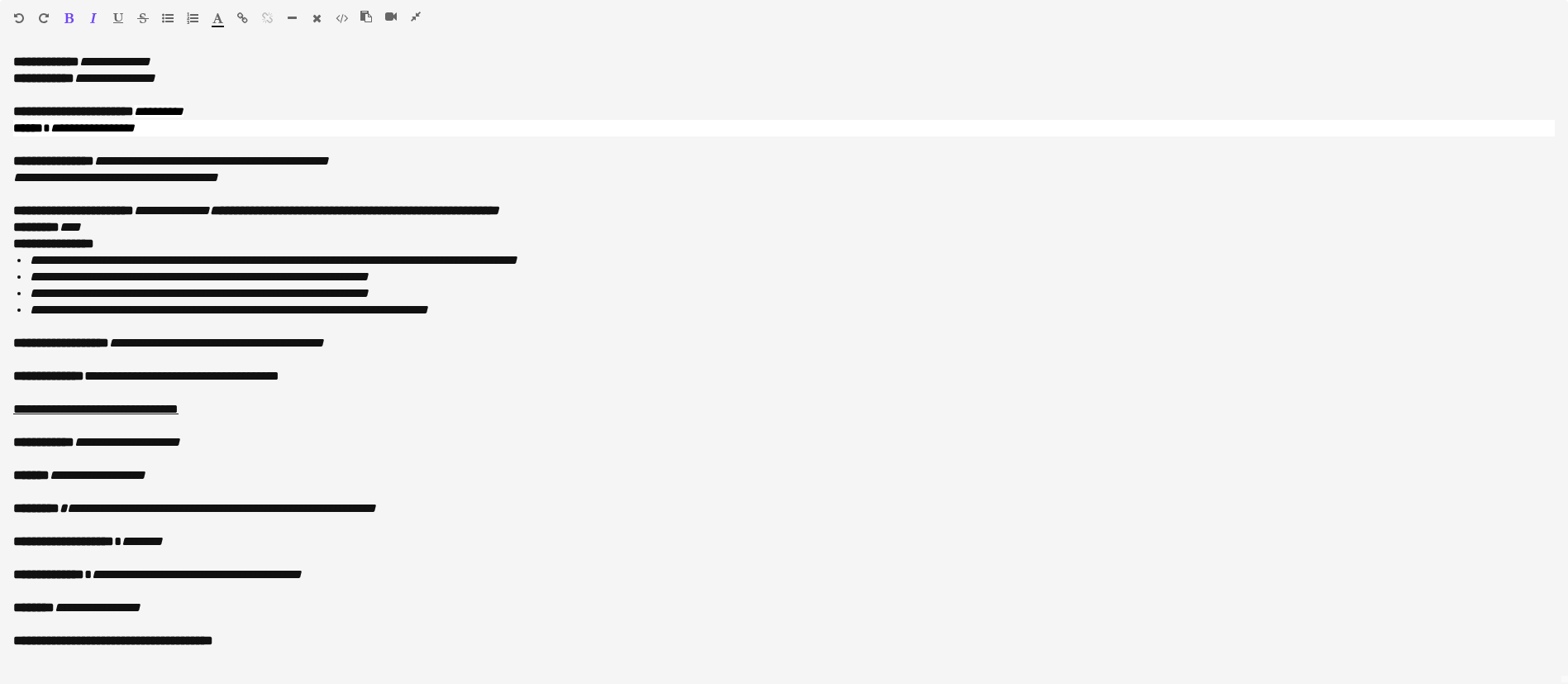
click at [217, 17] on icon "button" at bounding box center [217, 19] width 11 height 12
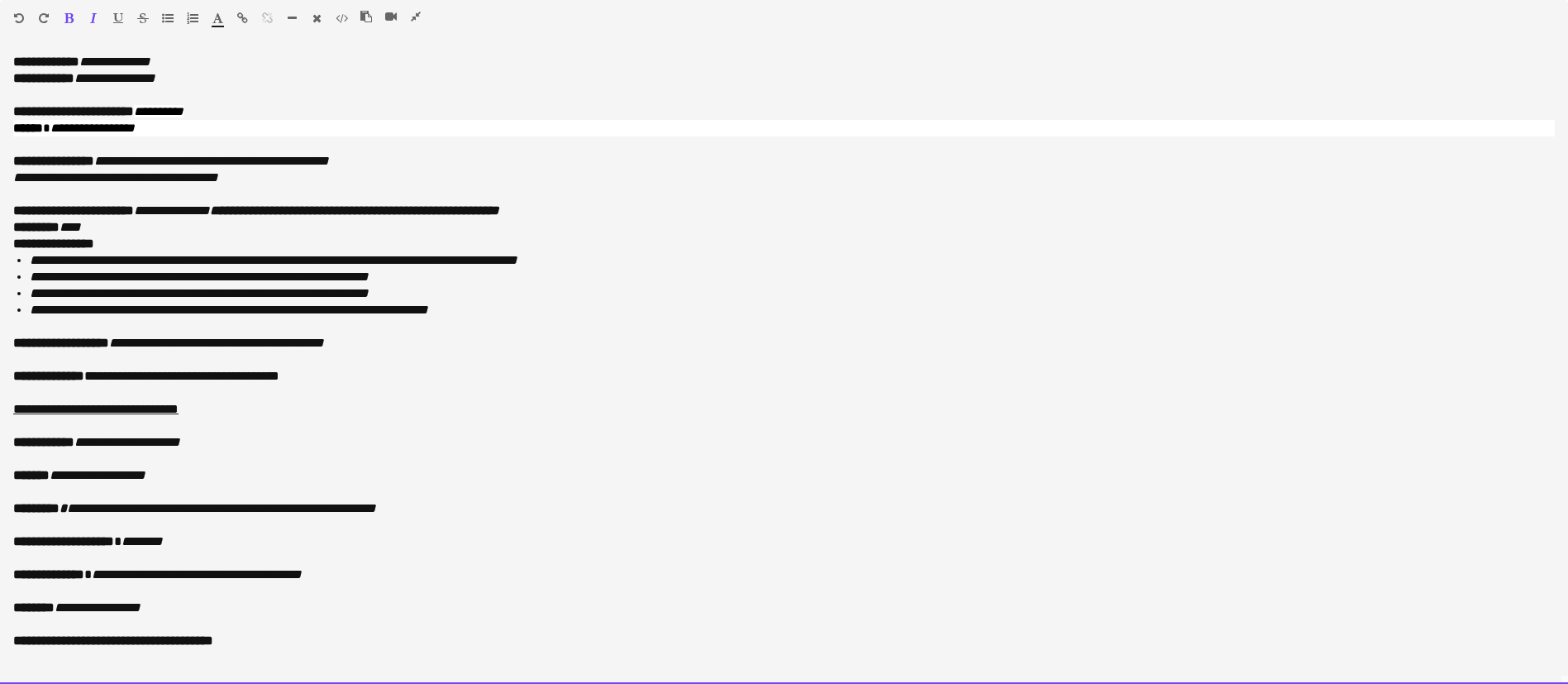
type input "*******"
click at [662, 208] on p "**********" at bounding box center [783, 210] width 1542 height 17
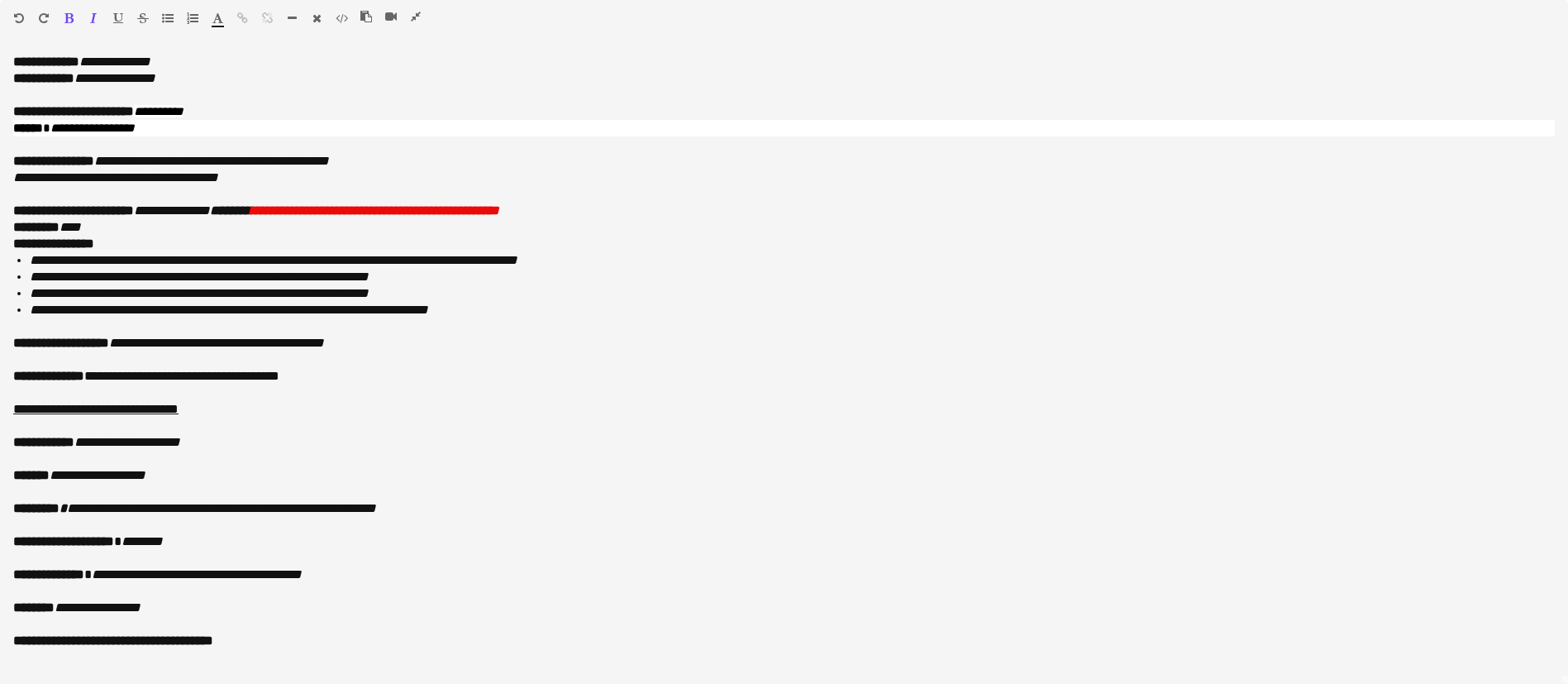
click at [417, 13] on icon "button" at bounding box center [416, 17] width 10 height 12
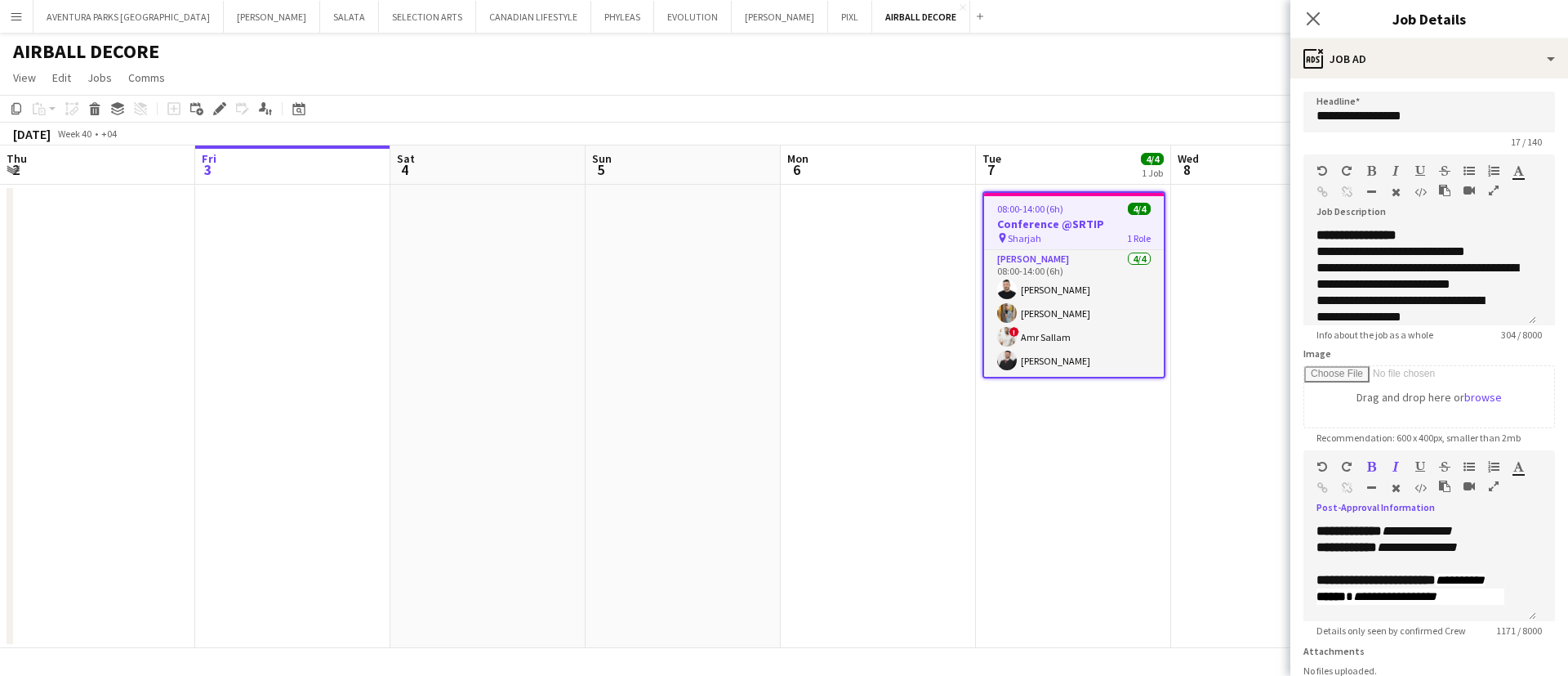
scroll to position [183, 0]
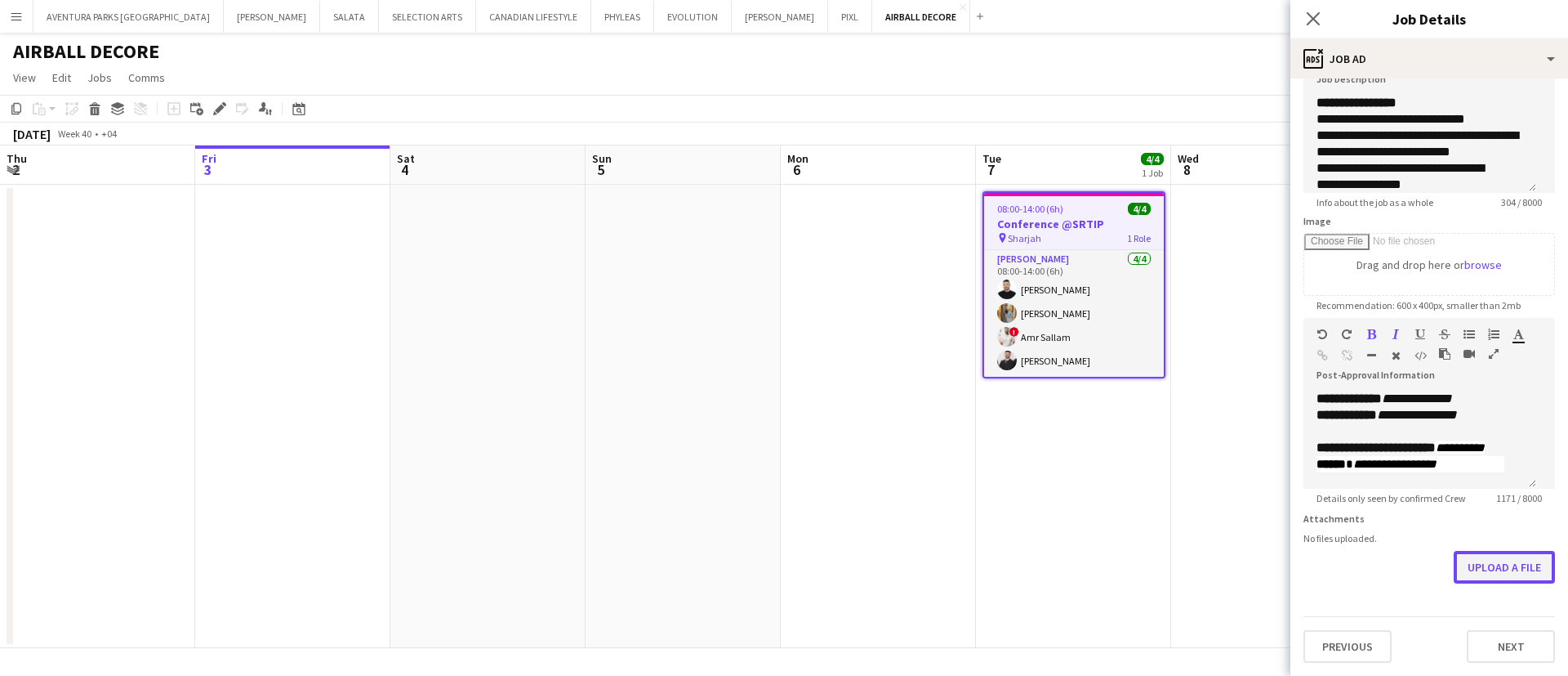
click at [1476, 573] on button "Upload a file" at bounding box center [1504, 567] width 101 height 33
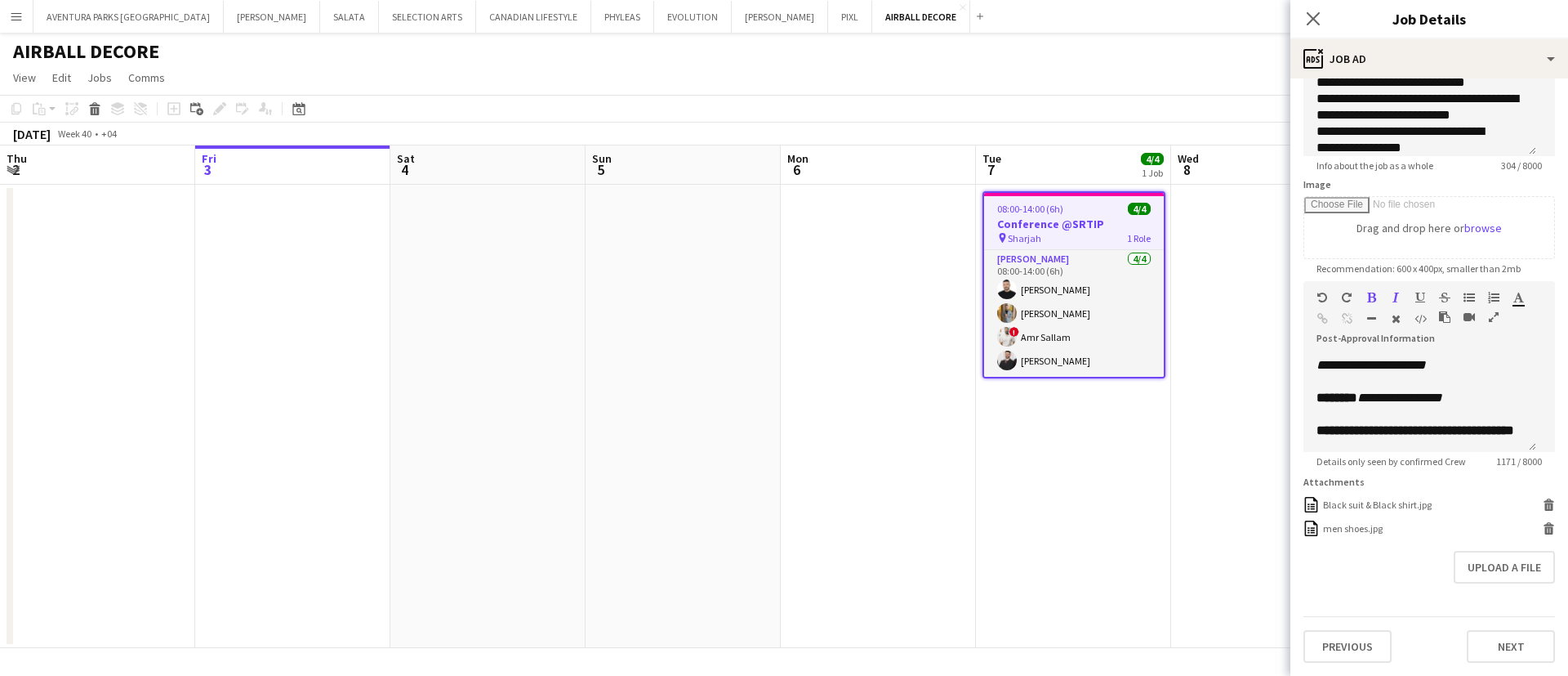
scroll to position [779, 0]
click at [1483, 583] on button "Upload a file" at bounding box center [1504, 567] width 101 height 33
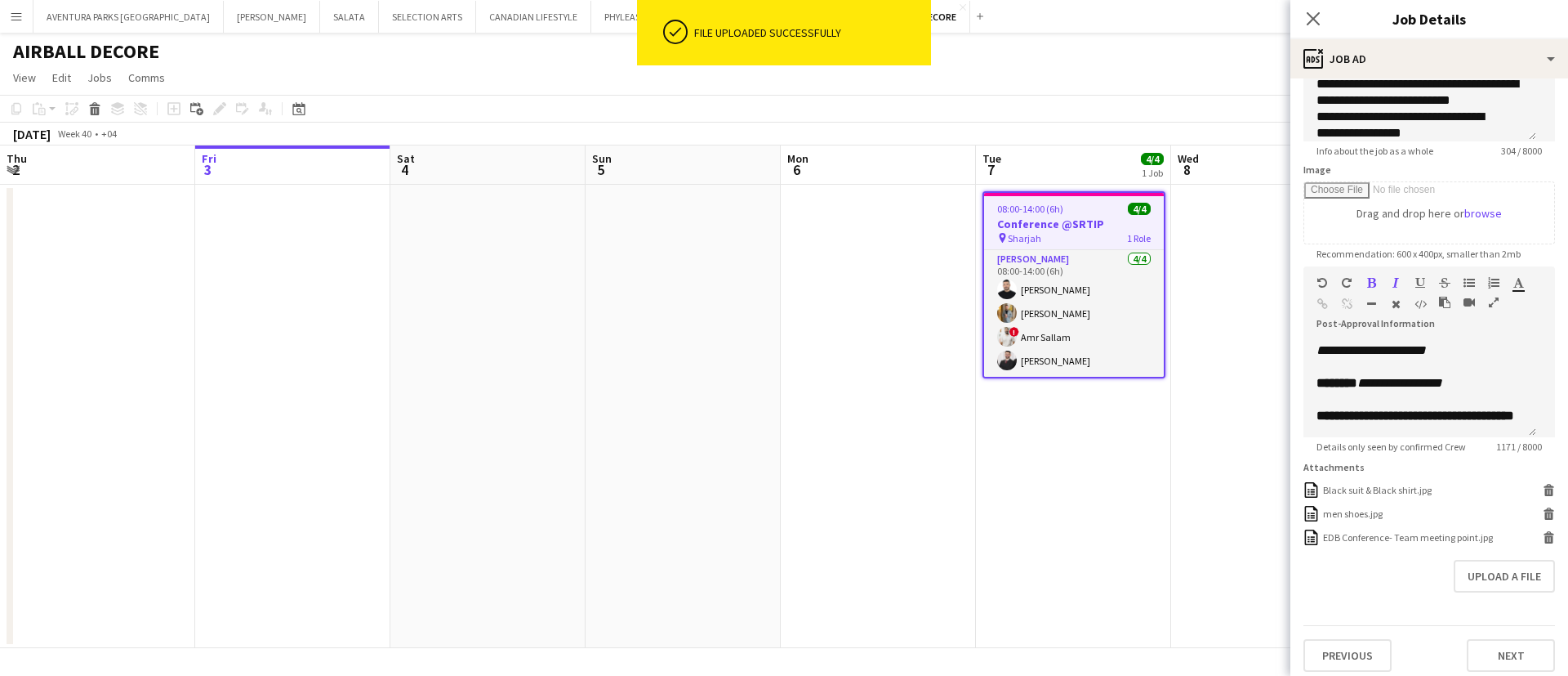
click at [1065, 433] on app-date-cell "08:00-14:00 (6h) 4/4 Conference @SRTIP pin Sharjah 1 Role [PERSON_NAME] [DATE] …" at bounding box center [1072, 416] width 195 height 464
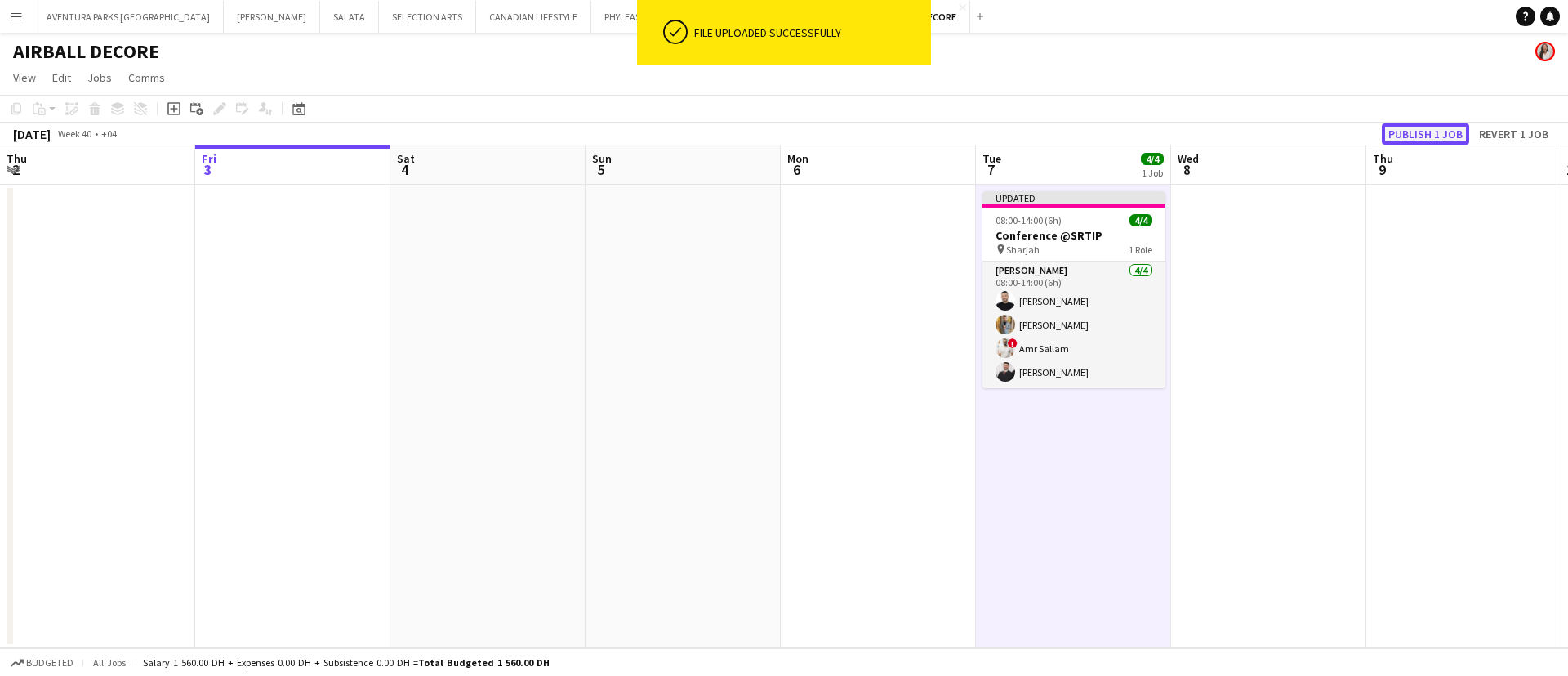
click at [1436, 133] on button "Publish 1 job" at bounding box center [1425, 134] width 87 height 21
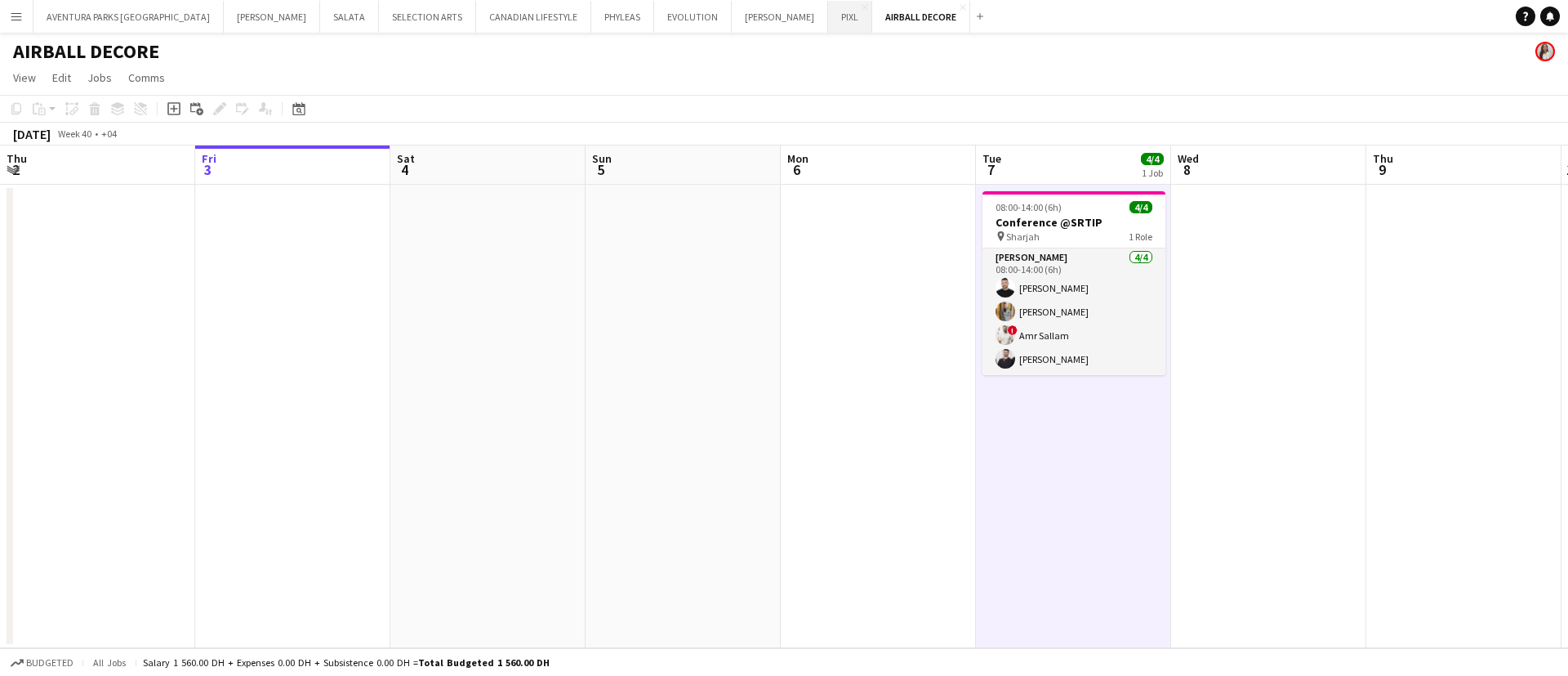
click at [828, 20] on button "PIXL Close" at bounding box center [849, 16] width 44 height 32
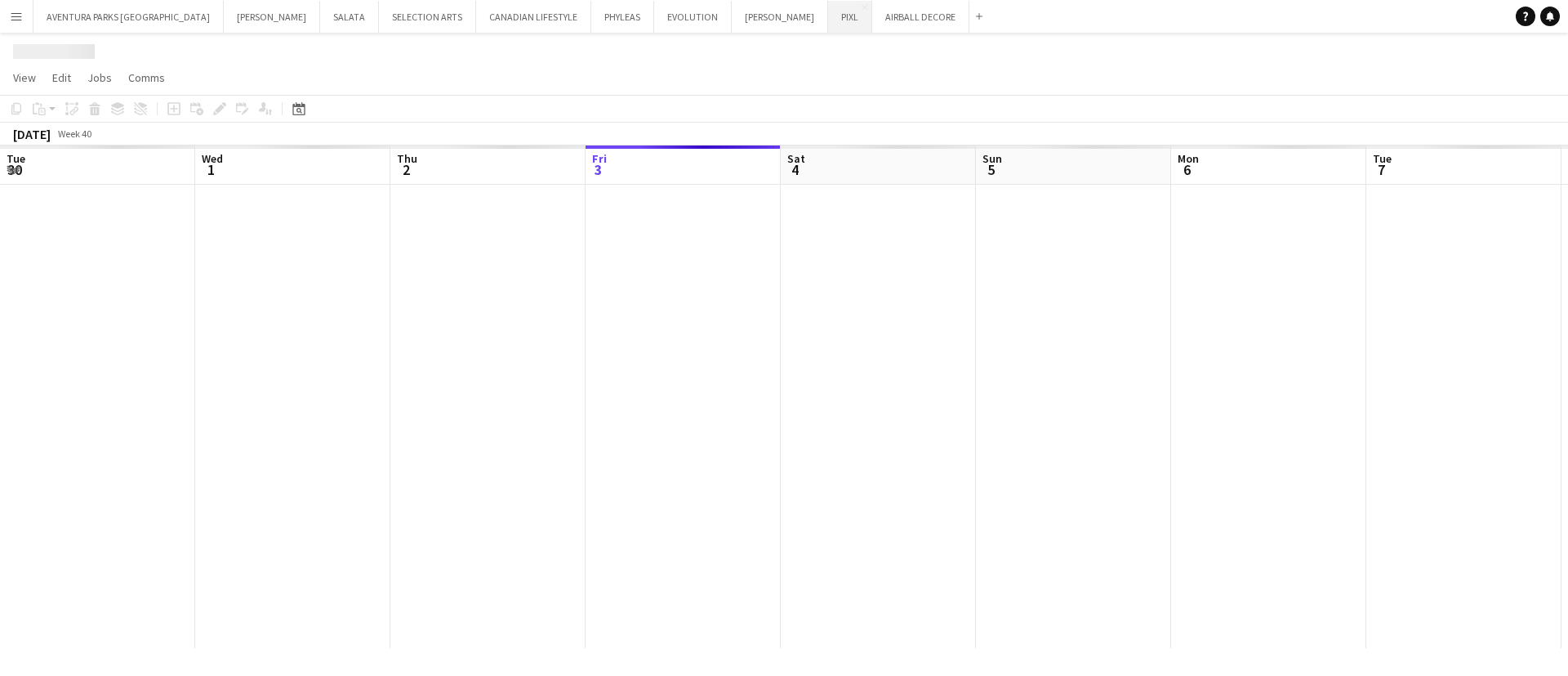
scroll to position [0, 391]
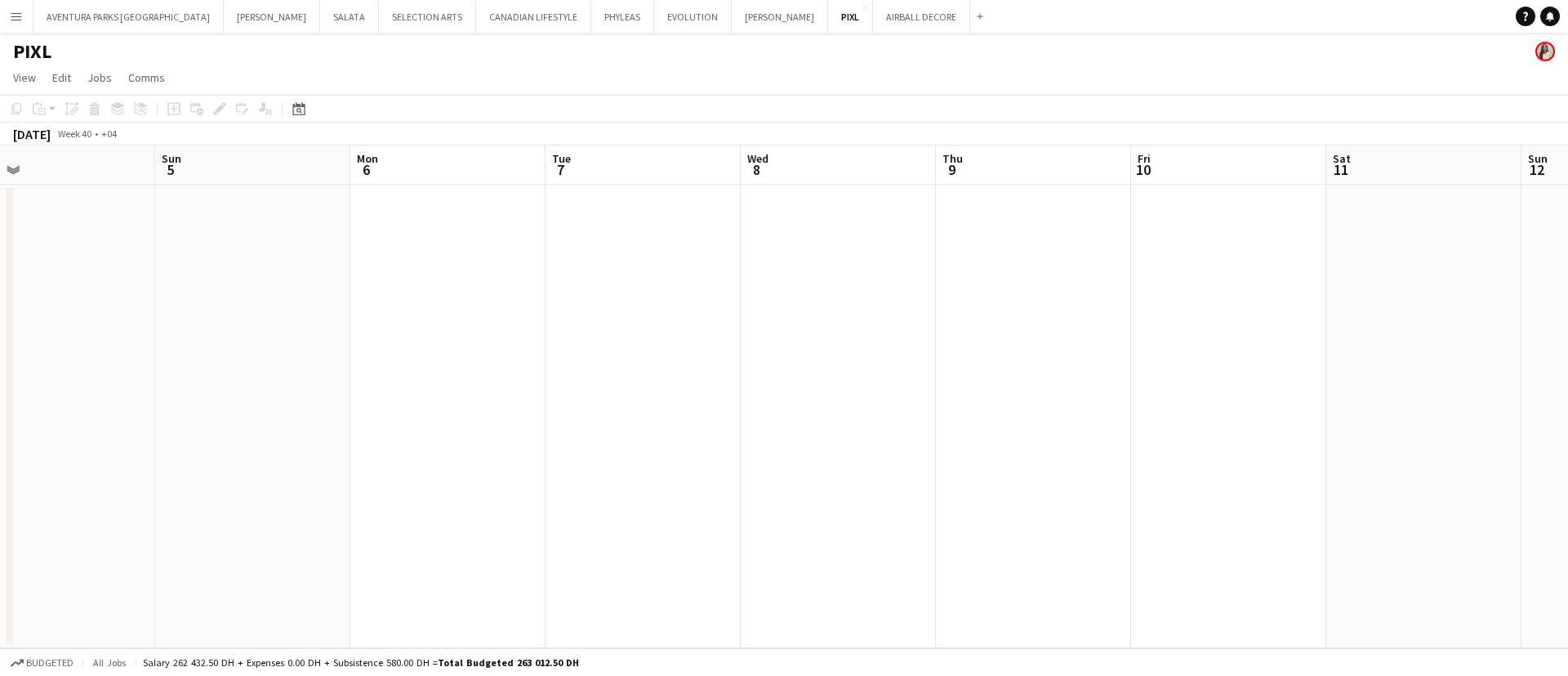
drag, startPoint x: 945, startPoint y: 397, endPoint x: 164, endPoint y: 220, distance: 800.8
click at [167, 218] on app-calendar-viewport "Thu 2 Fri 3 Sat 4 Sun 5 Mon 6 Tue 7 Wed 8 Thu 9 Fri 10 Sat 11 Sun 12 Mon 13 Tue…" at bounding box center [784, 397] width 1568 height 502
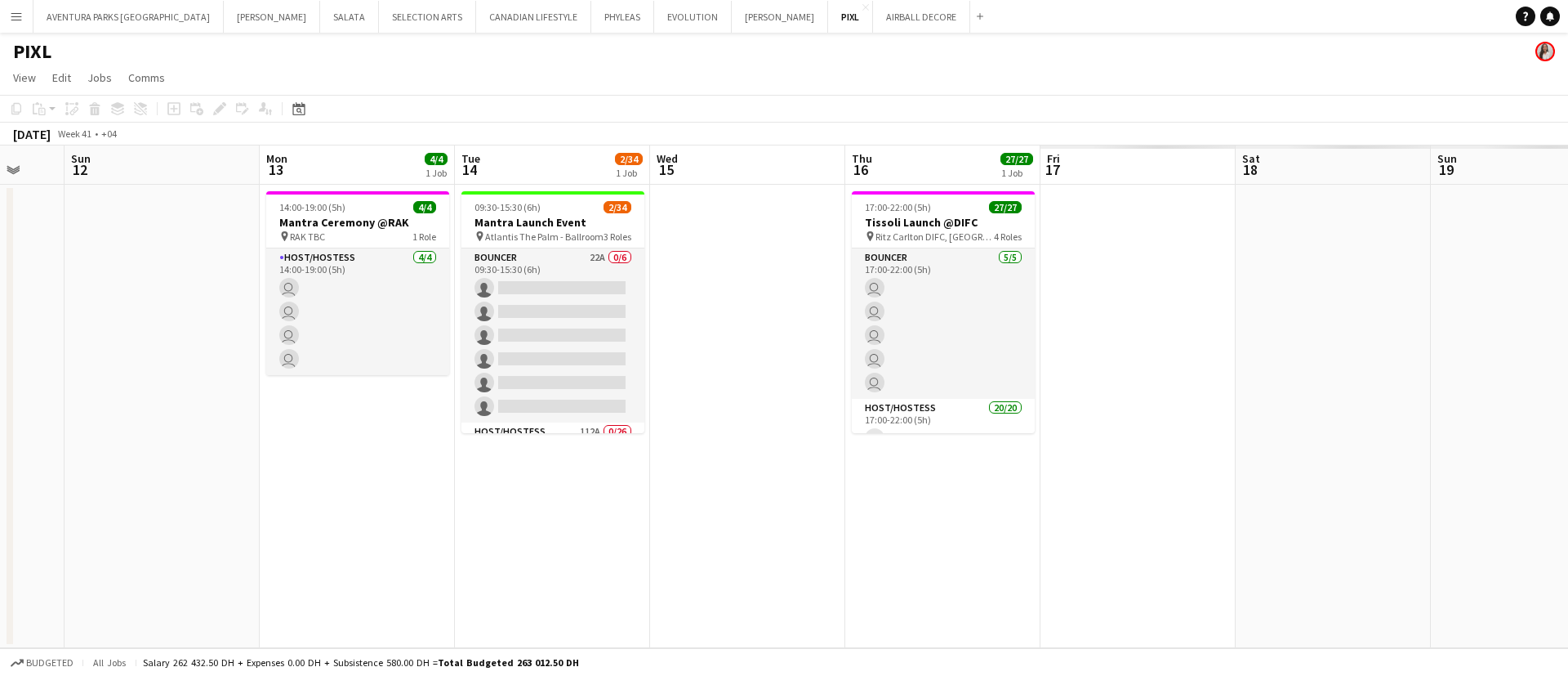
drag, startPoint x: 1040, startPoint y: 370, endPoint x: 46, endPoint y: 233, distance: 1003.4
click at [46, 233] on app-calendar-viewport "Wed 8 Thu 9 Fri 10 Sat 11 Sun 12 Mon 13 4/4 1 Job Tue 14 2/34 1 Job Wed 15 Thu …" at bounding box center [784, 397] width 1568 height 502
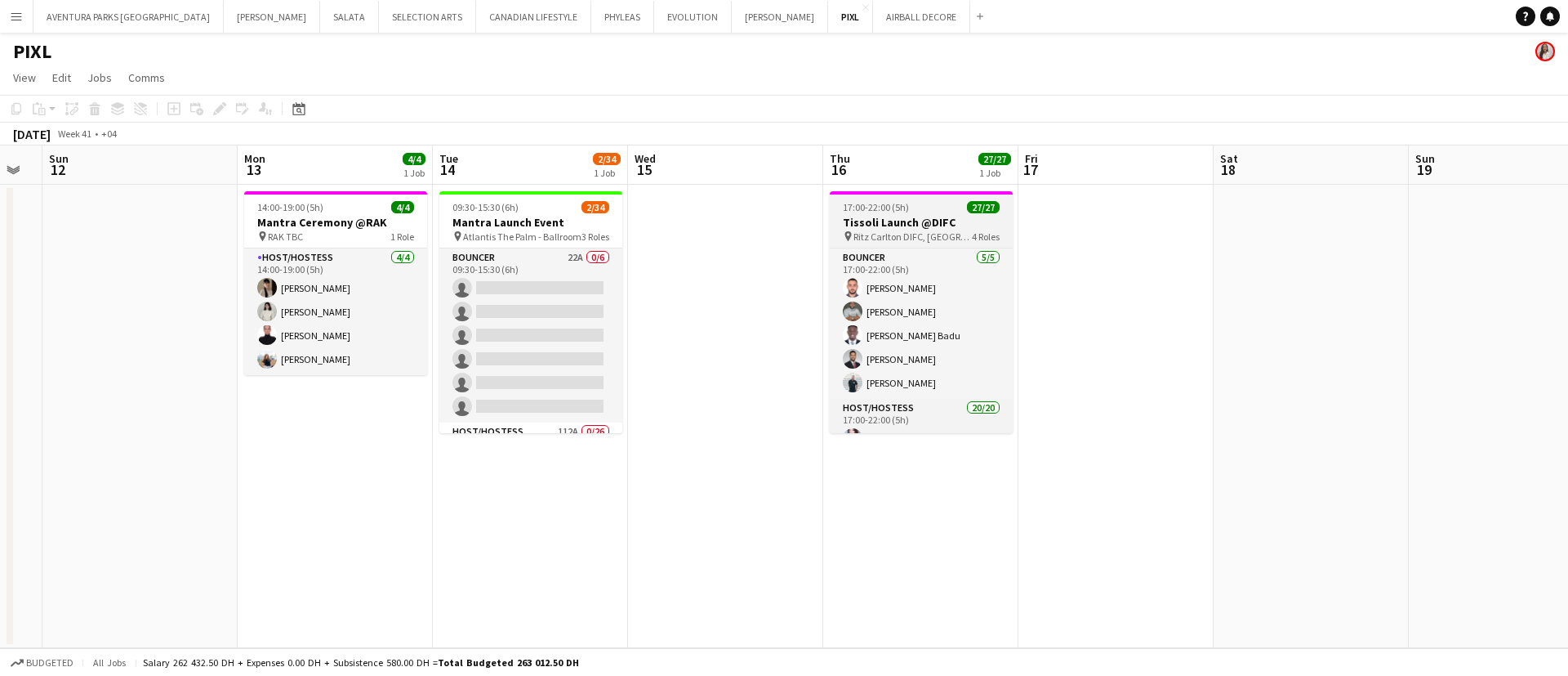
click at [940, 224] on h3 "Tissoli Launch @DIFC" at bounding box center [921, 221] width 183 height 15
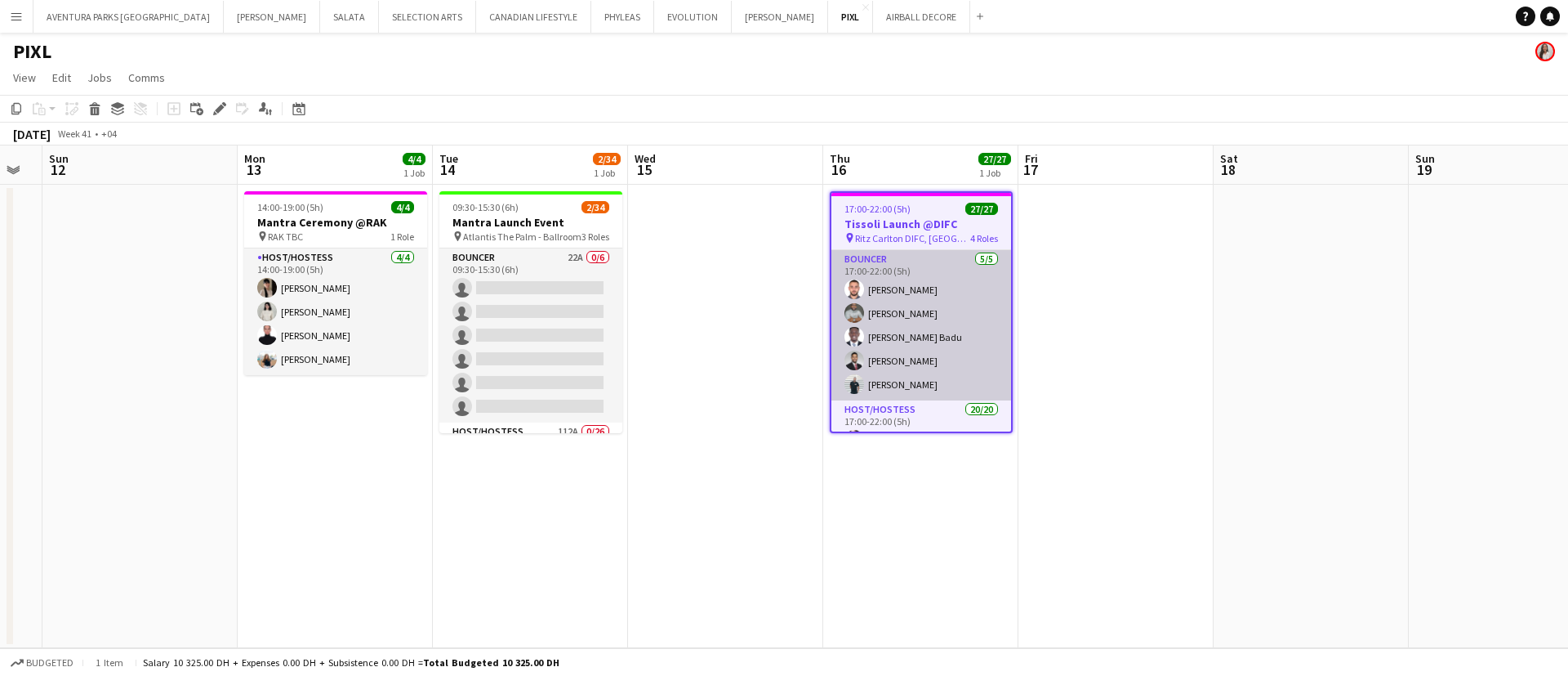
scroll to position [122, 0]
click at [910, 301] on app-card-role "Host/Hostess 20/20 17:00-22:00 (5h) [PERSON_NAME] [PERSON_NAME] ! [PERSON_NAME]…" at bounding box center [920, 407] width 179 height 505
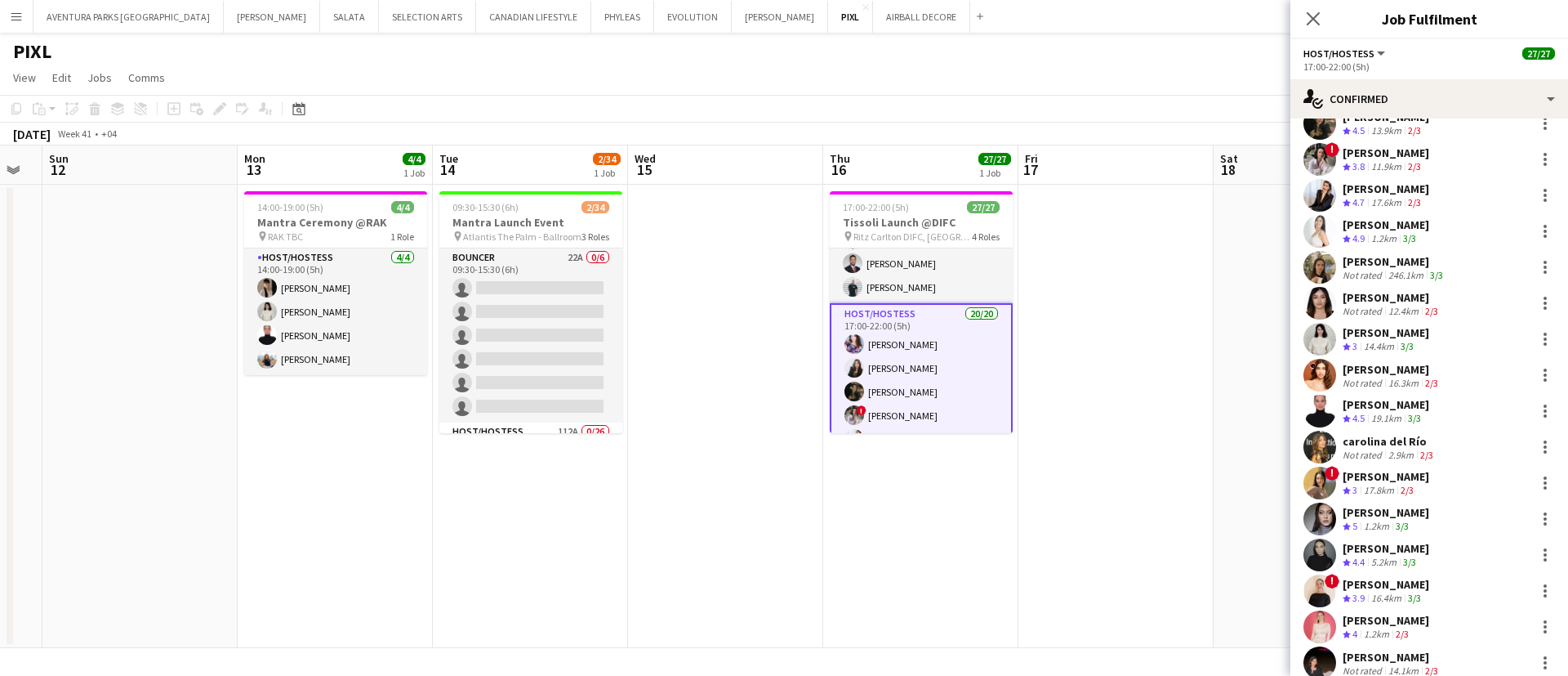
scroll to position [8, 0]
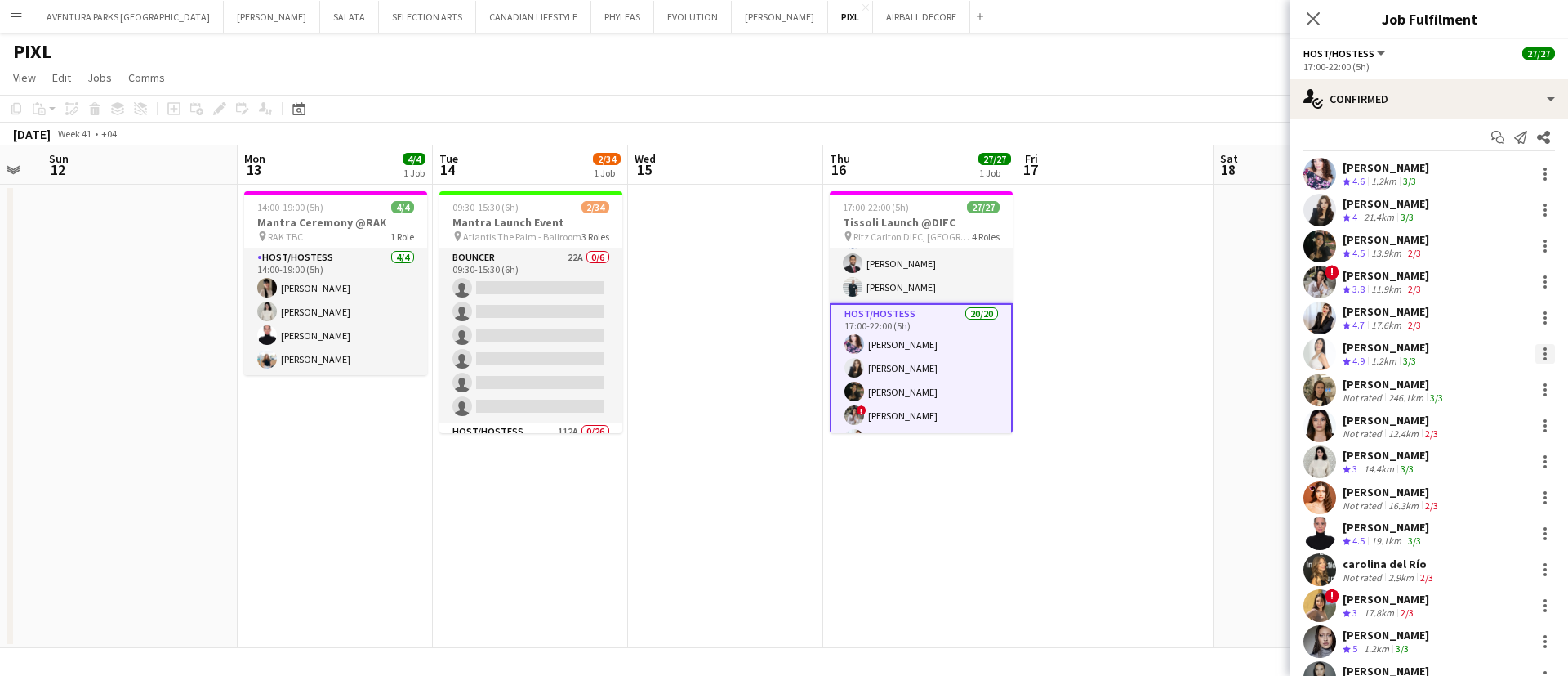
click at [1544, 348] on div at bounding box center [1545, 348] width 3 height 3
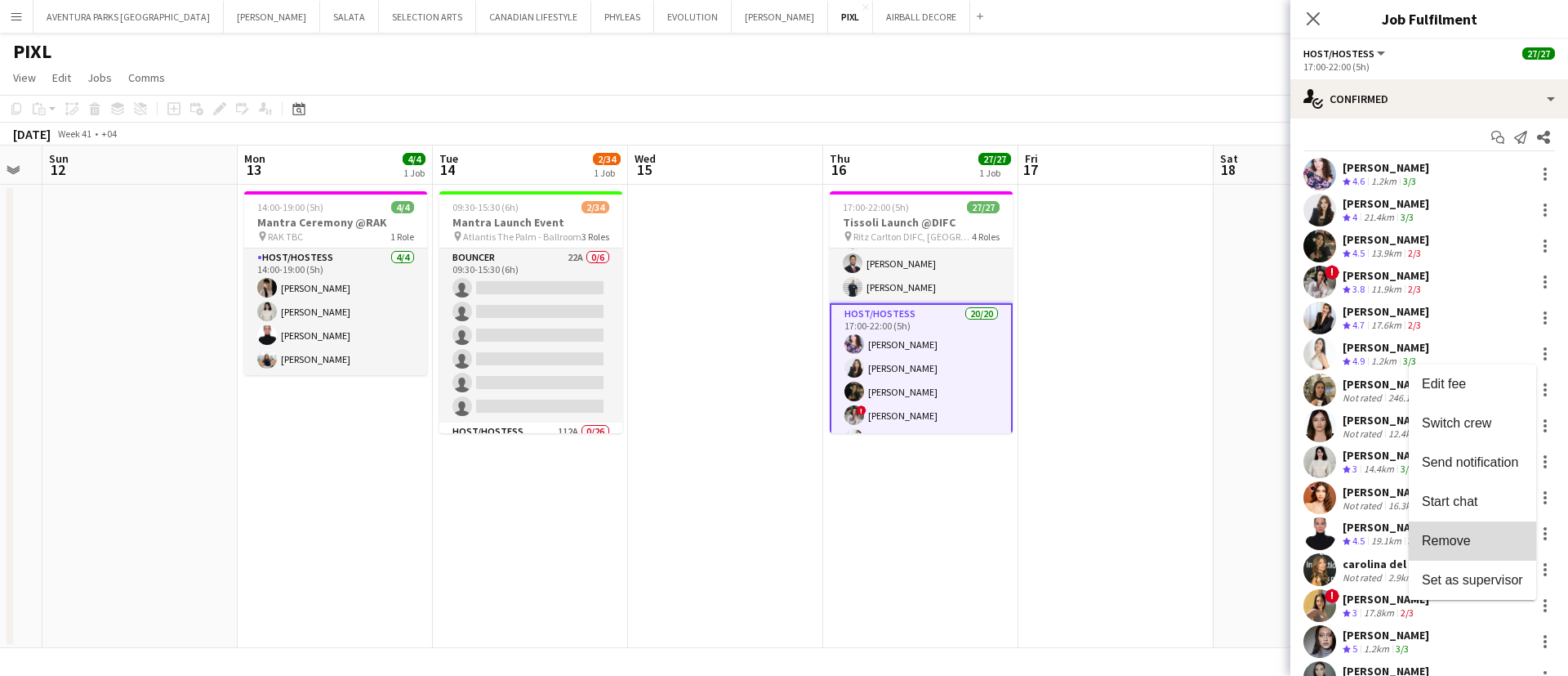
click at [1479, 541] on span "Remove" at bounding box center [1472, 540] width 101 height 15
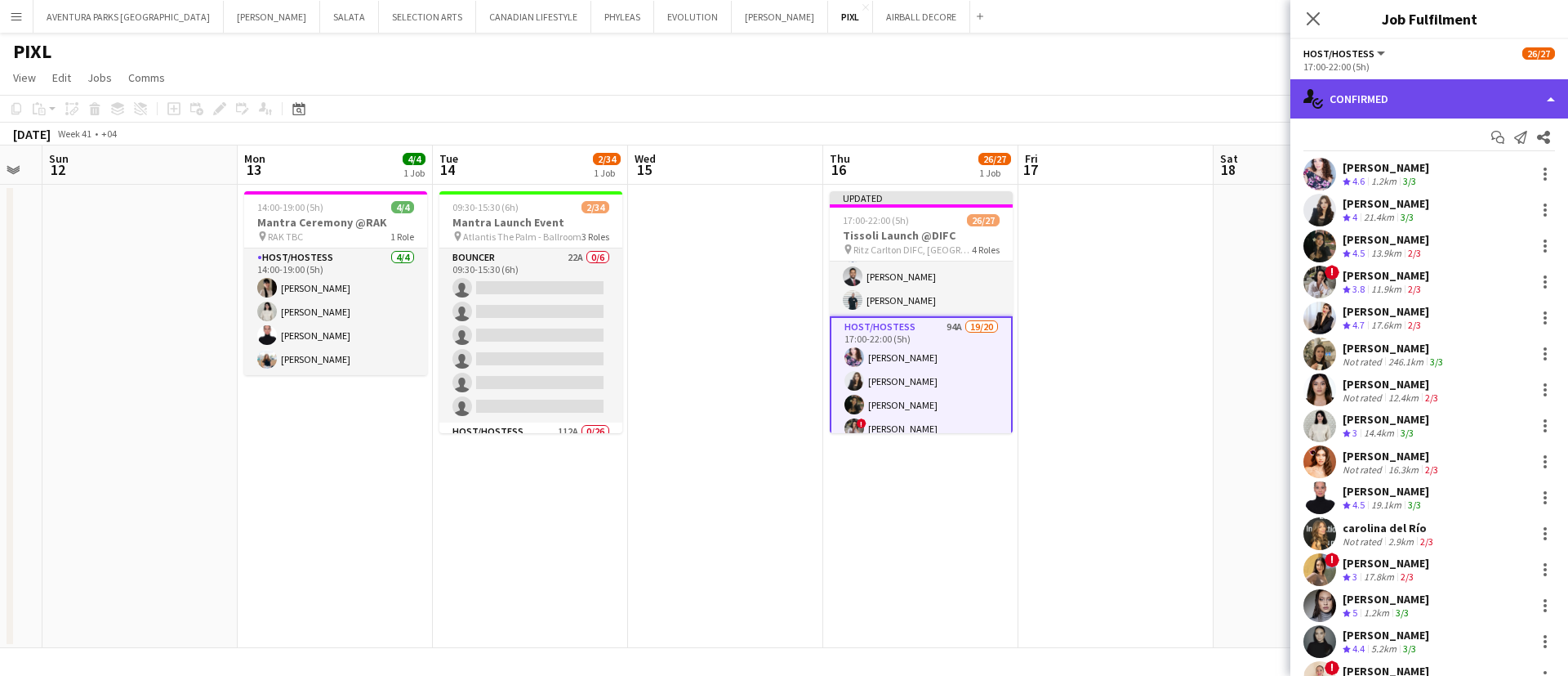
click at [1399, 90] on div "single-neutral-actions-check-2 Confirmed" at bounding box center [1429, 99] width 277 height 39
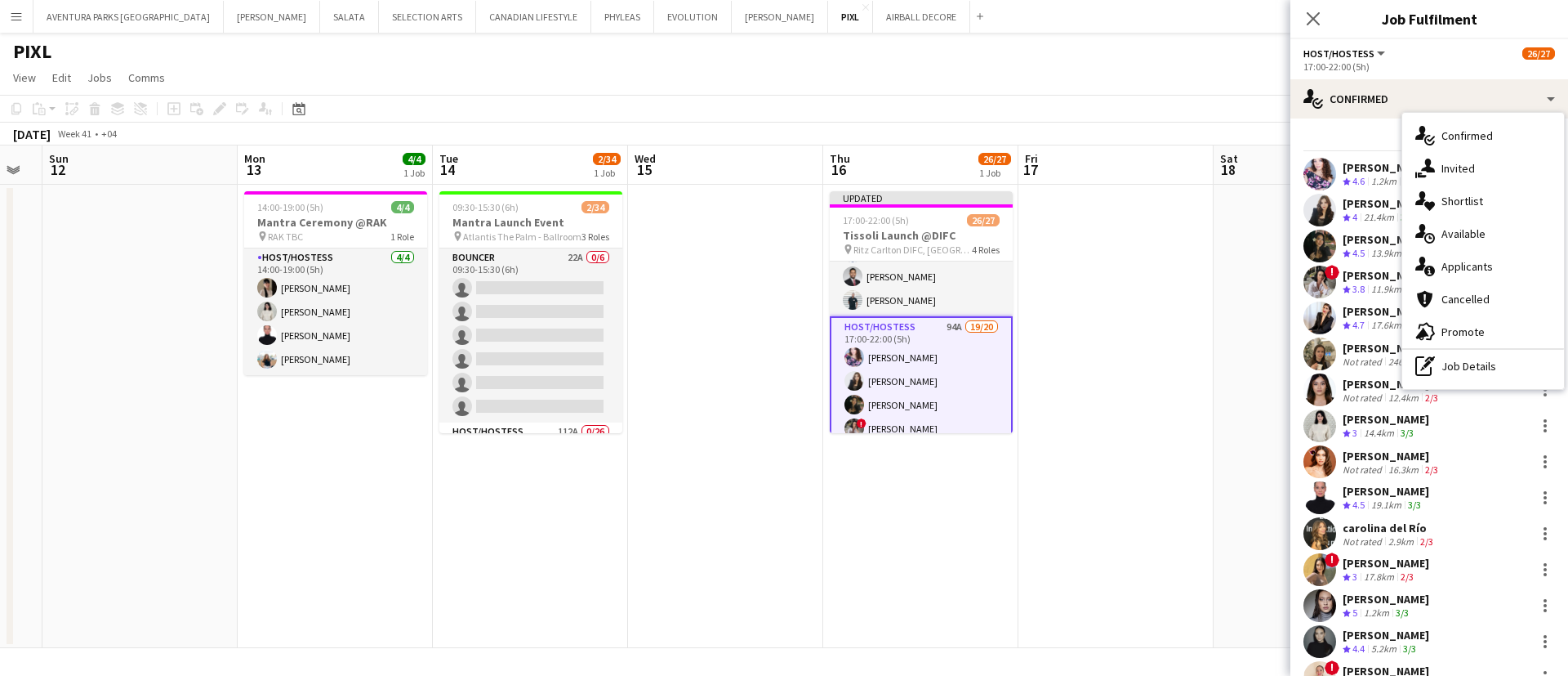
click at [1242, 240] on app-date-cell at bounding box center [1311, 416] width 195 height 464
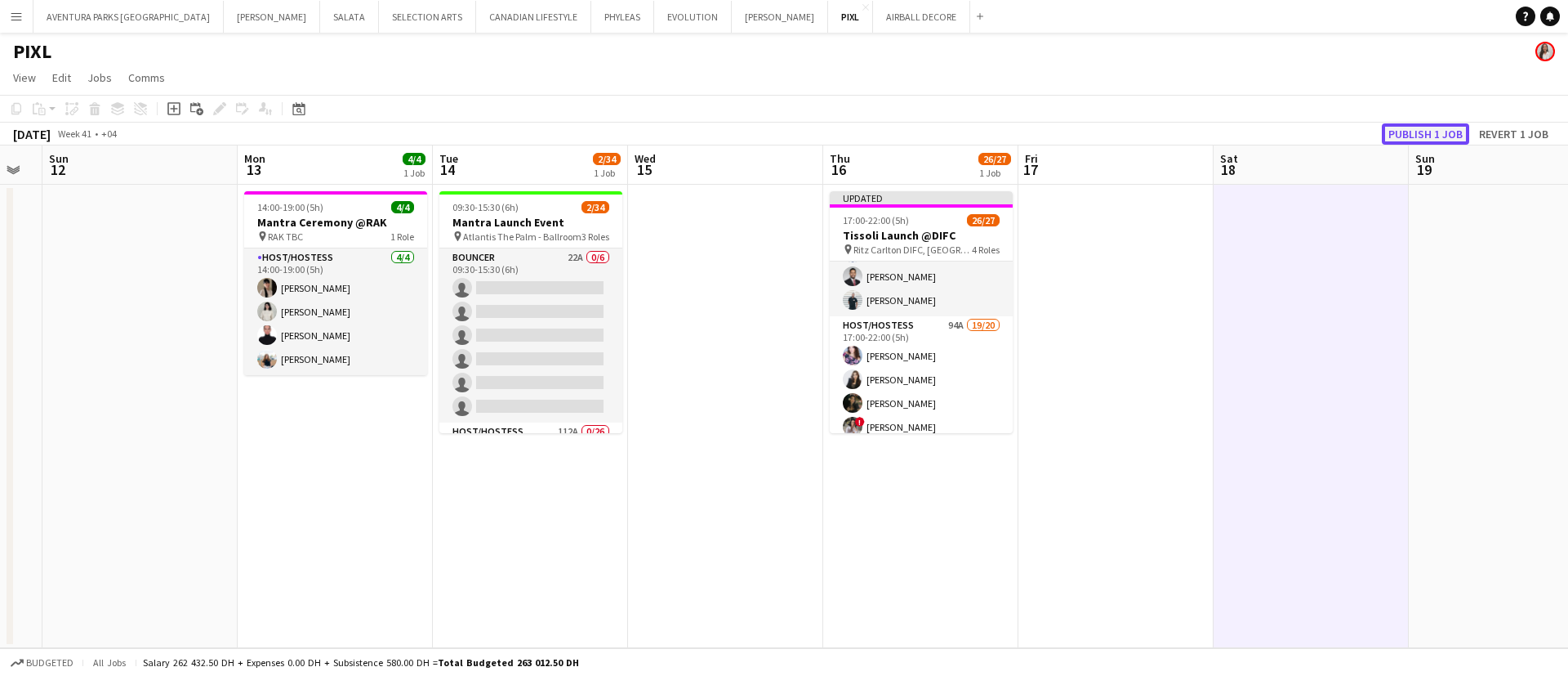
click at [1422, 127] on button "Publish 1 job" at bounding box center [1425, 134] width 87 height 21
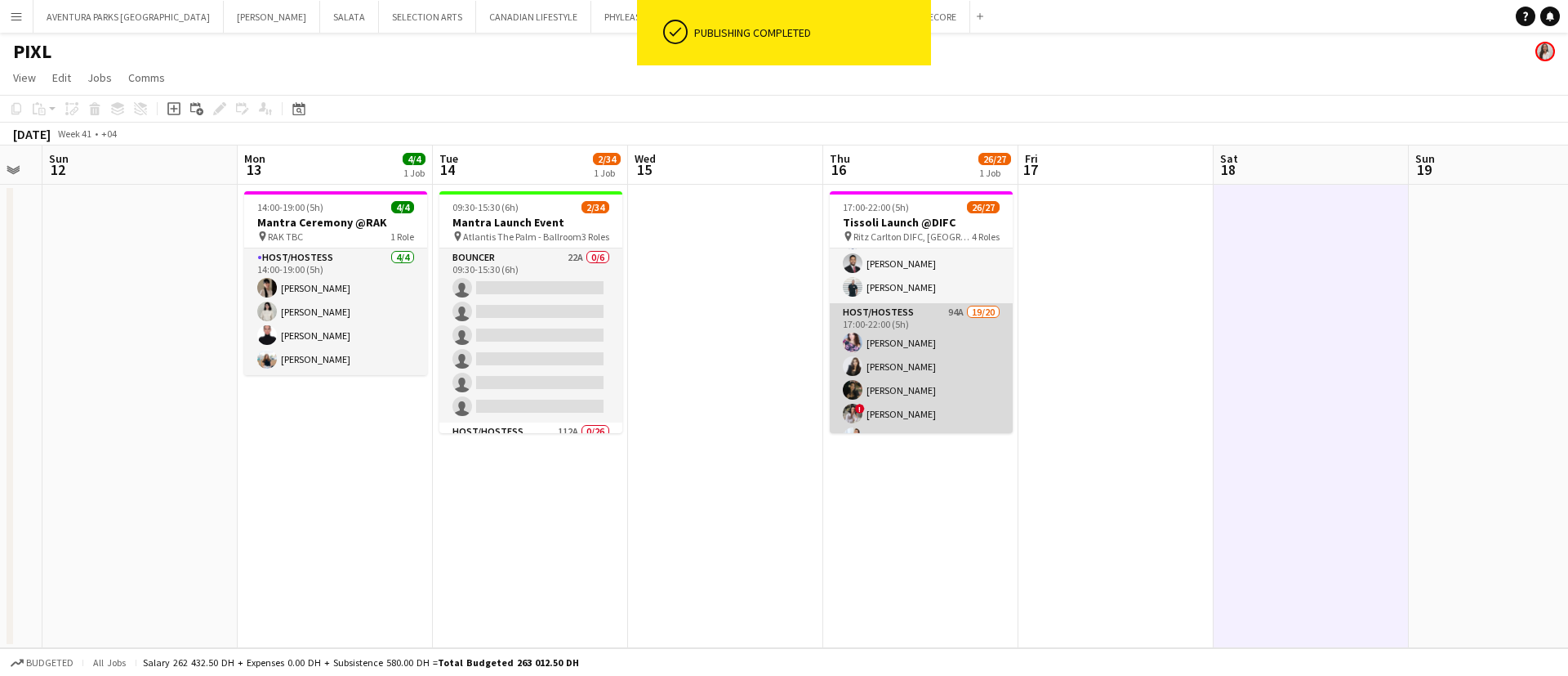
click at [930, 338] on app-card-role "Host/Hostess 94A 19/20 17:00-22:00 (5h) [PERSON_NAME] [PERSON_NAME] ! [PERSON_N…" at bounding box center [921, 555] width 183 height 505
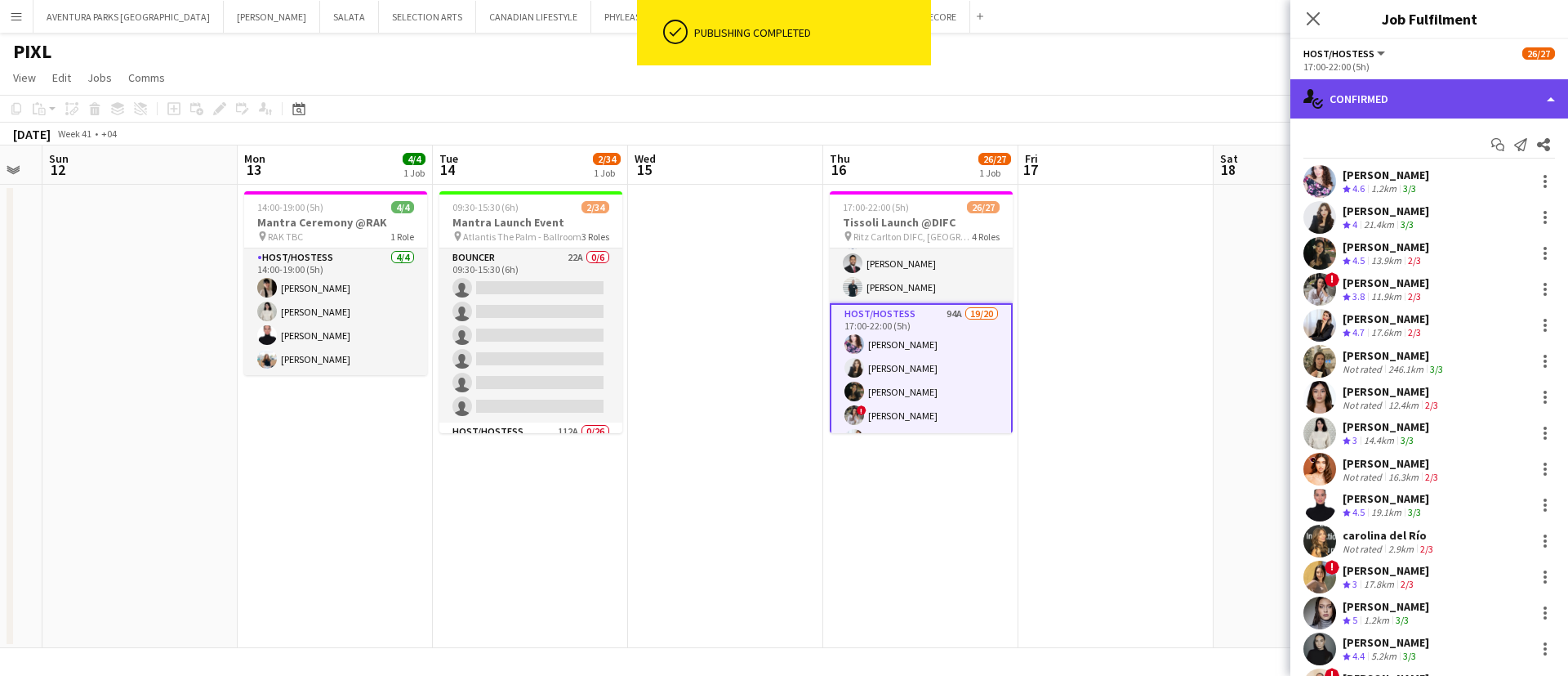
click at [1450, 96] on div "single-neutral-actions-check-2 Confirmed" at bounding box center [1429, 99] width 277 height 39
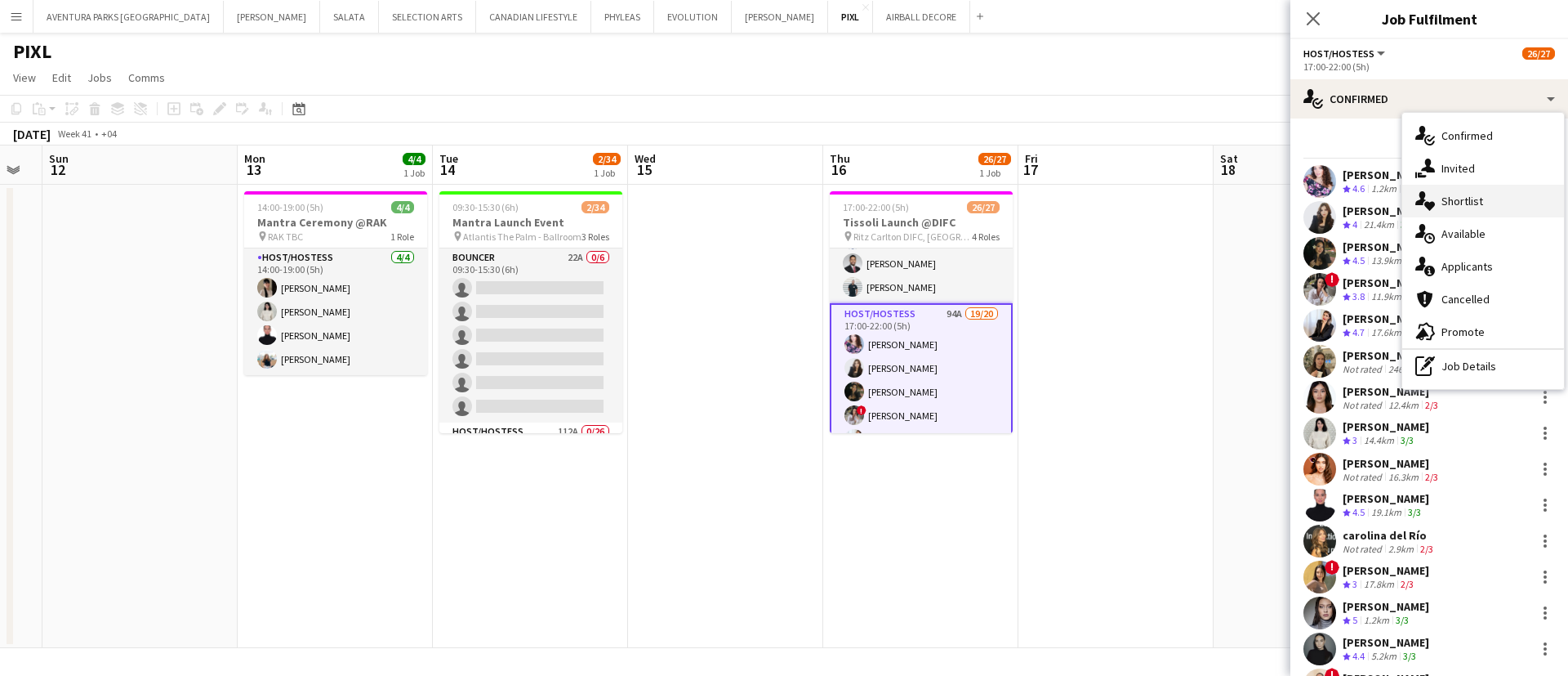
click at [1474, 205] on span "Shortlist" at bounding box center [1461, 201] width 42 height 15
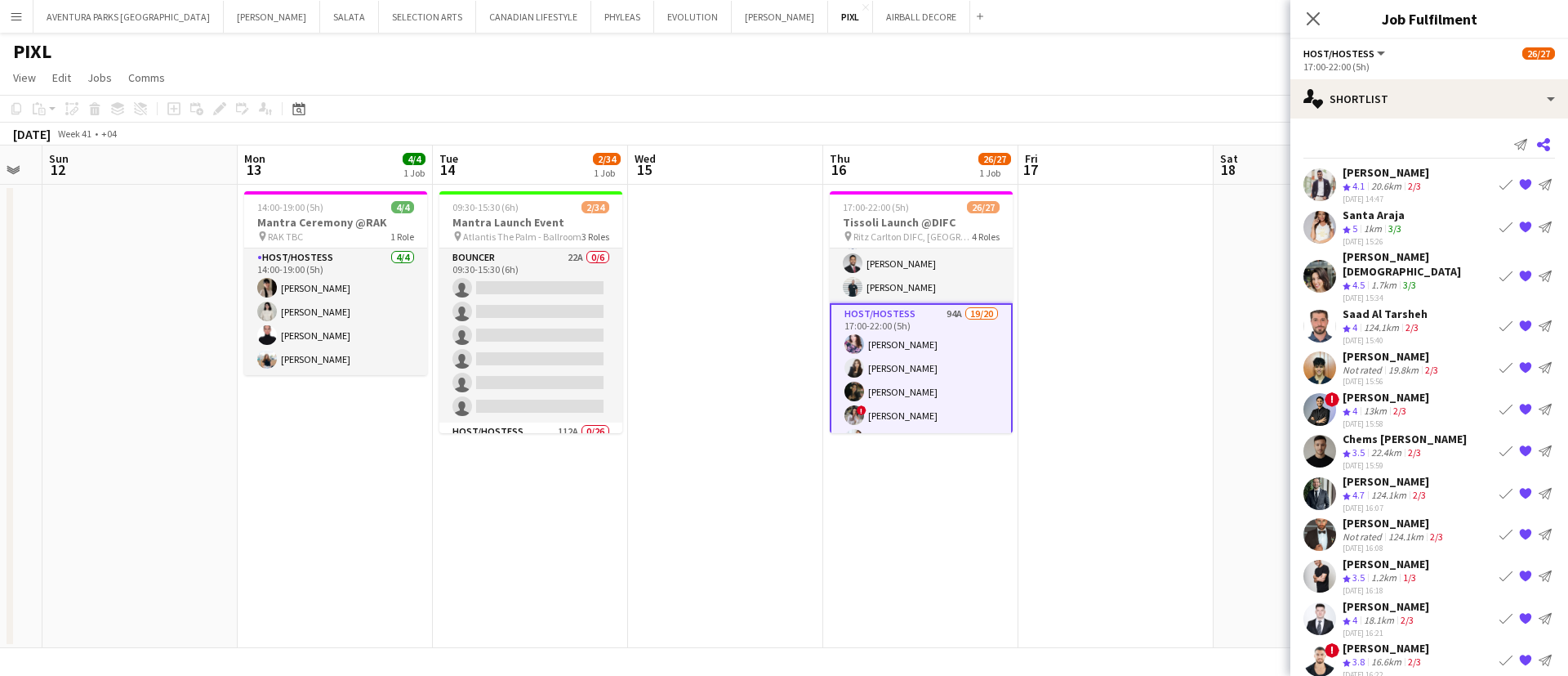
click at [1537, 145] on icon "Share" at bounding box center [1543, 144] width 13 height 13
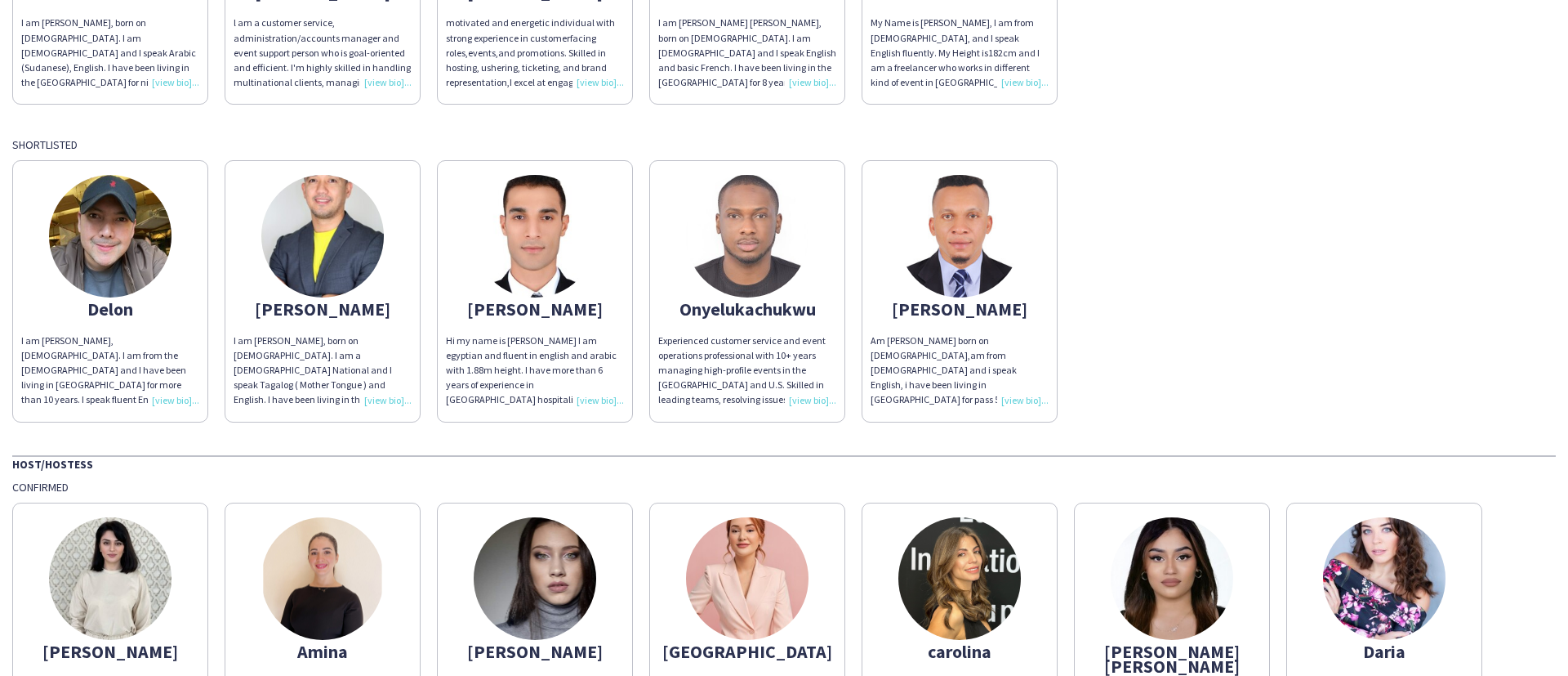
scroll to position [384, 0]
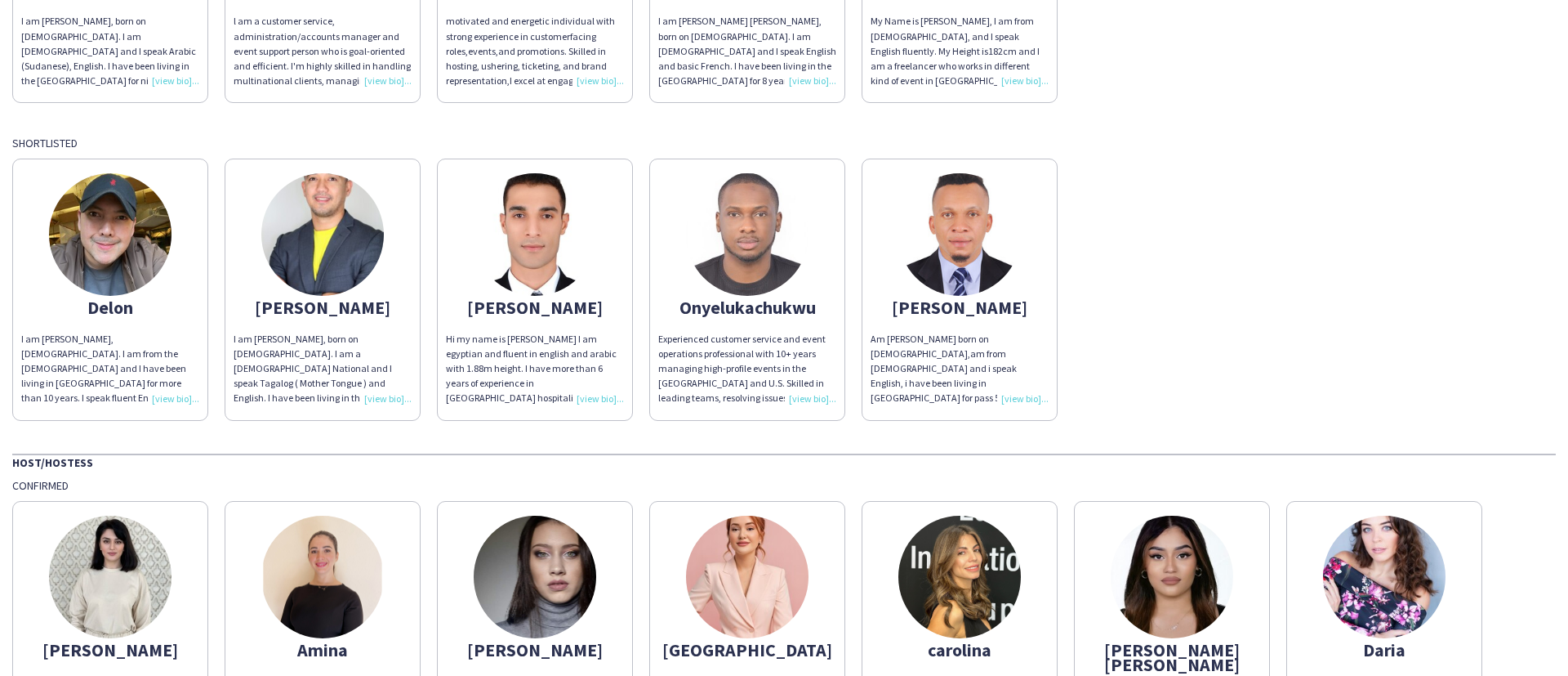
click at [1304, 303] on div "Delon I am [PERSON_NAME], [DEMOGRAPHIC_DATA]. I am from the [DEMOGRAPHIC_DATA] …" at bounding box center [784, 285] width 1544 height 270
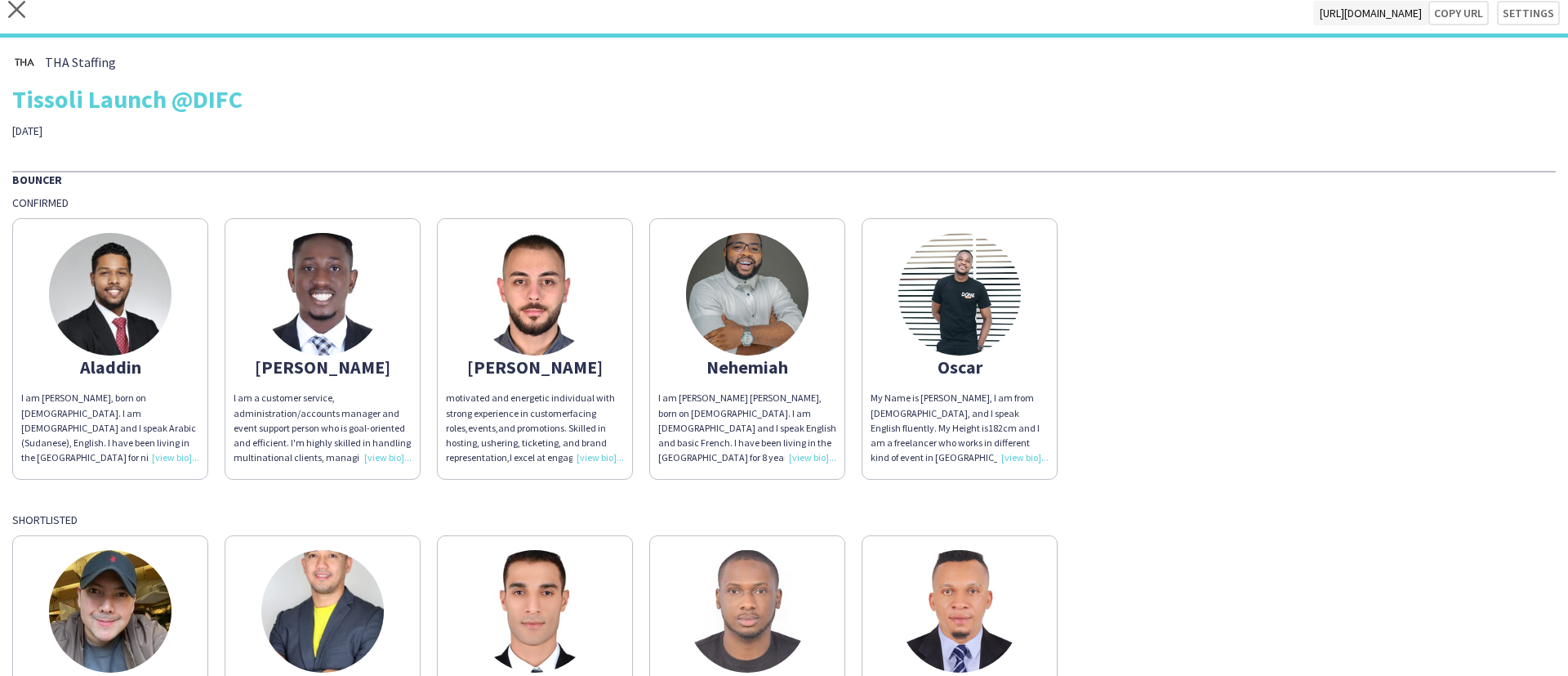
scroll to position [0, 0]
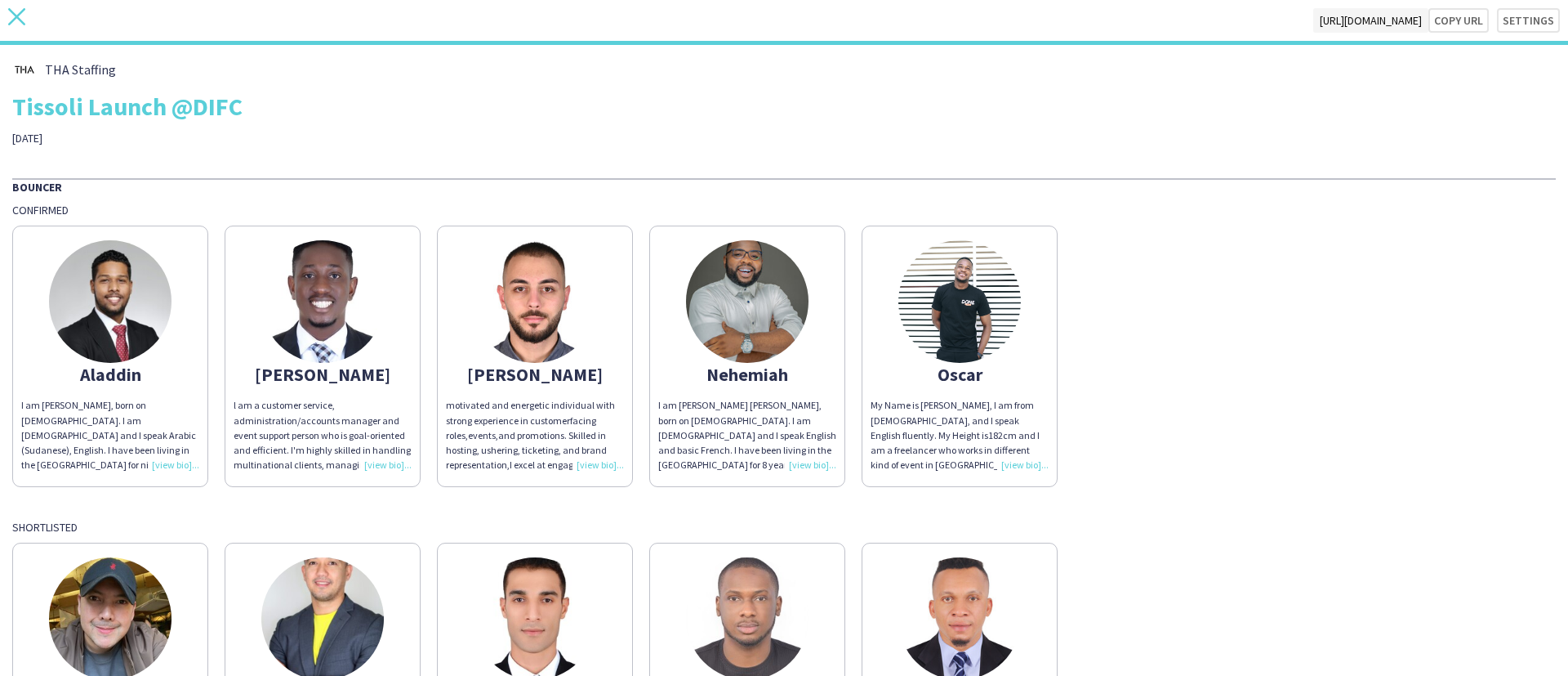
click at [16, 16] on icon at bounding box center [16, 16] width 17 height 17
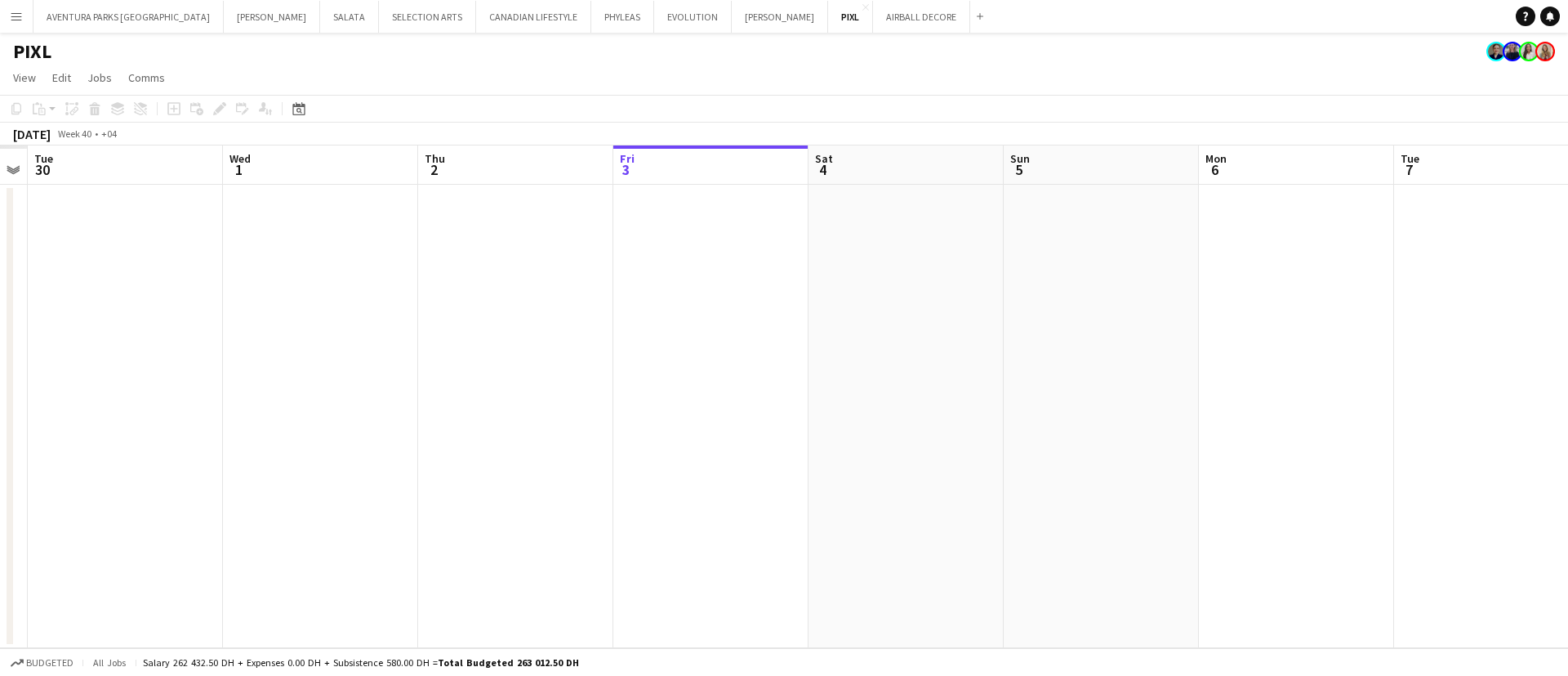
scroll to position [0, 398]
drag, startPoint x: 566, startPoint y: 406, endPoint x: 1144, endPoint y: 369, distance: 579.2
click at [1144, 369] on app-calendar-viewport "Sun 28 Mon 29 Tue 30 Wed 1 Thu 2 Fri 3 Sat 4 Sun 5 Mon 6 Tue 7 Wed 8 Thu 9 Fri …" at bounding box center [784, 397] width 1568 height 502
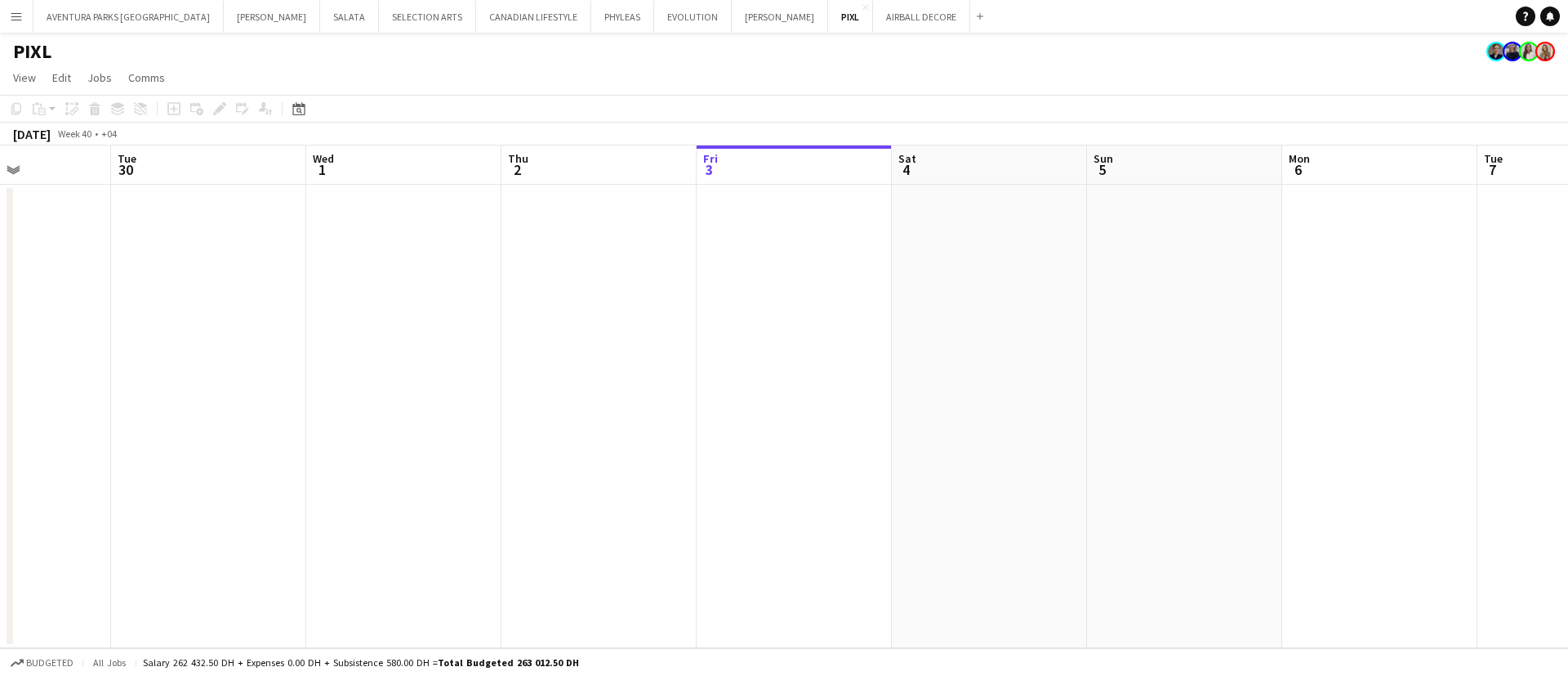
drag, startPoint x: 1332, startPoint y: 417, endPoint x: 474, endPoint y: 417, distance: 858.0
click at [474, 417] on app-calendar-viewport "Sat 27 Sun 28 Mon 29 Tue 30 Wed 1 Thu 2 Fri 3 Sat 4 Sun 5 Mon 6 Tue 7 Wed 8 Thu…" at bounding box center [784, 397] width 1568 height 502
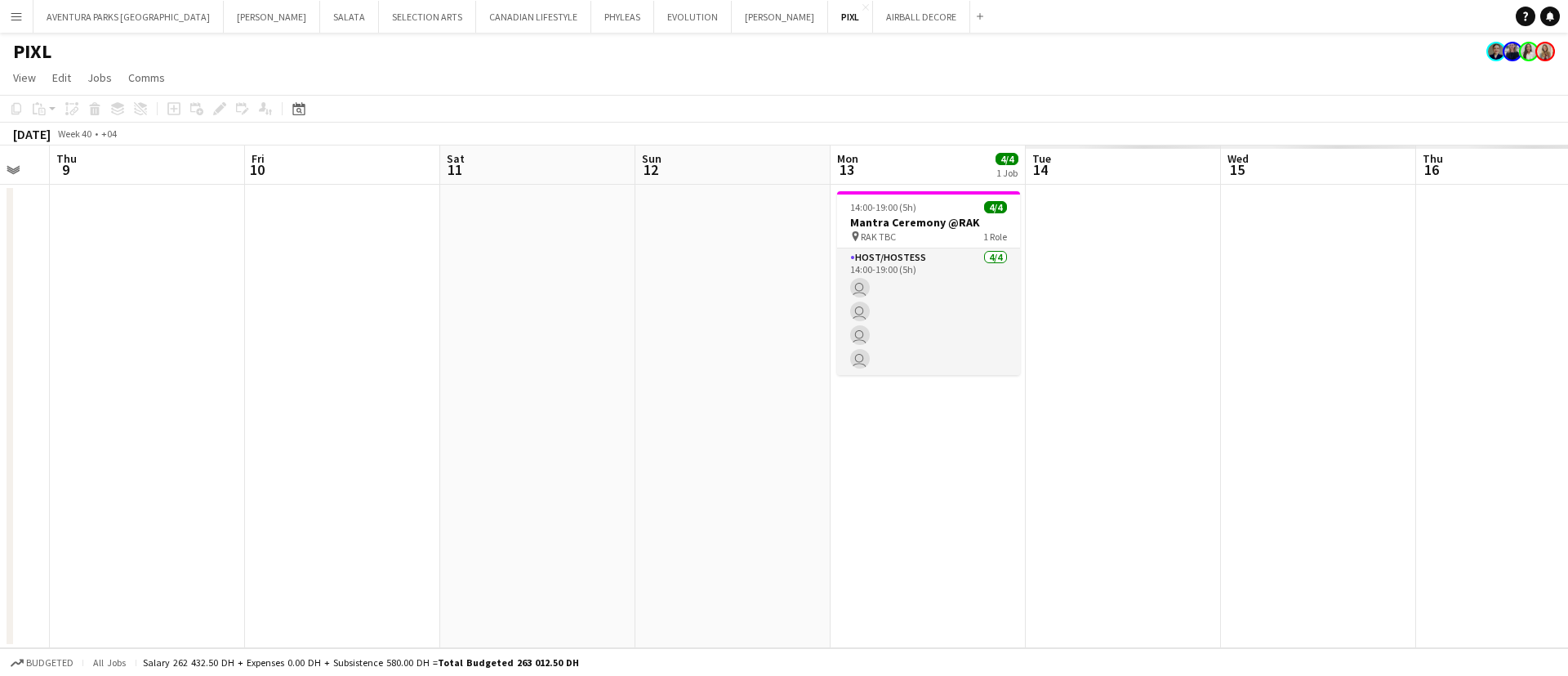
scroll to position [0, 605]
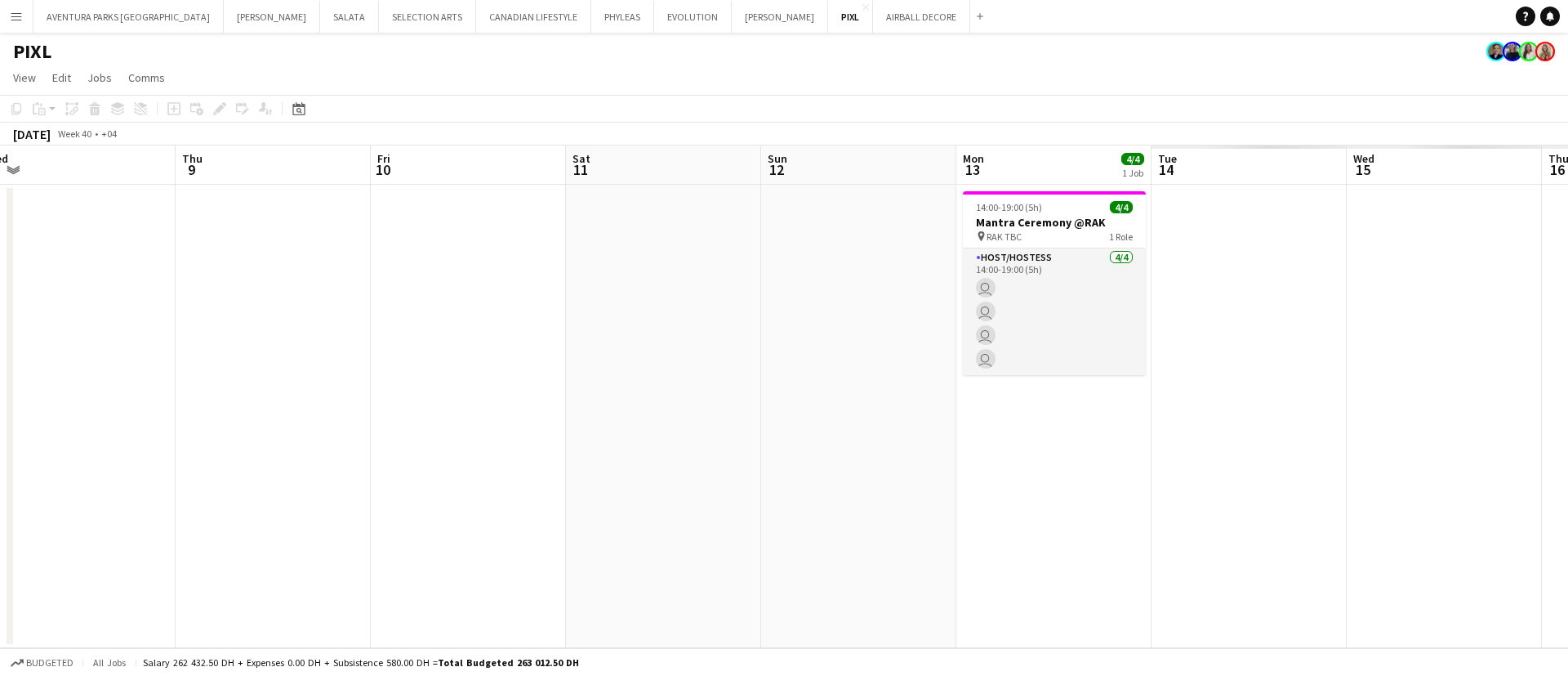
drag, startPoint x: 1256, startPoint y: 493, endPoint x: 344, endPoint y: 364, distance: 921.1
click at [344, 364] on app-calendar-viewport "Sun 5 Mon 6 Tue 7 Wed 8 Thu 9 Fri 10 Sat 11 Sun 12 Mon 13 4/4 1 Job Tue 14 Wed …" at bounding box center [784, 397] width 1568 height 502
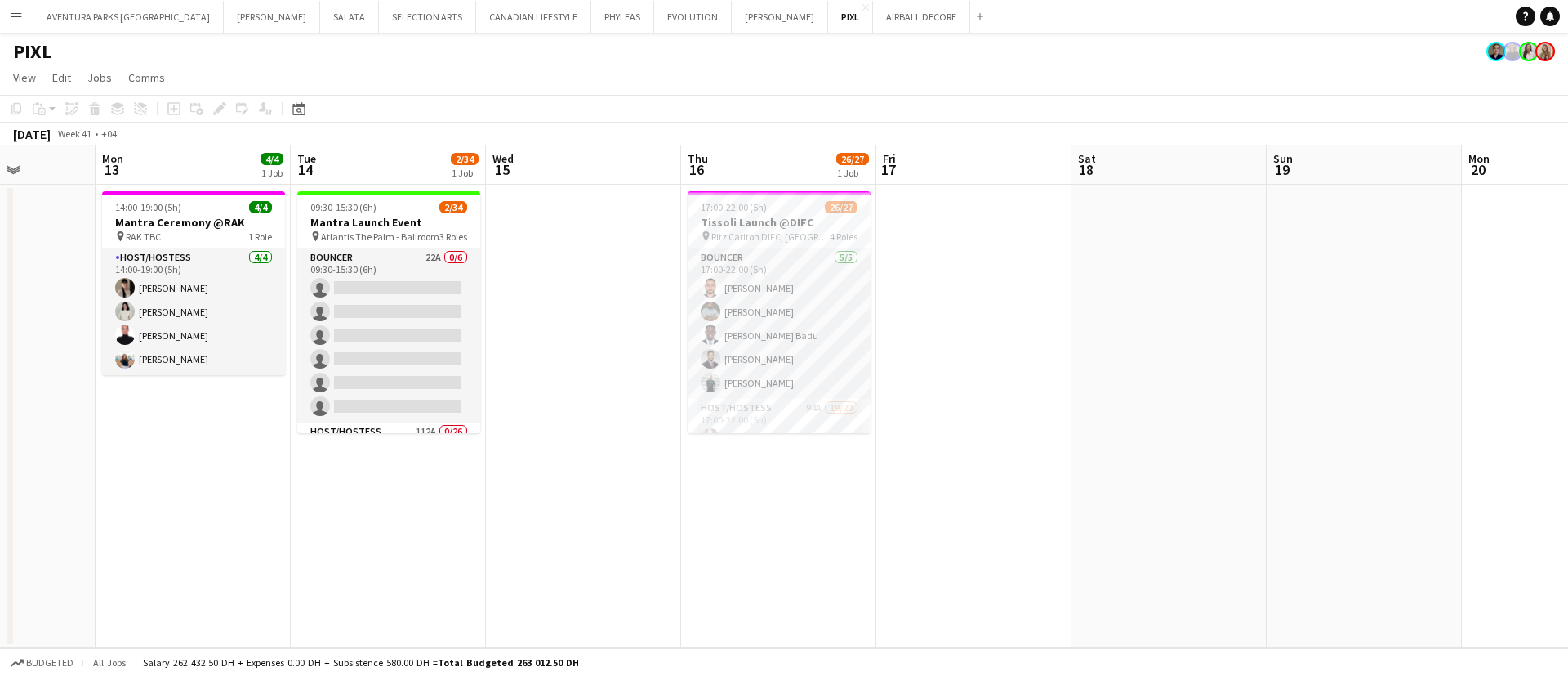
drag, startPoint x: 1332, startPoint y: 498, endPoint x: 472, endPoint y: 484, distance: 860.1
click at [472, 484] on app-calendar-viewport "Fri 10 Sat 11 Sun 12 Mon 13 4/4 1 Job Tue 14 2/34 1 Job Wed 15 Thu 16 26/27 1 J…" at bounding box center [784, 397] width 1568 height 502
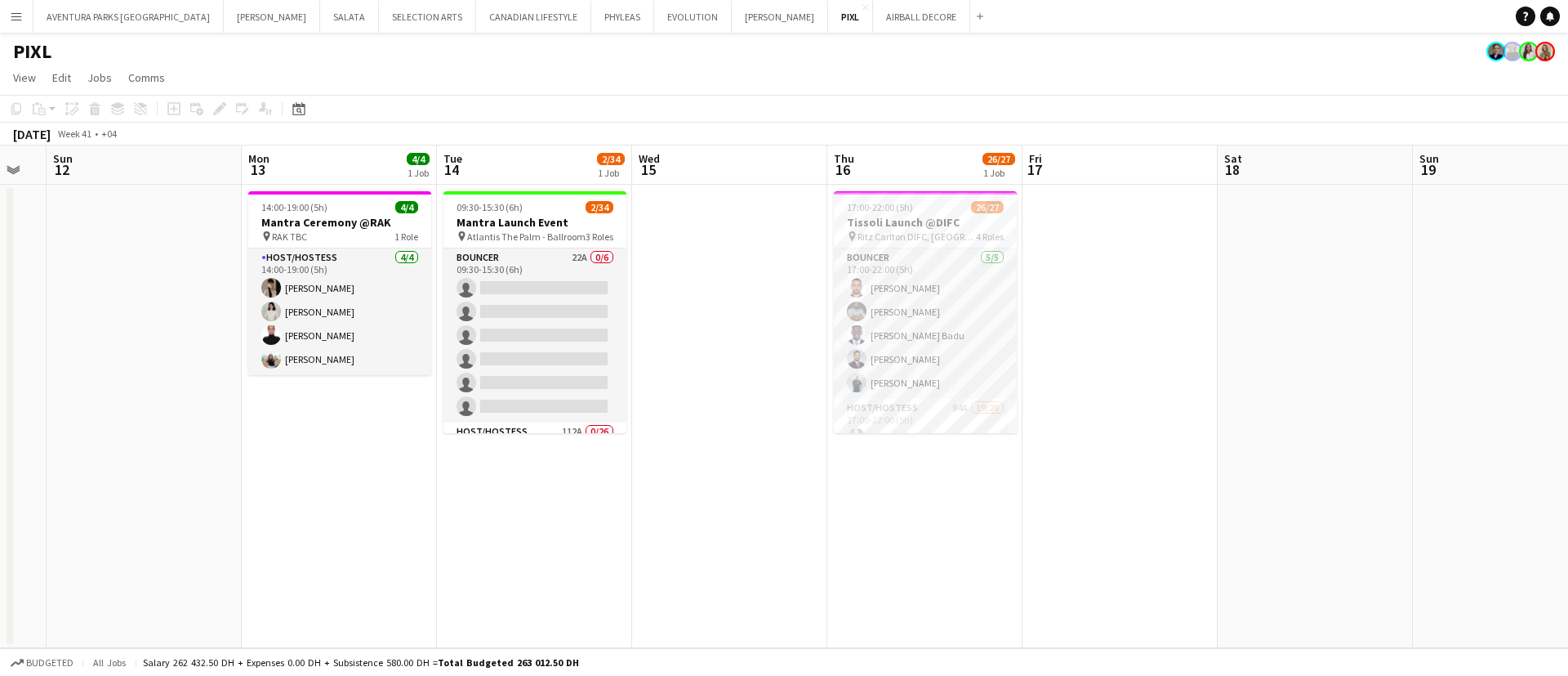
scroll to position [0, 336]
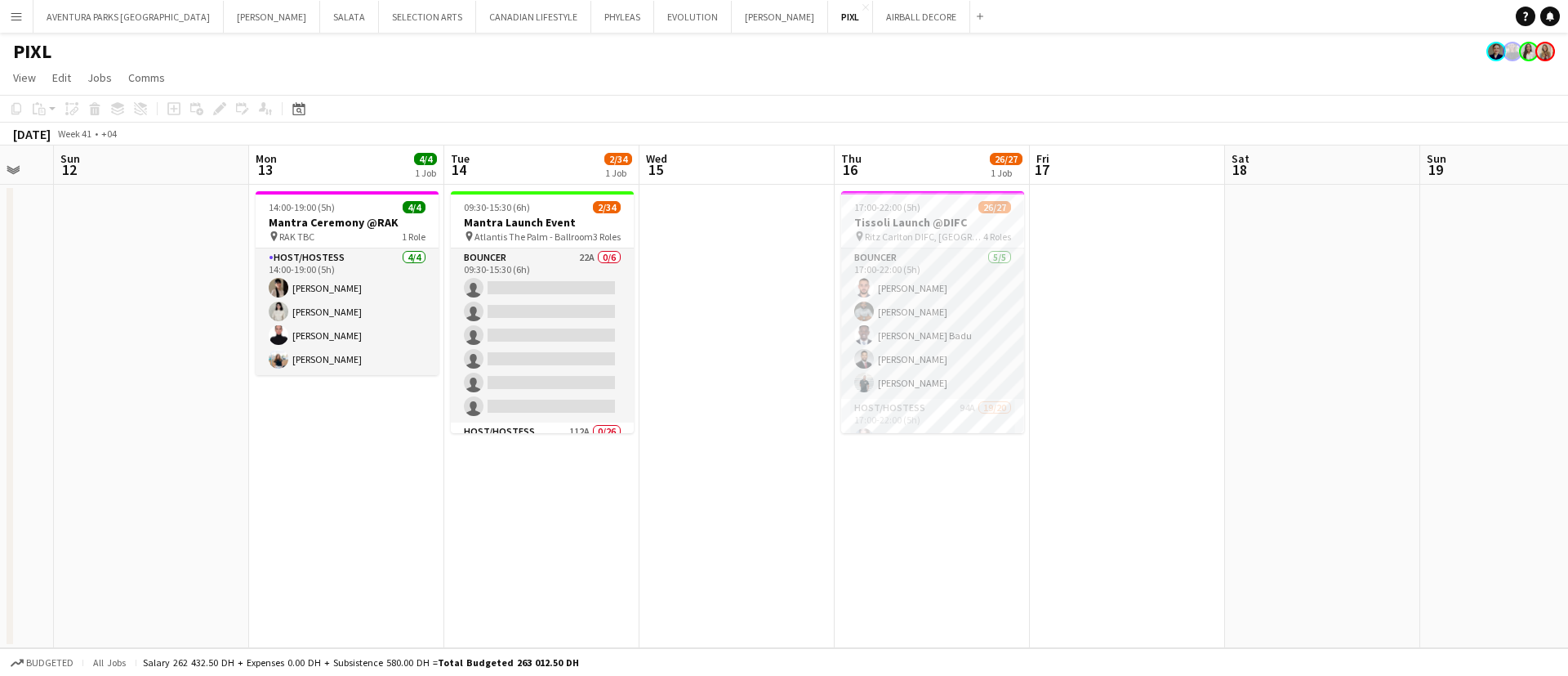
drag, startPoint x: 596, startPoint y: 460, endPoint x: 673, endPoint y: 454, distance: 77.2
click at [673, 454] on app-calendar-viewport "Fri 10 Sat 11 Sun 12 Mon 13 4/4 1 Job Tue 14 2/34 1 Job Wed 15 Thu 16 26/27 1 J…" at bounding box center [784, 397] width 1568 height 502
click at [91, 19] on button "AVENTURA PARKS DUBAI Close" at bounding box center [129, 16] width 190 height 32
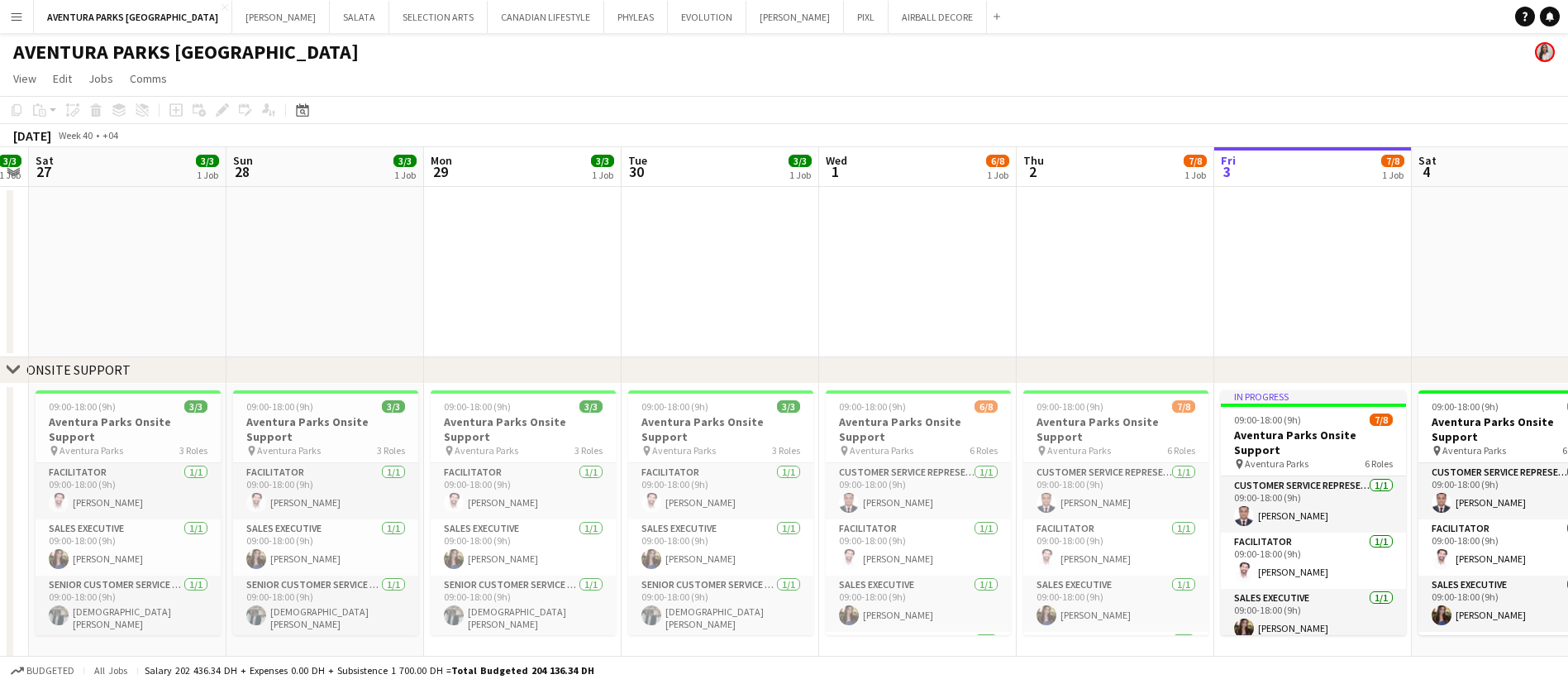
scroll to position [0, 395]
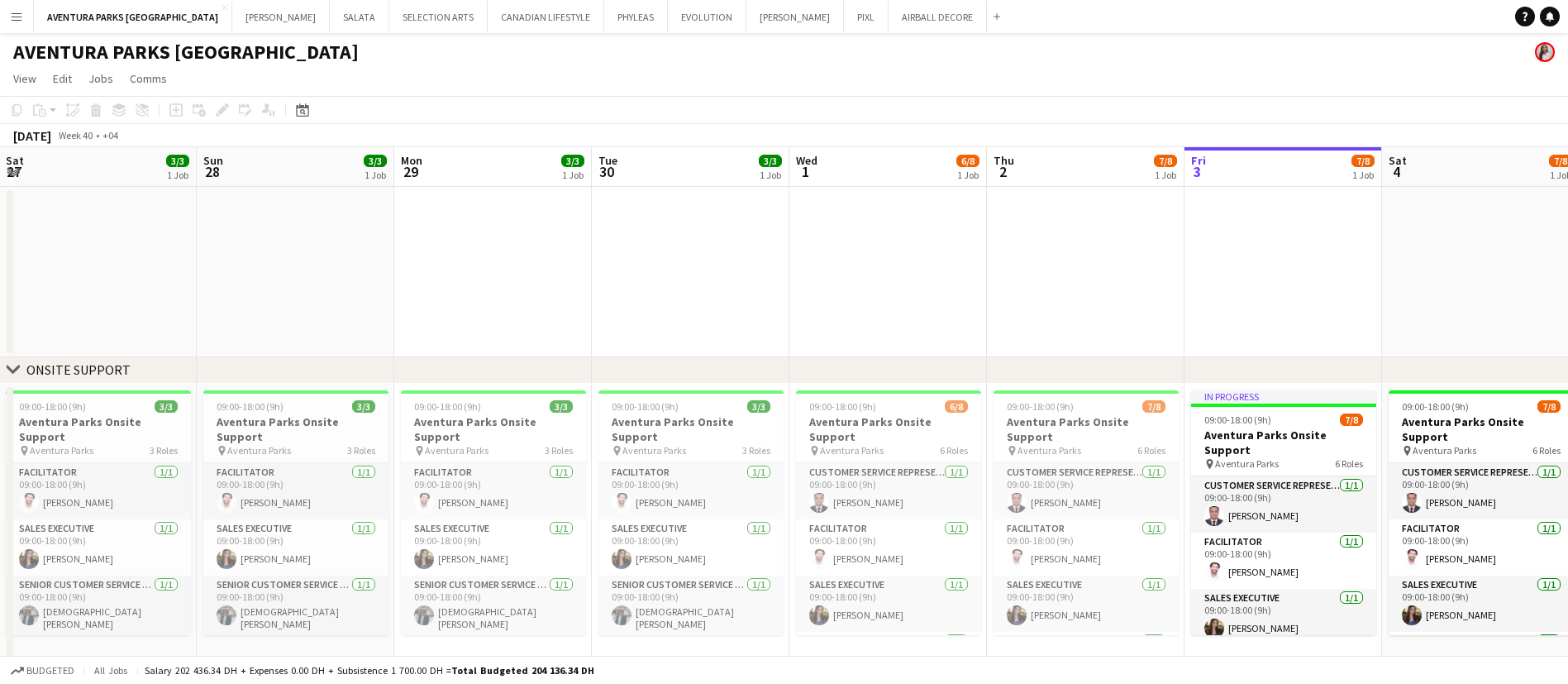
drag, startPoint x: 295, startPoint y: 268, endPoint x: 1281, endPoint y: 254, distance: 986.1
click at [1281, 254] on app-calendar-viewport "Thu 25 Fri 26 3/3 1 Job Sat 27 3/3 1 Job Sun 28 3/3 1 Job Mon 29 3/3 1 Job Tue …" at bounding box center [784, 446] width 1568 height 597
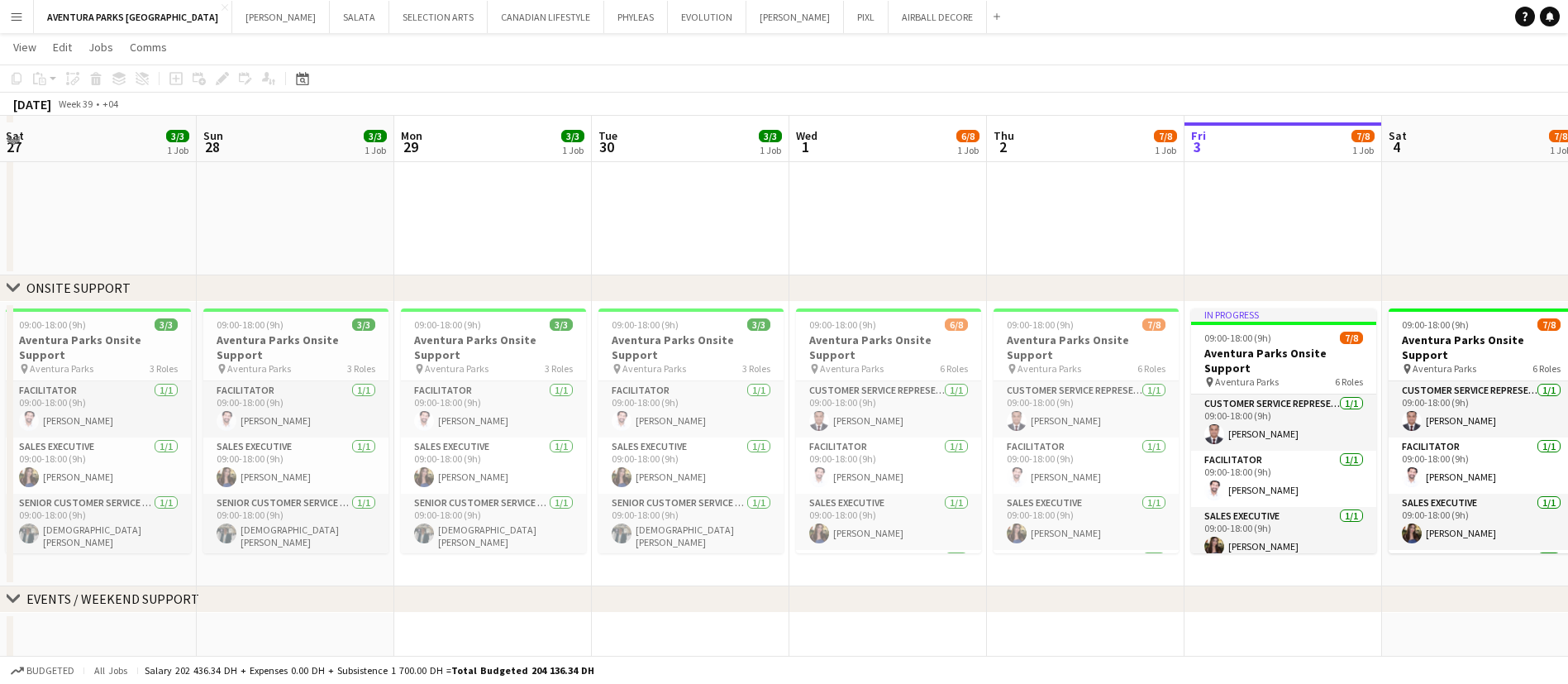
scroll to position [86, 0]
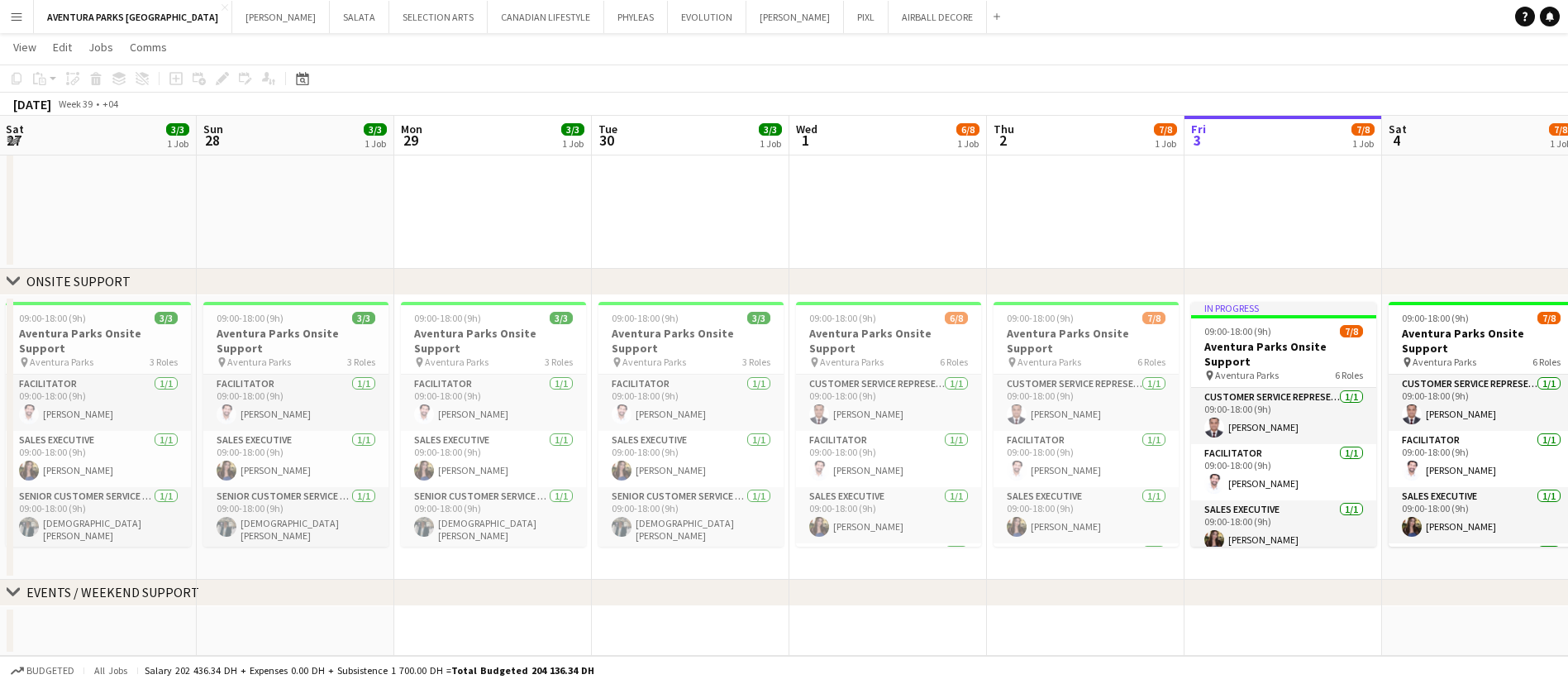
drag, startPoint x: 465, startPoint y: 607, endPoint x: 1025, endPoint y: 600, distance: 560.0
click at [1025, 600] on div "chevron-right ONSITE SUPPORT chevron-right EVENTS / WEEKEND SUPPORT Thu 25 3/3 …" at bounding box center [784, 316] width 1568 height 678
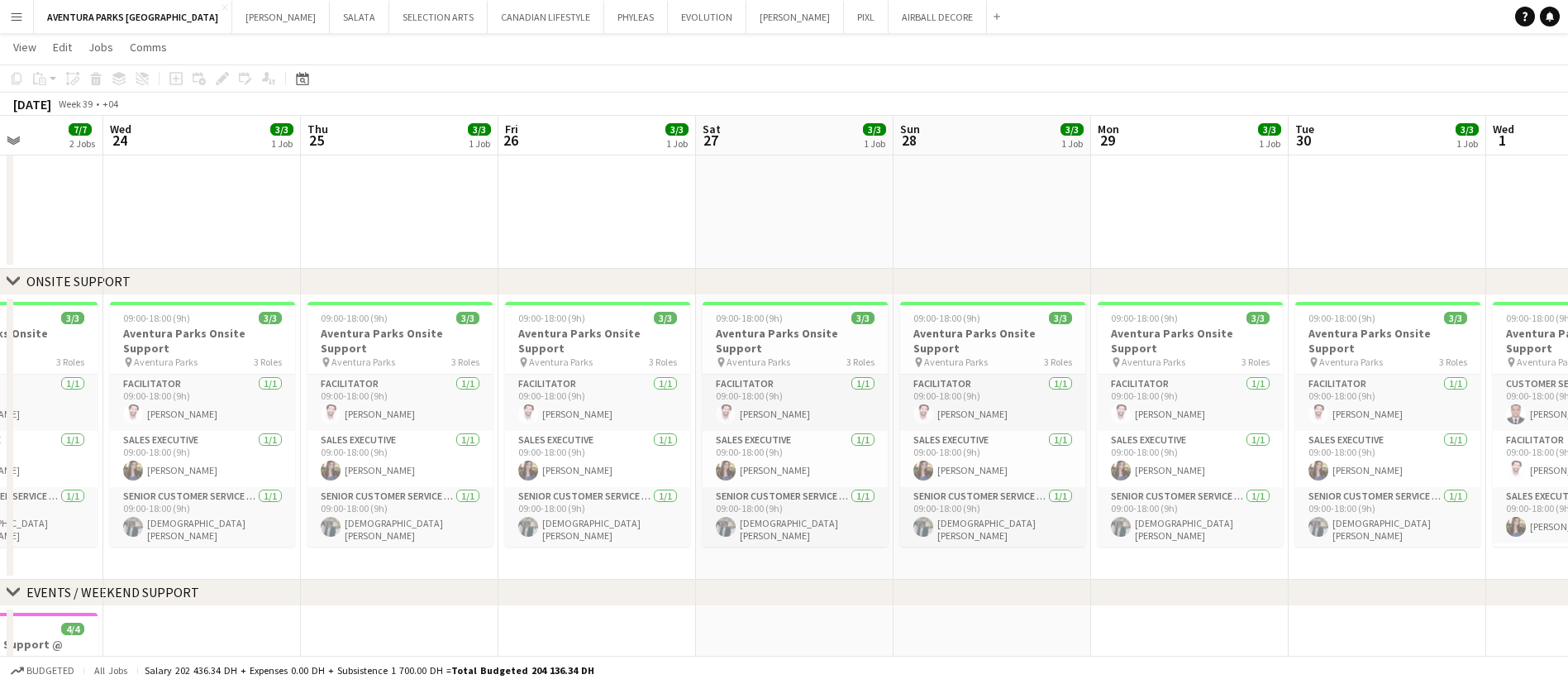
drag, startPoint x: 468, startPoint y: 453, endPoint x: 1199, endPoint y: 423, distance: 731.6
click at [1199, 423] on app-calendar-viewport "Sun 21 Mon 22 7/7 2 Jobs Tue 23 7/7 2 Jobs Wed 24 3/3 1 Job Thu 25 3/3 1 Job Fr…" at bounding box center [784, 412] width 1568 height 869
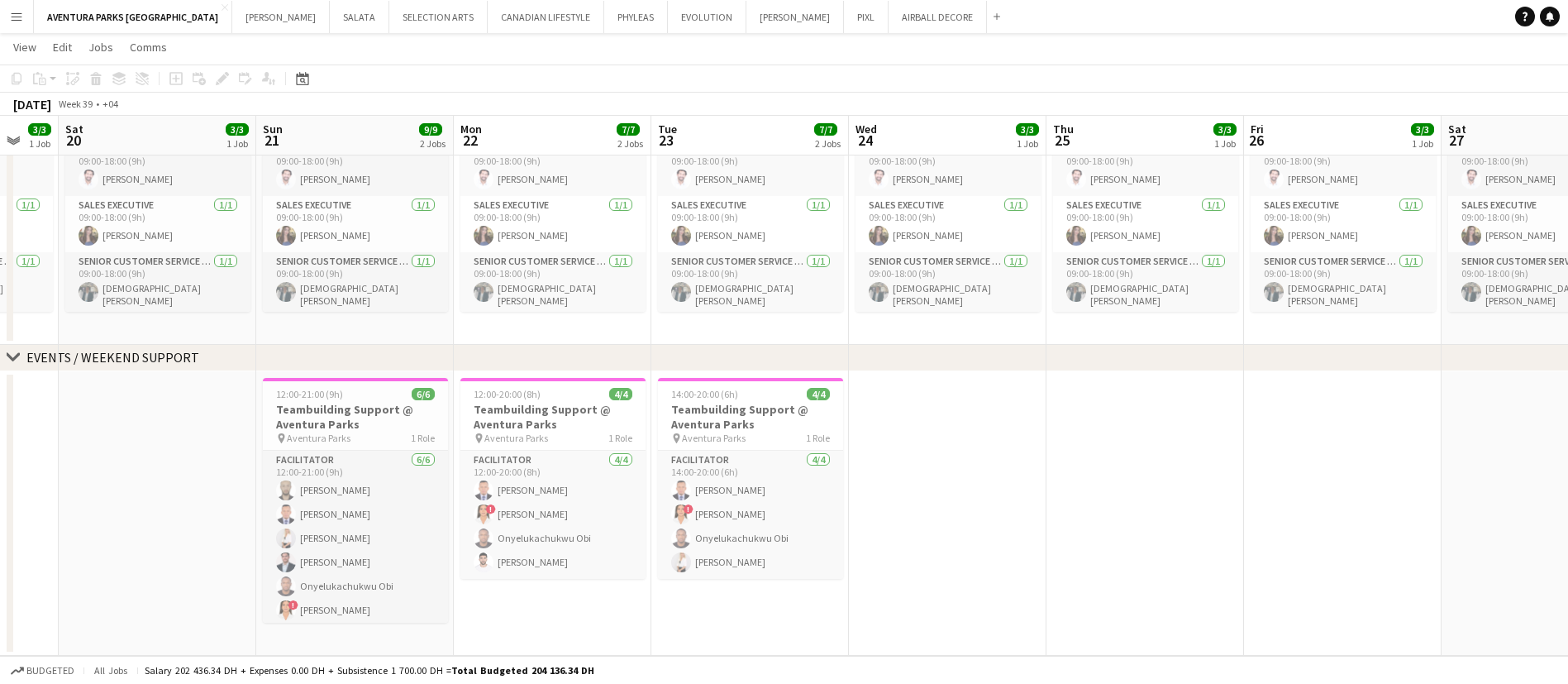
scroll to position [0, 518]
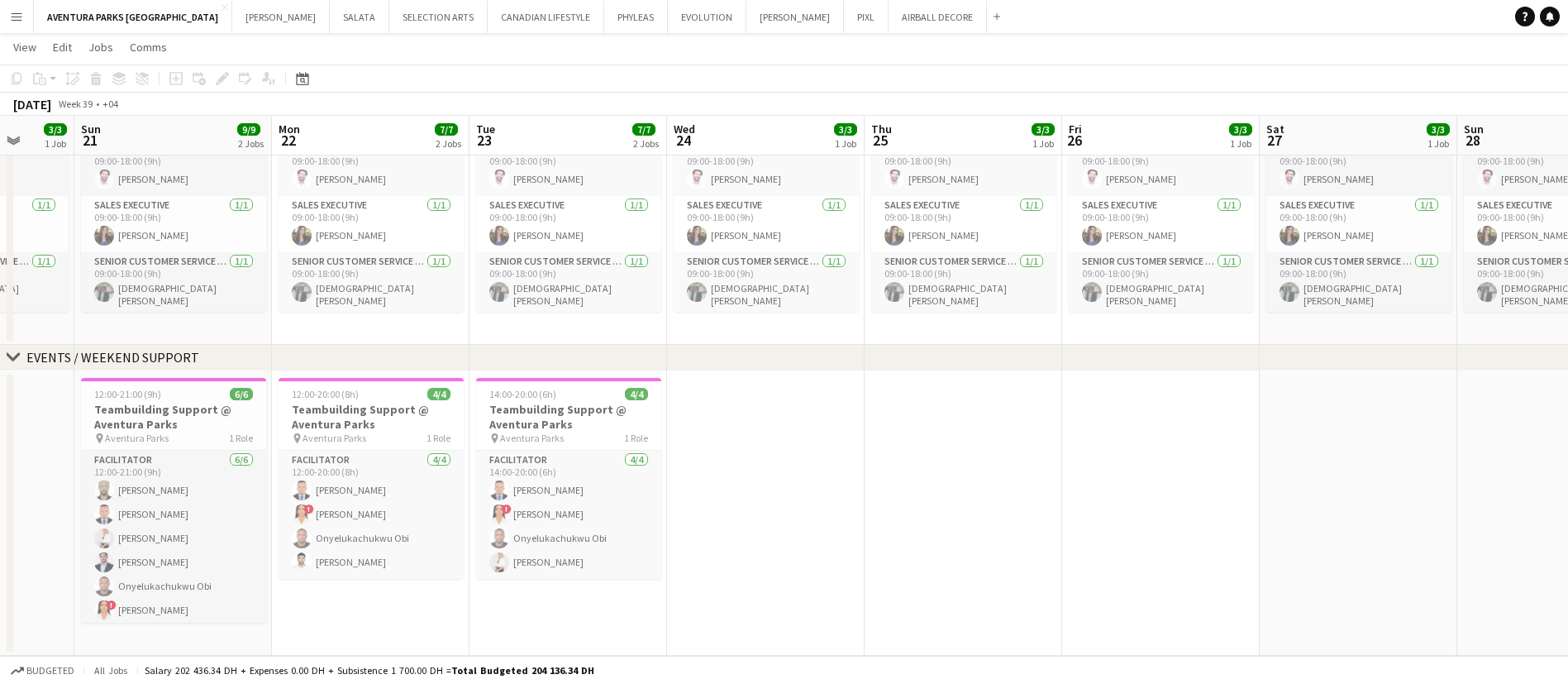
drag, startPoint x: 432, startPoint y: 449, endPoint x: 892, endPoint y: 403, distance: 462.3
click at [892, 403] on app-calendar-viewport "Thu 18 Fri 19 3/3 1 Job Sat 20 3/3 1 Job Sun 21 9/9 2 Jobs Mon 22 7/7 2 Jobs Tu…" at bounding box center [784, 199] width 1568 height 913
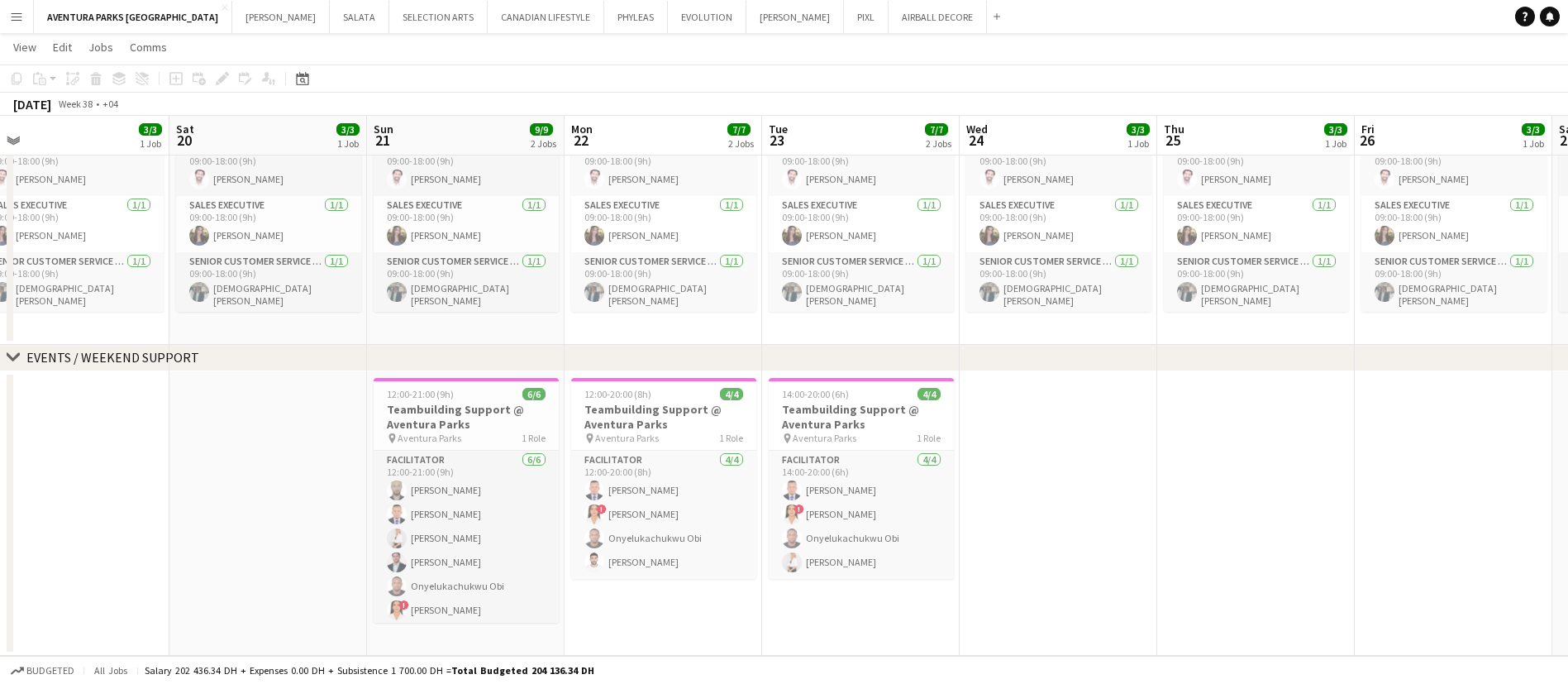
scroll to position [0, 521]
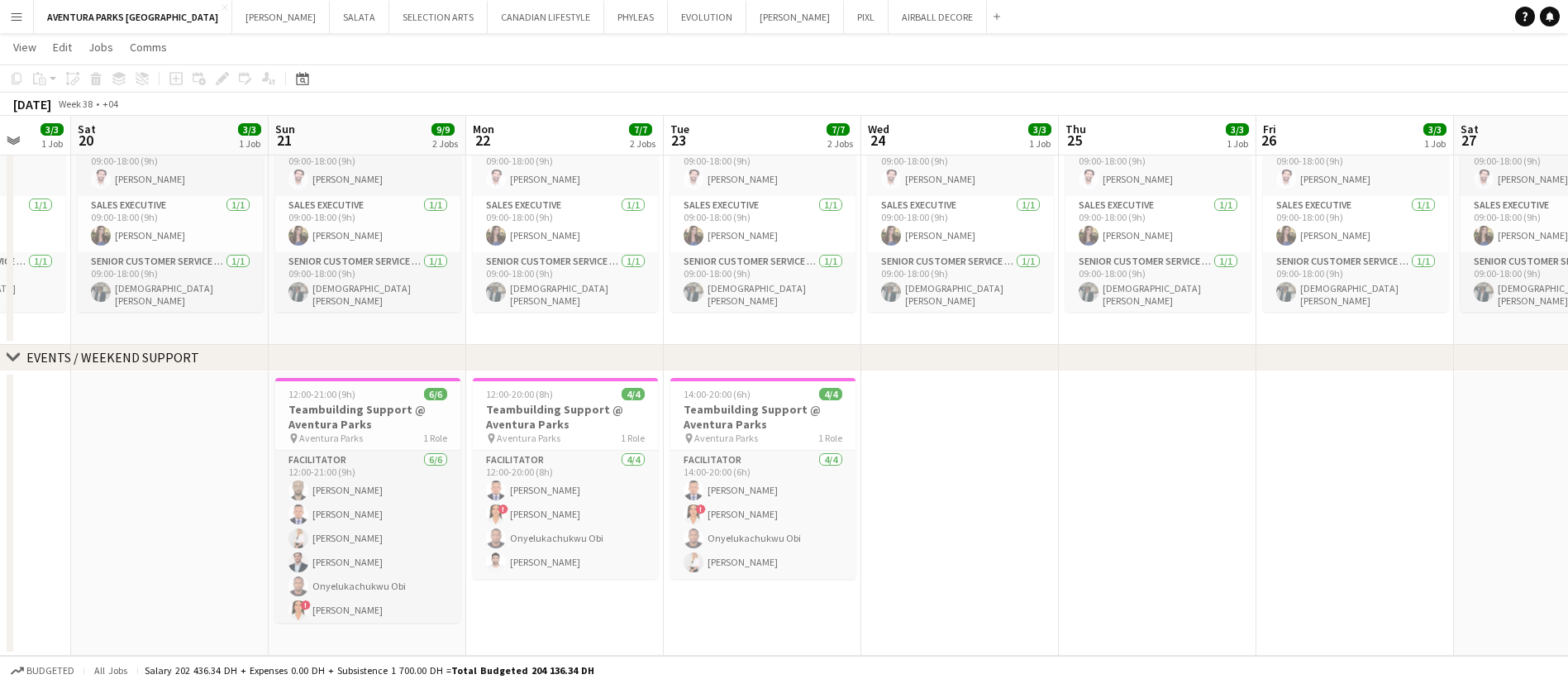
drag, startPoint x: 46, startPoint y: 433, endPoint x: 240, endPoint y: 421, distance: 194.4
click at [240, 421] on app-calendar-viewport "Wed 17 Thu 18 3/3 1 Job Fri 19 3/3 1 Job Sat 20 3/3 1 Job Sun 21 9/9 2 Jobs Mon…" at bounding box center [784, 199] width 1568 height 913
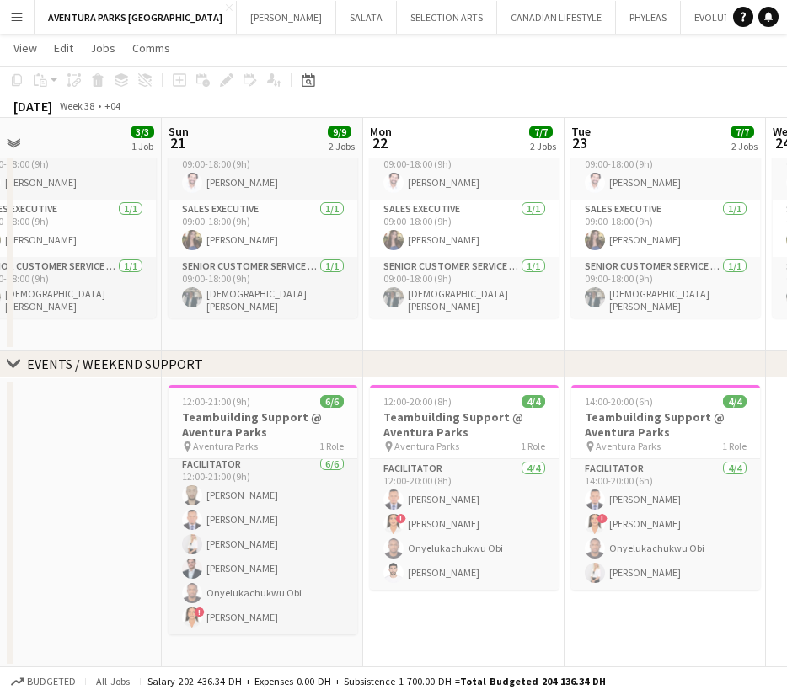
scroll to position [0, 493]
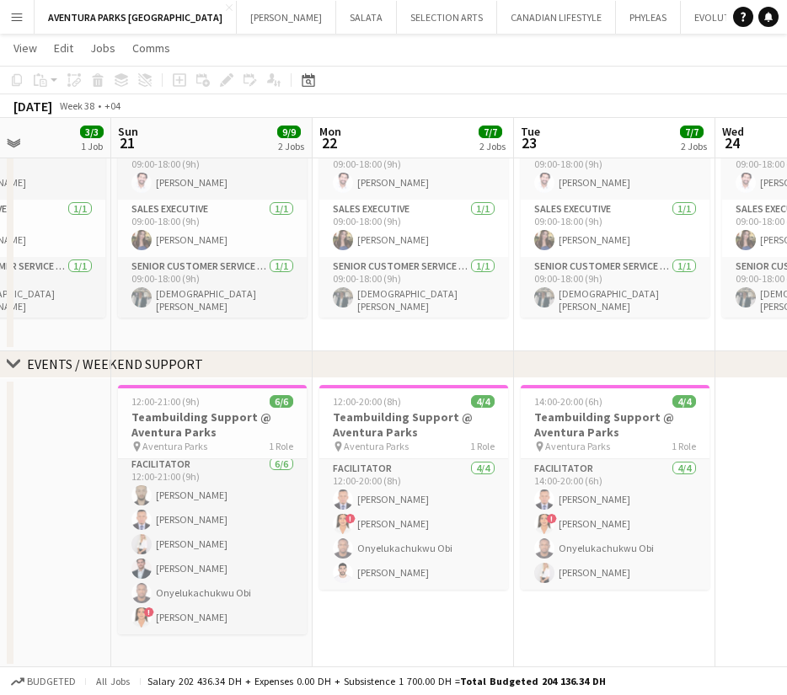
drag, startPoint x: 596, startPoint y: 452, endPoint x: 434, endPoint y: 477, distance: 164.4
click at [434, 477] on app-calendar-viewport "Thu 18 3/3 1 Job Fri 19 3/3 1 Job Sat 20 3/3 1 Job Sun 21 9/9 2 Jobs Mon 22 7/7…" at bounding box center [393, 203] width 787 height 930
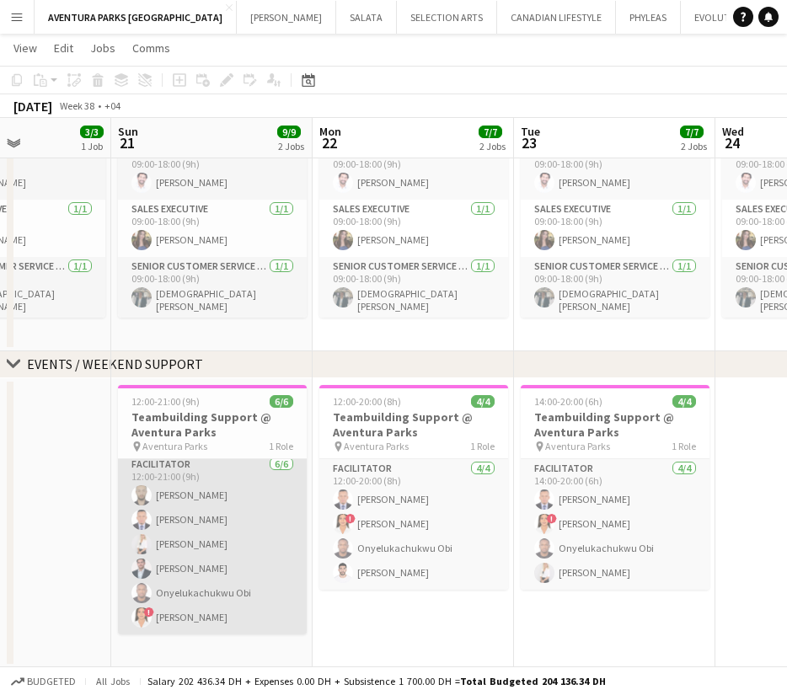
click at [229, 497] on app-card-role "Facilitator [DATE] 12:00-21:00 (9h) [PERSON_NAME] [PERSON_NAME] Lanishca [PERSO…" at bounding box center [212, 544] width 189 height 179
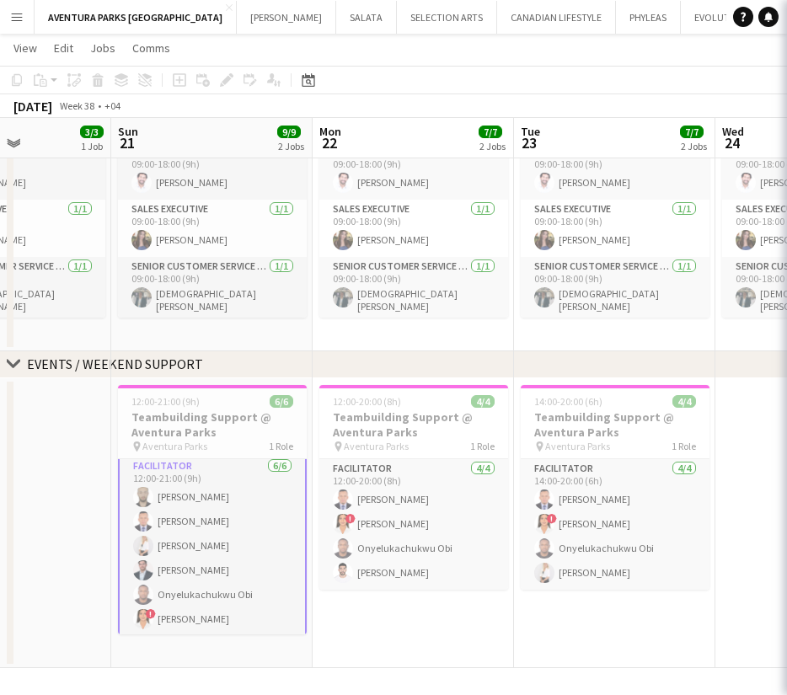
scroll to position [6, 0]
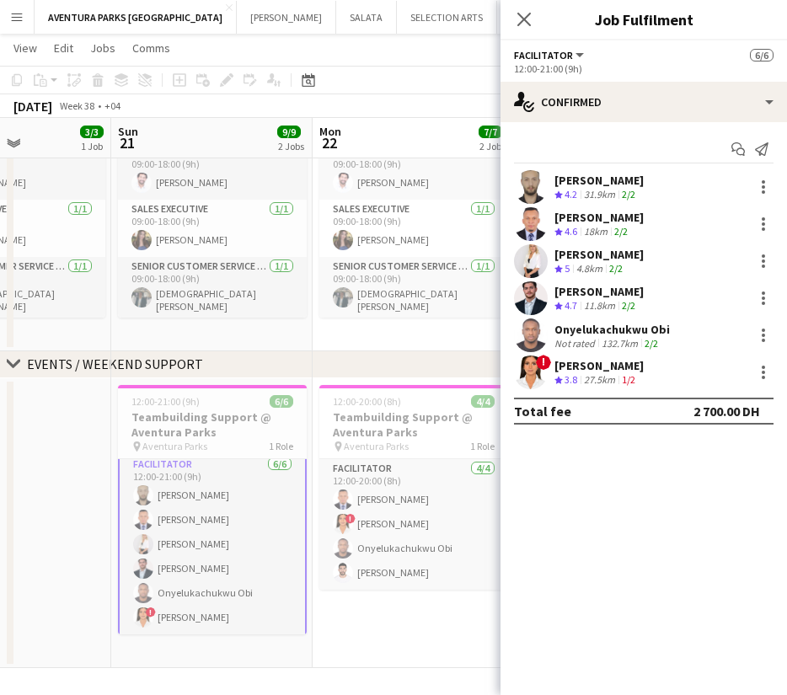
drag, startPoint x: 696, startPoint y: 215, endPoint x: 553, endPoint y: 216, distance: 142.3
click at [552, 216] on div "[PERSON_NAME] Crew rating 4.6 18km 2/2" at bounding box center [643, 224] width 286 height 34
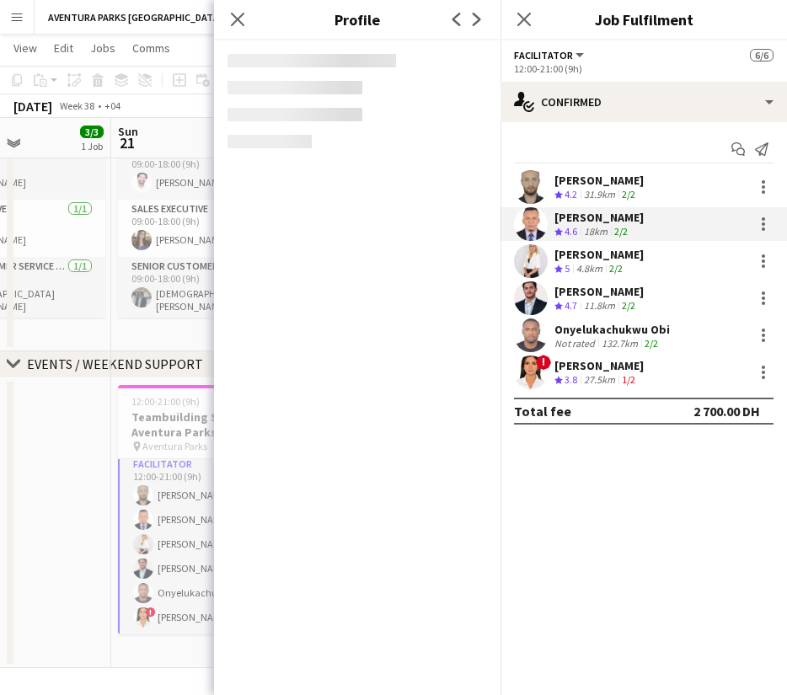
copy div "[PERSON_NAME]"
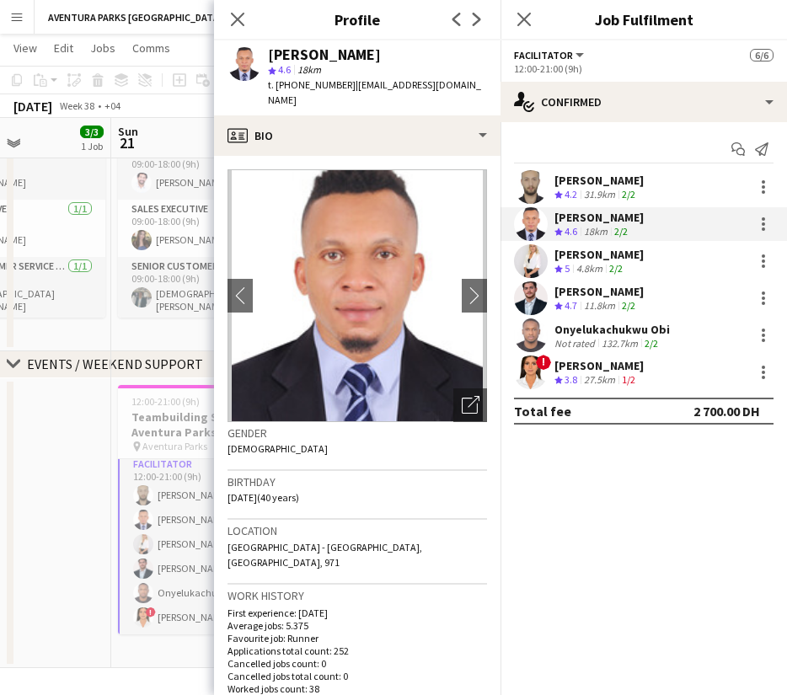
click at [594, 264] on div "4.8km" at bounding box center [589, 269] width 33 height 14
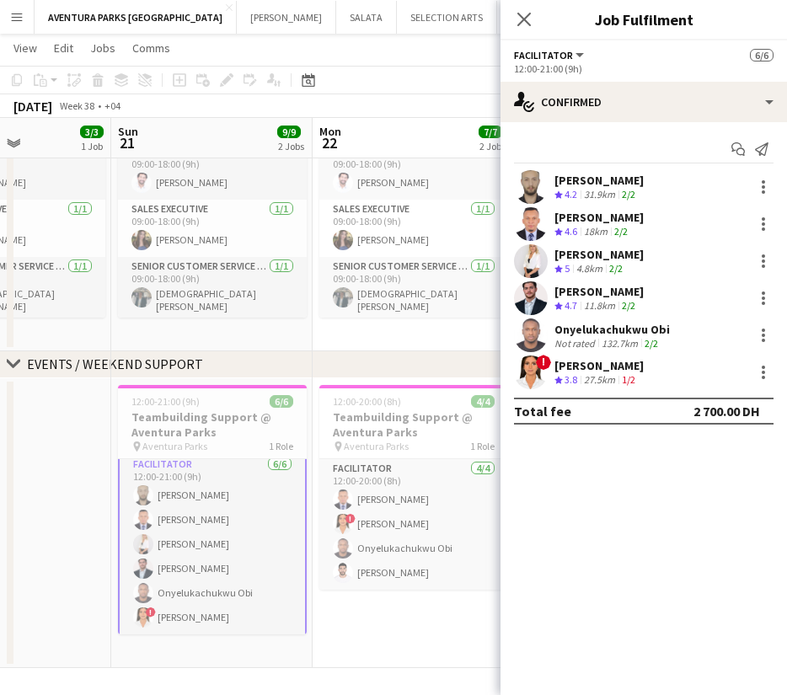
drag, startPoint x: 675, startPoint y: 323, endPoint x: 550, endPoint y: 333, distance: 125.9
click at [550, 333] on div "Onyelukachukwu Obi Not rated 132.7km 2/2" at bounding box center [643, 335] width 286 height 34
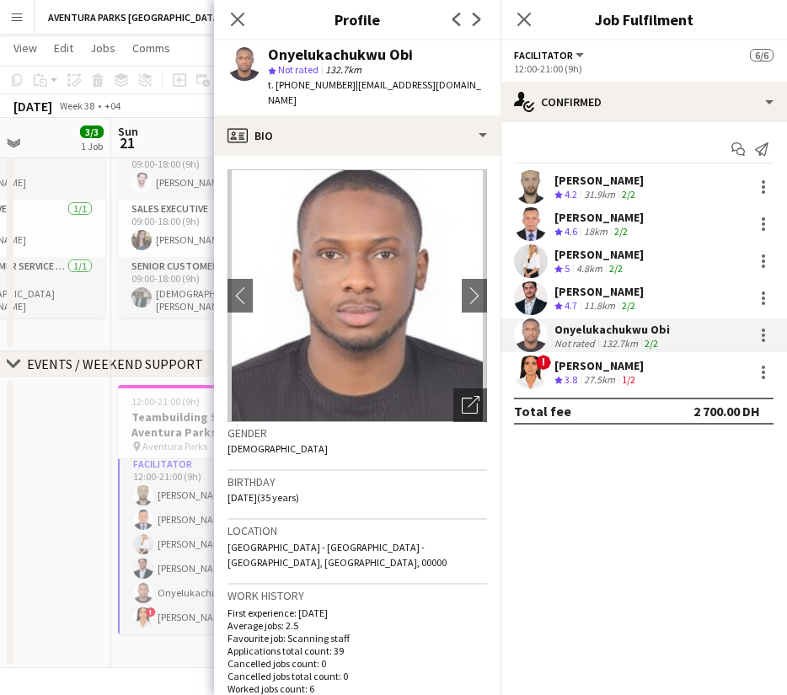
copy div "Onyelukachukwu Obi"
click at [644, 502] on mat-expansion-panel "check Confirmed Start chat Send notification [PERSON_NAME] Crew rating 4.2 31.9…" at bounding box center [643, 408] width 286 height 573
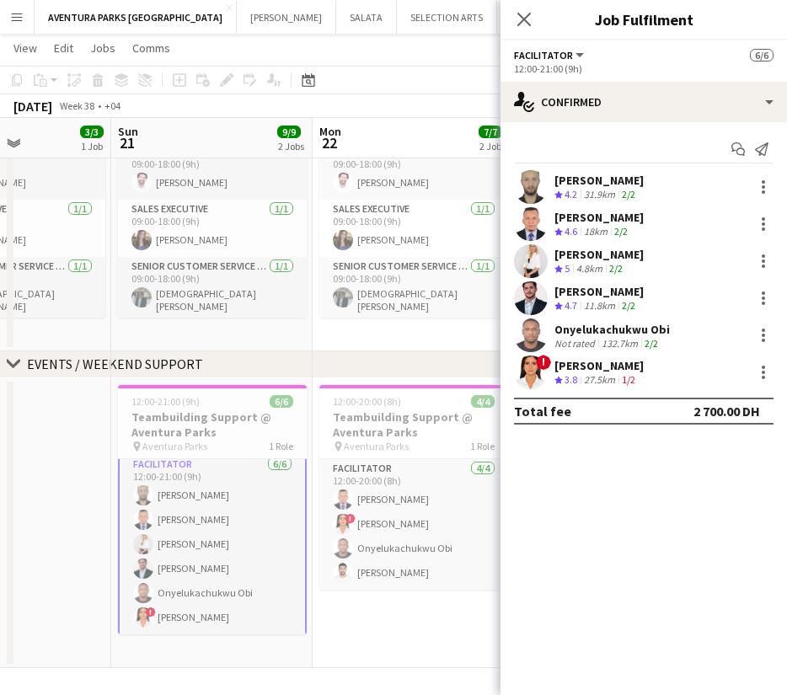
drag, startPoint x: 669, startPoint y: 329, endPoint x: 555, endPoint y: 327, distance: 113.7
click at [555, 327] on div "Onyelukachukwu Obi Not rated 132.7km 2/2" at bounding box center [643, 335] width 286 height 34
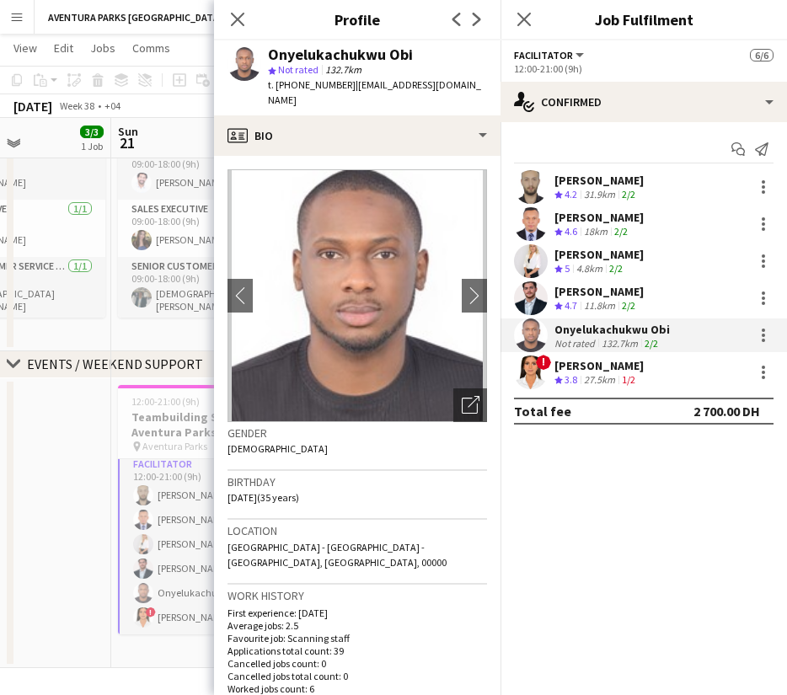
copy div "Onyelukachukwu Obi"
click at [240, 16] on icon at bounding box center [237, 19] width 16 height 16
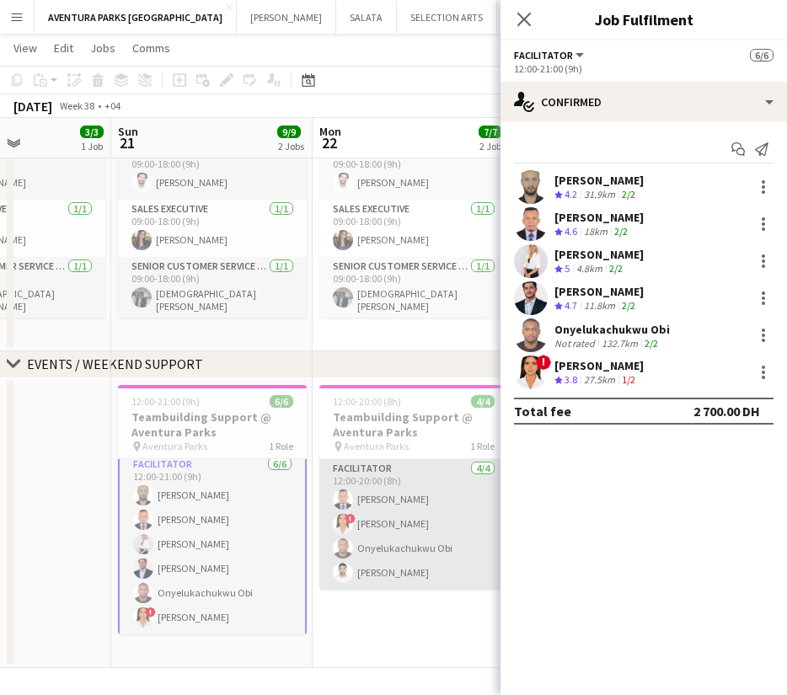
click at [382, 478] on app-card-role "Facilitator [DATE] 12:00-20:00 (8h) [PERSON_NAME] ! [PERSON_NAME] Onyelukachukw…" at bounding box center [413, 524] width 189 height 131
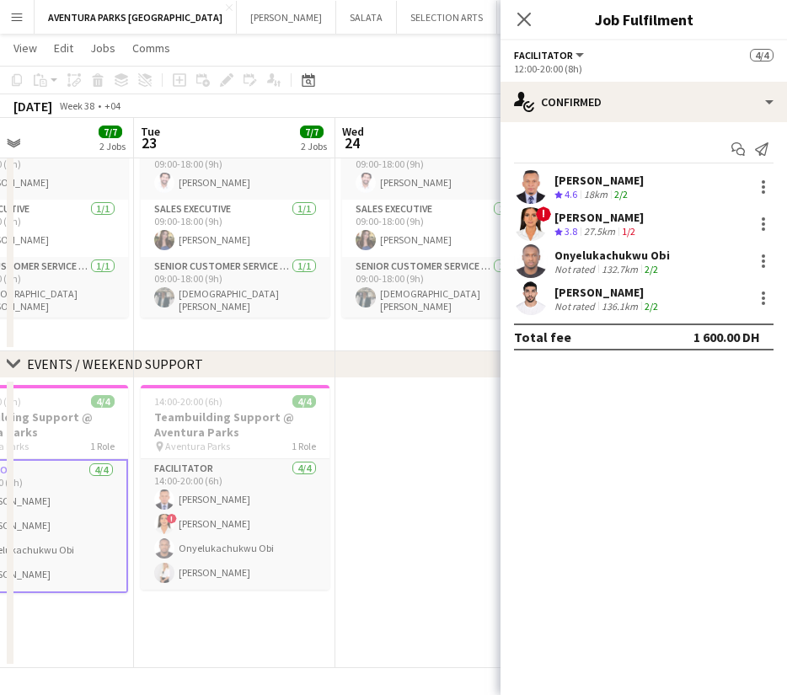
scroll to position [0, 510]
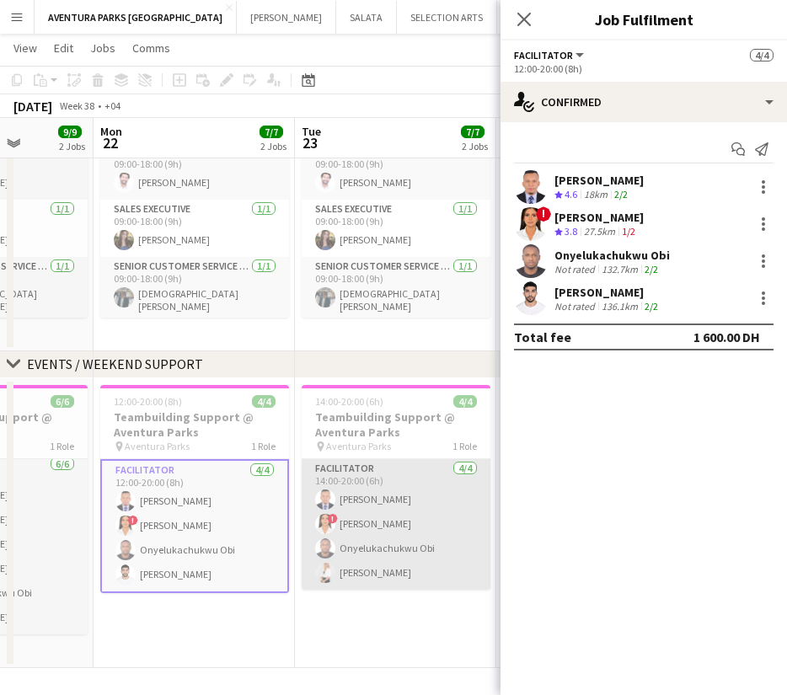
click at [379, 490] on app-card-role "Facilitator [DATE] 14:00-20:00 (6h) [PERSON_NAME] ! [PERSON_NAME] [PERSON_NAME]" at bounding box center [396, 524] width 189 height 131
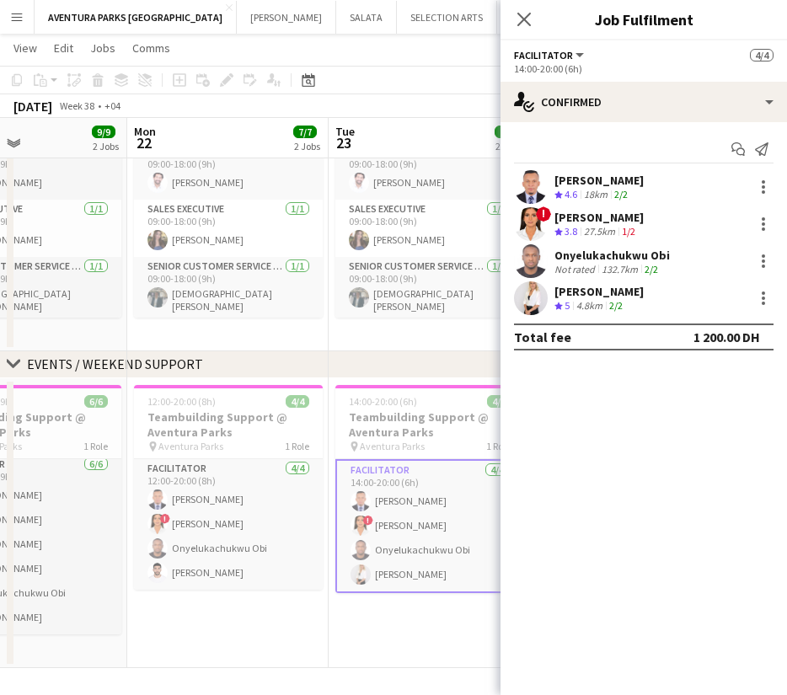
scroll to position [0, 480]
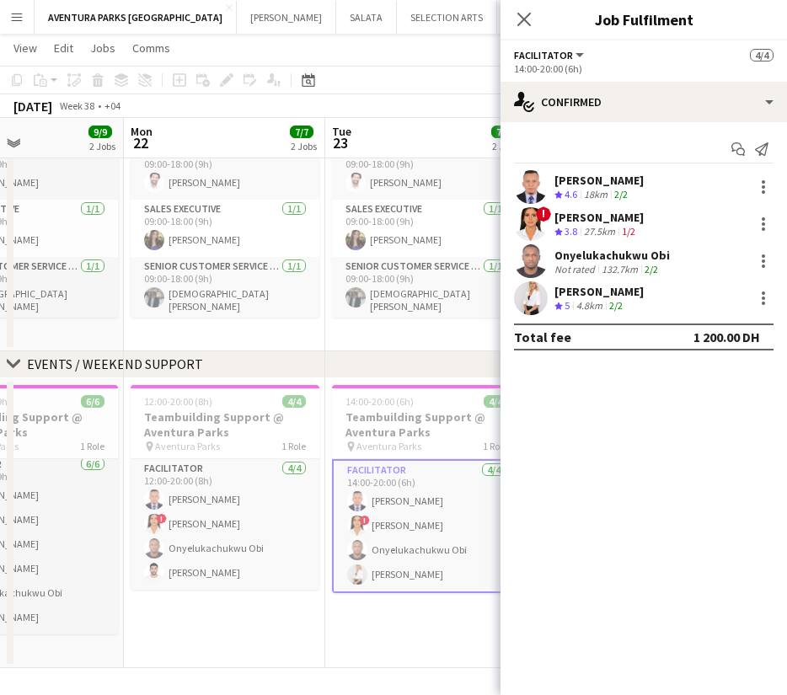
drag, startPoint x: 209, startPoint y: 638, endPoint x: 264, endPoint y: 609, distance: 62.5
click at [264, 609] on app-calendar-viewport "Fri 19 3/3 1 Job Sat 20 3/3 1 Job Sun 21 9/9 2 Jobs Mon 22 7/7 2 Jobs Tue 23 7/…" at bounding box center [393, 203] width 787 height 930
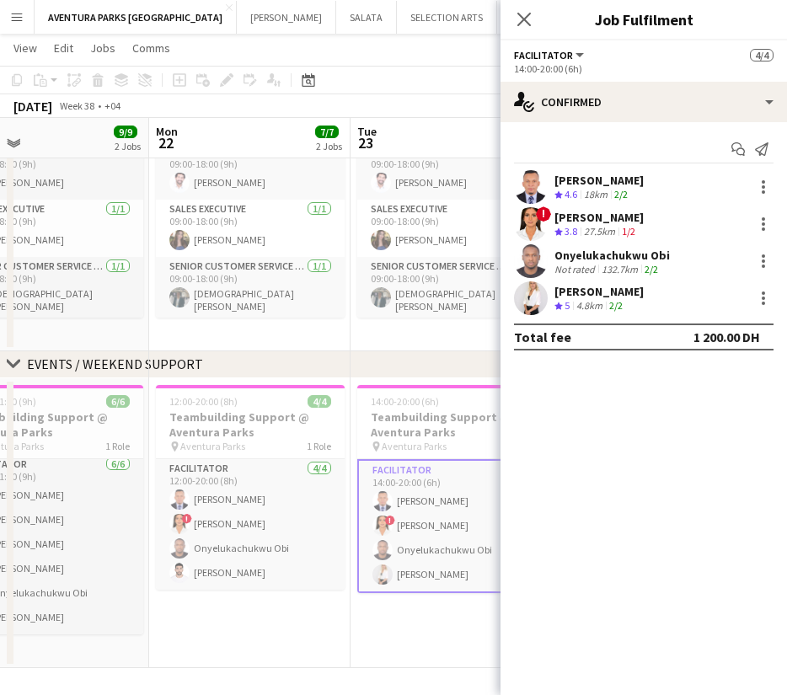
scroll to position [0, 461]
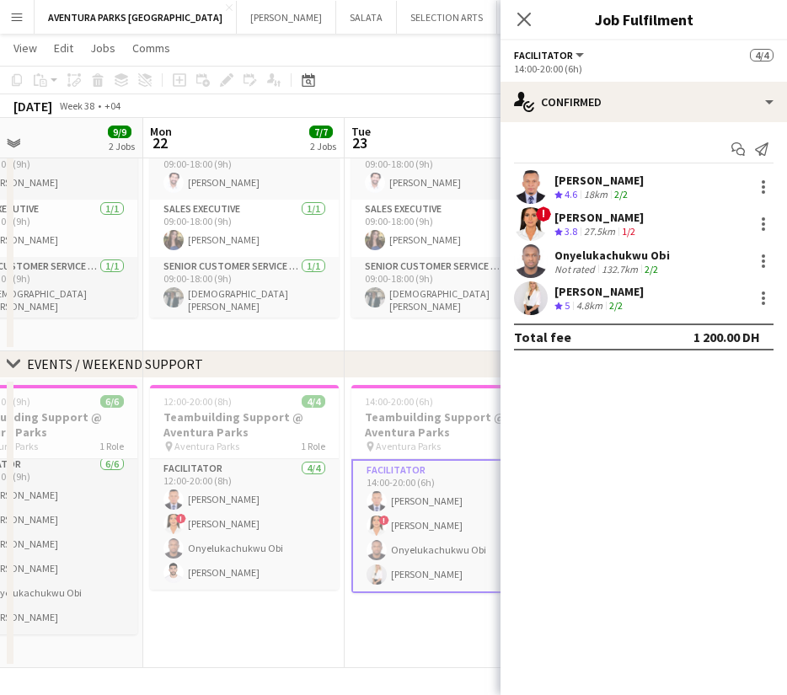
drag, startPoint x: 236, startPoint y: 627, endPoint x: 254, endPoint y: 611, distance: 24.5
click at [254, 611] on app-calendar-viewport "Fri 19 3/3 1 Job Sat 20 3/3 1 Job Sun 21 9/9 2 Jobs Mon 22 7/7 2 Jobs Tue 23 7/…" at bounding box center [393, 203] width 787 height 930
click at [521, 24] on icon "Close pop-in" at bounding box center [523, 19] width 16 height 16
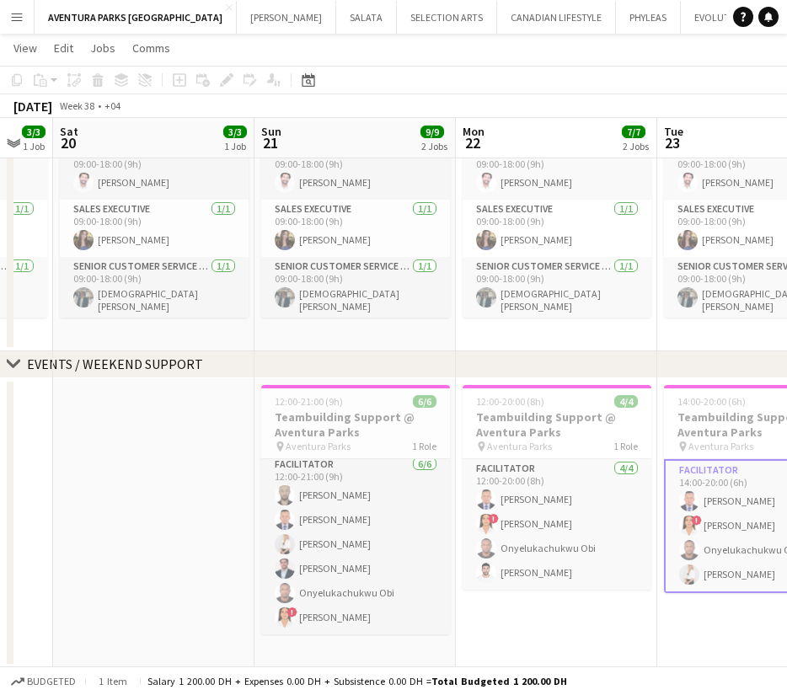
scroll to position [0, 515]
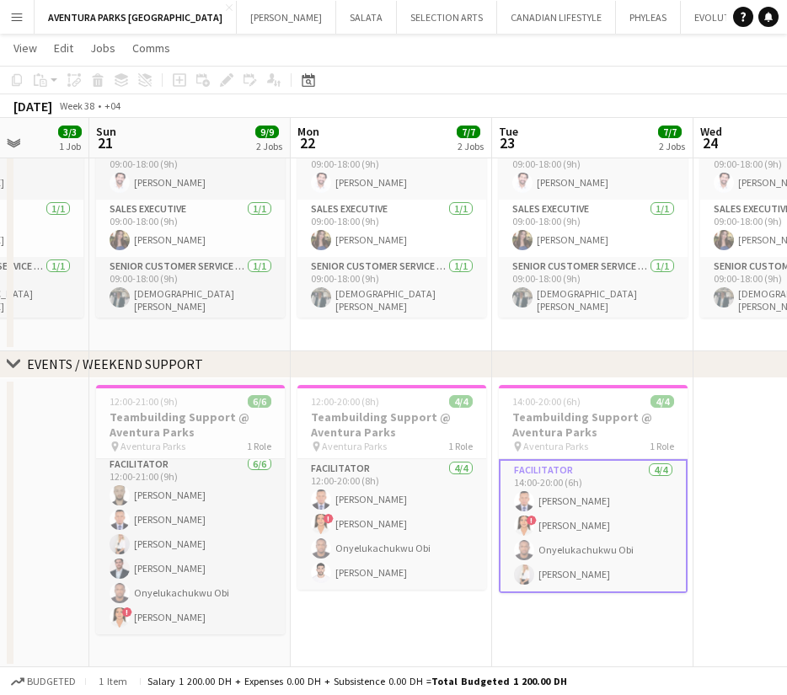
drag, startPoint x: 282, startPoint y: 627, endPoint x: 430, endPoint y: 611, distance: 148.3
click at [430, 611] on app-calendar-viewport "Thu 18 3/3 1 Job Fri 19 3/3 1 Job Sat 20 3/3 1 Job Sun 21 9/9 2 Jobs Mon 22 7/7…" at bounding box center [393, 203] width 787 height 930
